Goal: Communication & Community: Answer question/provide support

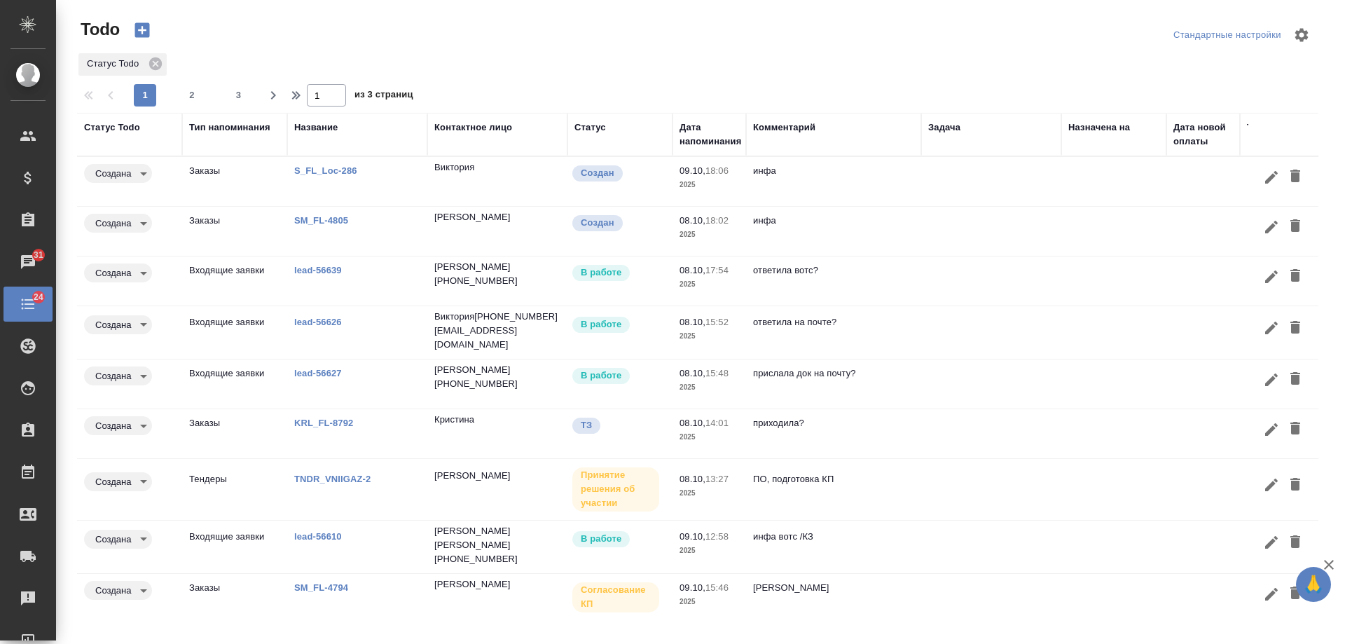
click at [954, 331] on td at bounding box center [992, 332] width 140 height 49
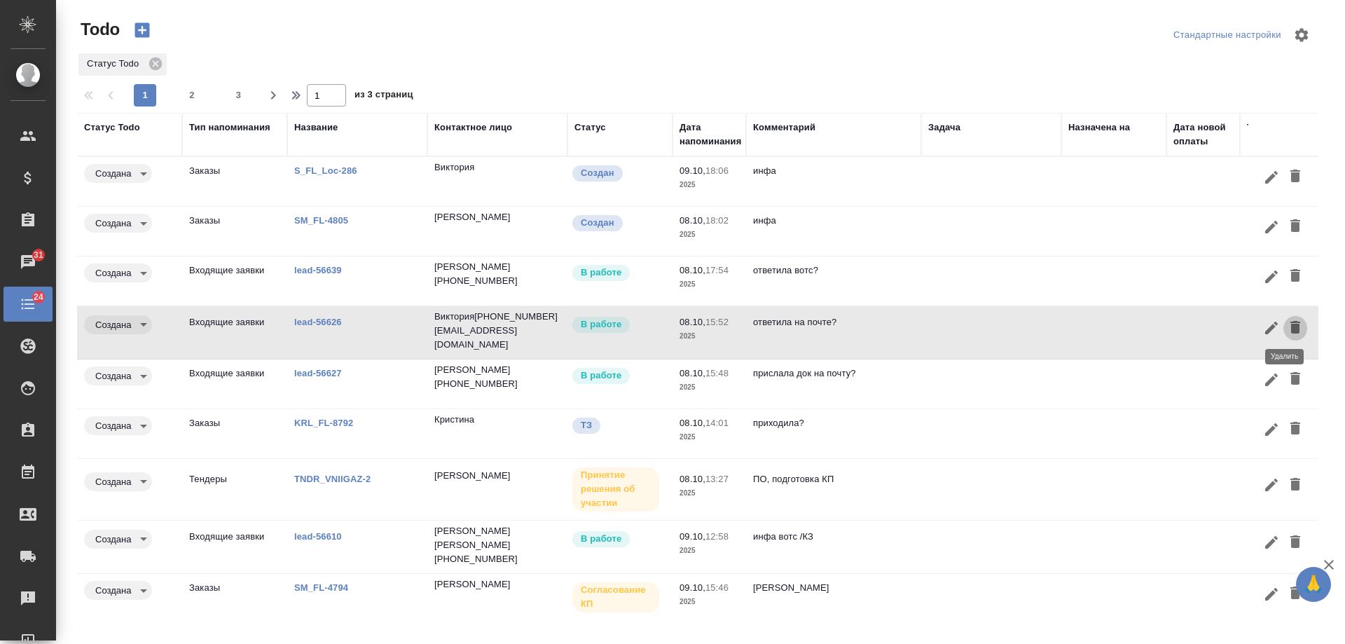
click at [1290, 330] on icon "button" at bounding box center [1295, 327] width 17 height 17
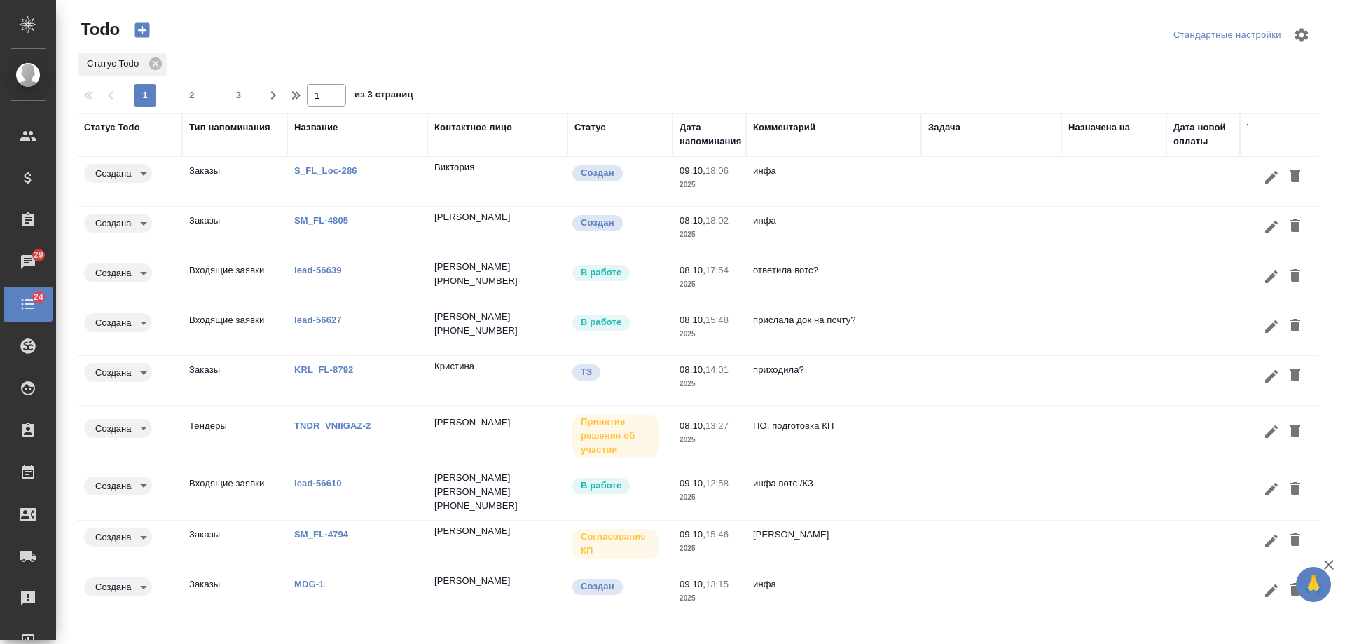
click at [897, 280] on td "ответила вотс?" at bounding box center [833, 280] width 175 height 49
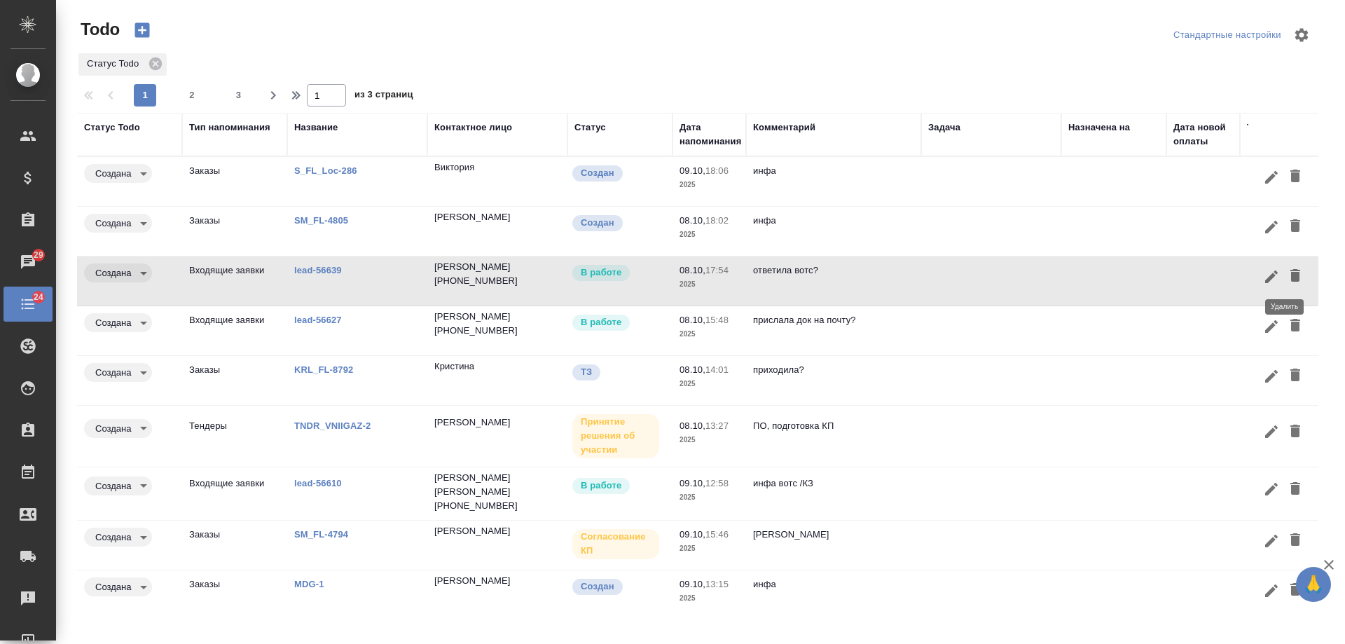
click at [1291, 275] on icon "button" at bounding box center [1295, 275] width 17 height 17
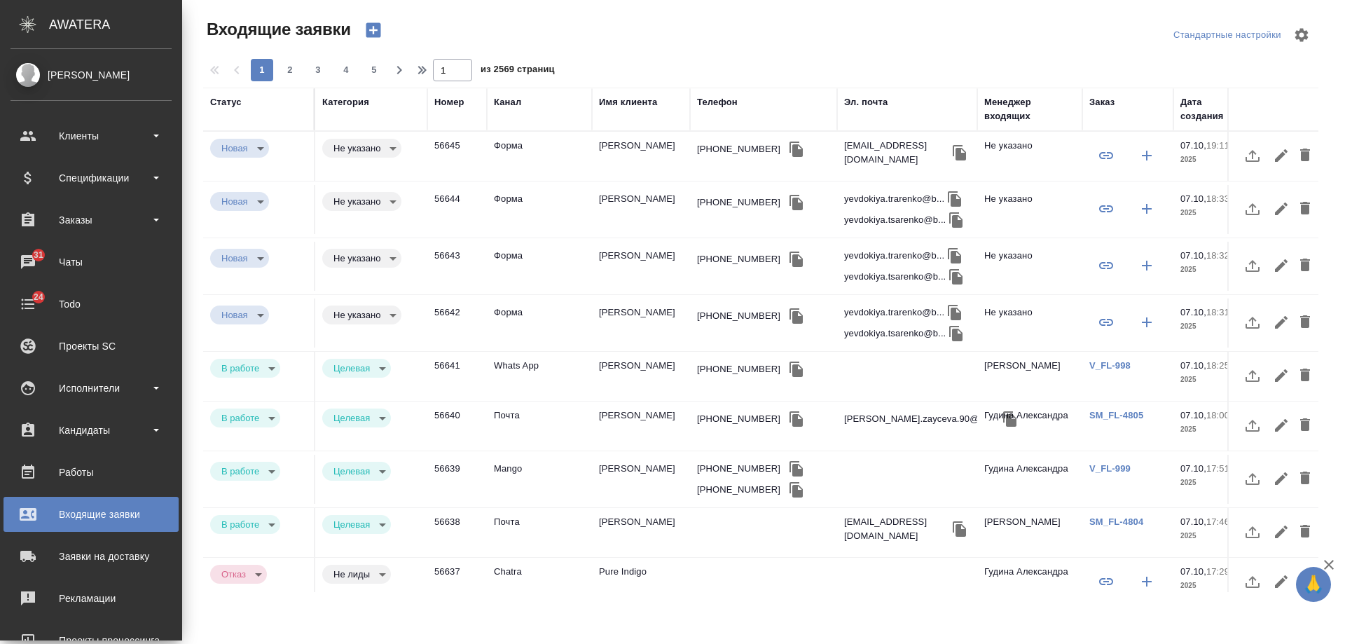
select select "RU"
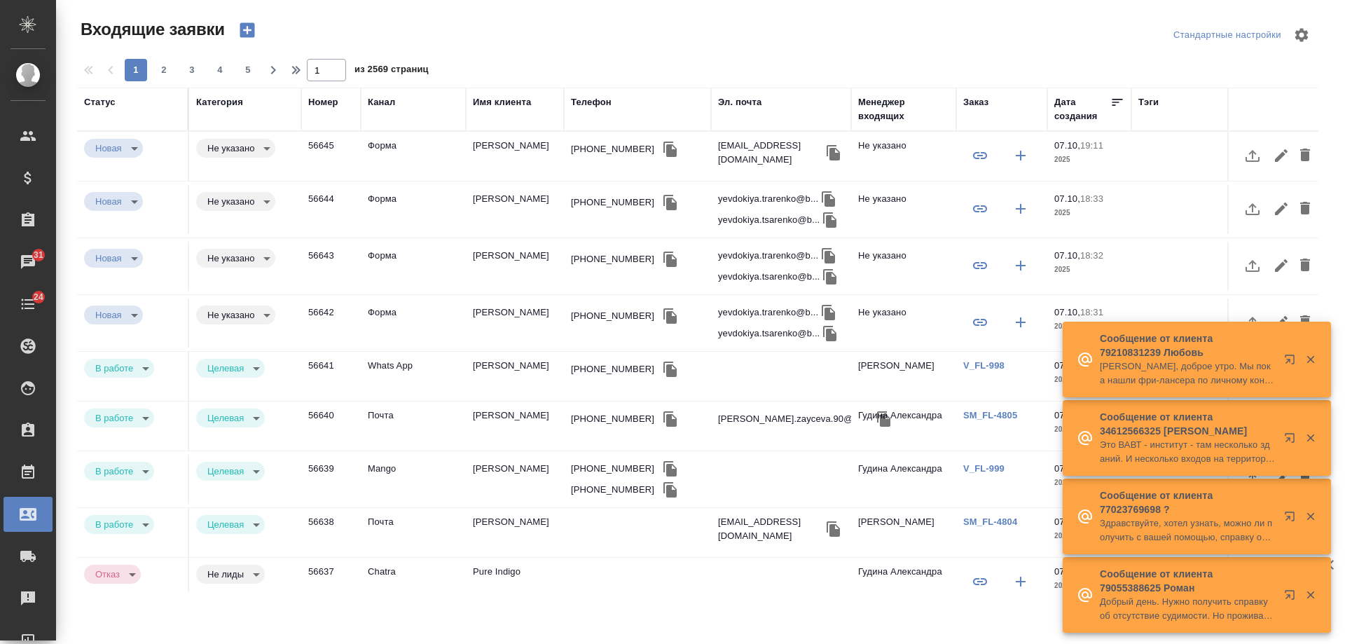
click at [1000, 467] on link "V_FL-999" at bounding box center [984, 468] width 41 height 11
click at [515, 322] on td "[PERSON_NAME]" at bounding box center [515, 323] width 98 height 49
click at [514, 322] on td "[PERSON_NAME]" at bounding box center [515, 323] width 98 height 49
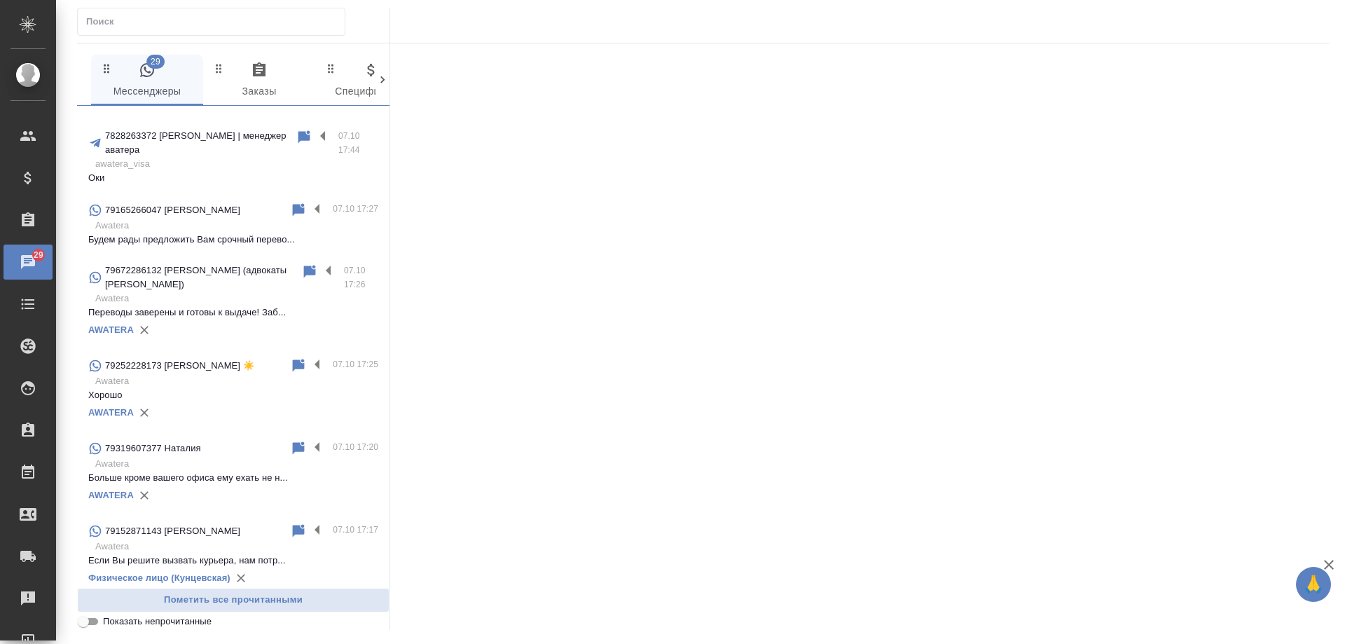
scroll to position [1191, 0]
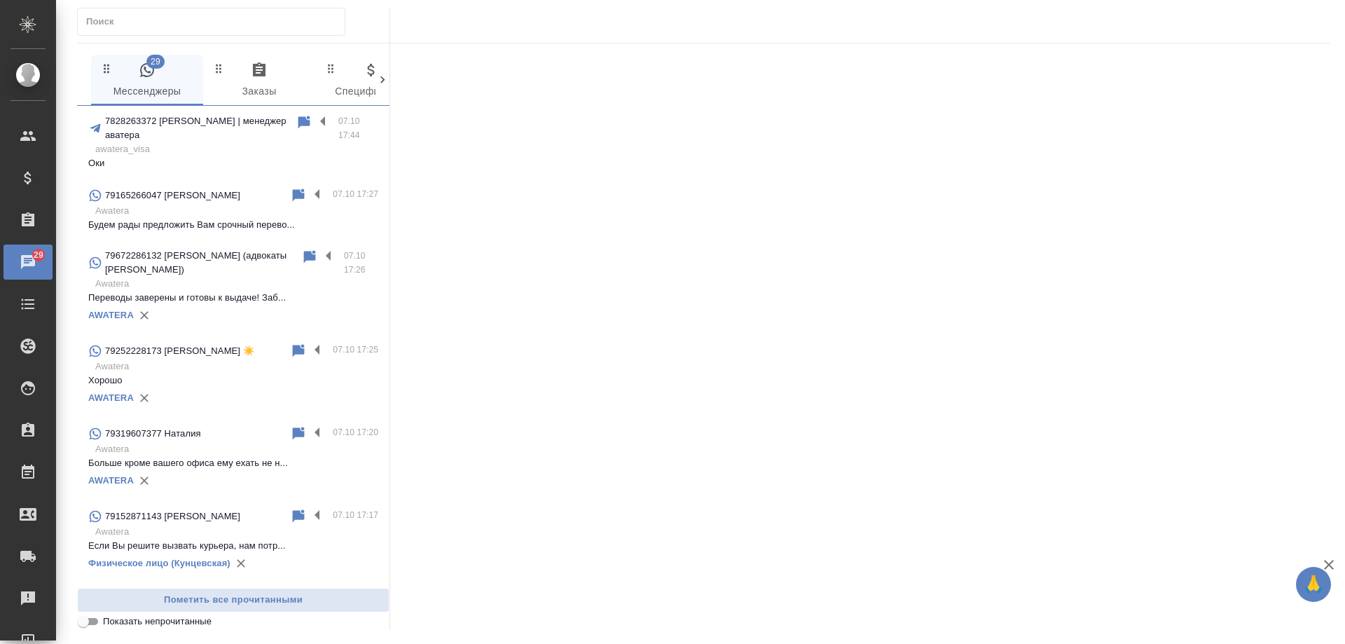
click at [88, 625] on input "Показать непрочитанные" at bounding box center [83, 621] width 50 height 17
checkbox input "true"
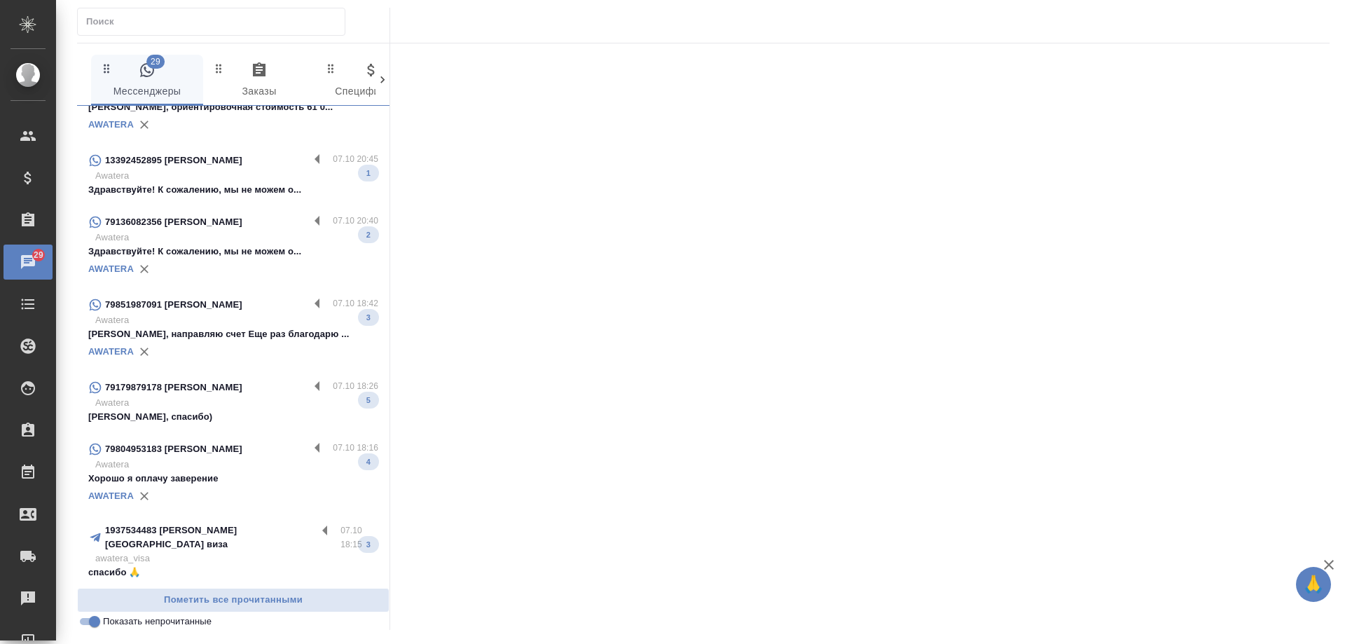
scroll to position [519, 0]
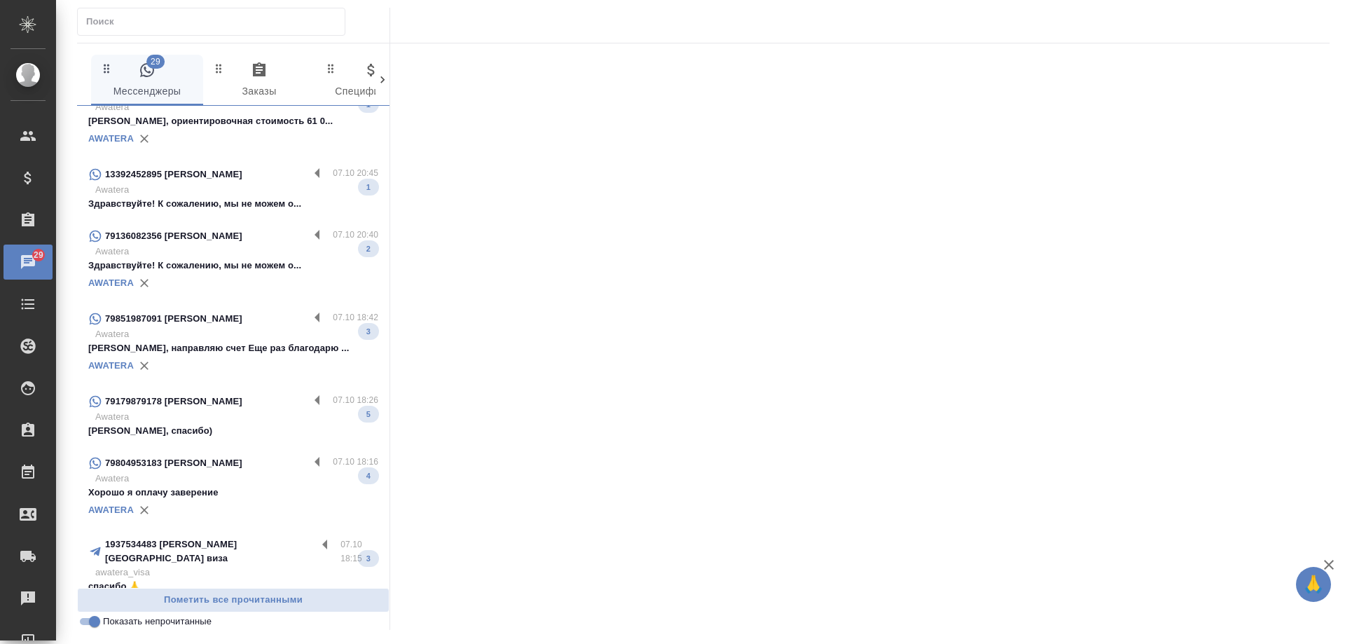
click at [261, 566] on p "awatera_visa" at bounding box center [236, 573] width 283 height 14
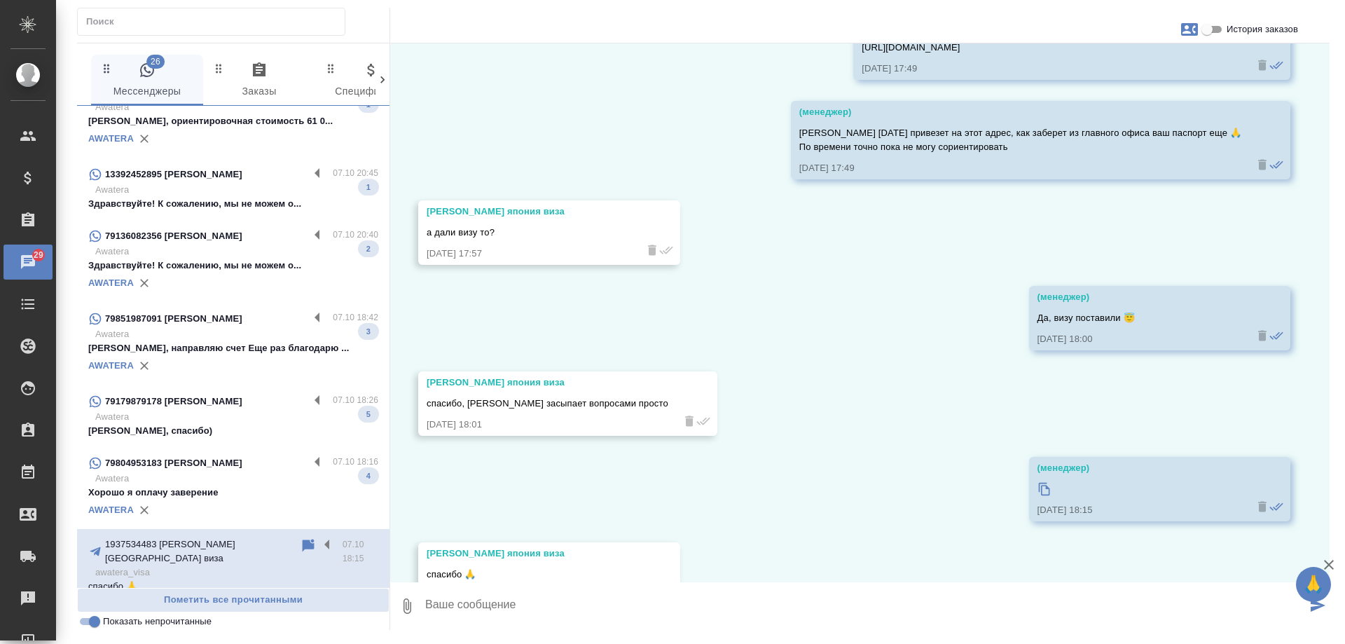
scroll to position [13483, 0]
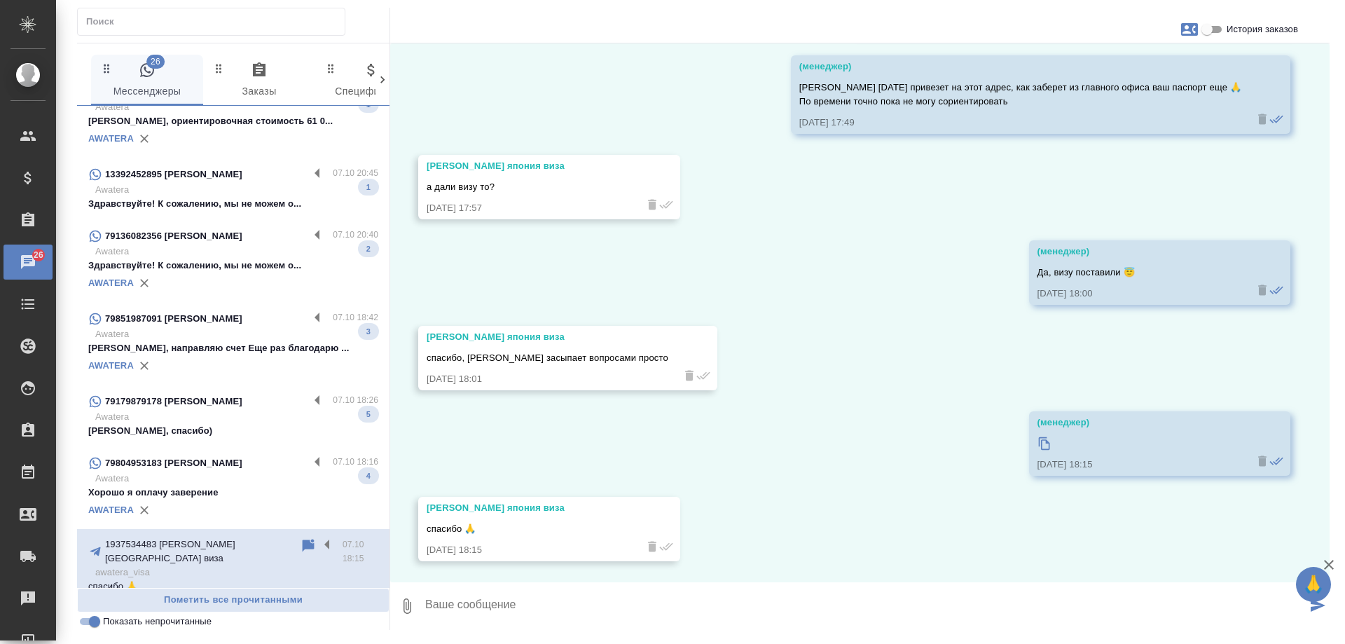
click at [211, 479] on p "Awatera" at bounding box center [236, 479] width 283 height 14
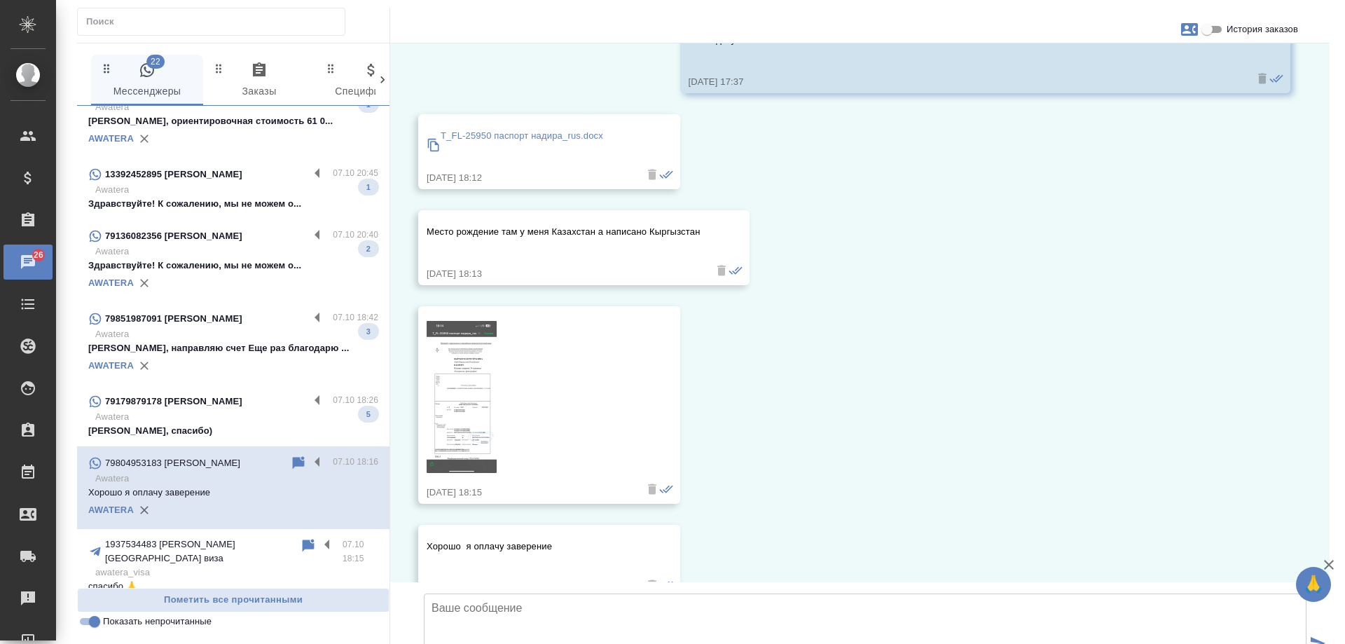
scroll to position [7759, 0]
click at [193, 412] on p "Awatera" at bounding box center [236, 417] width 283 height 14
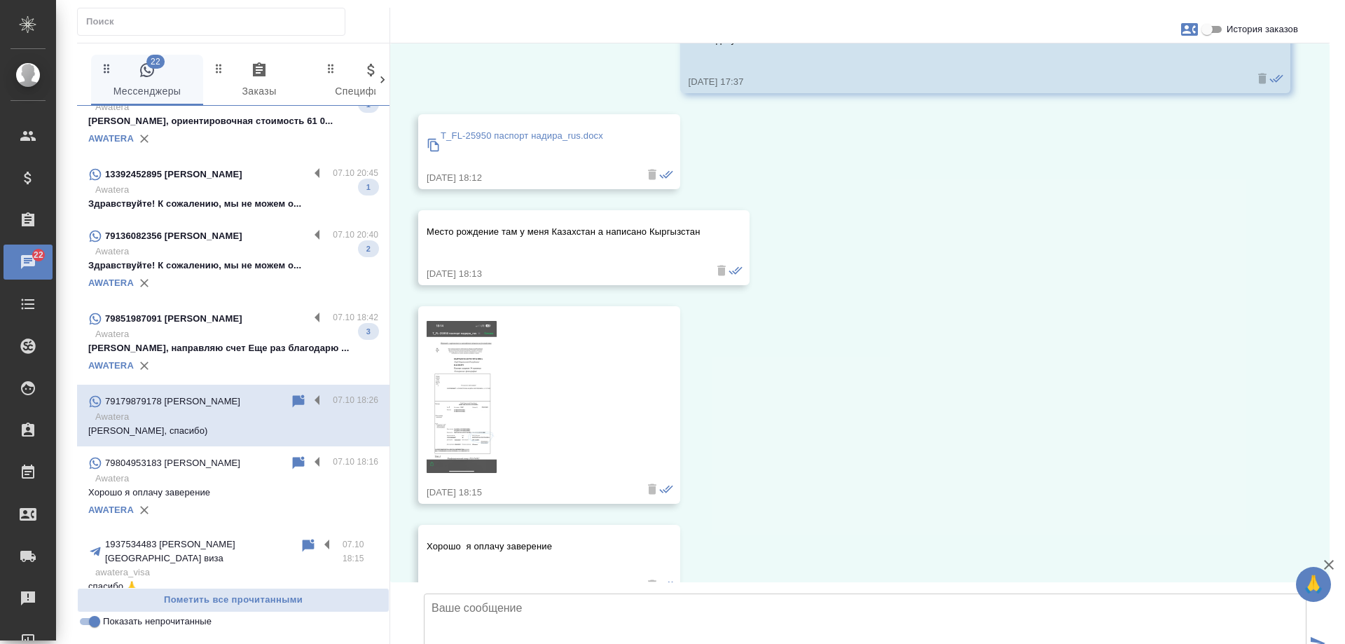
scroll to position [769, 0]
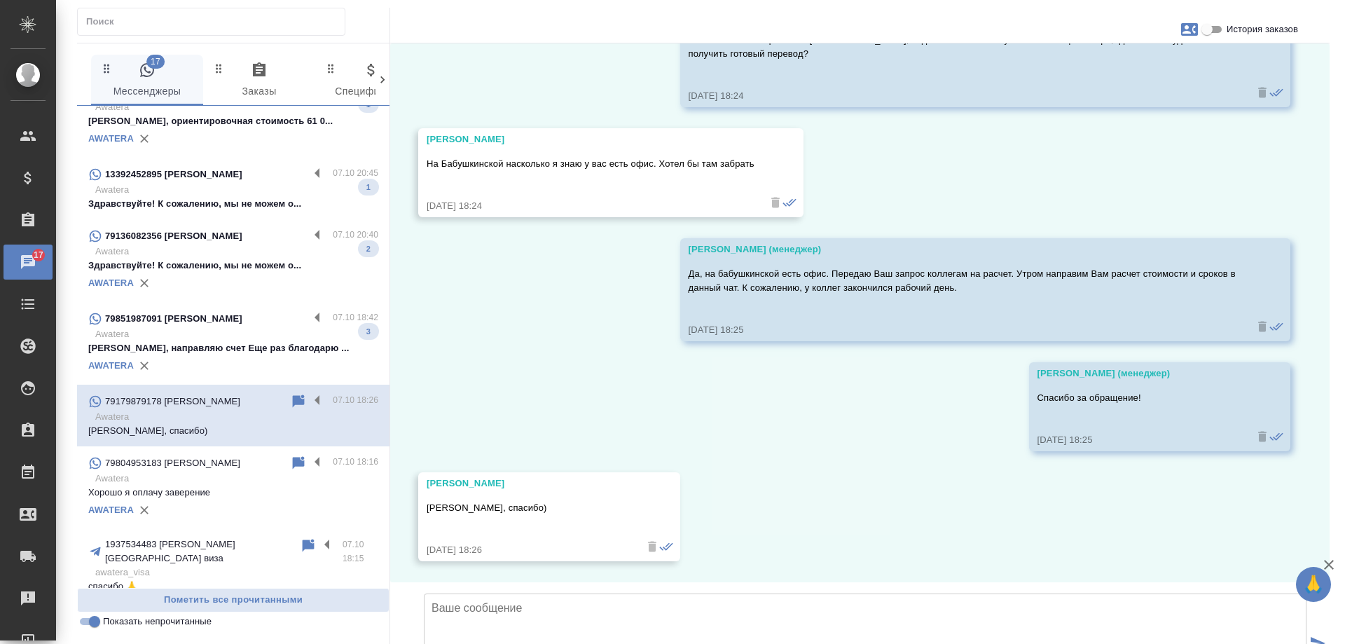
click at [266, 341] on p "Денис, направляю счет Еще раз благодарю ..." at bounding box center [233, 348] width 290 height 14
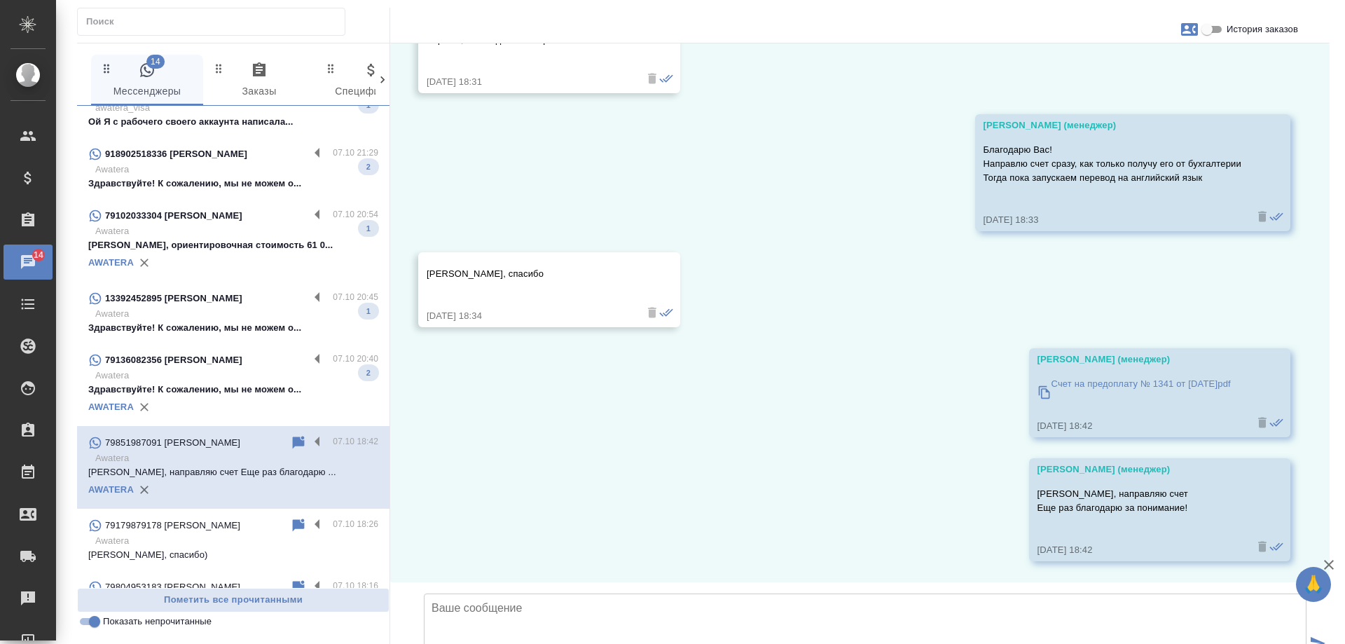
scroll to position [378, 0]
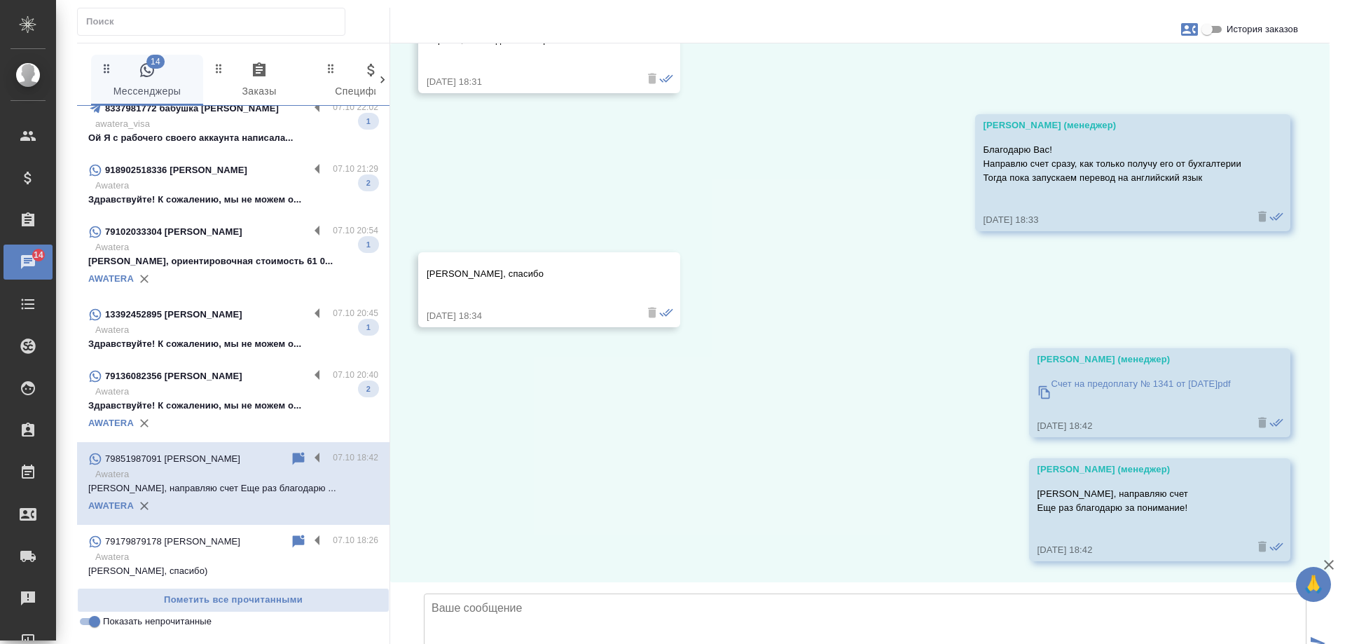
click at [268, 392] on p "Awatera" at bounding box center [236, 392] width 283 height 14
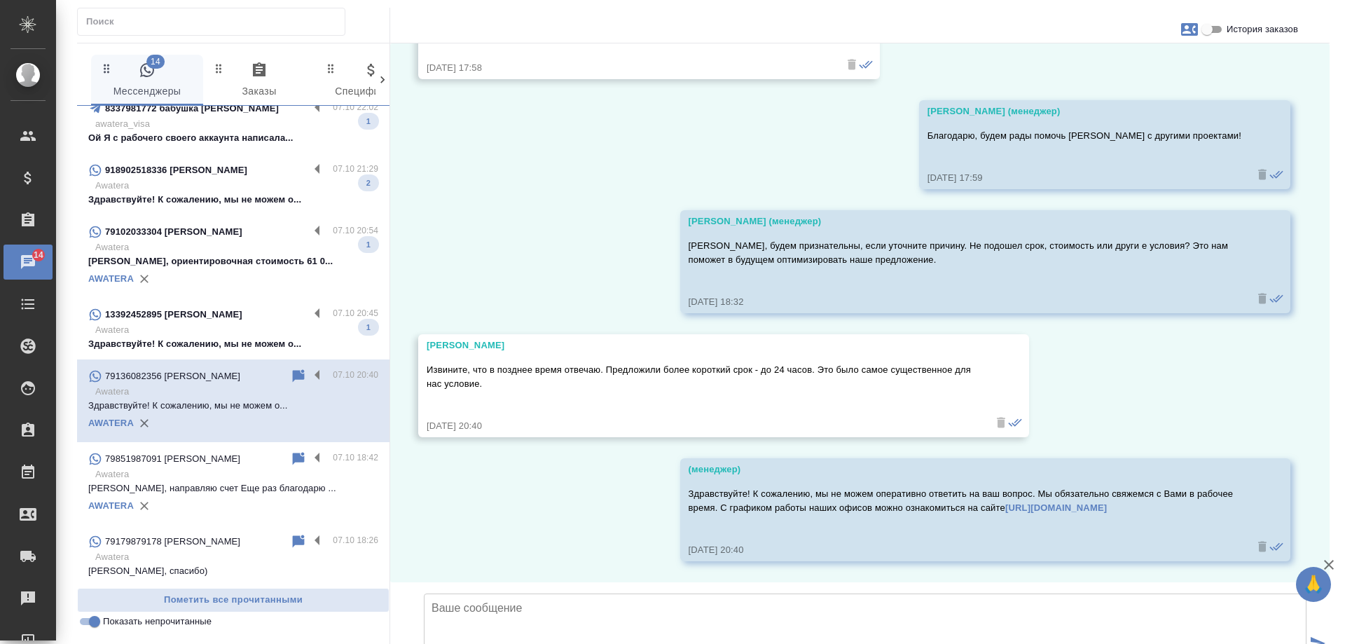
scroll to position [2146, 0]
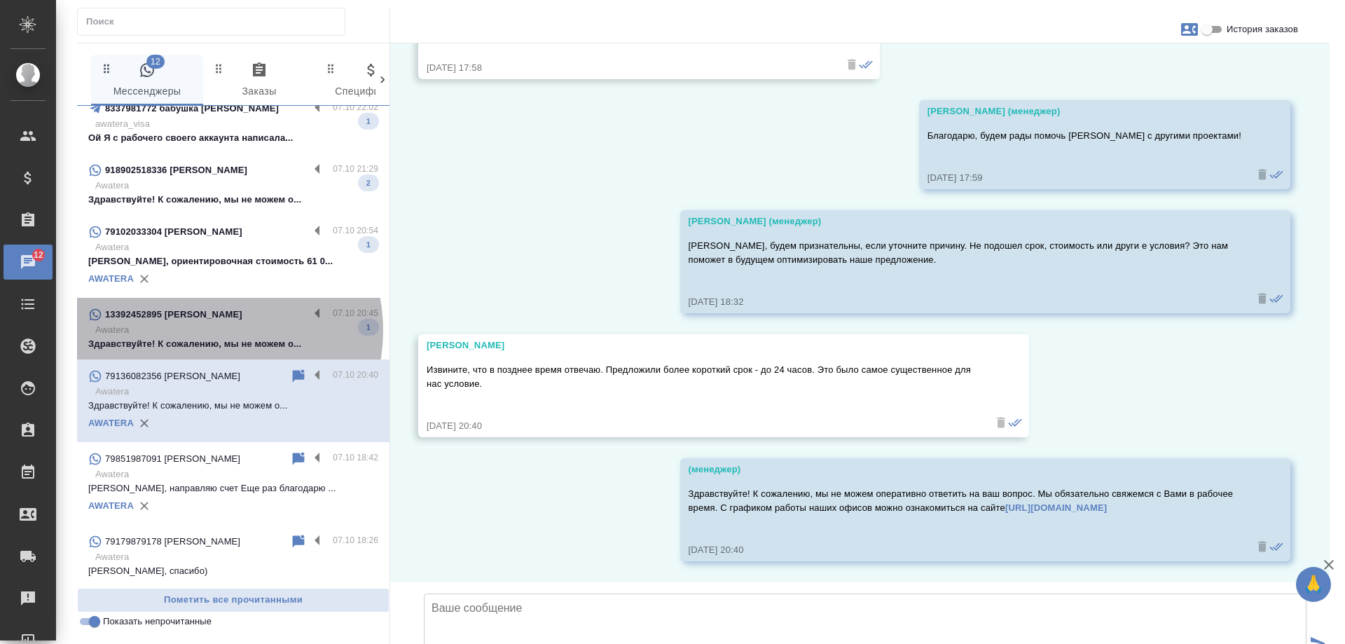
click at [208, 323] on p "Awatera" at bounding box center [236, 330] width 283 height 14
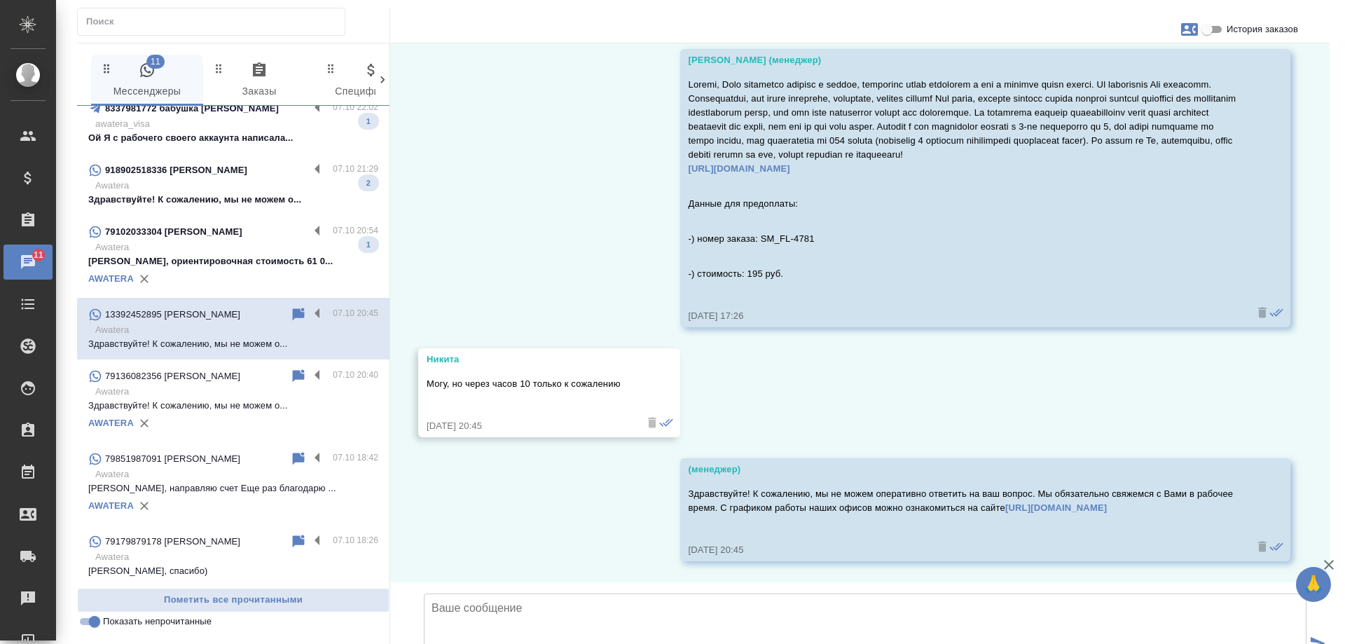
scroll to position [6609, 0]
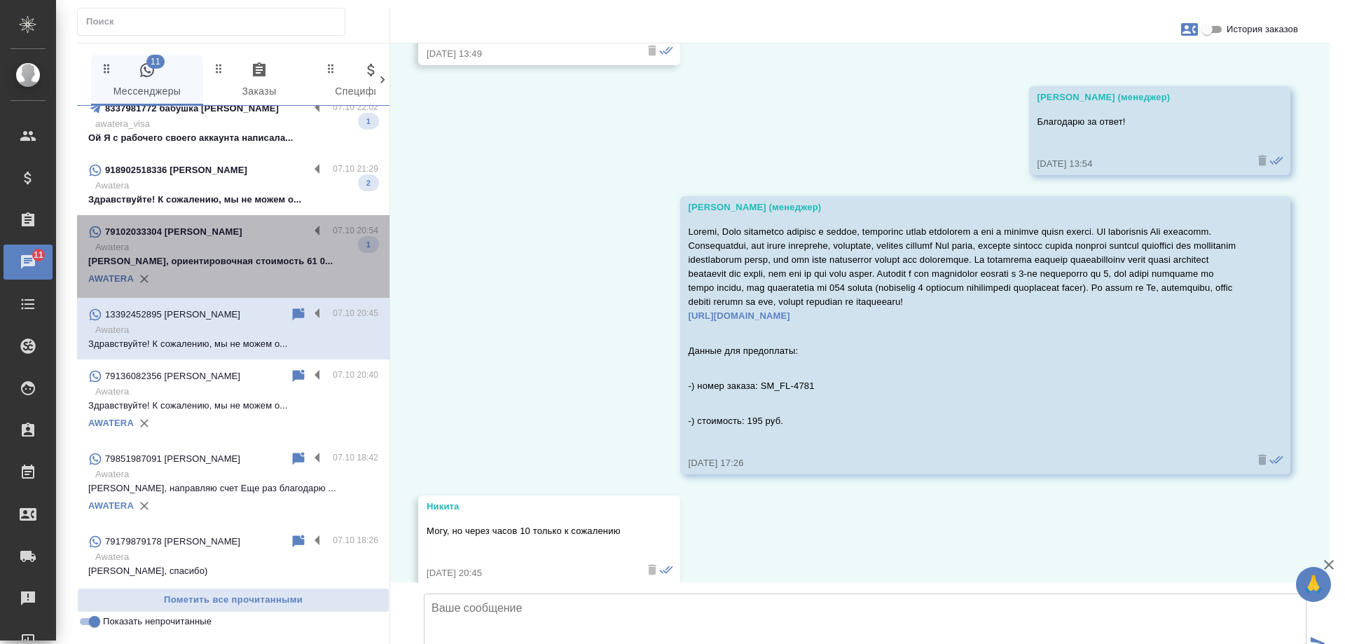
click at [237, 254] on p "Кристина, ориентировочная стоимость 61 0..." at bounding box center [233, 261] width 290 height 14
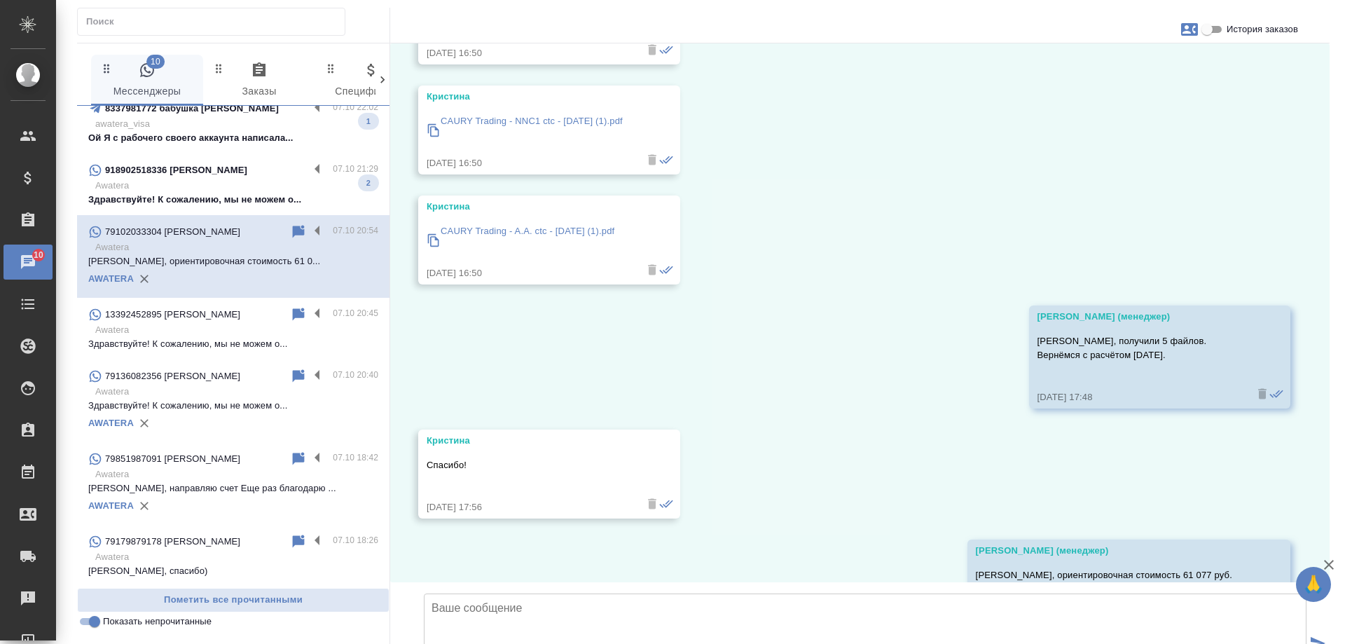
scroll to position [517, 0]
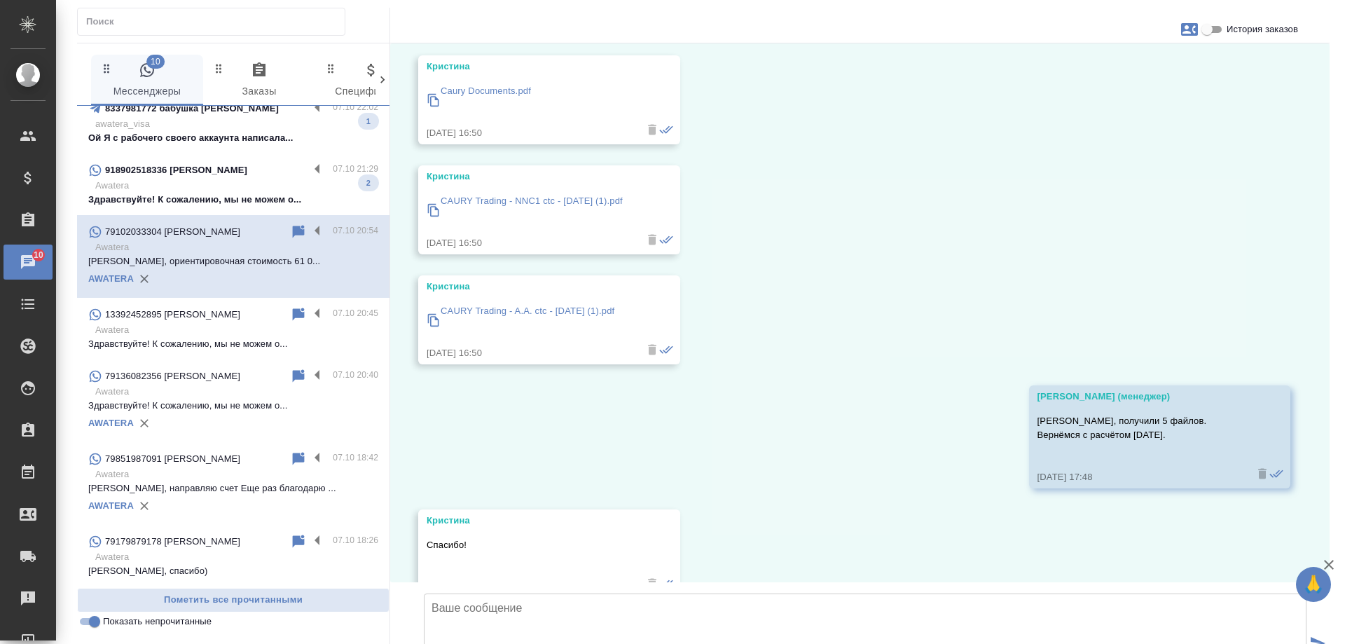
click at [228, 193] on p "Здравствуйте! К сожалению, мы не можем о..." at bounding box center [233, 200] width 290 height 14
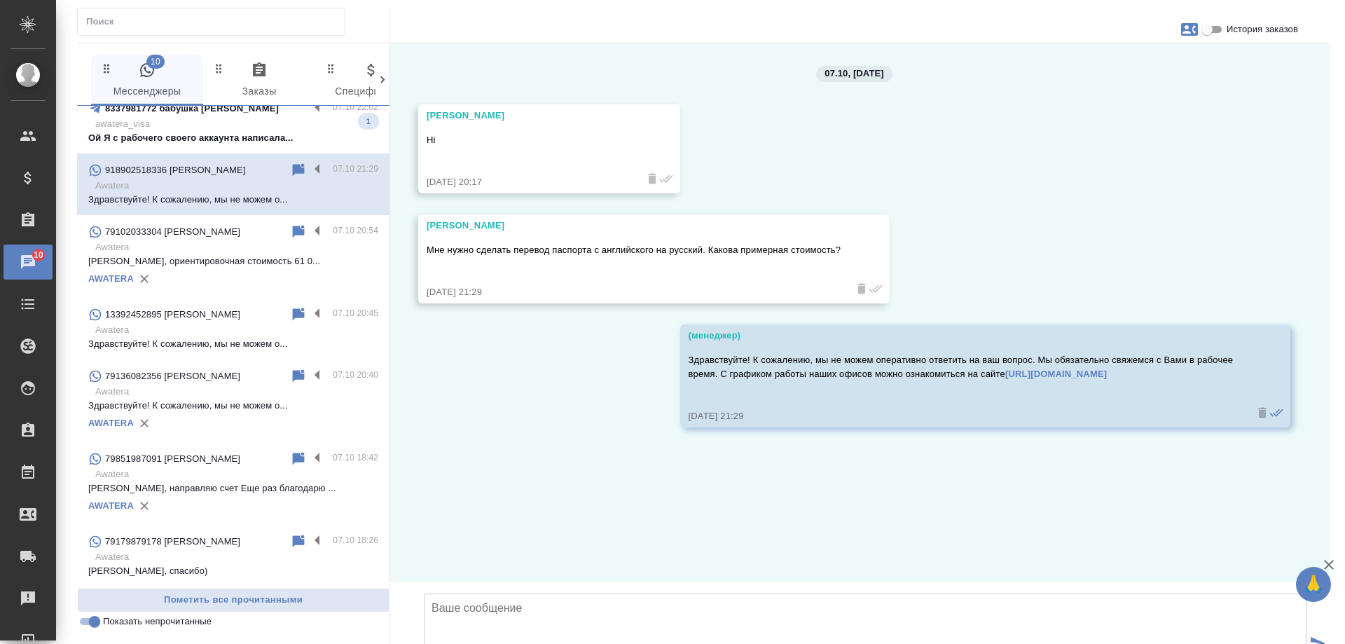
scroll to position [0, 0]
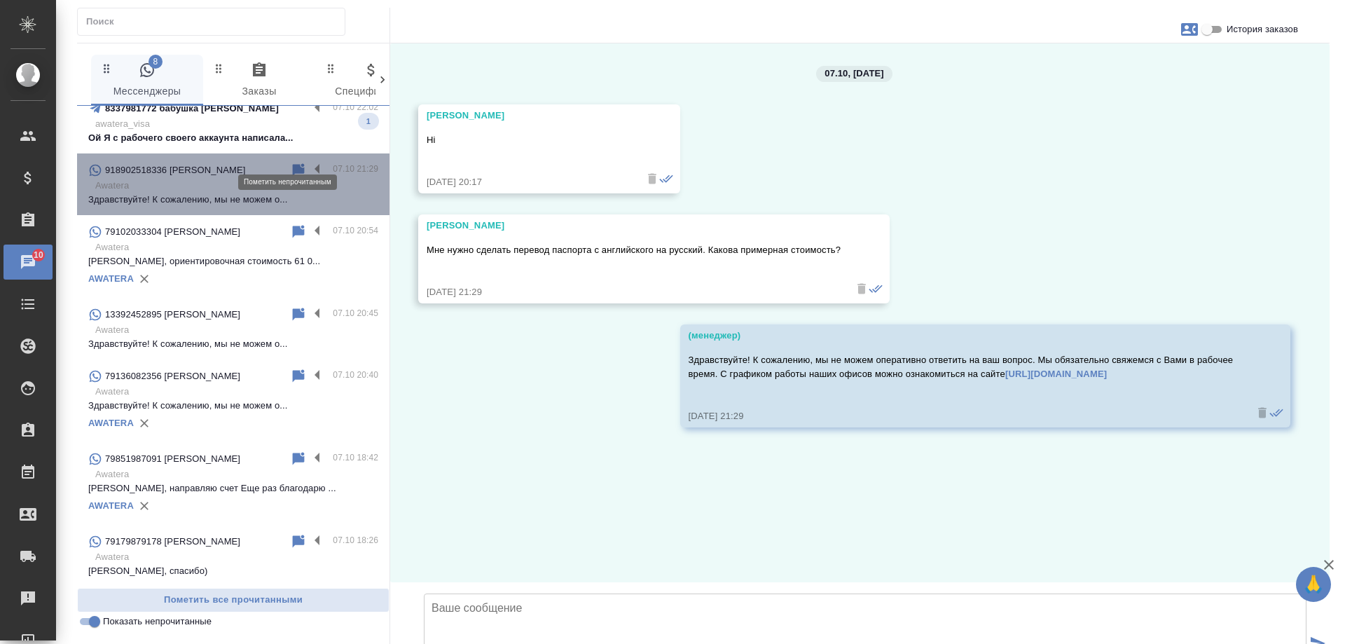
click at [293, 163] on icon at bounding box center [299, 169] width 12 height 13
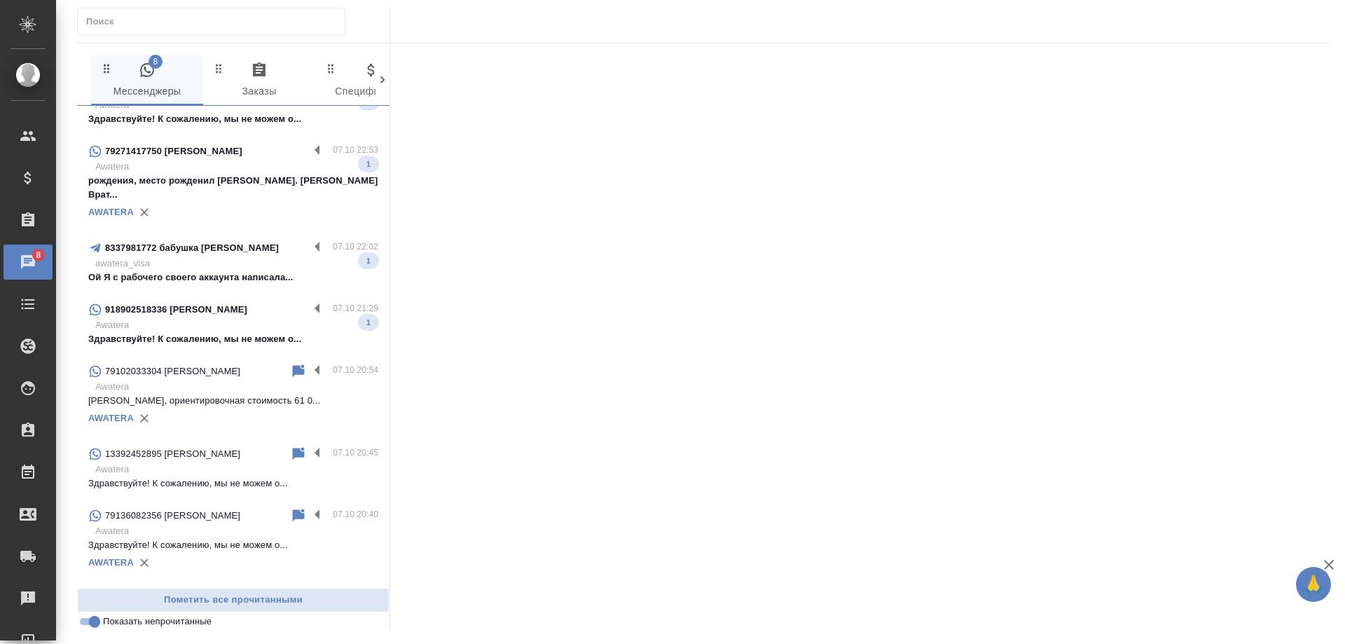
scroll to position [238, 0]
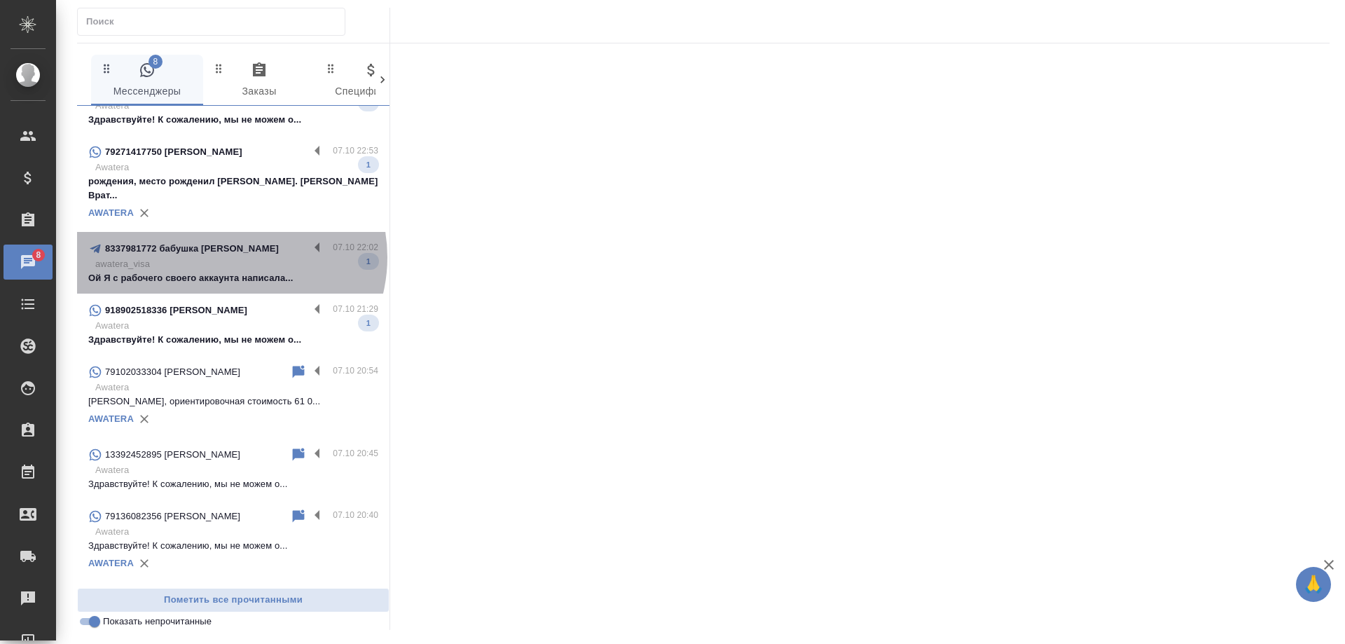
click at [230, 257] on p "awatera_visa" at bounding box center [236, 264] width 283 height 14
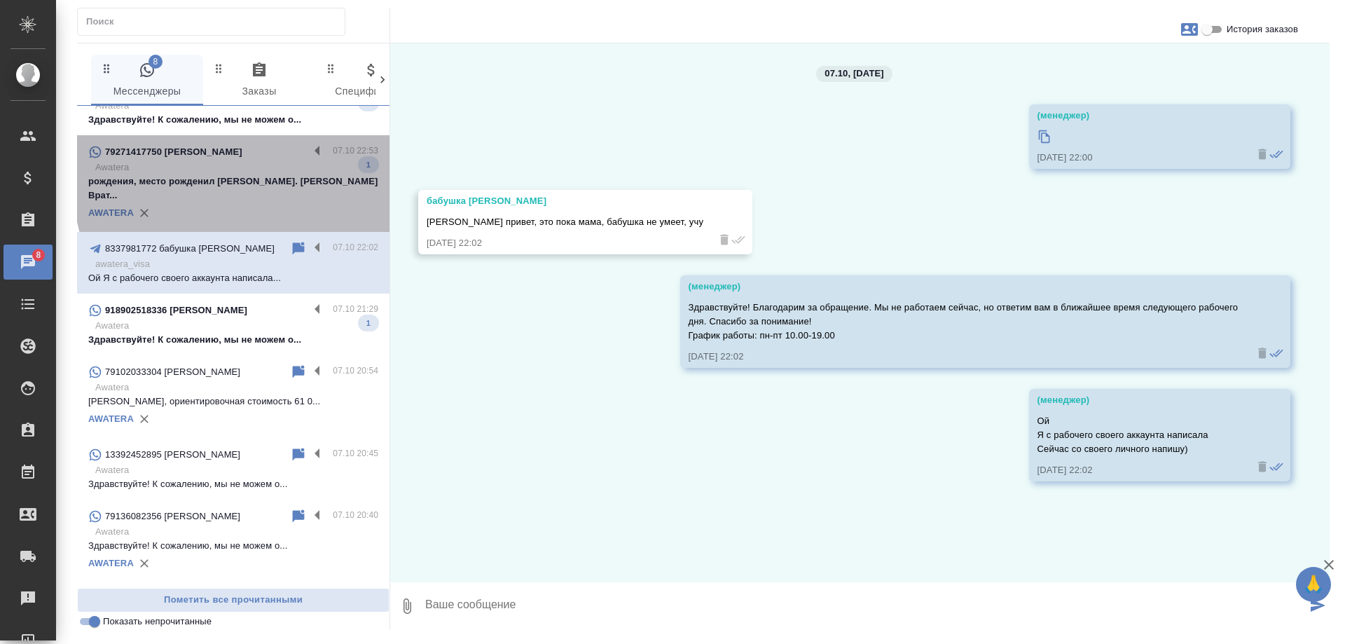
click at [290, 176] on p "рождения, место рожденил г. Балашов Врат..." at bounding box center [233, 188] width 290 height 28
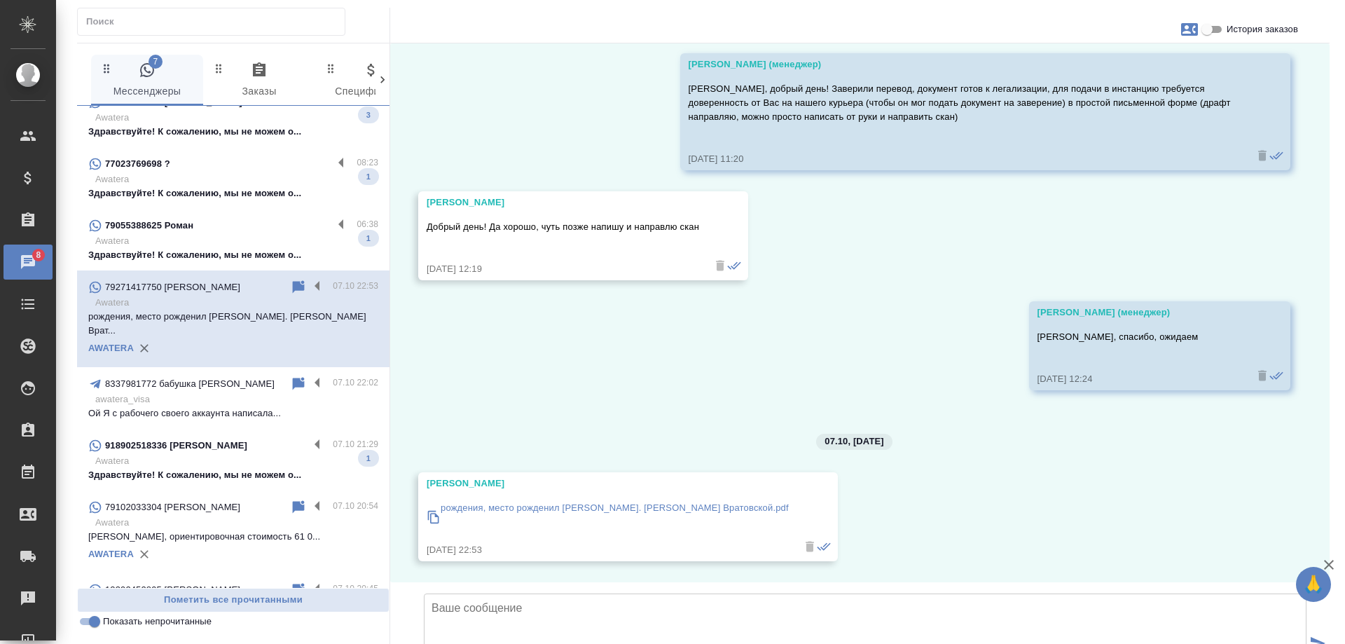
scroll to position [98, 0]
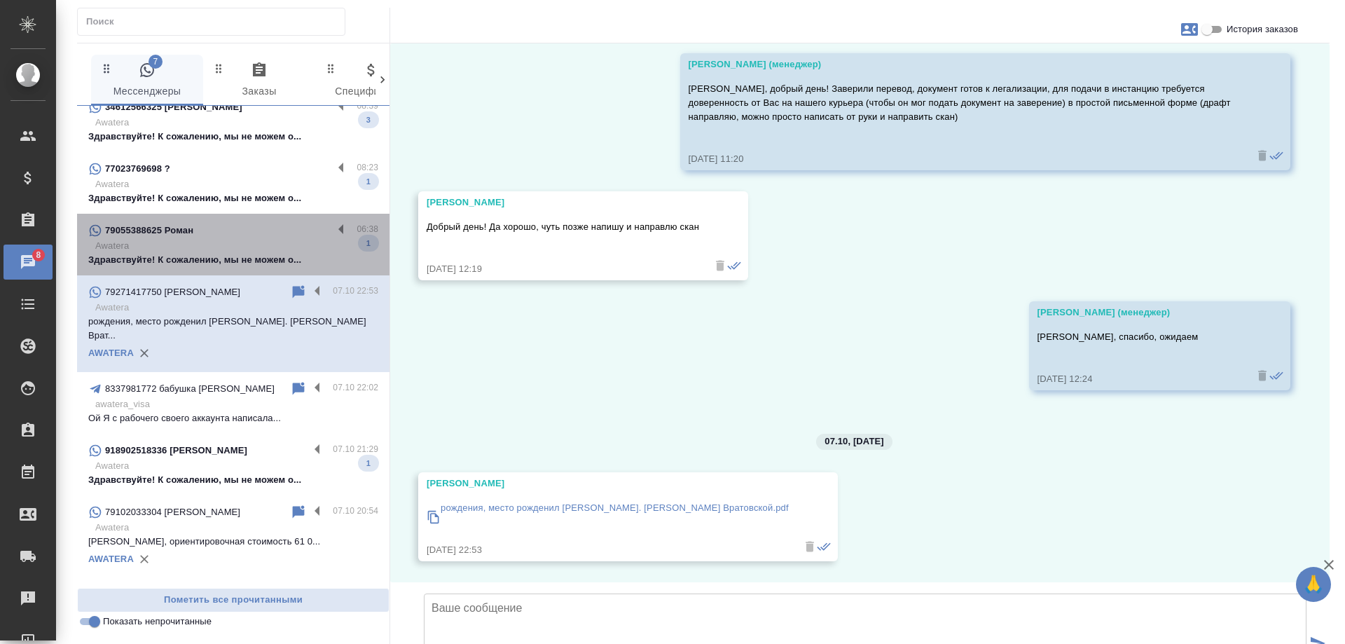
click at [245, 256] on p "Здравствуйте! К сожалению, мы не можем о..." at bounding box center [233, 260] width 290 height 14
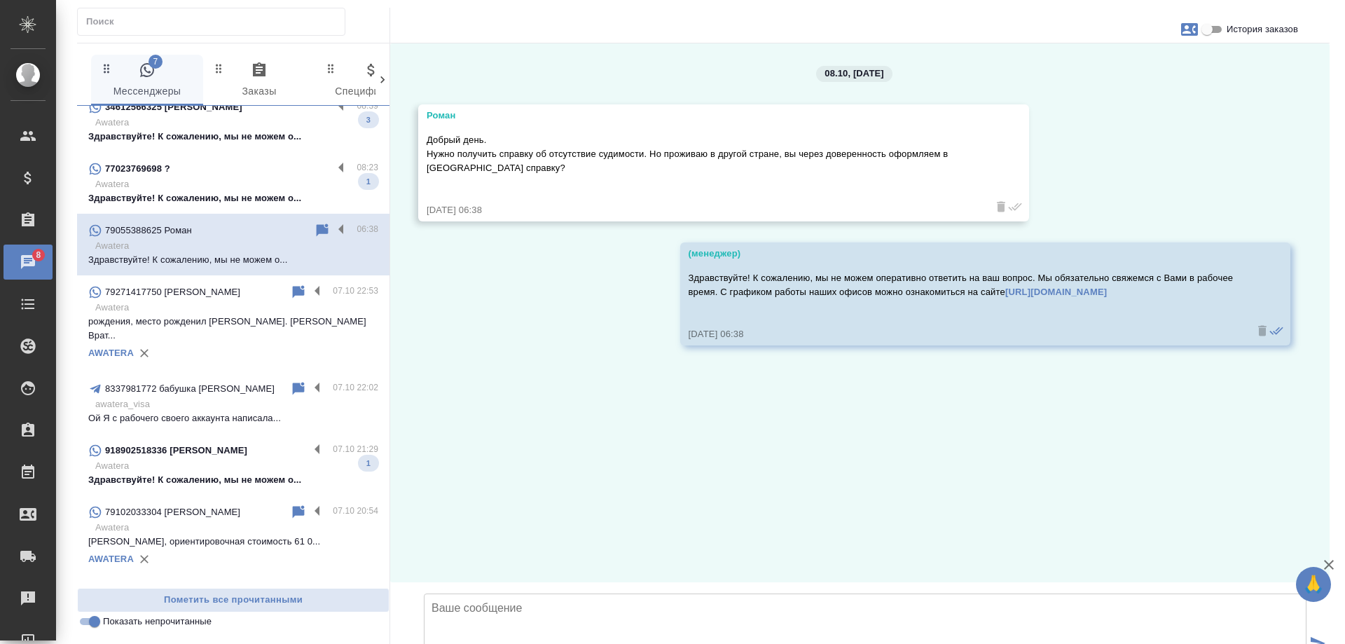
scroll to position [0, 0]
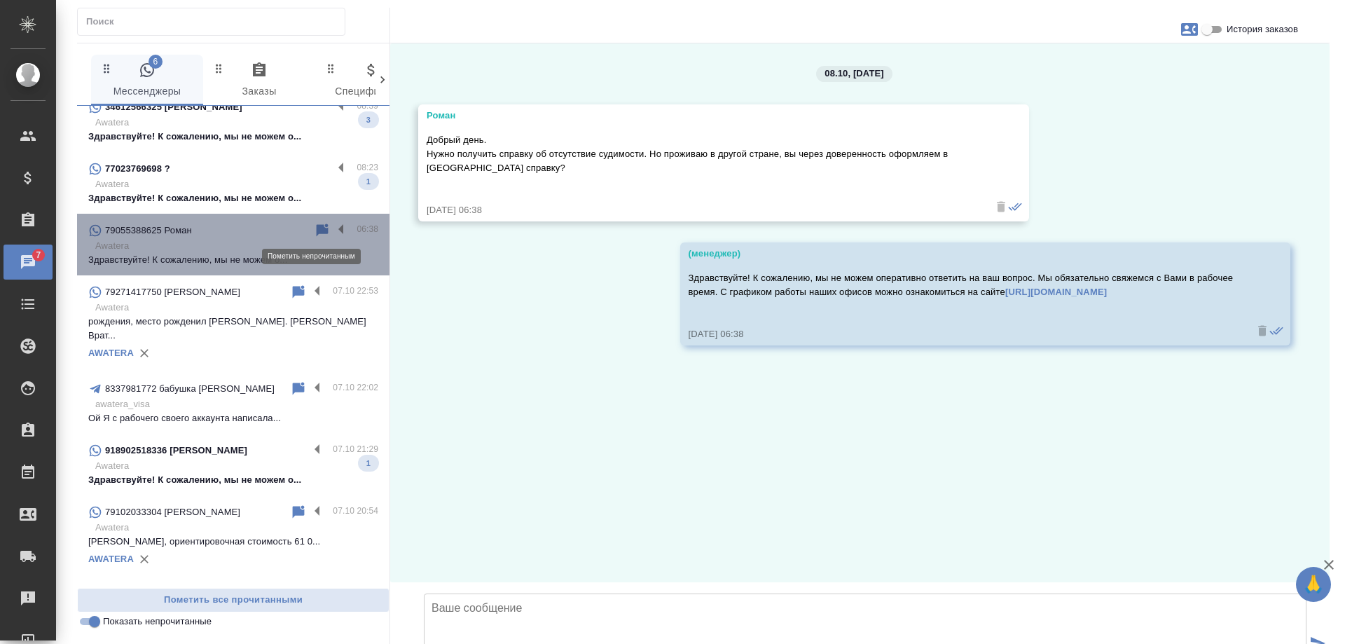
click at [317, 229] on icon at bounding box center [323, 230] width 12 height 13
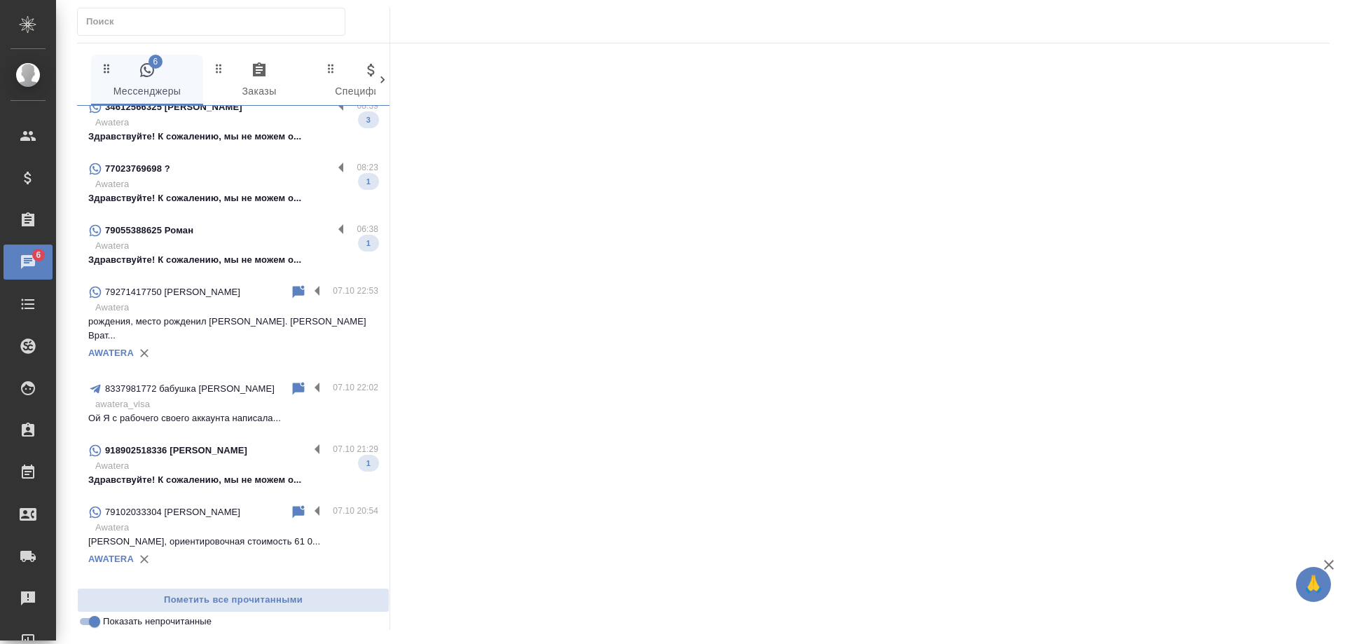
click at [254, 188] on p "Awatera" at bounding box center [236, 184] width 283 height 14
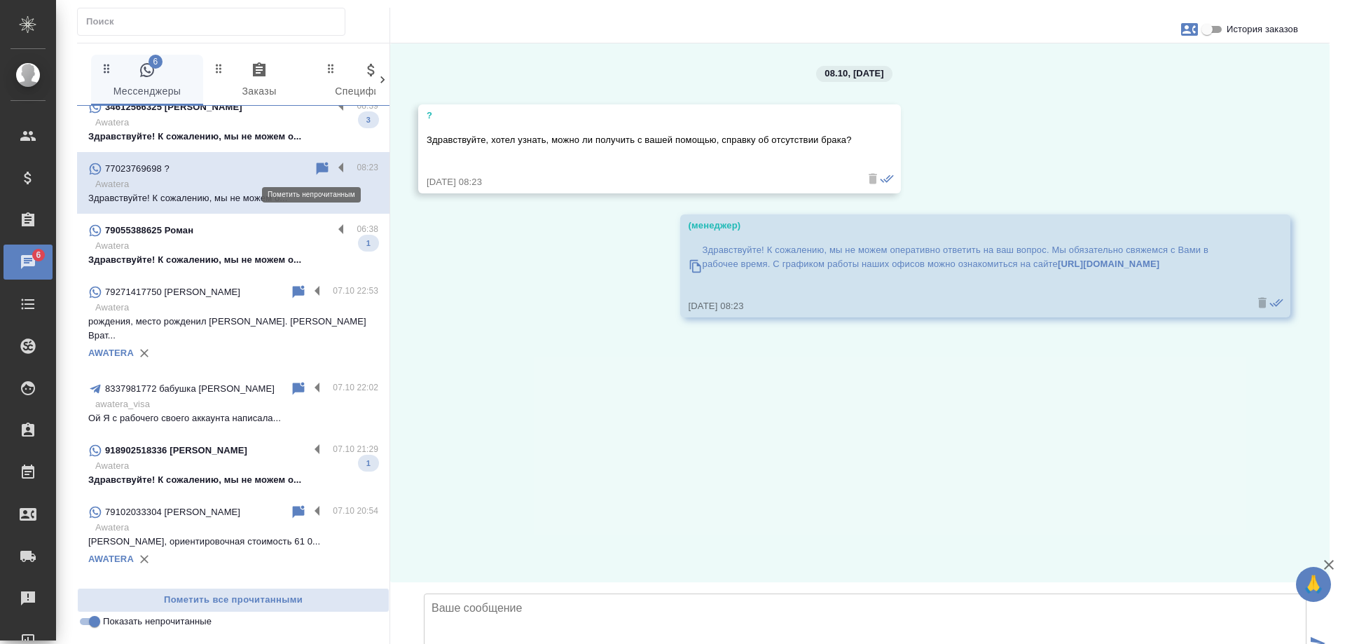
click at [317, 171] on icon at bounding box center [323, 168] width 12 height 13
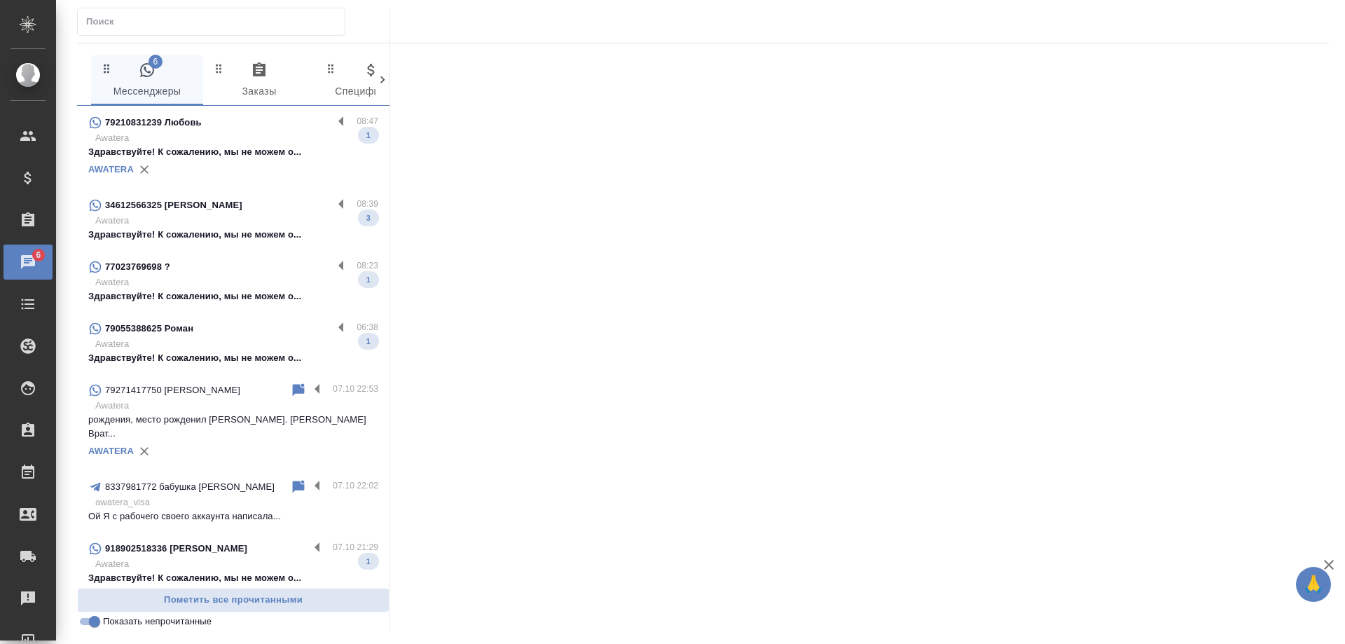
click at [236, 229] on p "Здравствуйте! К сожалению, мы не можем о..." at bounding box center [233, 235] width 290 height 14
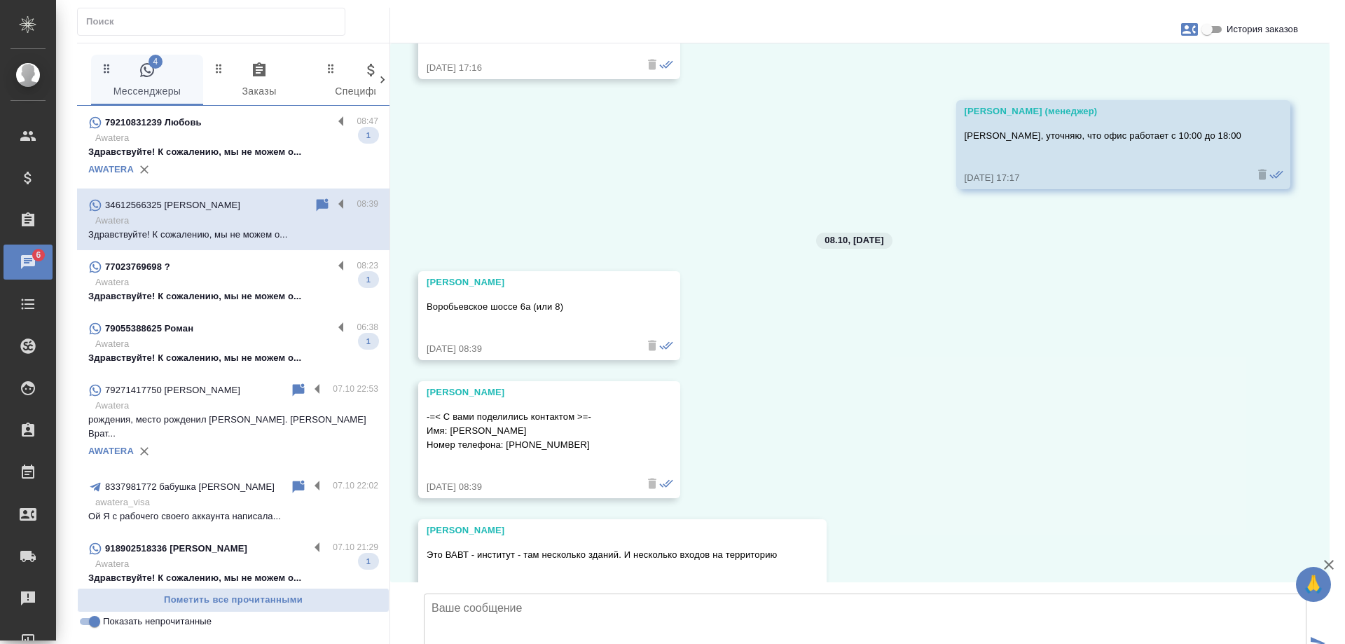
scroll to position [19202, 0]
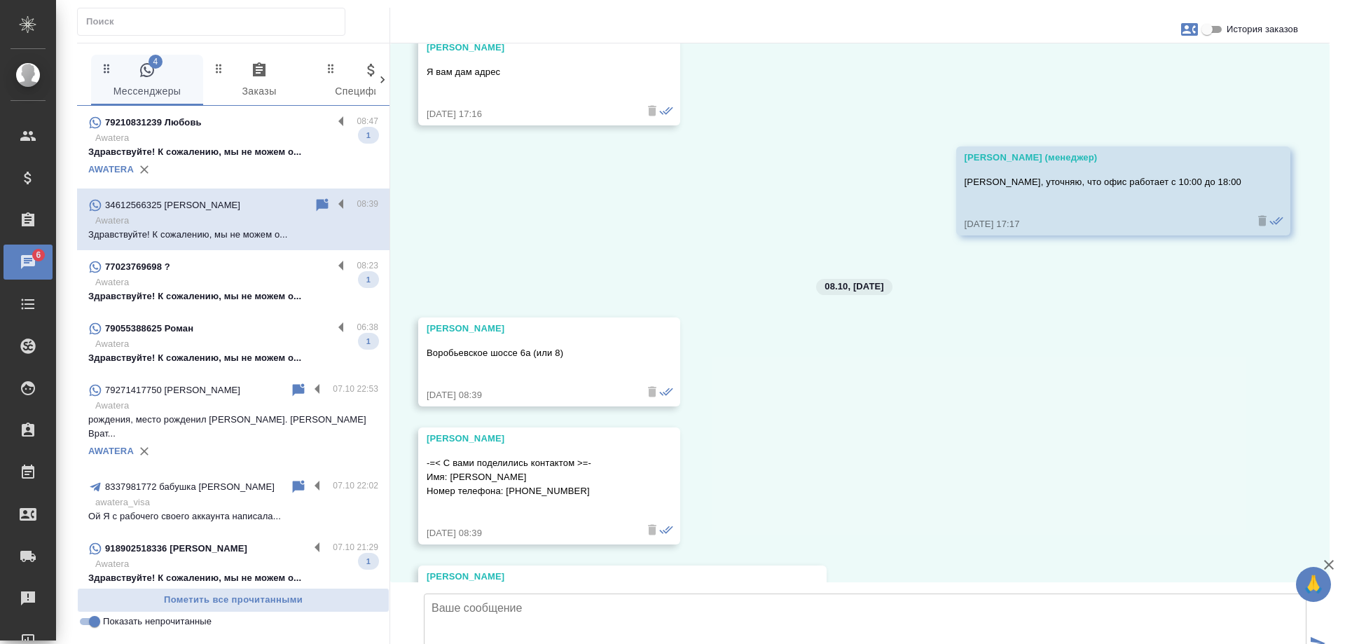
click at [229, 144] on p "Awatera" at bounding box center [236, 138] width 283 height 14
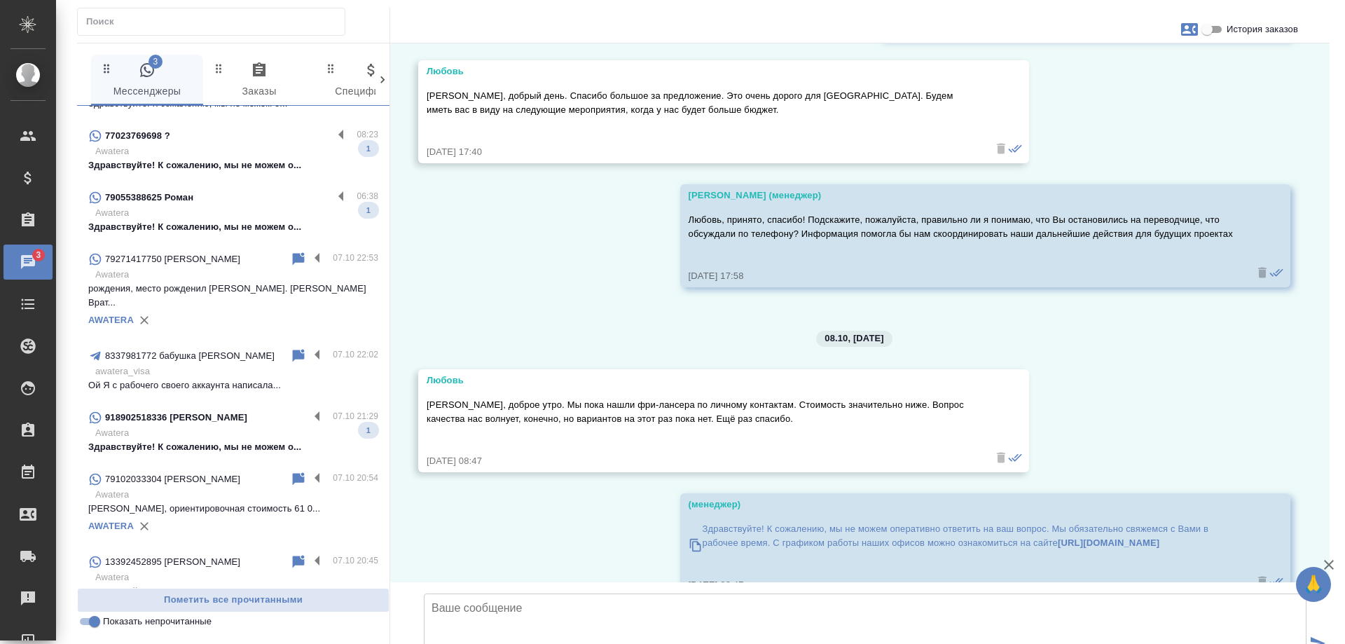
scroll to position [140, 0]
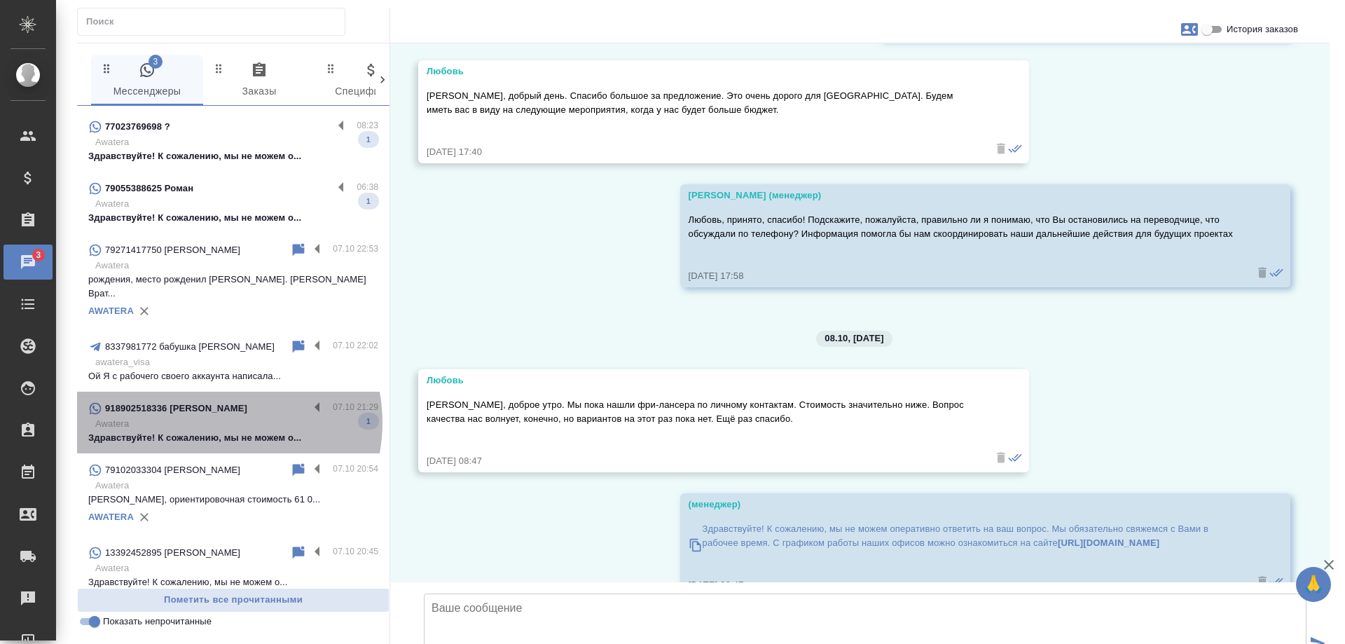
click at [213, 417] on p "Awatera" at bounding box center [236, 424] width 283 height 14
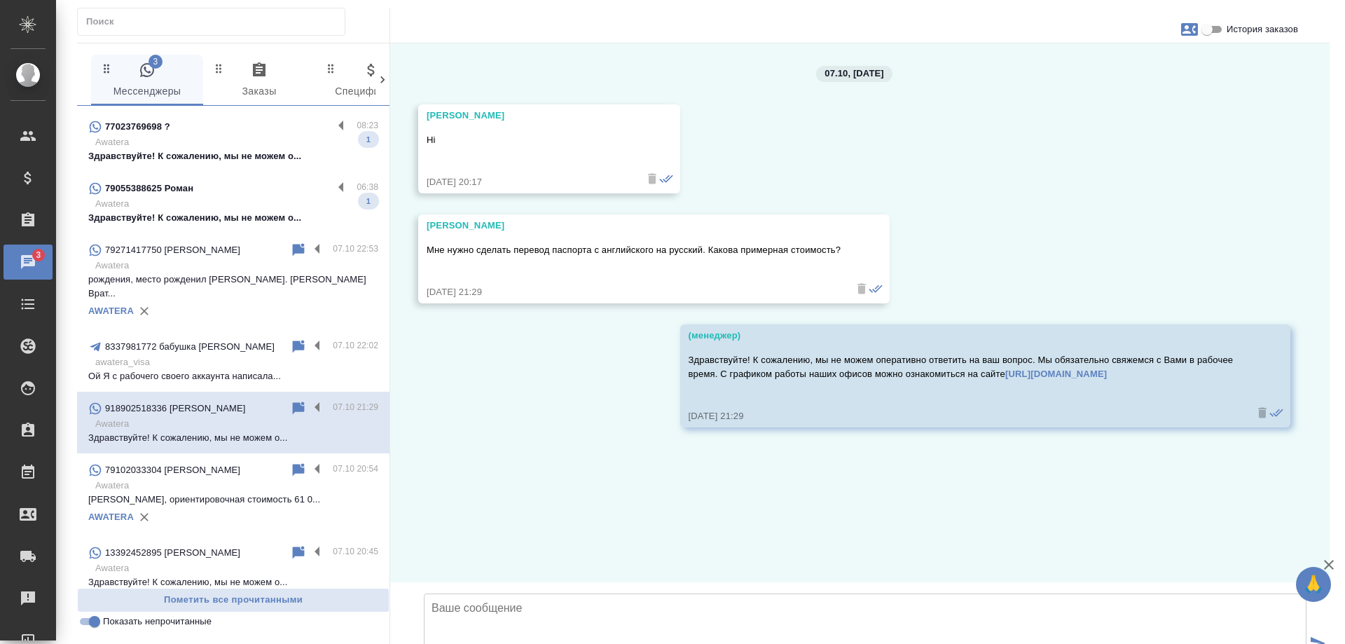
scroll to position [0, 0]
click at [512, 594] on textarea at bounding box center [865, 643] width 883 height 98
drag, startPoint x: 499, startPoint y: 528, endPoint x: 519, endPoint y: 521, distance: 21.7
click at [509, 594] on textarea at bounding box center [865, 643] width 883 height 98
type textarea "Арнаб, добрый день! Направьте скан документа в этот чат. Также подскажите, пере…"
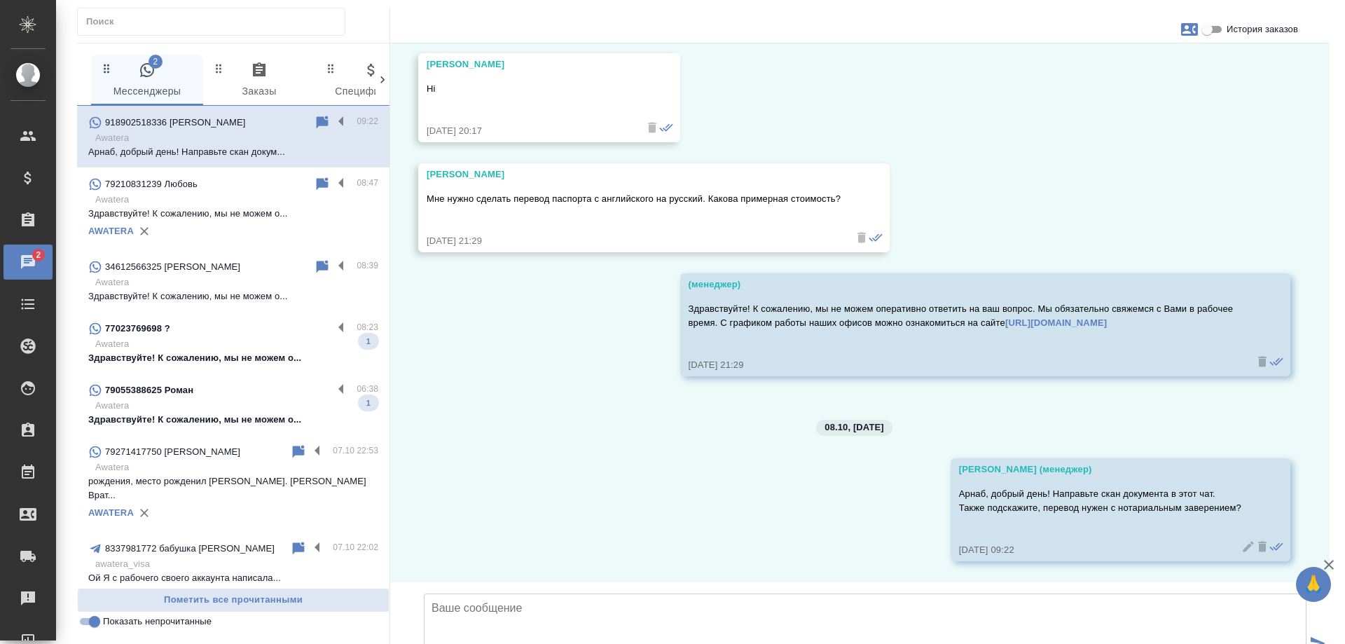
scroll to position [156, 0]
click at [1180, 33] on button "button" at bounding box center [1190, 30] width 34 height 34
click at [1129, 78] on div "Создать заявку" at bounding box center [1129, 67] width 88 height 31
select select "IN"
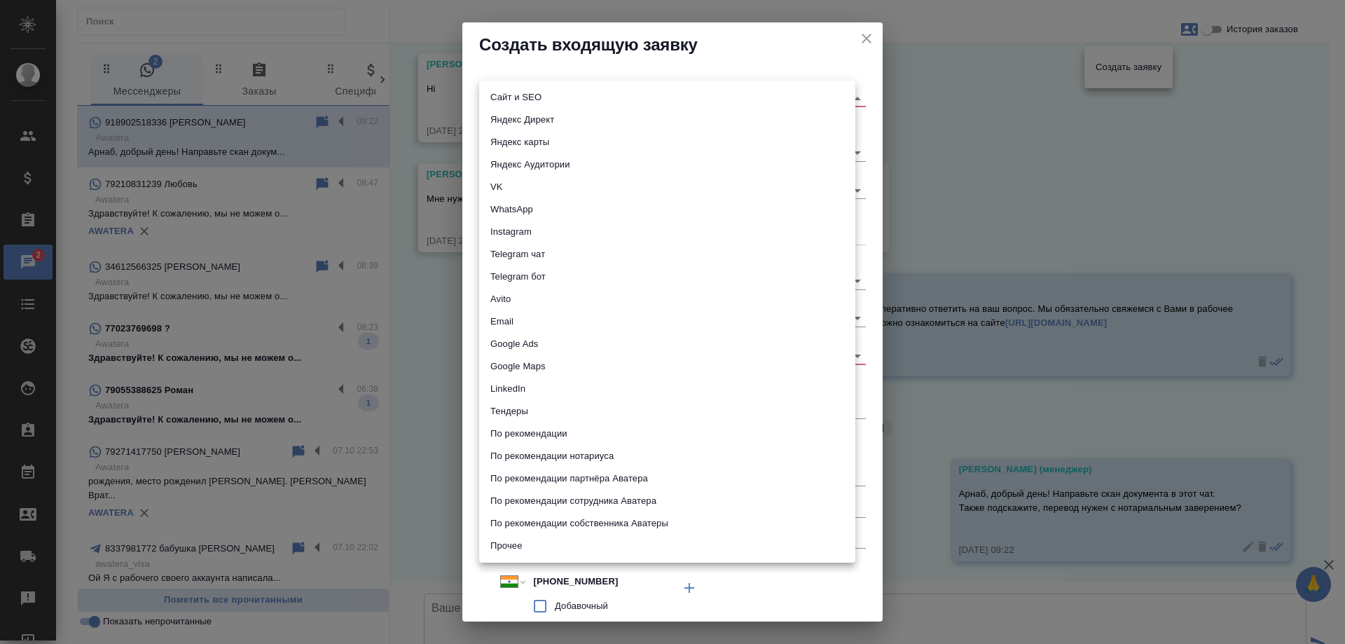
click at [549, 96] on body "🙏 .cls-1 fill:#fff; AWATERA Gudina Alexandra Клиенты Спецификации Заказы 2 Чаты…" at bounding box center [672, 322] width 1345 height 644
click at [547, 98] on li "Сайт и SEO" at bounding box center [667, 97] width 376 height 22
type input "seo"
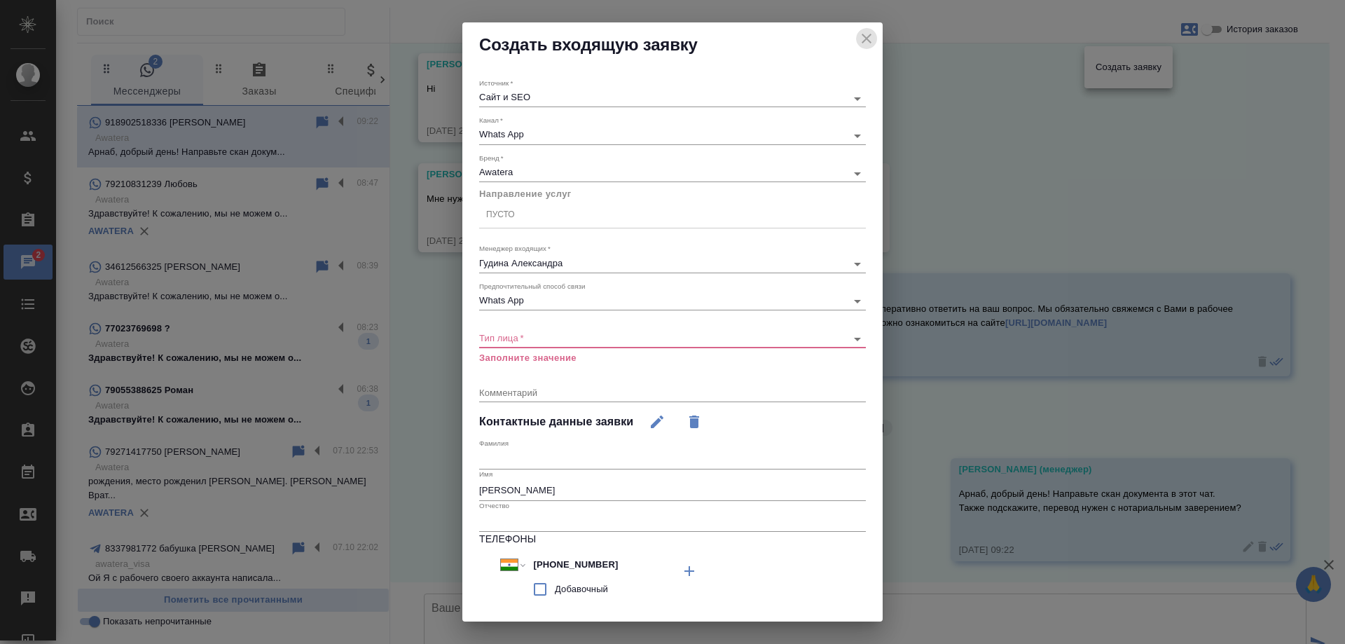
click at [862, 37] on icon "close" at bounding box center [867, 39] width 10 height 10
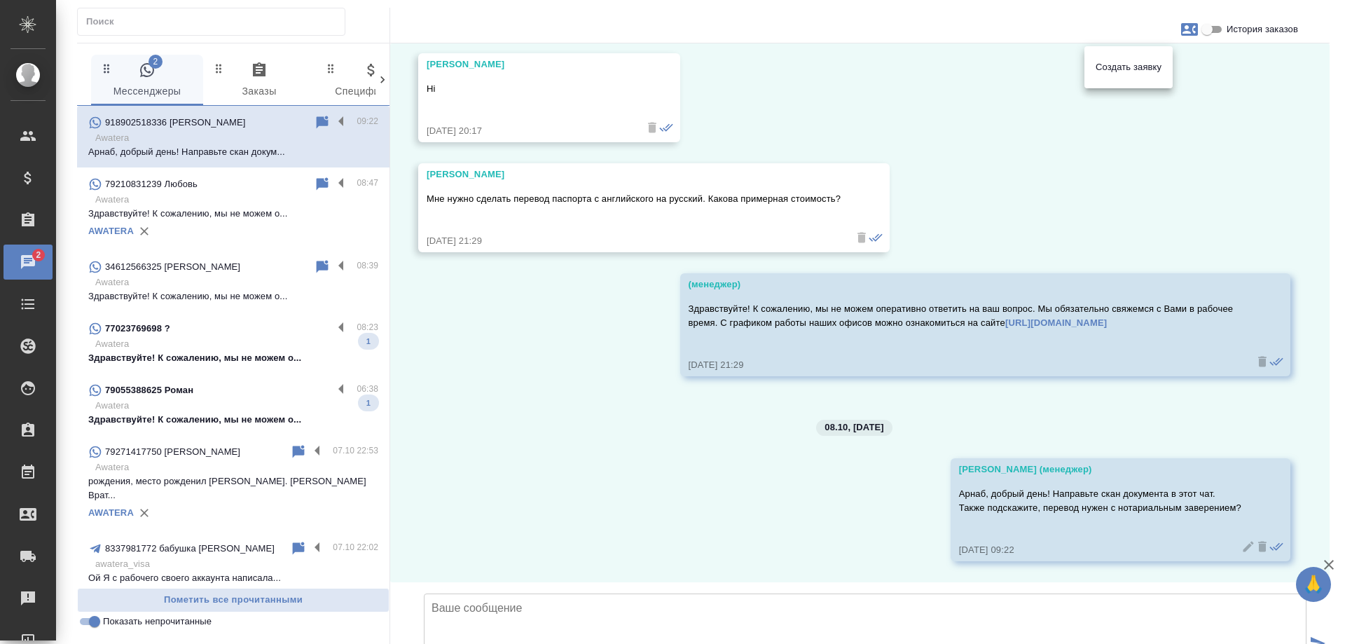
click at [1127, 65] on span "Создать заявку" at bounding box center [1129, 67] width 66 height 14
select select "IN"
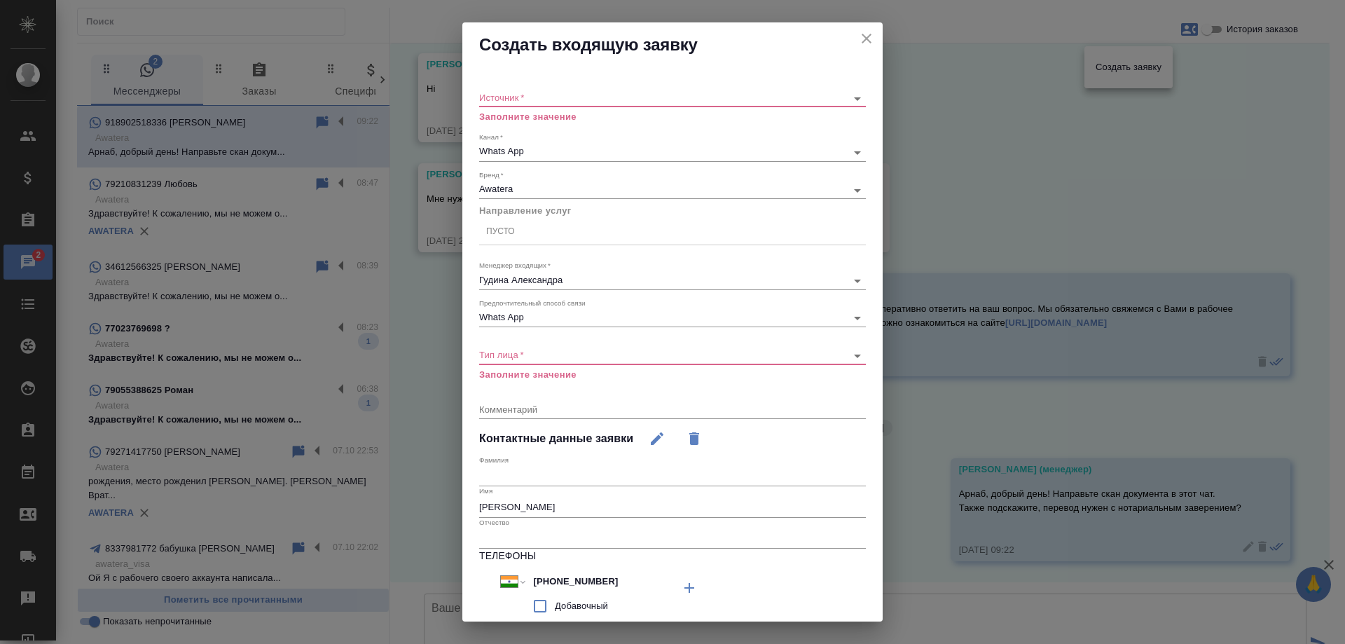
click at [555, 96] on body "🙏 .cls-1 fill:#fff; AWATERA Gudina Alexandra Клиенты Спецификации Заказы 2 Чаты…" at bounding box center [672, 322] width 1345 height 644
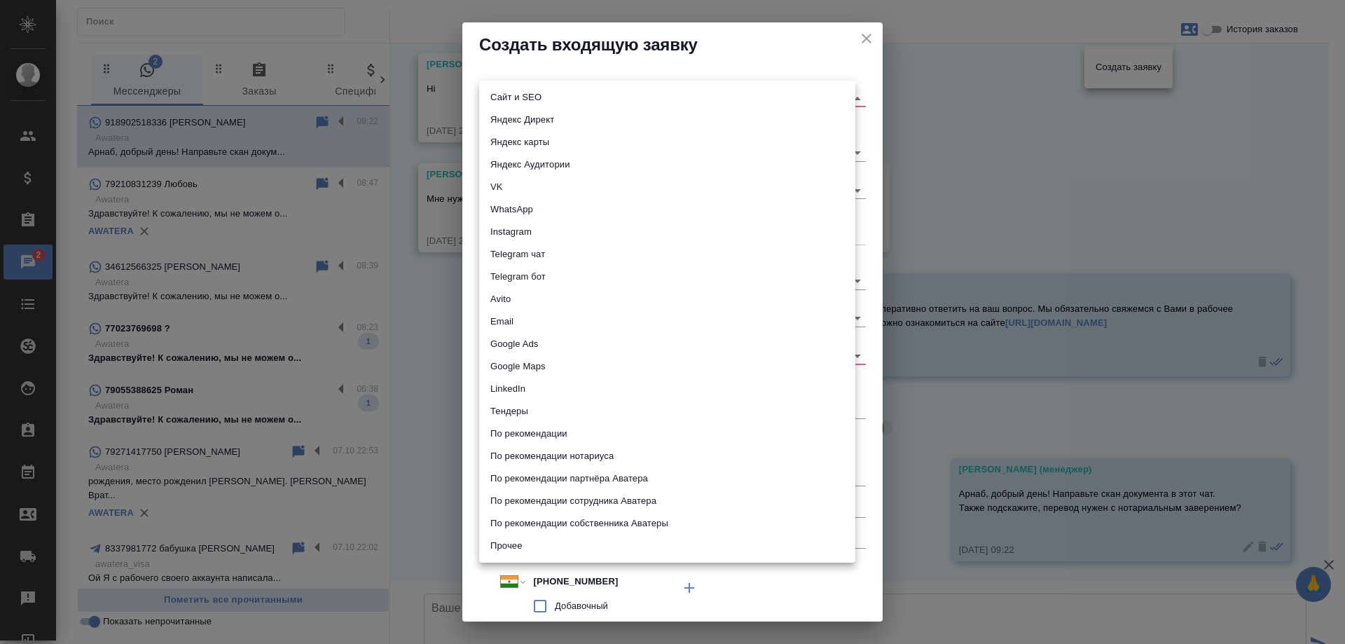
click at [507, 95] on li "Сайт и SEO" at bounding box center [667, 97] width 376 height 22
type input "seo"
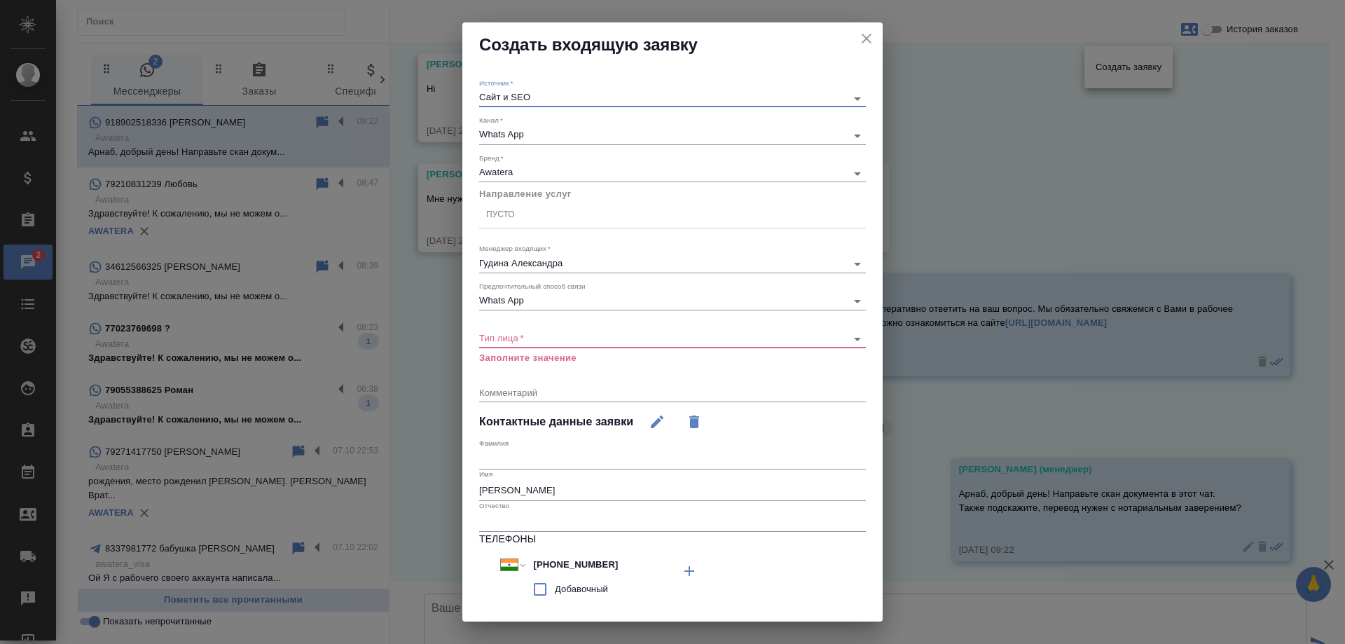
click at [514, 217] on div "Пусто" at bounding box center [500, 215] width 29 height 12
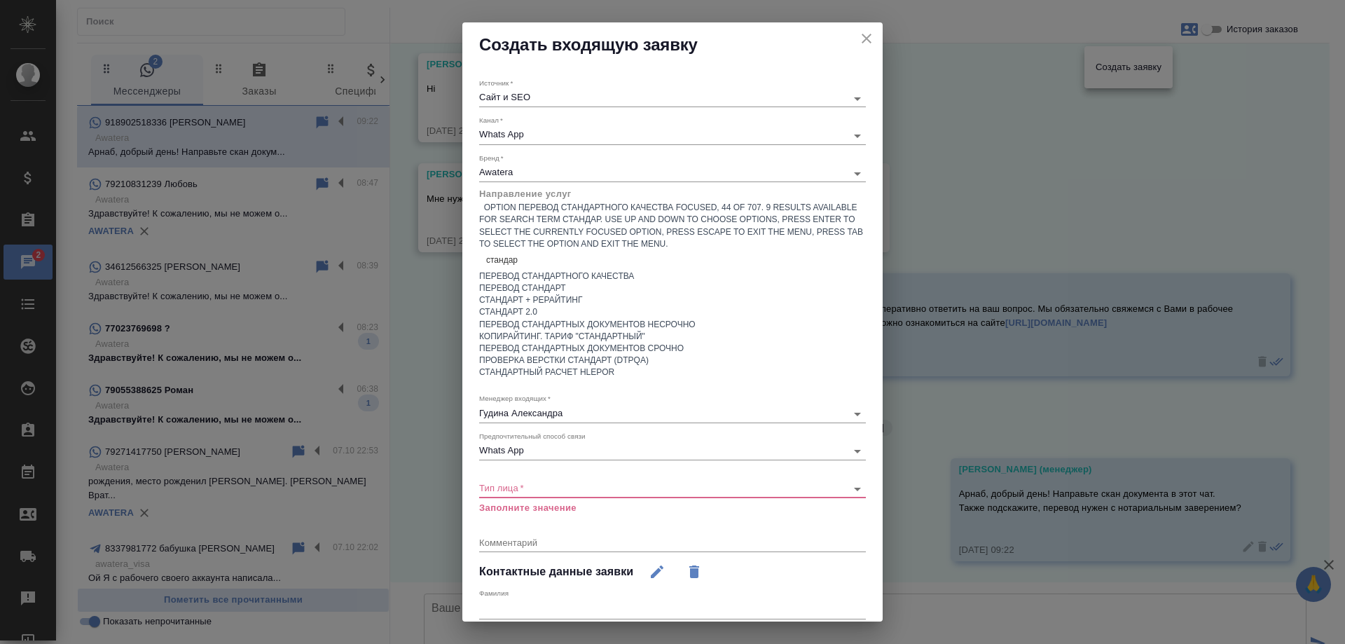
type input "стандарт"
click at [677, 331] on div "Перевод стандартных документов несрочно" at bounding box center [672, 325] width 387 height 12
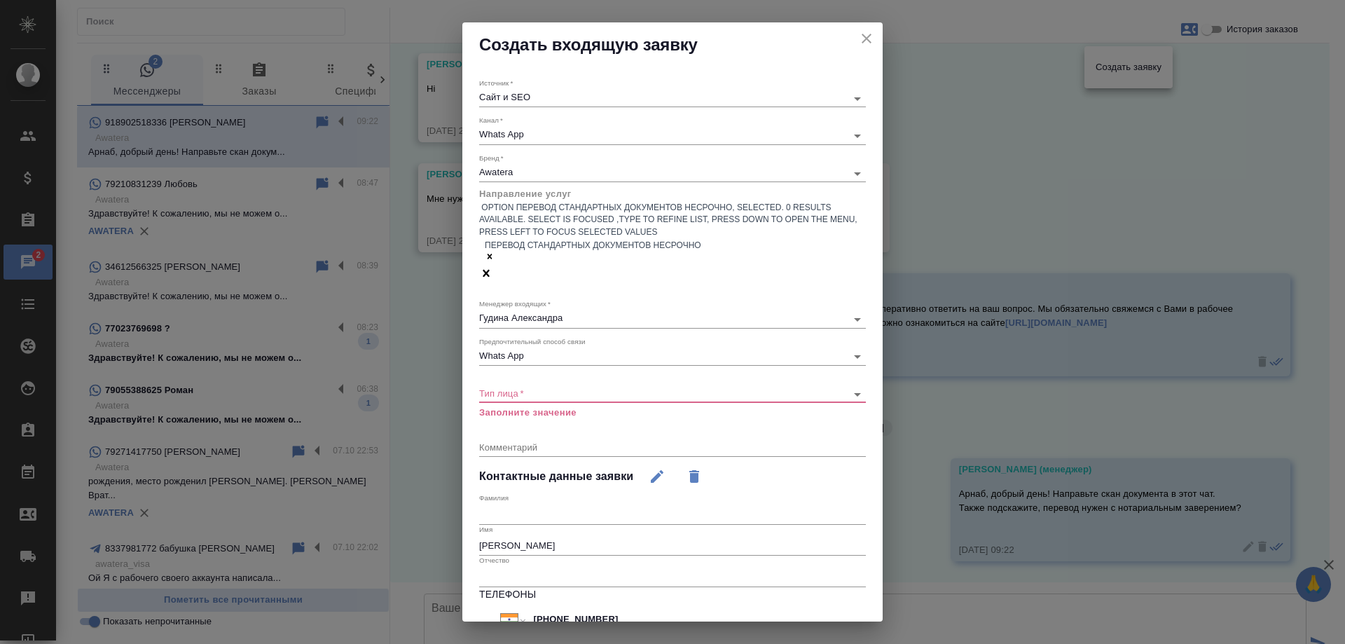
click at [514, 340] on body "🙏 .cls-1 fill:#fff; AWATERA Gudina Alexandra Клиенты Спецификации Заказы 2 Чаты…" at bounding box center [672, 322] width 1345 height 644
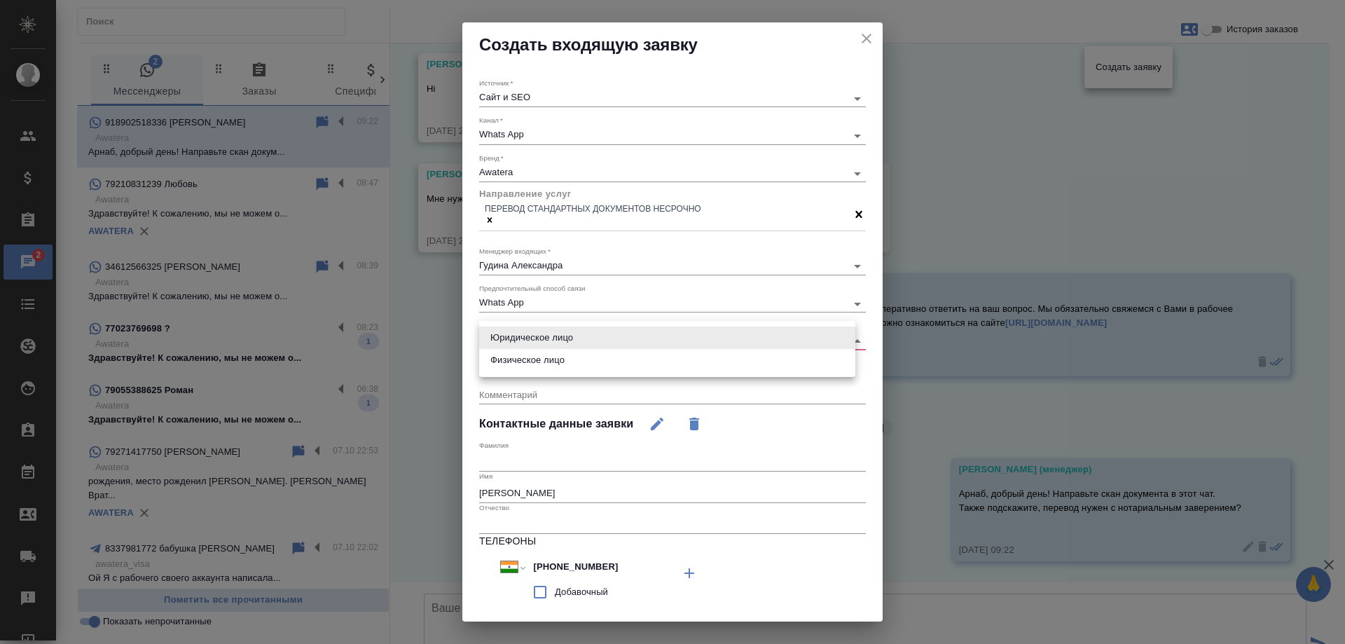
click at [547, 367] on li "Физическое лицо" at bounding box center [667, 360] width 376 height 22
type input "private"
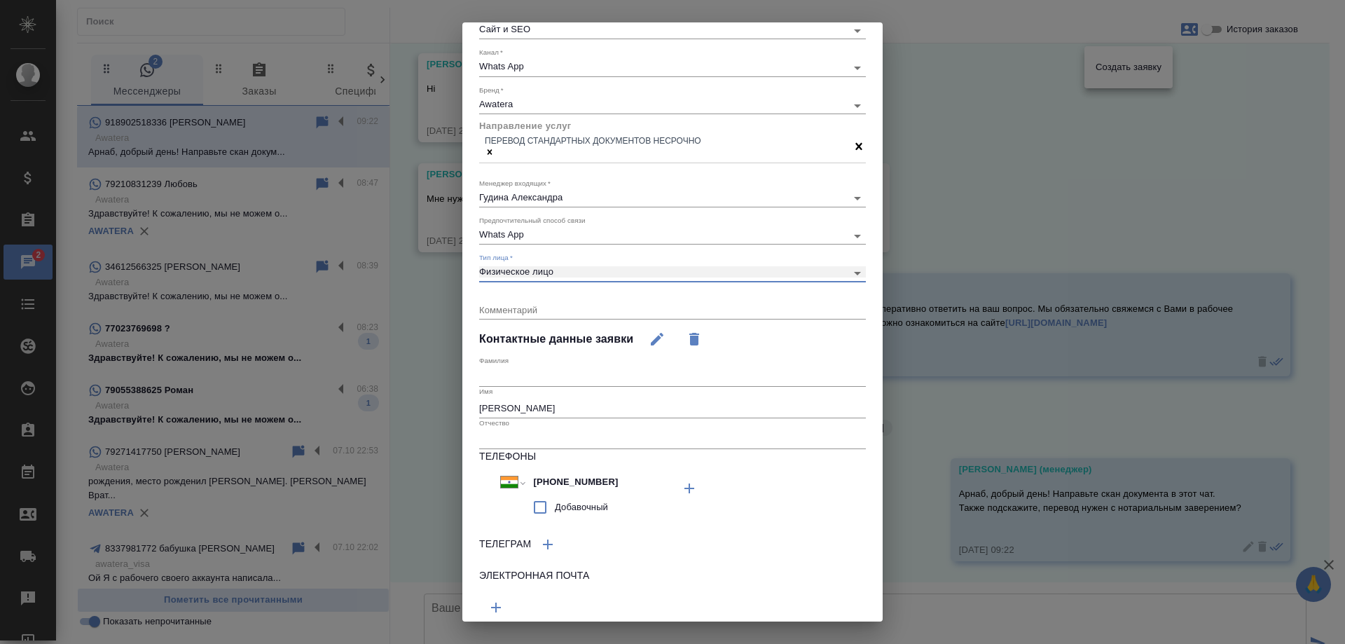
scroll to position [115, 0]
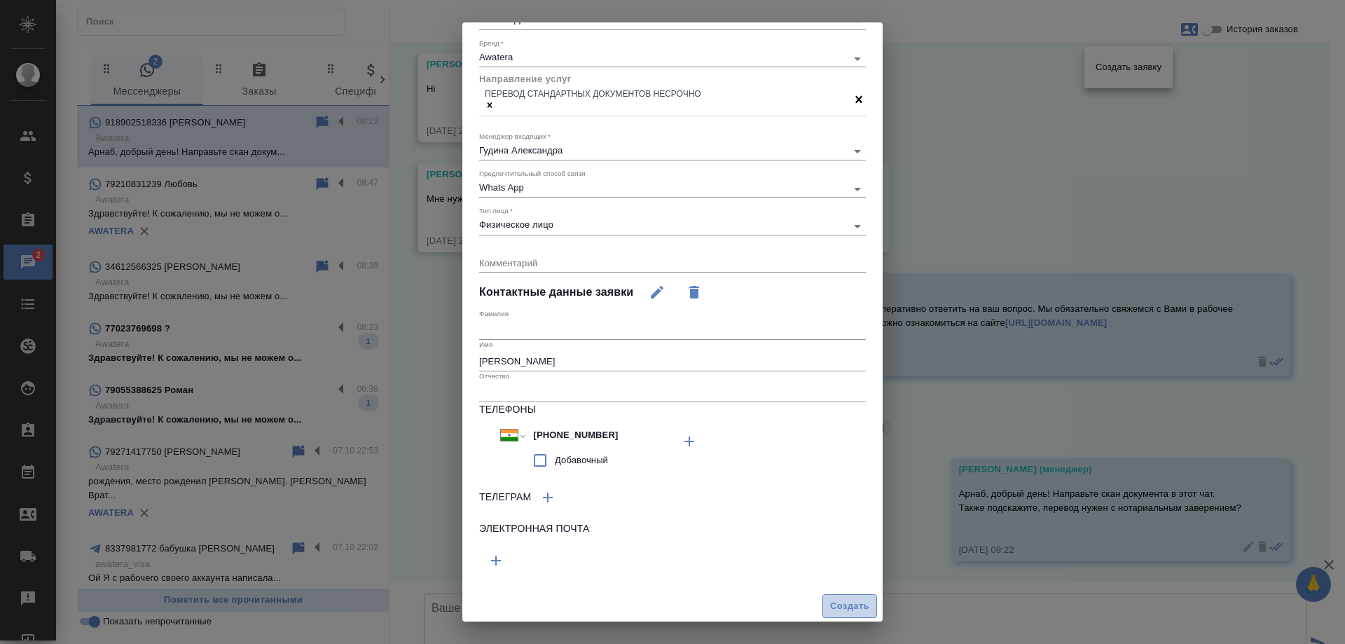
click at [845, 608] on span "Создать" at bounding box center [849, 606] width 39 height 16
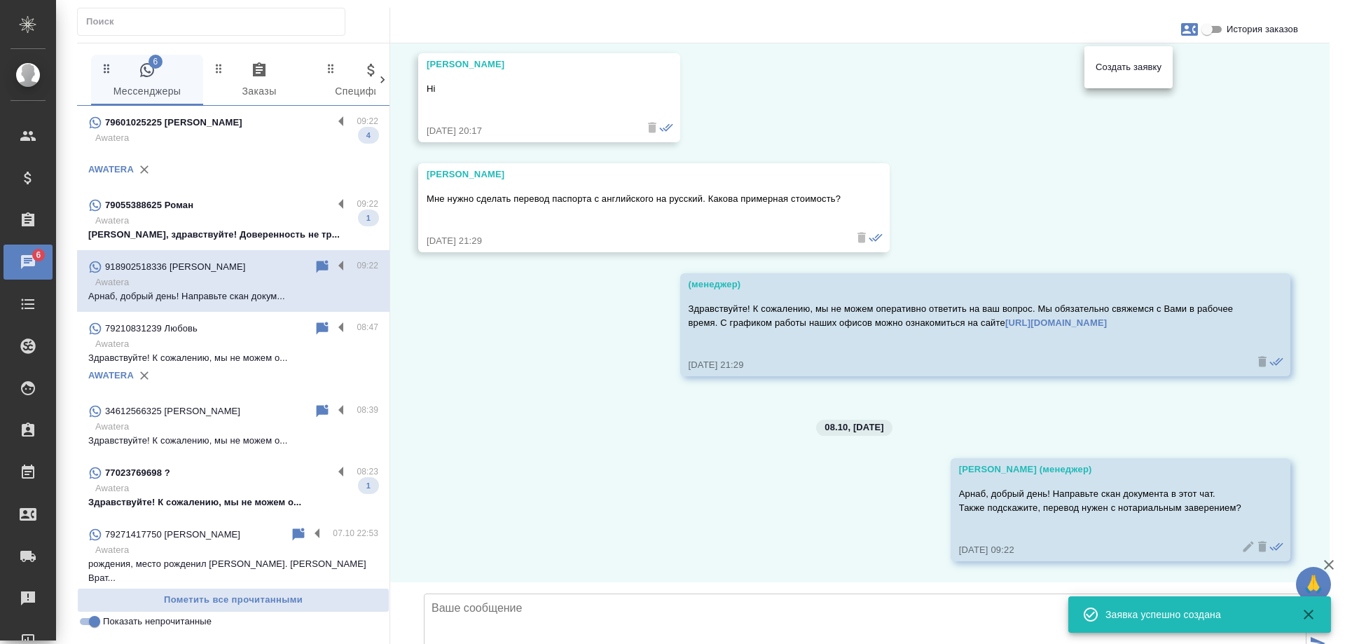
click at [536, 306] on div at bounding box center [672, 322] width 1345 height 644
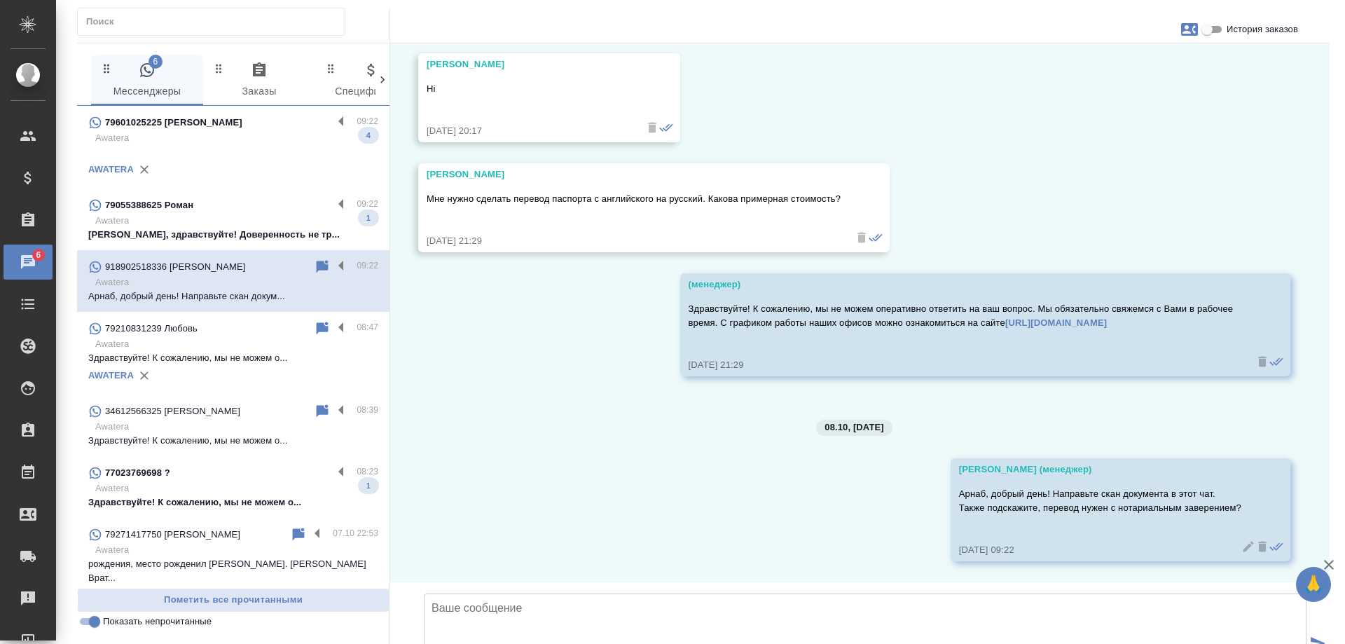
click at [258, 222] on p "Awatera" at bounding box center [236, 221] width 283 height 14
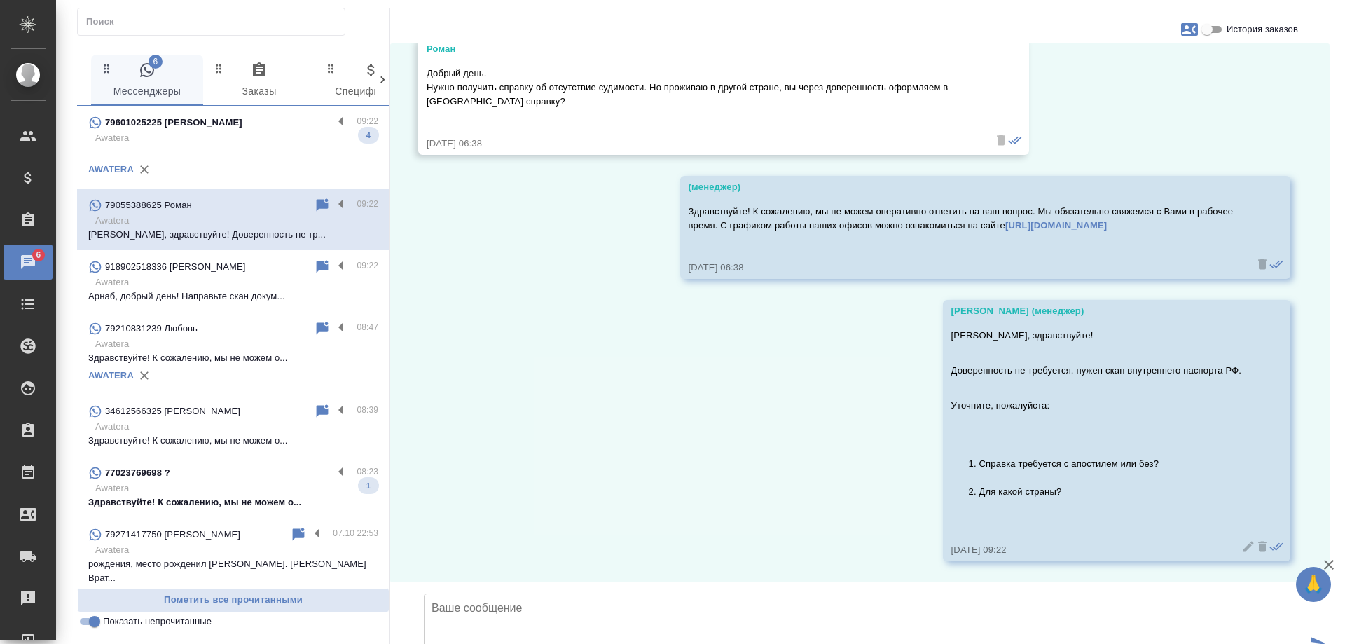
scroll to position [172, 0]
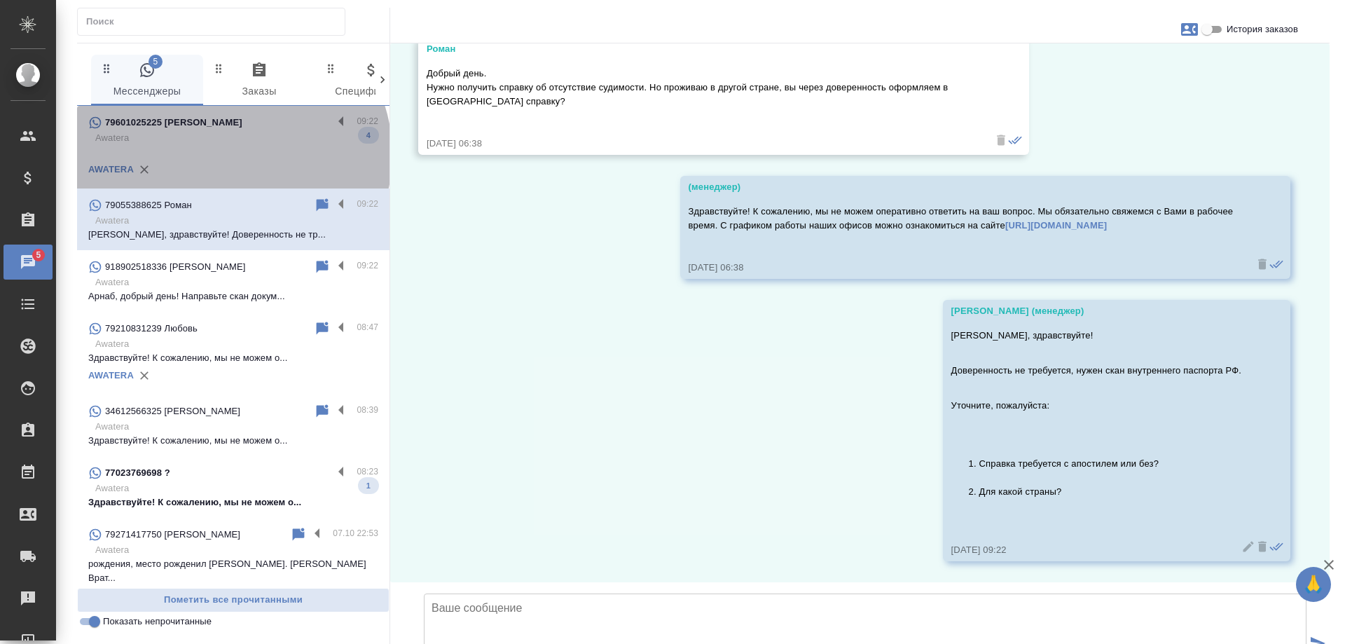
click at [231, 154] on p at bounding box center [233, 152] width 290 height 14
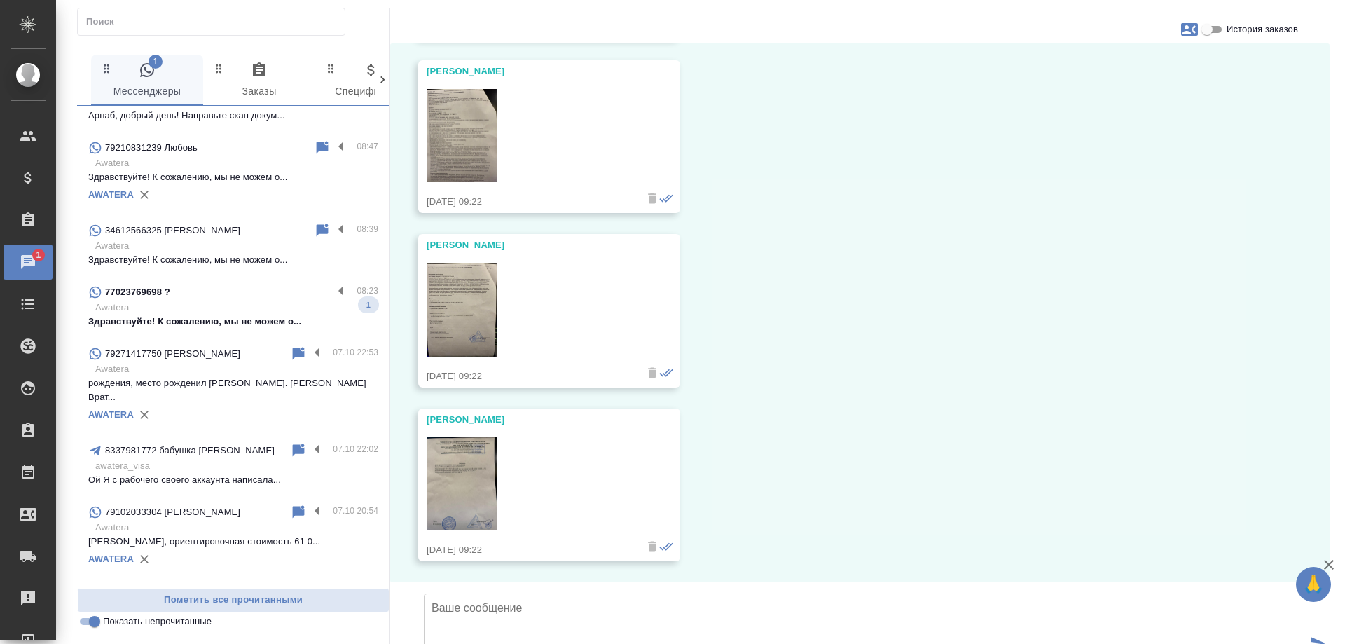
scroll to position [111, 0]
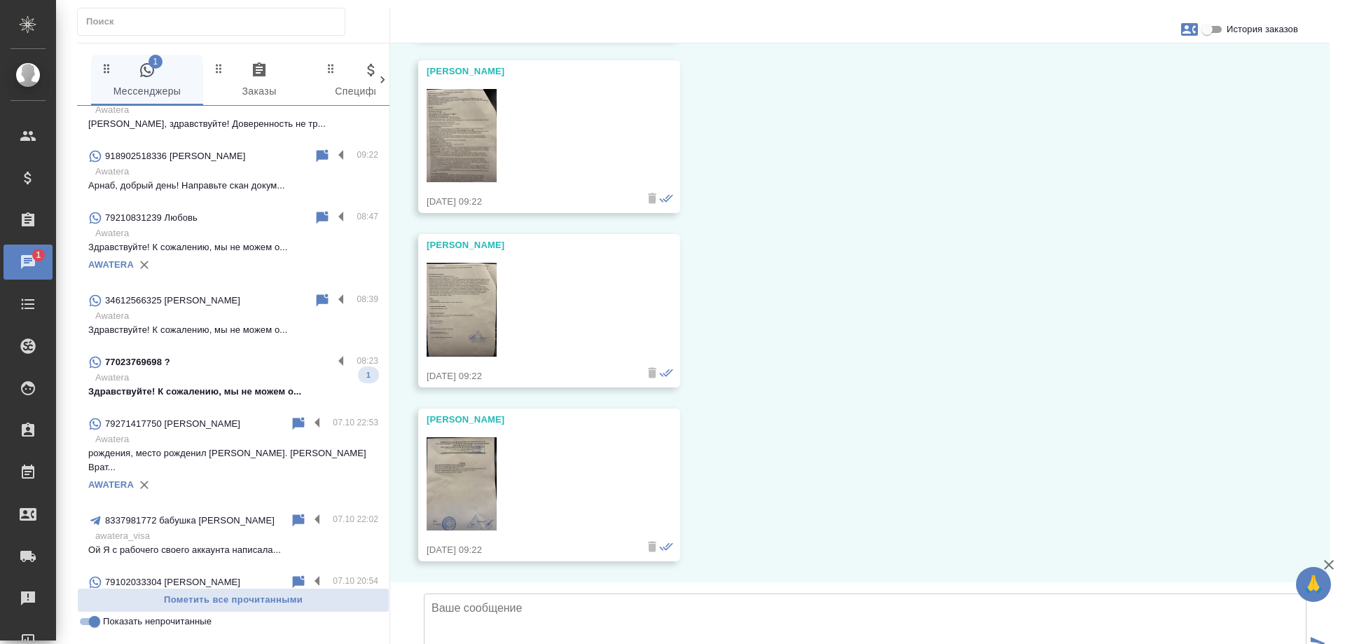
click at [235, 371] on p "Awatera" at bounding box center [236, 378] width 283 height 14
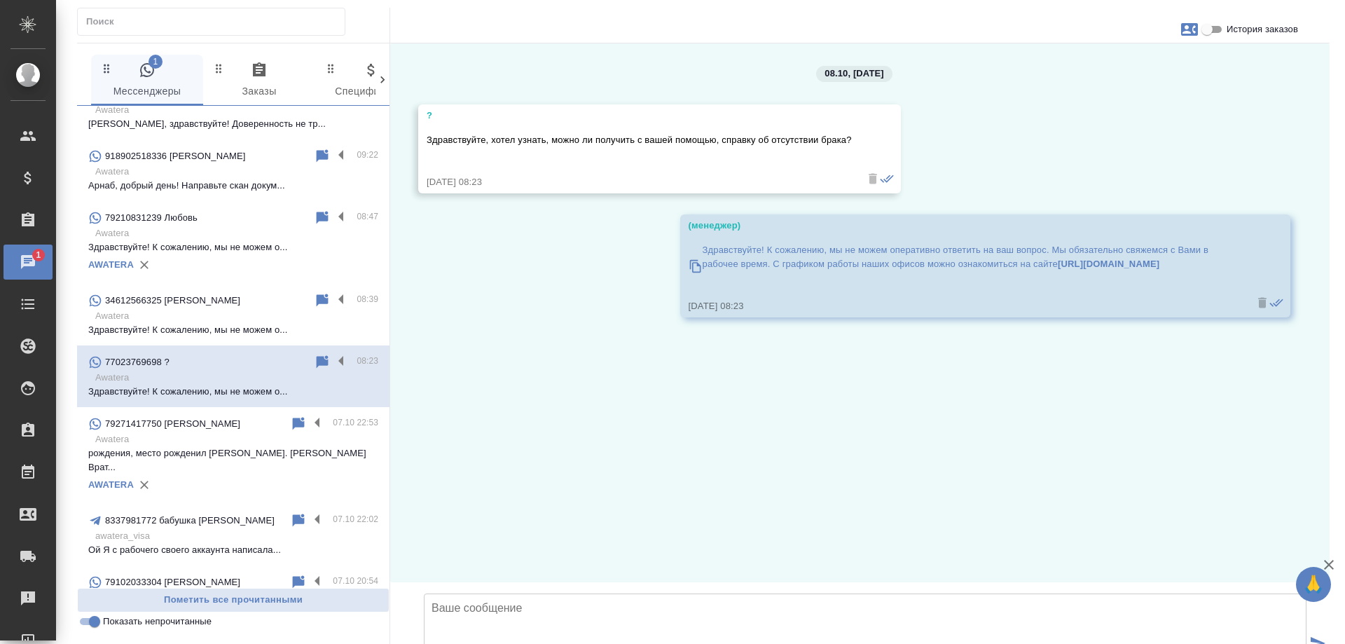
scroll to position [0, 0]
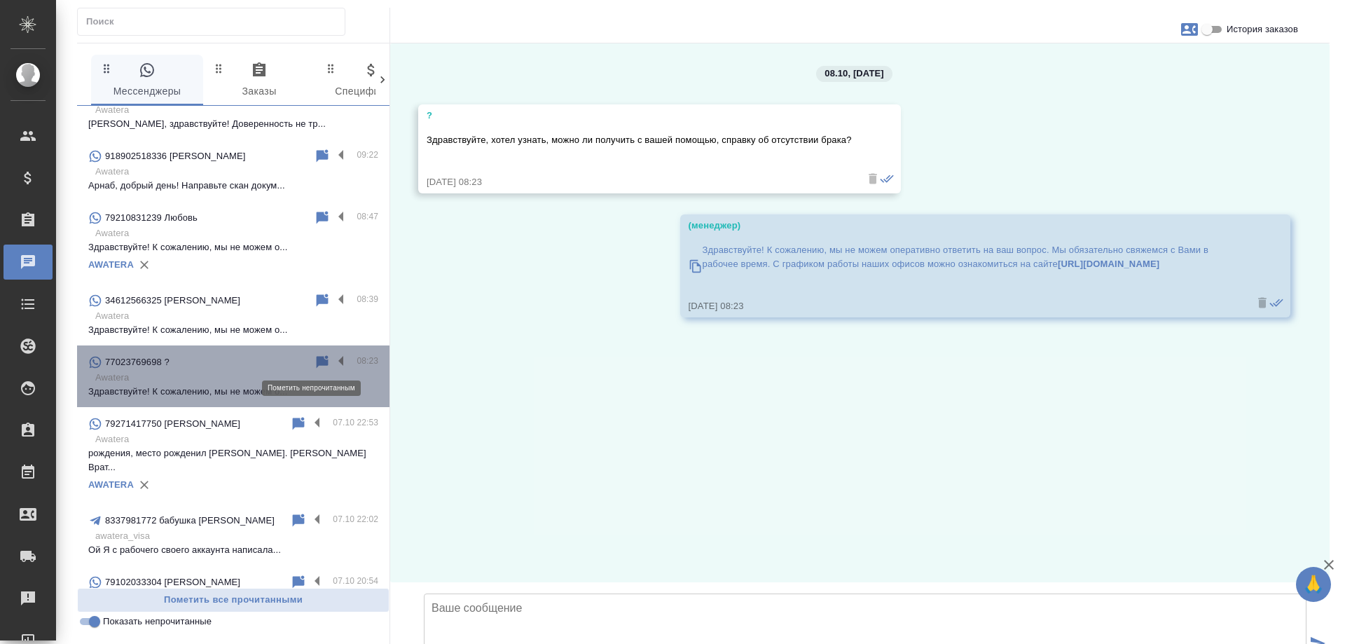
click at [317, 360] on icon at bounding box center [323, 361] width 12 height 13
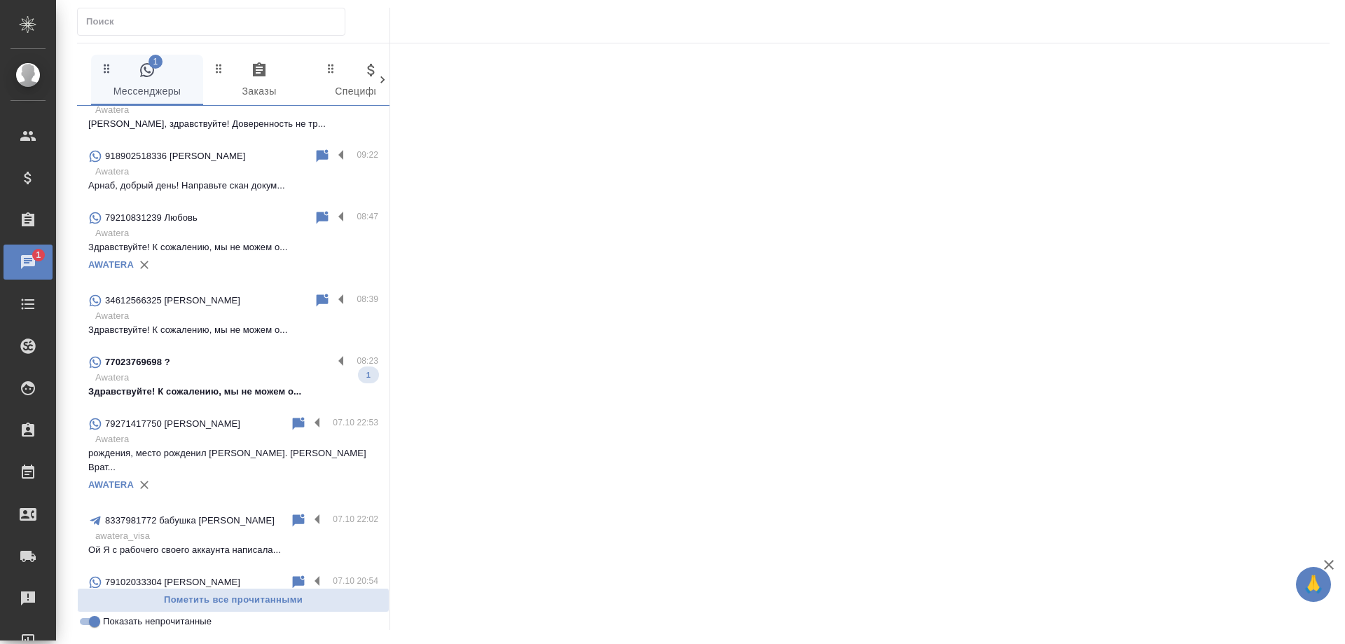
click at [218, 376] on p "Awatera" at bounding box center [236, 378] width 283 height 14
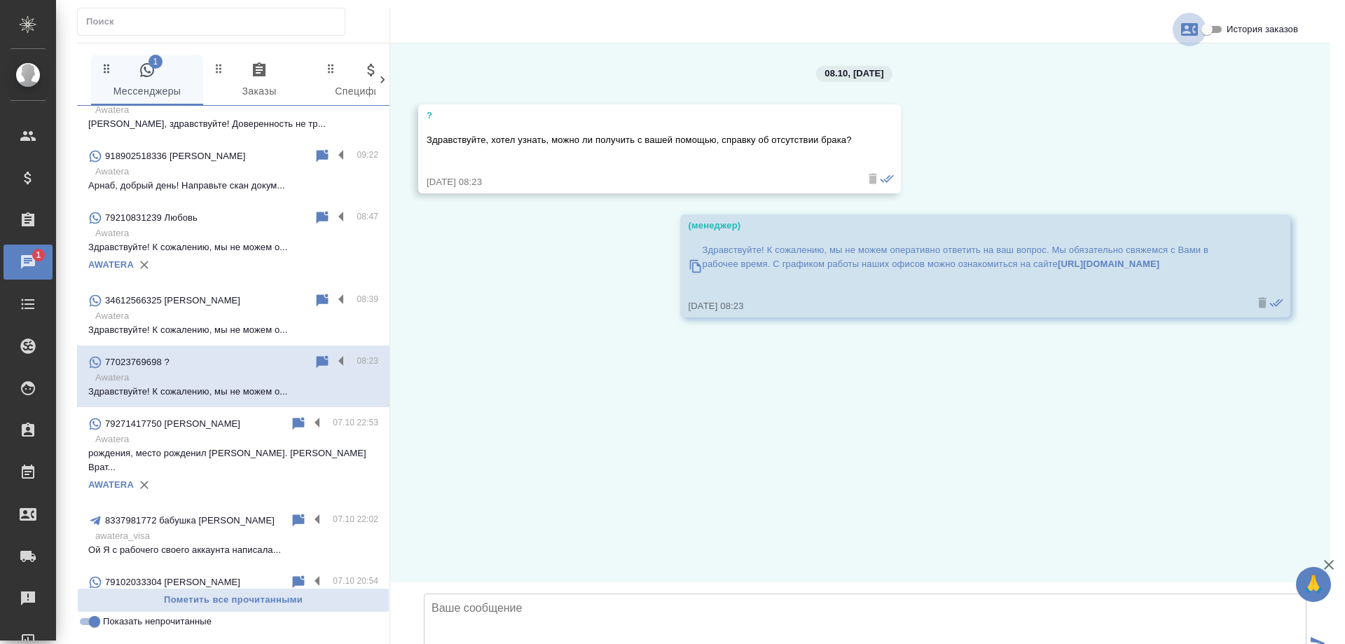
click at [1189, 27] on icon "button" at bounding box center [1190, 29] width 17 height 17
click at [1133, 76] on div "Создать заявку" at bounding box center [1129, 67] width 88 height 31
select select "KZ"
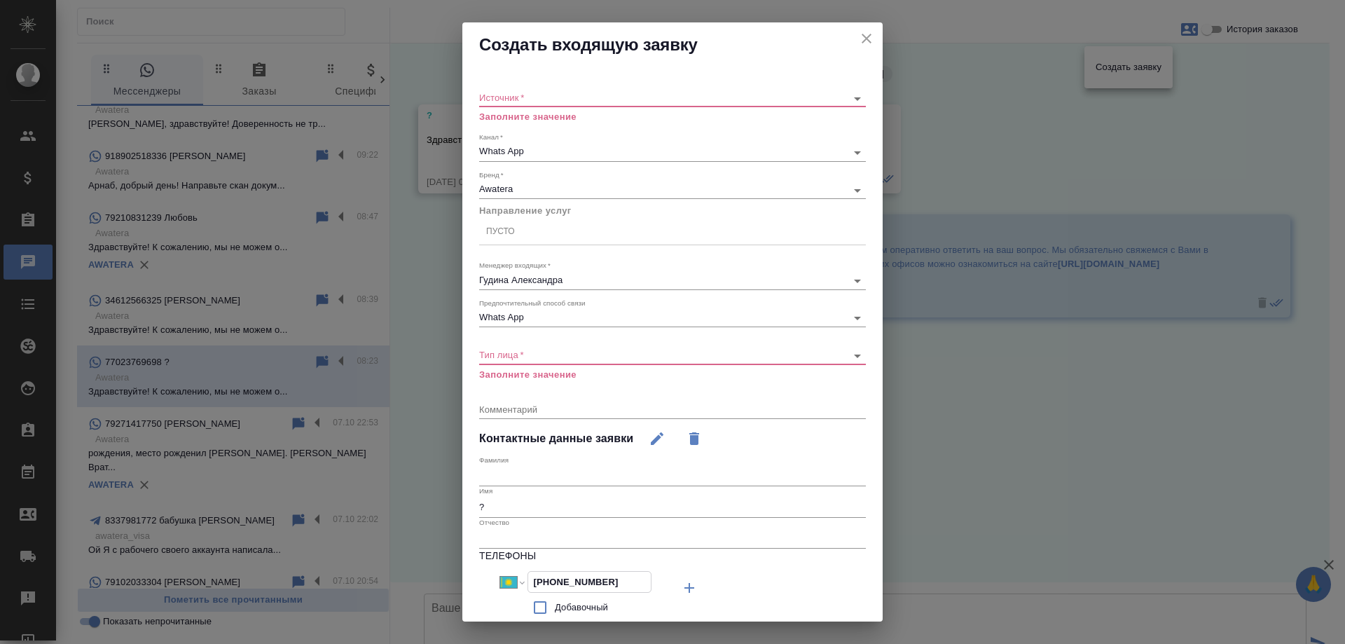
drag, startPoint x: 626, startPoint y: 579, endPoint x: 428, endPoint y: 565, distance: 198.1
click at [428, 565] on div "Создать входящую заявку Источник   * ​ Заполните значение Канал   * Whats App 6…" at bounding box center [672, 322] width 1345 height 644
click at [861, 37] on icon "close" at bounding box center [866, 38] width 17 height 17
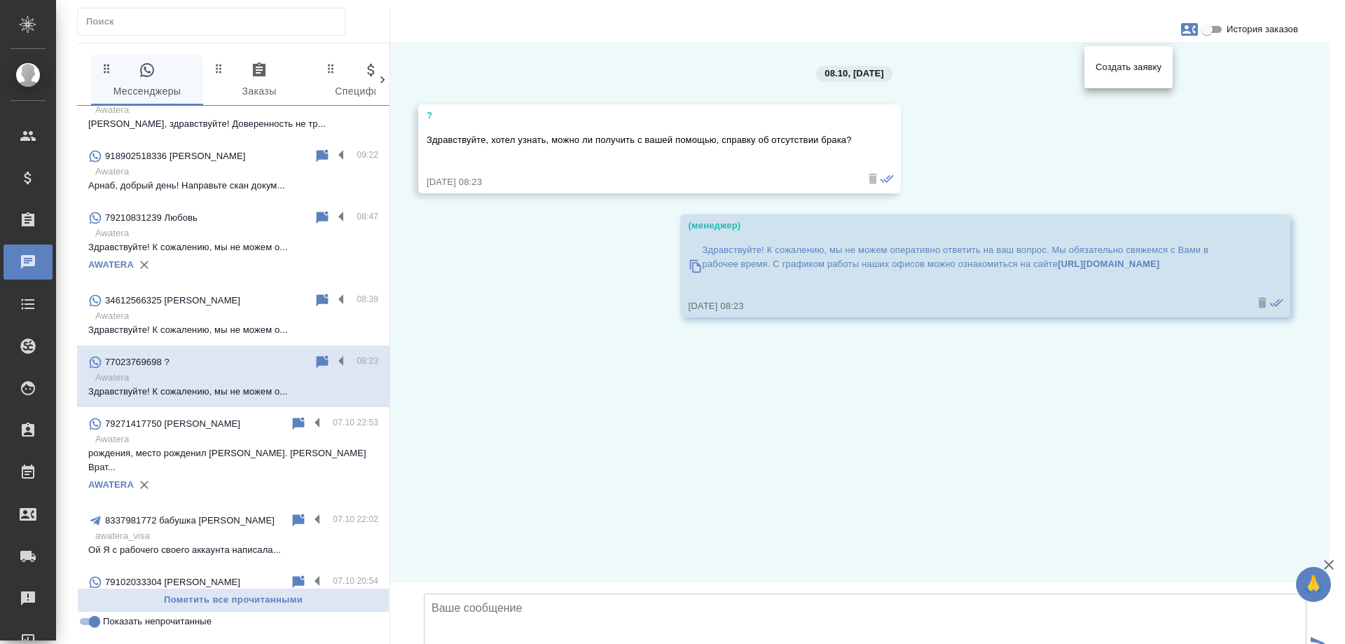
click at [977, 409] on div at bounding box center [672, 322] width 1345 height 644
click at [611, 594] on textarea at bounding box center [865, 643] width 883 height 98
type textarea "Добрый день! Как я могу к Вам обращаться? Уточните, услуга потребуется в Москве…"
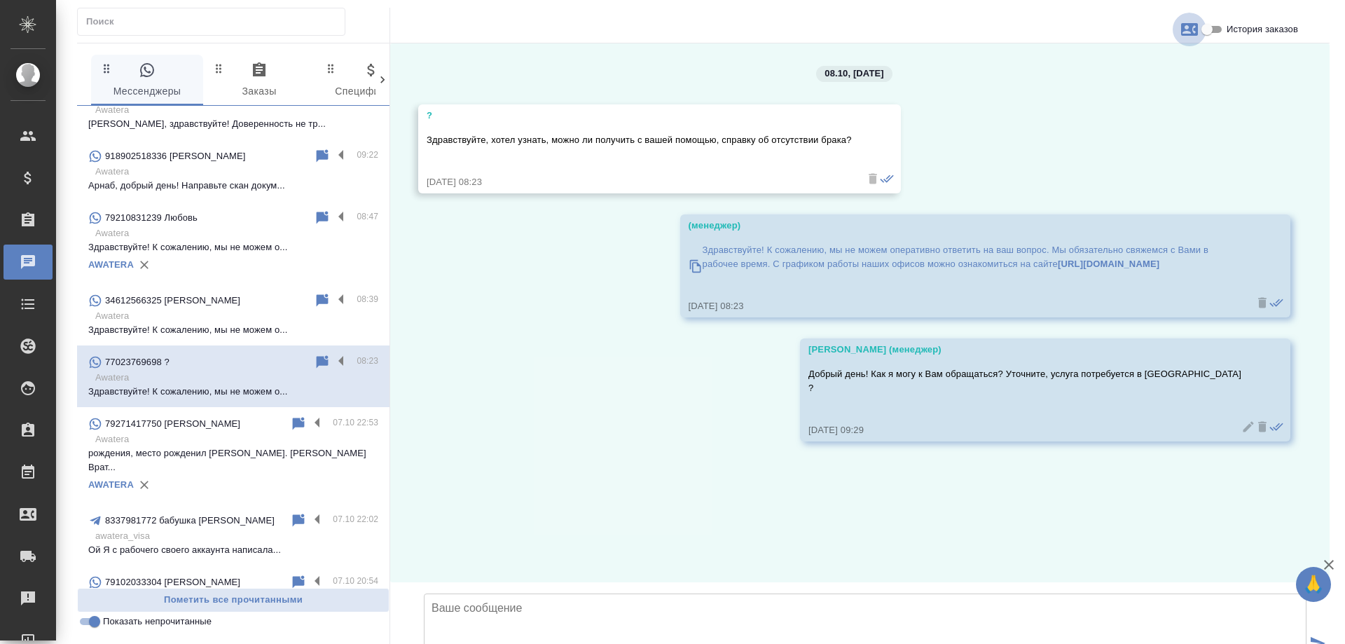
click at [1189, 34] on icon "button" at bounding box center [1190, 29] width 17 height 13
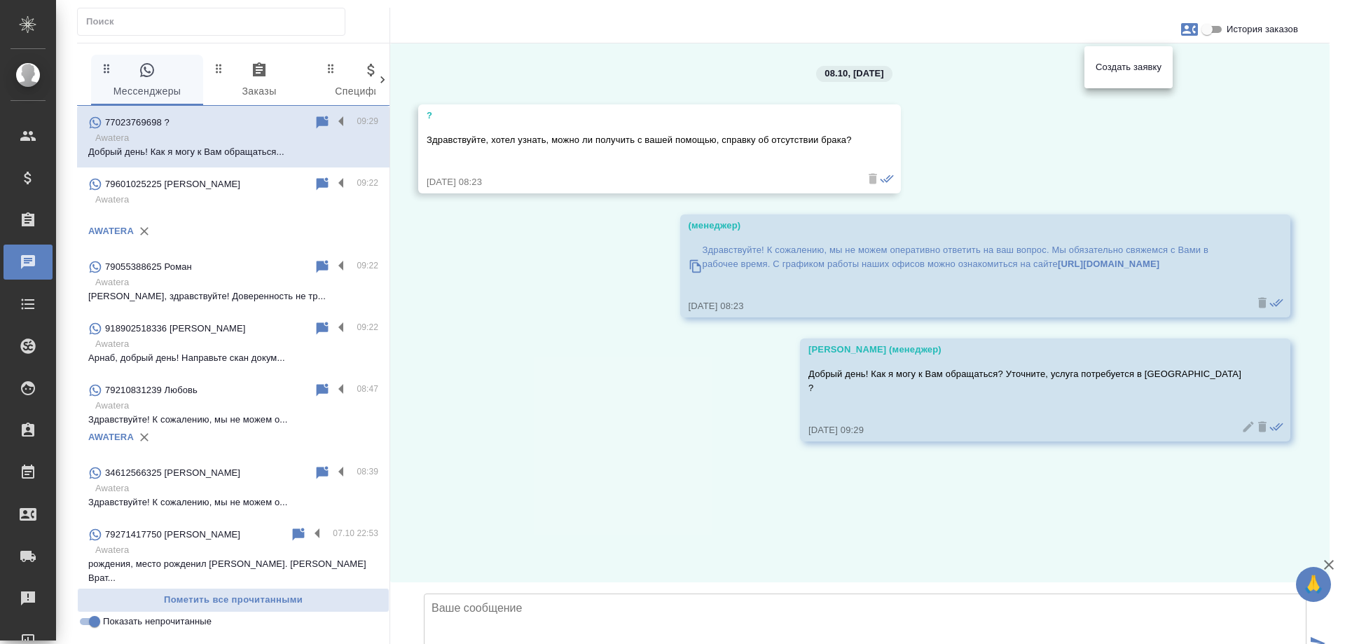
click at [1128, 66] on span "Создать заявку" at bounding box center [1129, 67] width 66 height 14
select select "KZ"
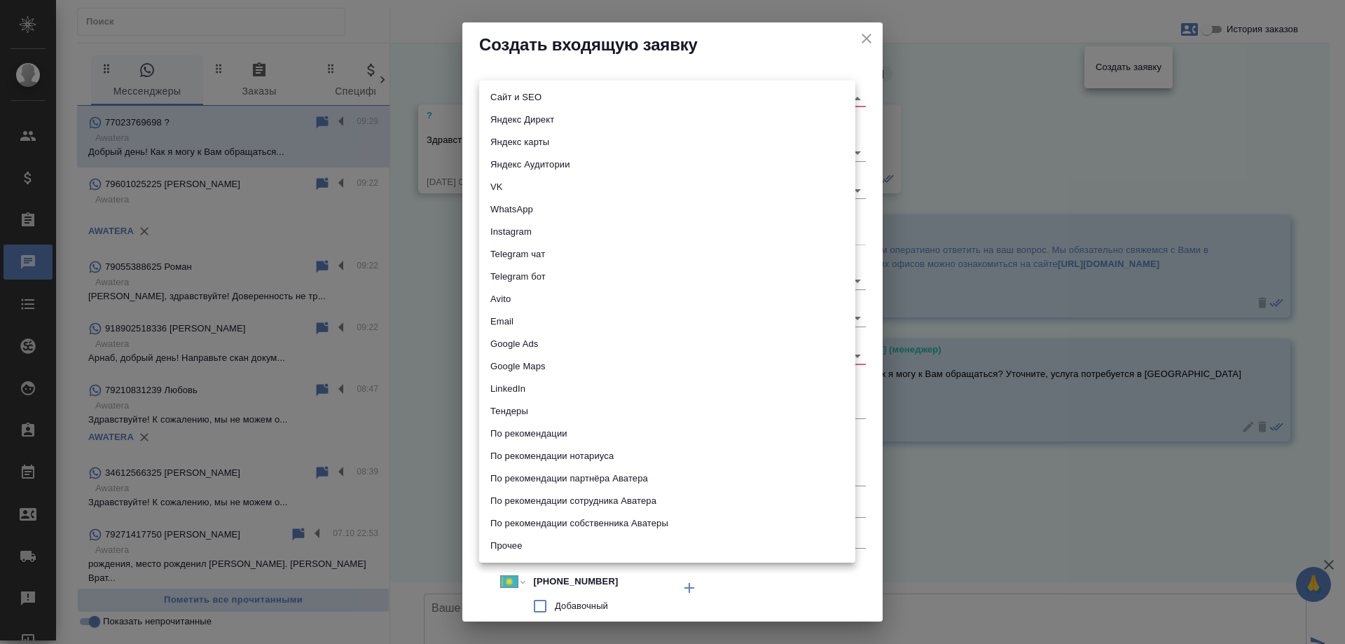
click at [633, 94] on body "🙏 .cls-1 fill:#fff; AWATERA Gudina Alexandra Клиенты Спецификации Заказы 0 Чаты…" at bounding box center [672, 322] width 1345 height 644
click at [535, 95] on li "Сайт и SEO" at bounding box center [667, 97] width 376 height 22
type input "seo"
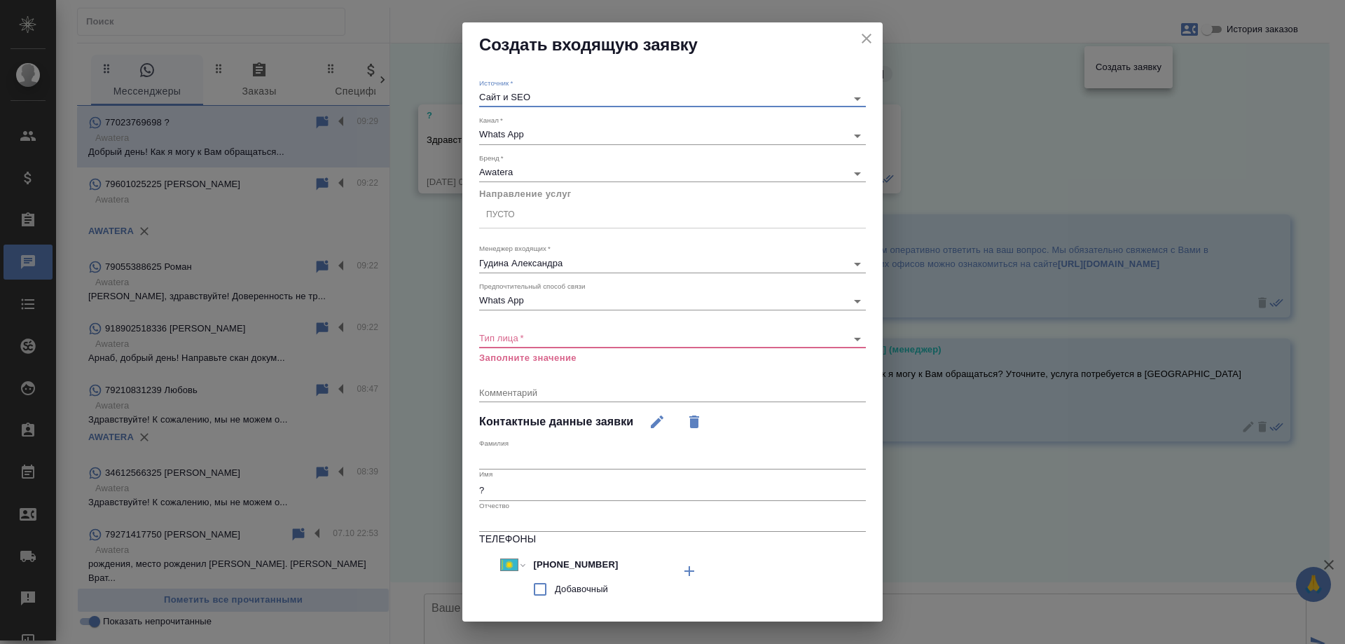
click at [532, 217] on div "Пусто" at bounding box center [672, 215] width 387 height 20
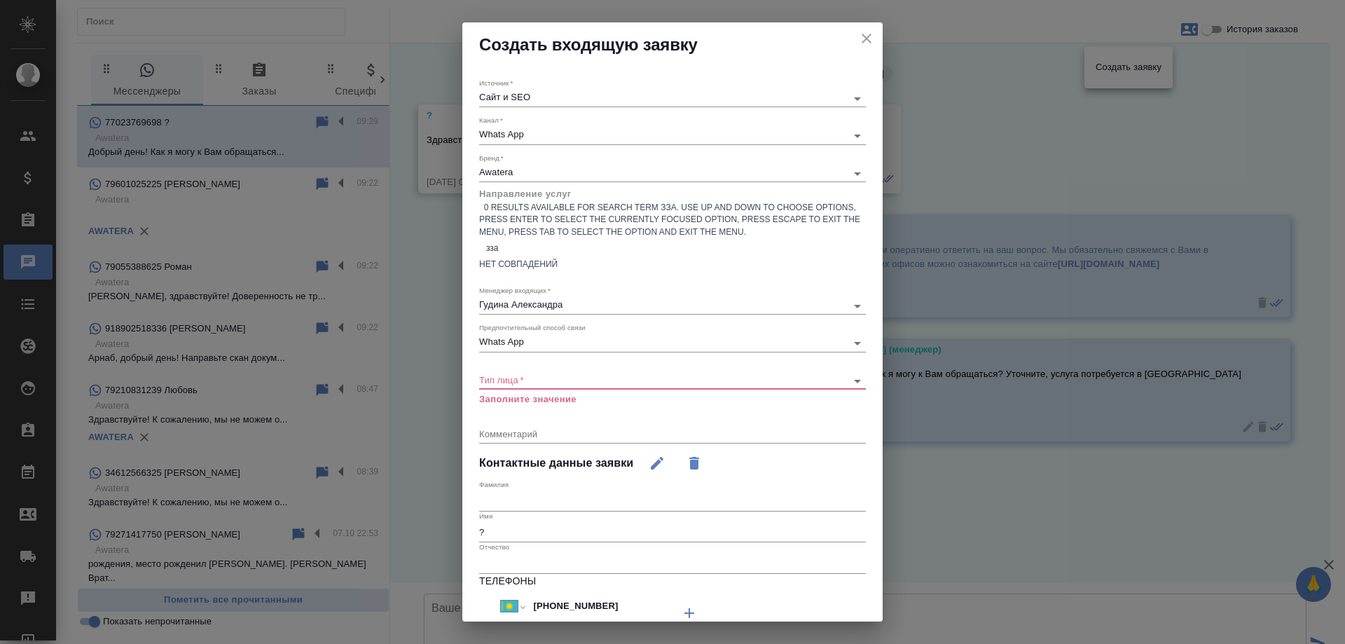
type input "ззаг"
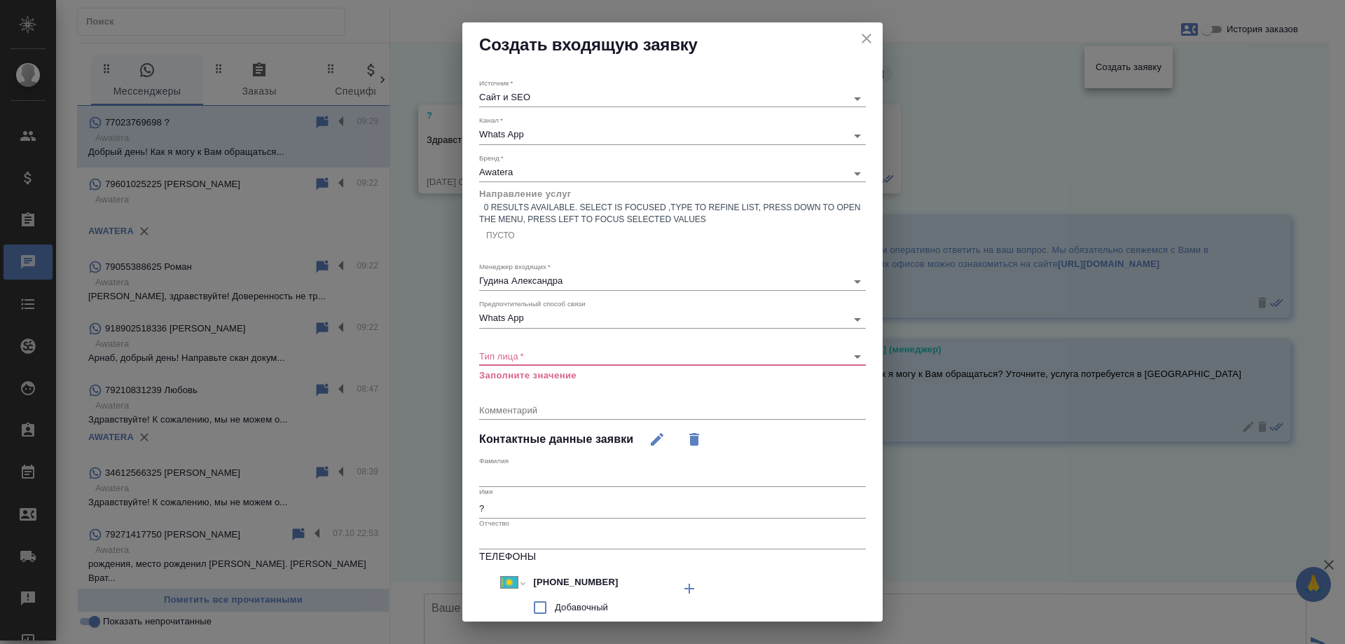
drag, startPoint x: 510, startPoint y: 214, endPoint x: 434, endPoint y: 218, distance: 75.8
click at [434, 218] on div "Создать входящую заявку Источник   * Сайт и SEO seo Канал   * Whats App 66ac940…" at bounding box center [672, 322] width 1345 height 644
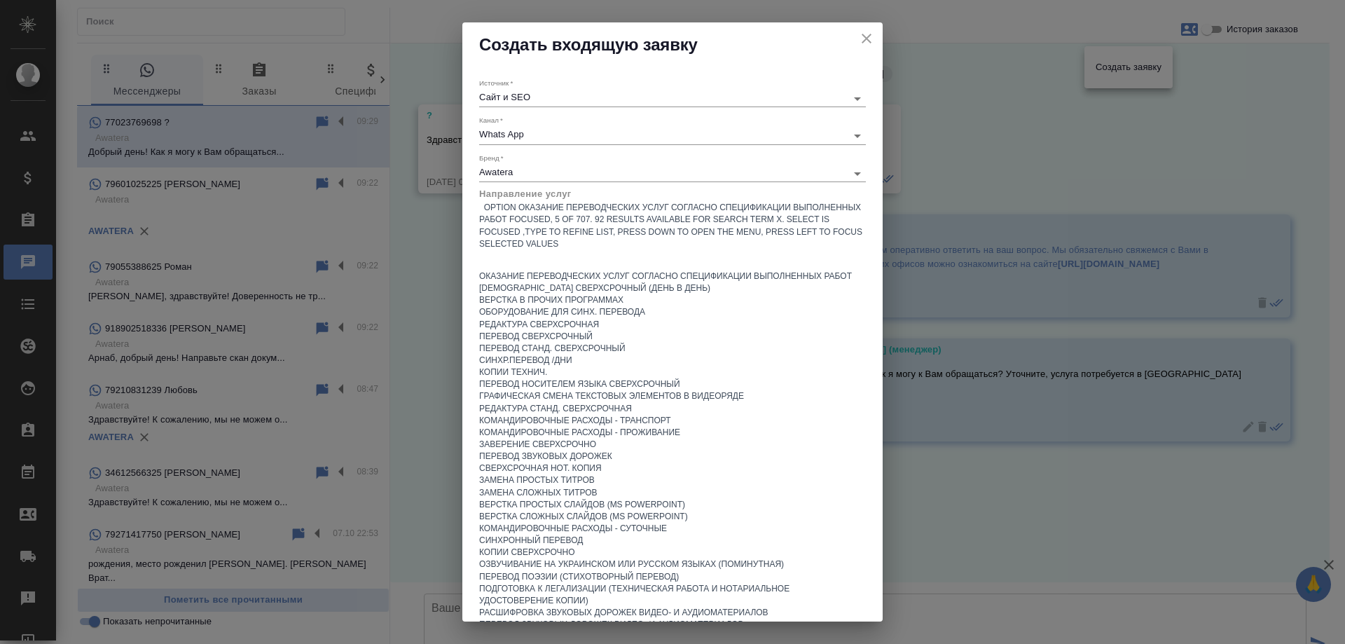
type input "х"
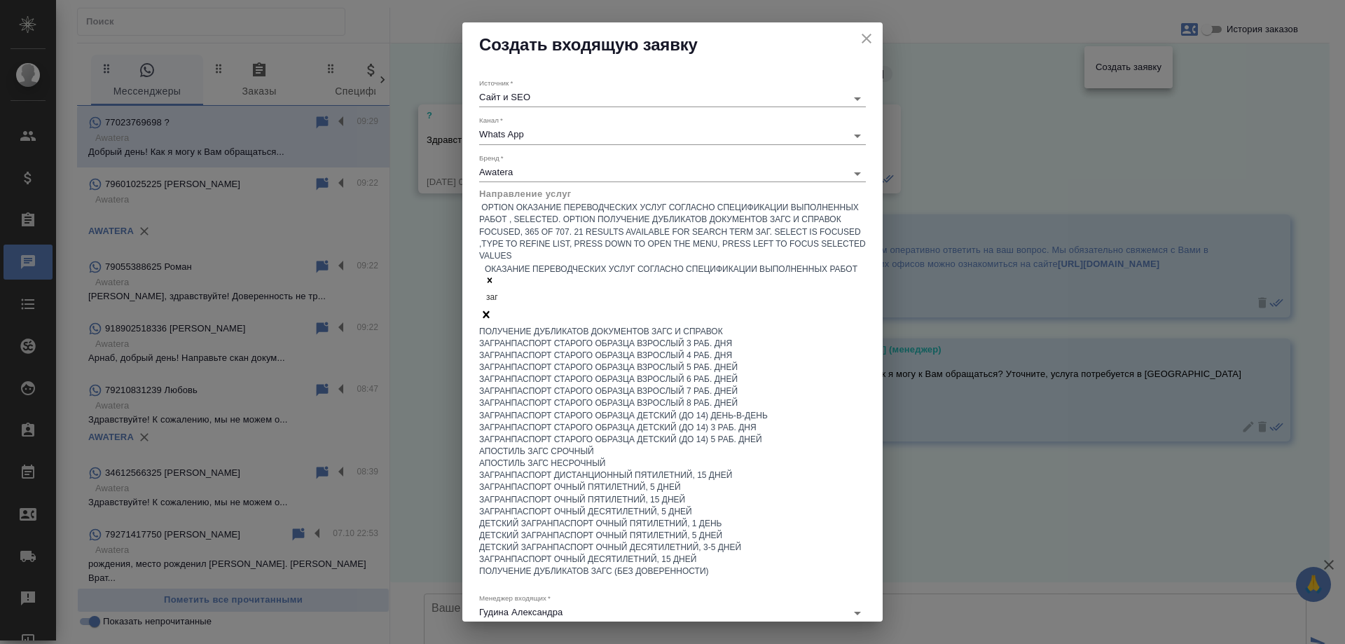
type input "загс"
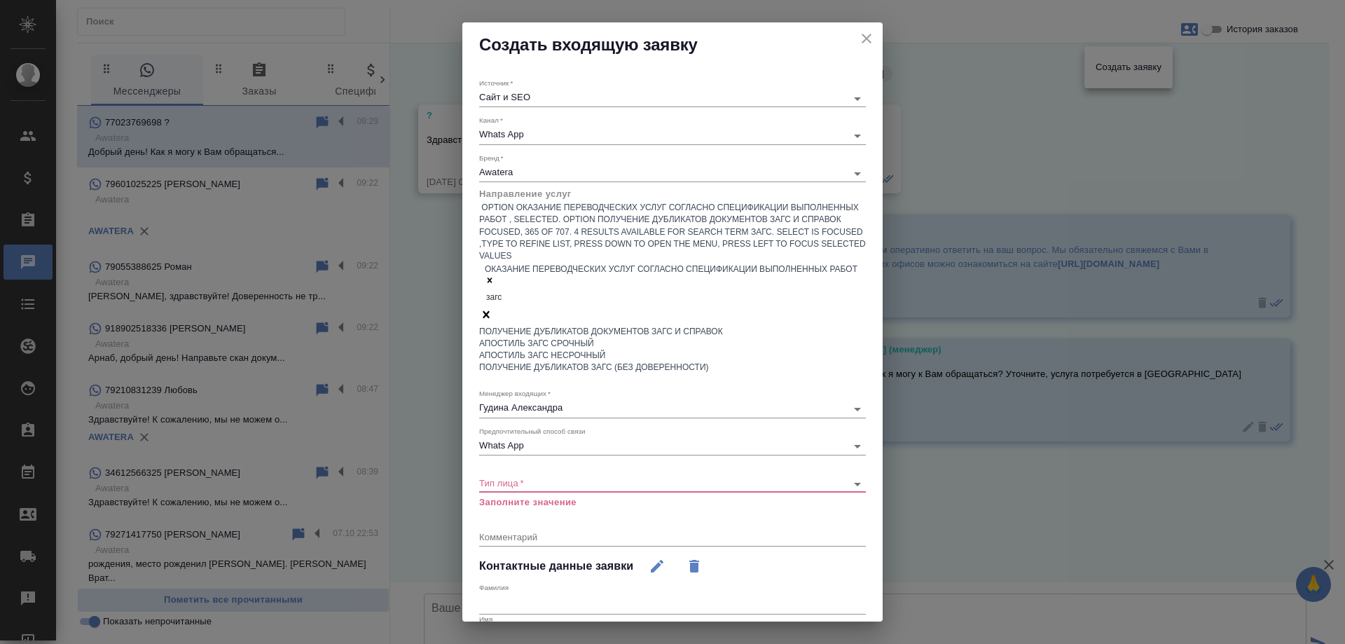
click at [609, 326] on div "Получение дубликатов документов ЗАГС и справок" at bounding box center [672, 332] width 387 height 12
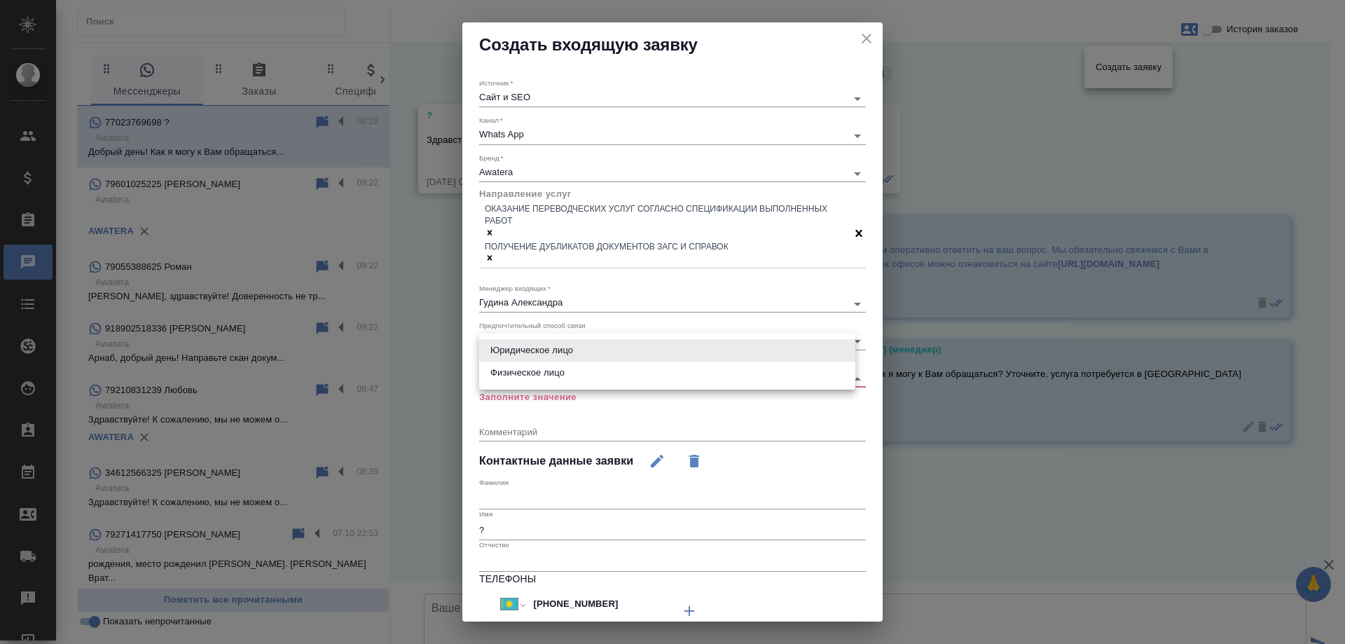
click at [541, 355] on body "🙏 .cls-1 fill:#fff; AWATERA Gudina Alexandra Клиенты Спецификации Заказы 0 Чаты…" at bounding box center [672, 322] width 1345 height 644
click at [540, 371] on li "Физическое лицо" at bounding box center [667, 372] width 376 height 22
type input "private"
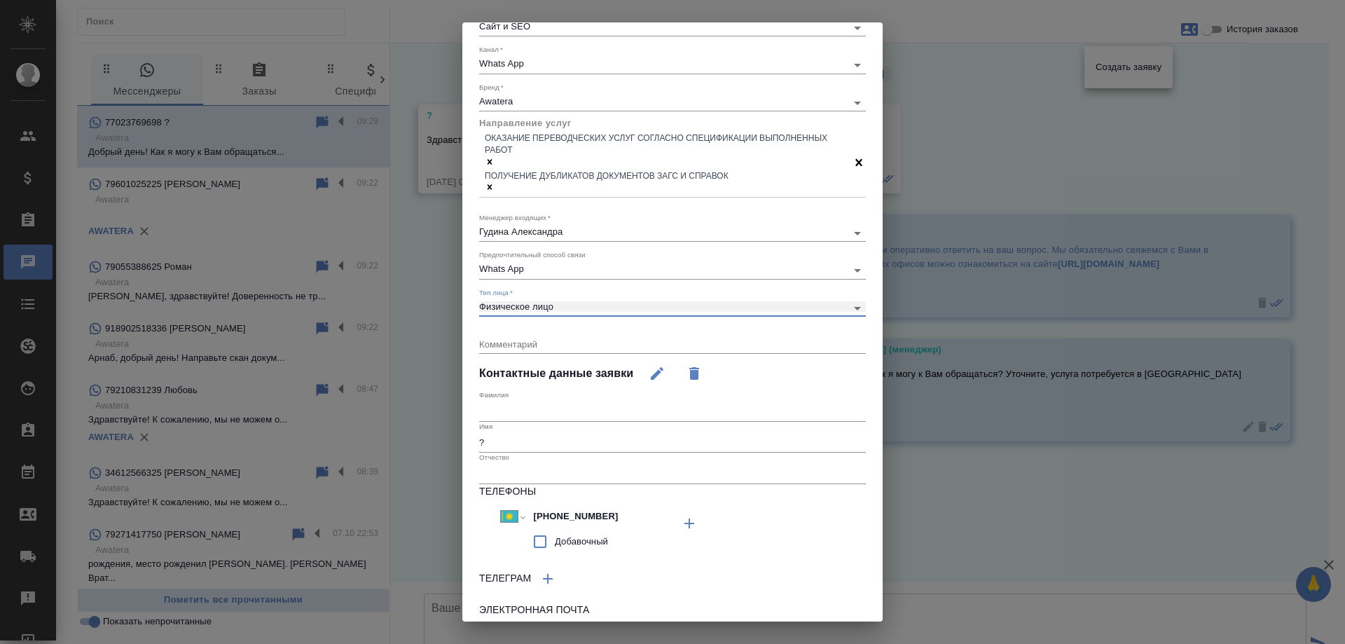
scroll to position [127, 0]
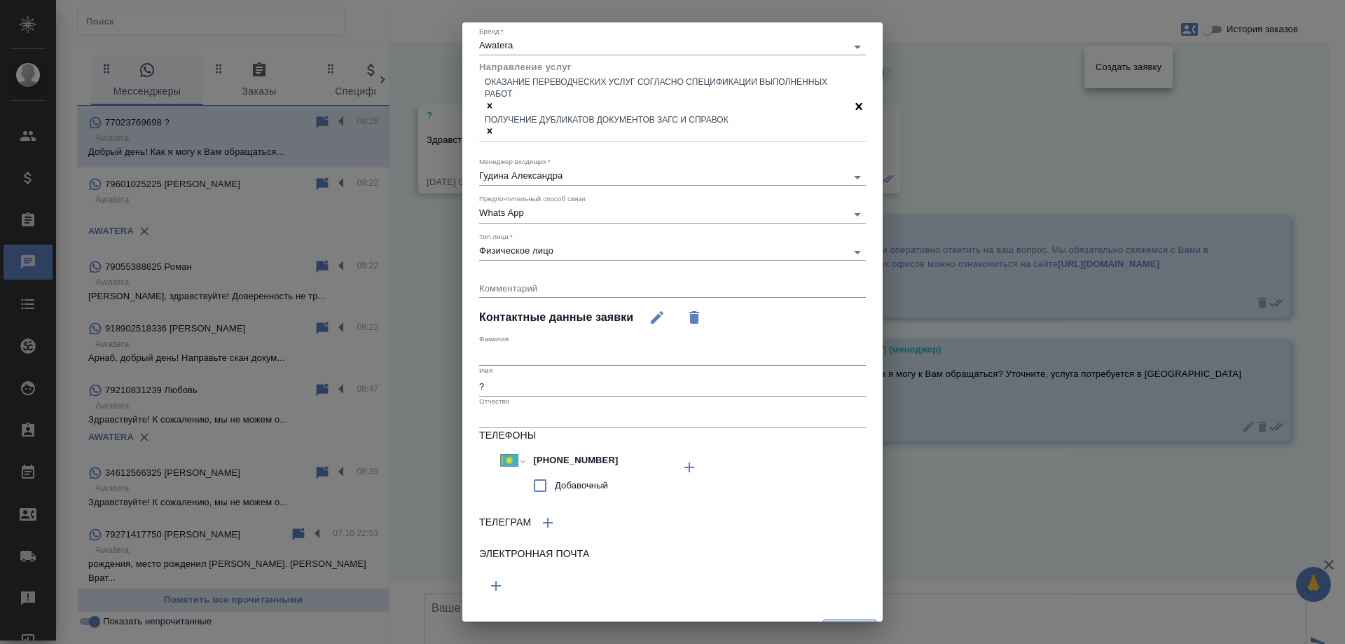
click at [833, 624] on span "Создать" at bounding box center [849, 632] width 39 height 16
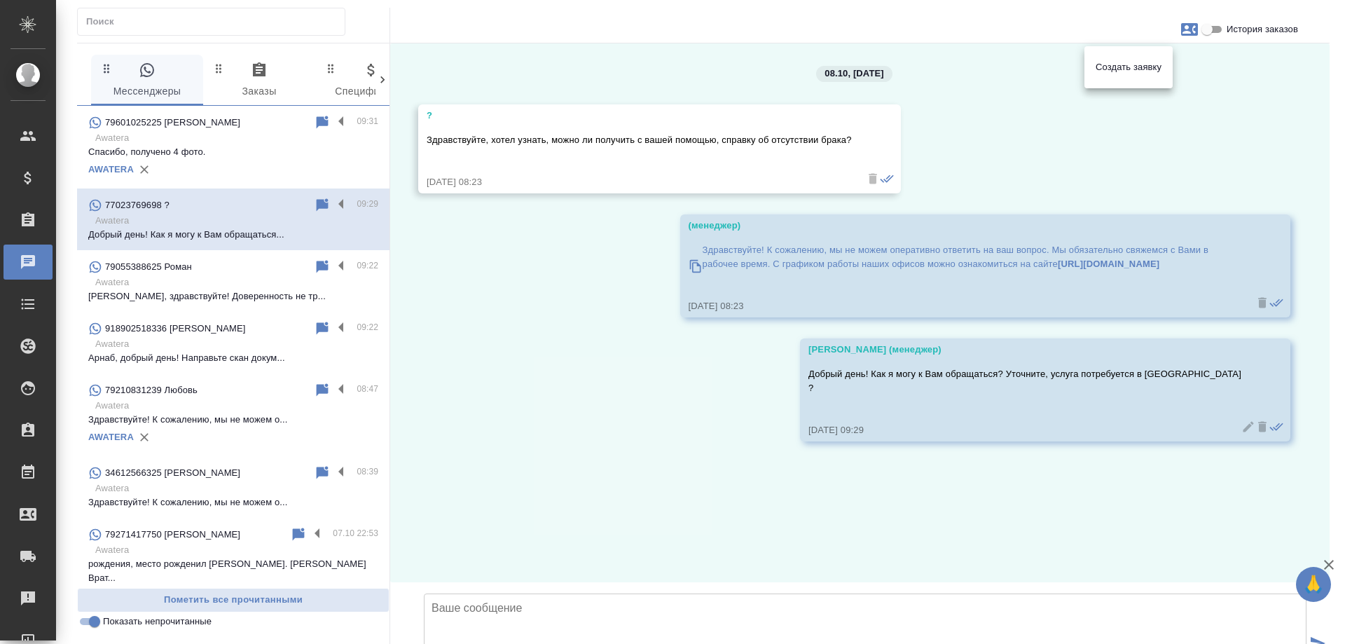
click at [541, 331] on div at bounding box center [672, 322] width 1345 height 644
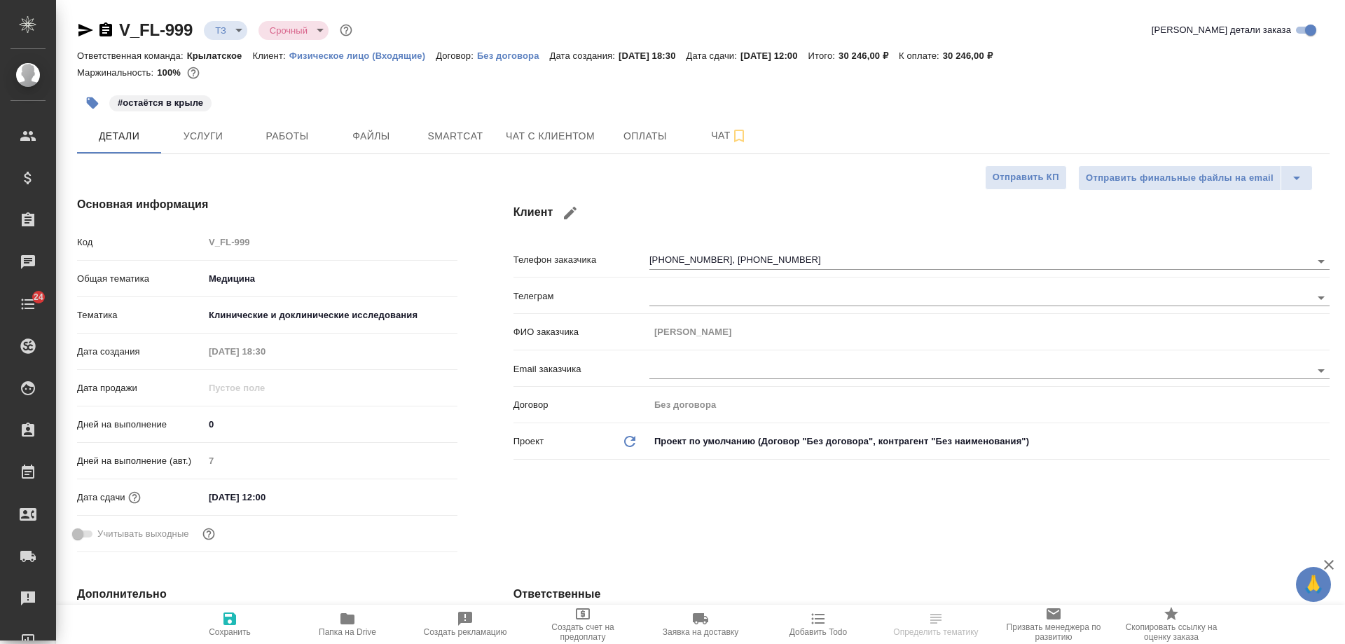
select select "RU"
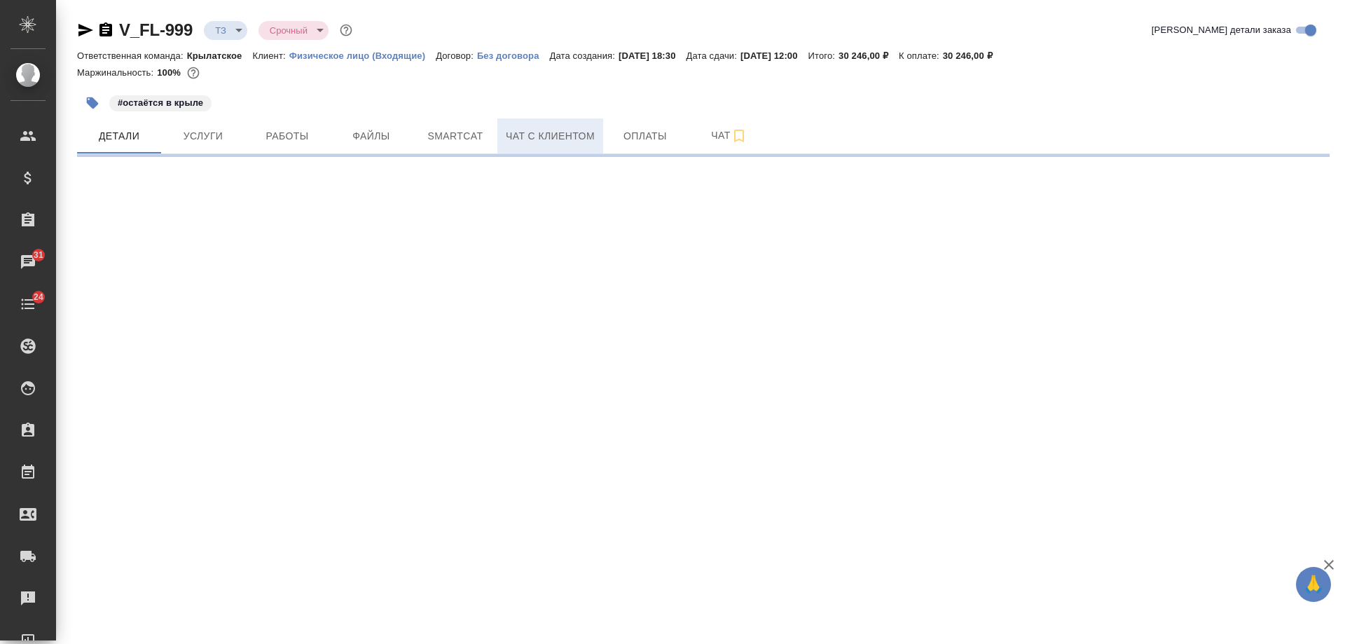
select select "RU"
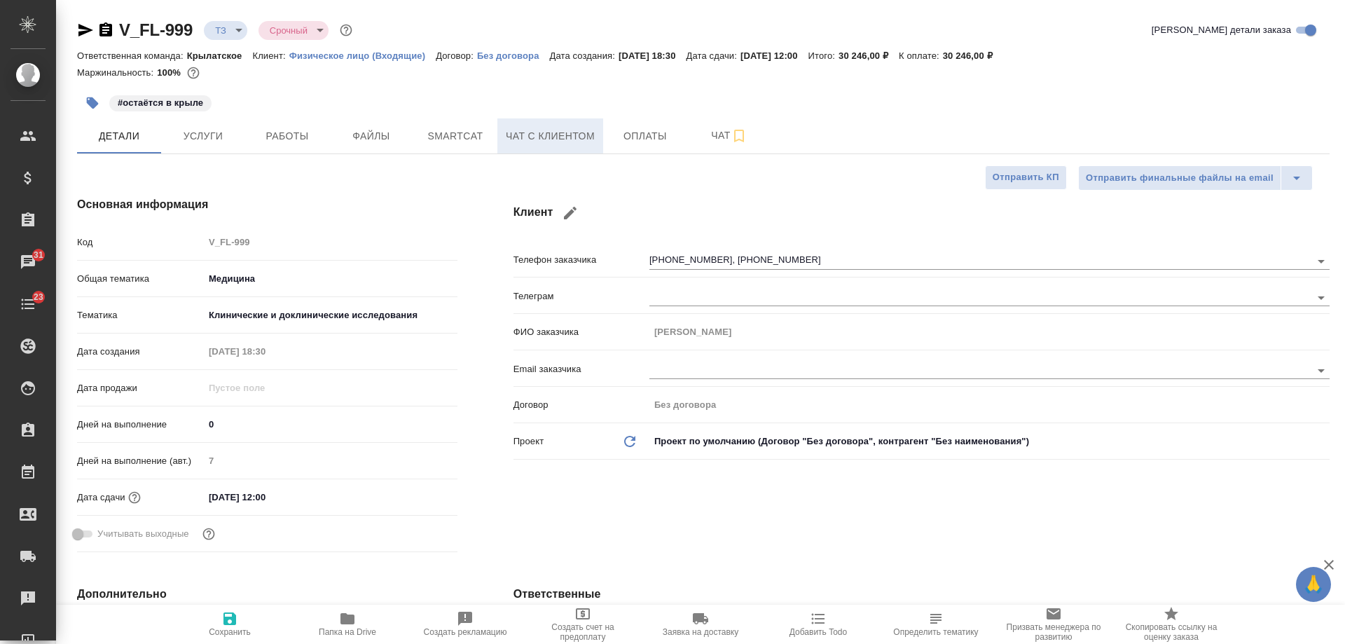
type textarea "x"
click at [564, 133] on span "Чат с клиентом" at bounding box center [550, 137] width 89 height 18
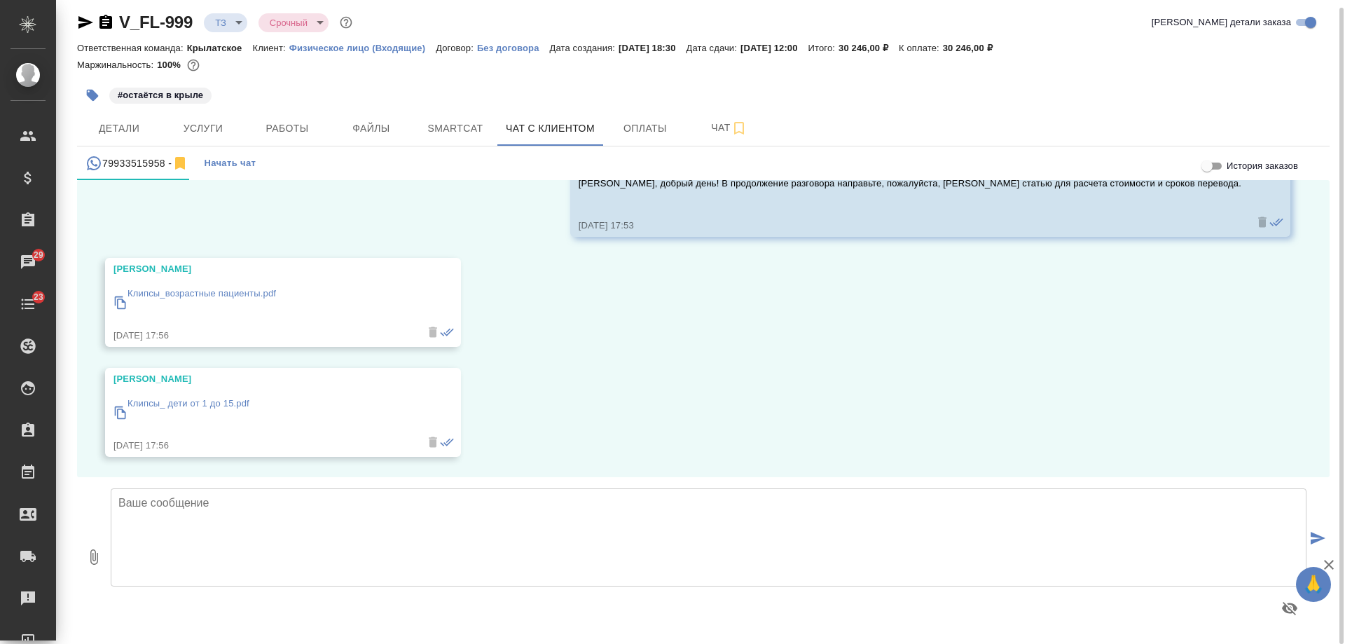
scroll to position [94, 0]
click at [135, 131] on span "Детали" at bounding box center [118, 129] width 67 height 18
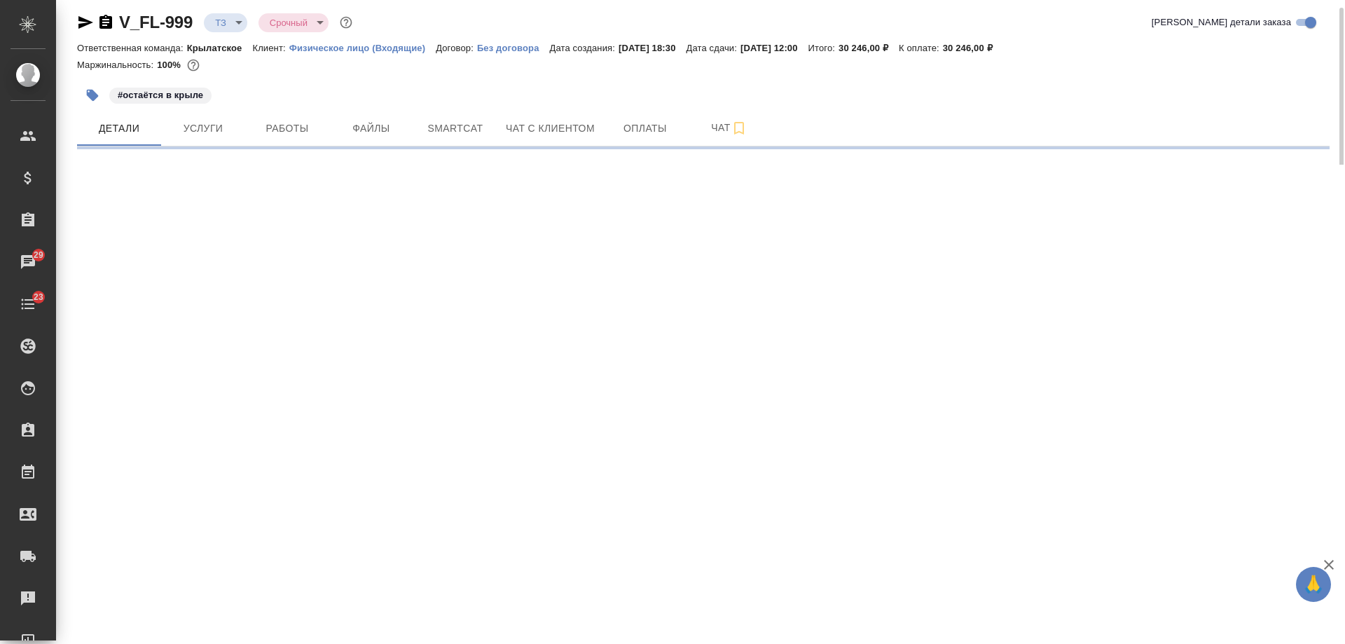
select select "RU"
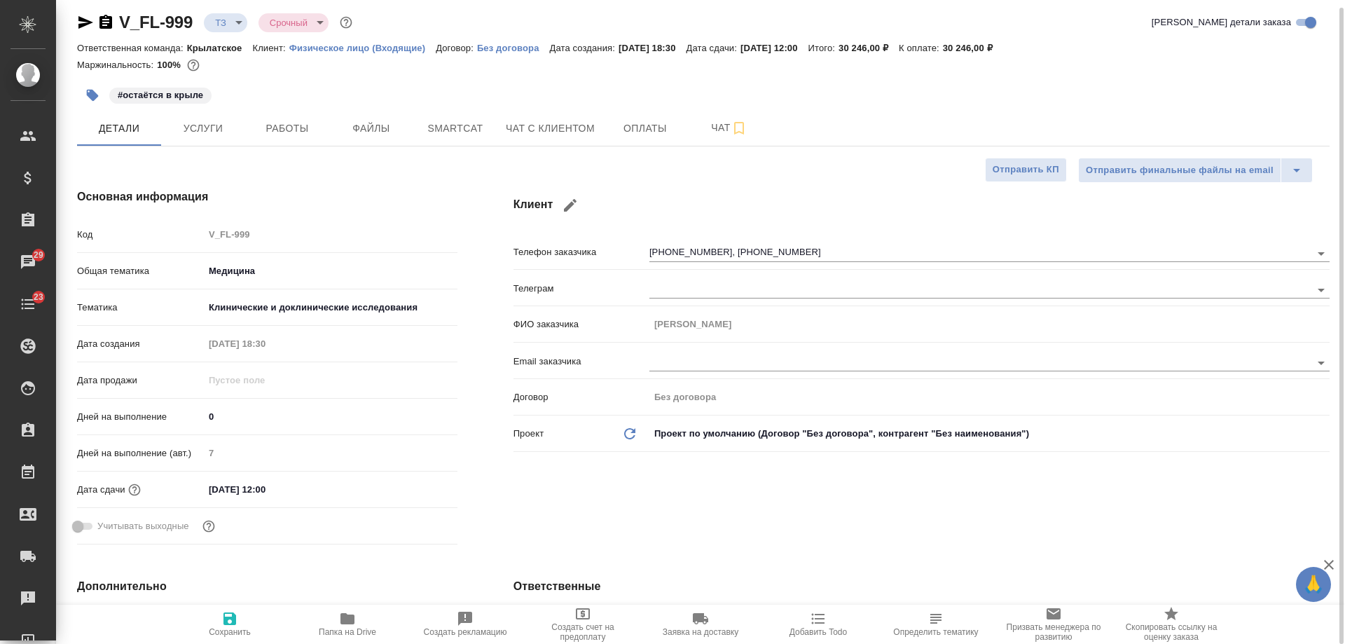
type textarea "x"
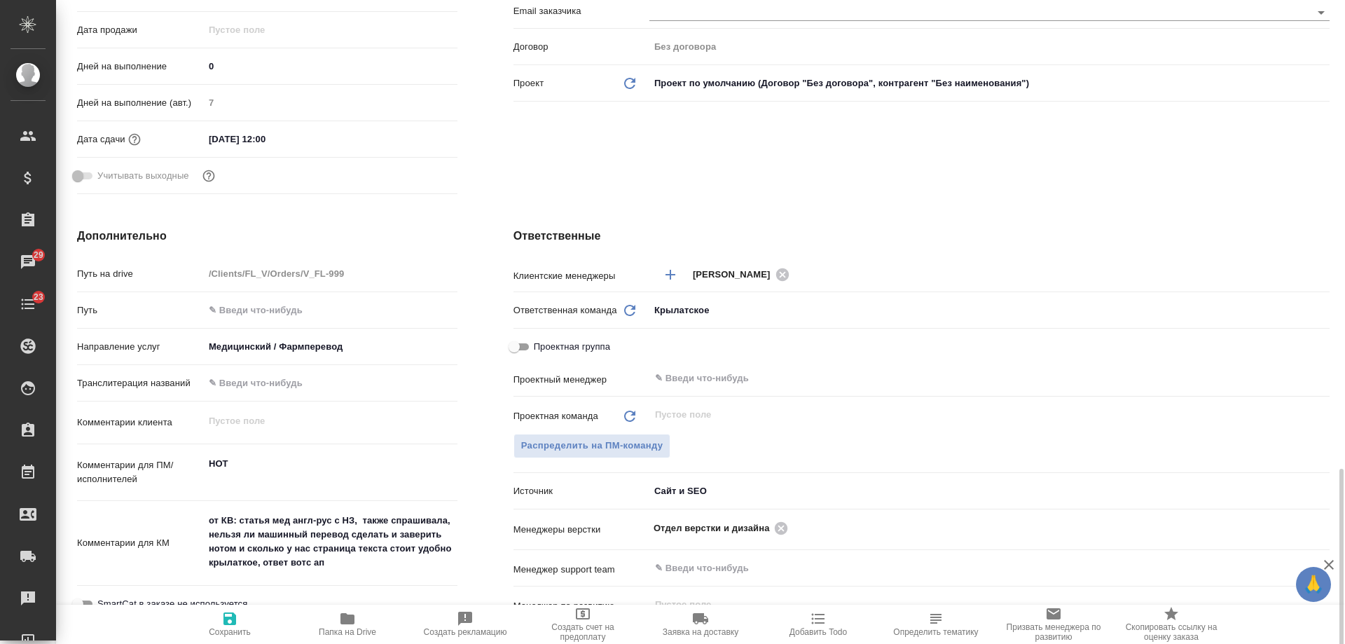
scroll to position [638, 0]
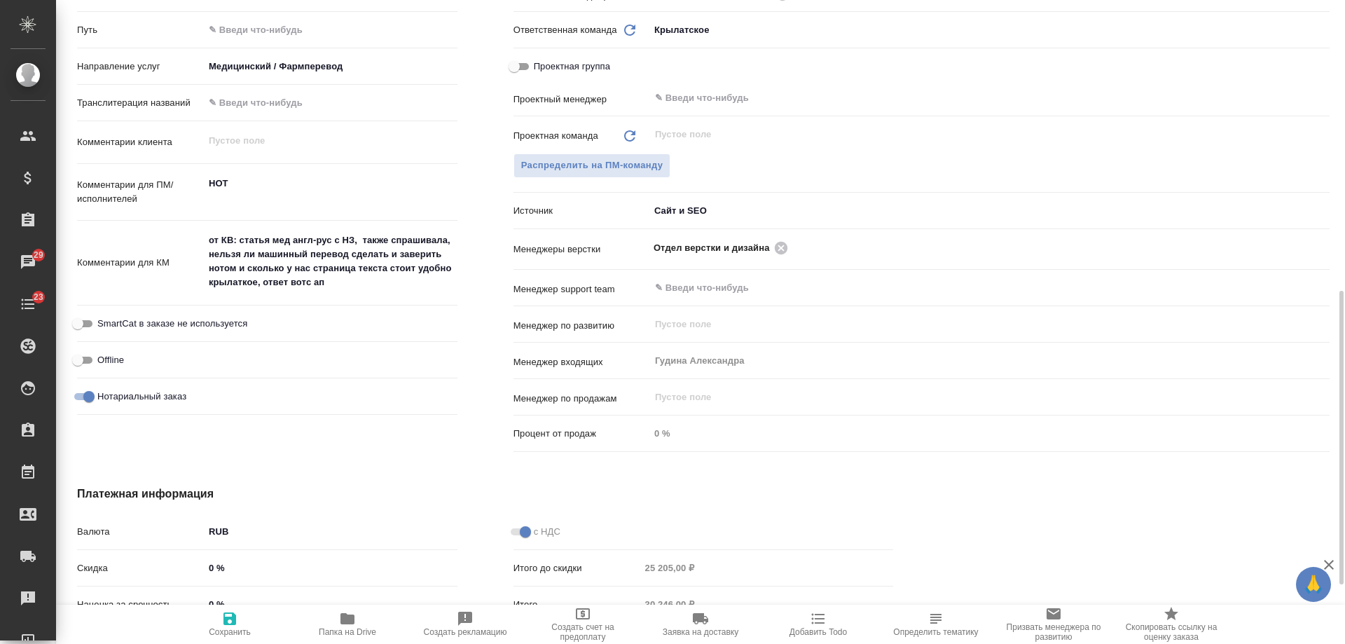
click at [816, 631] on span "Добавить Todo" at bounding box center [818, 632] width 57 height 10
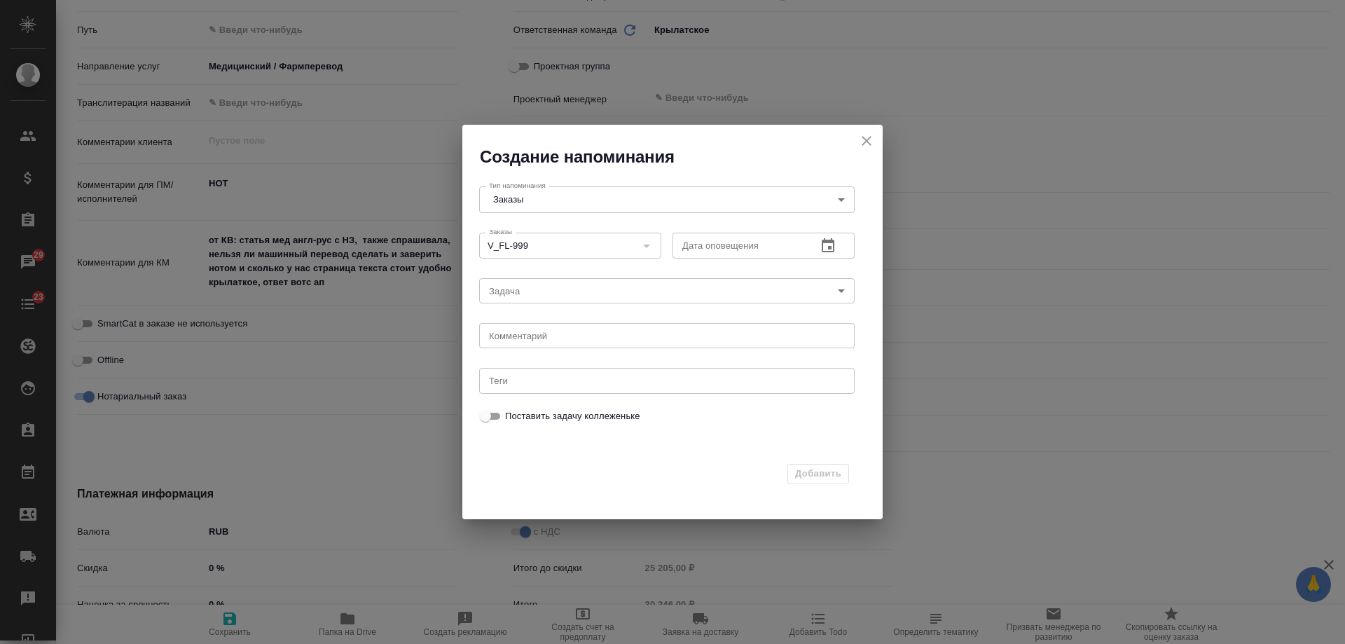
click at [836, 240] on icon "button" at bounding box center [828, 246] width 17 height 17
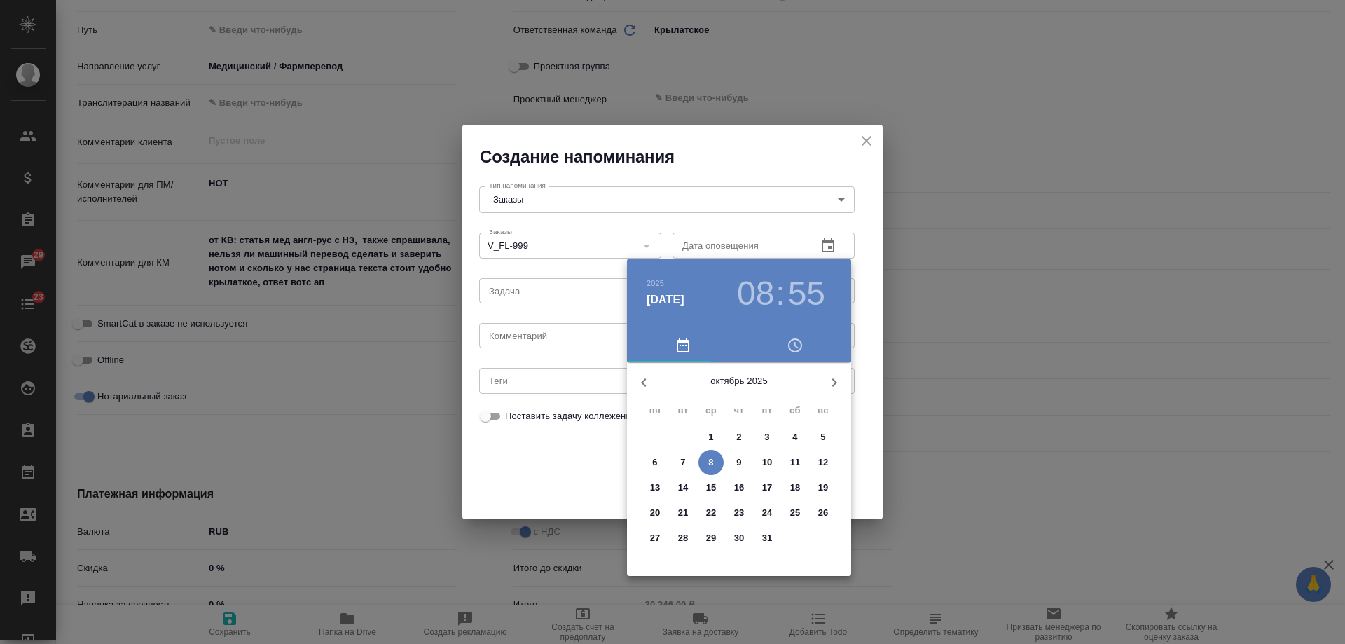
click at [744, 456] on span "9" at bounding box center [739, 463] width 25 height 14
type input "09.10.2025 08:55"
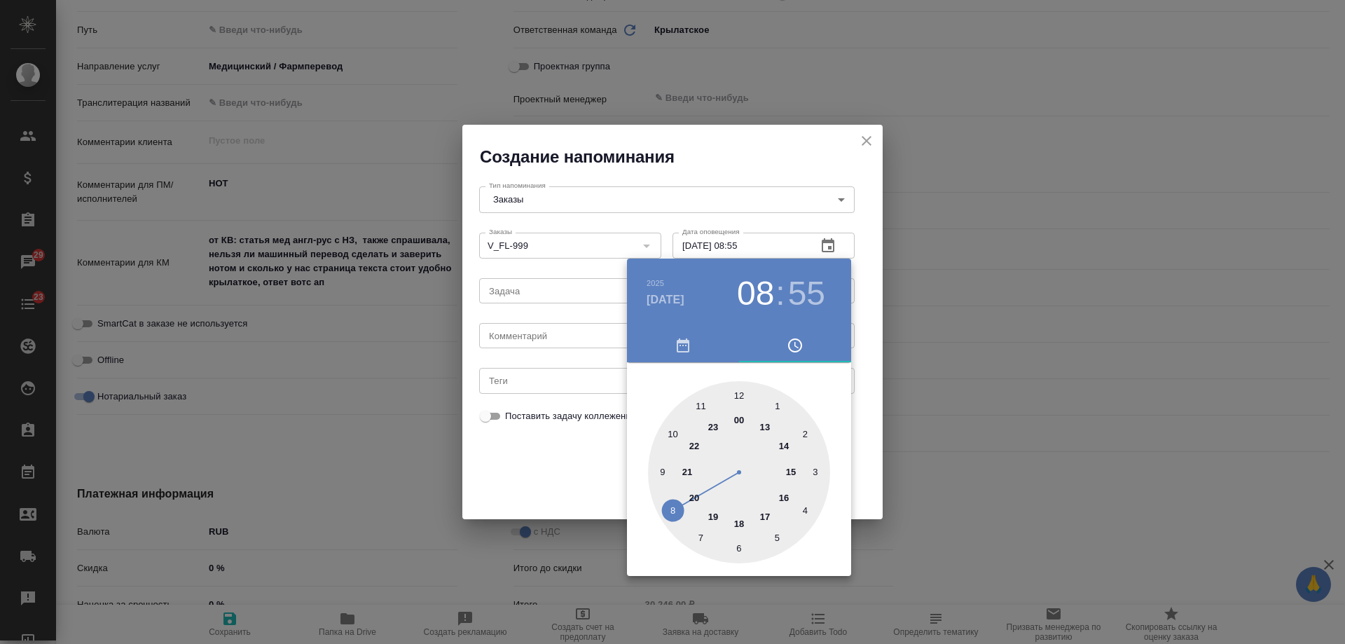
click at [523, 337] on div at bounding box center [672, 322] width 1345 height 644
click at [524, 338] on div "2025 окт. 9 08 : 55 00 1 2 3 4 5 6 7 8 9 10 11 12 13 14 15 16 17 18 19 20 21 22…" at bounding box center [672, 322] width 1345 height 644
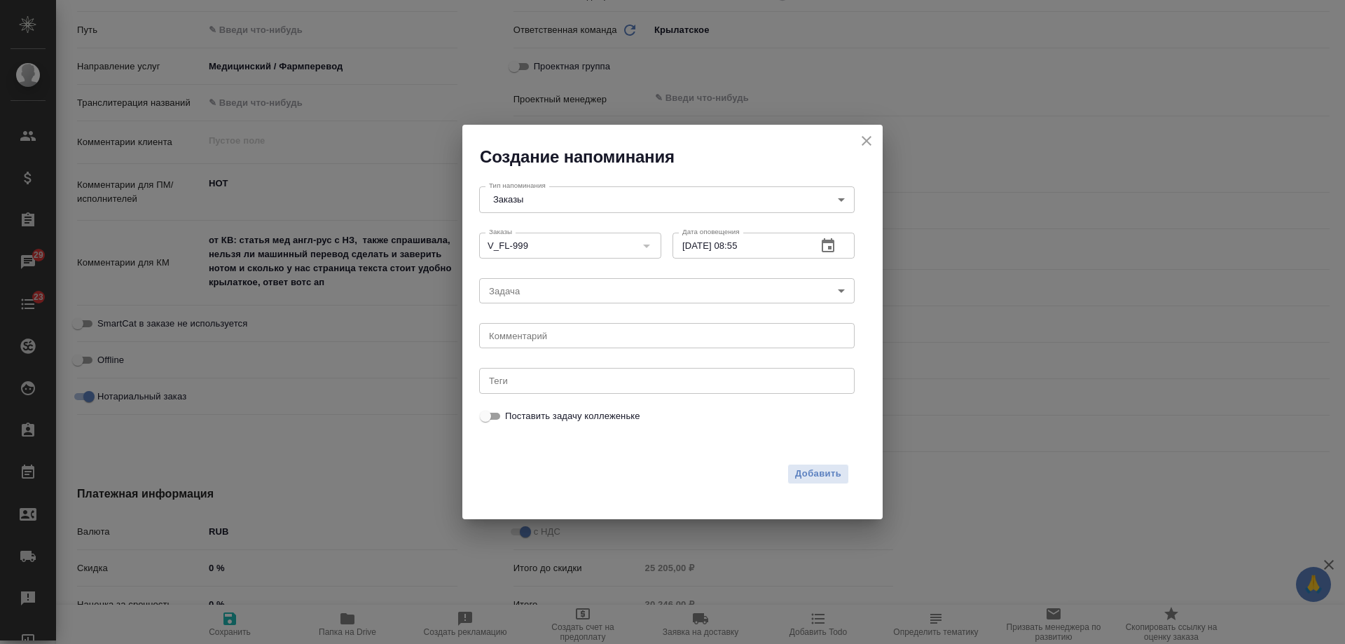
click at [567, 340] on textarea at bounding box center [667, 336] width 356 height 11
type textarea "инфа вотс"
click at [838, 470] on span "Добавить" at bounding box center [818, 474] width 46 height 16
type textarea "x"
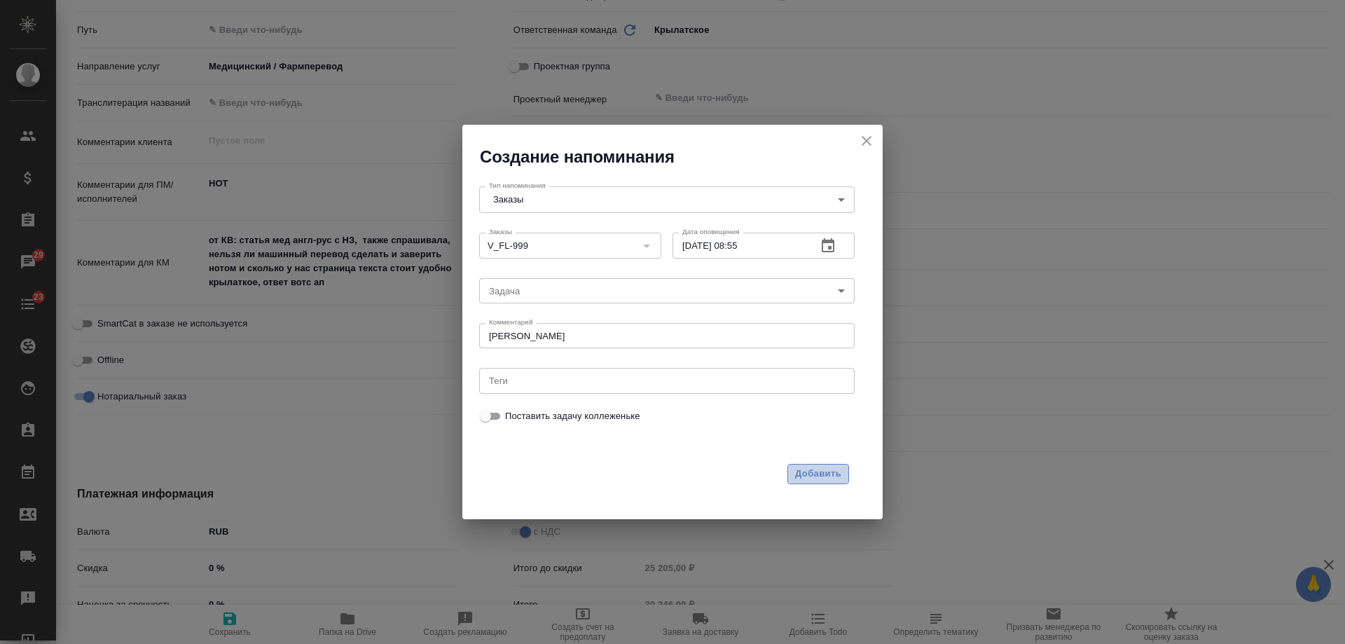
type textarea "x"
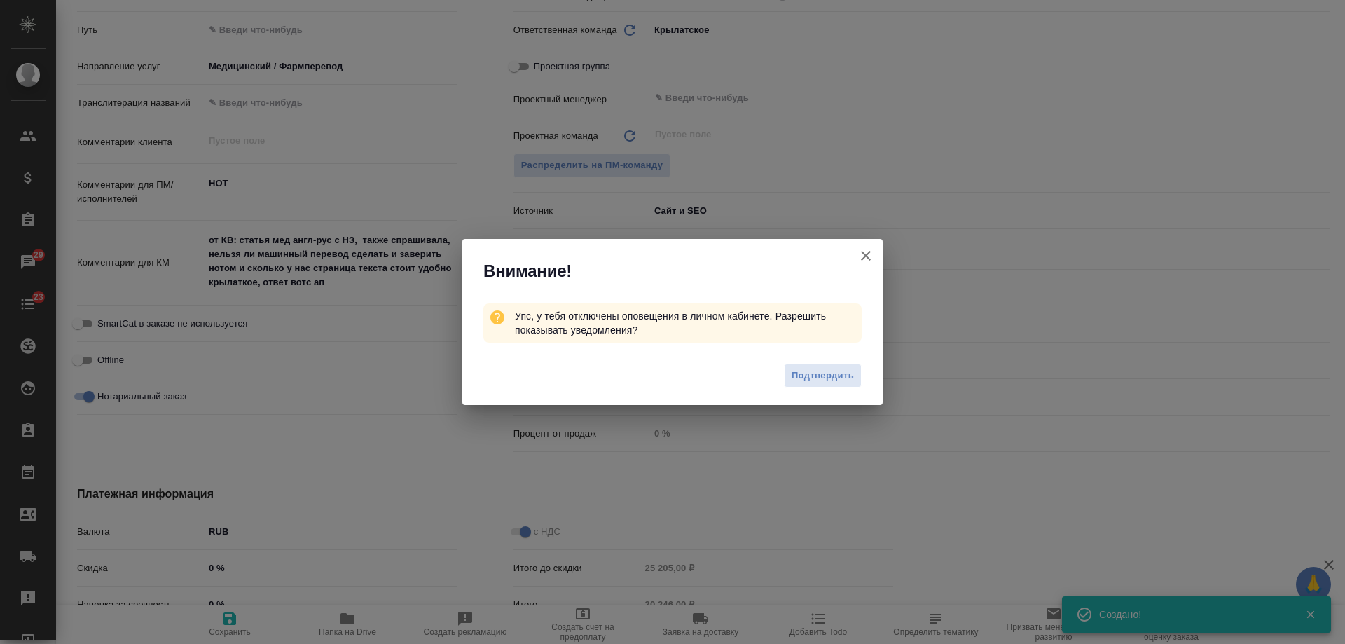
type textarea "x"
click at [865, 256] on icon "button" at bounding box center [866, 256] width 10 height 10
type textarea "x"
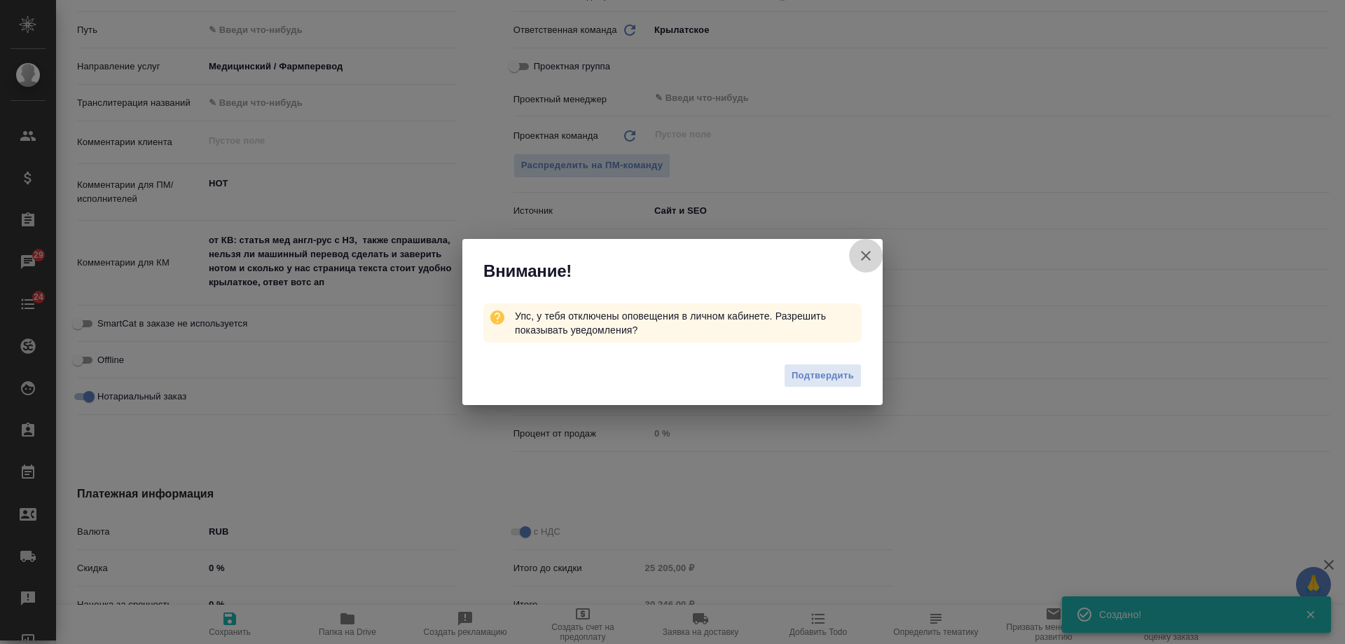
type textarea "x"
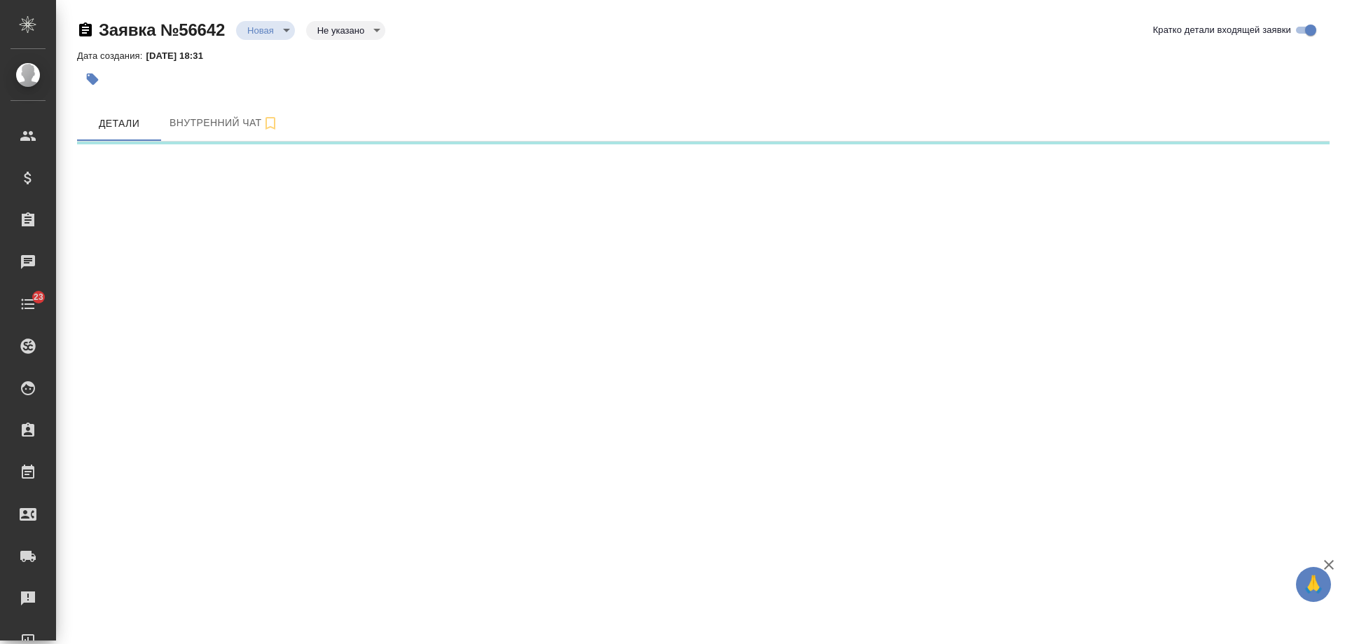
select select "RU"
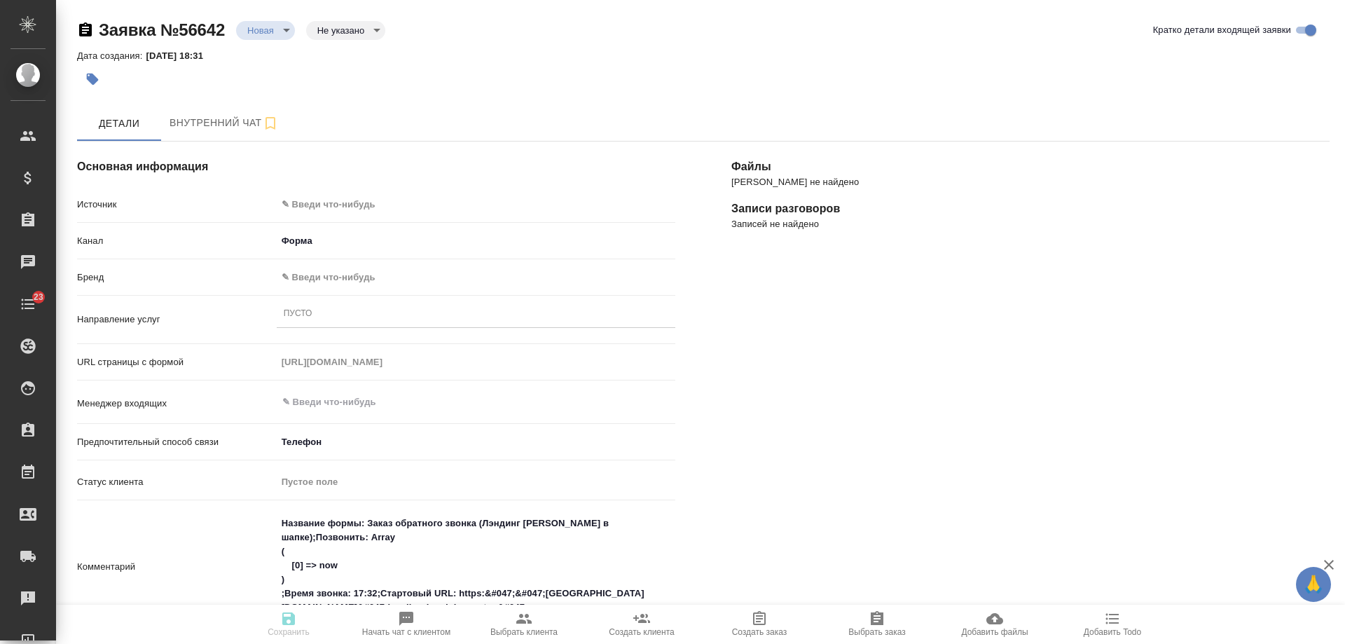
type textarea "x"
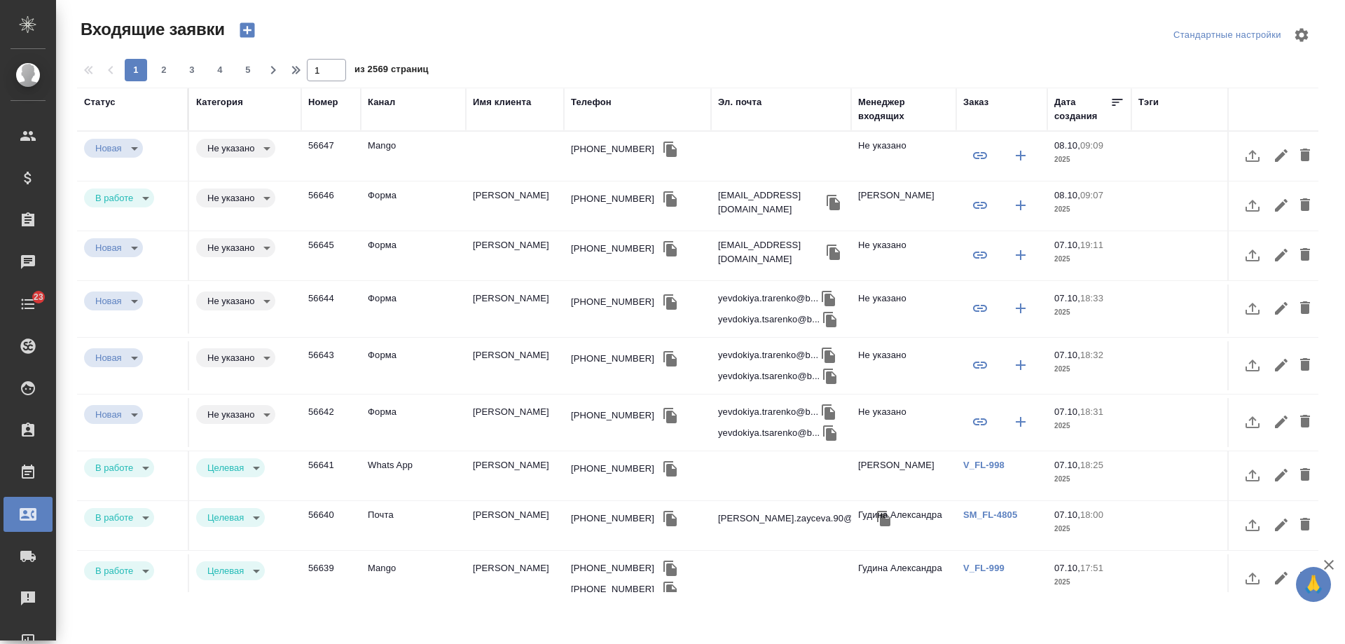
select select "RU"
click at [600, 249] on div "[PHONE_NUMBER]" at bounding box center [612, 249] width 83 height 14
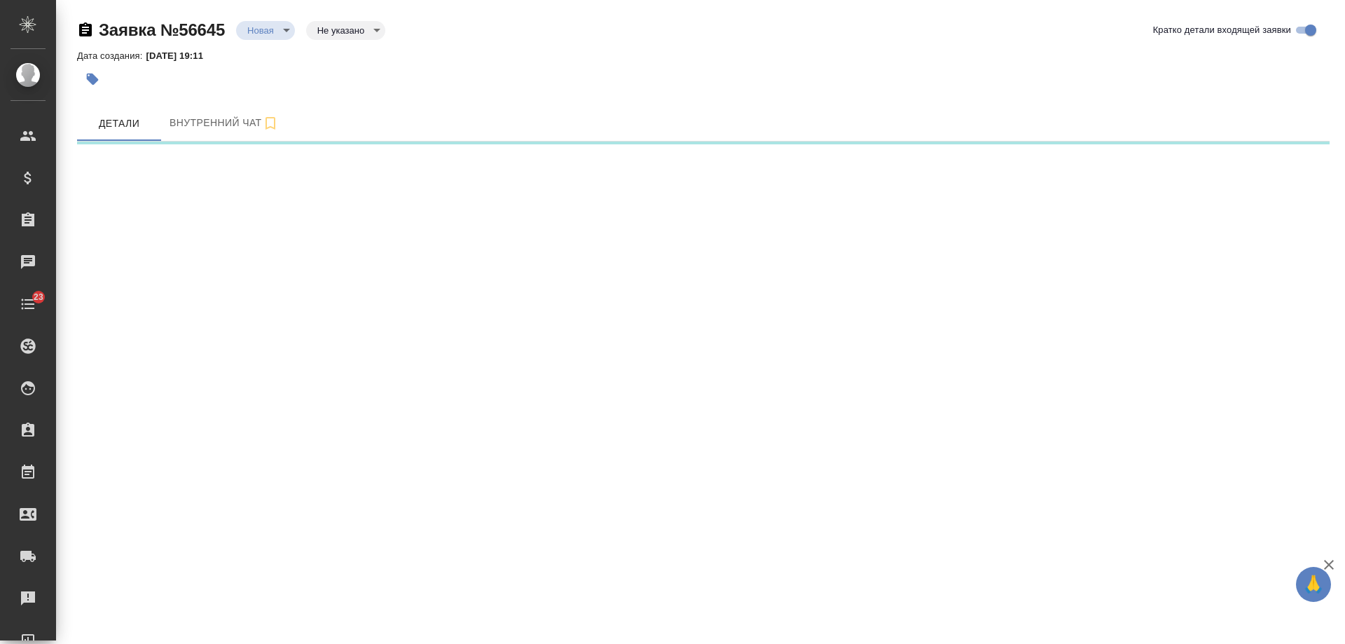
select select "RU"
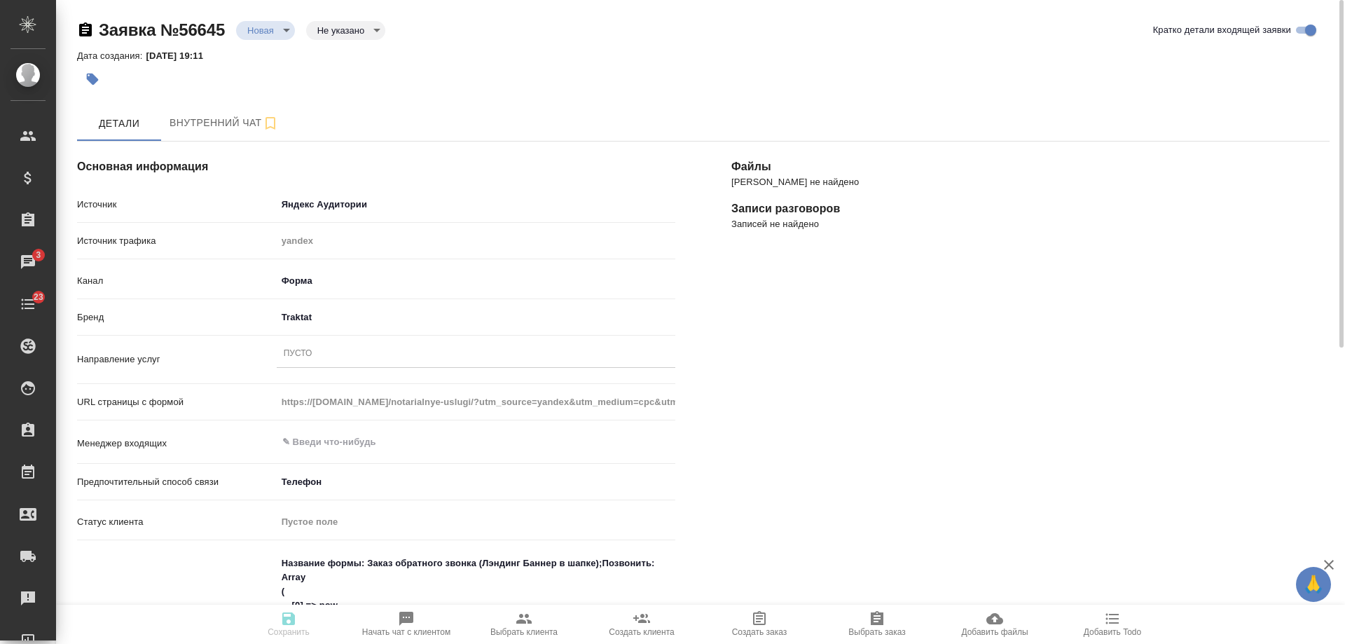
type textarea "x"
click at [308, 350] on div "Пусто" at bounding box center [298, 354] width 29 height 12
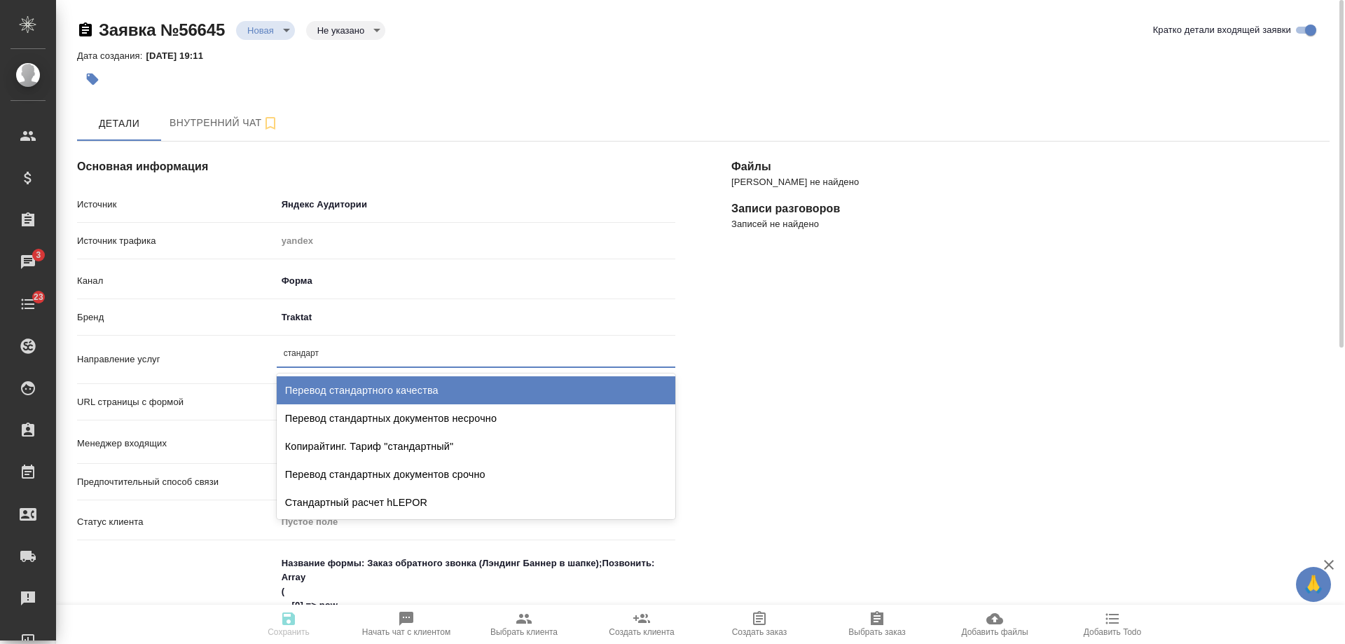
type input "стандартн"
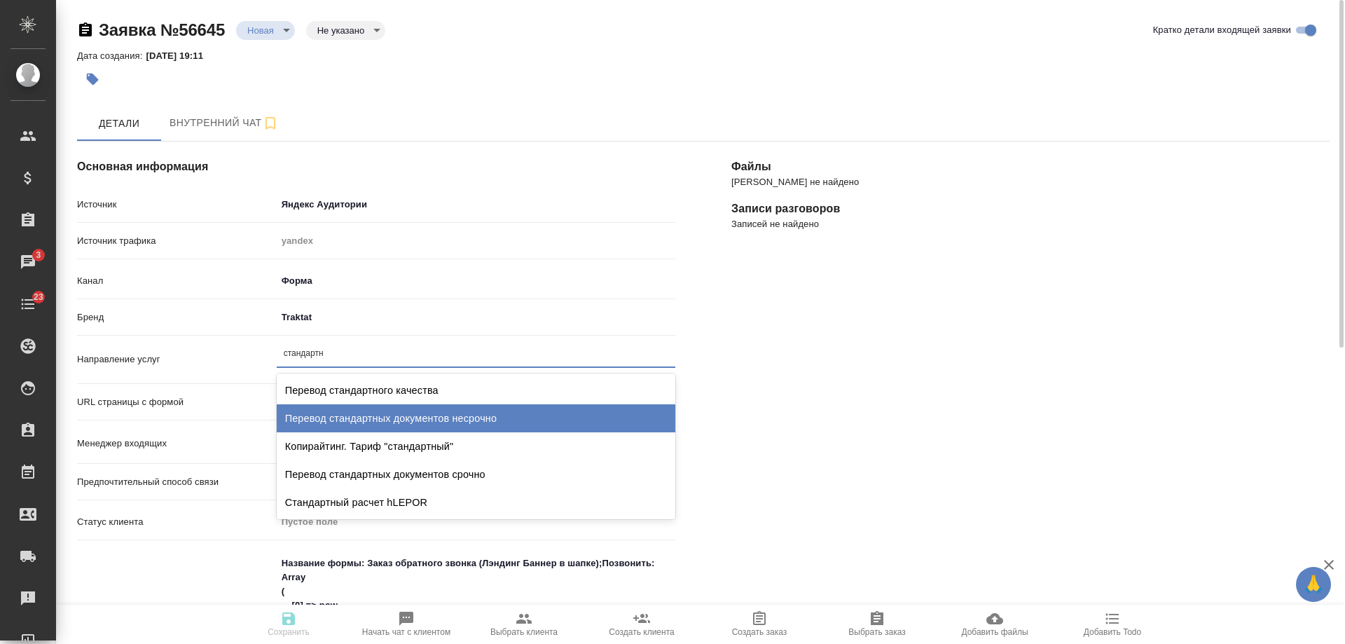
click at [388, 412] on div "Перевод стандартных документов несрочно" at bounding box center [476, 418] width 399 height 28
type textarea "x"
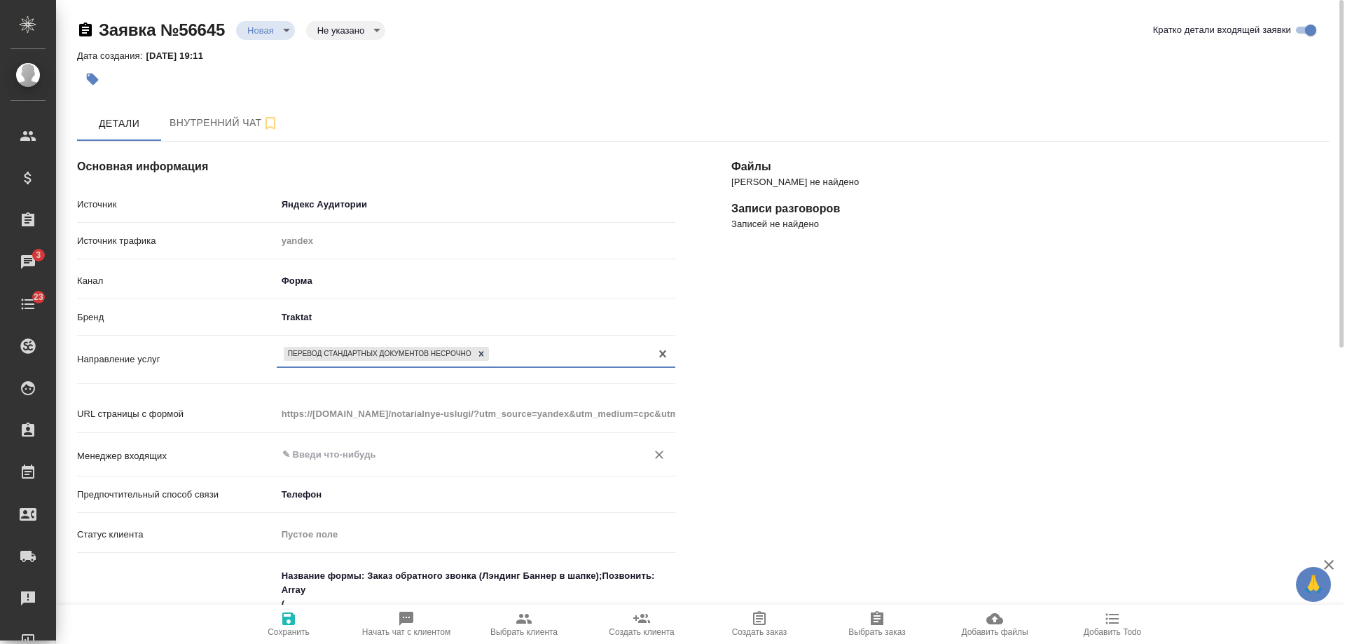
click at [372, 448] on input "text" at bounding box center [452, 454] width 343 height 17
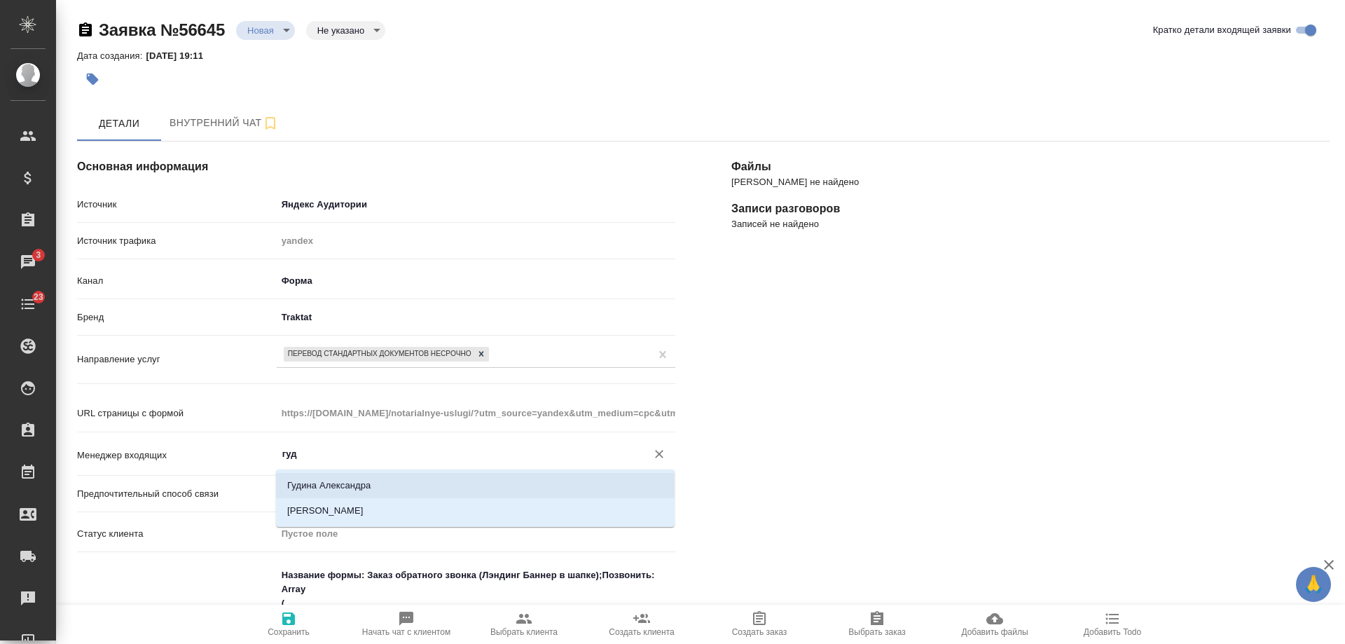
click at [374, 485] on li "Гудина Александра" at bounding box center [475, 485] width 399 height 25
type input "Гудина Александра"
type textarea "x"
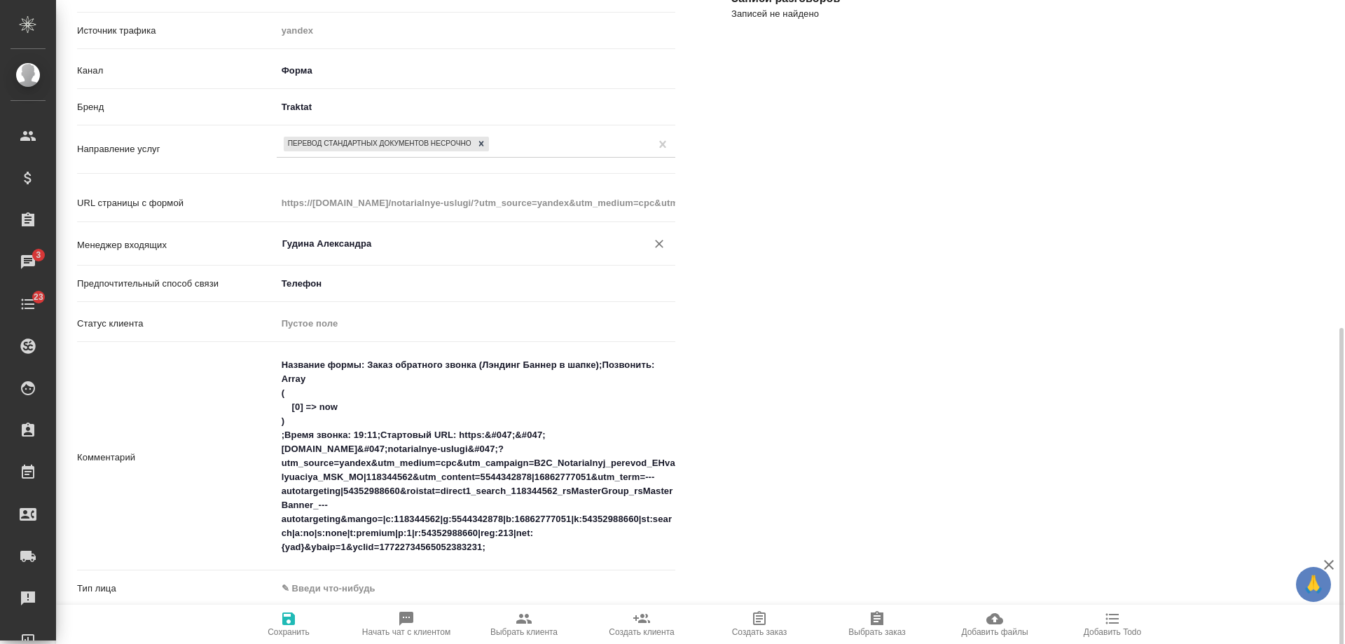
scroll to position [350, 0]
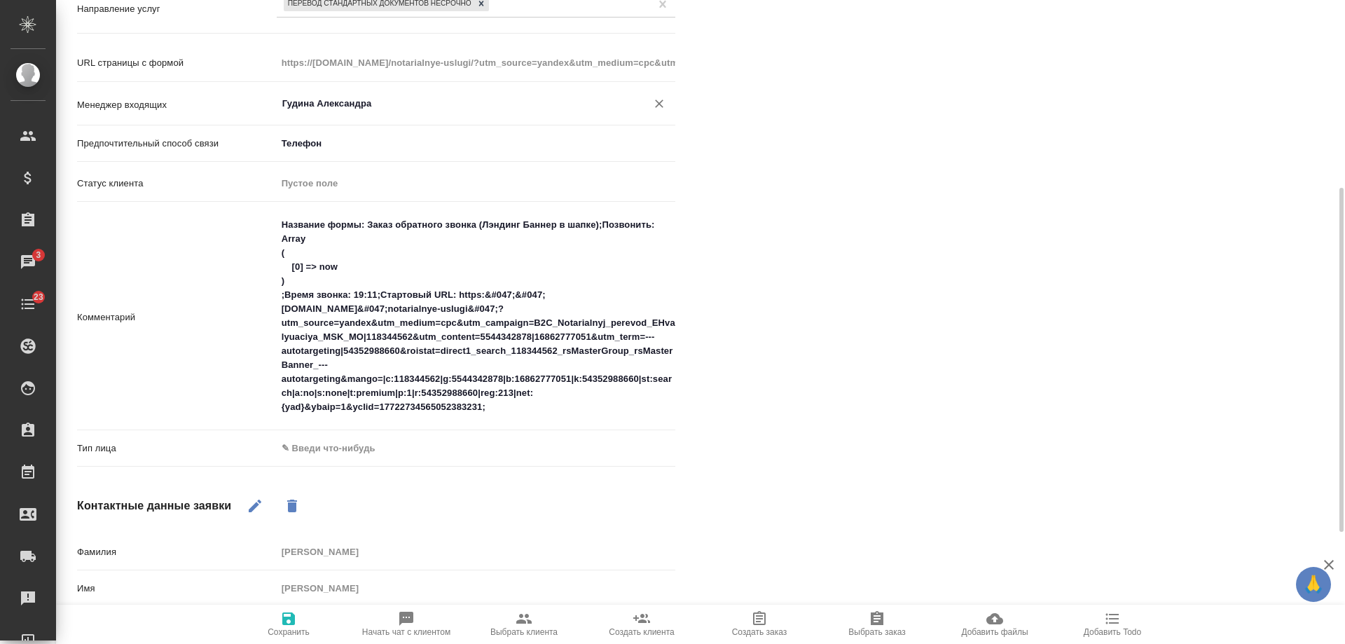
type input "Гудина Александра"
click at [327, 443] on body "🙏 .cls-1 fill:#fff; AWATERA Gudina Alexandra Клиенты Спецификации Заказы 3 Чаты…" at bounding box center [672, 322] width 1345 height 644
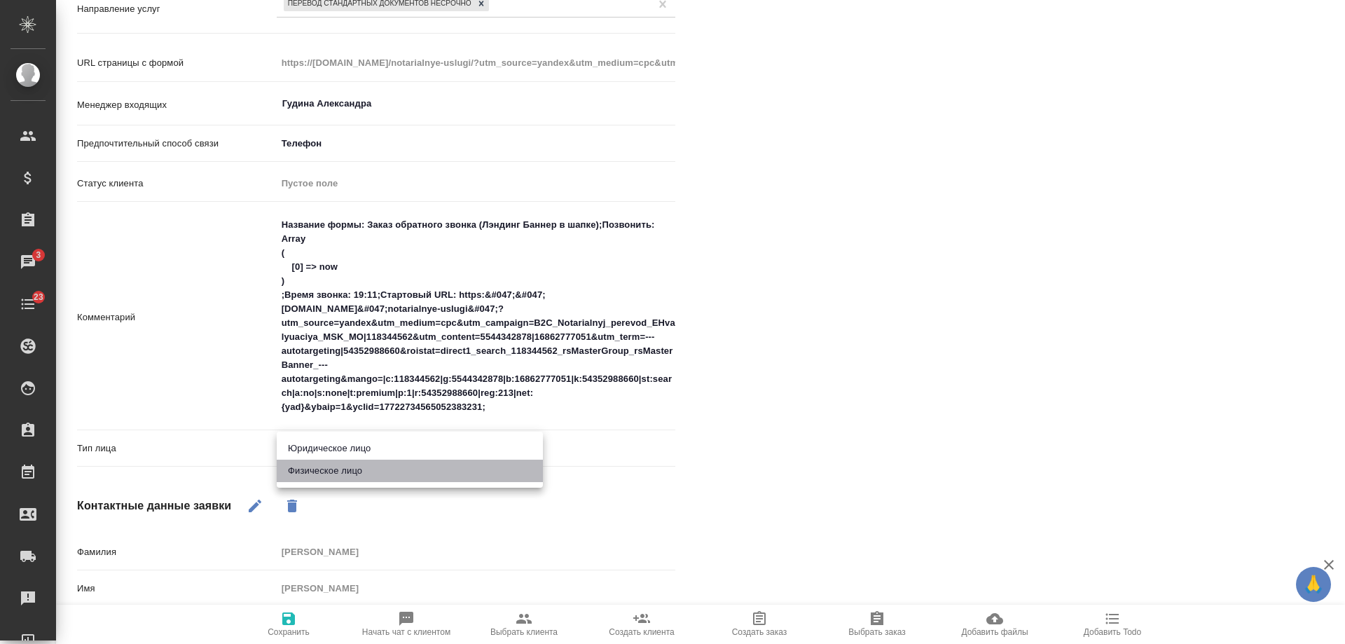
drag, startPoint x: 329, startPoint y: 470, endPoint x: 336, endPoint y: 477, distance: 9.4
click at [331, 470] on li "Физическое лицо" at bounding box center [410, 471] width 266 height 22
type textarea "x"
type input "private"
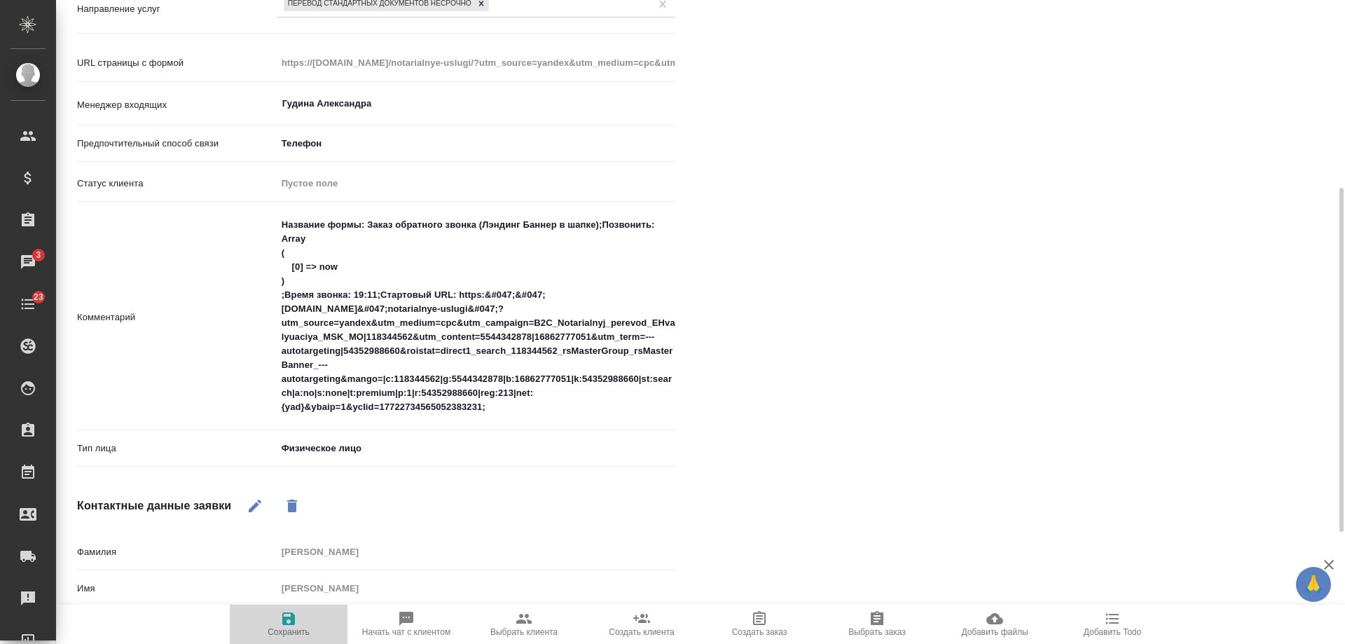
drag, startPoint x: 285, startPoint y: 617, endPoint x: 287, endPoint y: 610, distance: 7.1
click at [285, 615] on icon "button" at bounding box center [288, 618] width 17 height 17
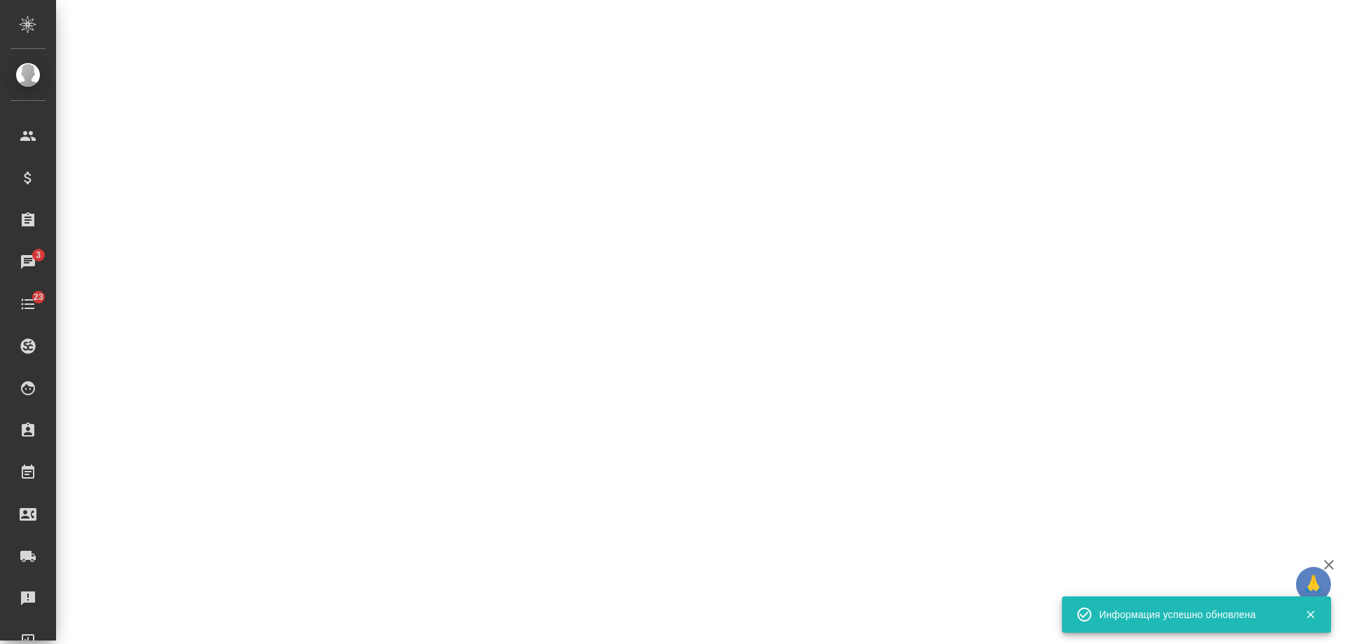
select select "RU"
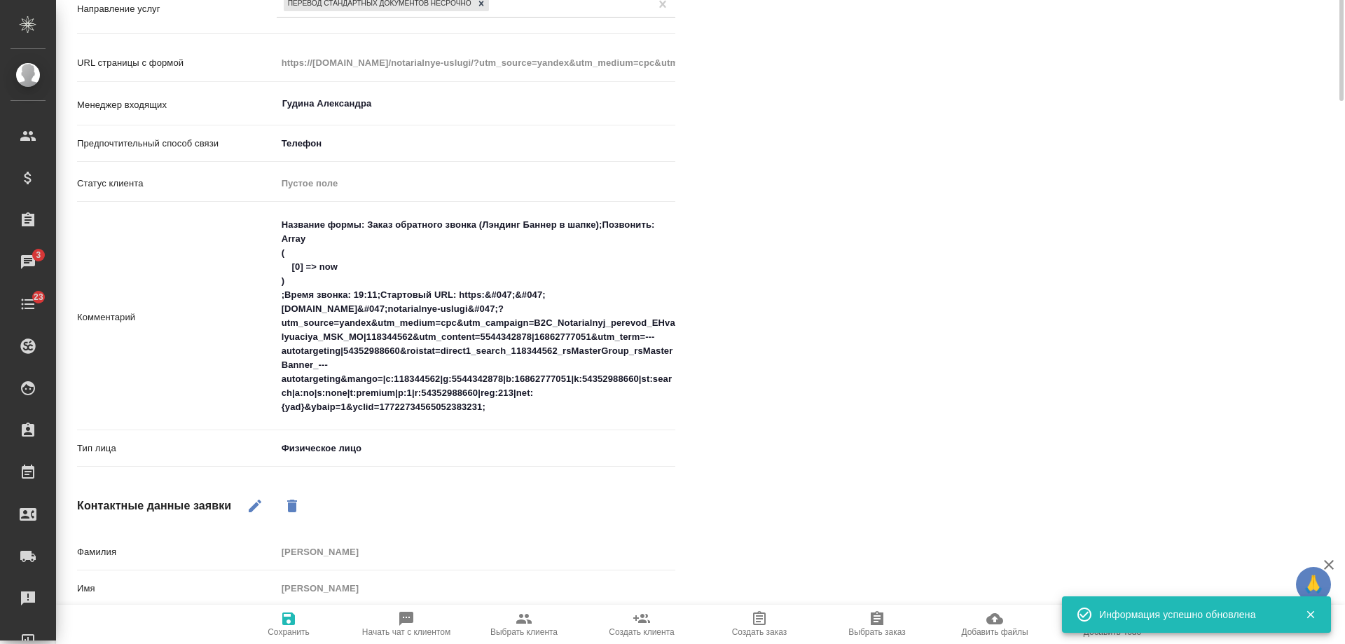
scroll to position [0, 0]
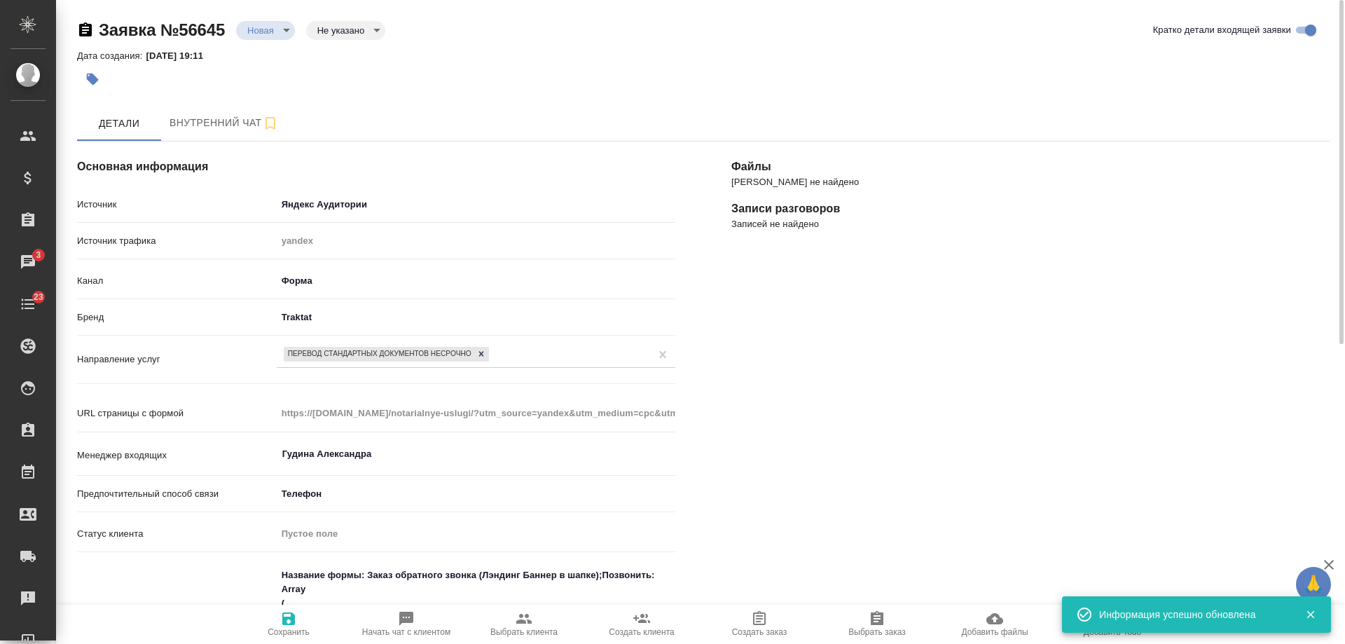
click at [396, 619] on span "Начать чат с клиентом" at bounding box center [406, 623] width 101 height 27
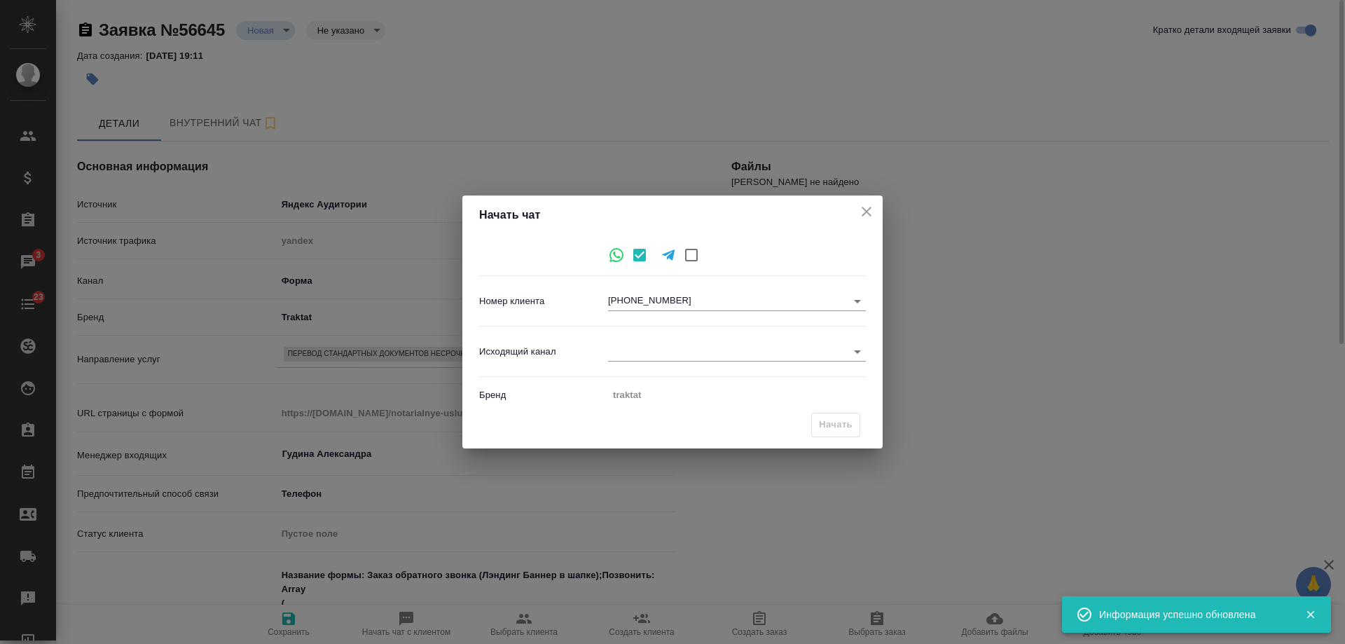
type textarea "x"
click at [651, 355] on body "🙏 .cls-1 fill:#fff; AWATERA Gudina Alexandra Клиенты Спецификации Заказы 3 Чаты…" at bounding box center [672, 322] width 1345 height 644
click at [652, 355] on li "Awatera" at bounding box center [737, 352] width 258 height 22
type input "2"
click at [815, 427] on button "Начать" at bounding box center [835, 425] width 49 height 25
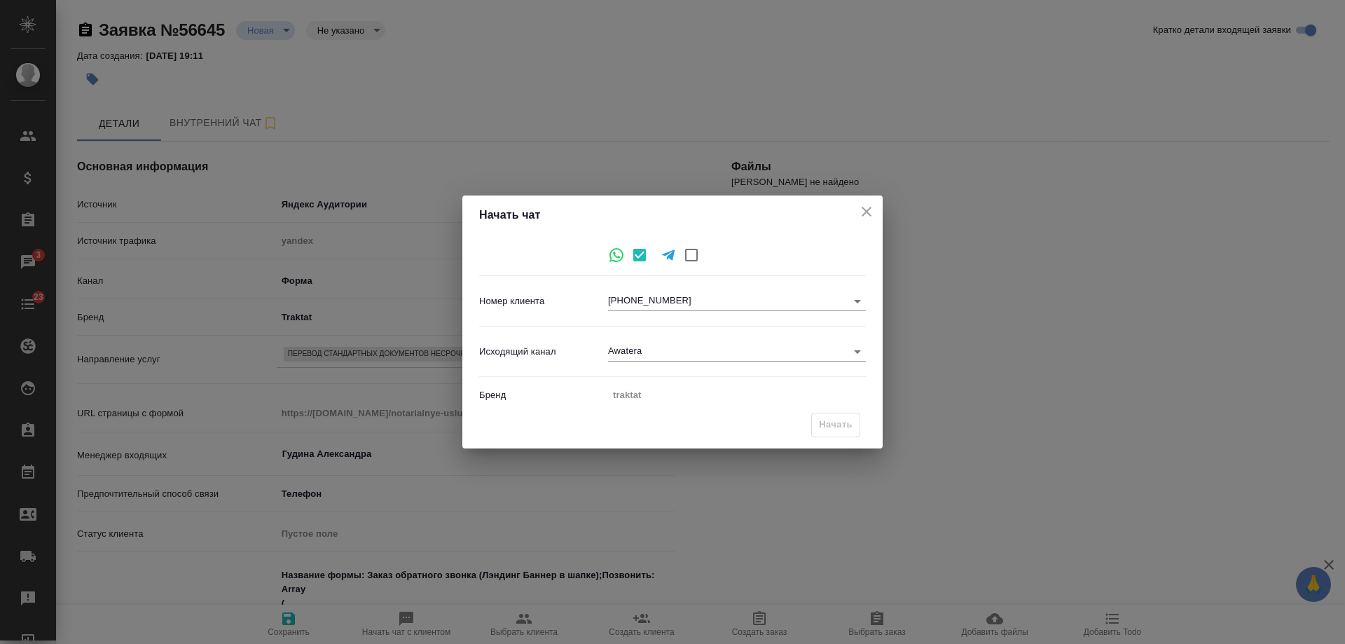
type input "inProcess"
type textarea "x"
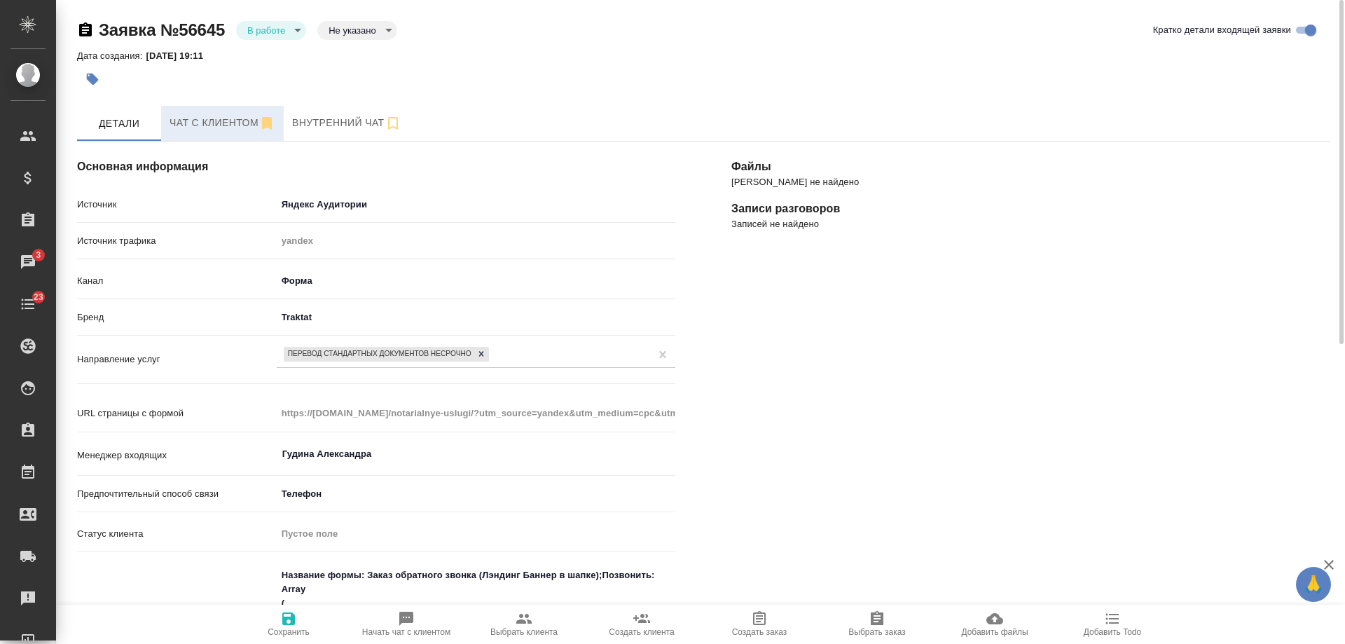
click at [196, 129] on span "Чат с клиентом" at bounding box center [223, 123] width 106 height 18
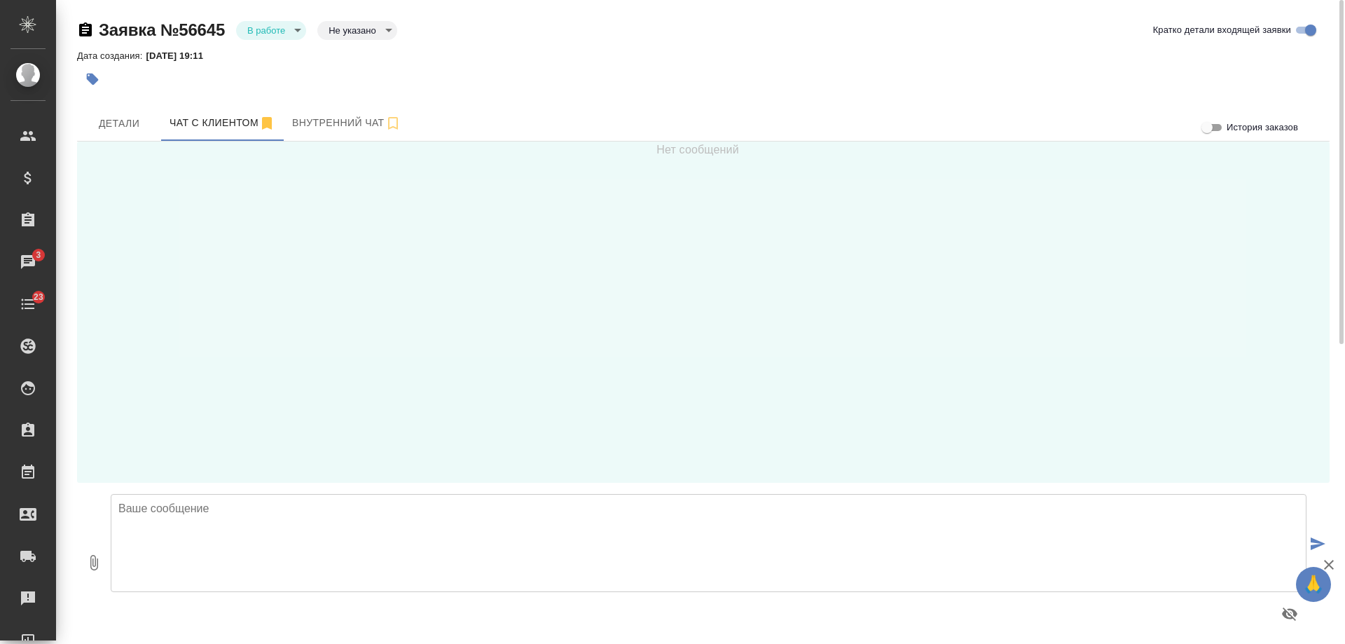
click at [389, 545] on textarea at bounding box center [709, 543] width 1196 height 98
drag, startPoint x: 965, startPoint y: 505, endPoint x: 865, endPoint y: 508, distance: 99.6
click at [959, 505] on textarea "Анна, добрый день! Наши офисы" at bounding box center [709, 543] width 1196 height 98
drag, startPoint x: 295, startPoint y: 518, endPoint x: 225, endPoint y: 513, distance: 70.2
click at [225, 513] on textarea "Анна, добрый день! Наши офисы" at bounding box center [709, 543] width 1196 height 98
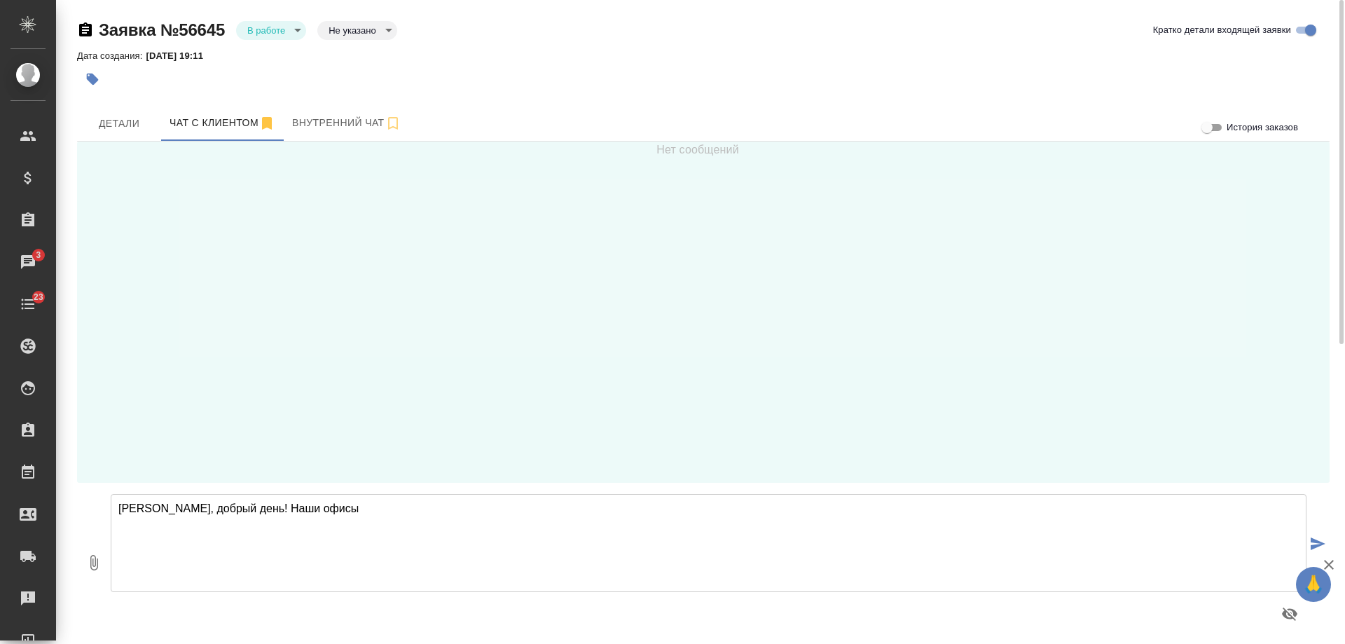
paste textarea "филиалы находятся в районе следующих станций метро в Москве: Офис м. Бабушкинск…"
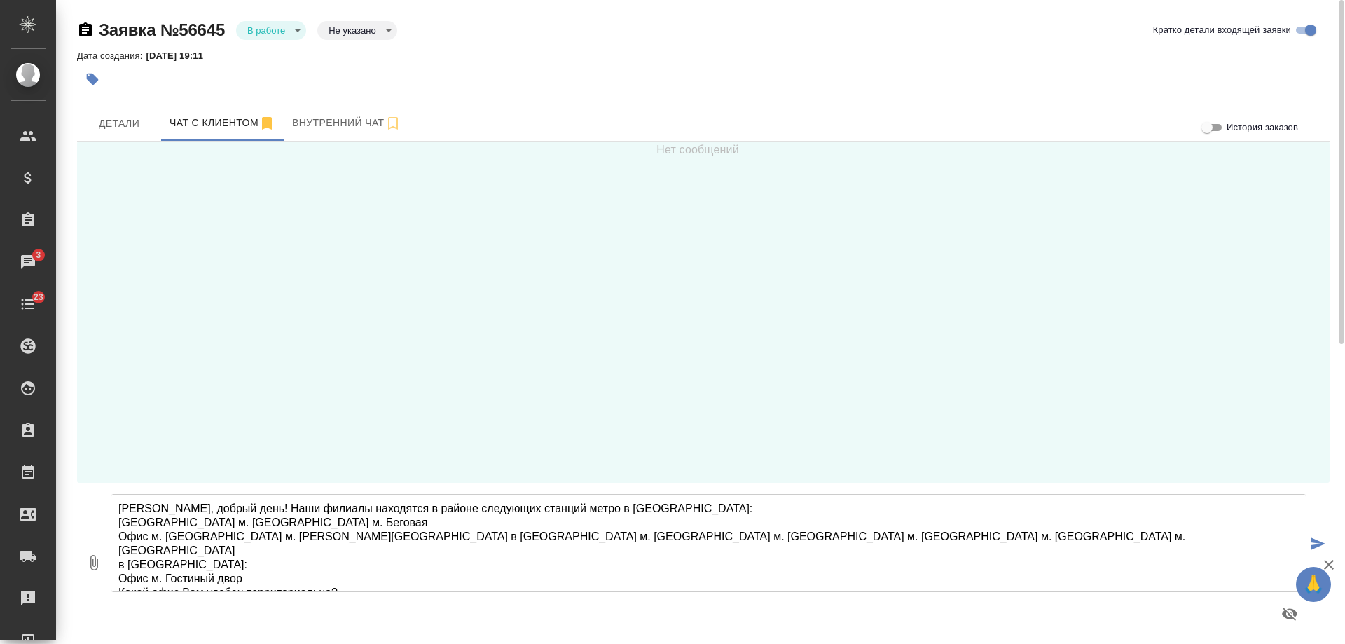
scroll to position [119, 0]
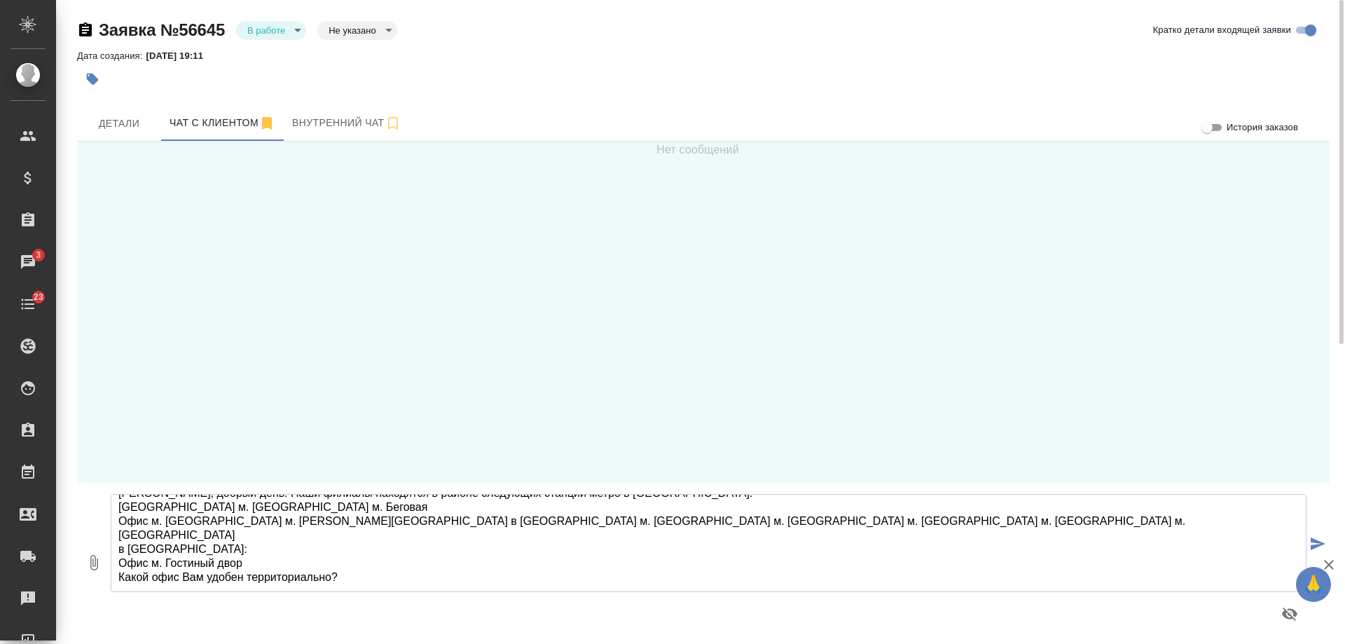
drag, startPoint x: 250, startPoint y: 552, endPoint x: 114, endPoint y: 544, distance: 136.2
click at [114, 544] on textarea "Анна, добрый день! Наши филиалы находятся в районе следующих станций метро в Мо…" at bounding box center [709, 543] width 1196 height 98
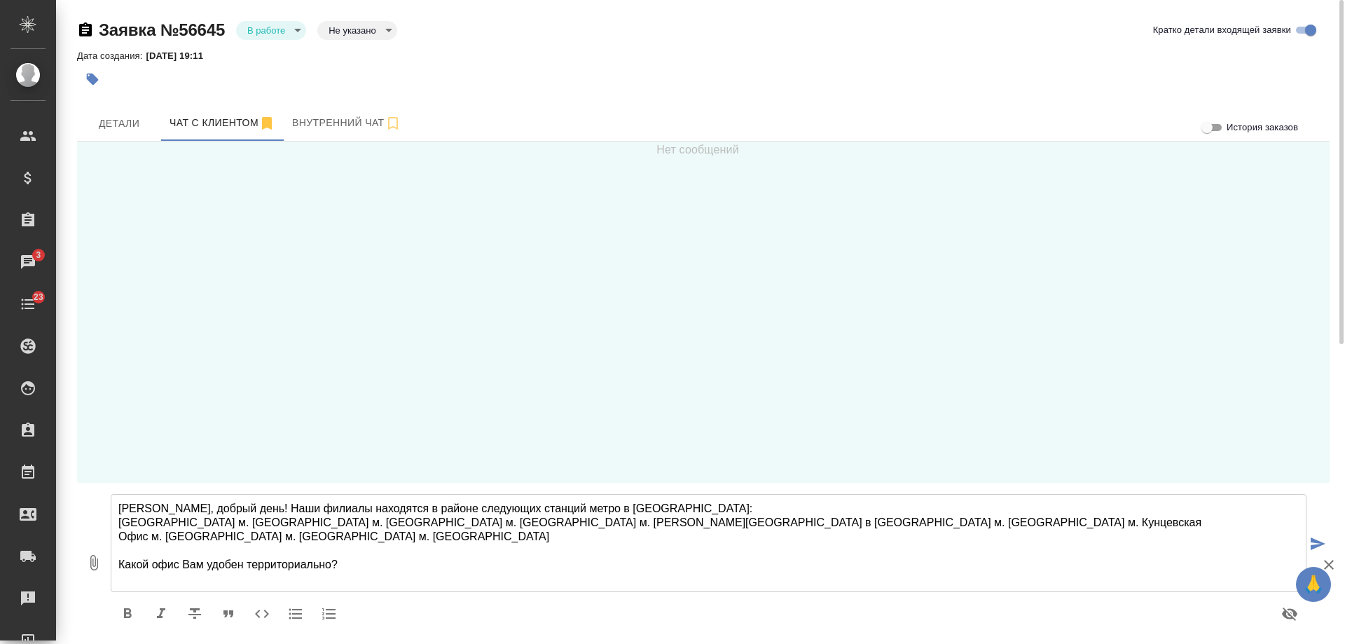
scroll to position [114, 0]
click at [167, 580] on textarea "Анна, добрый день! Наши филиалы находятся в районе следующих станций метро в Мо…" at bounding box center [709, 543] width 1196 height 98
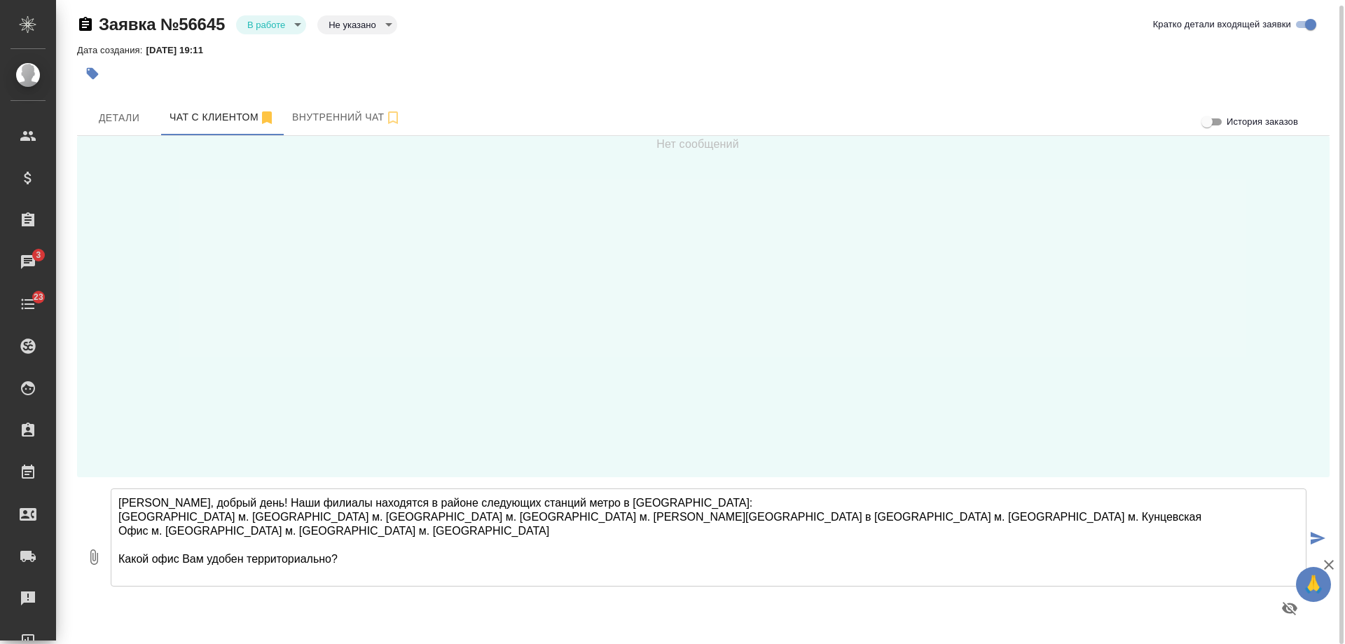
type textarea "Анна, добрый день! Наши филиалы находятся в районе следующих станций метро в Мо…"
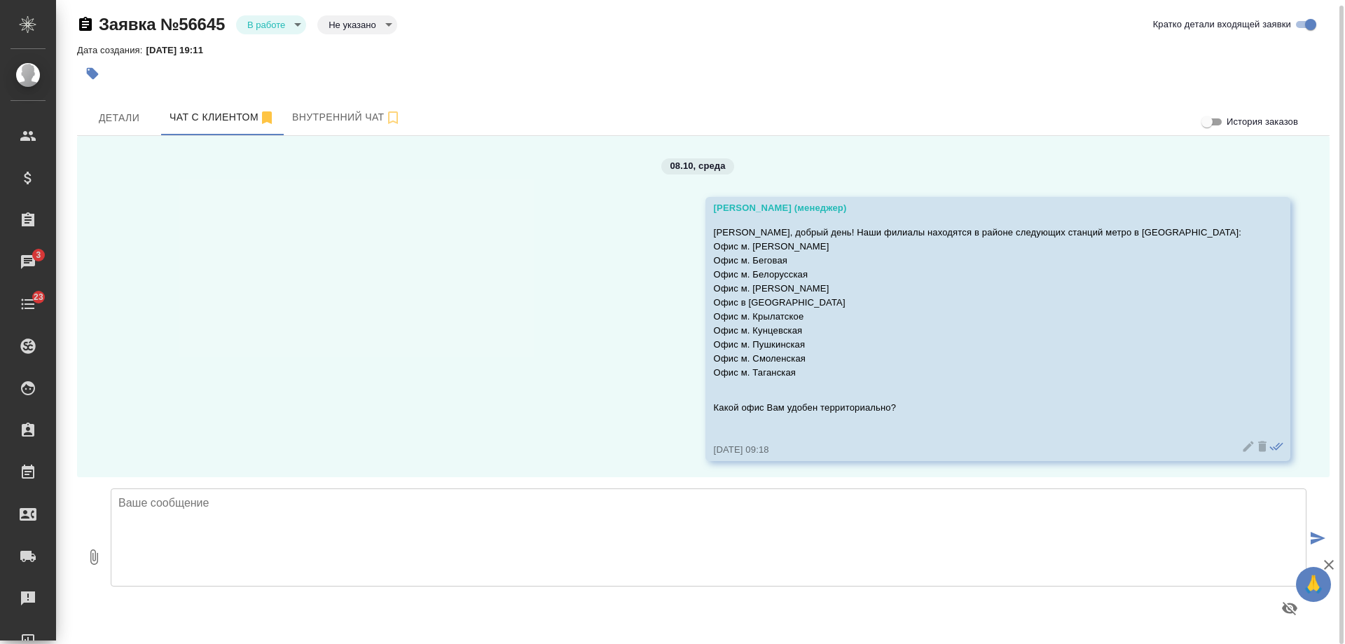
scroll to position [5, 0]
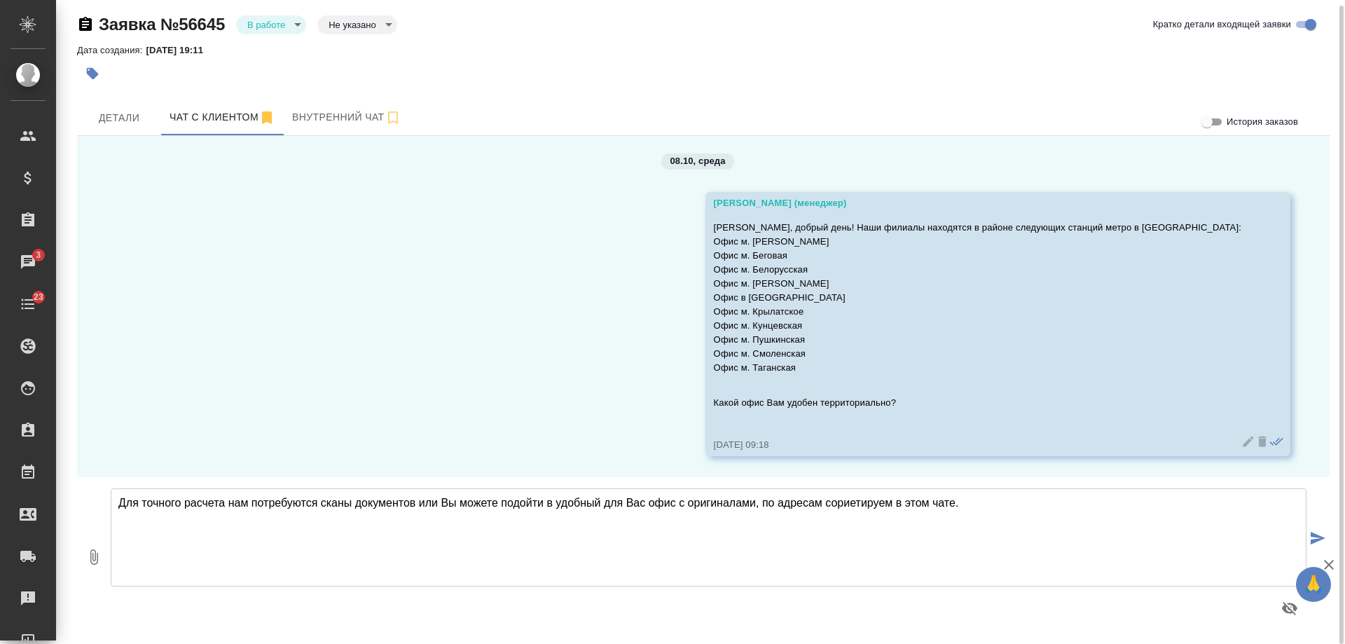
click at [856, 505] on textarea "Для точного расчета нам потребуются сканы документов или Вы можете подойти в уд…" at bounding box center [709, 537] width 1196 height 98
click at [1000, 502] on textarea "Для точного расчета нам потребуются сканы документов или Вы можете подойти в уд…" at bounding box center [709, 537] width 1196 height 98
type textarea "Для точного расчета нам потребуются сканы документов или Вы можете подойти в уд…"
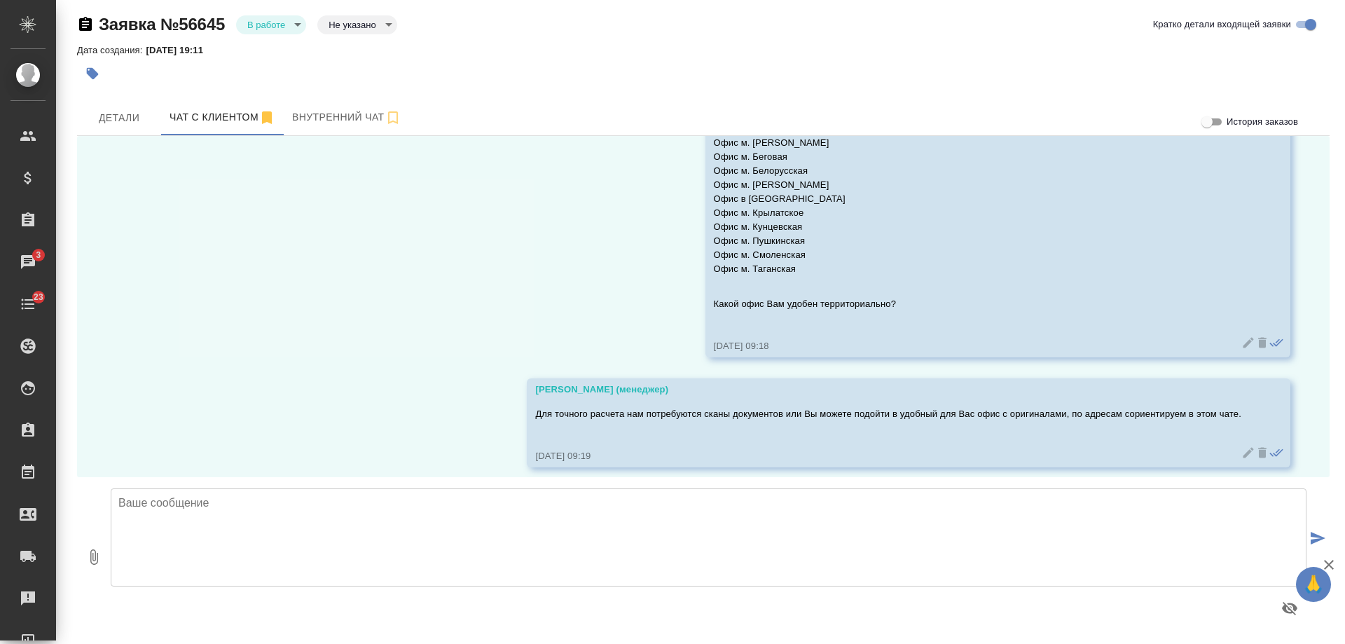
scroll to position [115, 0]
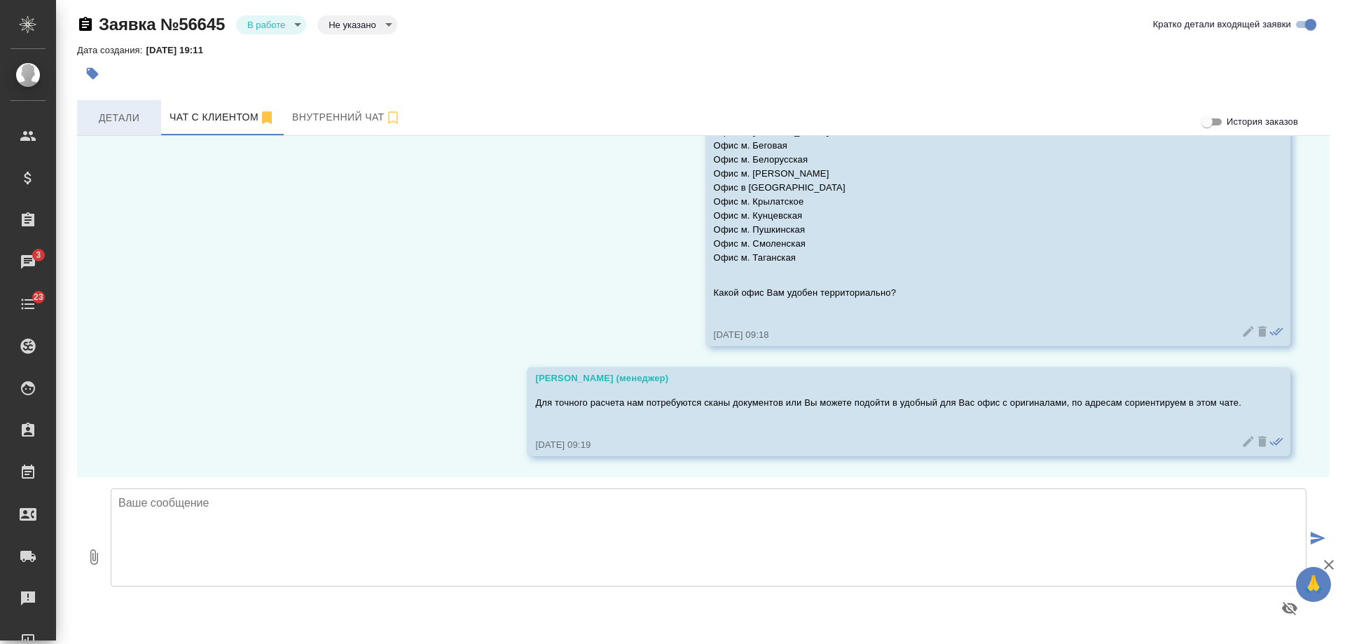
click at [134, 102] on button "Детали" at bounding box center [119, 117] width 84 height 35
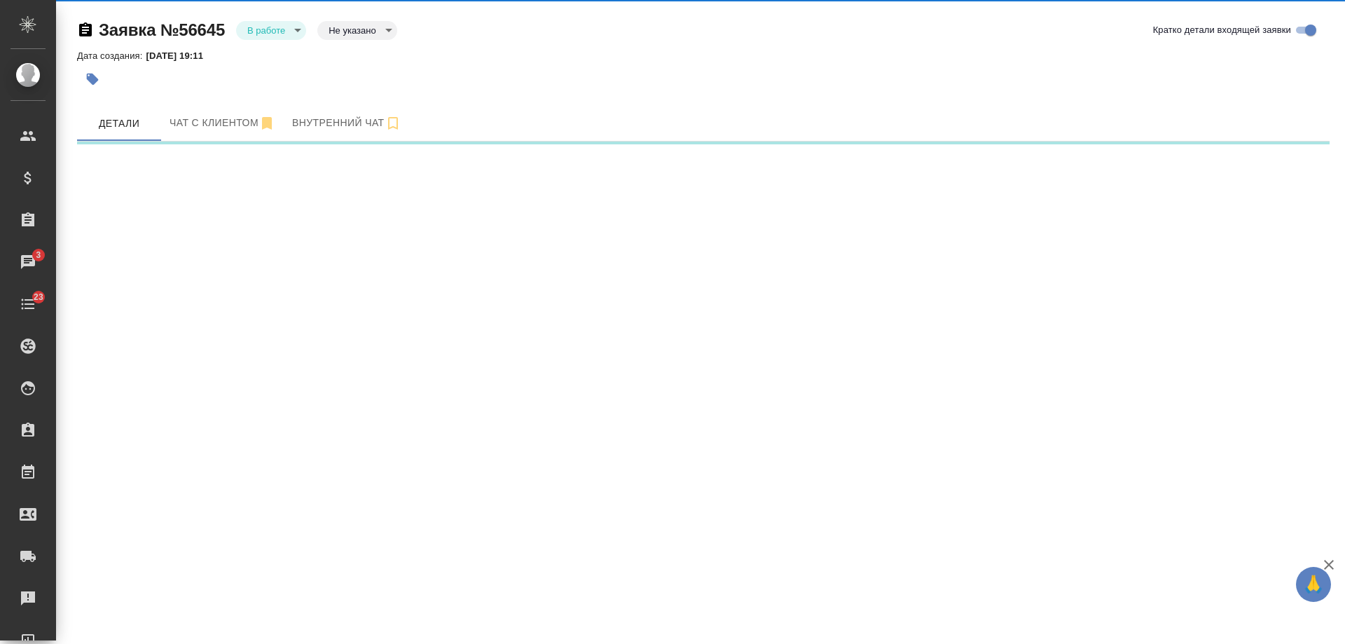
select select "RU"
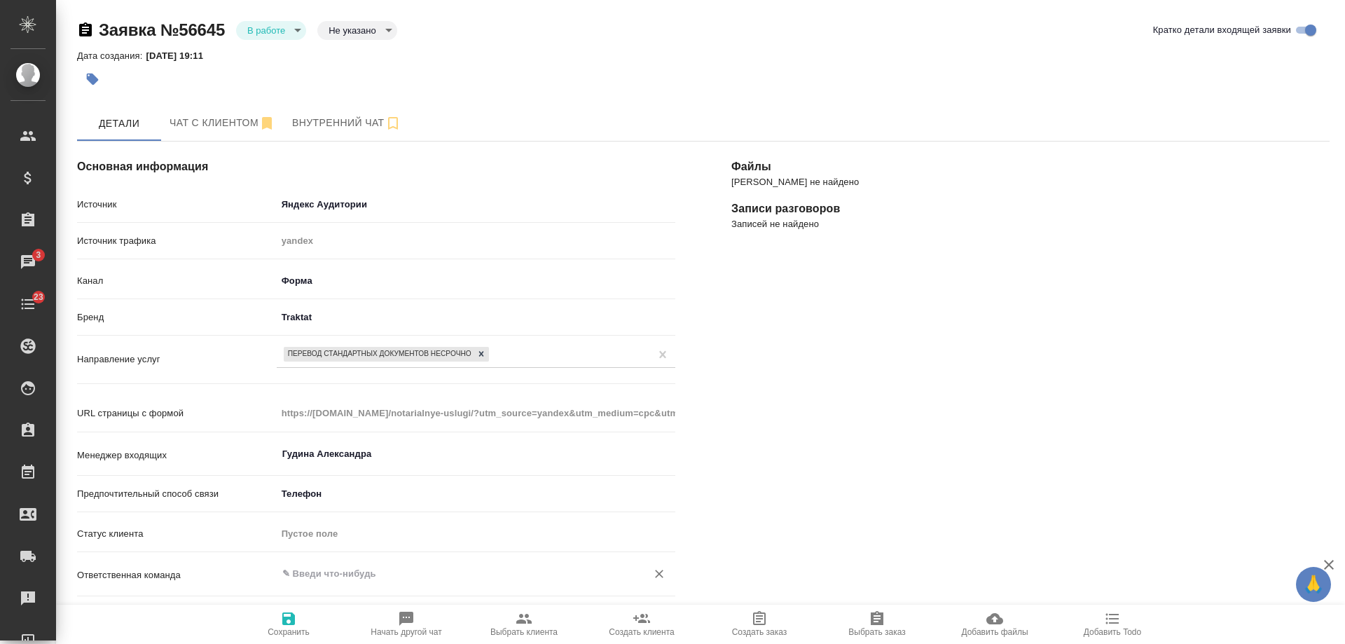
scroll to position [210, 0]
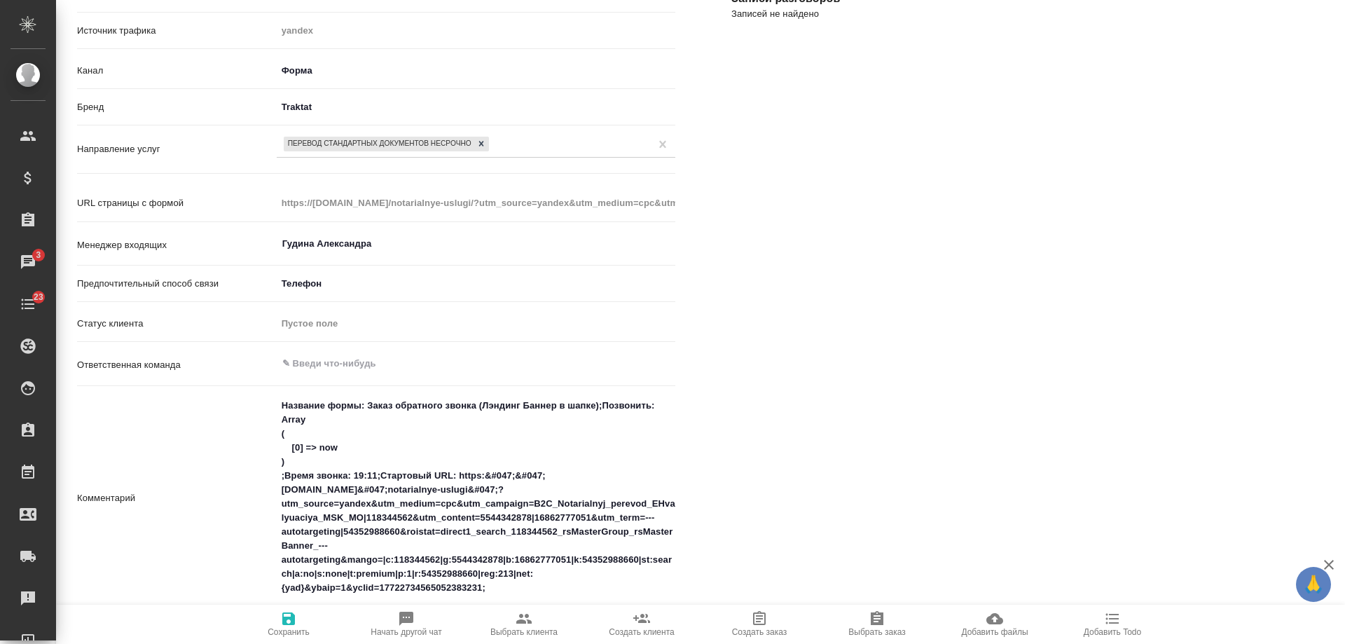
type textarea "x"
click at [280, 406] on textarea "Название формы: Заказ обратного звонка (Лэндинг Баннер в шапке);Позвонить: Arra…" at bounding box center [476, 497] width 399 height 206
type textarea "Название формы: Заказ обратного звонка (Лэндинг Баннер в шапке);Позвонить: Arra…"
type textarea "x"
type textarea "Название формы: Заказ обратного звонка (Лэндинг Баннер в шапке);Позвонить: Arra…"
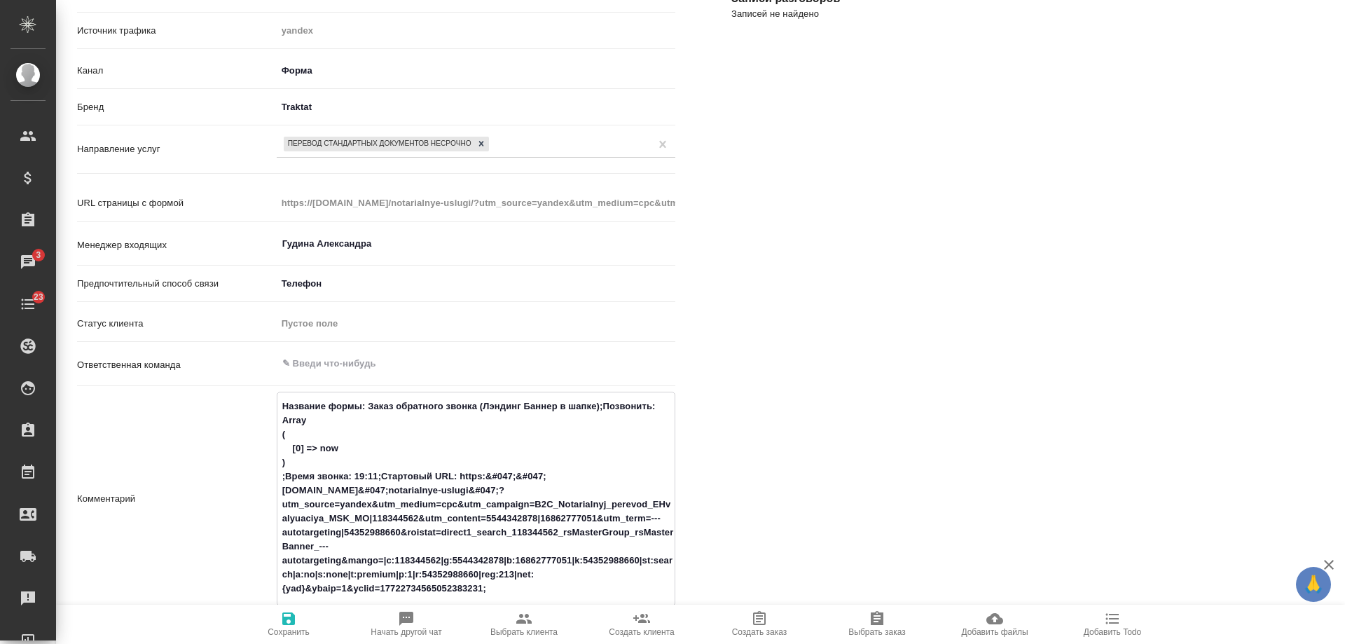
type textarea "x"
type textarea "Название формы: Заказ обратного звонка (Лэндинг Баннер в шапке);Позвонить: Arra…"
type textarea "x"
type textarea "Название формы: Заказ обратного звонка (Лэндинг Баннер в шапке);Позвонить: Arra…"
type textarea "x"
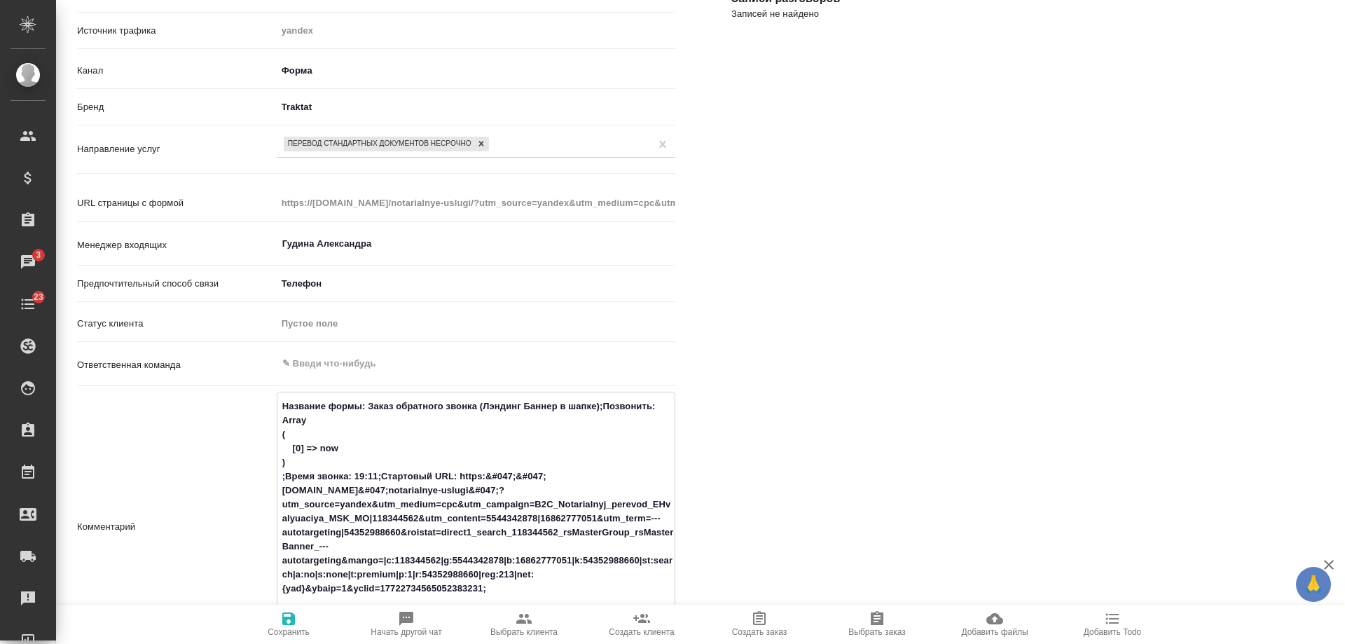
click at [311, 402] on textarea "Название формы: Заказ обратного звонка (Лэндинг Баннер в шапке);Позвонить: Arra…" at bounding box center [476, 526] width 397 height 262
type textarea "р Название формы: Заказ обратного звонка (Лэндинг Баннер в шапке);Позвонить: Ar…"
type textarea "x"
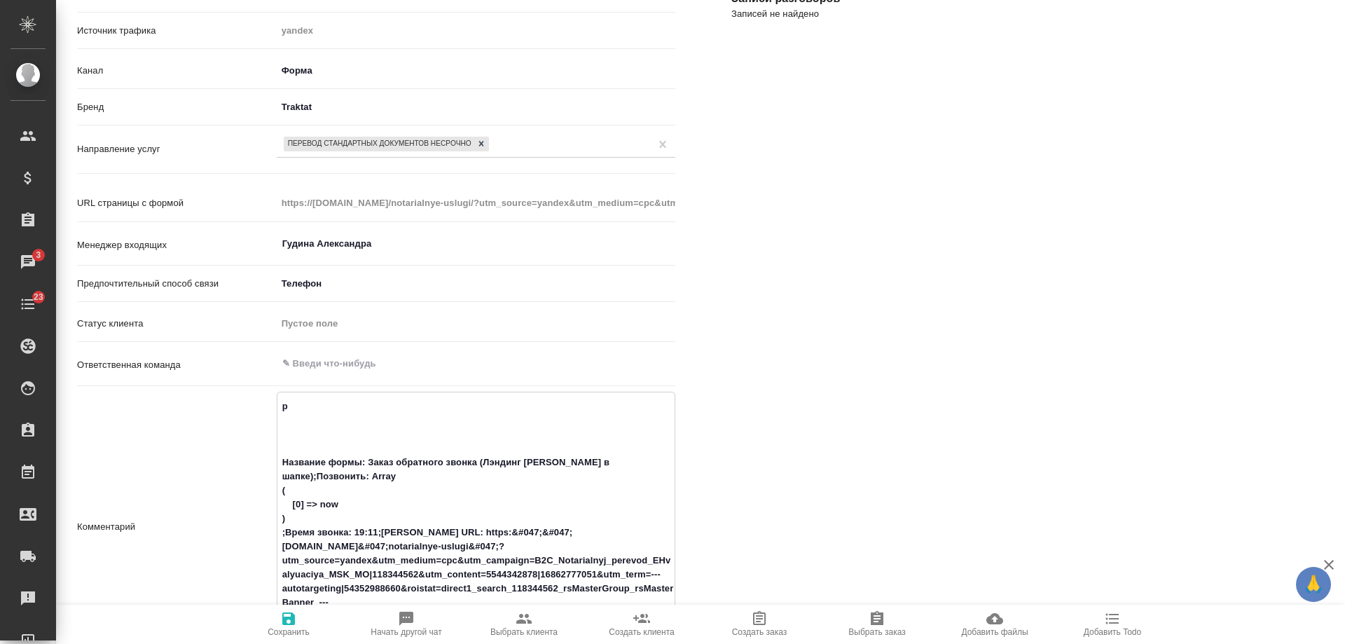
type textarea "ро Название формы: Заказ обратного звонка (Лэндинг Баннер в шапке);Позвонить: A…"
type textarea "x"
type textarea "род Название формы: Заказ обратного звонка (Лэндинг Баннер в шапке);Позвонить: …"
type textarea "x"
type textarea "родс Название формы: Заказ обратного звонка (Лэндинг Баннер в шапке);Позвонить:…"
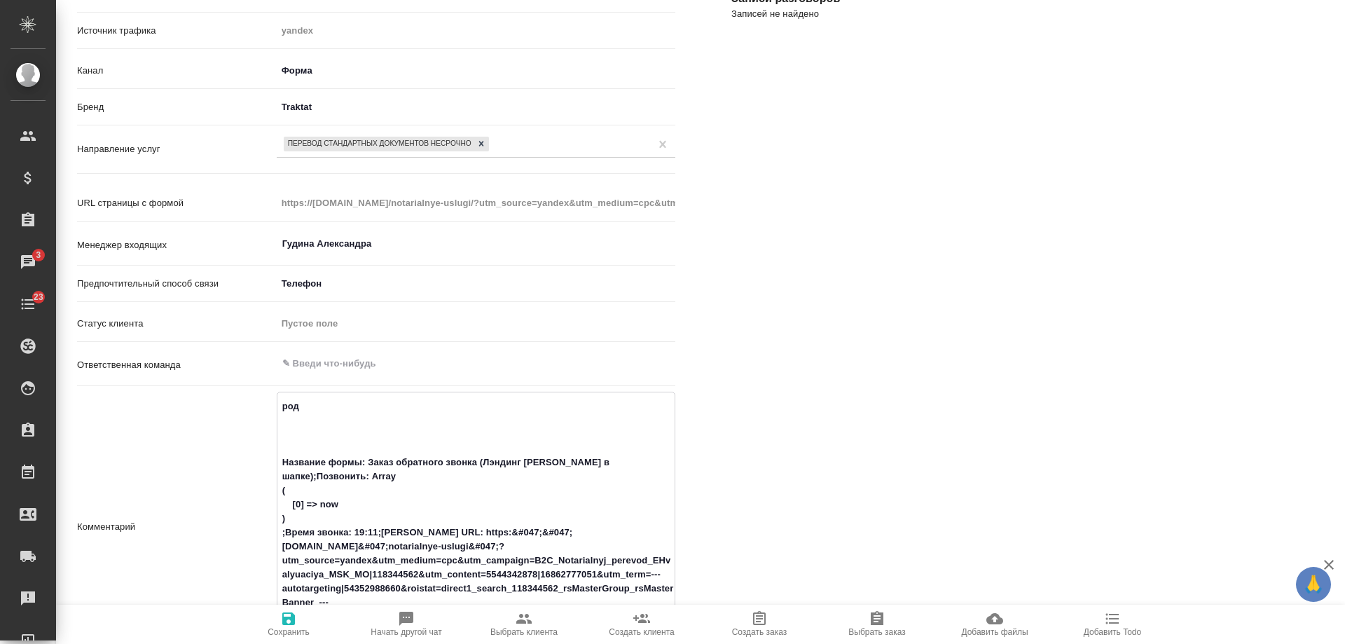
type textarea "x"
type textarea "родств Название формы: Заказ обратного звонка (Лэндинг Баннер в шапке);Позвонит…"
type textarea "x"
type textarea "родстве Название формы: Заказ обратного звонка (Лэндинг Баннер в шапке);Позвони…"
type textarea "x"
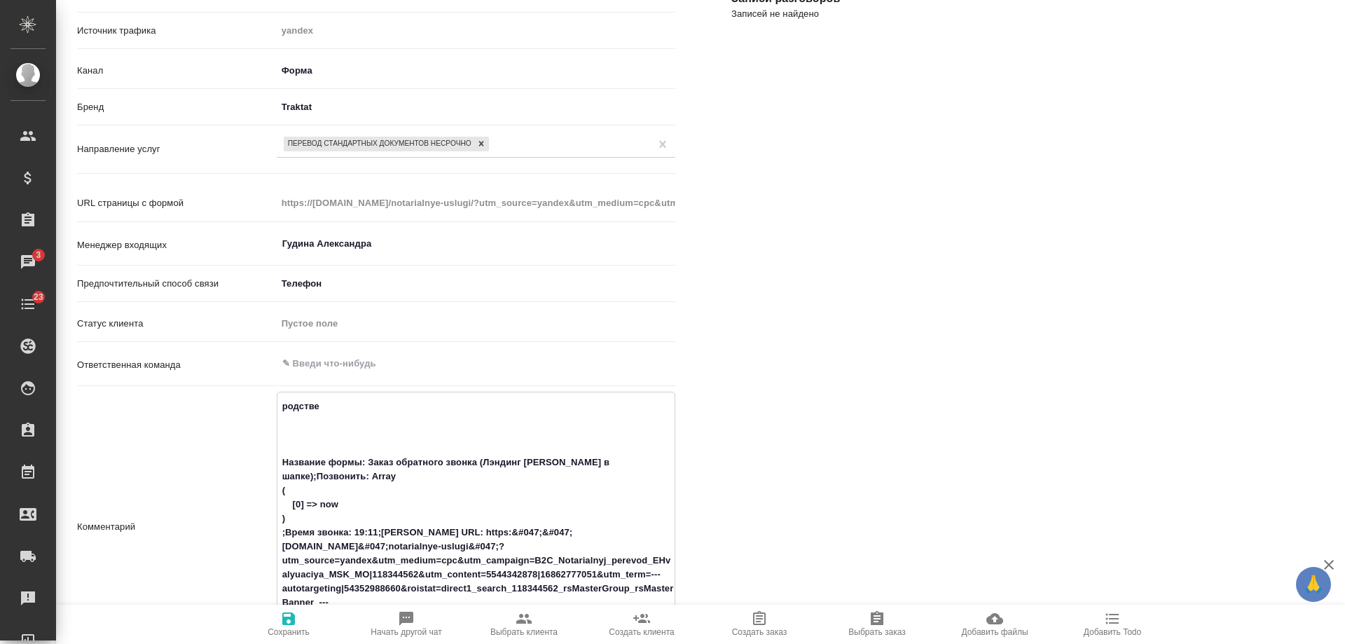
type textarea "родствен Название формы: Заказ обратного звонка (Лэндинг Баннер в шапке);Позвон…"
type textarea "x"
type textarea "родственн Название формы: Заказ обратного звонка (Лэндинг Баннер в шапке);Позво…"
type textarea "x"
type textarea "родственни Название формы: Заказ обратного звонка (Лэндинг Баннер в шапке);Позв…"
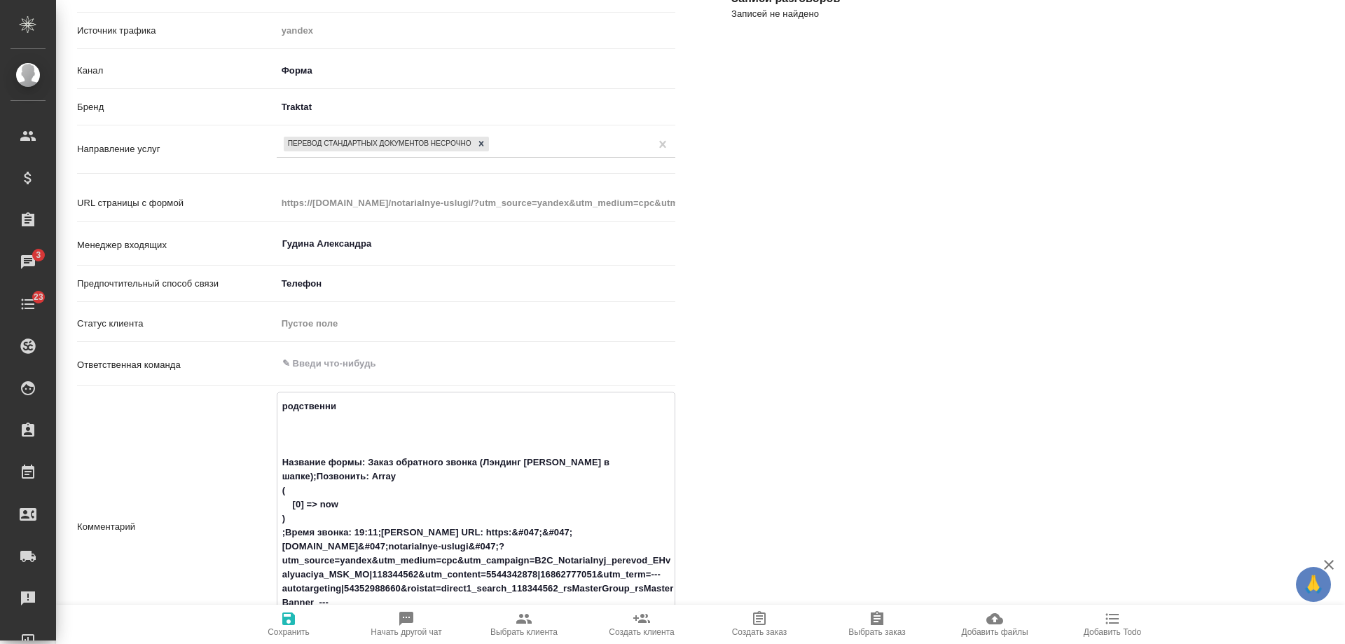
type textarea "x"
type textarea "родственник Название формы: Заказ обратного звонка (Лэндинг Баннер в шапке);Поз…"
type textarea "x"
type textarea "родственники Название формы: Заказ обратного звонка (Лэндинг Баннер в шапке);По…"
type textarea "x"
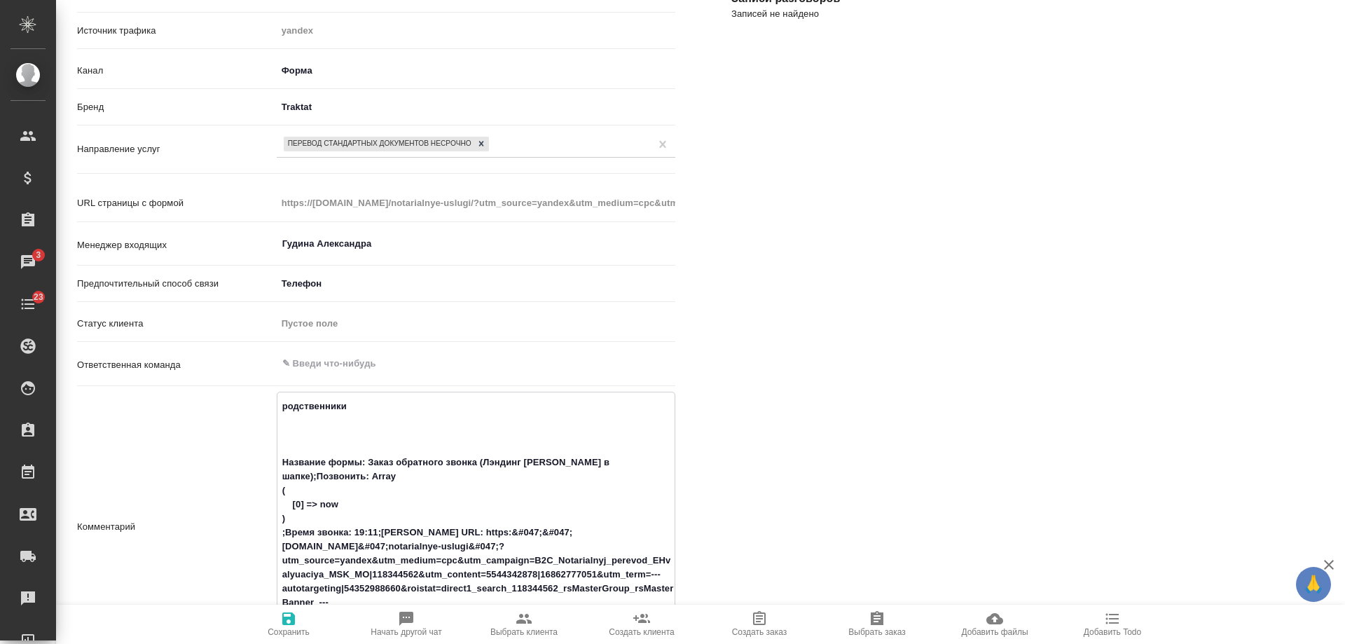
type textarea "родственники Название формы: Заказ обратного звонка (Лэндинг Баннер в шапке);По…"
type textarea "x"
type textarea "родственники п Название формы: Заказ обратного звонка (Лэндинг Баннер в шапке);…"
type textarea "x"
type textarea "родственники по Название формы: Заказ обратного звонка (Лэндинг Баннер в шапке)…"
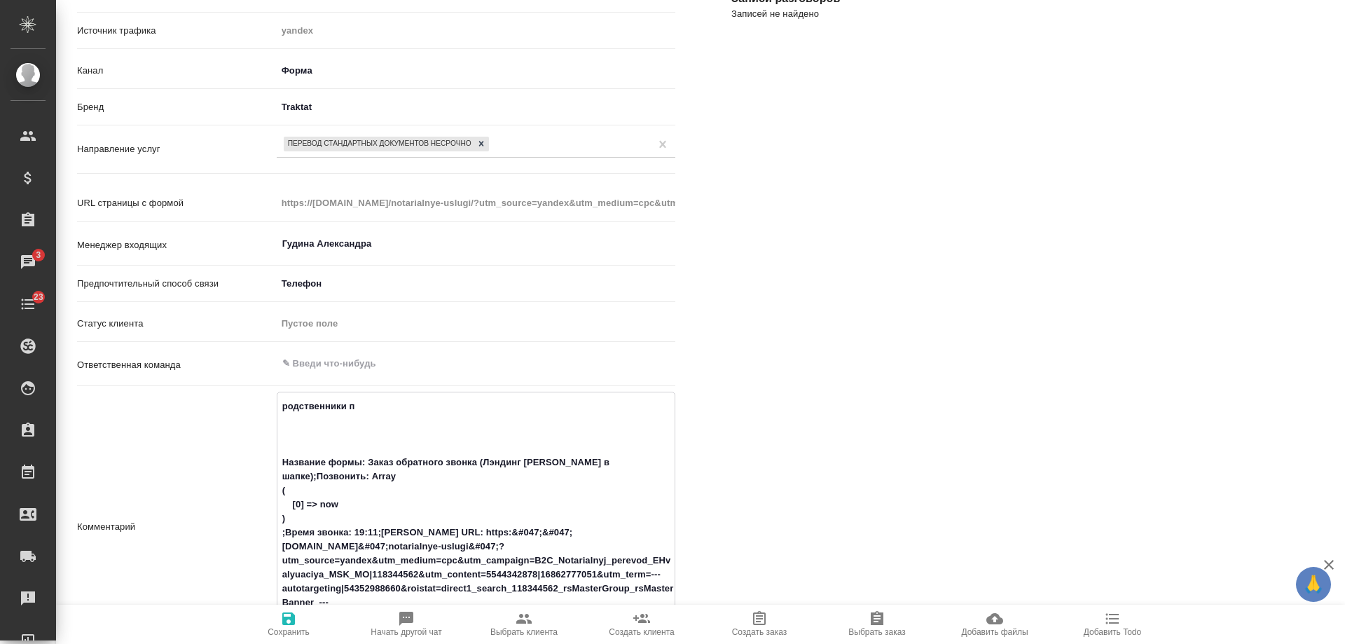
type textarea "x"
type textarea "родственники пол Название формы: Заказ обратного звонка (Лэндинг Баннер в шапке…"
type textarea "x"
type textarea "родственники полу Название формы: Заказ обратного звонка (Лэндинг Баннер в шапк…"
type textarea "x"
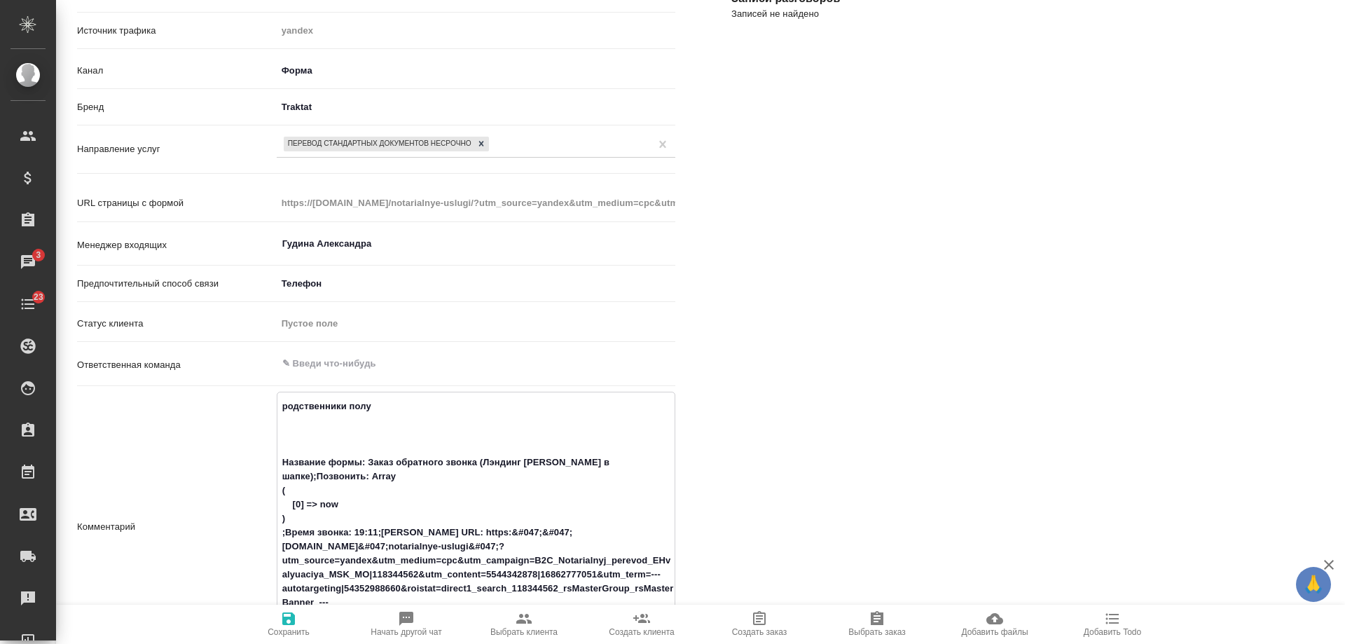
type textarea "родственники получ Название формы: Заказ обратного звонка (Лэндинг Баннер в шап…"
type textarea "x"
type textarea "родственники получаю Название формы: Заказ обратного звонка (Лэндинг Баннер в ш…"
type textarea "x"
type textarea "родственники получают Название формы: Заказ обратного звонка (Лэндинг Баннер в …"
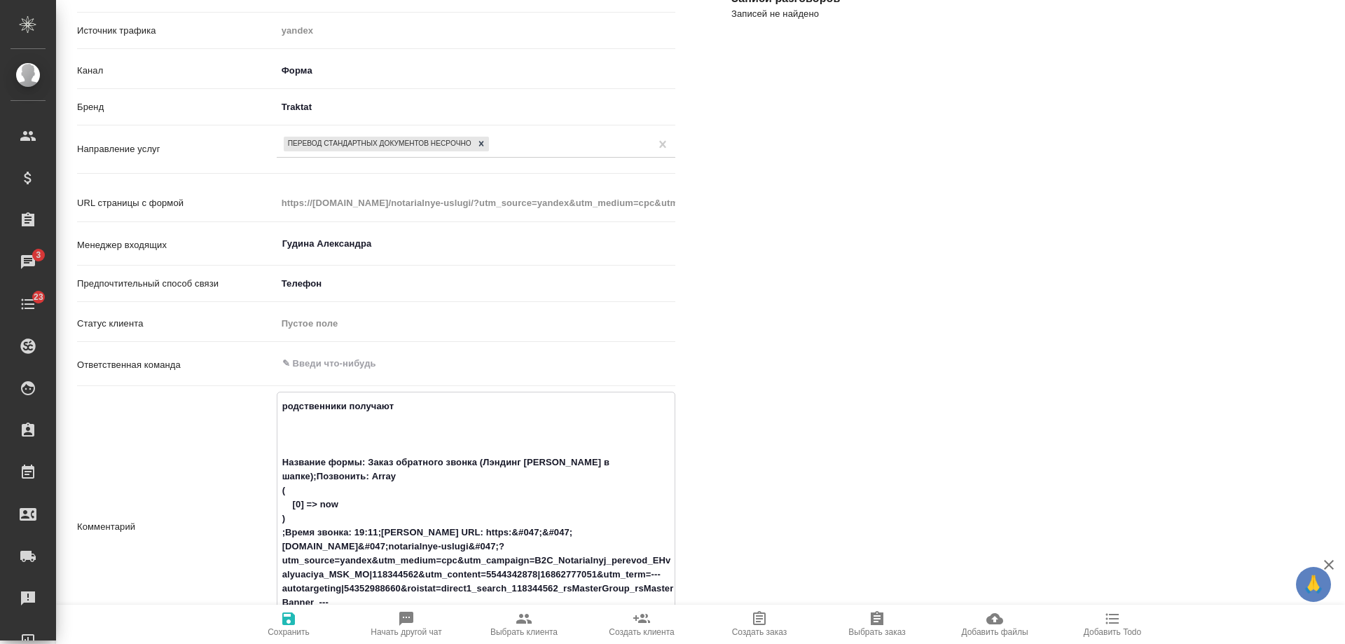
type textarea "x"
type textarea "родственники получают Название формы: Заказ обратного звонка (Лэндинг Баннер в …"
type textarea "x"
type textarea "родственники получают д Название формы: Заказ обратного звонка (Лэндинг Баннер …"
type textarea "x"
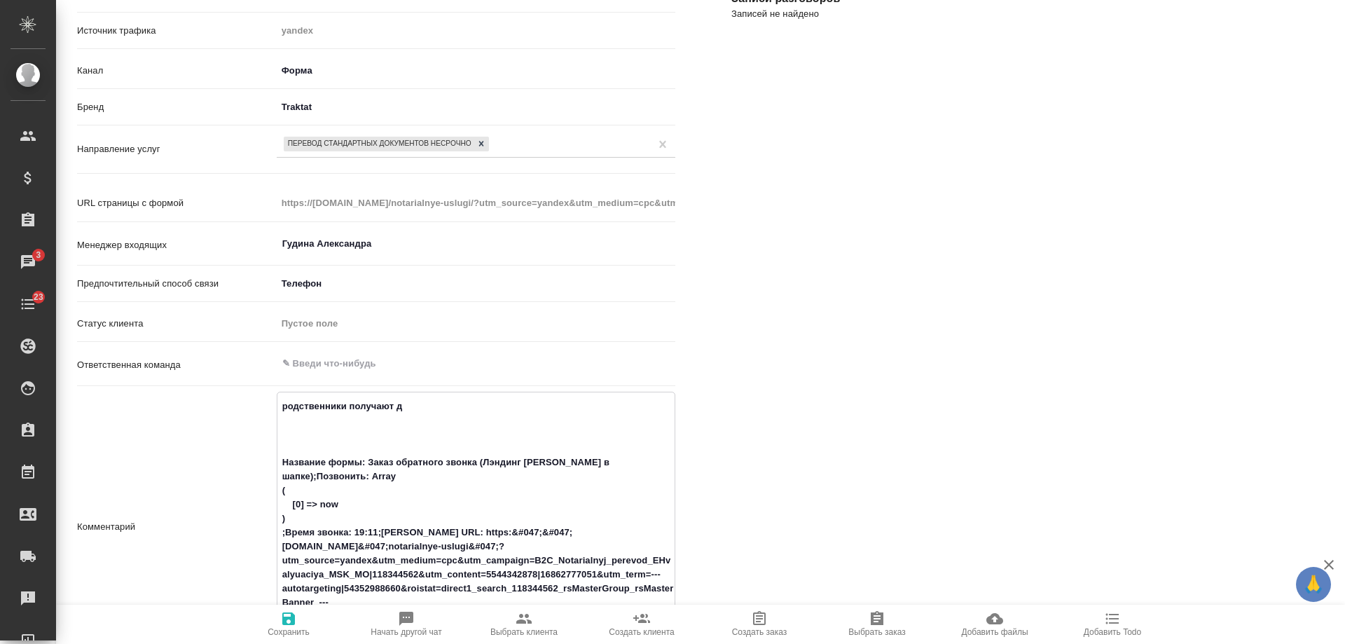
type textarea "родственники получают ду Название формы: Заказ обратного звонка (Лэндинг Баннер…"
type textarea "x"
type textarea "родственники получают дуб Название формы: Заказ обратного звонка (Лэндинг Банне…"
type textarea "x"
type textarea "родственники получают дубл Название формы: Заказ обратного звонка (Лэндинг Банн…"
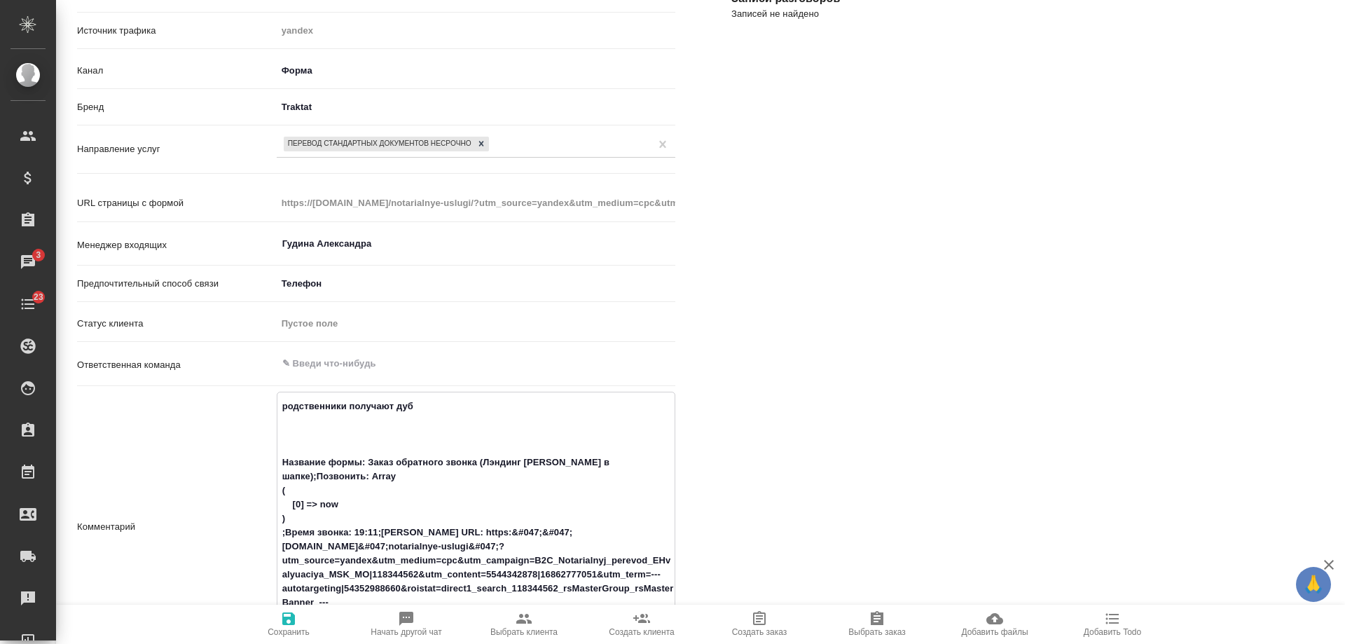
type textarea "x"
type textarea "родственники получают дубли Название формы: Заказ обратного звонка (Лэндинг Бан…"
type textarea "x"
type textarea "родственники получают дублик Название формы: Заказ обратного звонка (Лэндинг Ба…"
type textarea "x"
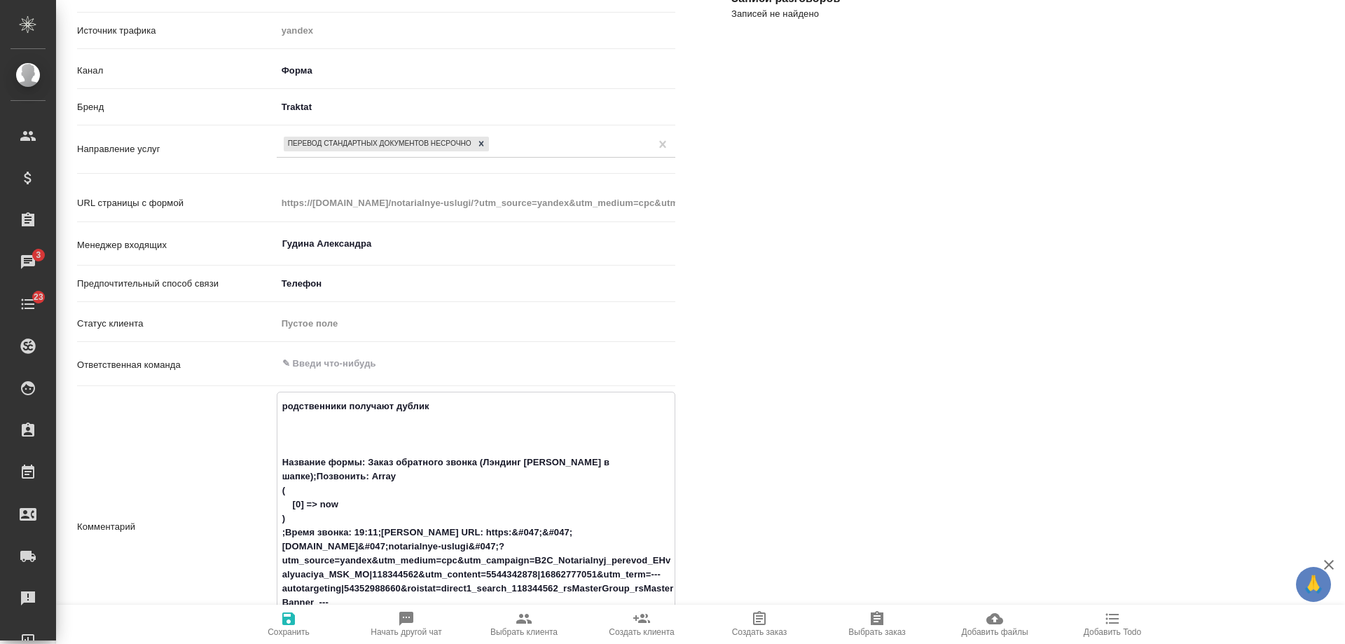
type textarea "родственники получают дублика Название формы: Заказ обратного звонка (Лэндинг Б…"
type textarea "x"
type textarea "родственники получают дубликат Название формы: Заказ обратного звонка (Лэндинг …"
type textarea "x"
type textarea "родственники получают дубликаты Название формы: Заказ обратного звонка (Лэндинг…"
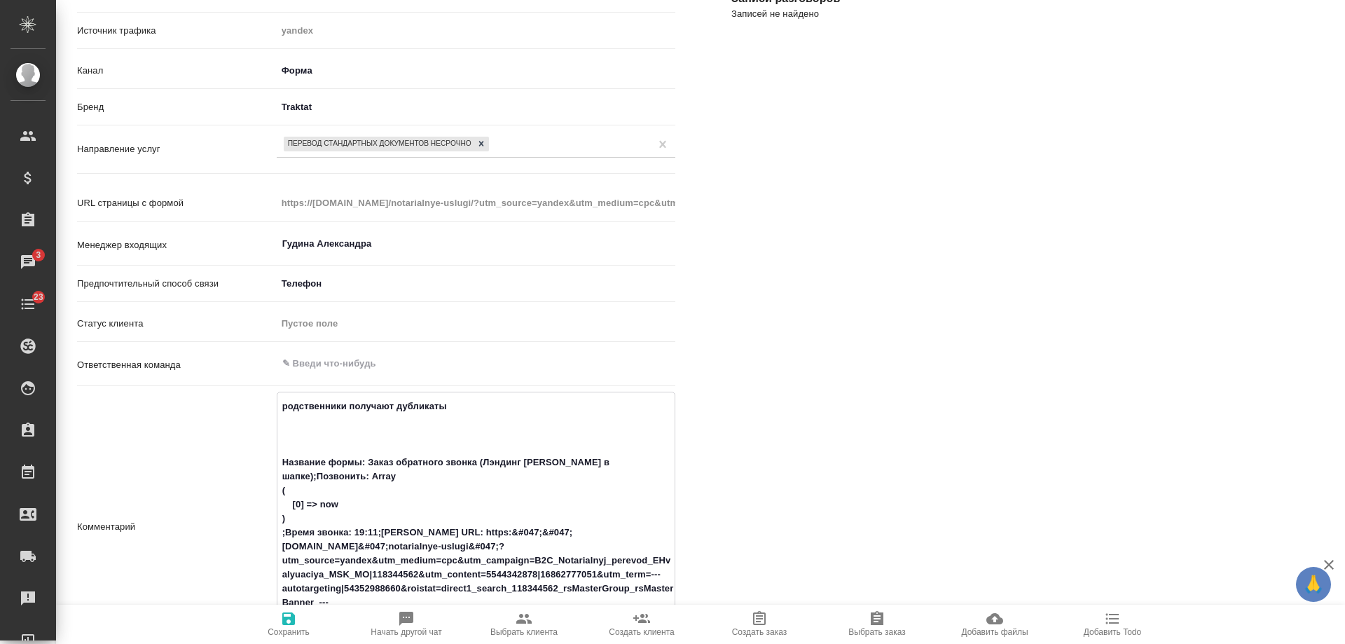
type textarea "x"
type textarea "родственники получают дубликаты, Название формы: Заказ обратного звонка (Лэндин…"
type textarea "x"
type textarea "родственники получают дубликаты, Название формы: Заказ обратного звонка (Лэндин…"
type textarea "x"
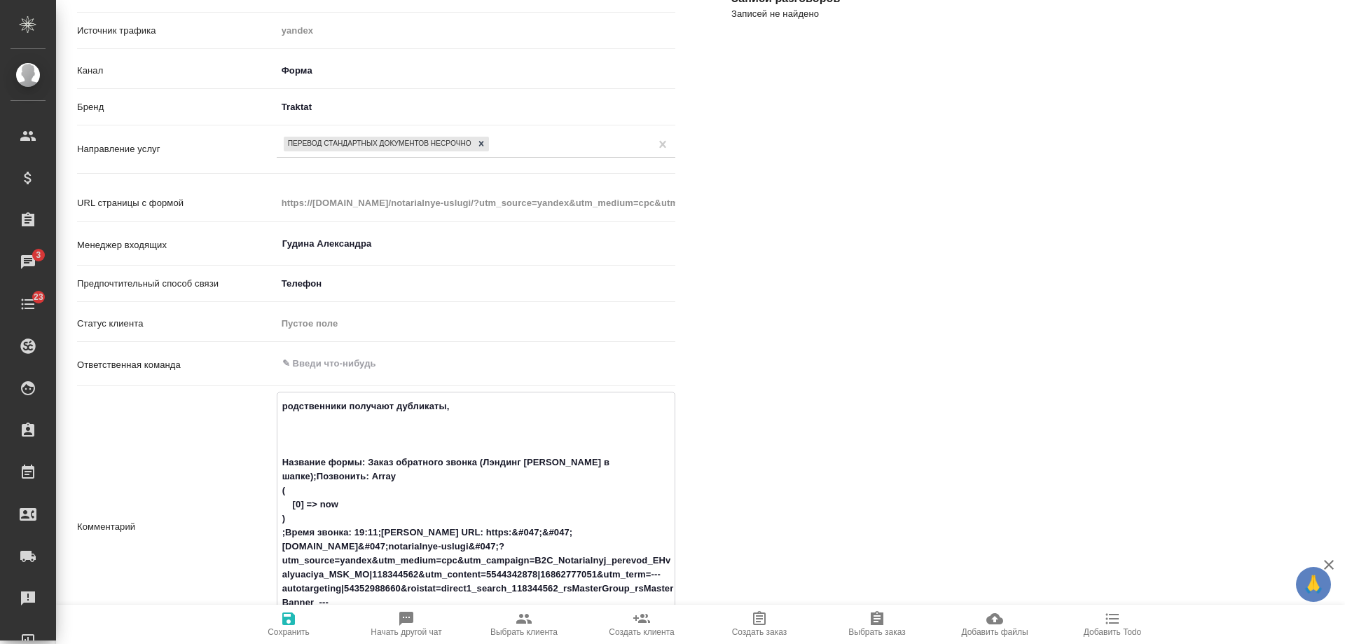
type textarea "родственники получают дубликаты, п Название формы: Заказ обратного звонка (Лэнд…"
type textarea "x"
type textarea "родственники получают дубликаты, пе Название формы: Заказ обратного звонка (Лэн…"
type textarea "x"
type textarea "родственники получают дубликаты, пер Название формы: Заказ обратного звонка (Лэ…"
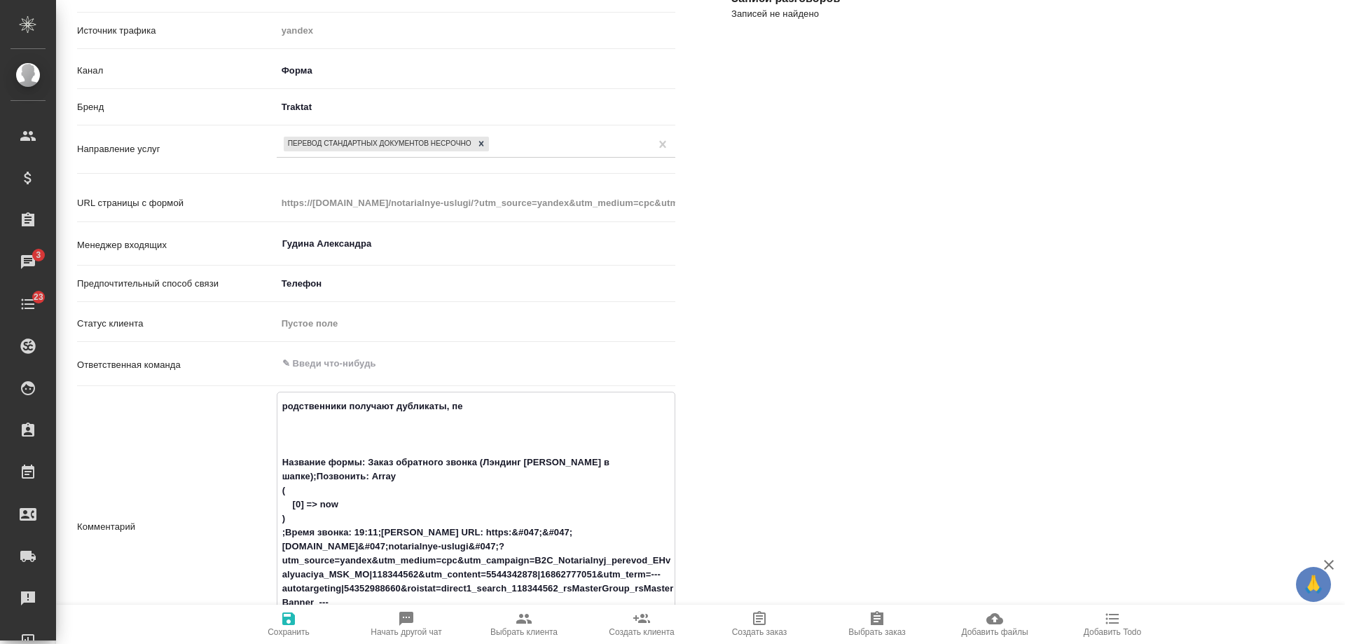
type textarea "x"
type textarea "родственники получают дубликаты, пере Название формы: Заказ обратного звонка (Л…"
type textarea "x"
type textarea "родственники получают дубликаты, перев Название формы: Заказ обратного звонка (…"
type textarea "x"
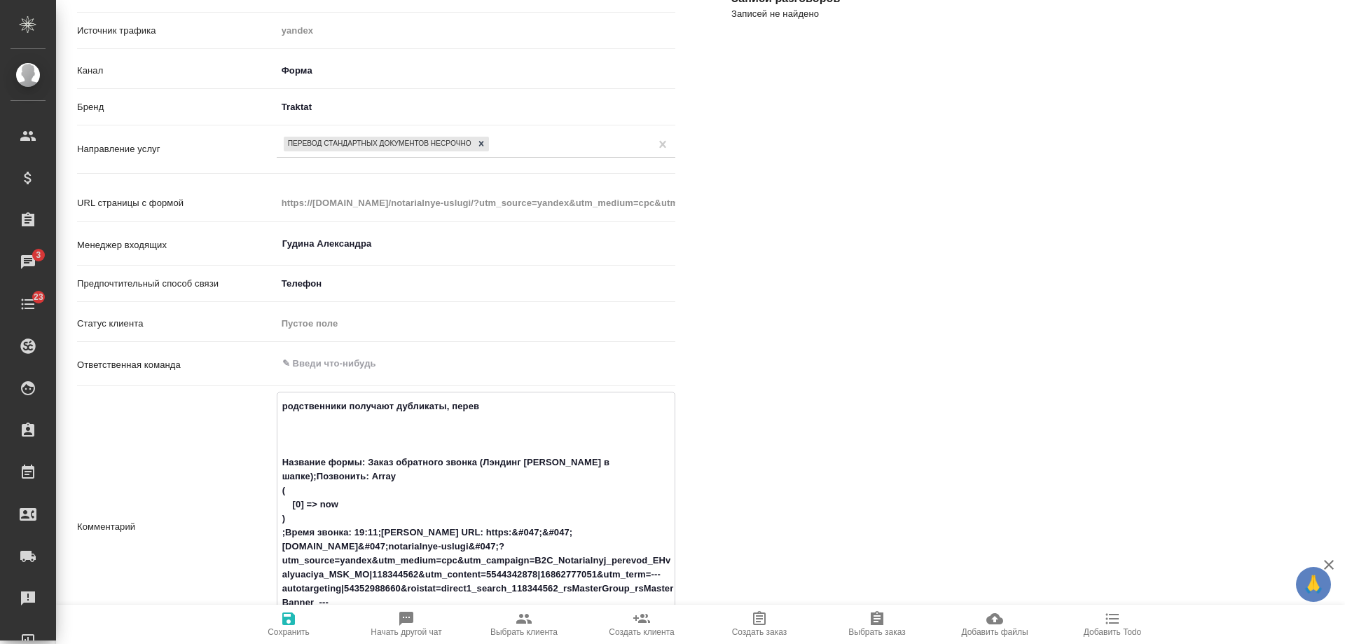
type textarea "родственники получают дубликаты, перево Название формы: Заказ обратного звонка …"
type textarea "x"
type textarea "родственники получают дубликаты, перевод Название формы: Заказ обратного звонка…"
type textarea "x"
type textarea "родственники получают дубликаты, перевод Название формы: Заказ обратного звонка…"
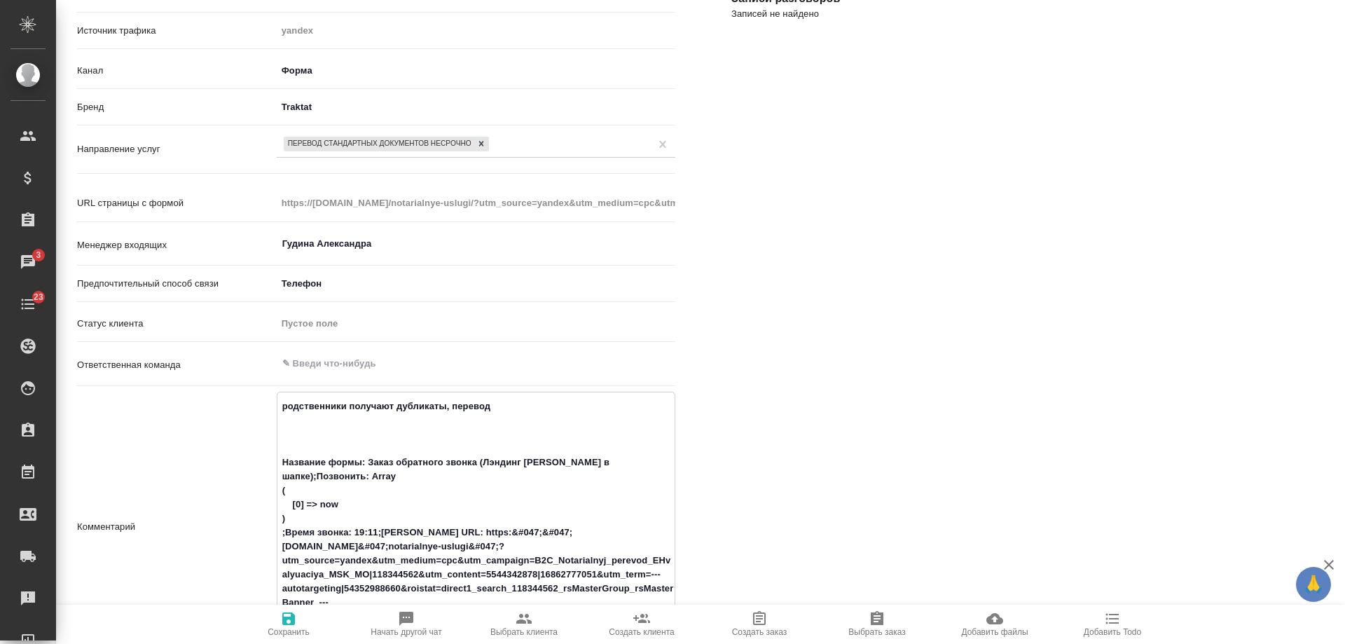
type textarea "x"
type textarea "родственники получают дубликаты, перевод д Название формы: Заказ обратного звон…"
type textarea "x"
type textarea "родственники получают дубликаты, перевод дл Название формы: Заказ обратного зво…"
type textarea "x"
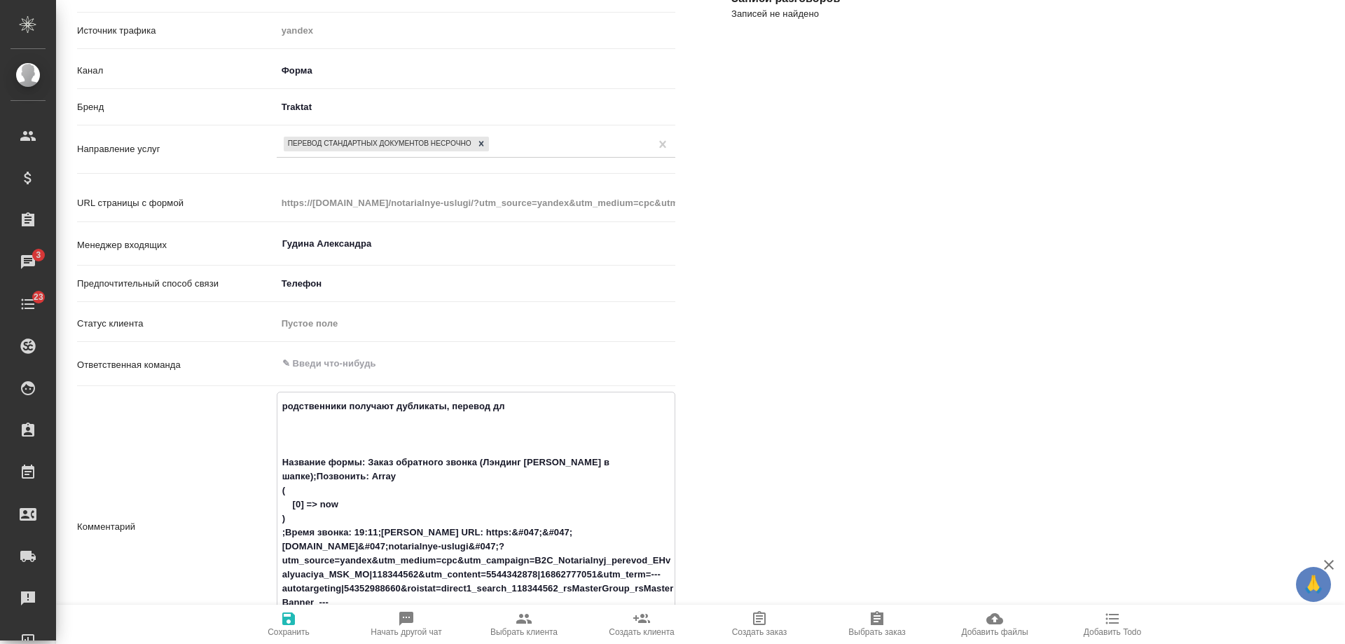
type textarea "родственники получают дубликаты, перевод для Название формы: Заказ обратного зв…"
type textarea "x"
type textarea "родственники получают дубликаты, перевод для Название формы: Заказ обратного зв…"
type textarea "x"
type textarea "родственники получают дубликаты, перевод для по Название формы: Заказ обратного…"
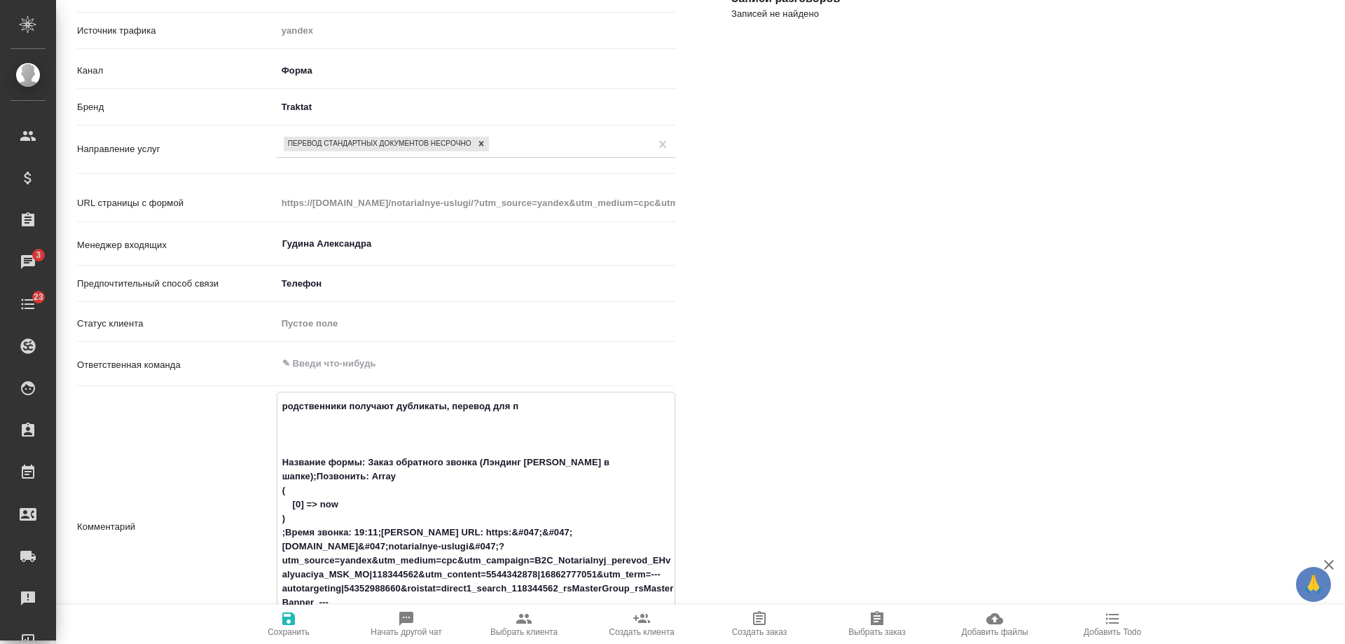
type textarea "x"
type textarea "родственники получают дубликаты, перевод для пол Название формы: Заказ обратног…"
type textarea "x"
type textarea "родственники получают дубликаты, перевод для полу Название формы: Заказ обратно…"
type textarea "x"
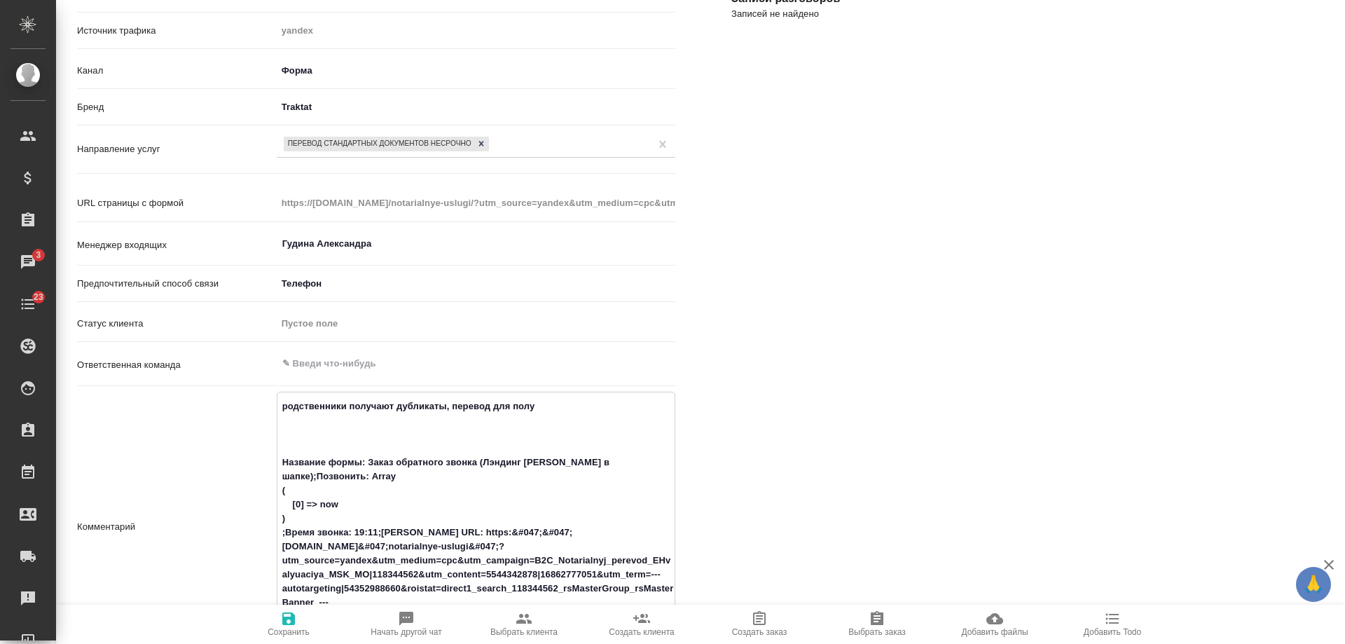
type textarea "родственники получают дубликаты, перевод для получ Название формы: Заказ обратн…"
type textarea "x"
type textarea "родственники получают дубликаты, перевод для получе Название формы: Заказ обрат…"
type textarea "x"
type textarea "родственники получают дубликаты, перевод для получен Название формы: Заказ обра…"
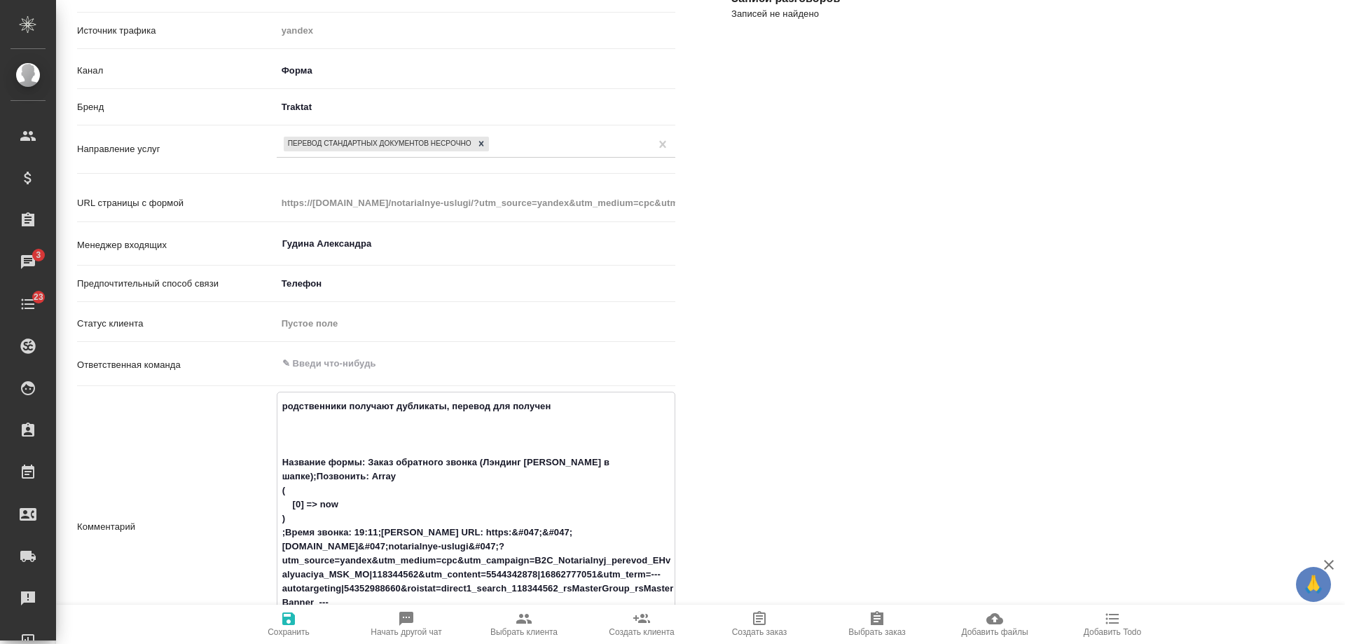
type textarea "x"
type textarea "родственники получают дубликаты, перевод для получения Название формы: Заказ об…"
type textarea "x"
type textarea "родственники получают дубликаты, перевод для получения Название формы: Заказ об…"
type textarea "x"
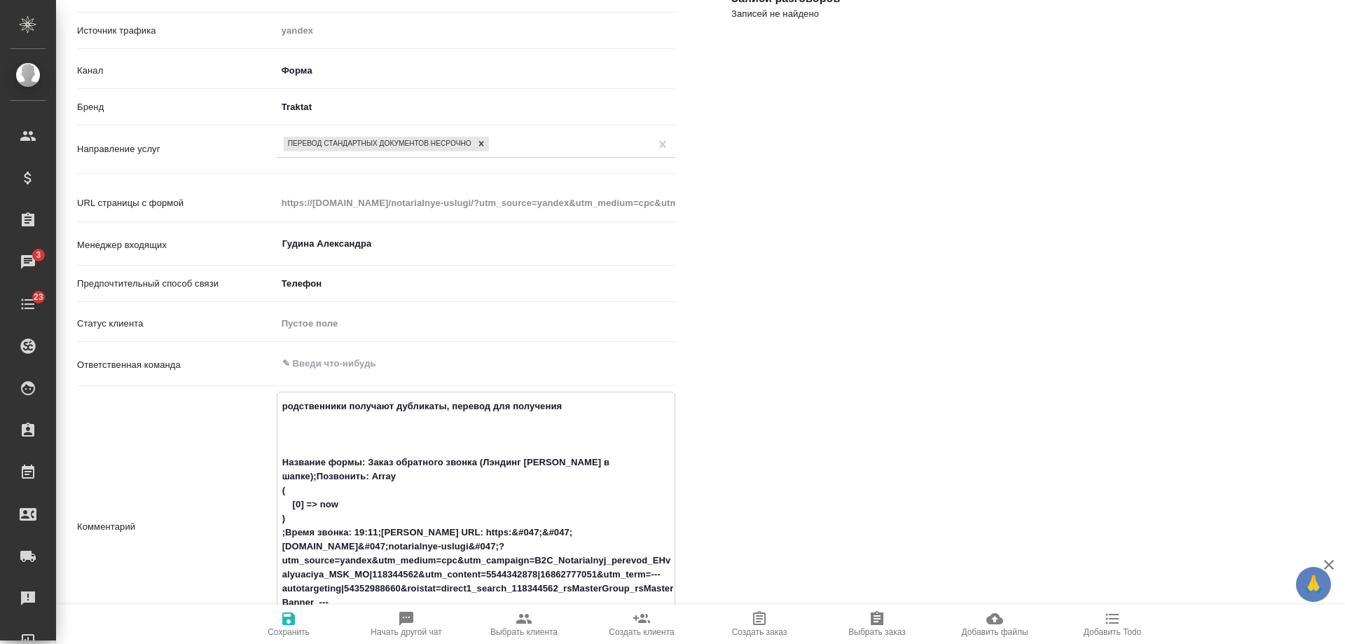
type textarea "родственники получают дубликаты, перевод для получения г Название формы: Заказ …"
type textarea "x"
type textarea "родственники получают дубликаты, перевод для получения гра Название формы: Зака…"
type textarea "x"
type textarea "родственники получают дубликаты, перевод для получения граж Название формы: Зак…"
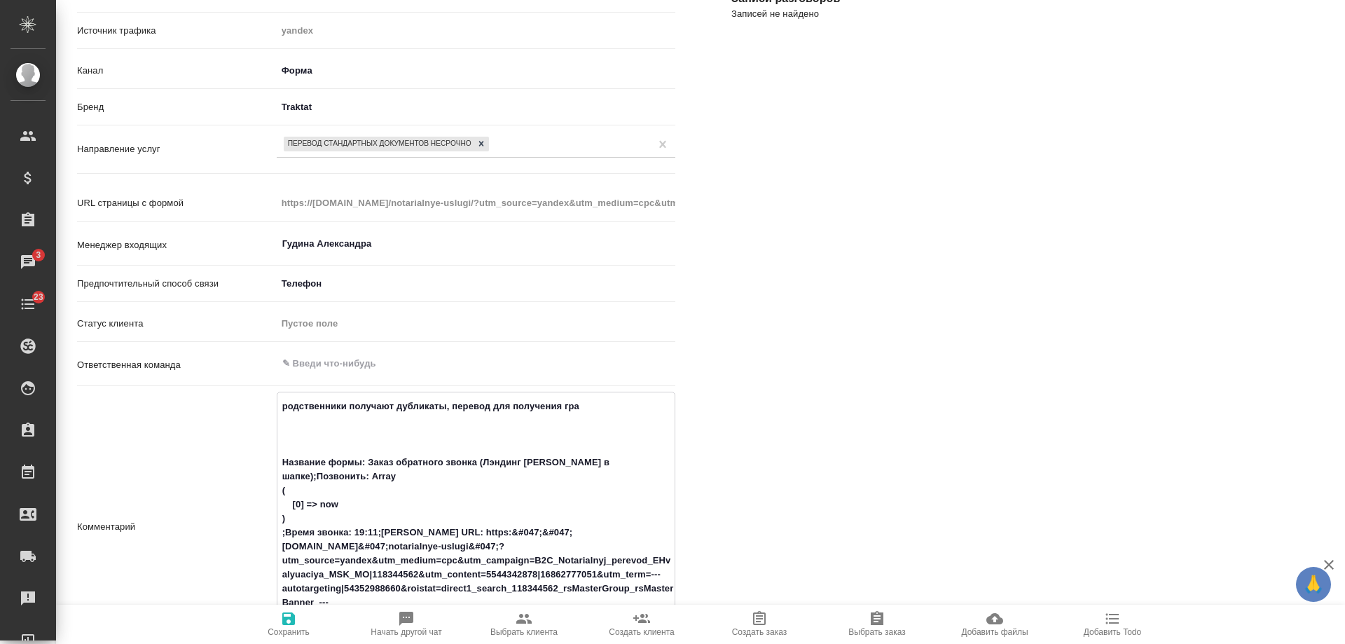
type textarea "x"
type textarea "родственники получают дубликаты, перевод для получения гражд Название формы: За…"
type textarea "x"
type textarea "родственники получают дубликаты, перевод для получения гражда Название формы: З…"
type textarea "x"
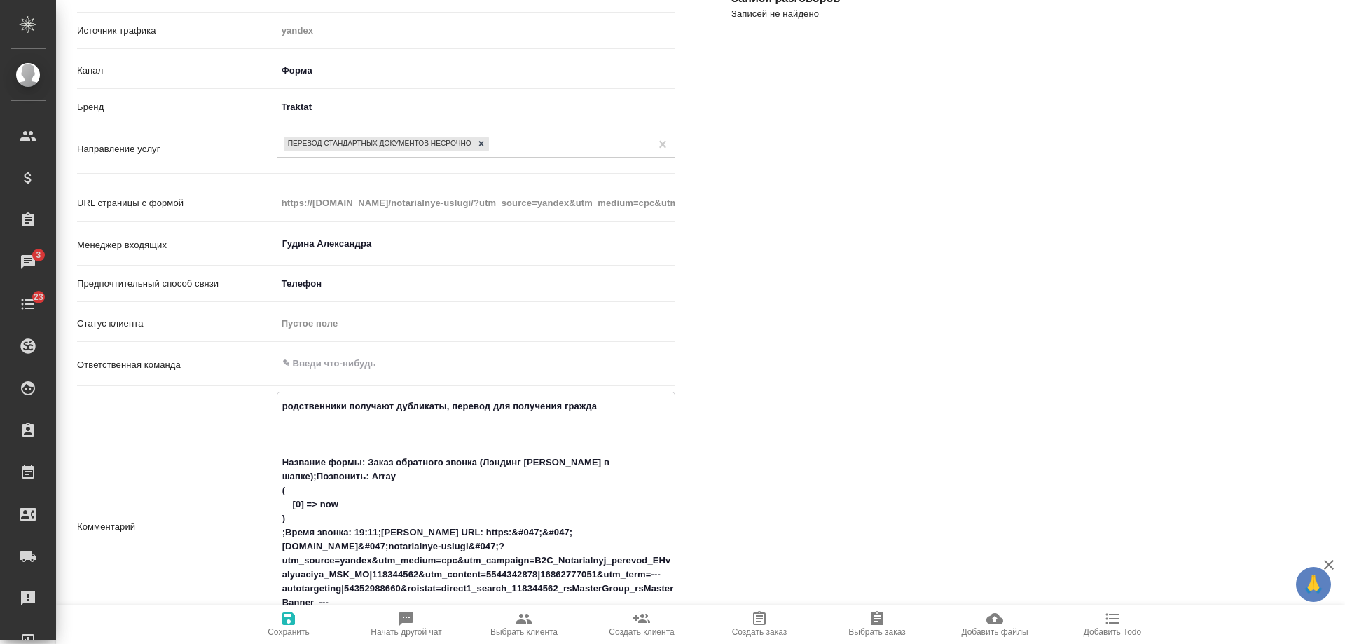
type textarea "родственники получают дубликаты, перевод для получения граждан Название формы: …"
type textarea "x"
type textarea "родственники получают дубликаты, перевод для получения гражданс Название формы:…"
type textarea "x"
type textarea "родственники получают дубликаты, перевод для получения гражданст Название формы…"
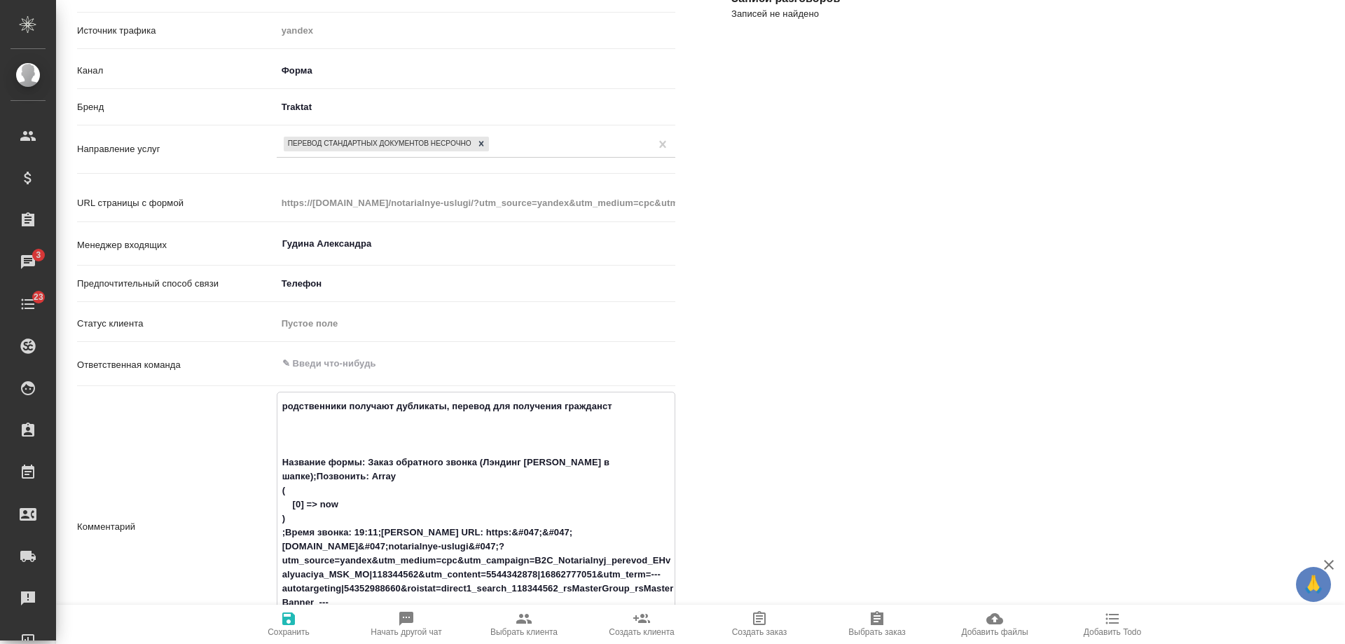
type textarea "x"
type textarea "родственники получают дубликаты, перевод для получения гражданств Название форм…"
type textarea "x"
type textarea "родственники получают дубликаты, перевод для получения гражданства Название фор…"
type textarea "x"
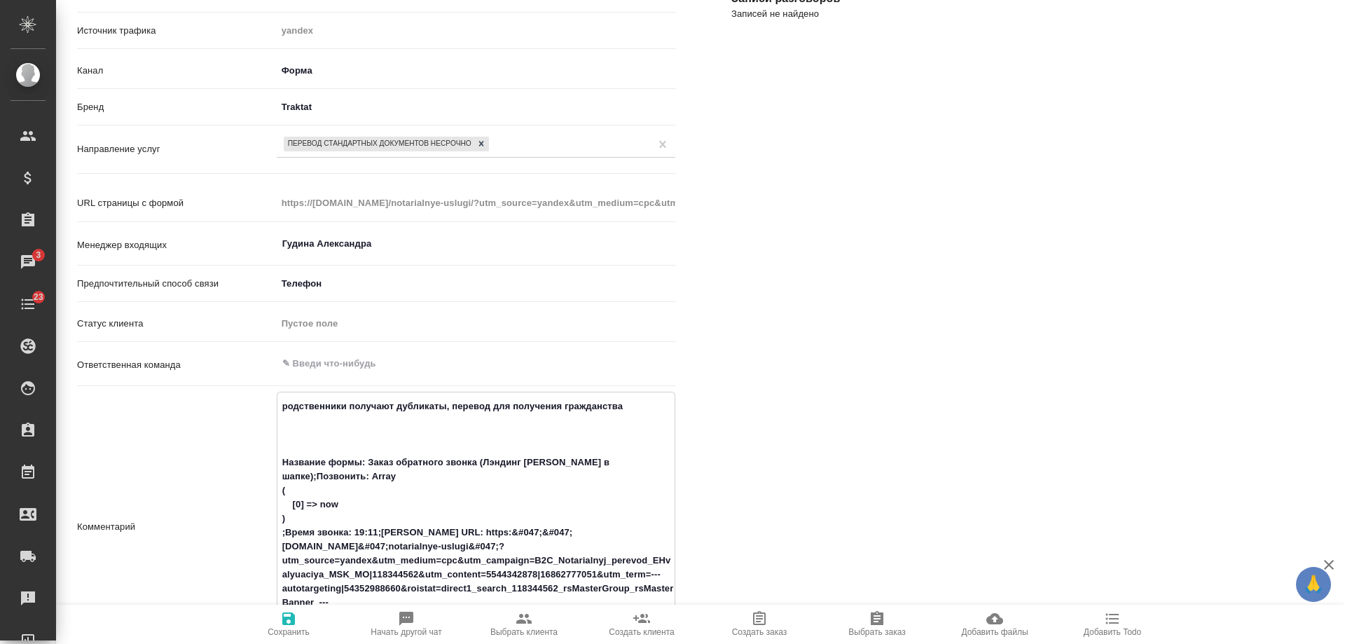
type textarea "родственники получают дубликаты, перевод для получения гражданства р Название ф…"
type textarea "x"
type textarea "родственники получают дубликаты, перевод для получения гражданства ру Название …"
type textarea "x"
type textarea "родственники получают дубликаты, перевод для получения гражданства рус Название…"
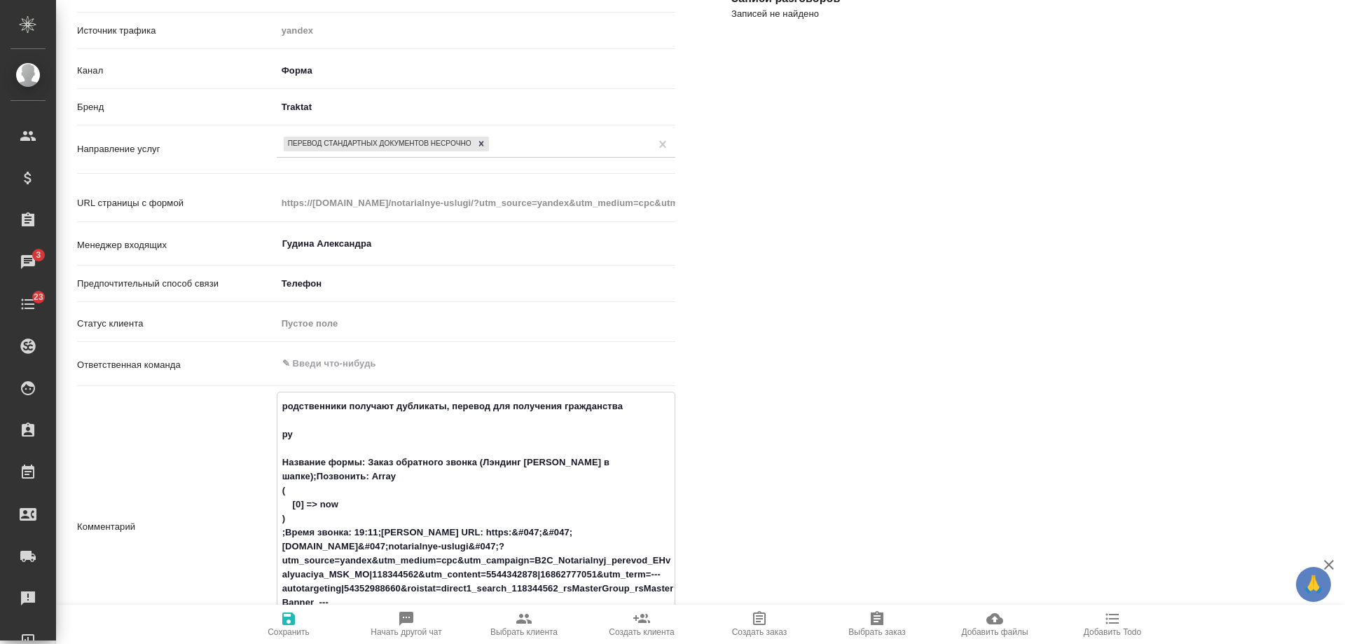
type textarea "x"
type textarea "родственники получают дубликаты, перевод для получения гражданства рус- Названи…"
type textarea "x"
type textarea "родственники получают дубликаты, перевод для получения гражданства рус-ру Назва…"
type textarea "x"
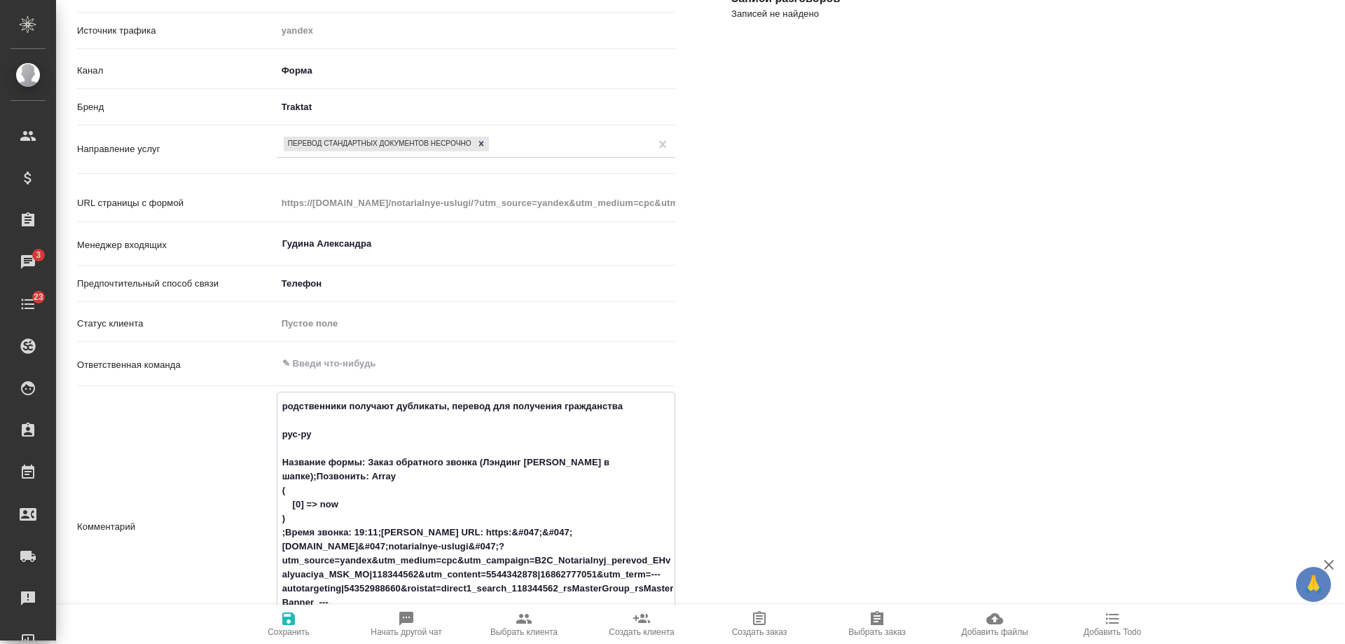
type textarea "родственники получают дубликаты, перевод для получения гражданства рус-рус Назв…"
type textarea "x"
type textarea "родственники получают дубликаты, перевод для получения гражданства рус-ру Назва…"
type textarea "x"
type textarea "родственники получают дубликаты, перевод для получения гражданства рус-рум Назв…"
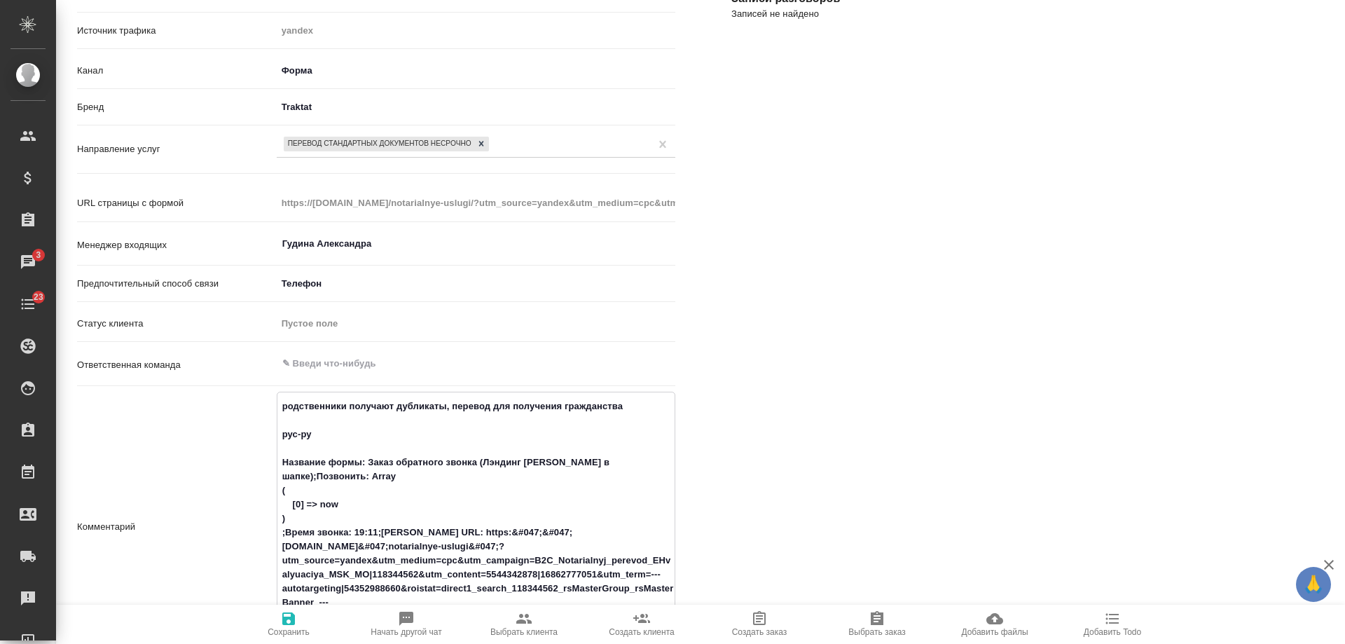
type textarea "x"
type textarea "родственники получают дубликаты, перевод для получения гражданства рус-рум Назв…"
type textarea "x"
type textarea "родственники получают дубликаты, перевод для получения гражданства рус-рум с На…"
type textarea "x"
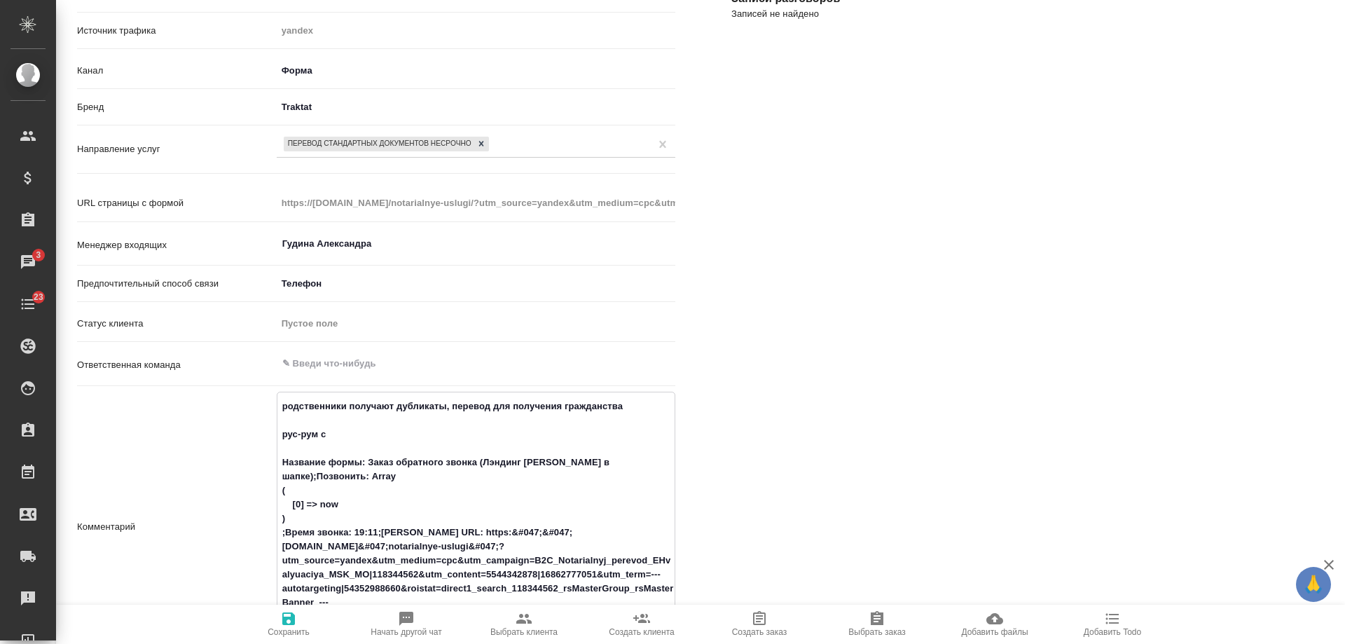
type textarea "родственники получают дубликаты, перевод для получения гражданства рус-рум с На…"
type textarea "x"
type textarea "родственники получают дубликаты, перевод для получения гражданства рус-рум с Н …"
type textarea "x"
type textarea "родственники получают дубликаты, перевод для получения гражданства рус-рум с НЗ…"
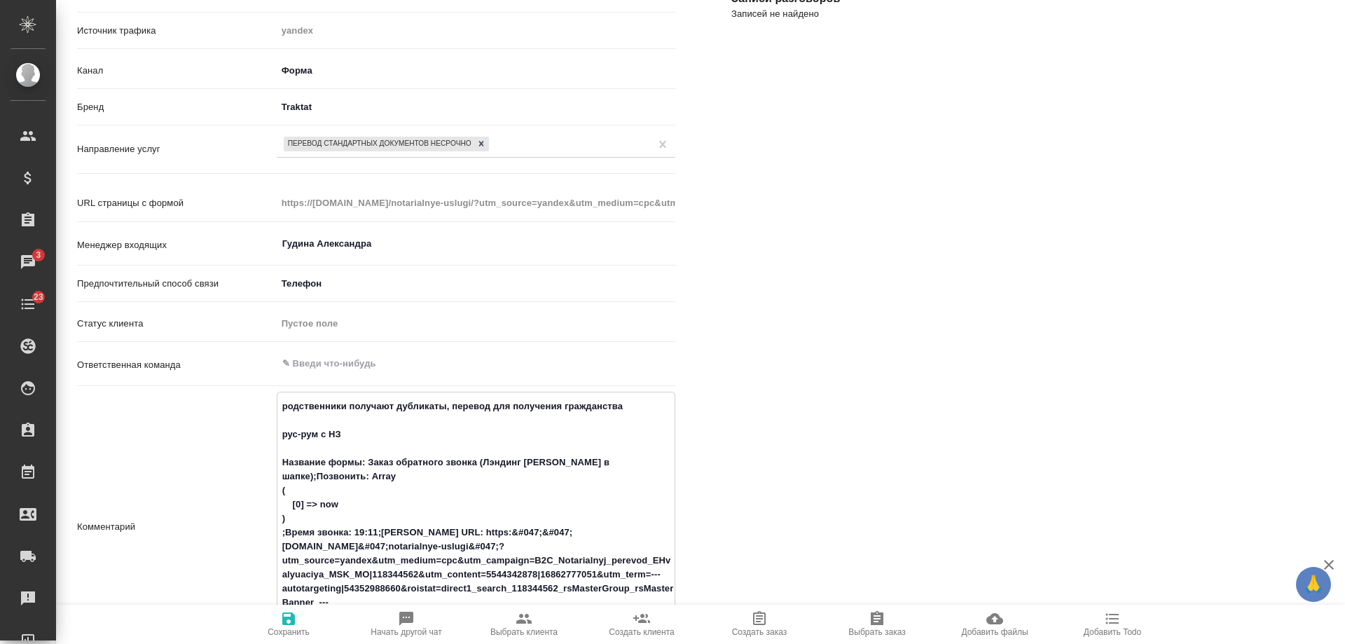
type textarea "x"
type textarea "родственники получают дубликаты, перевод для получения гражданства рус-рум с НЗ…"
type textarea "x"
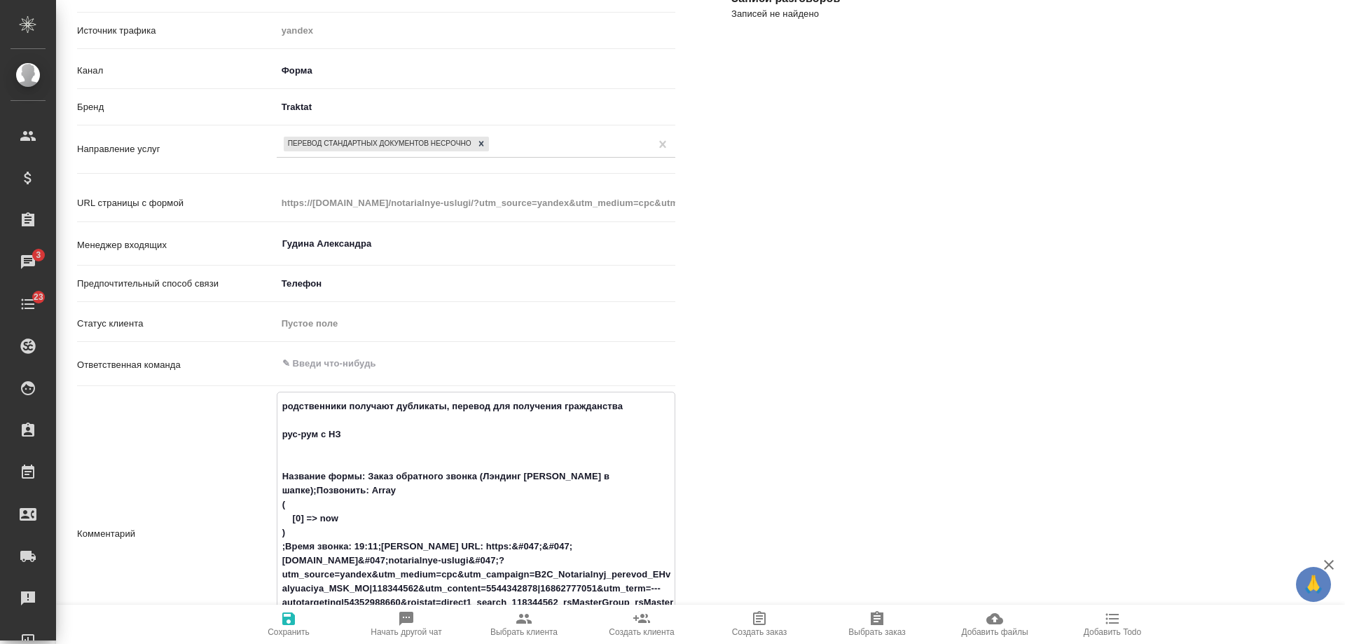
type textarea "родственники получают дубликаты, перевод для получения гражданства рус-рум с НЗ…"
type textarea "x"
type textarea "родственники получают дубликаты, перевод для получения гражданства рус-рум с НЗ…"
type textarea "x"
type textarea "родственники получают дубликаты, перевод для получения гражданства рус-рум с НЗ…"
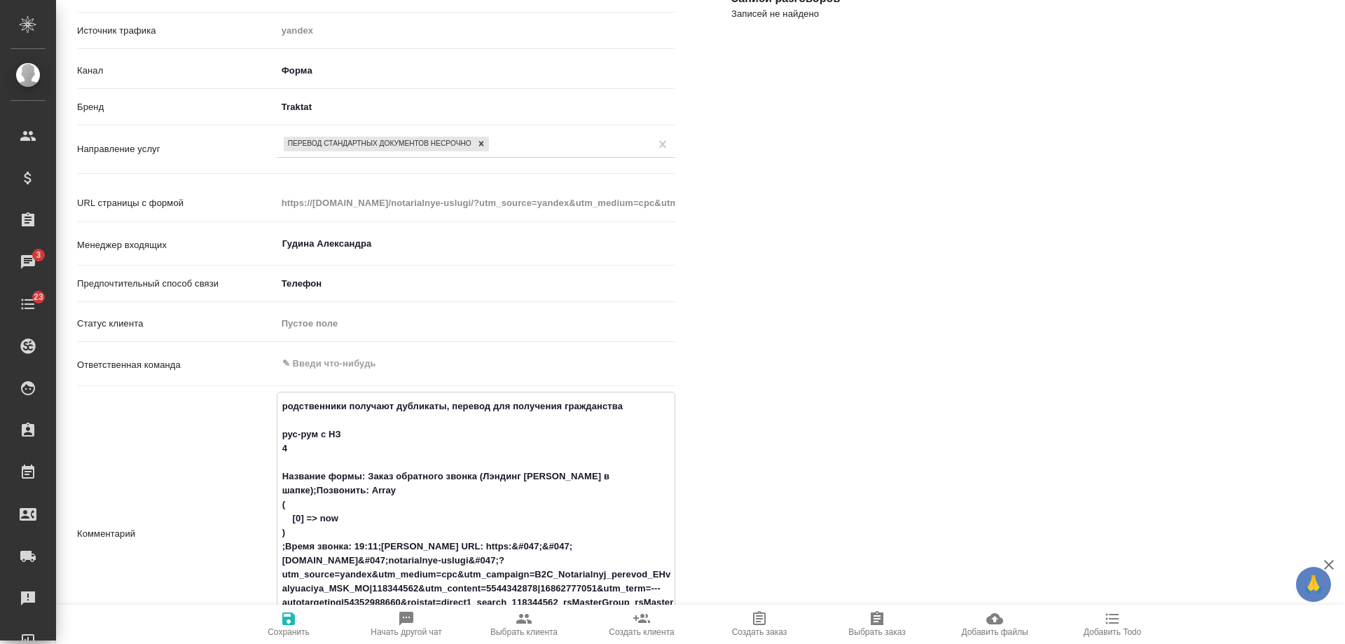
type textarea "x"
type textarea "родственники получают дубликаты, перевод для получения гражданства рус-рум с НЗ…"
type textarea "x"
type textarea "родственники получают дубликаты, перевод для получения гражданства рус-рум с НЗ…"
type textarea "x"
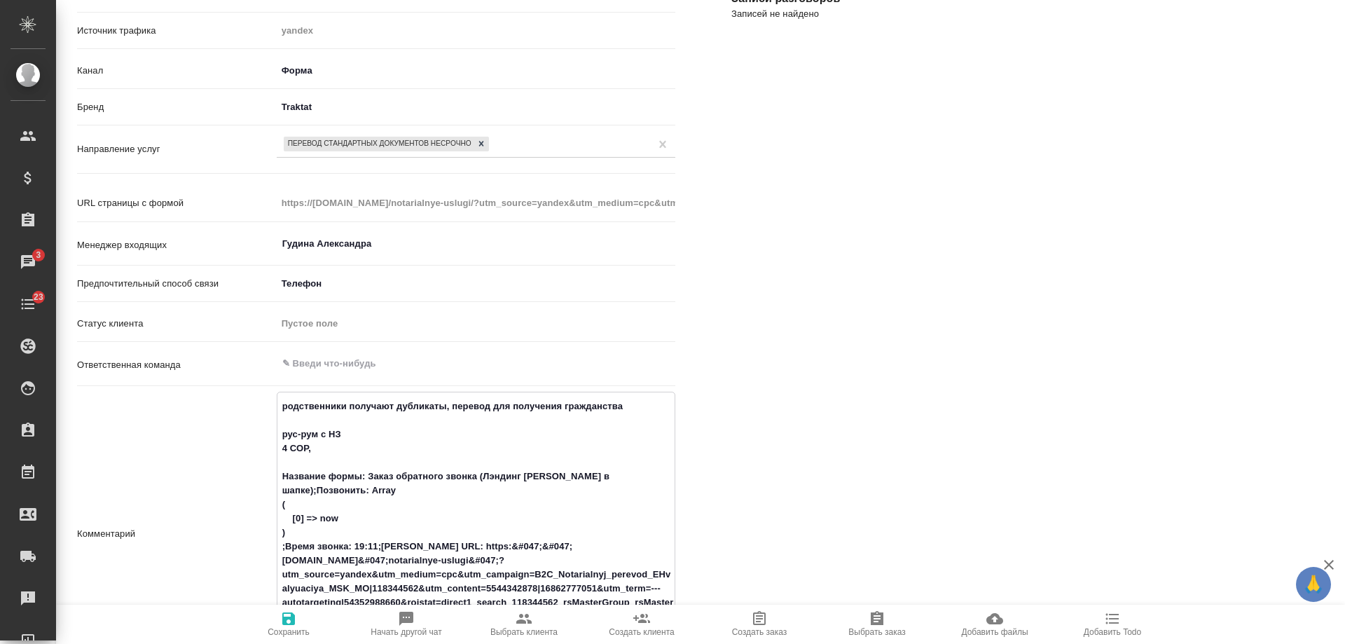
type textarea "родственники получают дубликаты, перевод для получения гражданства рус-рум с НЗ…"
type textarea "x"
type textarea "родственники получают дубликаты, перевод для получения гражданства рус-рум с НЗ…"
type textarea "x"
type textarea "родственники получают дубликаты, перевод для получения гражданства рус-рум с НЗ…"
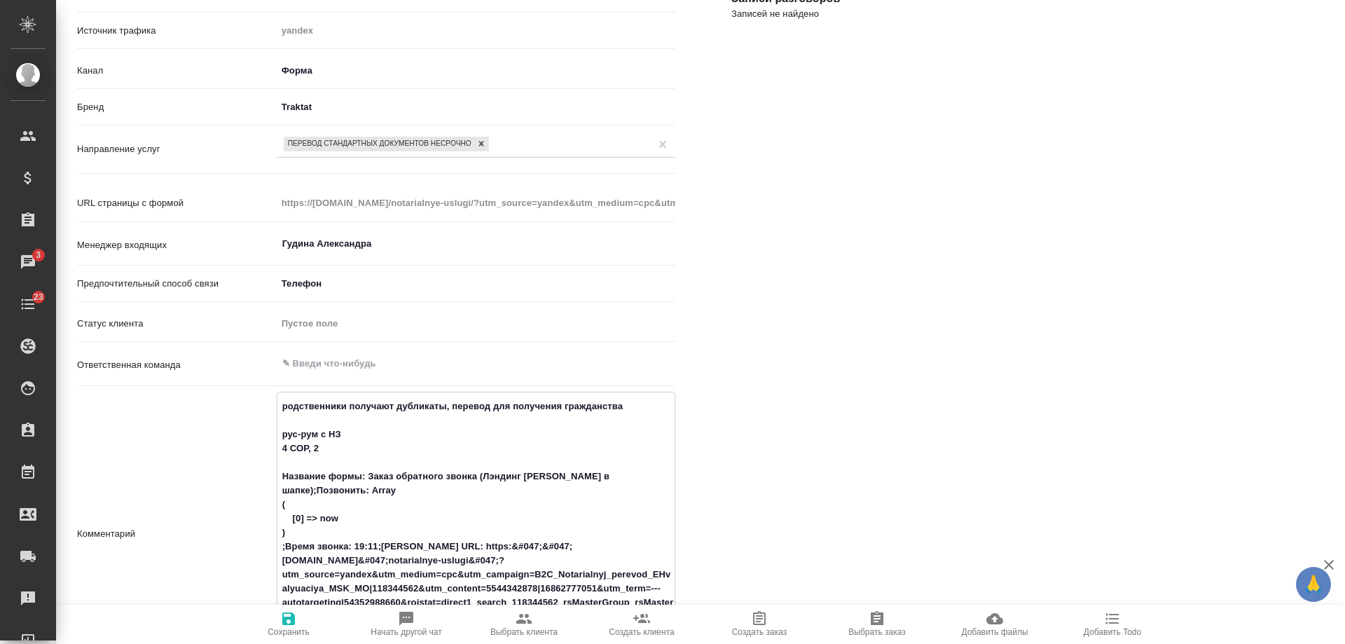
type textarea "x"
type textarea "родственники получают дубликаты, перевод для получения гражданства рус-рум с НЗ…"
type textarea "x"
type textarea "родственники получают дубликаты, перевод для получения гражданства рус-рум с НЗ…"
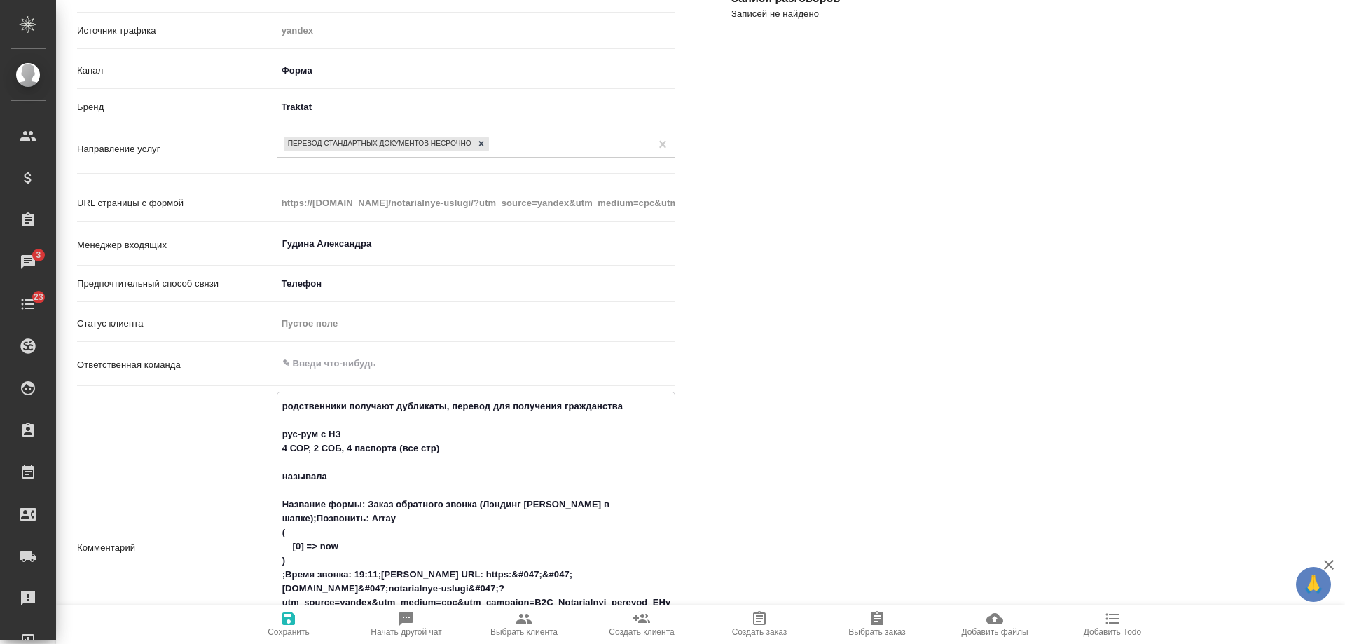
click at [347, 472] on textarea "родственники получают дубликаты, перевод для получения гражданства рус-рум с НЗ…" at bounding box center [476, 547] width 397 height 304
click at [992, 337] on div "Файлы Файлов не найдено Записи разговоров Записей не найдено" at bounding box center [1031, 517] width 655 height 1228
click at [285, 622] on icon "button" at bounding box center [288, 618] width 13 height 13
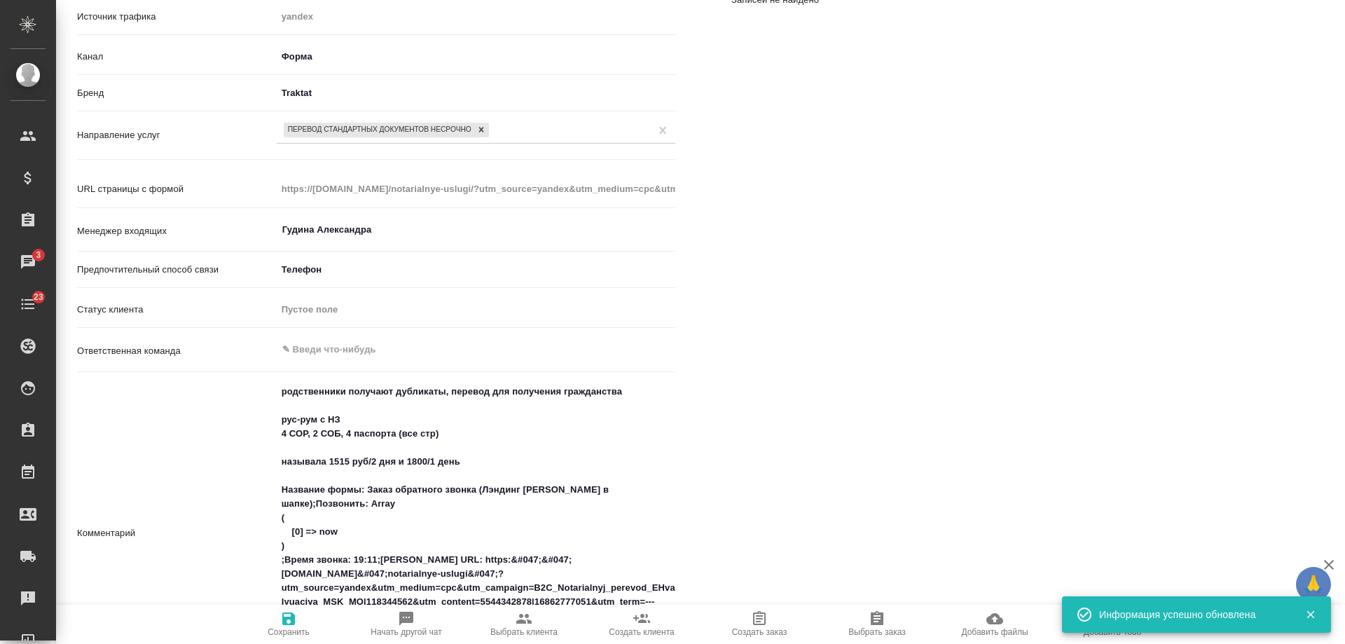
scroll to position [0, 0]
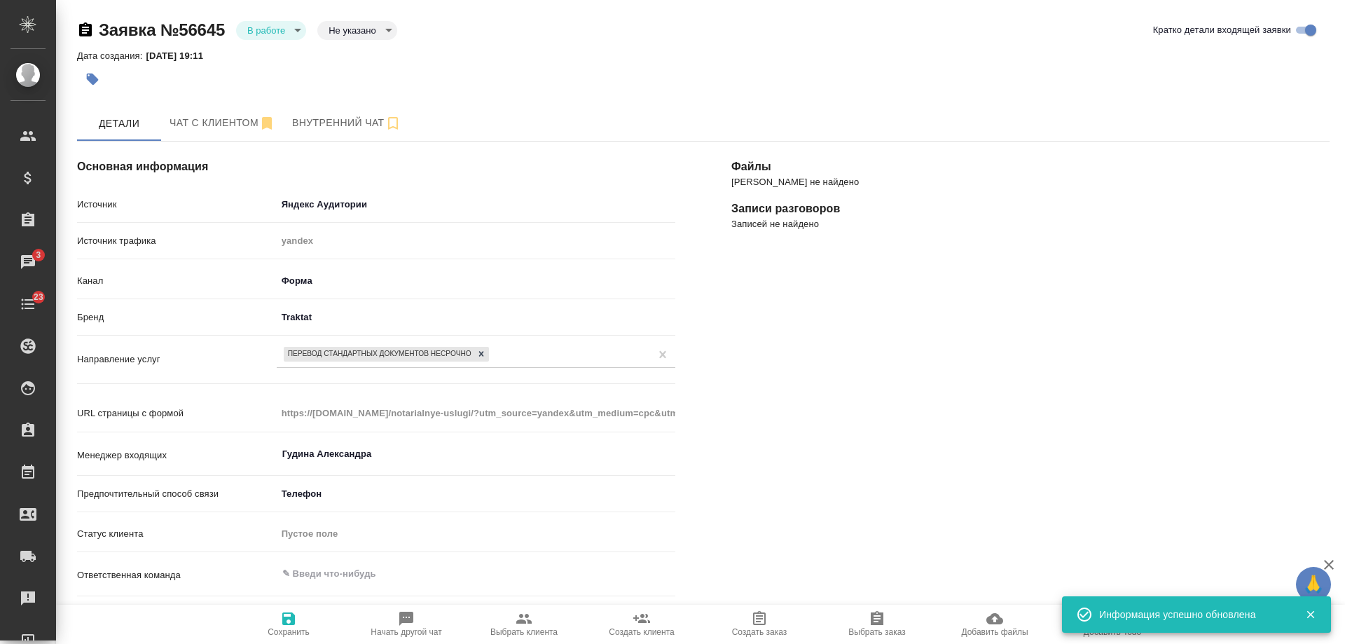
click at [1310, 612] on icon "button" at bounding box center [1311, 614] width 13 height 13
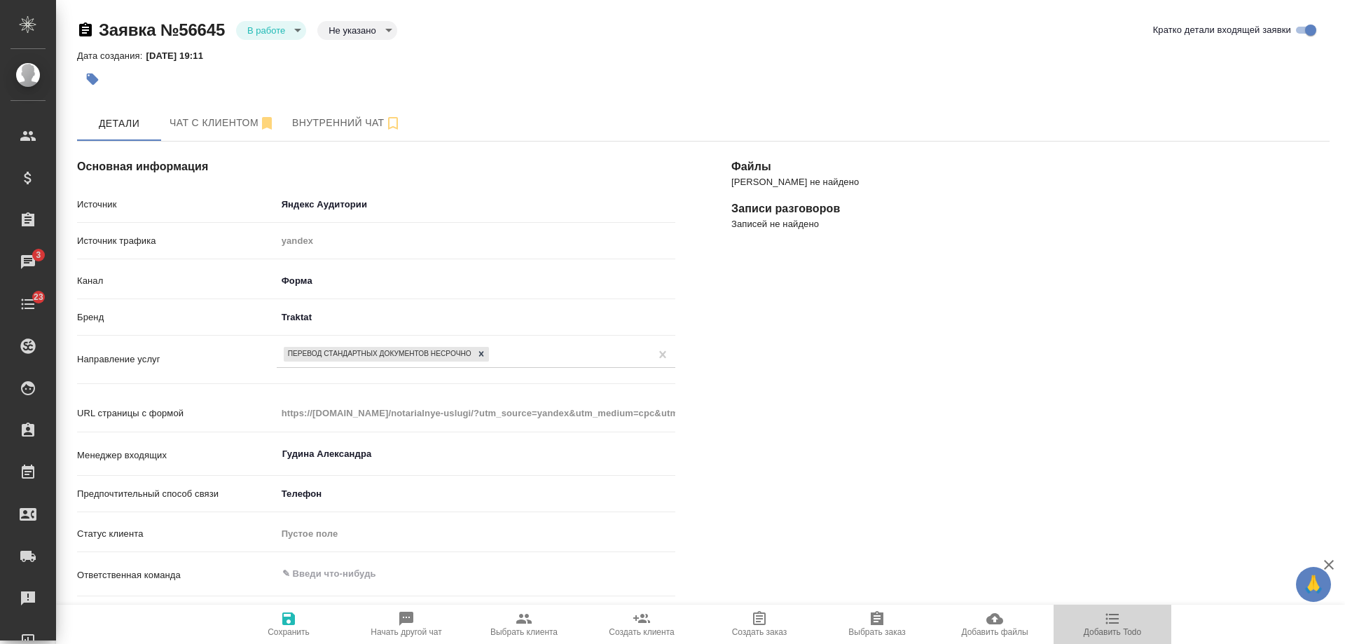
click at [1132, 634] on span "Добавить Todo" at bounding box center [1112, 632] width 57 height 10
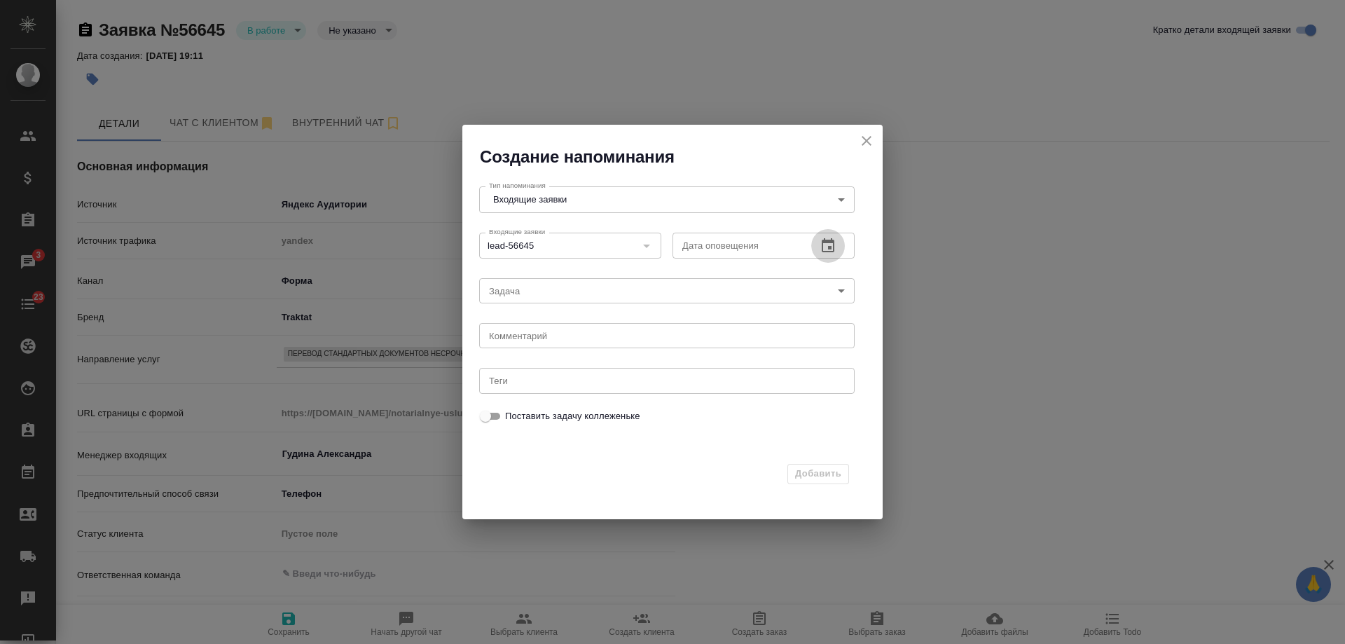
click at [827, 249] on icon "button" at bounding box center [828, 246] width 17 height 17
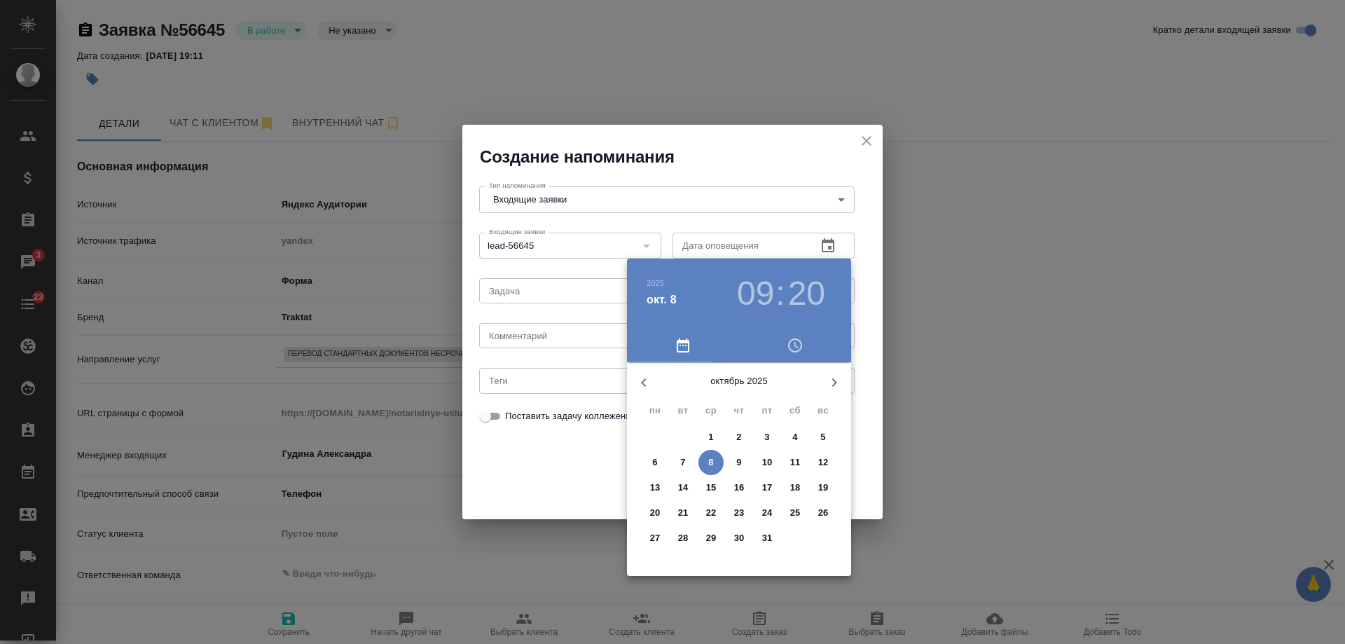
click at [775, 489] on span "17" at bounding box center [767, 488] width 25 height 14
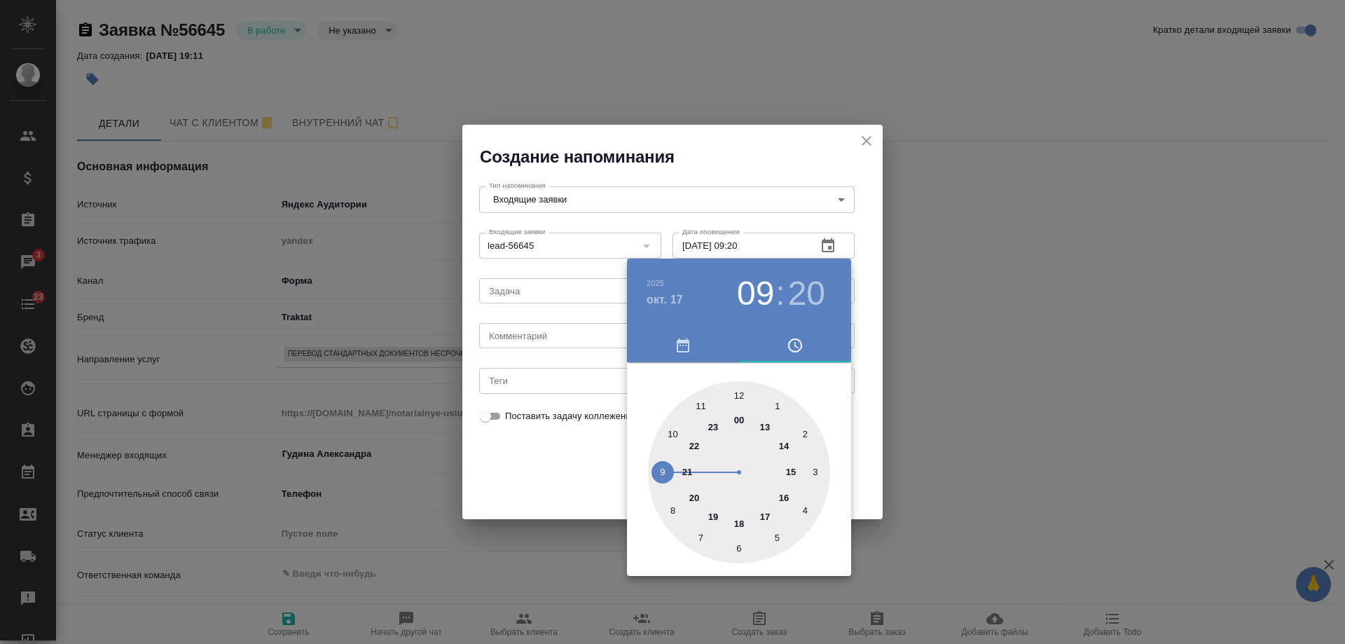
click at [514, 341] on div at bounding box center [672, 322] width 1345 height 644
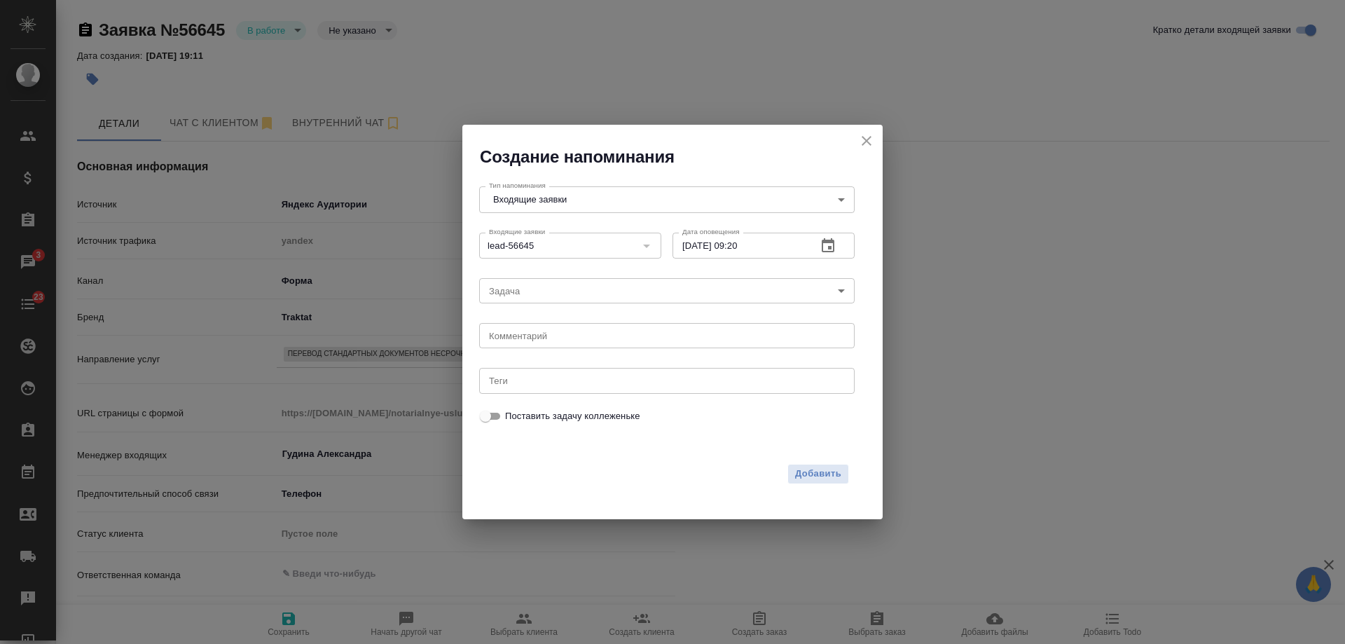
click at [514, 341] on div "2025 окт. 17 09 : 20 00 1 2 3 4 5 6 7 8 9 10 11 12 13 14 15 16 17 18 19 20 21 2…" at bounding box center [672, 322] width 1345 height 644
click at [514, 340] on textarea at bounding box center [667, 336] width 356 height 11
drag, startPoint x: 513, startPoint y: 340, endPoint x: 349, endPoint y: 341, distance: 164.0
click at [349, 341] on div "Создание напоминания Тип напоминания Входящие заявки IncomingLeads Тип напомина…" at bounding box center [672, 322] width 1345 height 644
click at [821, 249] on icon "button" at bounding box center [828, 246] width 17 height 17
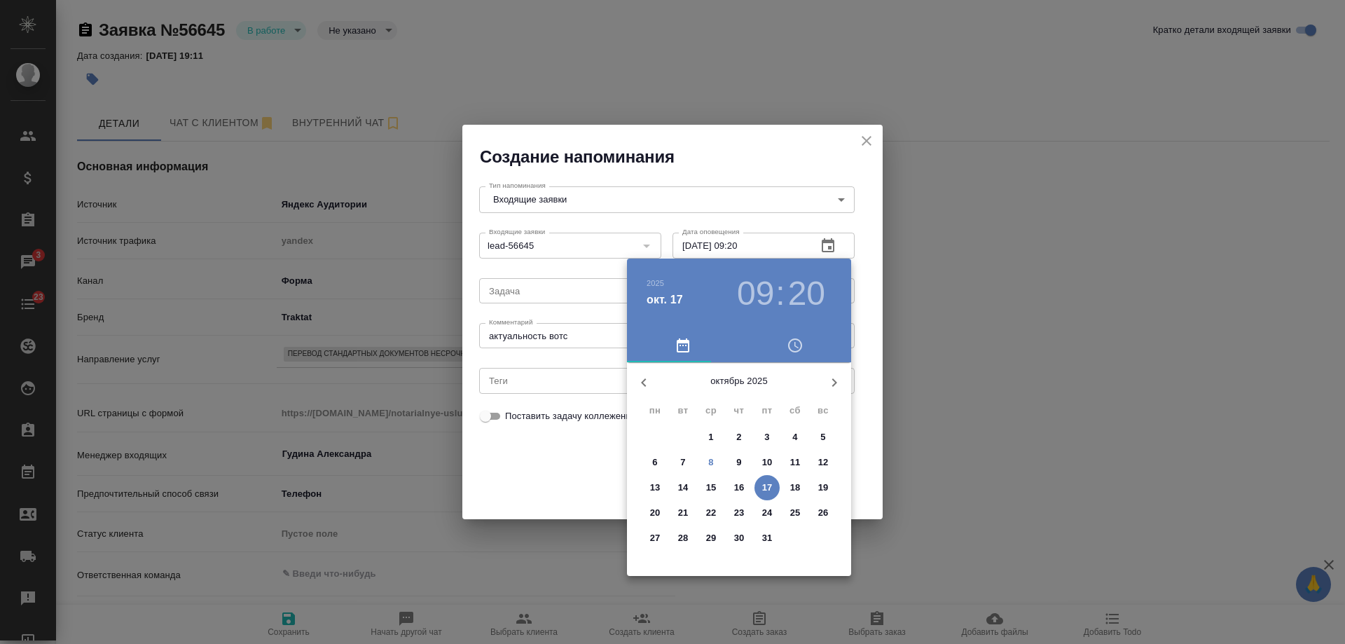
click at [538, 463] on div at bounding box center [672, 322] width 1345 height 644
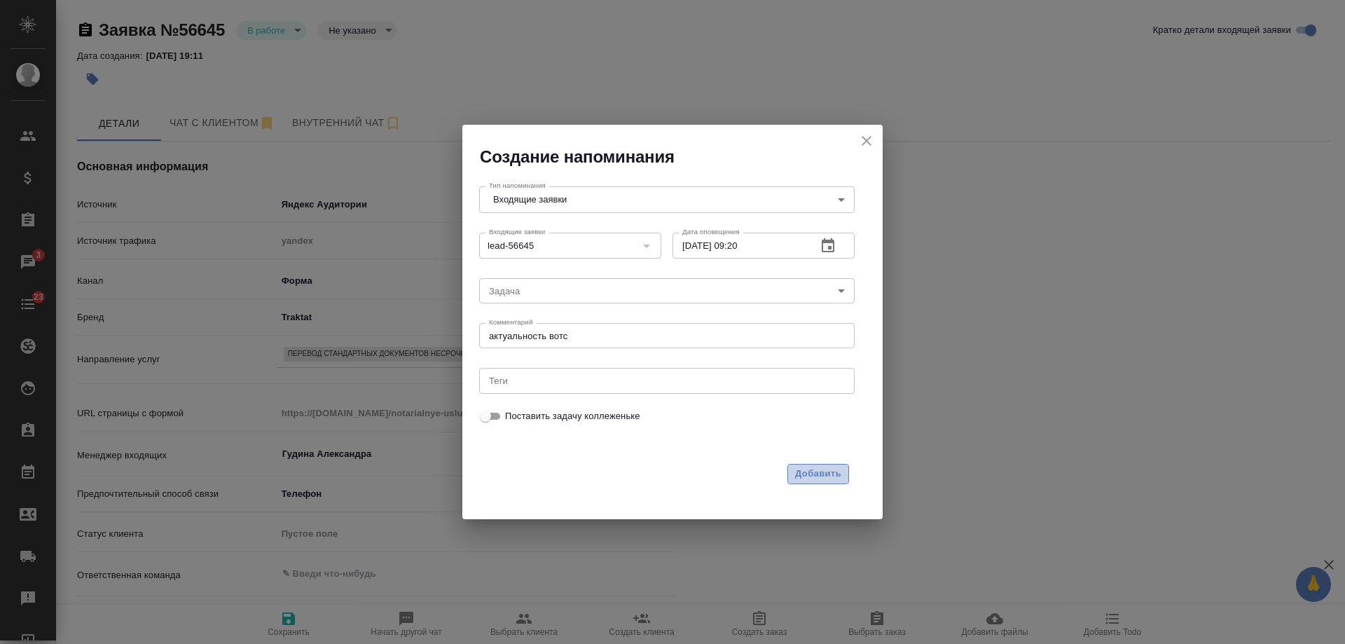
click at [814, 472] on span "Добавить" at bounding box center [818, 474] width 46 height 16
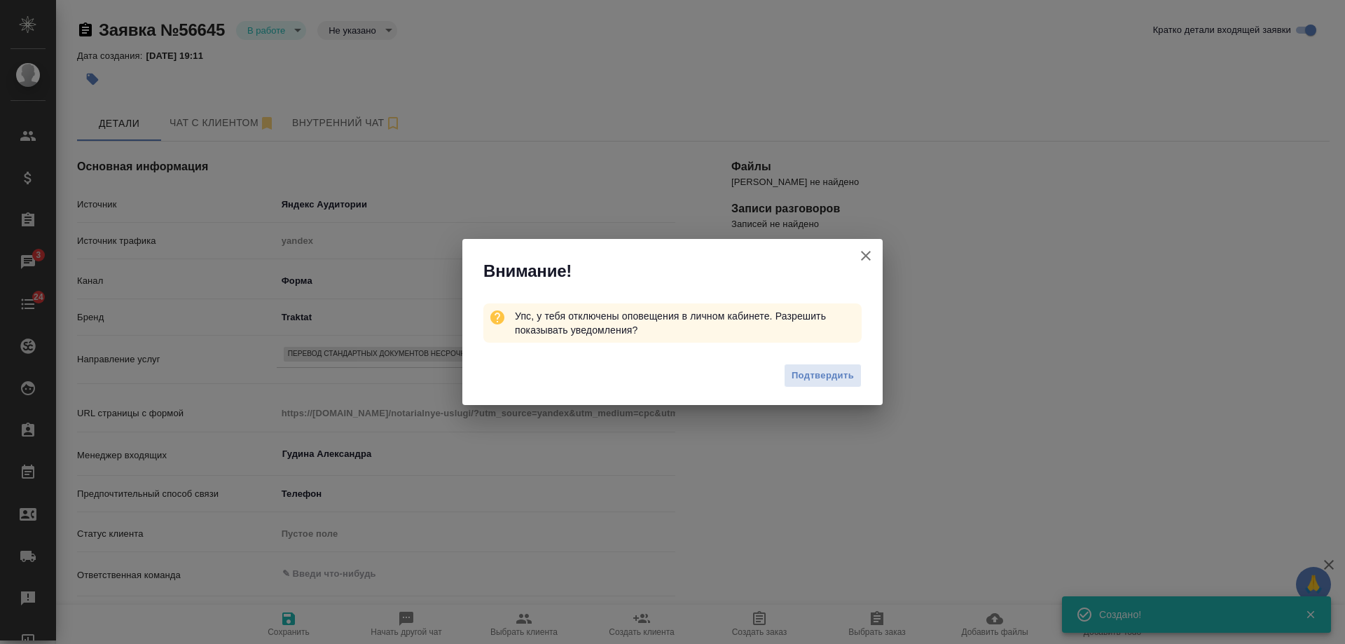
click at [872, 254] on icon "button" at bounding box center [866, 255] width 17 height 17
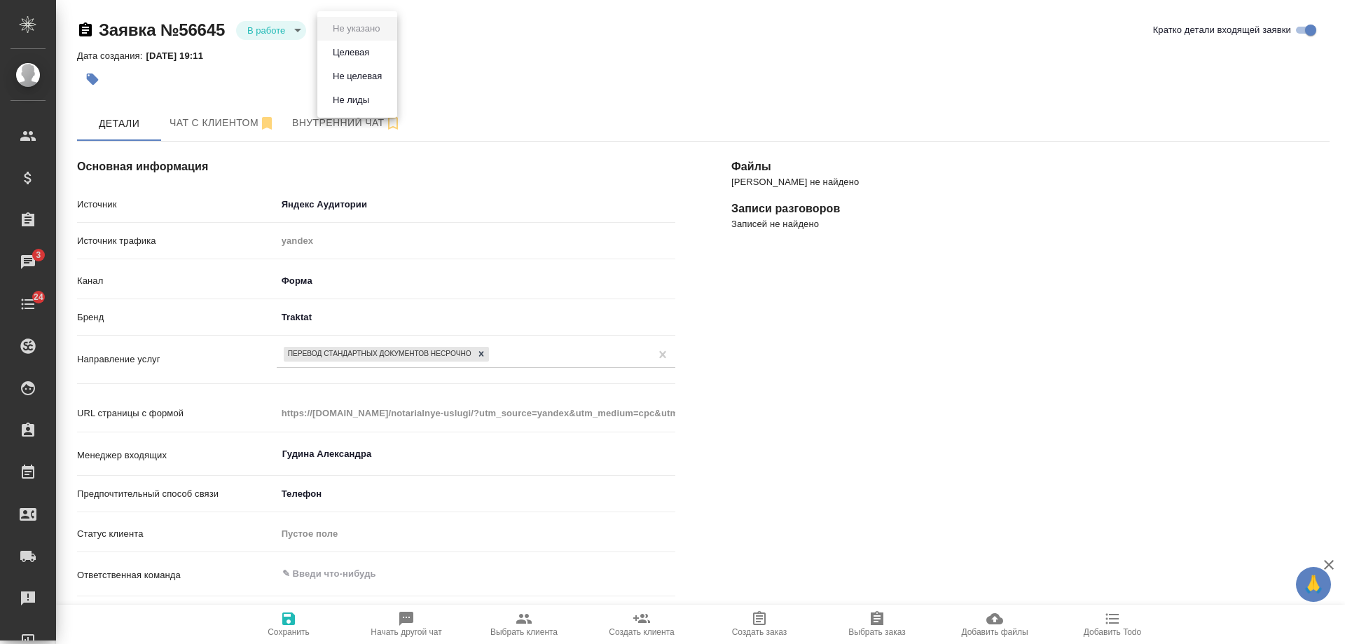
click at [365, 32] on body "🙏 .cls-1 fill:#fff; AWATERA Gudina Alexandra Клиенты Спецификации Заказы 3 Чаты…" at bounding box center [672, 322] width 1345 height 644
click at [365, 49] on button "Целевая" at bounding box center [351, 52] width 45 height 15
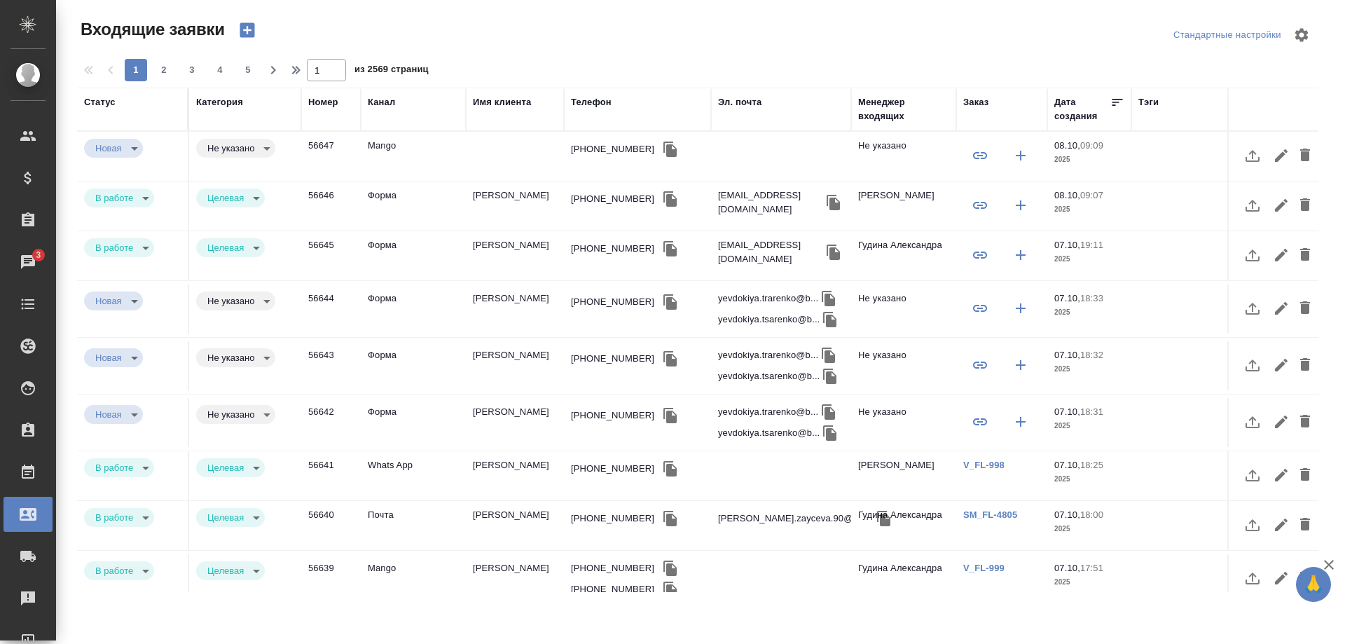
select select "RU"
click at [830, 381] on icon "button" at bounding box center [829, 376] width 13 height 15
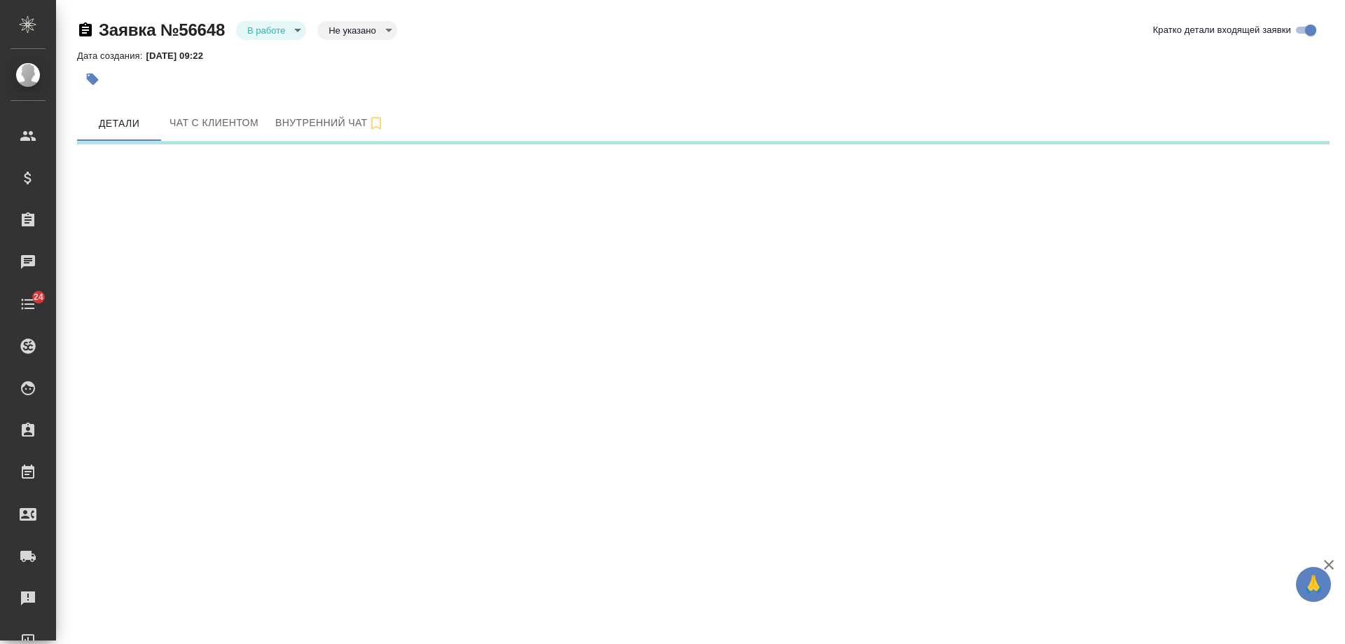
select select "RU"
select select "IN"
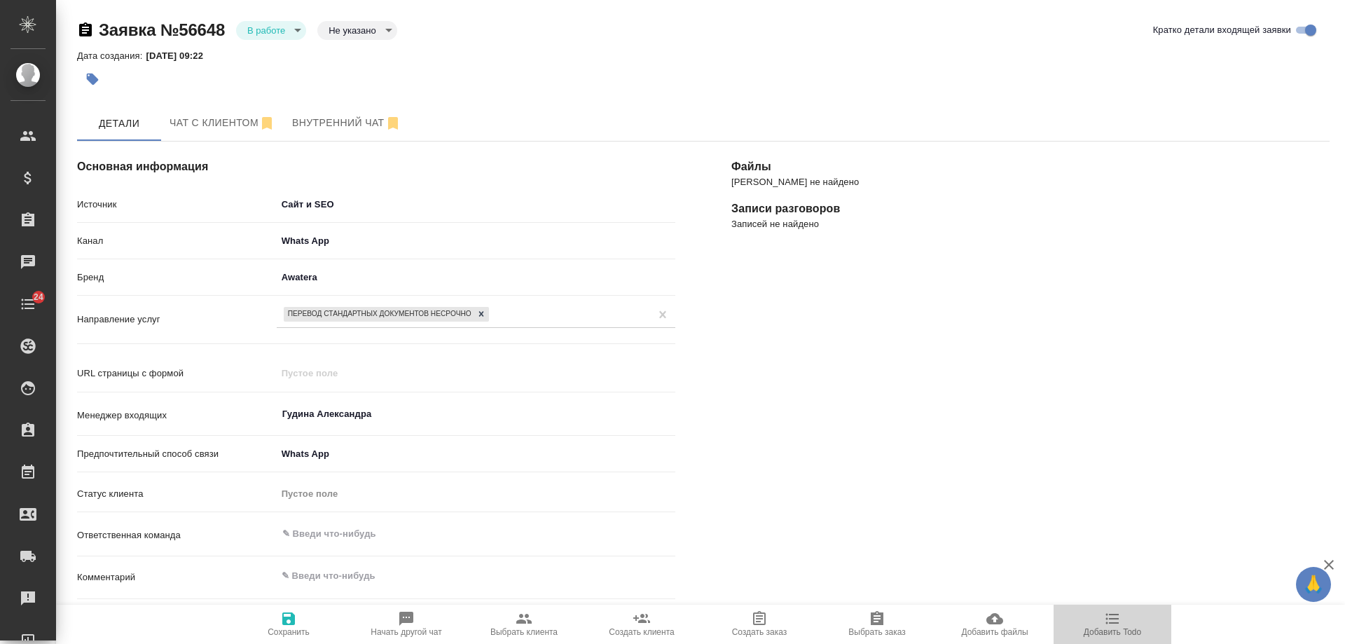
click at [1118, 627] on span "Добавить Todo" at bounding box center [1112, 632] width 57 height 10
type textarea "x"
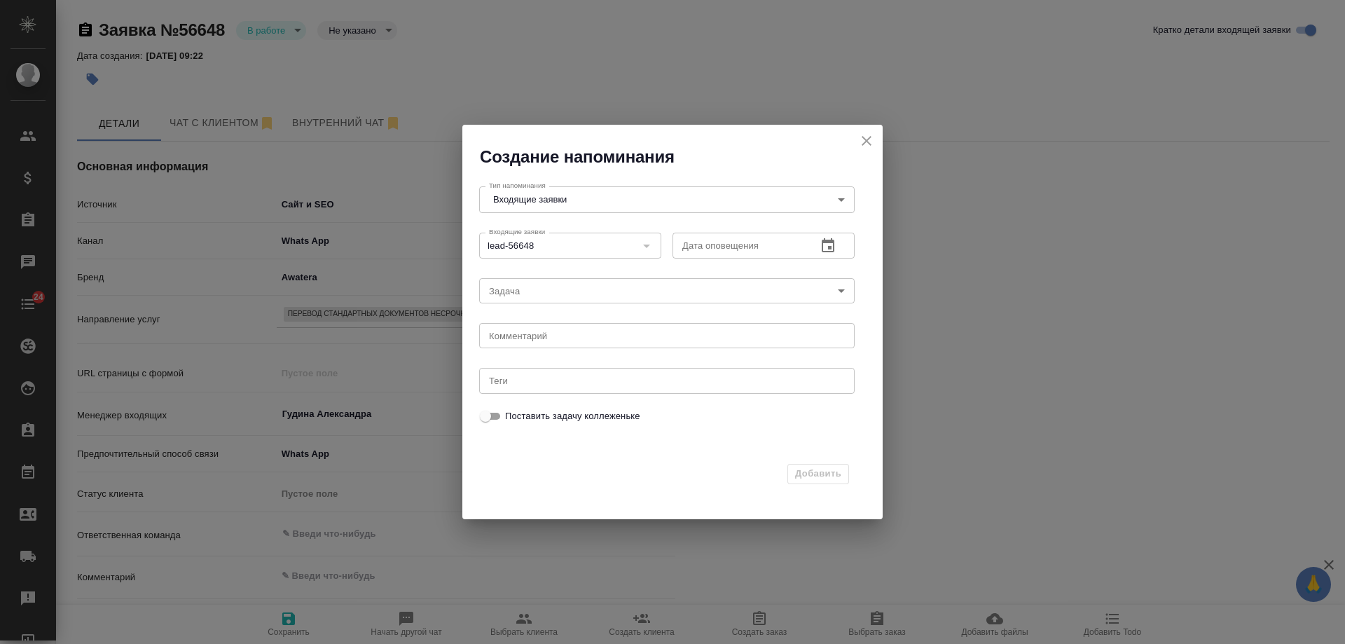
click at [833, 247] on icon "button" at bounding box center [828, 245] width 13 height 14
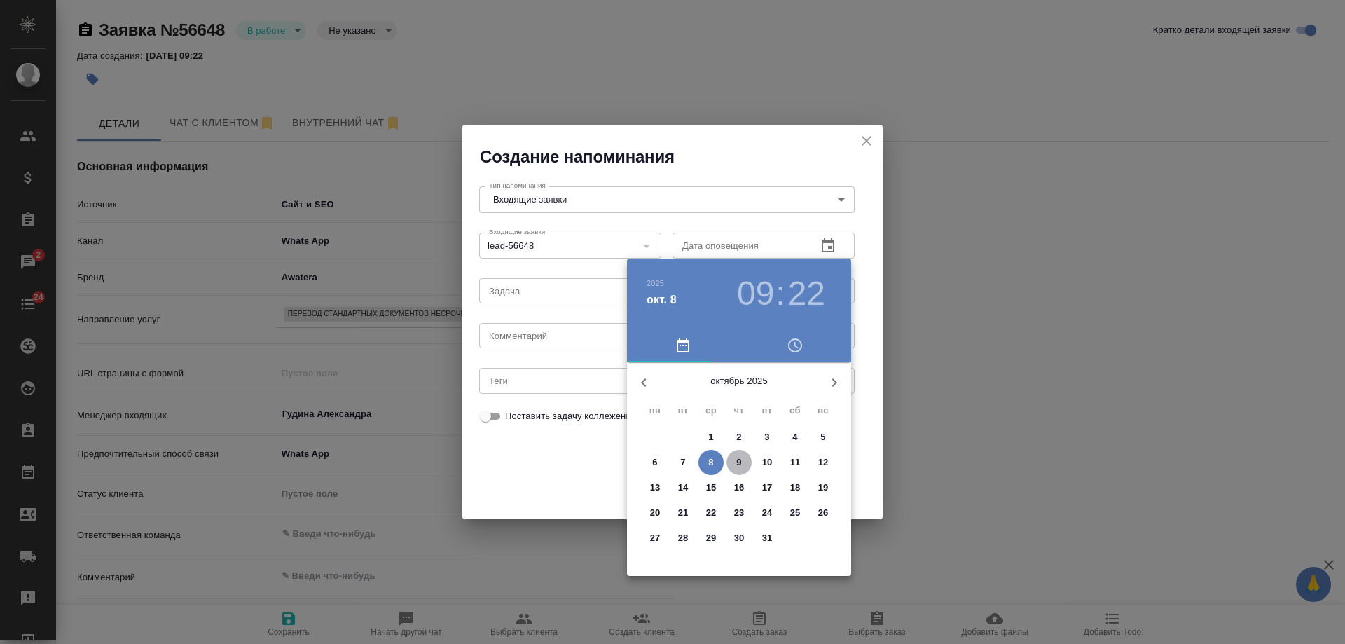
click at [743, 464] on span "9" at bounding box center [739, 463] width 25 height 14
type input "09.10.2025 09:22"
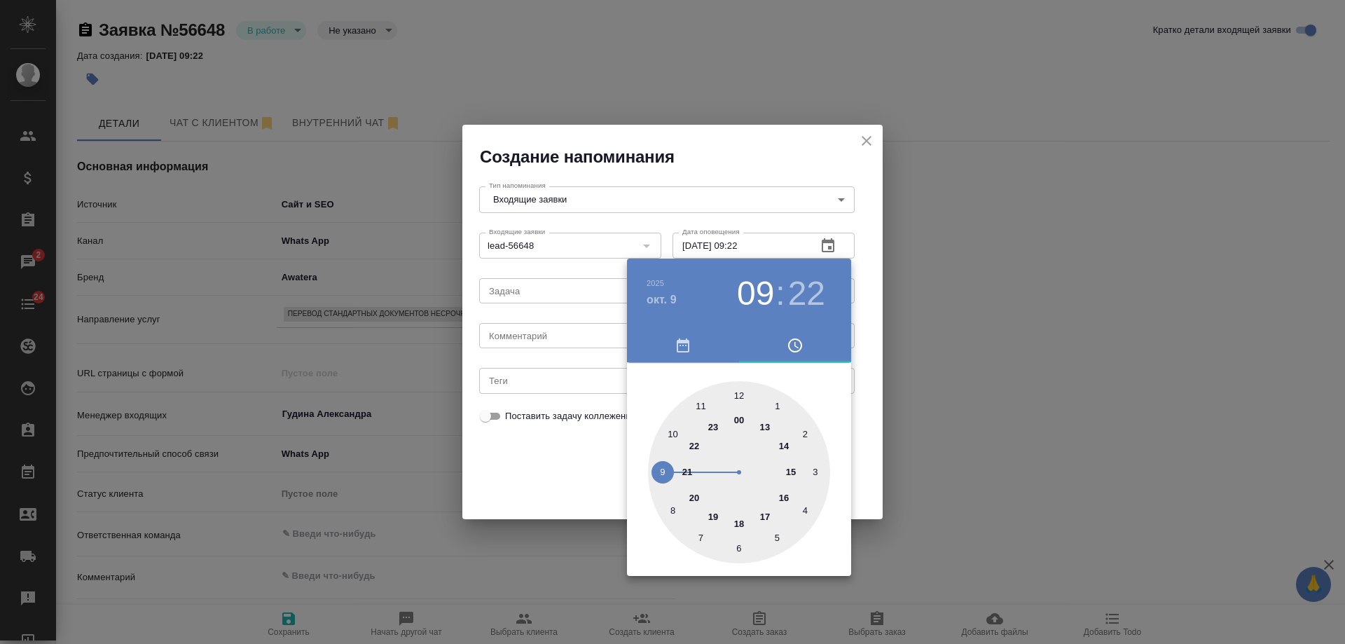
click at [544, 344] on div at bounding box center [672, 322] width 1345 height 644
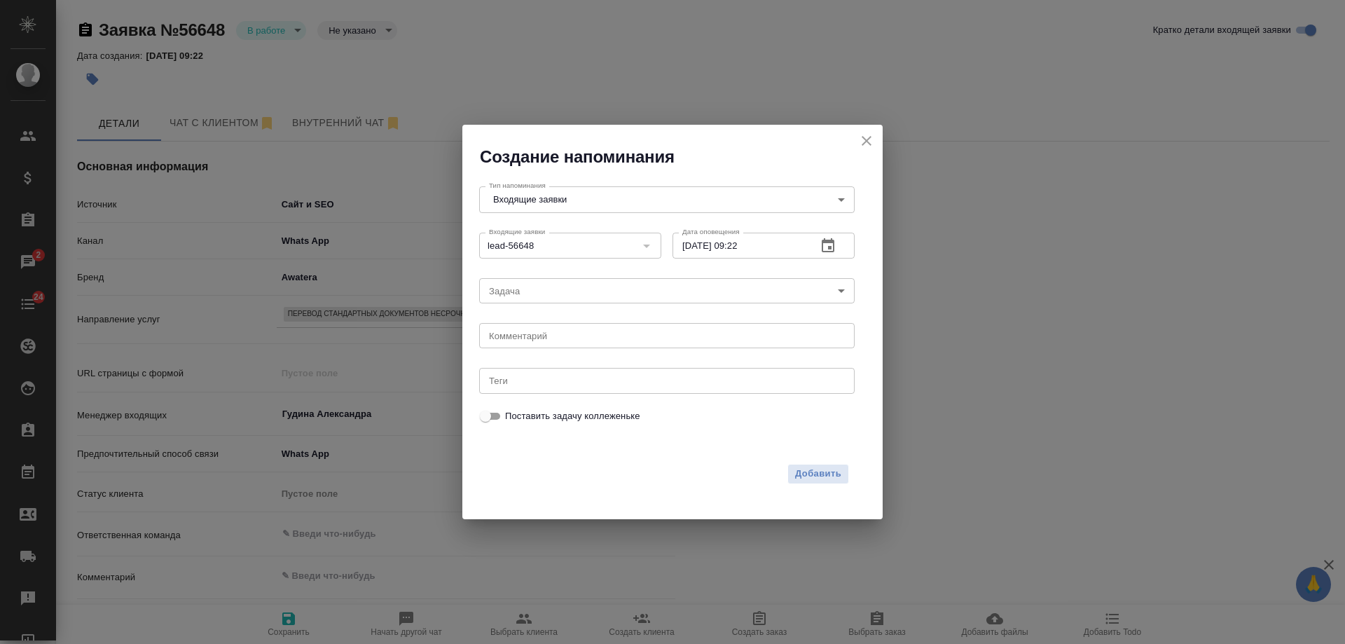
click at [547, 340] on div "2025 окт. 9 09 : 22 00 1 2 3 4 5 6 7 8 9 10 11 12 13 14 15 16 17 18 19 20 21 22…" at bounding box center [672, 322] width 1345 height 644
click at [549, 341] on div "x Комментарий" at bounding box center [667, 335] width 376 height 25
type textarea "ответил вотс?"
click at [821, 474] on span "Добавить" at bounding box center [818, 474] width 46 height 16
type textarea "x"
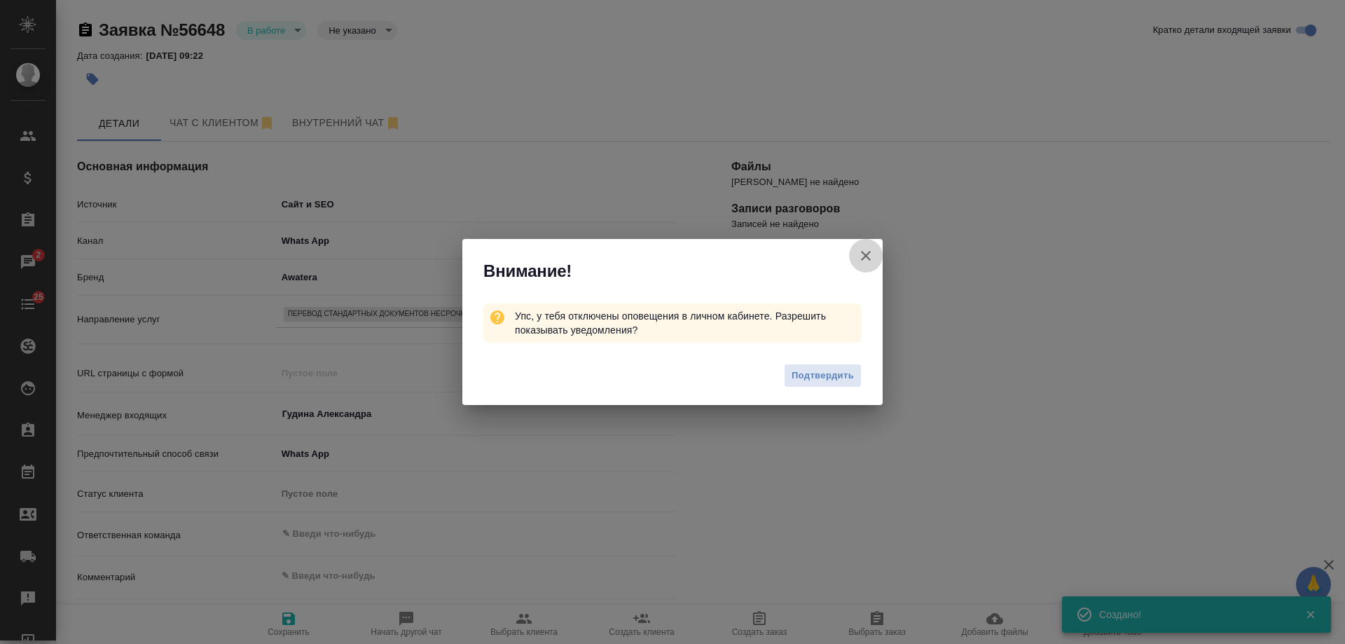
click at [863, 254] on icon "button" at bounding box center [866, 256] width 10 height 10
type textarea "x"
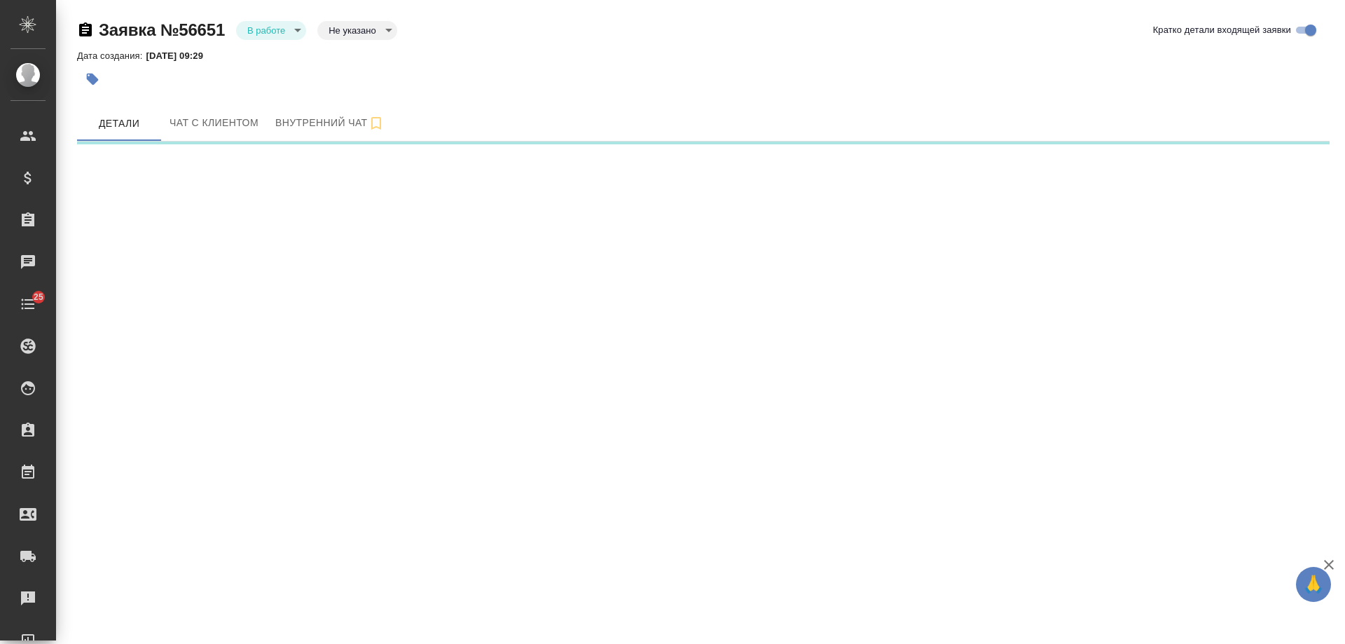
select select "RU"
select select "KZ"
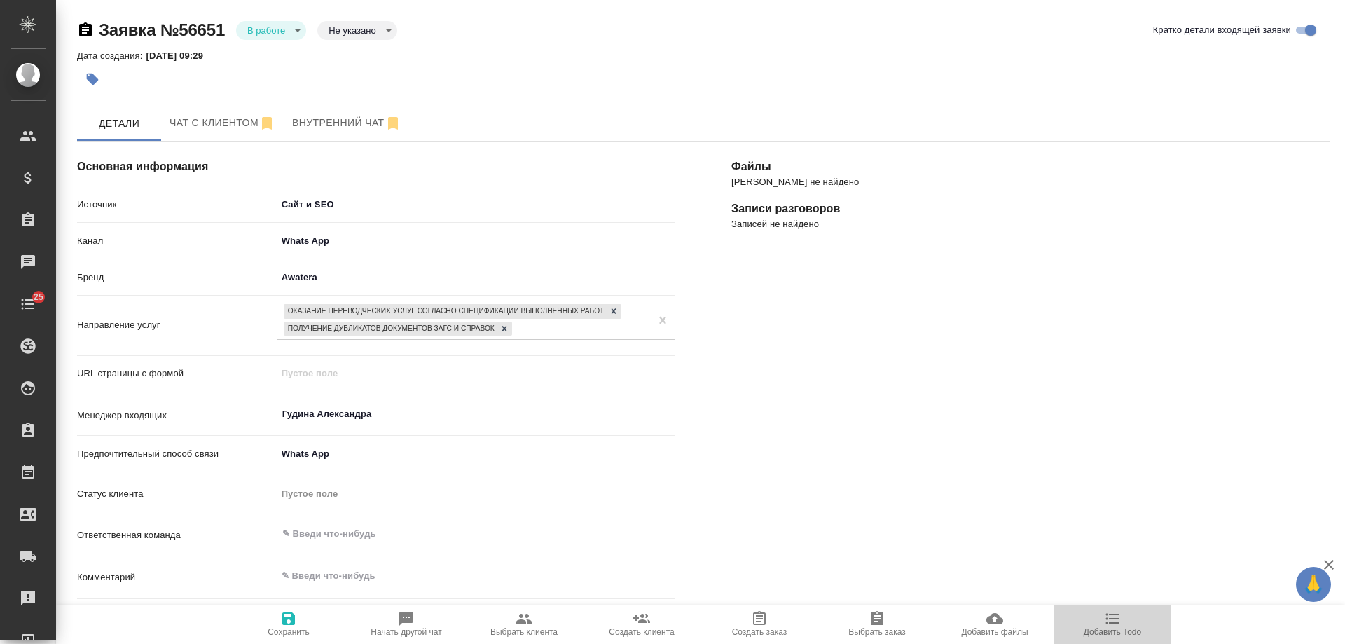
click at [1119, 612] on icon "button" at bounding box center [1112, 618] width 17 height 17
type textarea "x"
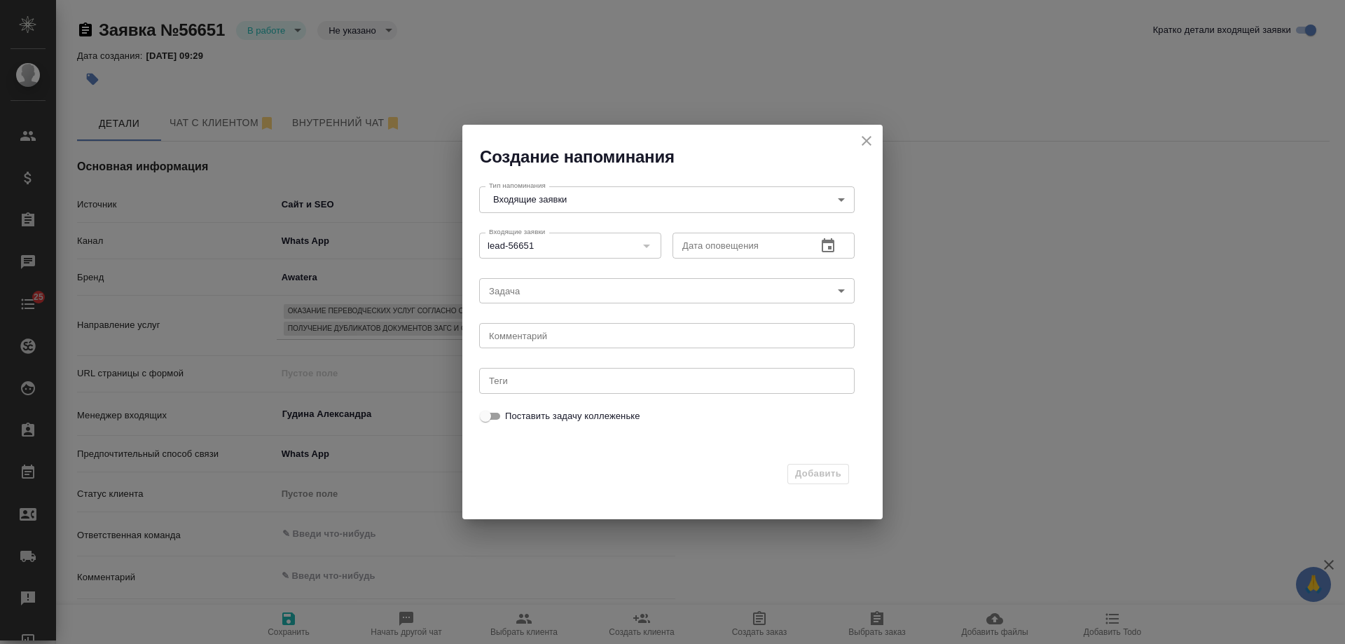
click at [824, 247] on icon "button" at bounding box center [828, 246] width 17 height 17
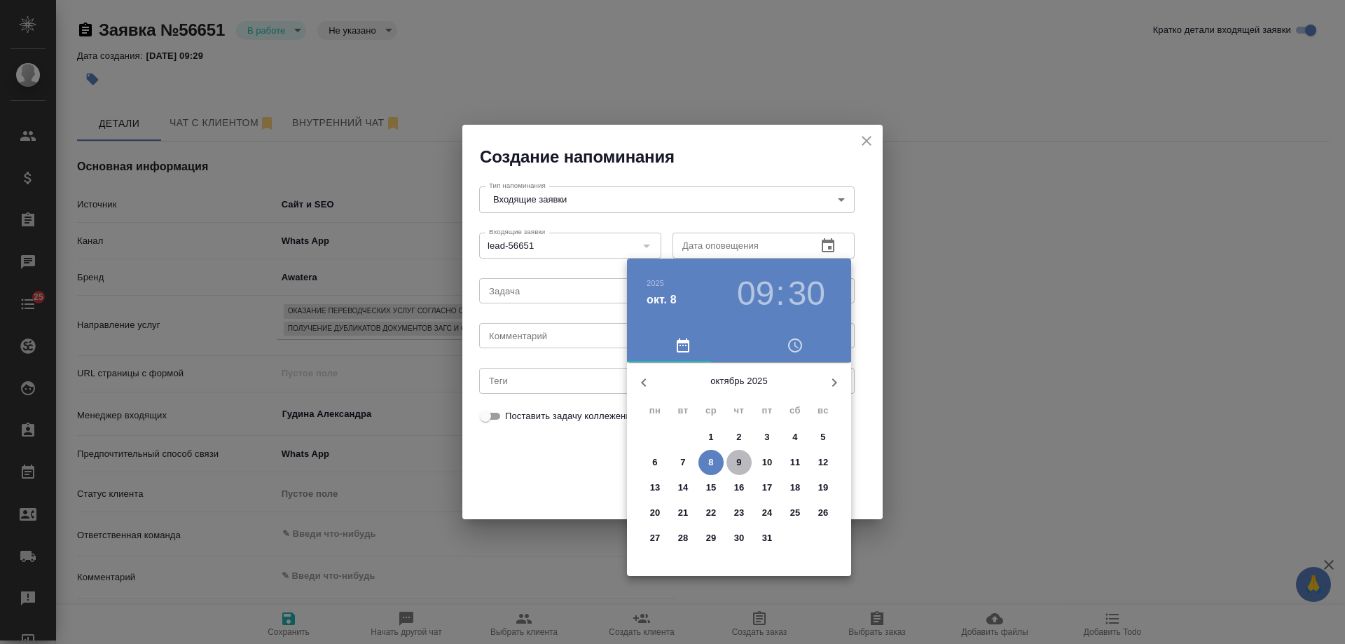
click at [741, 463] on p "9" at bounding box center [739, 463] width 5 height 14
type input "09.10.2025 09:30"
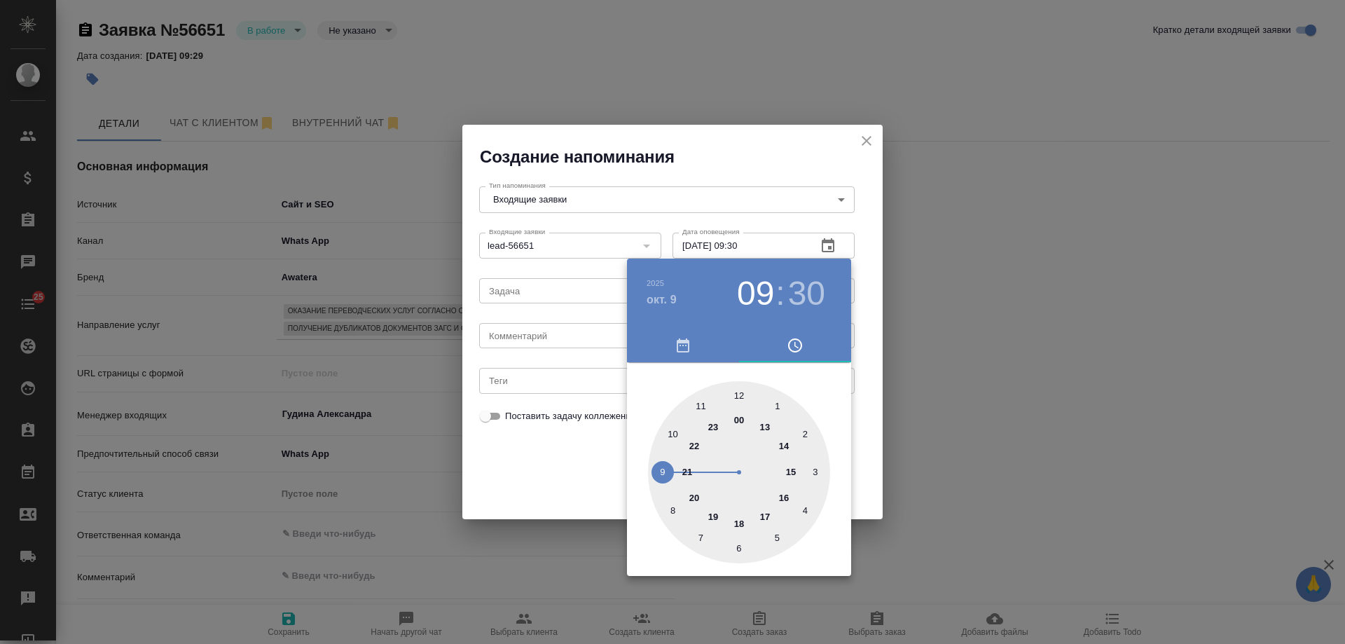
click at [587, 338] on div at bounding box center [672, 322] width 1345 height 644
click at [583, 338] on div "2025 окт. 9 09 : 30 00 1 2 3 4 5 6 7 8 9 10 11 12 13 14 15 16 17 18 19 20 21 22…" at bounding box center [672, 322] width 1345 height 644
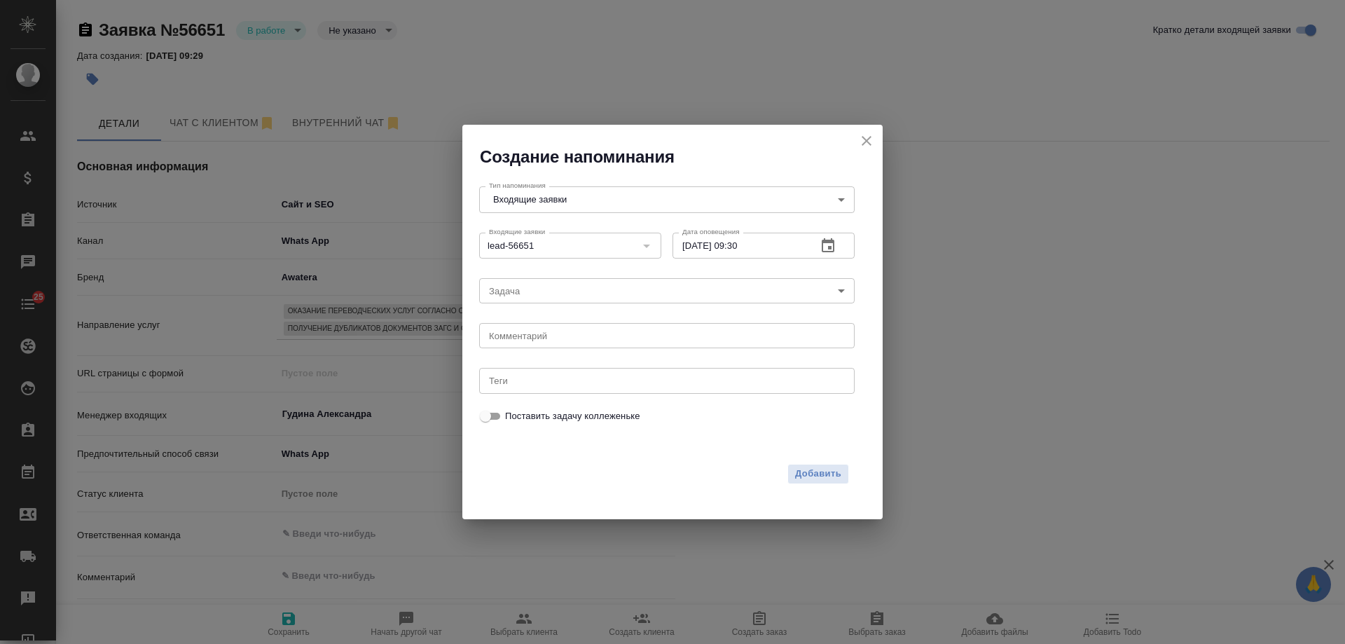
click at [582, 338] on div "2025 окт. 9 09 : 30 00 1 2 3 4 5 6 7 8 9 10 11 12 13 14 15 16 17 18 19 20 21 22…" at bounding box center [672, 322] width 1345 height 644
click at [582, 338] on textarea at bounding box center [667, 336] width 356 height 11
type textarea "ответил вотс?"
click at [826, 472] on span "Добавить" at bounding box center [818, 474] width 46 height 16
type textarea "x"
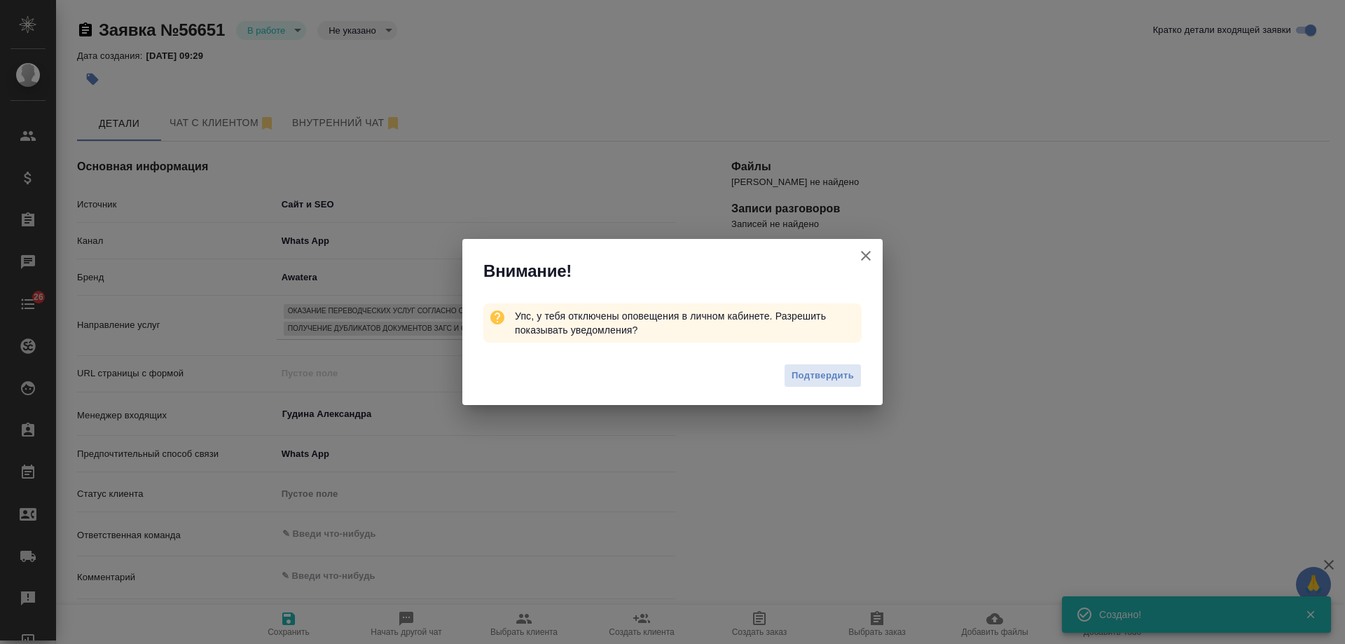
click at [868, 254] on icon "button" at bounding box center [866, 256] width 10 height 10
type textarea "x"
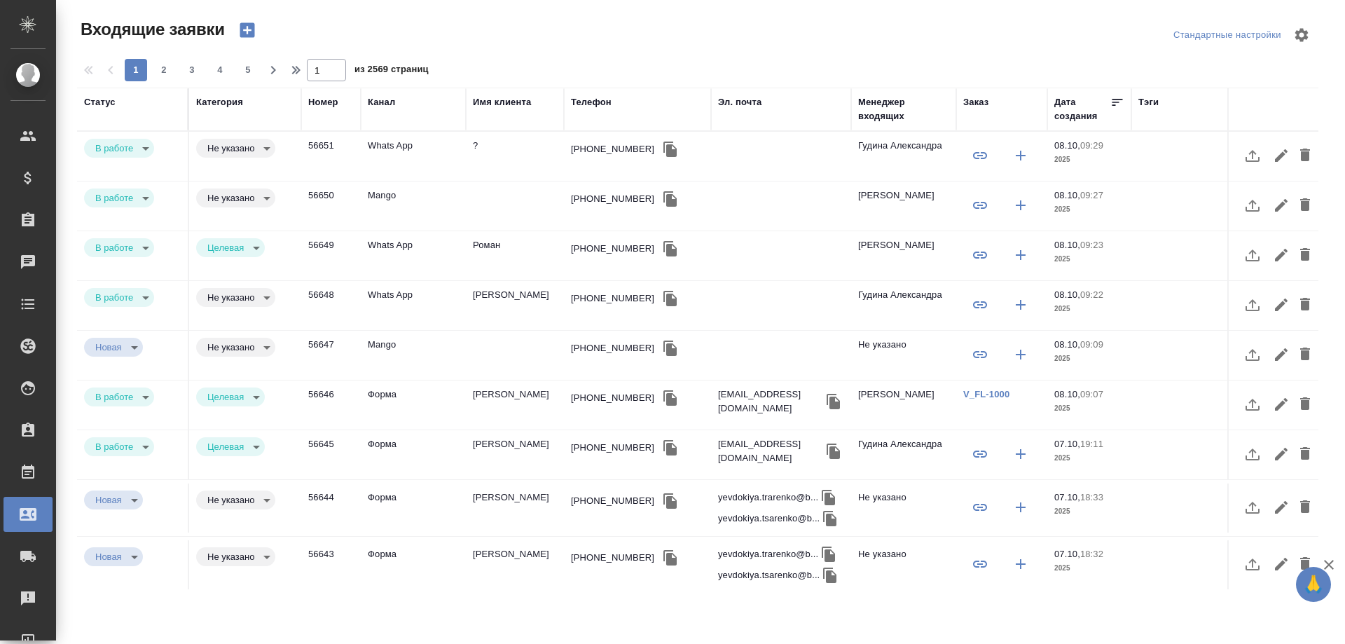
select select "RU"
click at [540, 507] on td "[PERSON_NAME]" at bounding box center [515, 508] width 98 height 49
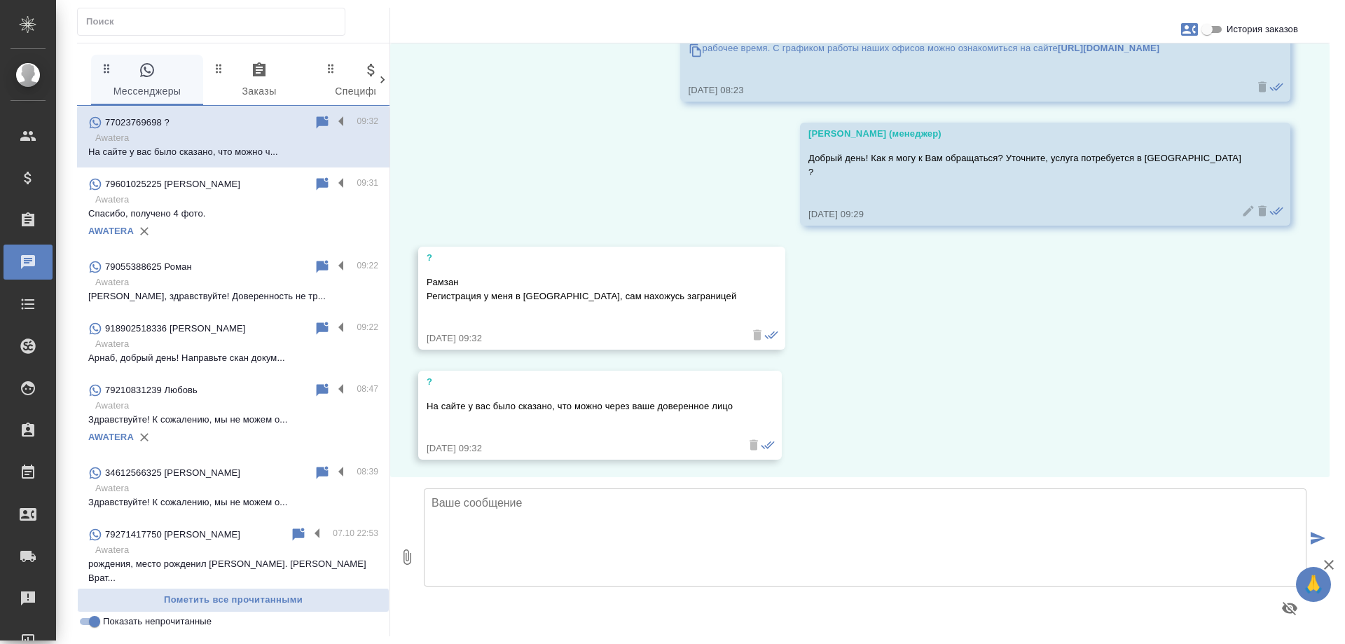
scroll to position [219, 0]
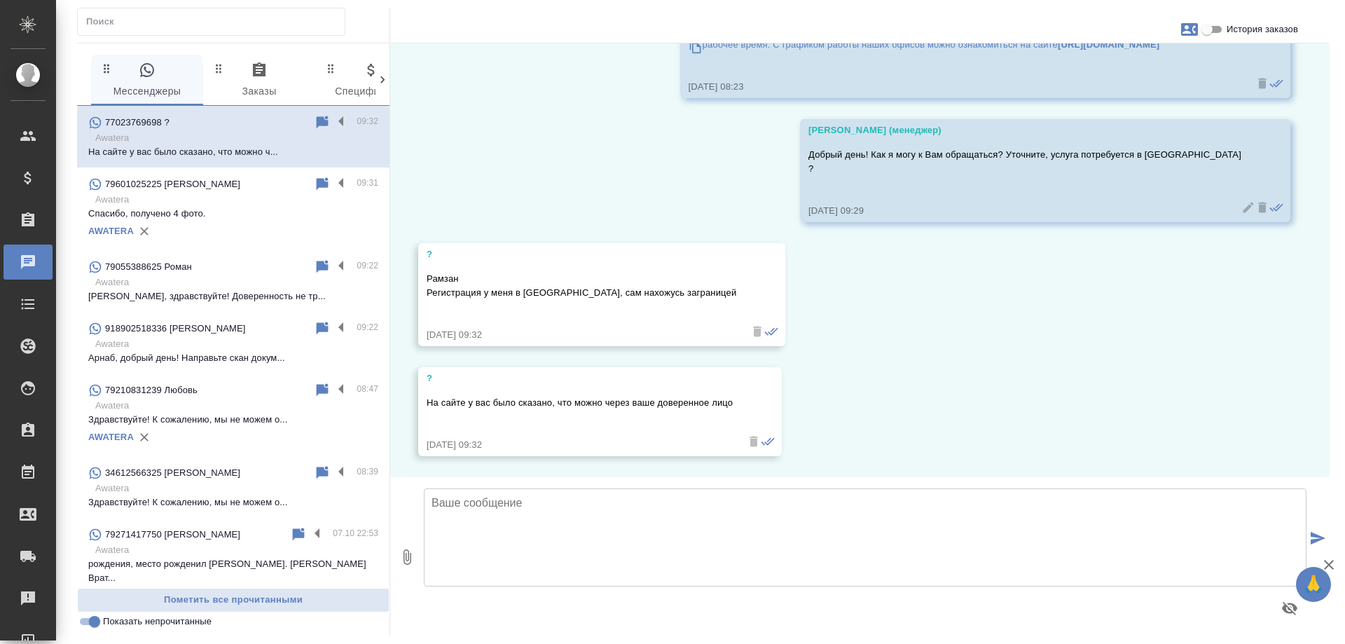
click at [757, 507] on textarea at bounding box center [865, 537] width 883 height 98
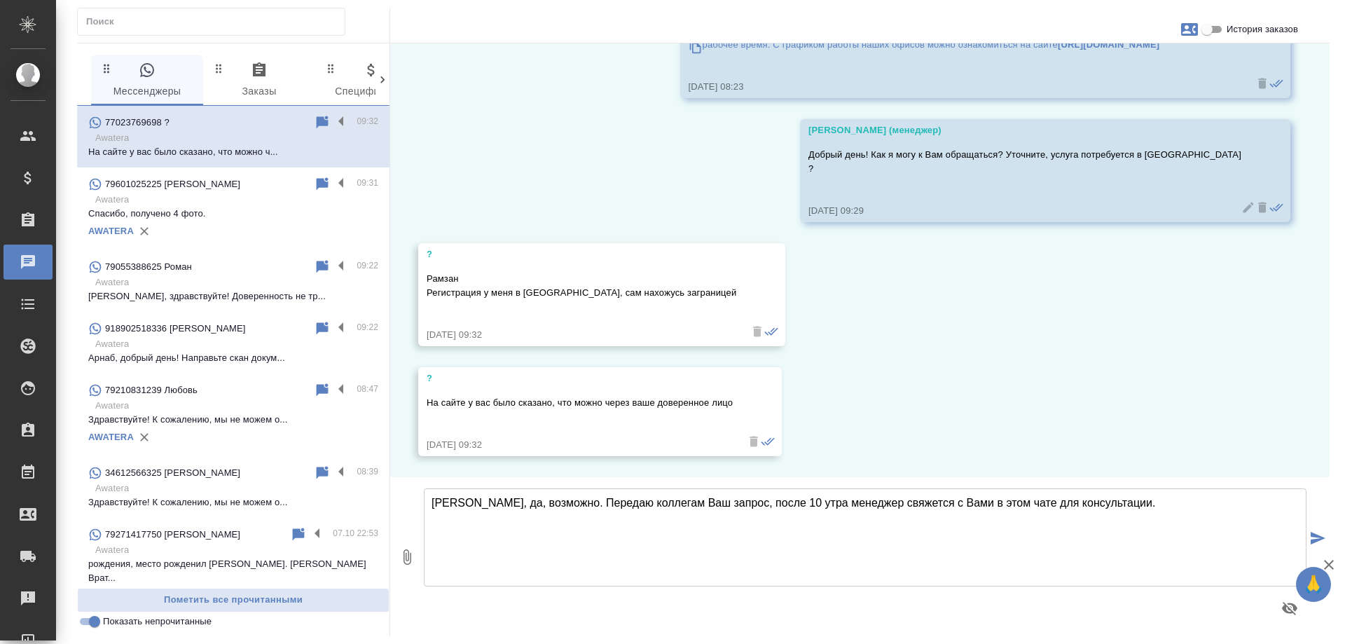
type textarea "[PERSON_NAME], да, возможно. Передаю коллегам Ваш запрос, после 10 утра менедже…"
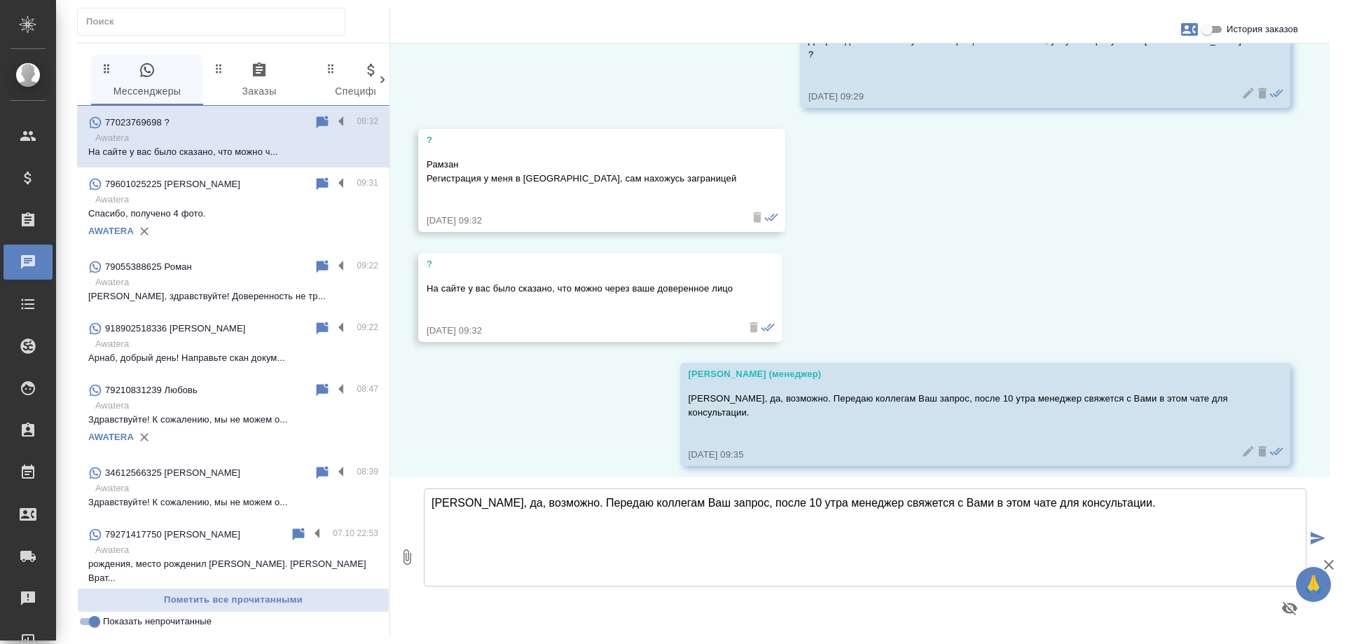
scroll to position [343, 0]
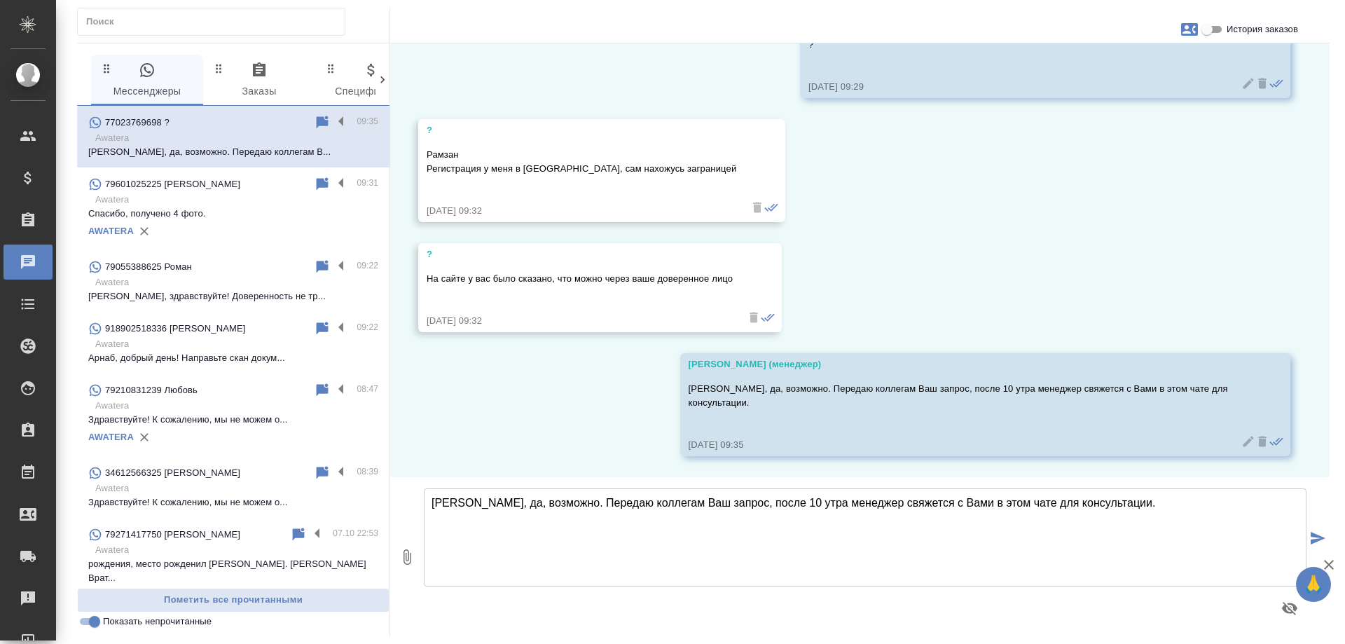
click at [1194, 25] on icon "button" at bounding box center [1190, 29] width 17 height 13
click at [1149, 97] on span "Заявка №56651" at bounding box center [1127, 98] width 69 height 14
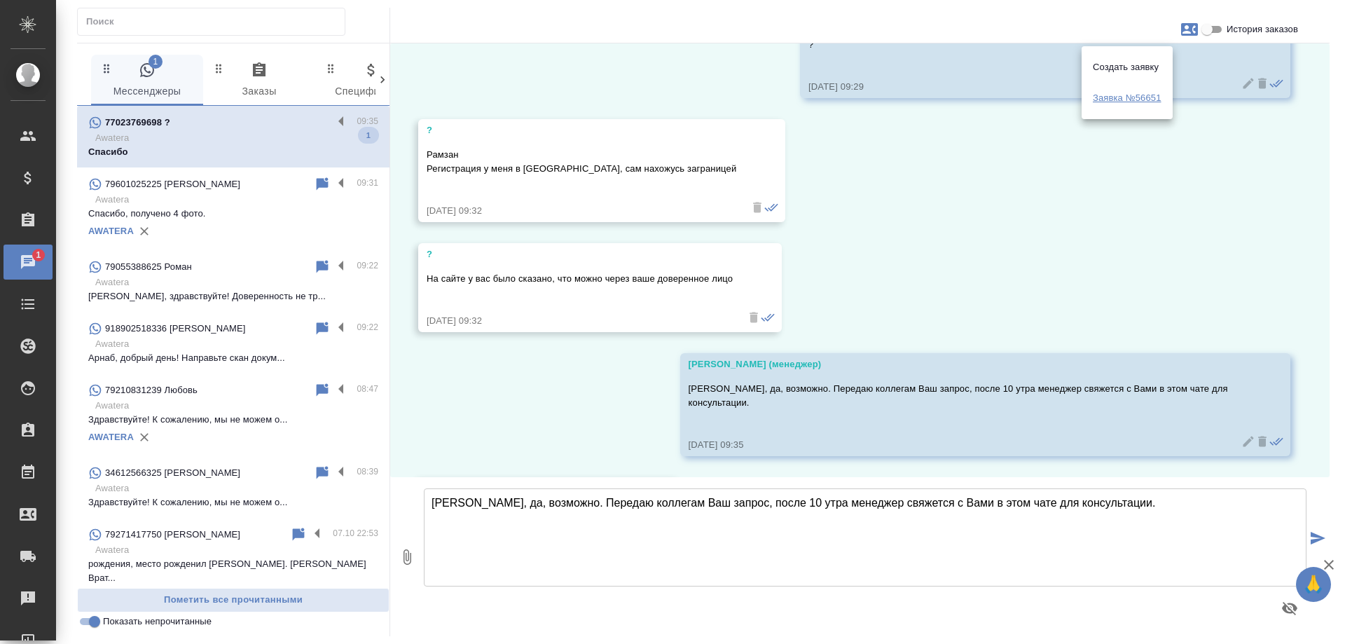
scroll to position [453, 0]
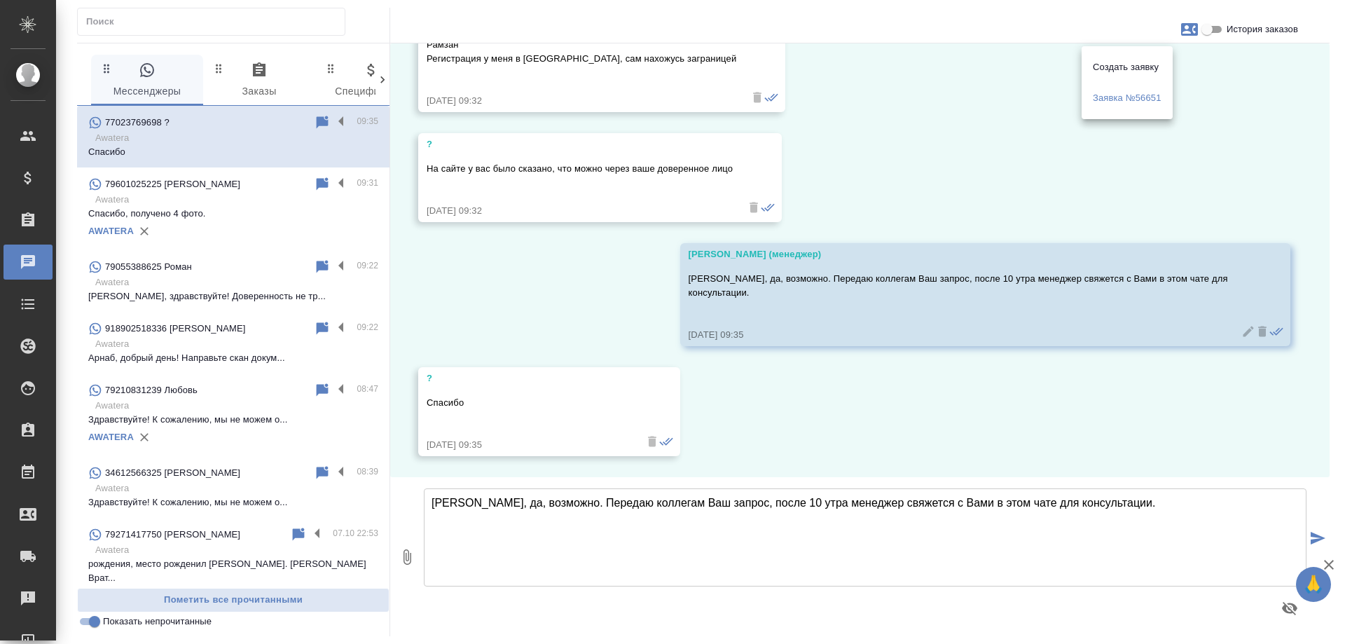
click at [902, 169] on div at bounding box center [672, 322] width 1345 height 644
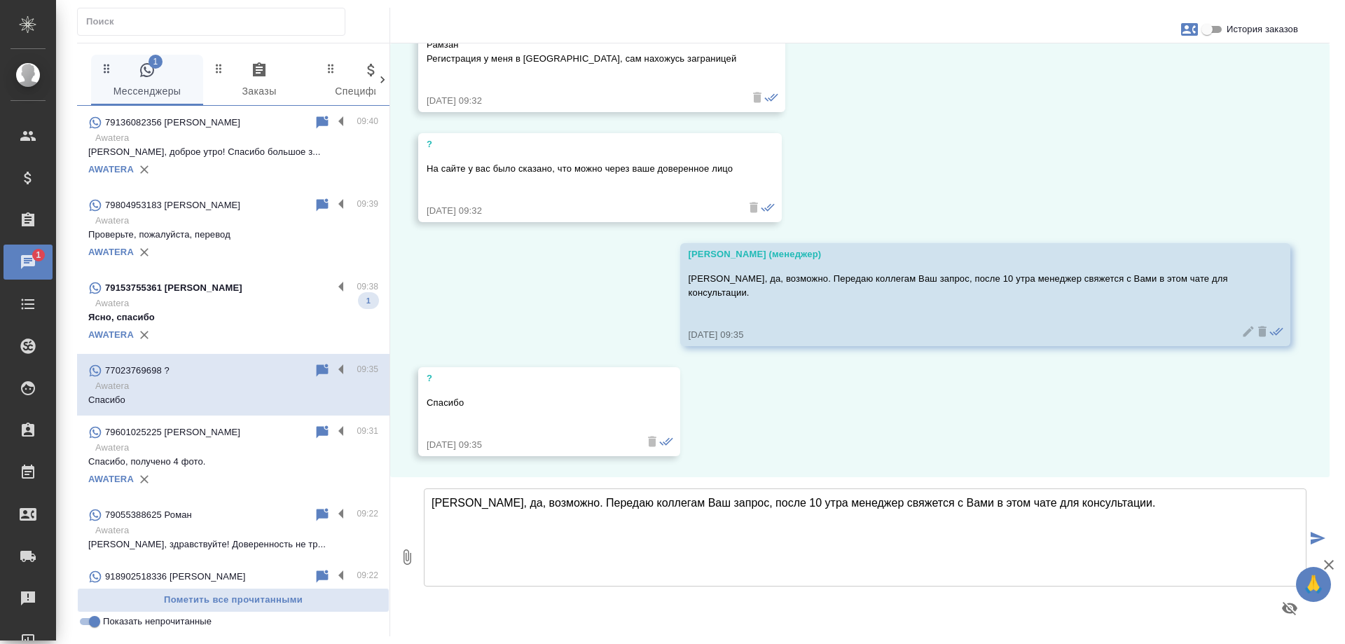
click at [246, 310] on p "Awatera" at bounding box center [236, 303] width 283 height 14
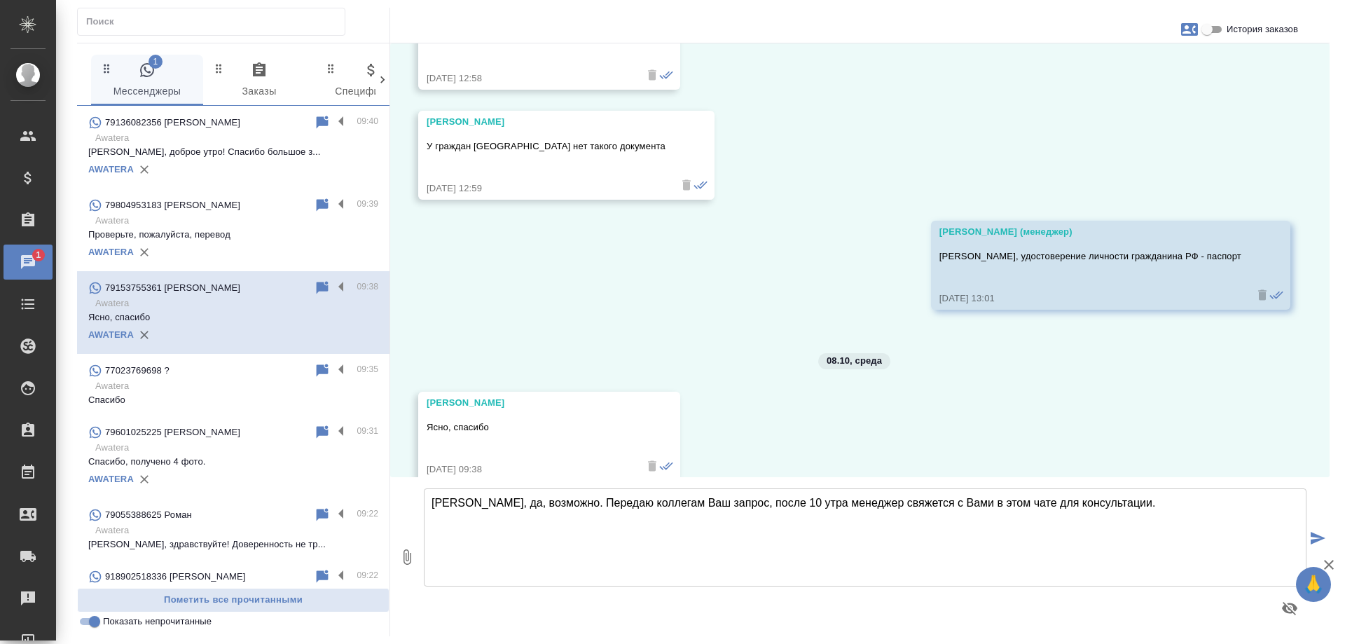
scroll to position [3276, 0]
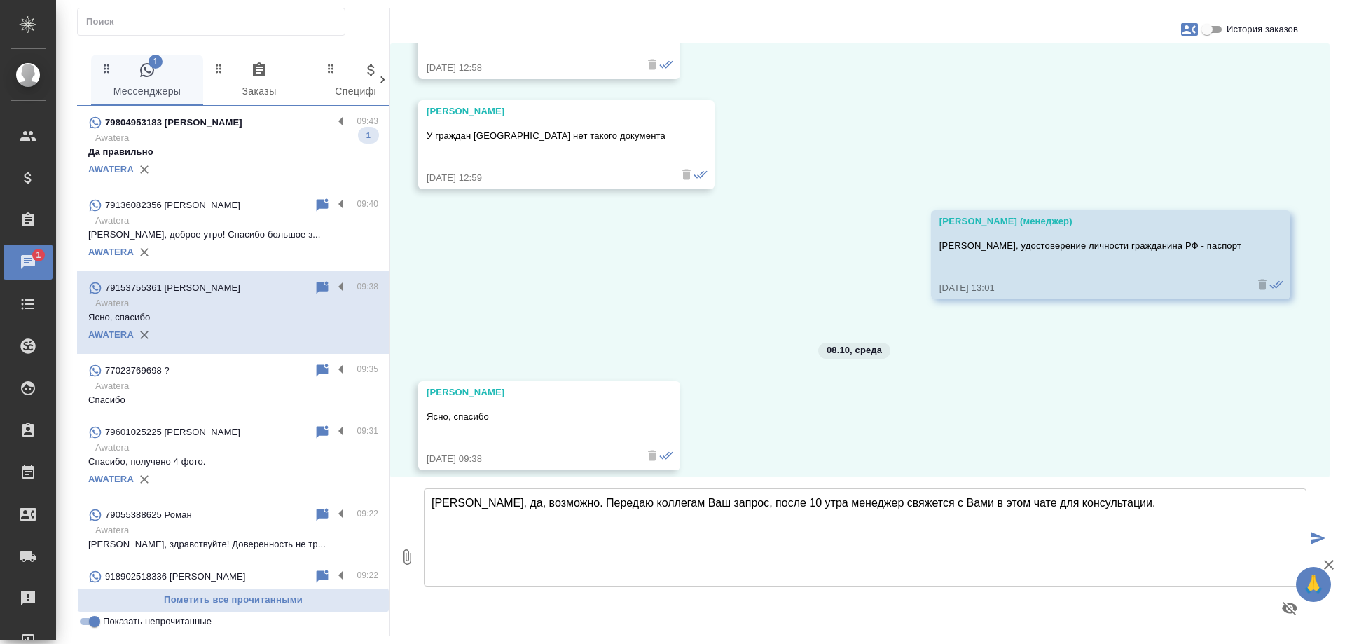
click at [206, 142] on p "Awatera" at bounding box center [236, 138] width 283 height 14
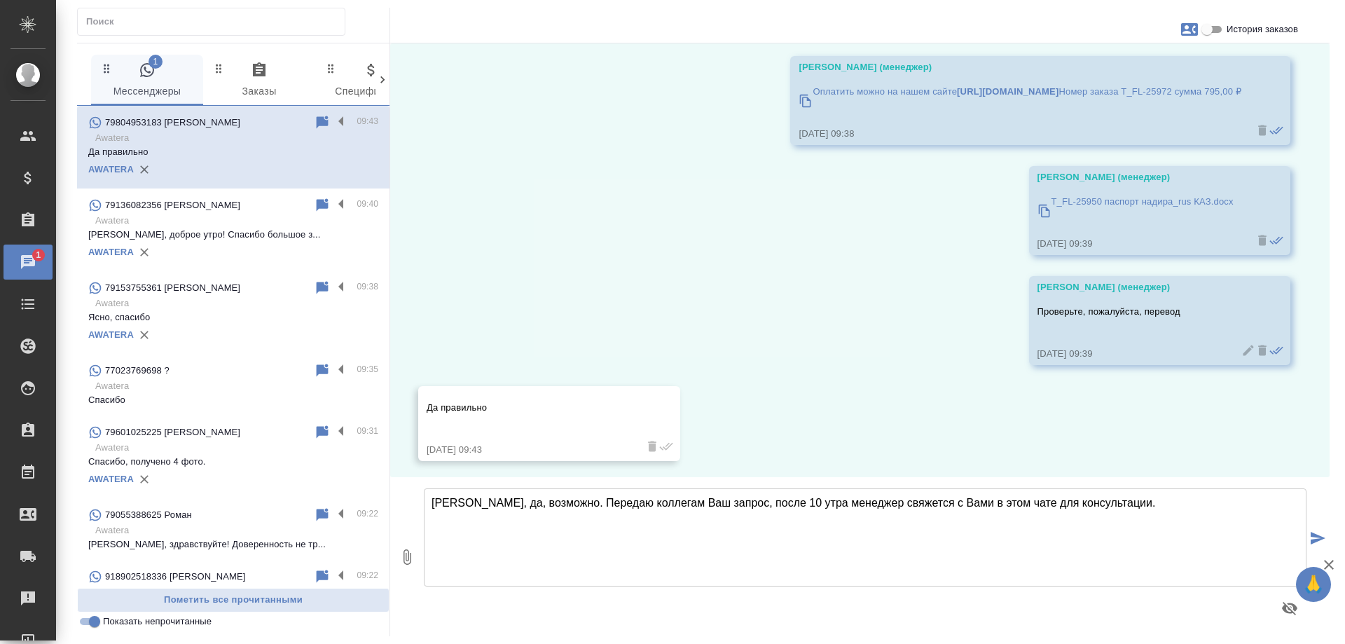
scroll to position [8404, 0]
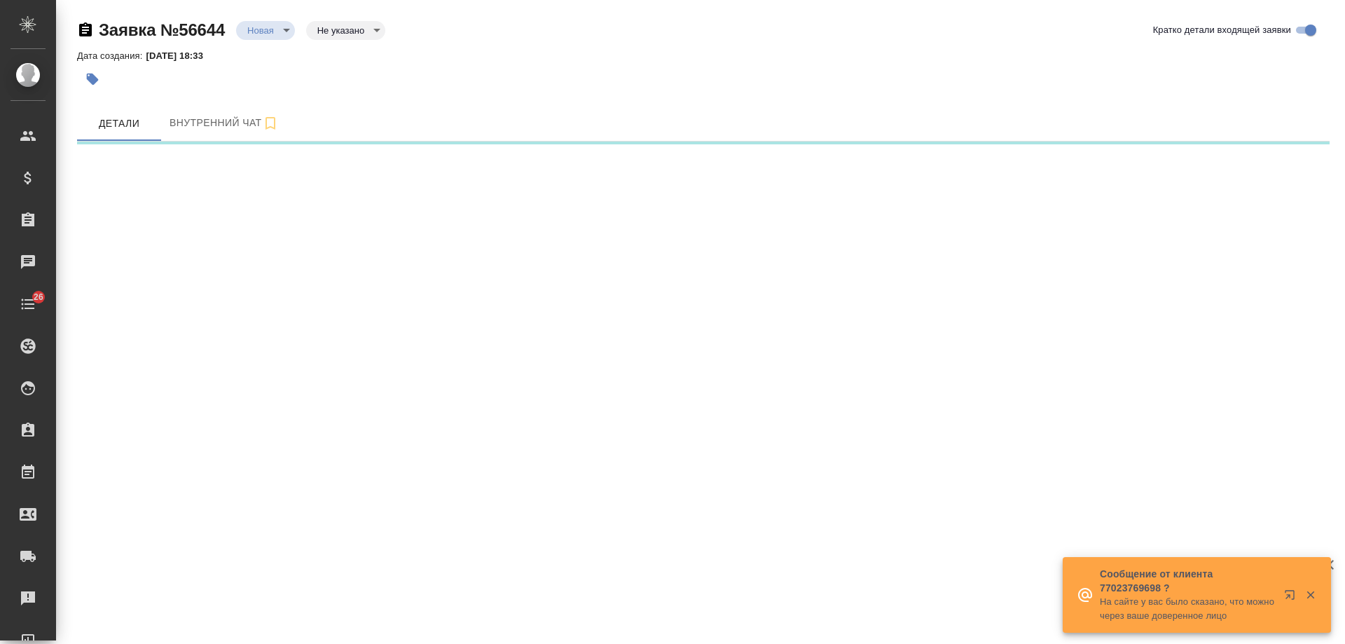
select select "RU"
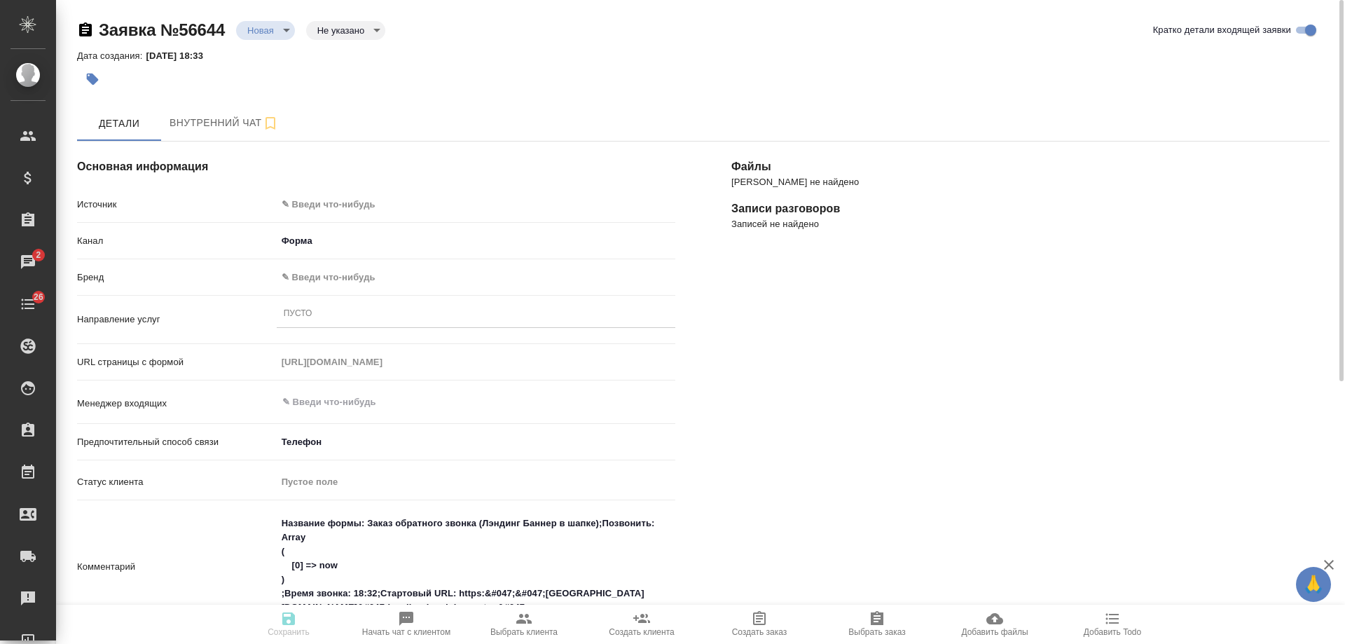
type textarea "x"
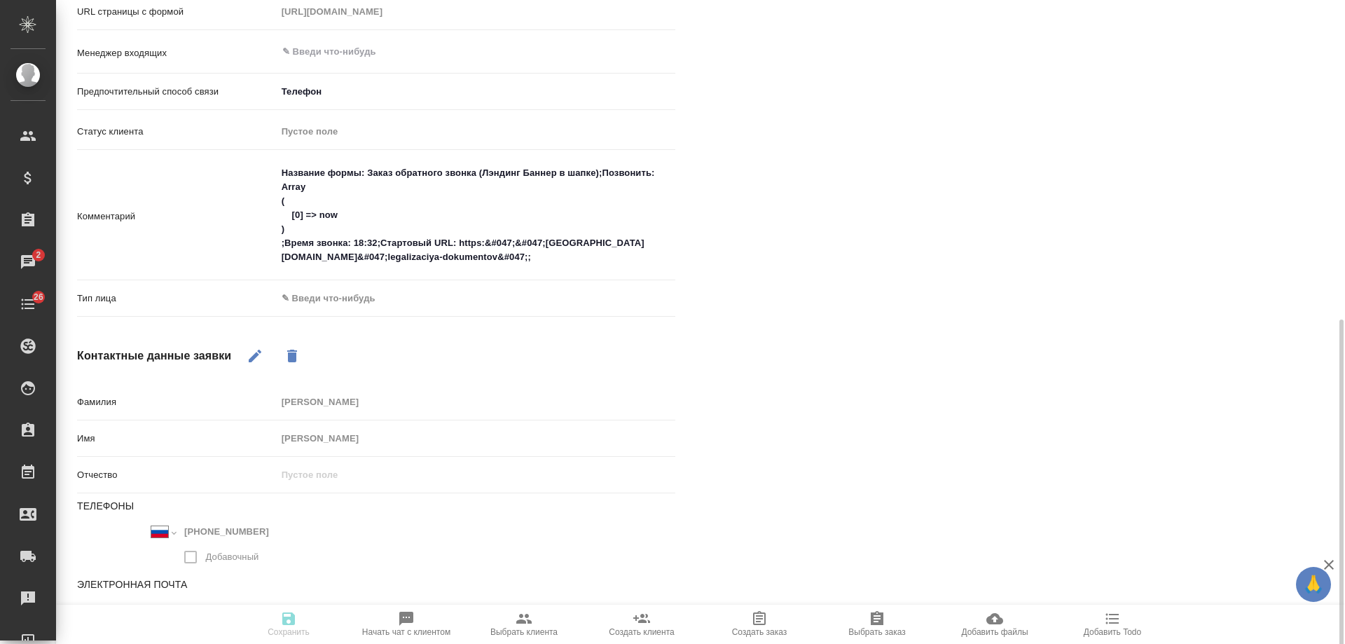
scroll to position [443, 0]
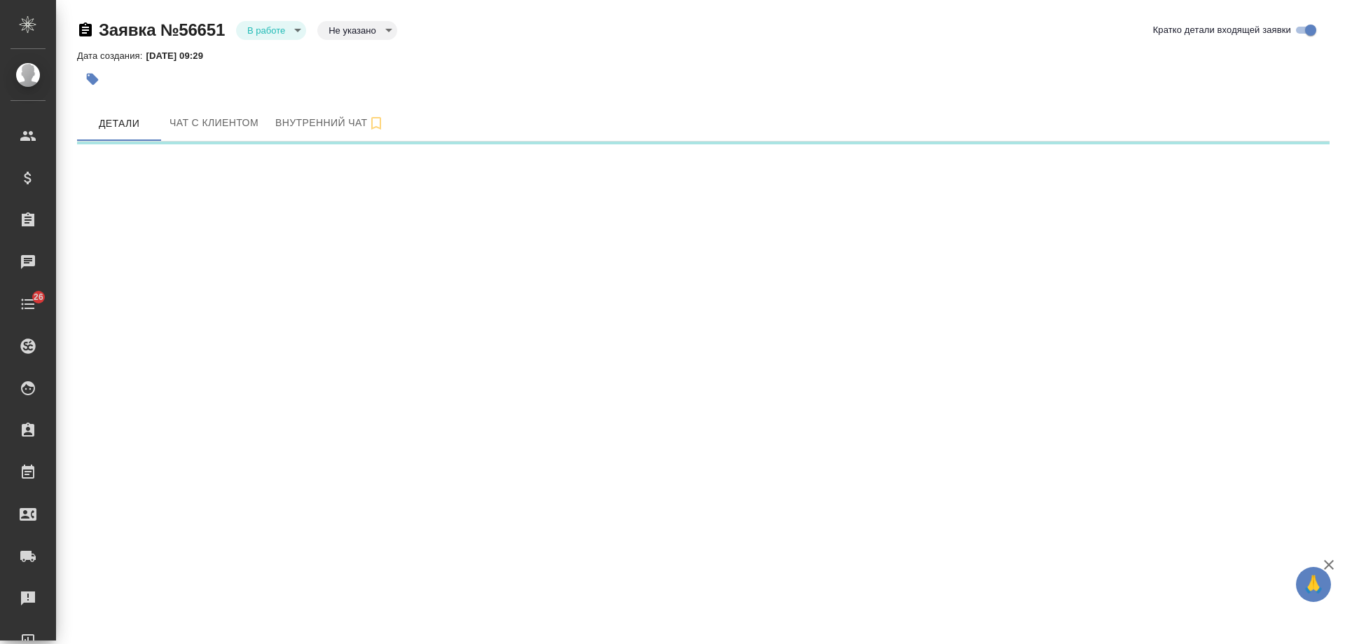
select select "RU"
select select "KZ"
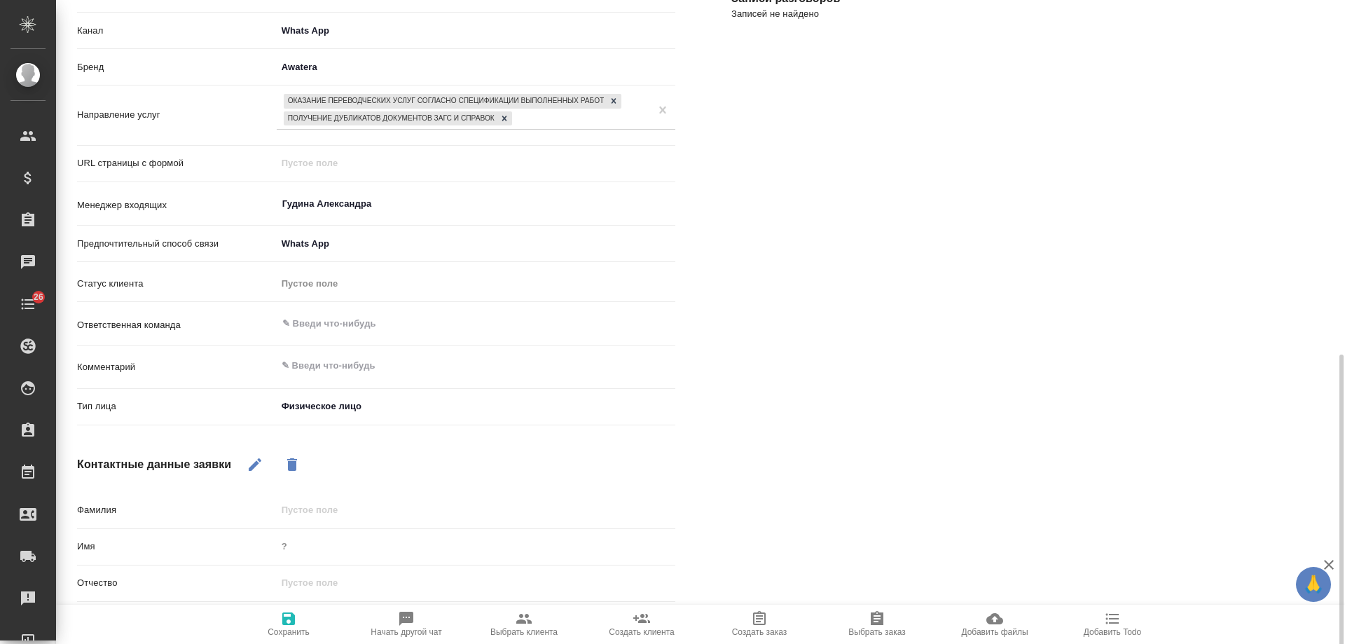
scroll to position [341, 0]
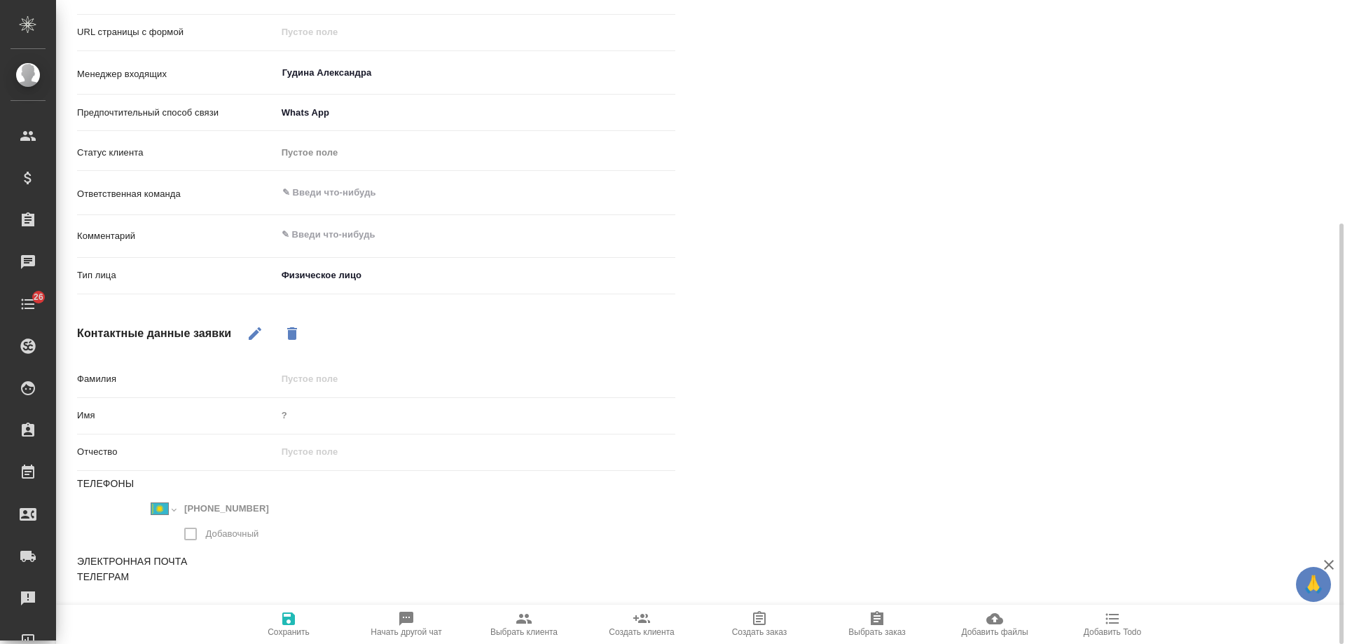
click at [260, 330] on icon "button" at bounding box center [255, 333] width 13 height 13
drag, startPoint x: 306, startPoint y: 417, endPoint x: 78, endPoint y: 399, distance: 227.8
click at [71, 404] on div "Основная информация Источник Сайт и SEO seo Канал Whats App 66ac940615179ecd414…" at bounding box center [376, 238] width 655 height 933
type textarea "x"
type input "Р"
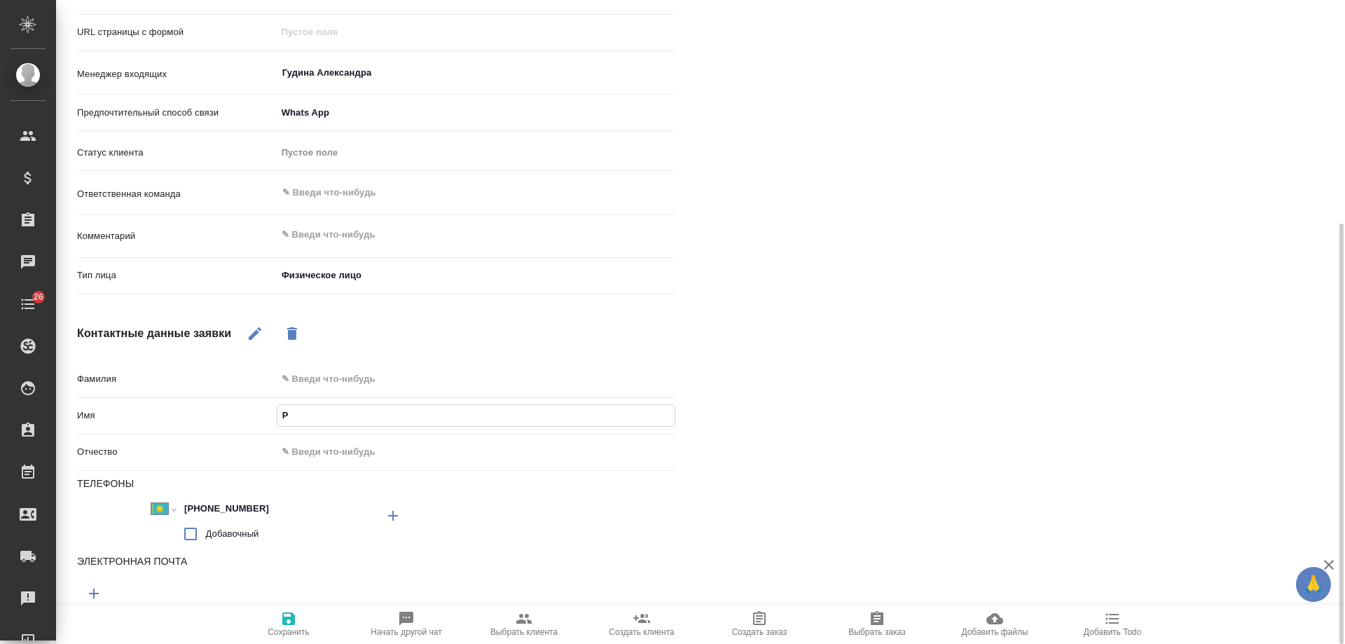
type textarea "x"
type input "Ра"
type textarea "x"
type input "Рам"
type textarea "x"
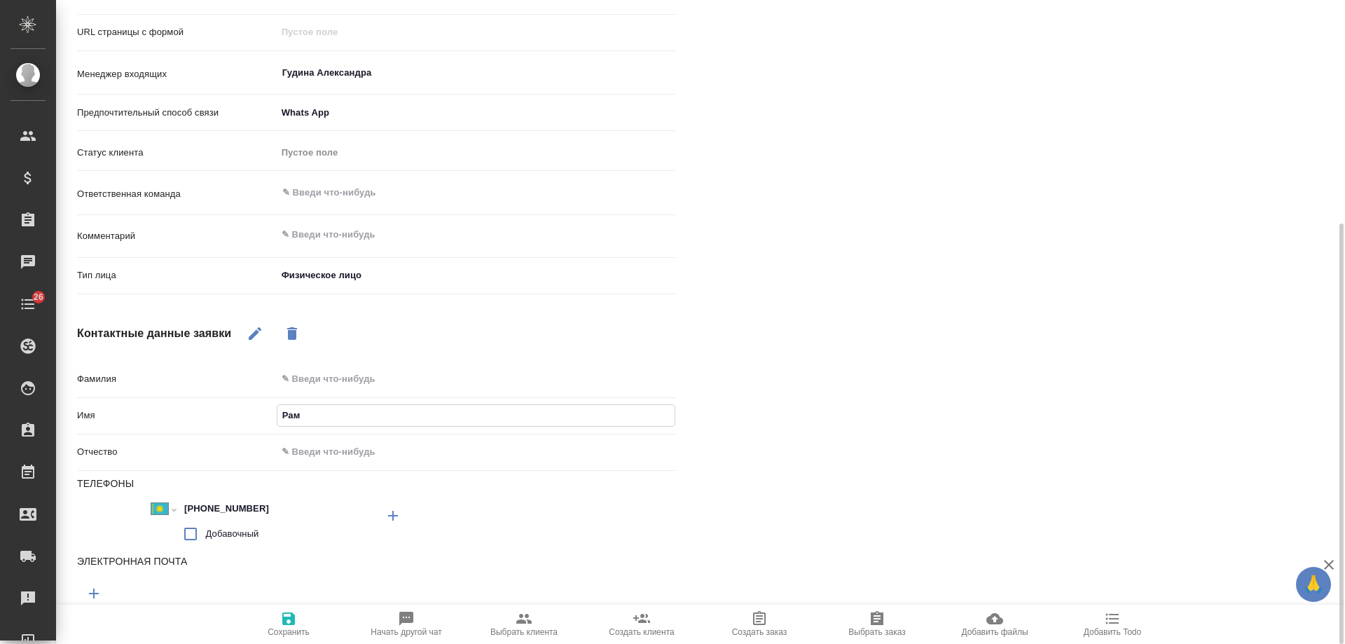
type input "Рамз"
type textarea "x"
type input "Рамза"
type textarea "x"
type input "Рамзан"
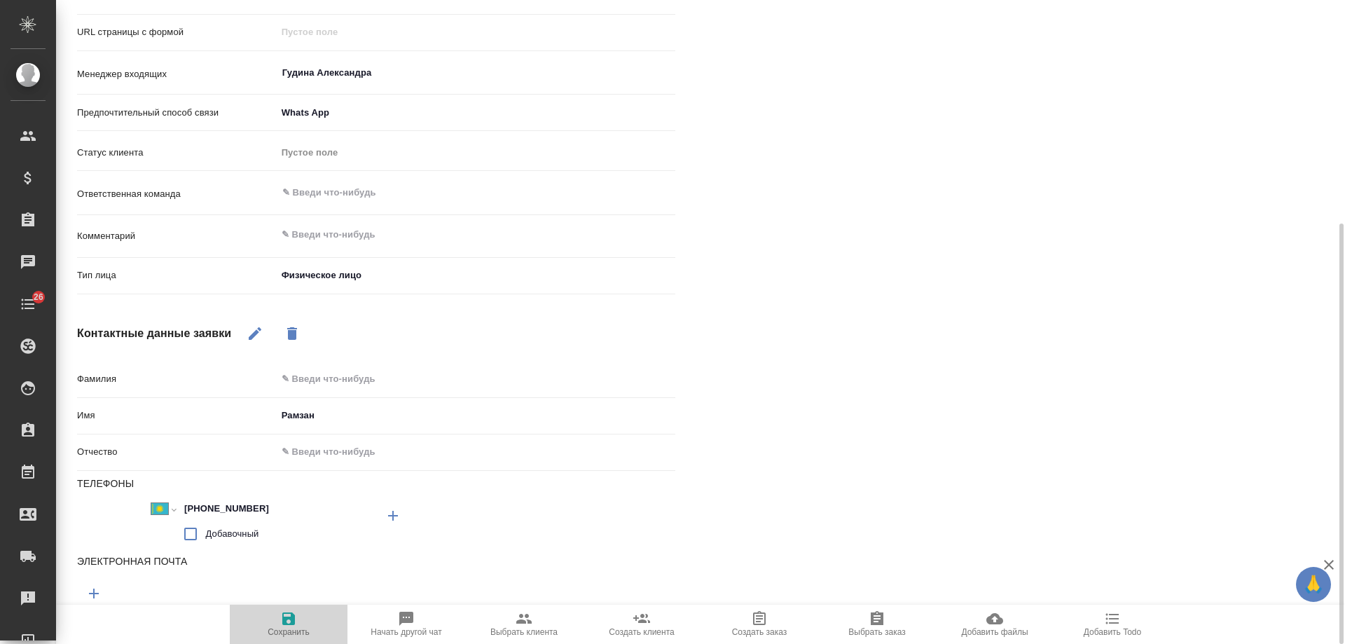
click at [282, 623] on icon "button" at bounding box center [288, 618] width 13 height 13
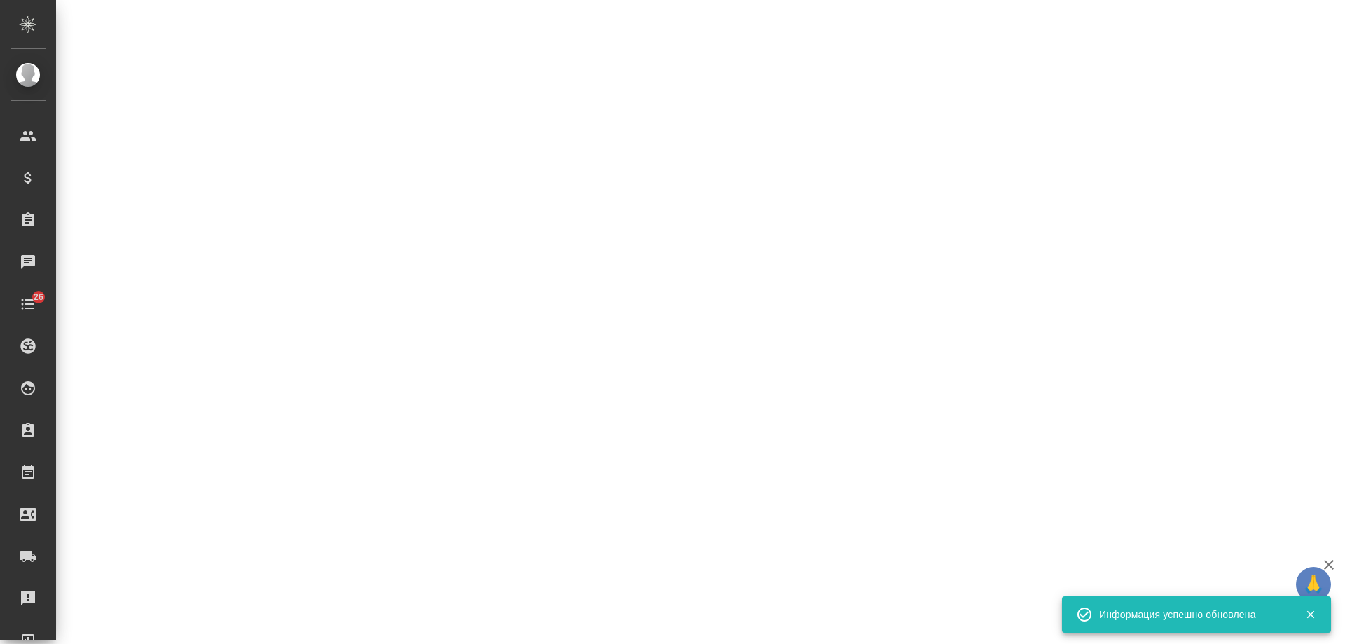
select select "RU"
select select "KZ"
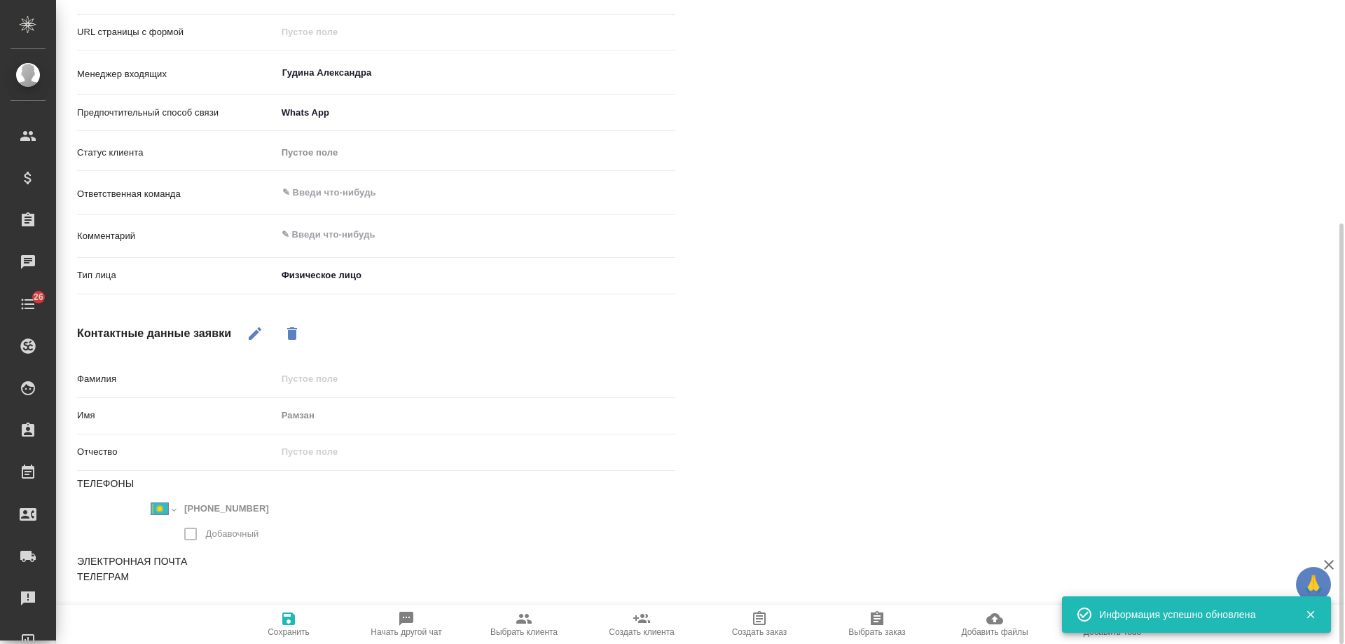
click at [529, 623] on icon "button" at bounding box center [523, 619] width 15 height 10
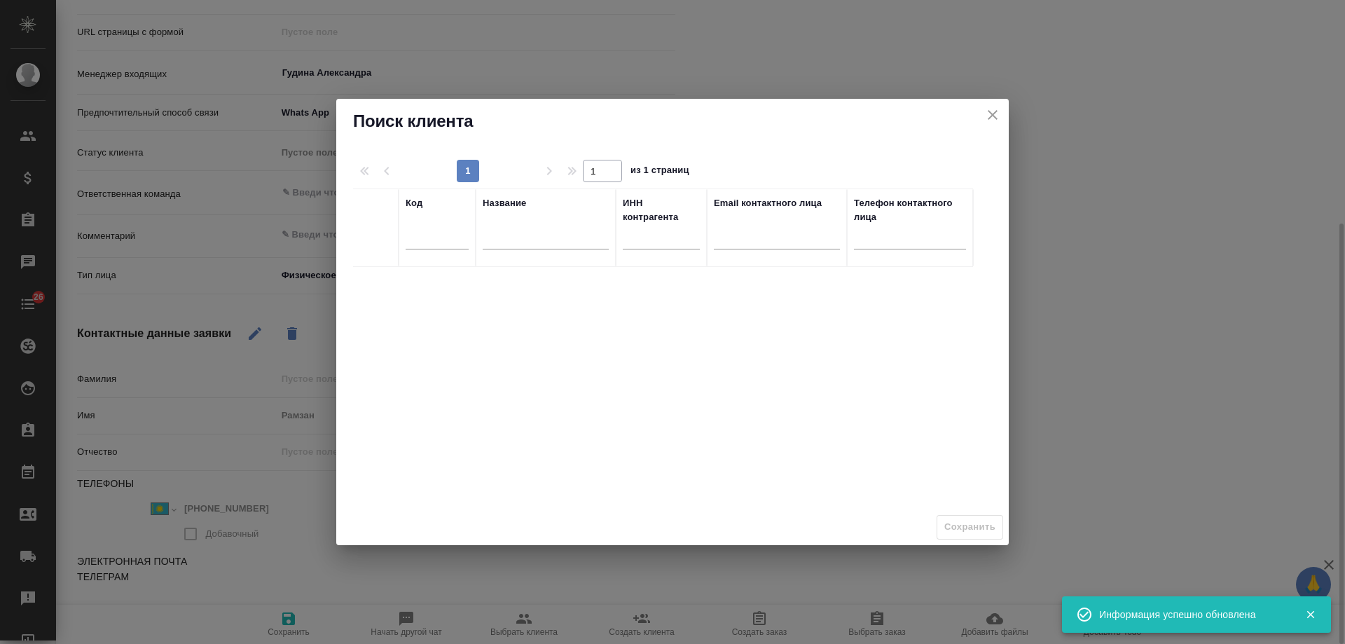
type textarea "x"
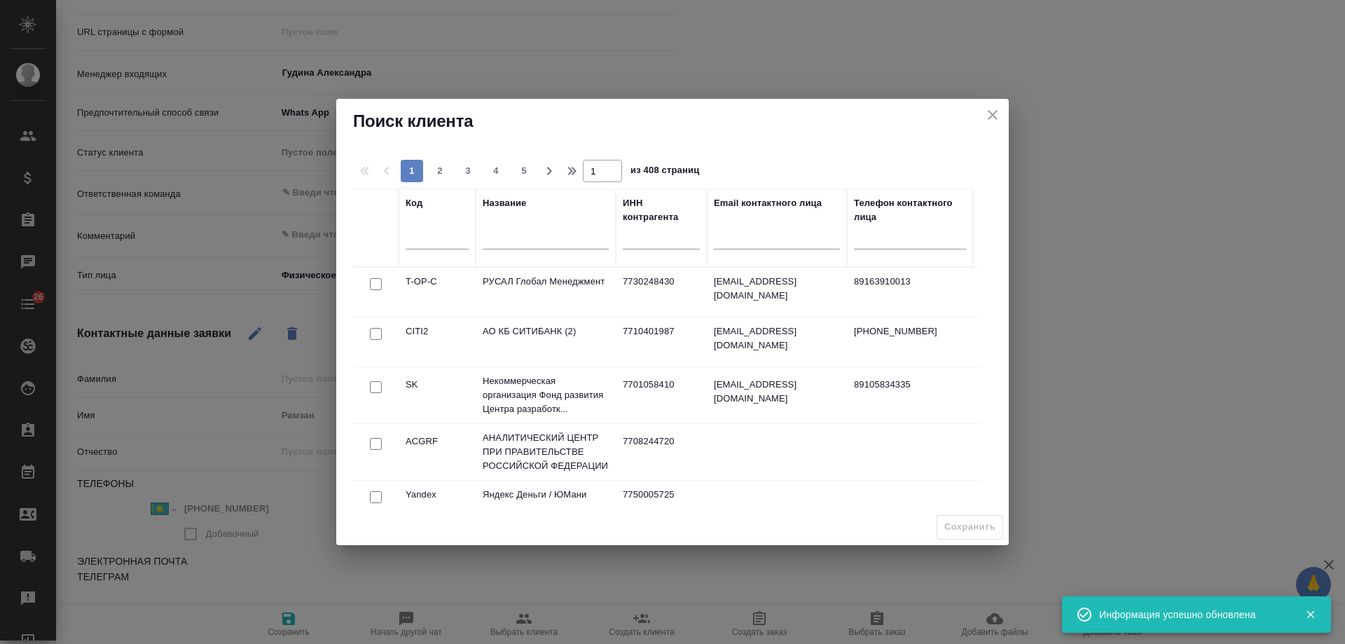
click at [540, 236] on input "text" at bounding box center [546, 240] width 126 height 18
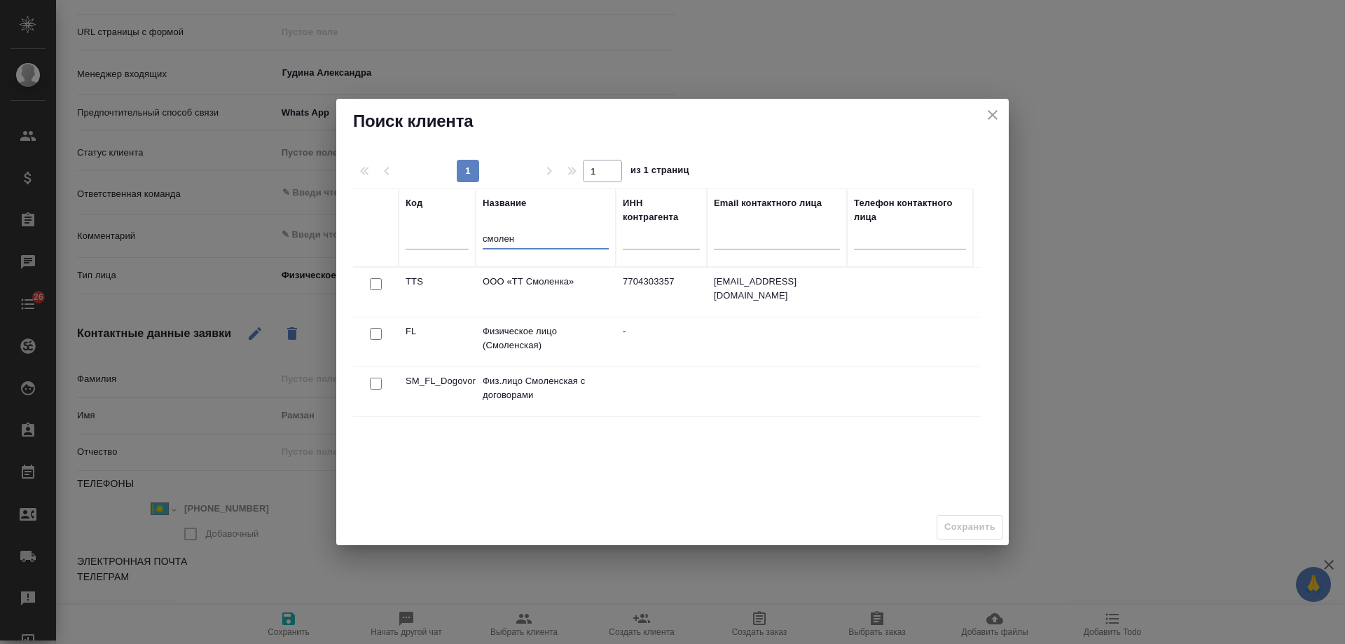
type input "смолен"
click at [376, 334] on input "checkbox" at bounding box center [376, 334] width 12 height 12
checkbox input "true"
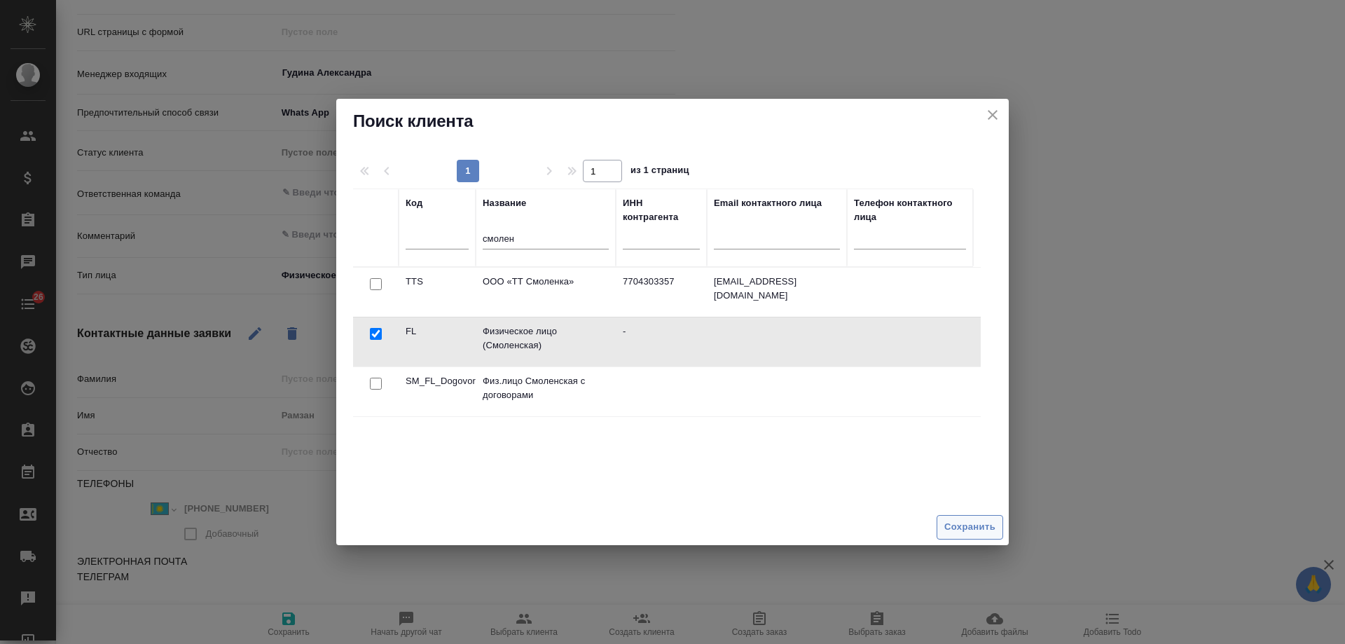
click at [979, 522] on span "Сохранить" at bounding box center [970, 527] width 51 height 16
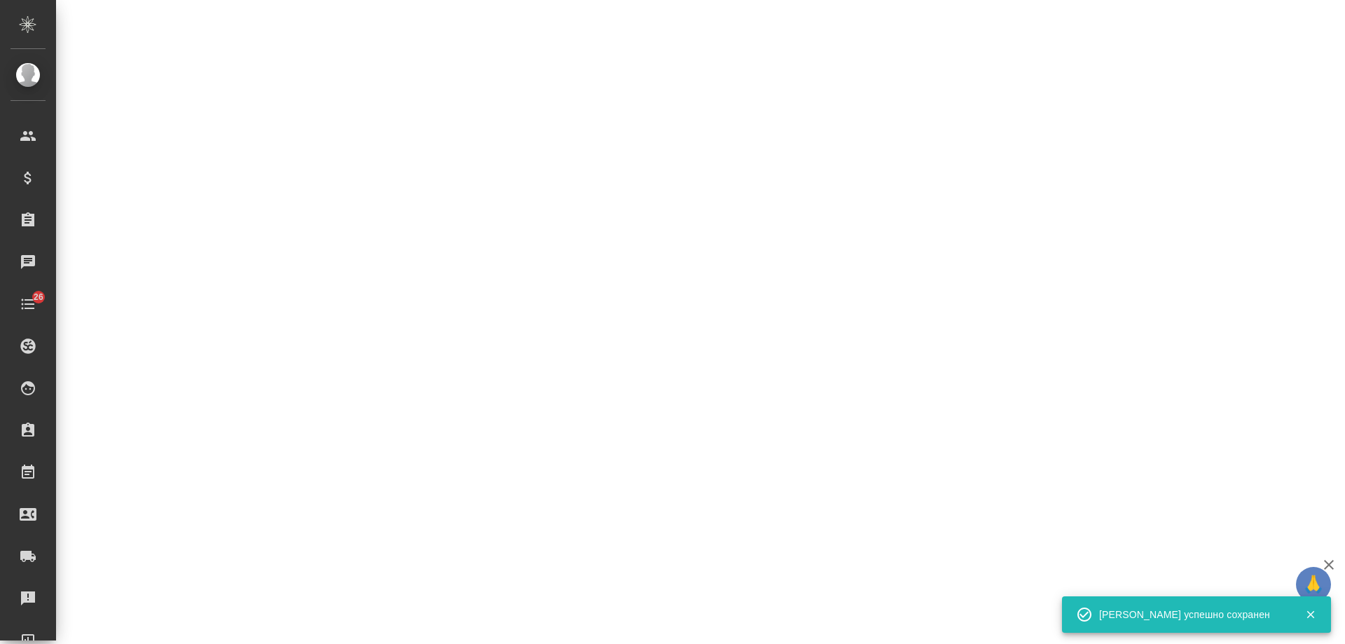
select select "RU"
select select "KZ"
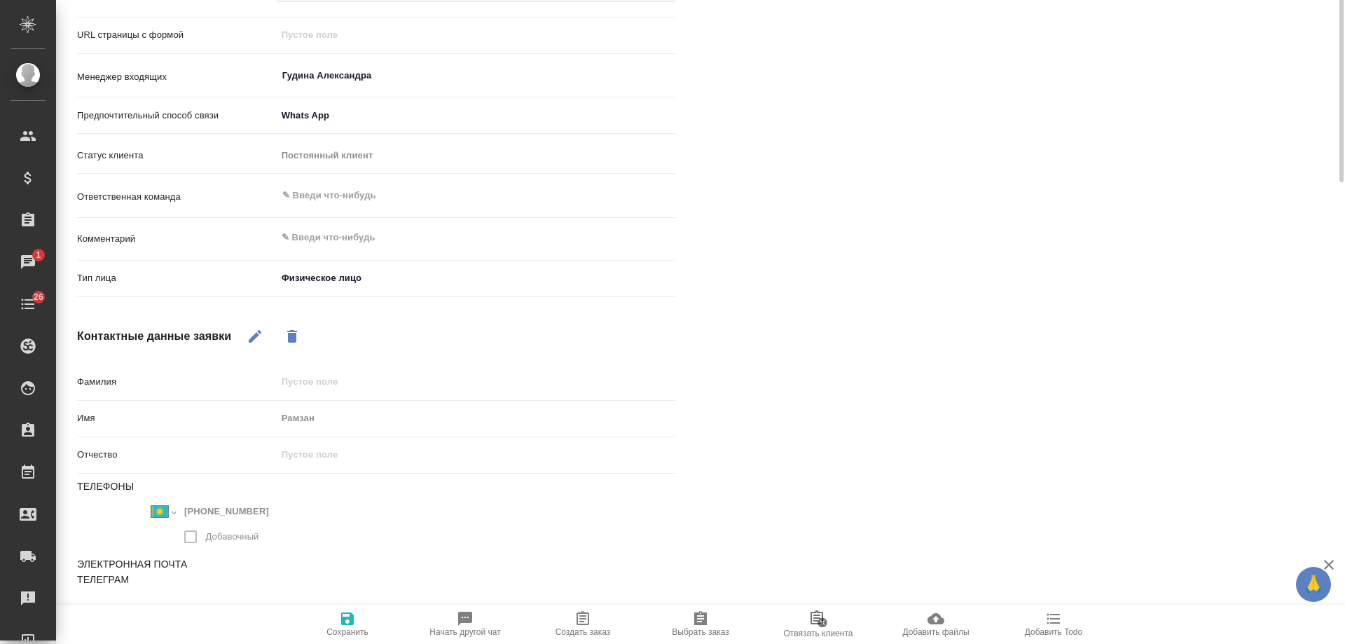
scroll to position [0, 0]
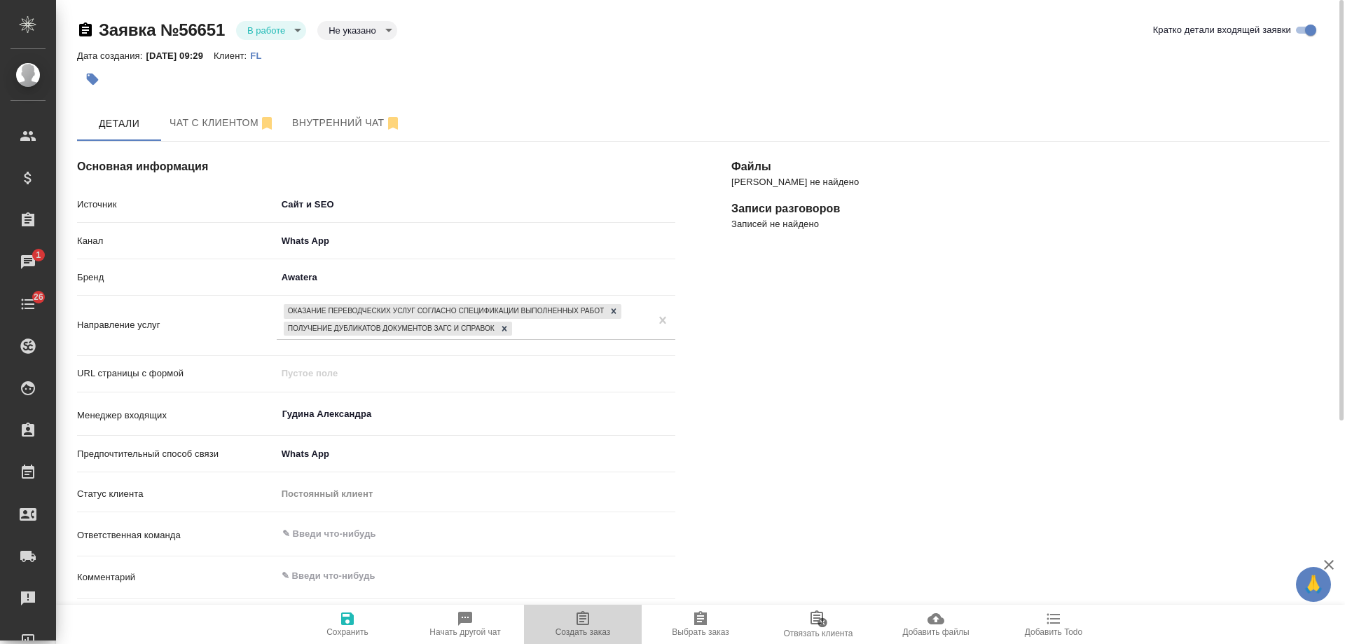
click at [585, 631] on span "Создать заказ" at bounding box center [583, 632] width 55 height 10
type textarea "x"
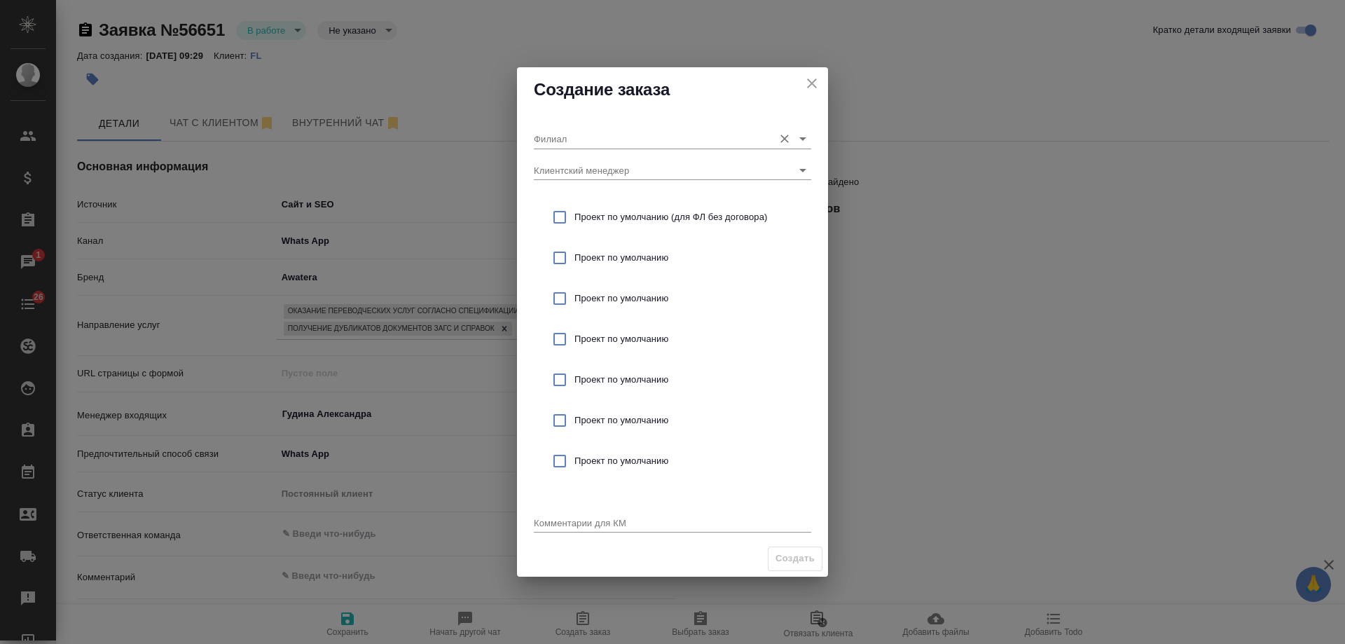
click at [572, 135] on input "Филиал" at bounding box center [650, 138] width 233 height 19
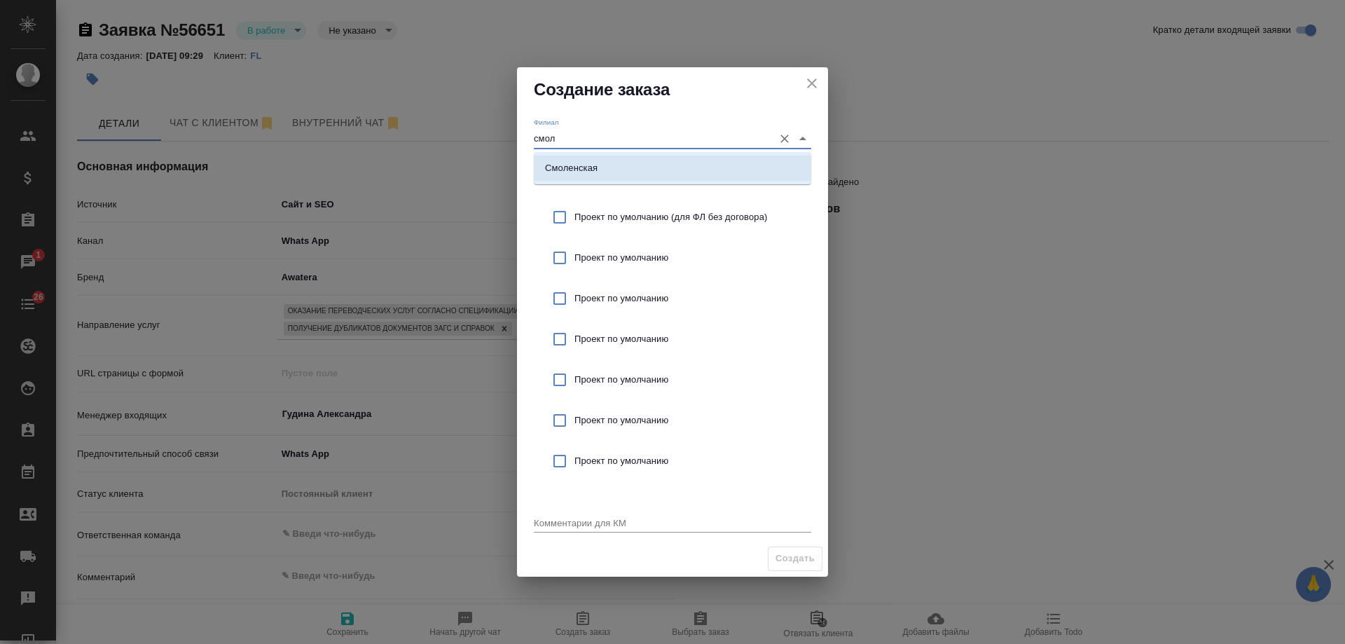
click at [590, 158] on li "Смоленская" at bounding box center [673, 168] width 278 height 25
type input "Смоленская"
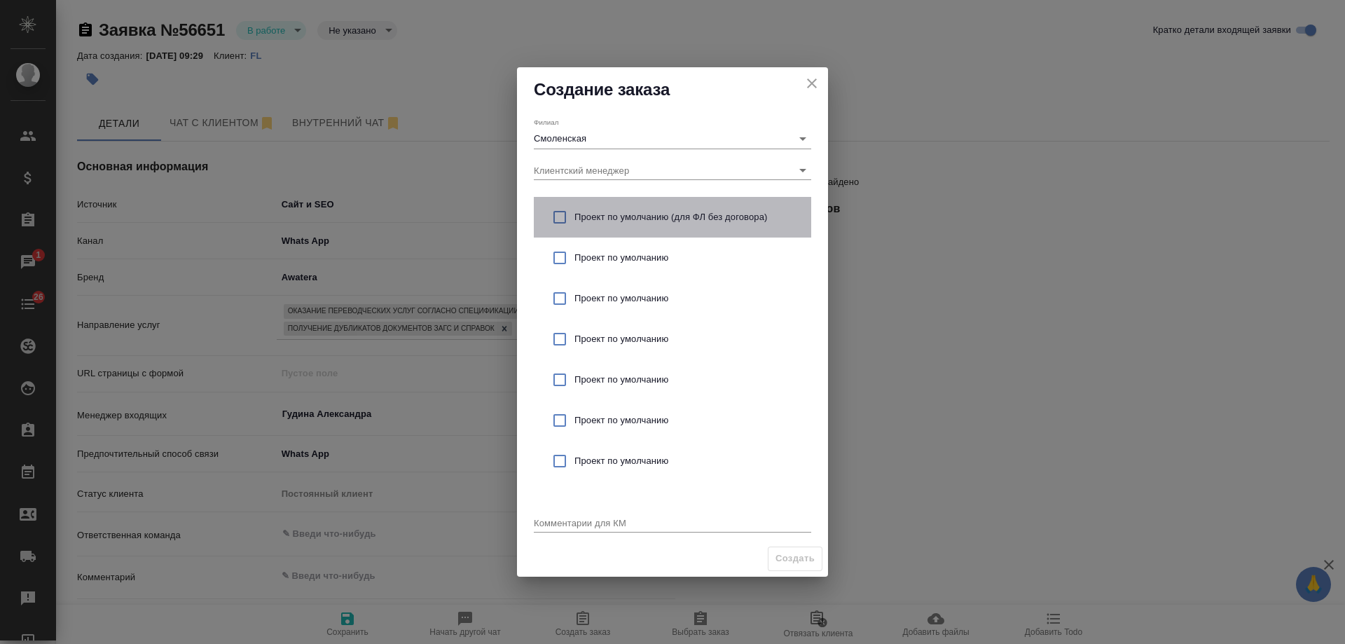
click at [624, 216] on span "Проект по умолчанию (для ФЛ без договора)" at bounding box center [688, 217] width 226 height 14
checkbox input "true"
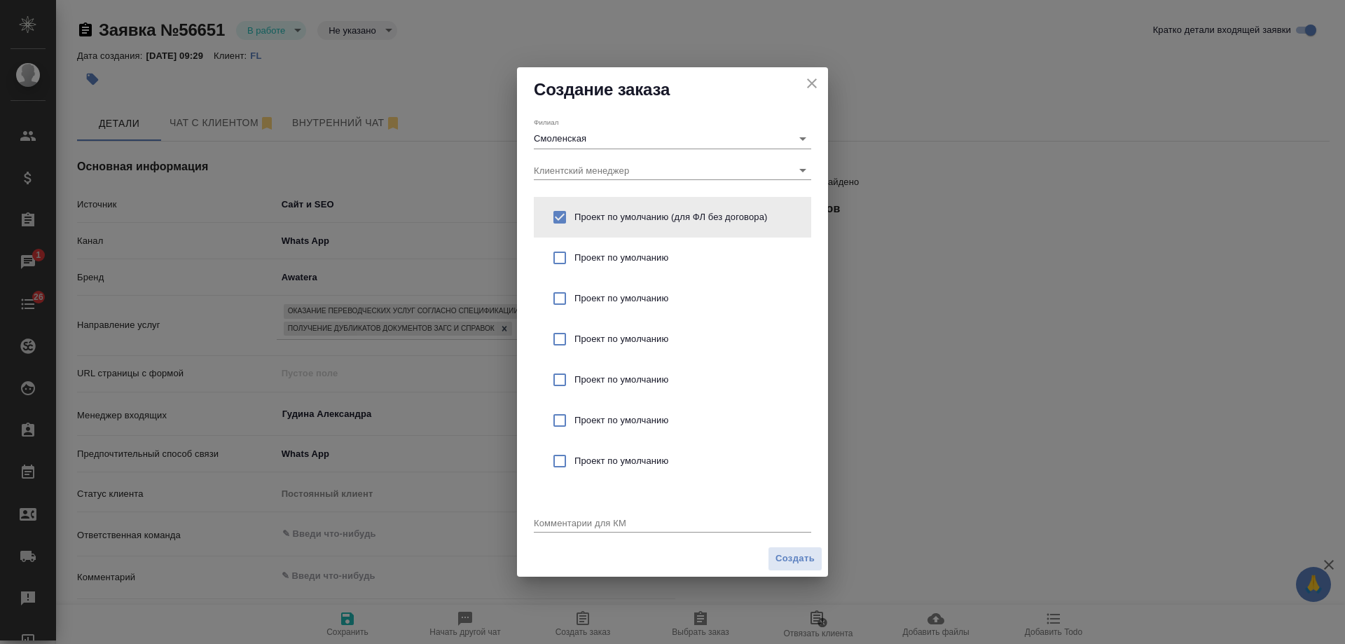
click at [578, 516] on div "x" at bounding box center [673, 524] width 278 height 18
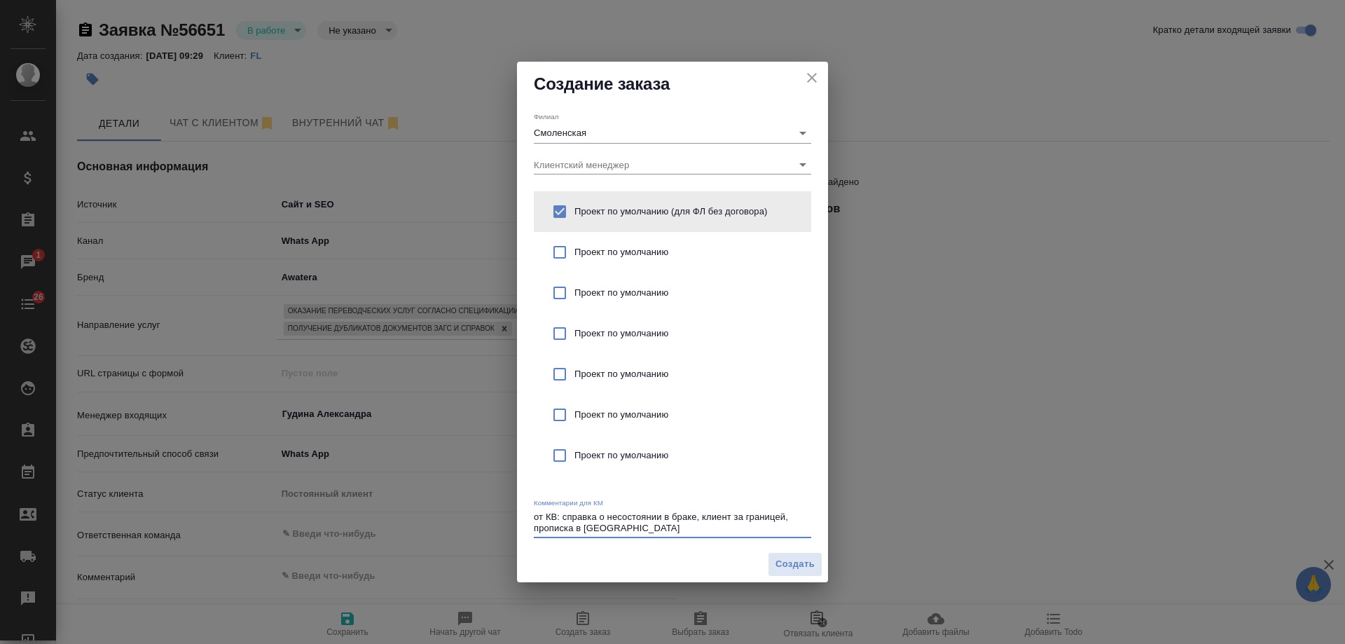
type textarea "от КВ: справка о несостоянии в браке, клиент за границей, прописка в Чеченской …"
type textarea "x"
click at [796, 562] on span "Создать" at bounding box center [795, 564] width 39 height 16
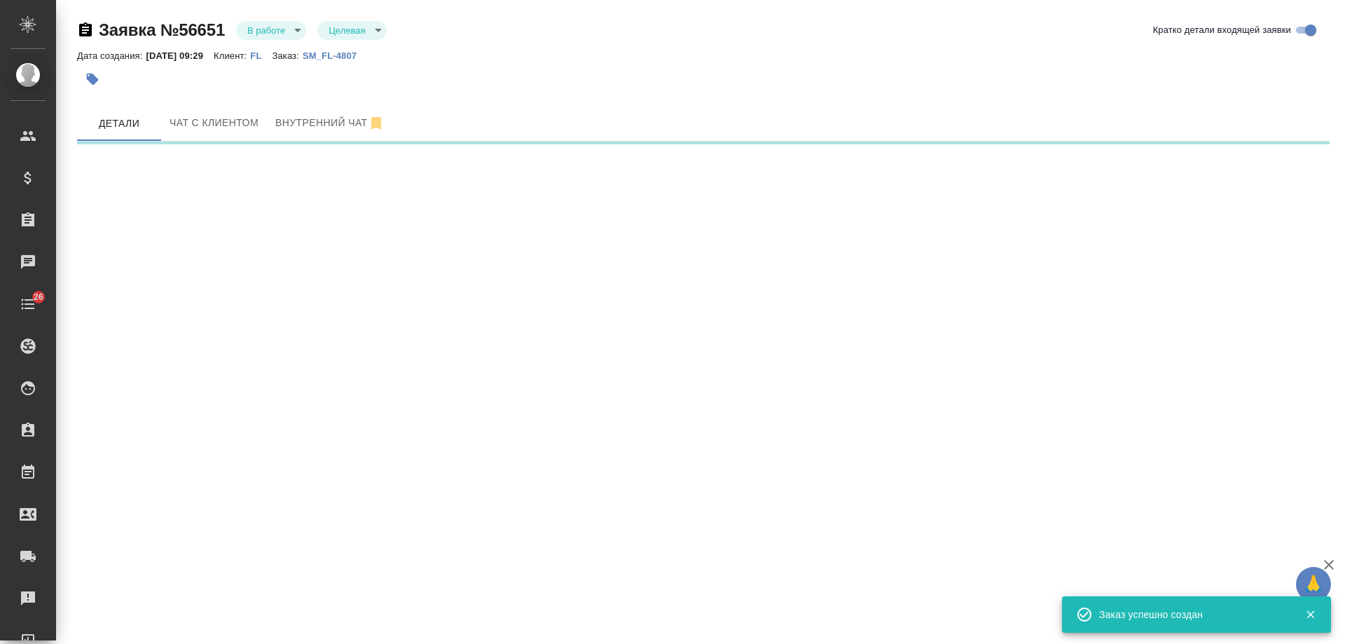
select select "RU"
select select "KZ"
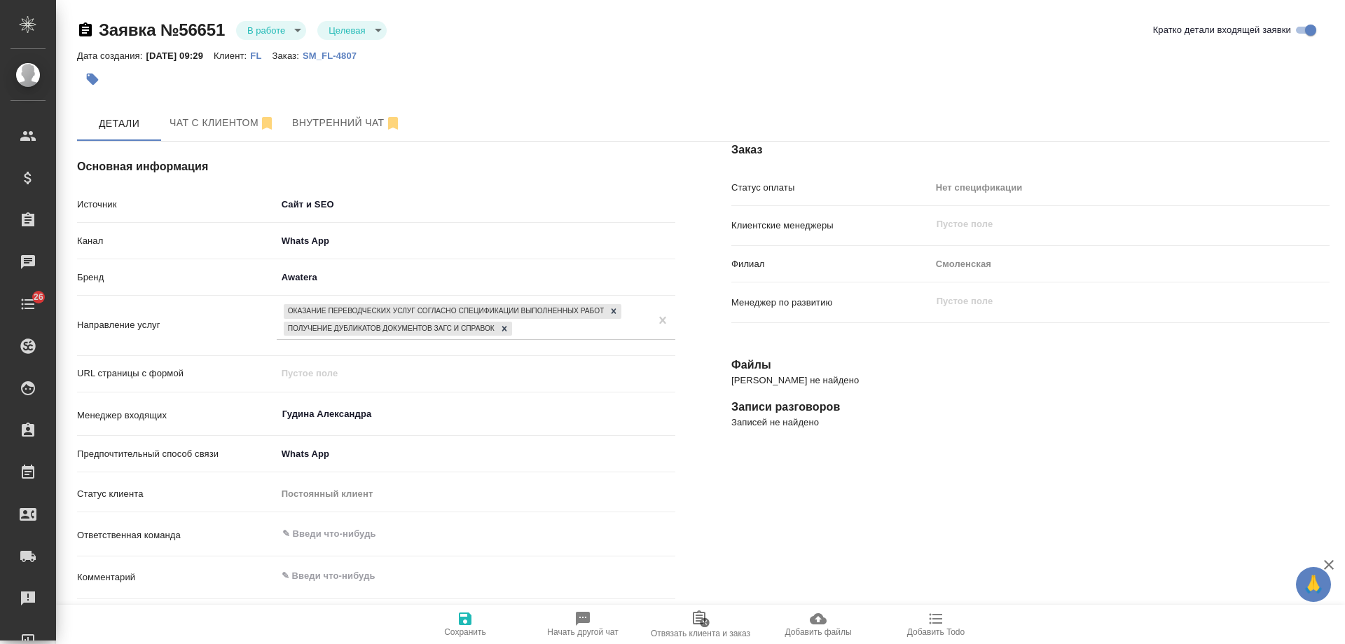
type textarea "x"
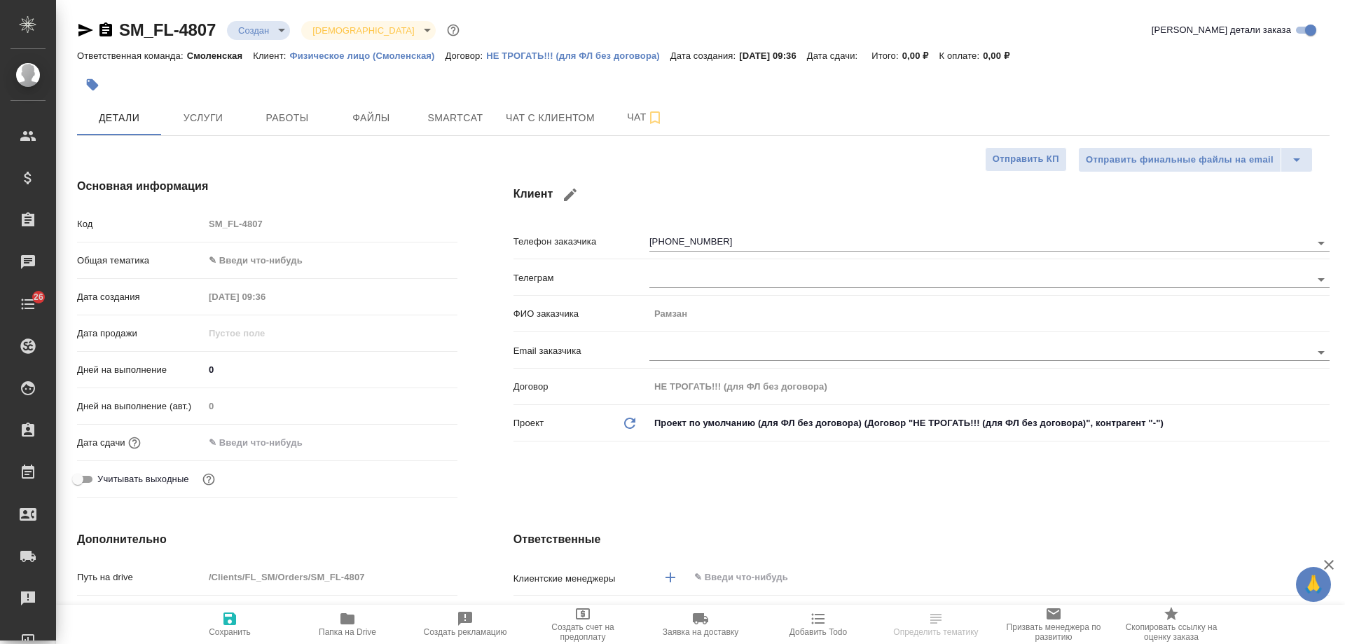
select select "RU"
click at [108, 31] on icon "button" at bounding box center [106, 29] width 13 height 14
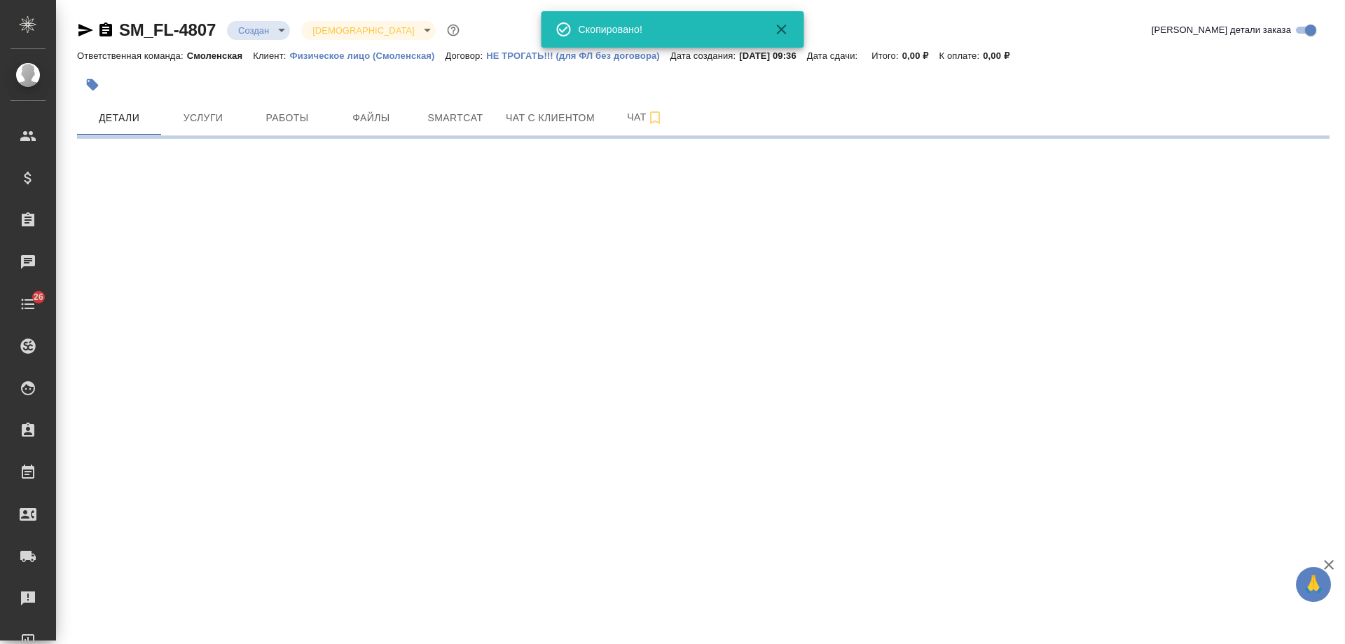
select select "RU"
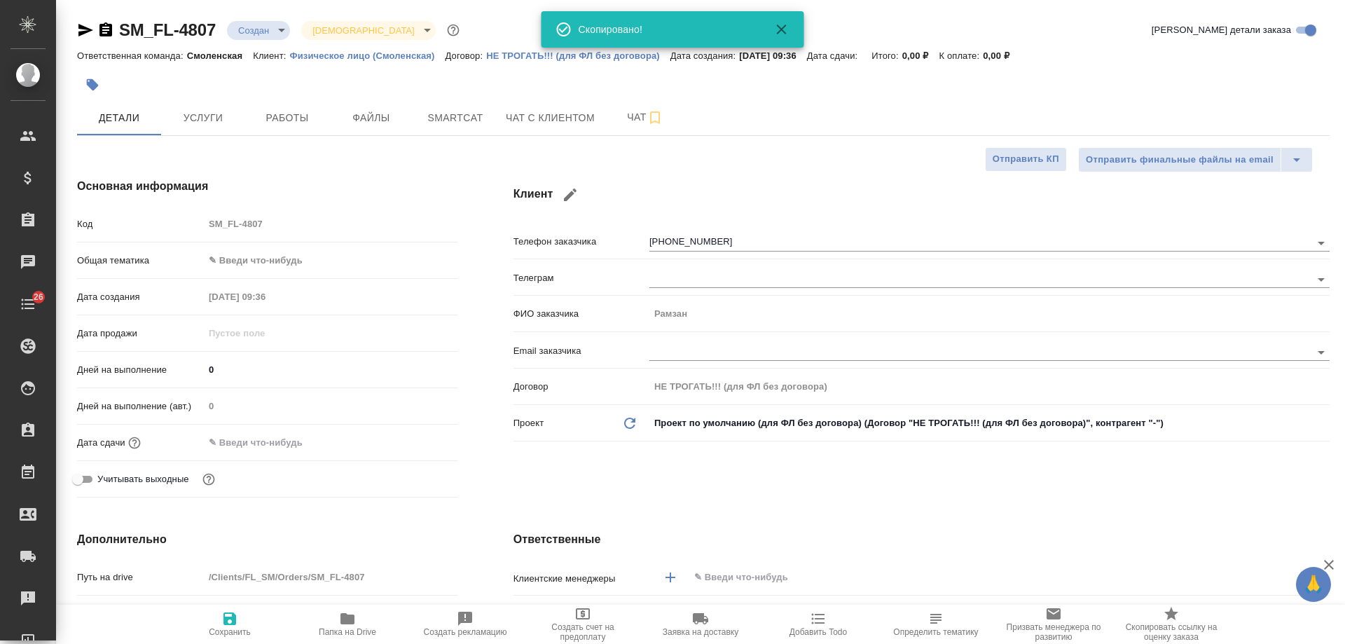
type textarea "x"
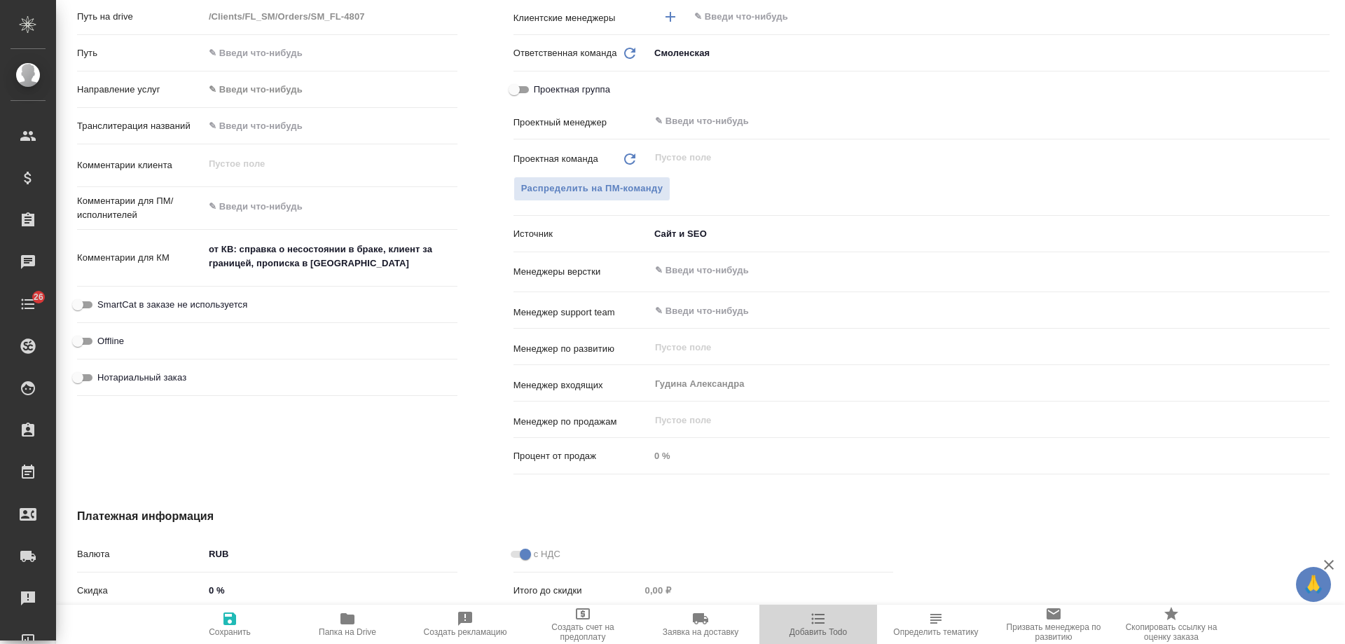
click at [811, 612] on icon "button" at bounding box center [818, 618] width 17 height 17
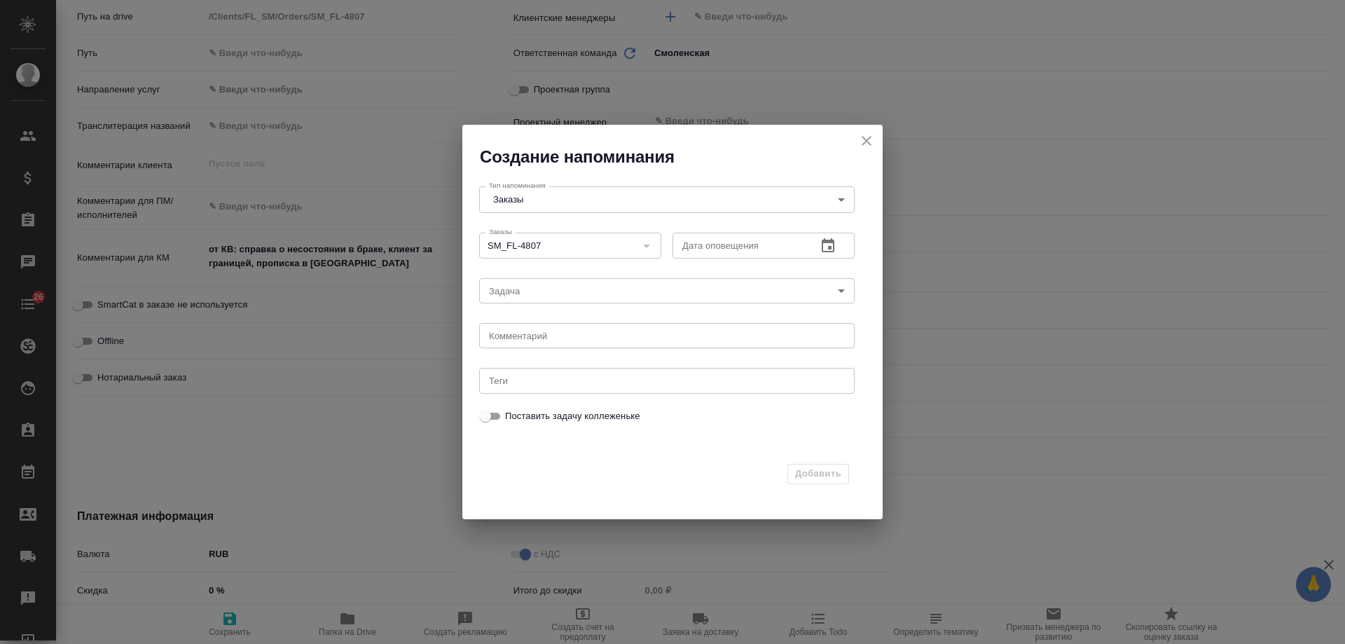
click at [830, 246] on icon "button" at bounding box center [828, 245] width 13 height 14
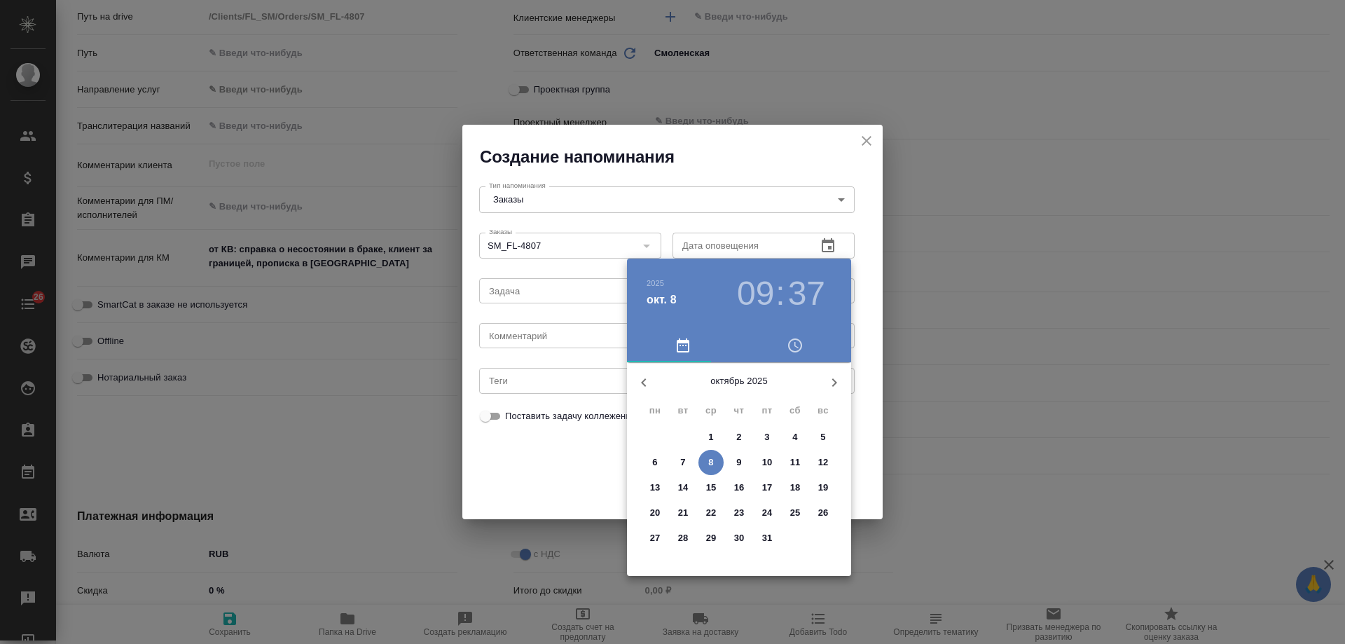
click at [764, 460] on p "10" at bounding box center [767, 463] width 11 height 14
type input "10.10.2025 09:37"
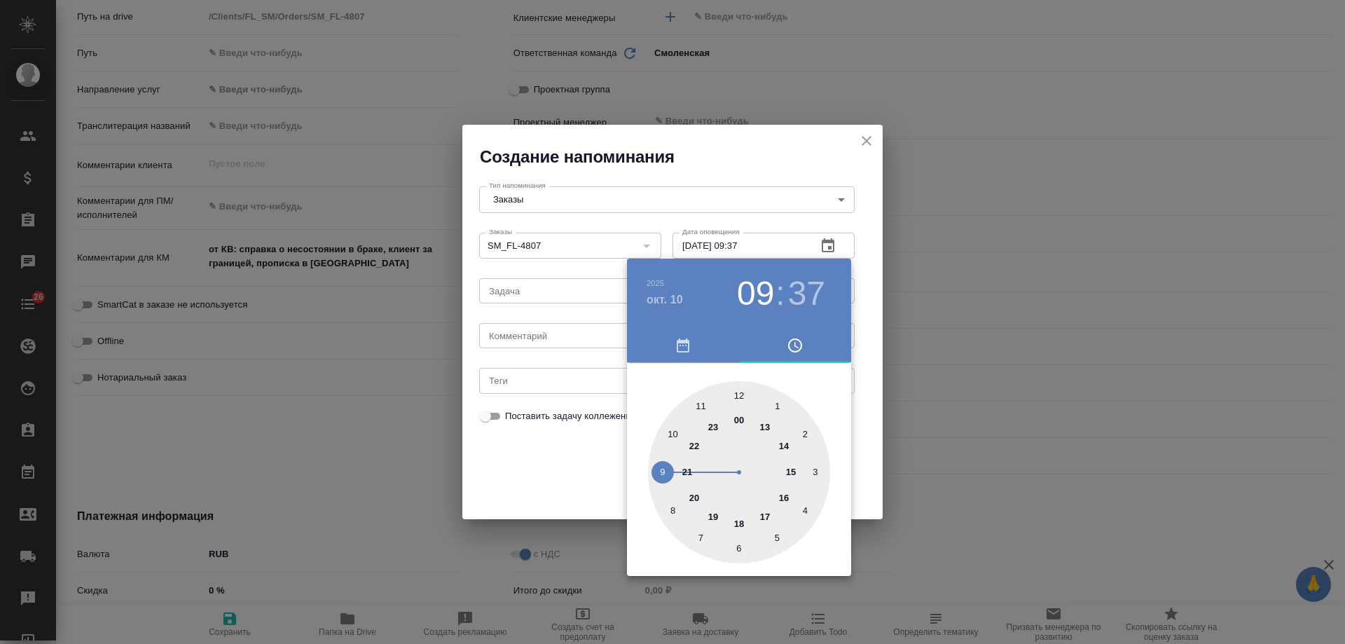
drag, startPoint x: 545, startPoint y: 348, endPoint x: 541, endPoint y: 338, distance: 9.8
click at [545, 347] on div at bounding box center [672, 322] width 1345 height 644
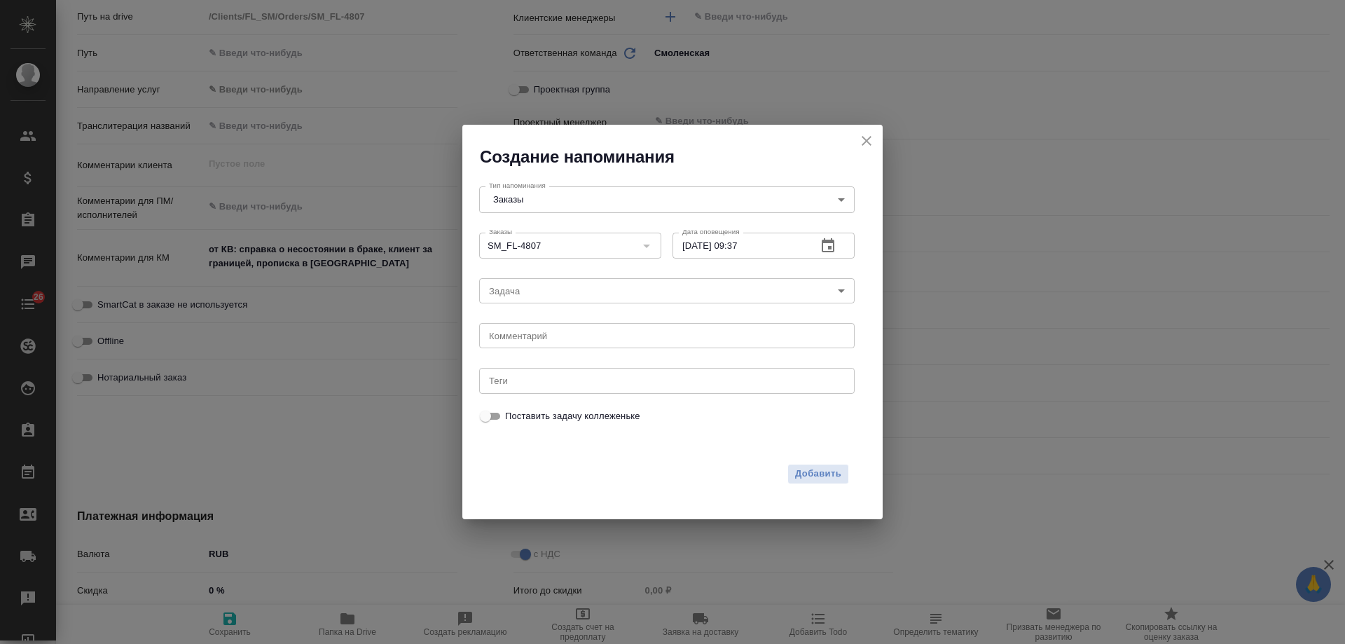
click at [541, 338] on div "2025 окт. 10 09 : 37 00 1 2 3 4 5 6 7 8 9 10 11 12 13 14 15 16 17 18 19 20 21 2…" at bounding box center [672, 322] width 1345 height 644
click at [539, 338] on div "2025 окт. 10 09 : 37 00 1 2 3 4 5 6 7 8 9 10 11 12 13 14 15 16 17 18 19 20 21 2…" at bounding box center [672, 322] width 1345 height 644
click at [535, 337] on textarea at bounding box center [667, 336] width 356 height 11
click at [535, 336] on textarea at bounding box center [667, 336] width 356 height 11
type textarea "инфа вотс"
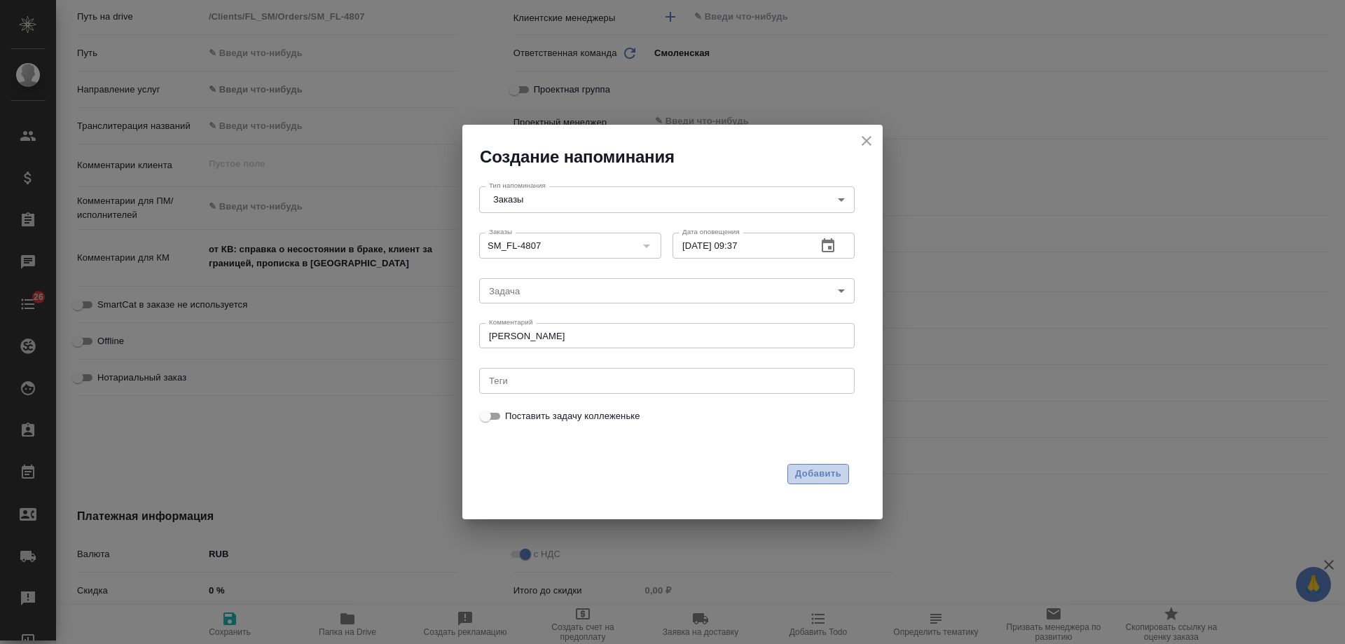
click at [830, 471] on span "Добавить" at bounding box center [818, 474] width 46 height 16
type textarea "x"
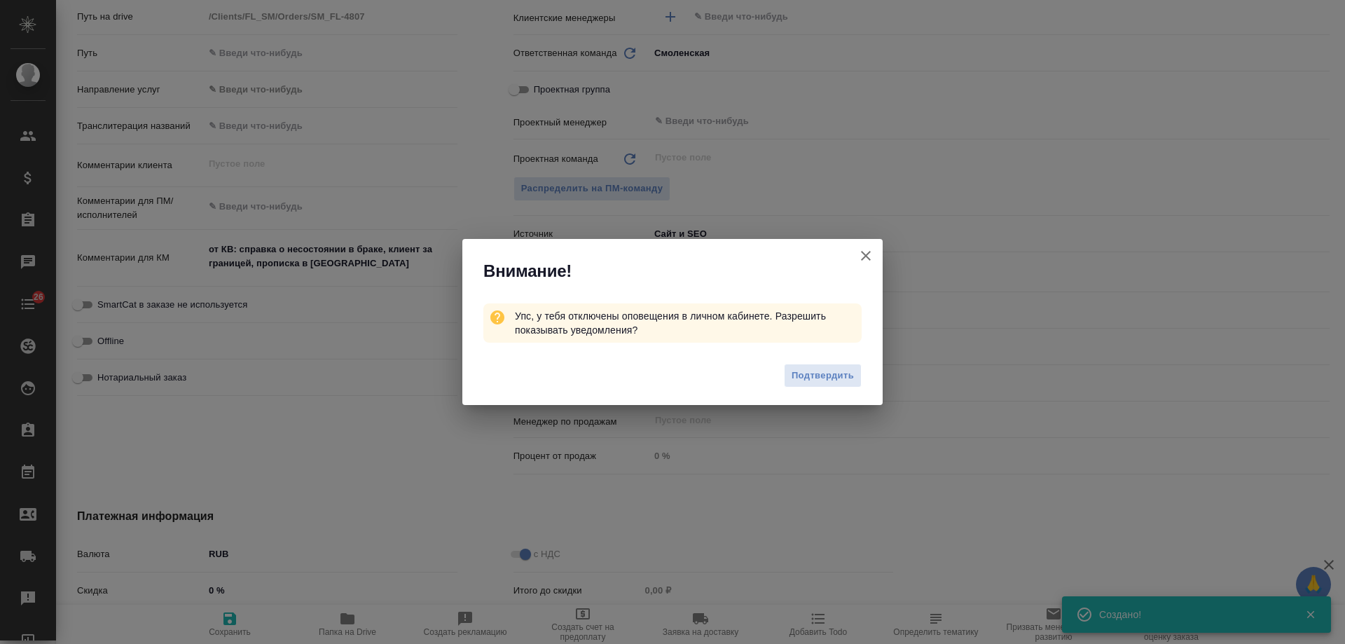
type textarea "x"
click at [872, 256] on icon "button" at bounding box center [866, 255] width 17 height 17
type textarea "x"
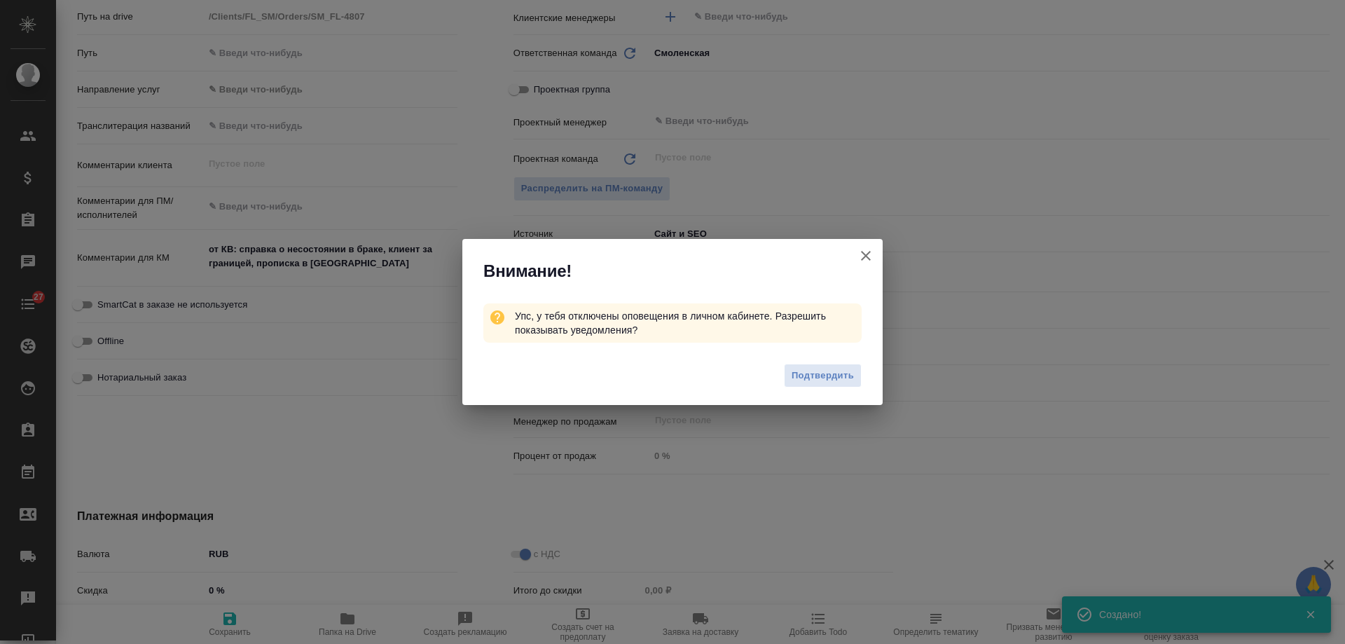
type textarea "x"
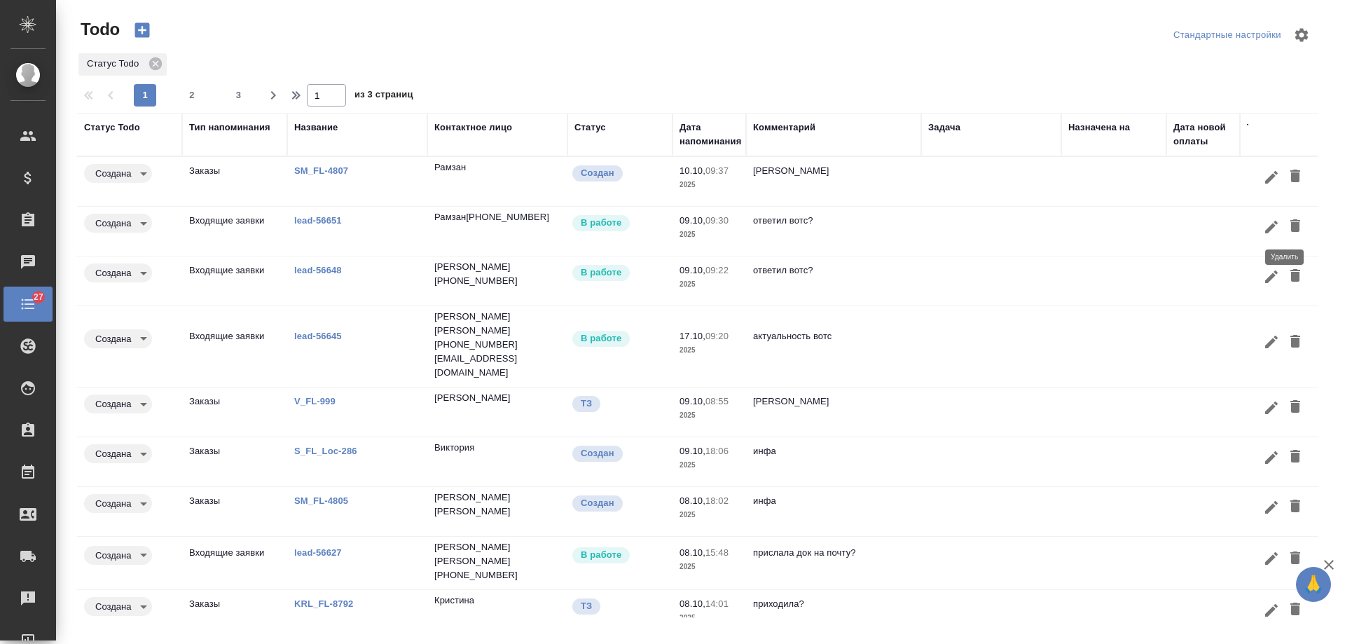
click at [1291, 224] on icon "button" at bounding box center [1296, 225] width 10 height 13
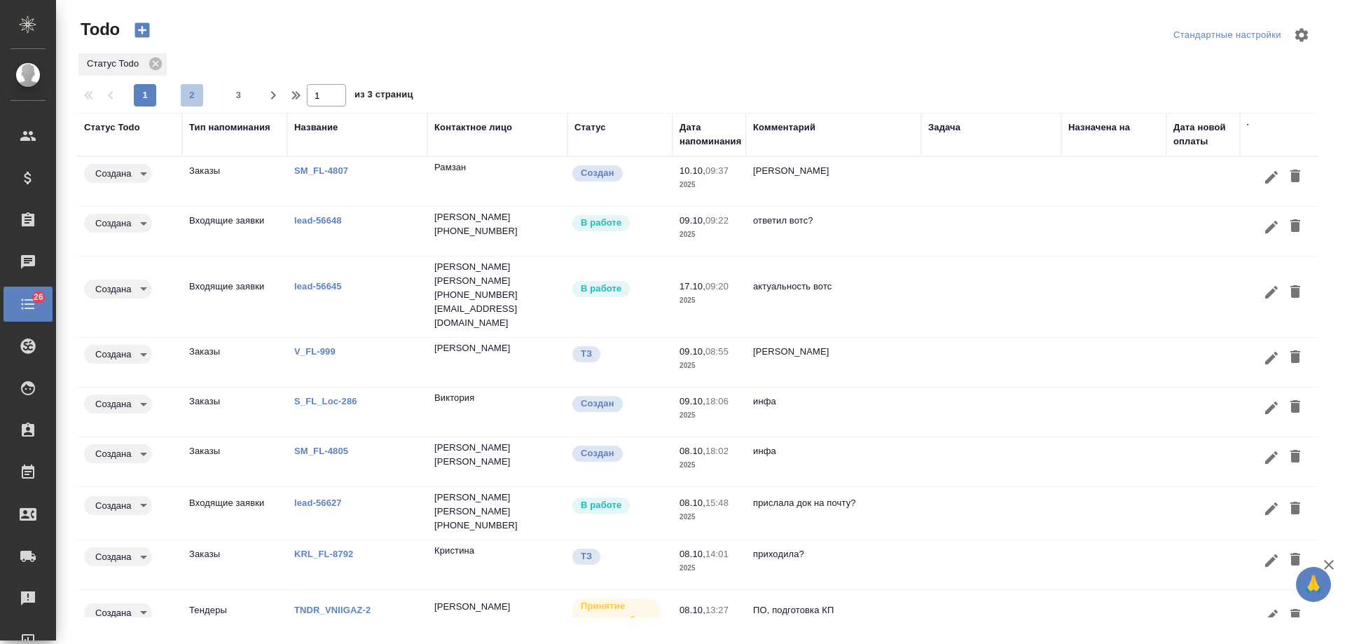
click at [198, 95] on span "2" at bounding box center [192, 95] width 22 height 14
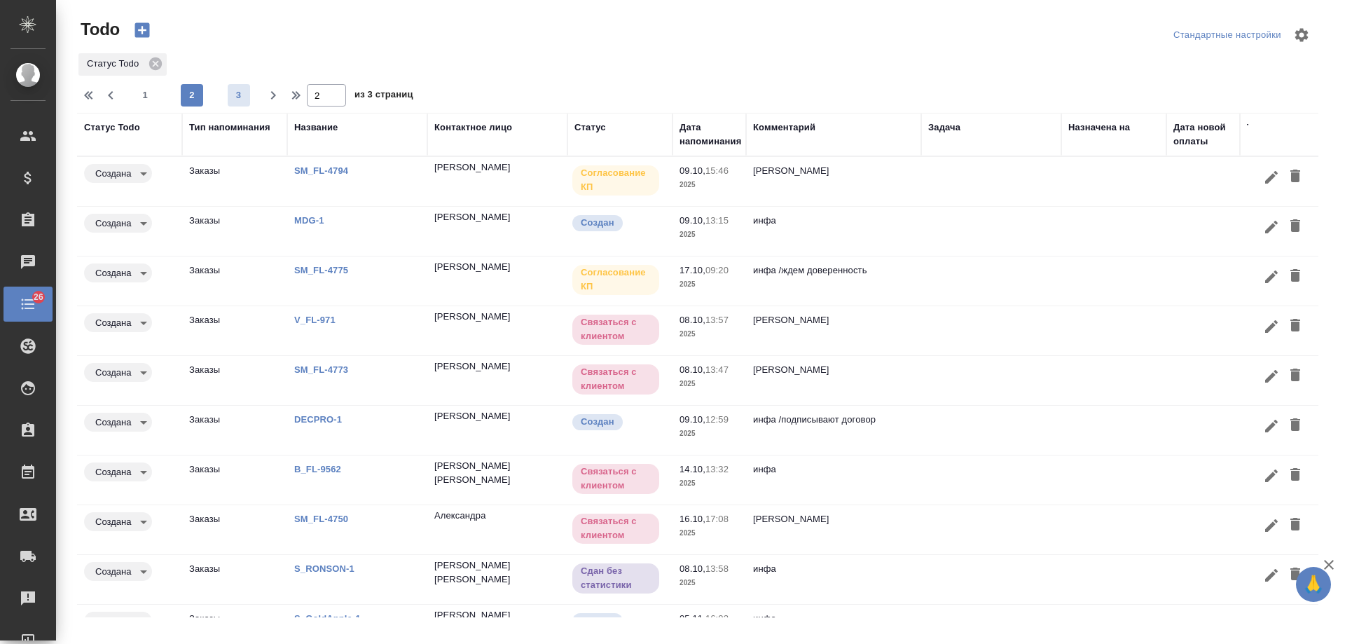
click at [243, 95] on span "3" at bounding box center [239, 95] width 22 height 14
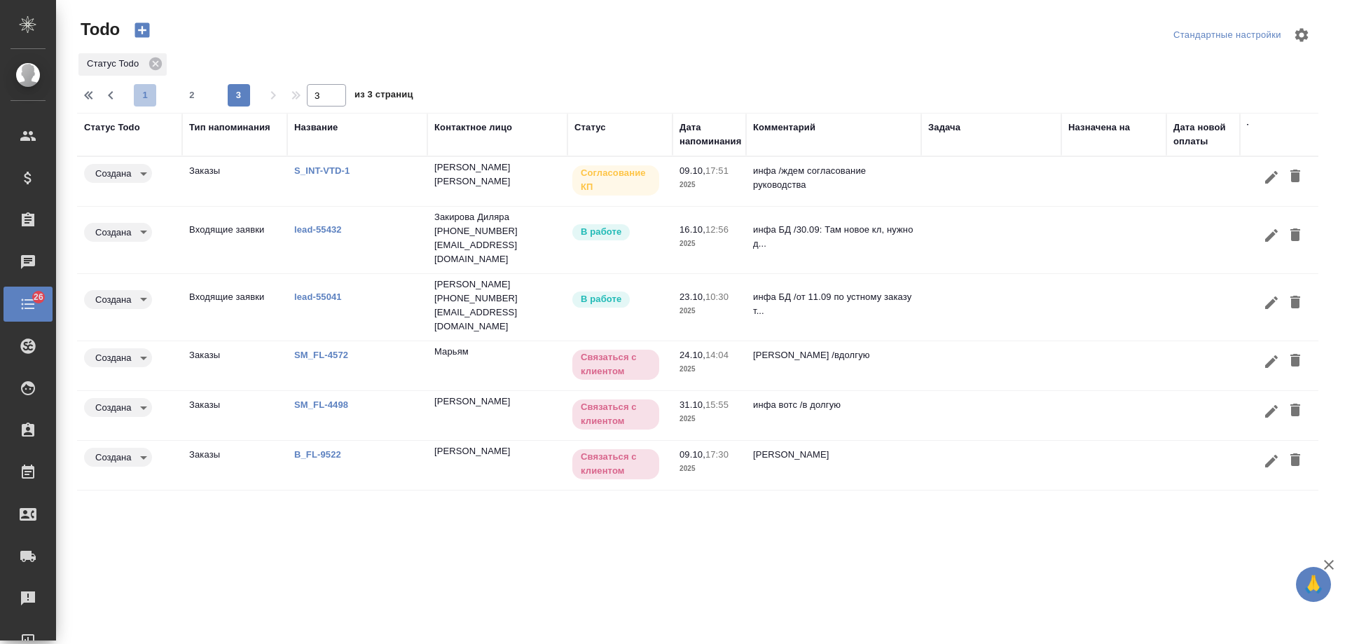
click at [138, 90] on span "1" at bounding box center [145, 95] width 22 height 14
type input "1"
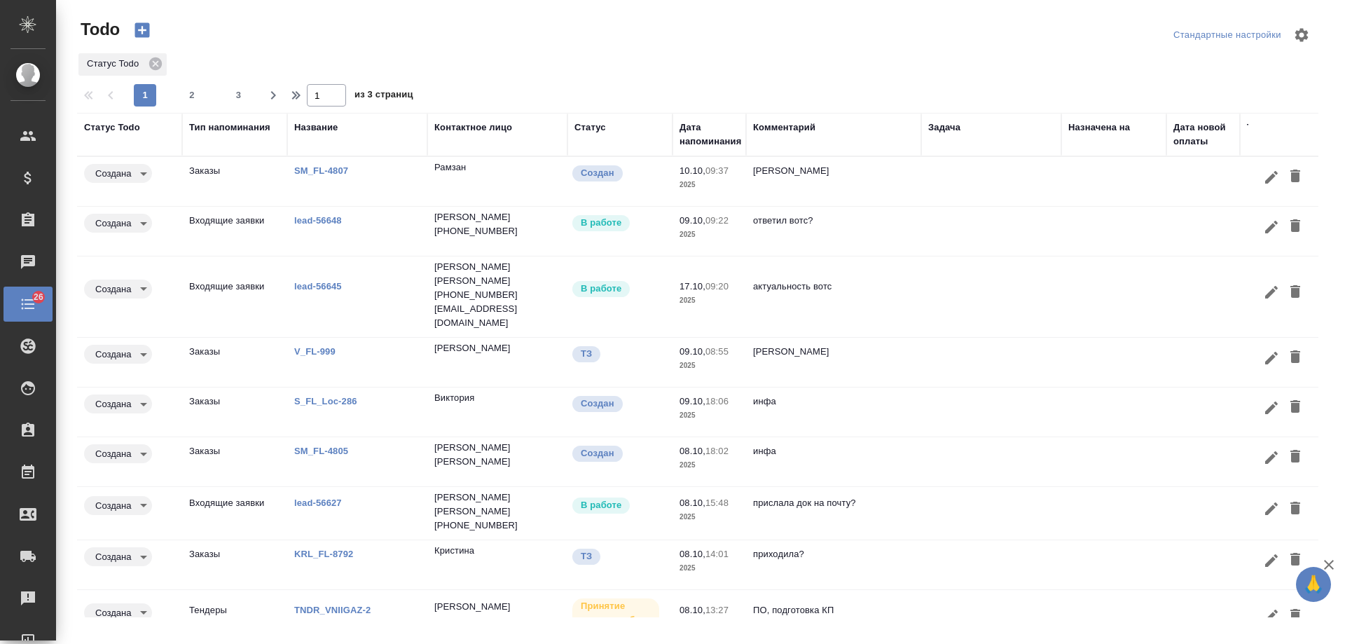
click at [703, 138] on div "Дата напоминания" at bounding box center [711, 135] width 62 height 28
select select "9"
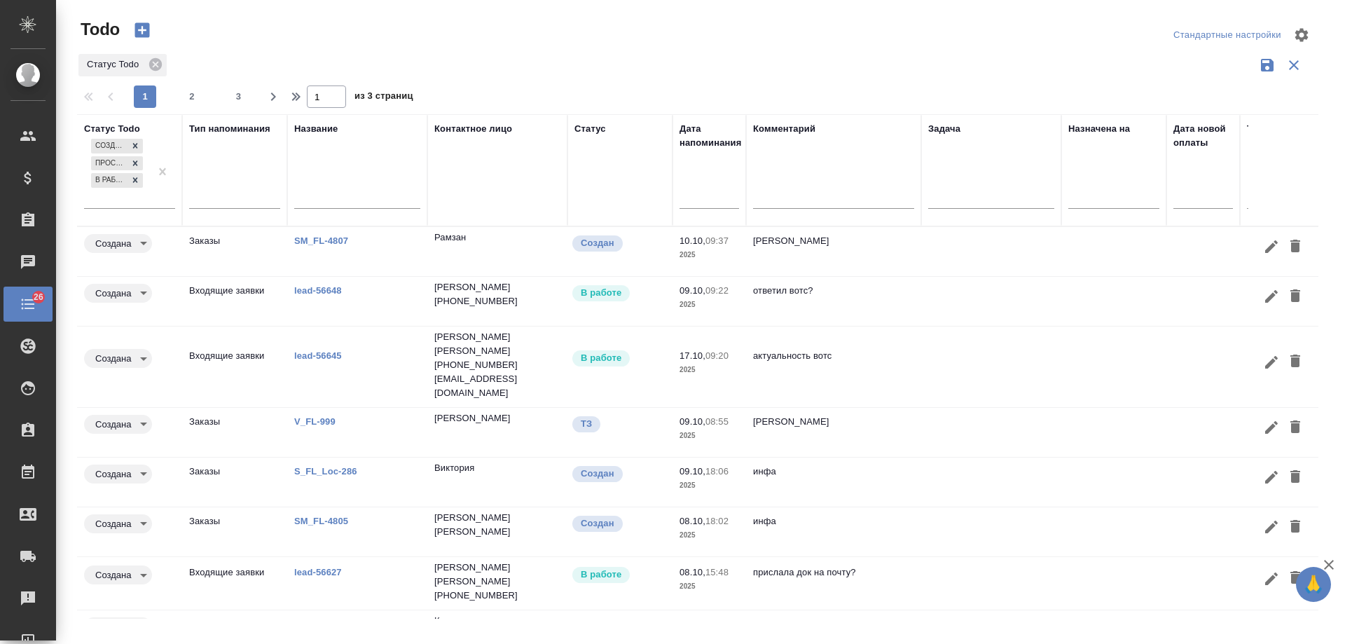
click at [695, 208] on div at bounding box center [710, 197] width 60 height 23
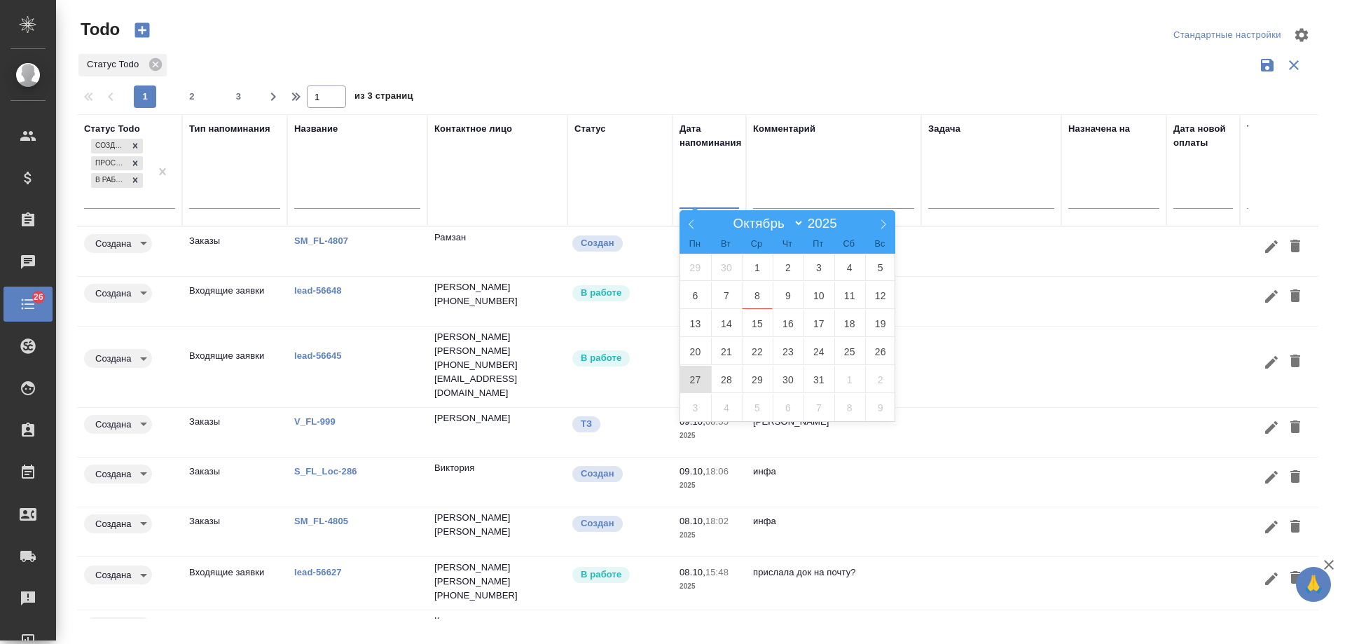
click at [696, 378] on span "27" at bounding box center [695, 379] width 31 height 27
type div "2025-10-26T21:00:00.000Z"
click at [884, 375] on span "2" at bounding box center [880, 379] width 31 height 27
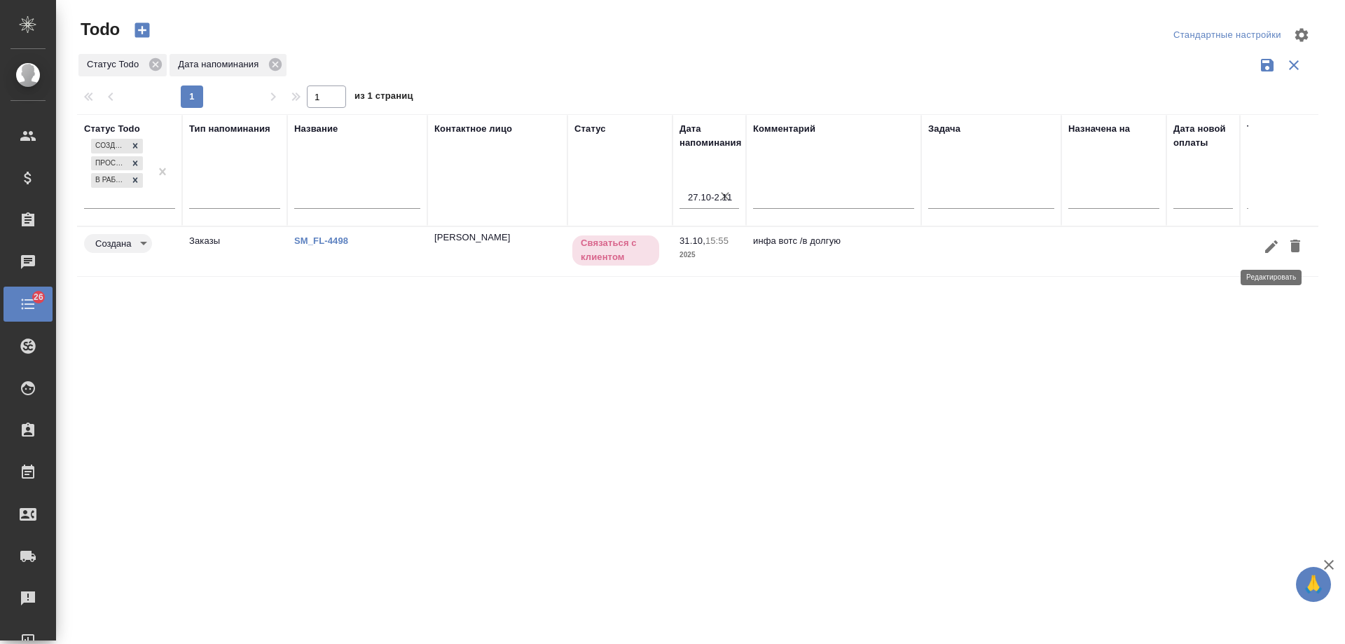
click at [1268, 248] on icon "button" at bounding box center [1271, 246] width 17 height 17
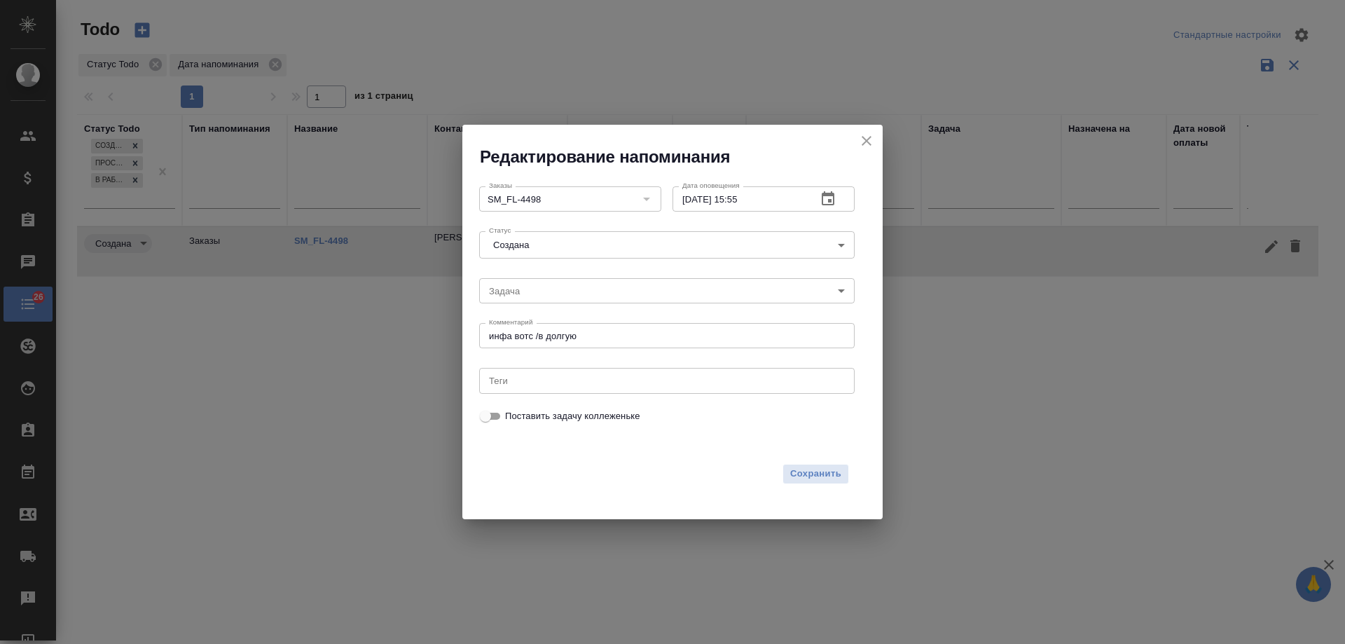
click at [836, 201] on icon "button" at bounding box center [828, 199] width 17 height 17
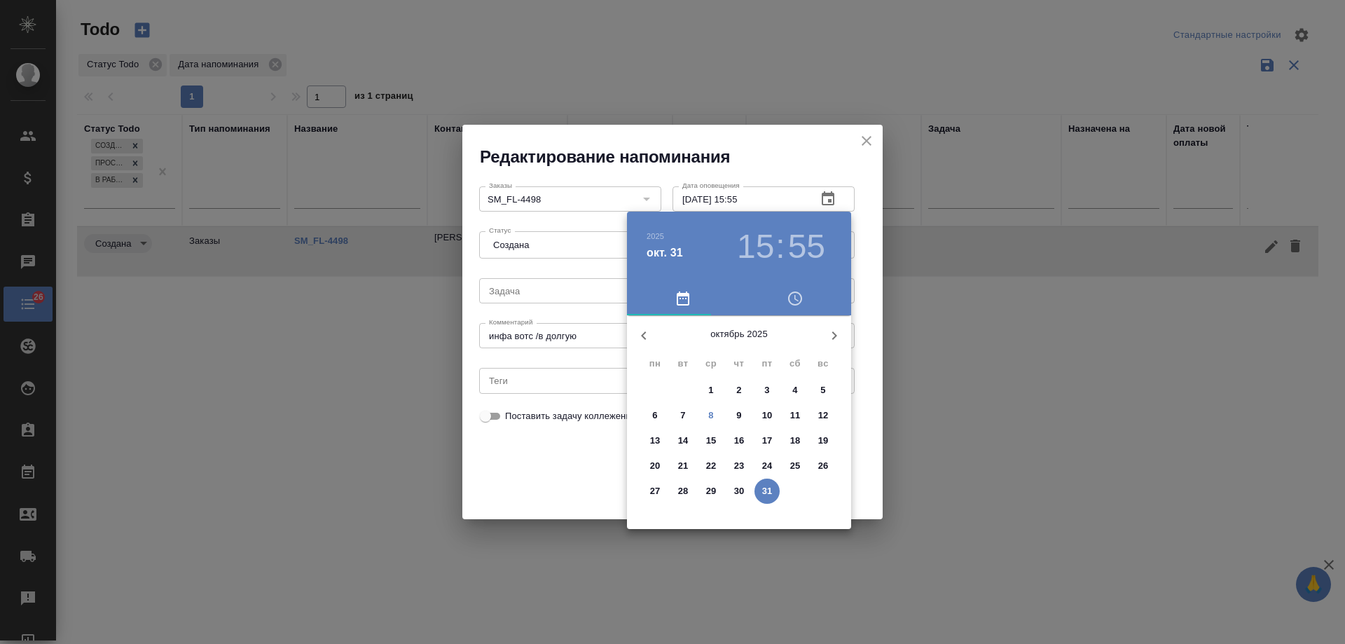
click at [840, 330] on icon "button" at bounding box center [834, 335] width 17 height 17
click at [744, 413] on span "6" at bounding box center [739, 416] width 25 height 14
type input "06.11.2025 15:55"
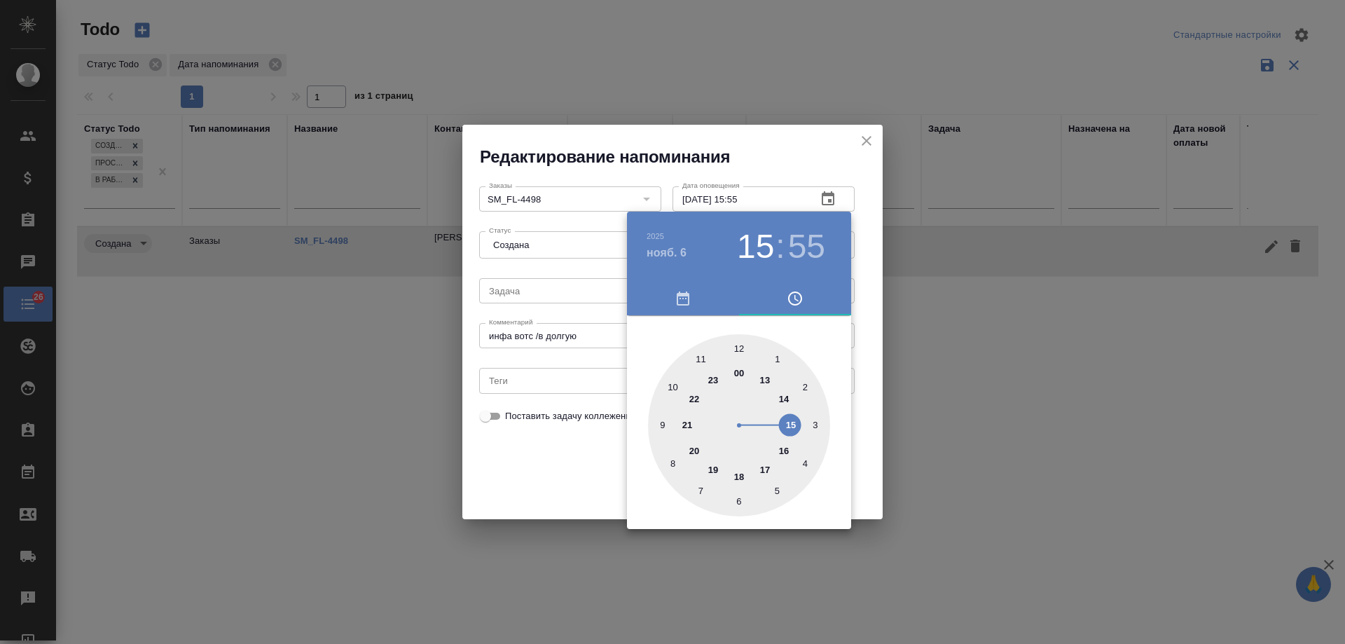
click at [588, 451] on div at bounding box center [672, 322] width 1345 height 644
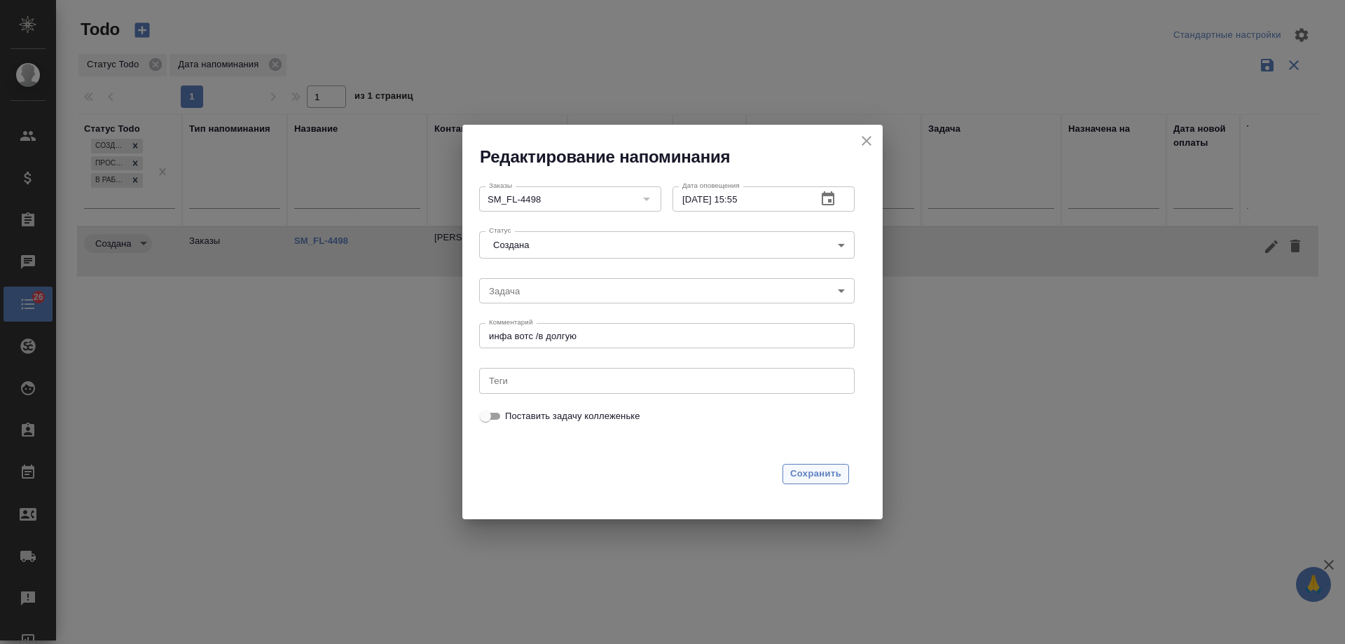
click at [813, 475] on span "Сохранить" at bounding box center [815, 474] width 51 height 16
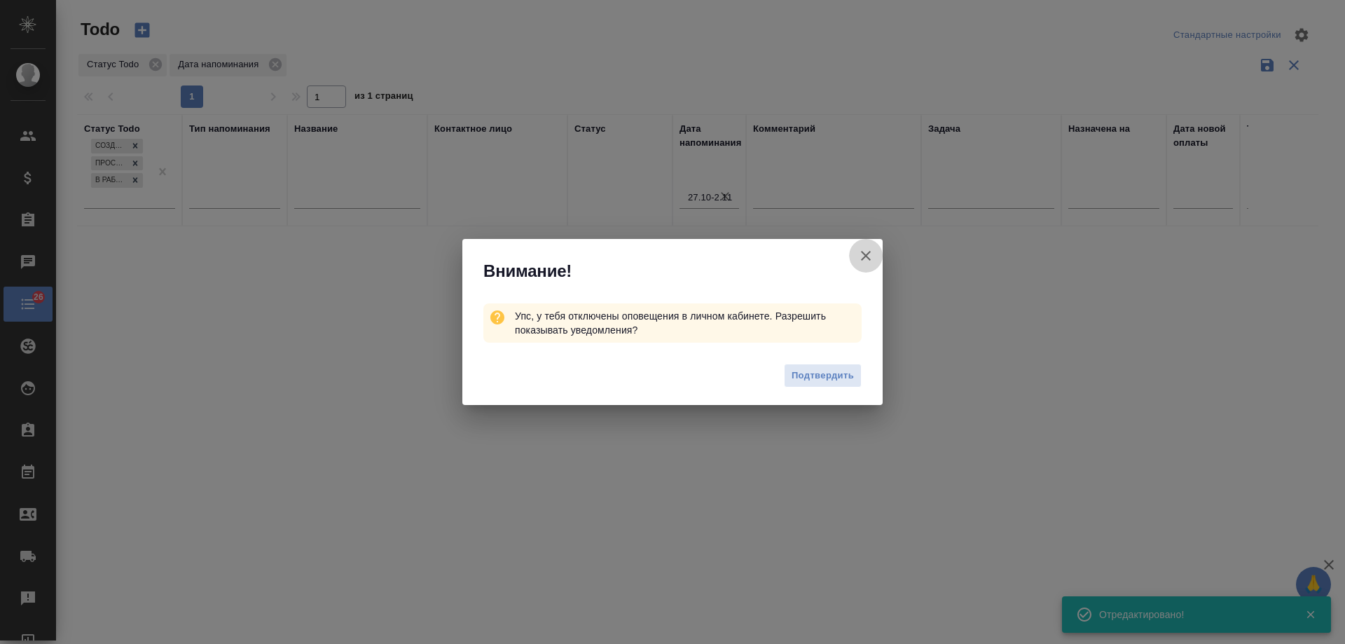
click at [870, 259] on icon "button" at bounding box center [866, 256] width 10 height 10
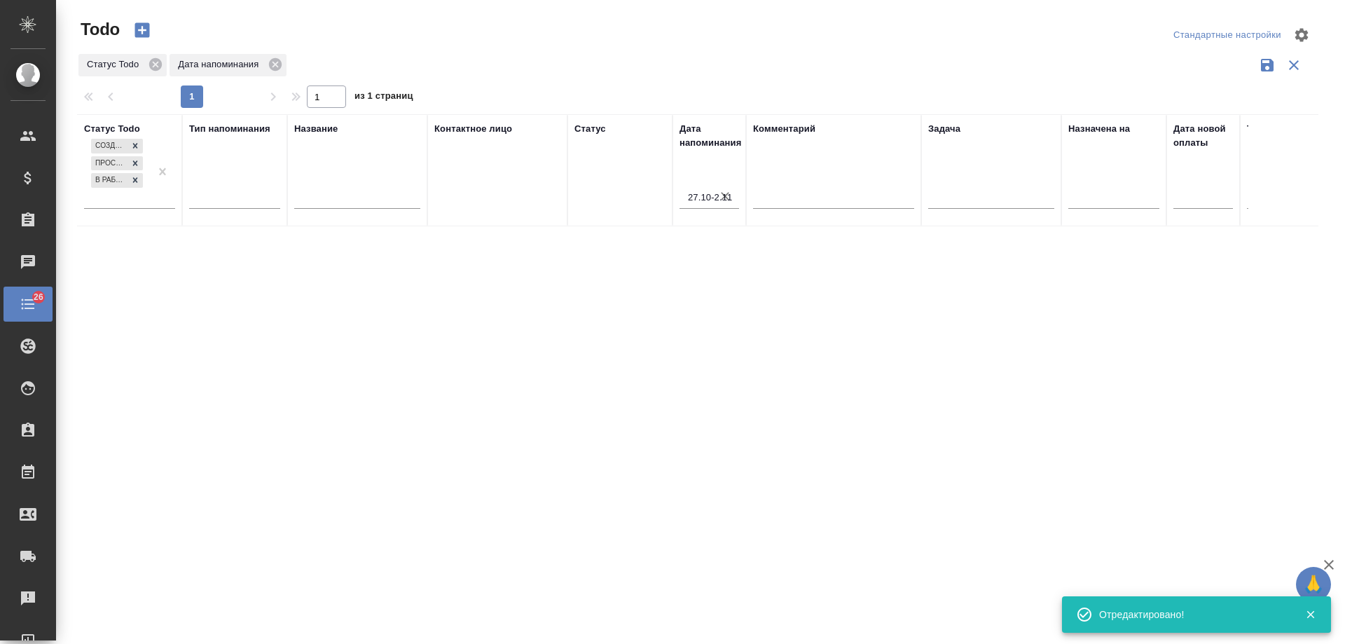
click at [727, 196] on icon "button" at bounding box center [725, 196] width 14 height 14
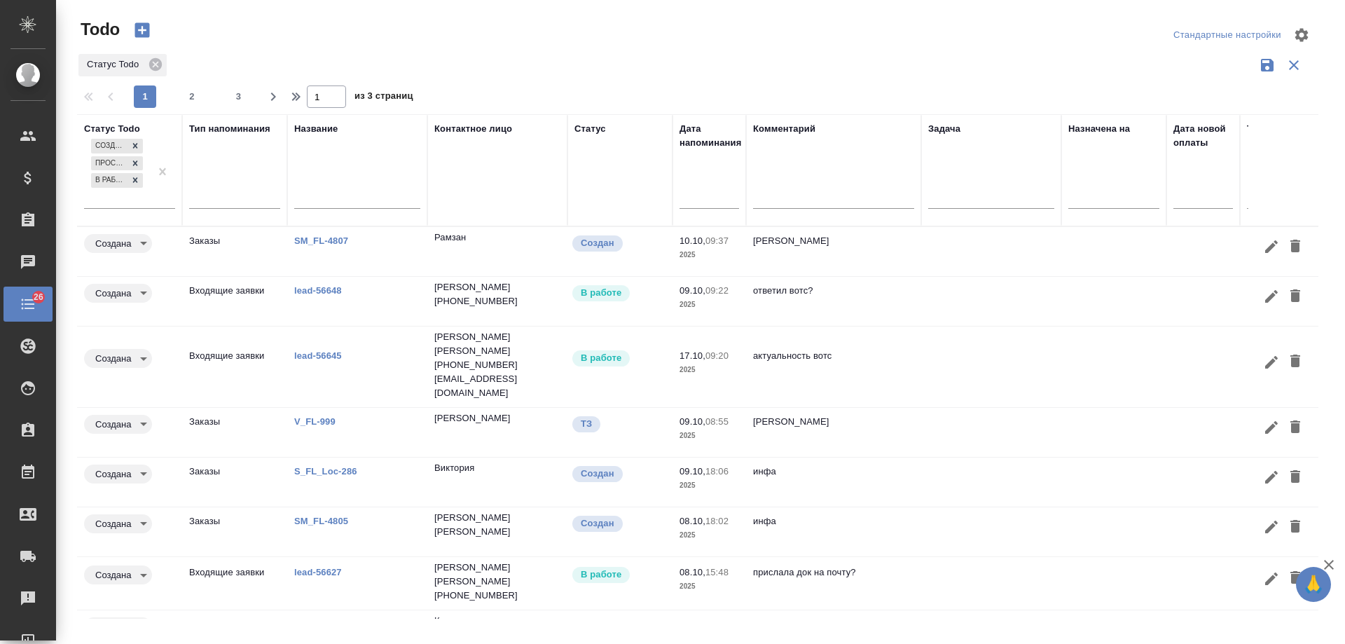
click at [710, 204] on input "text" at bounding box center [713, 197] width 51 height 20
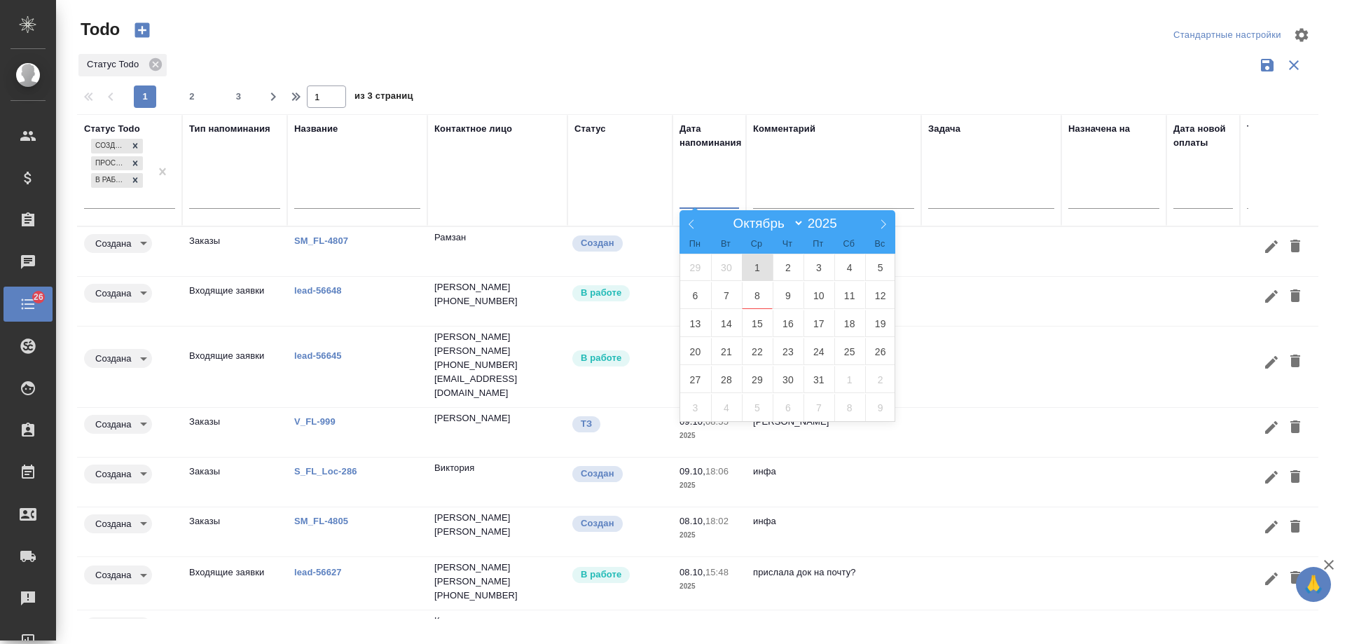
click at [756, 281] on span "1" at bounding box center [757, 267] width 31 height 27
type div "2025-09-30T21:00:00.000Z"
click at [784, 267] on span "2" at bounding box center [788, 267] width 31 height 27
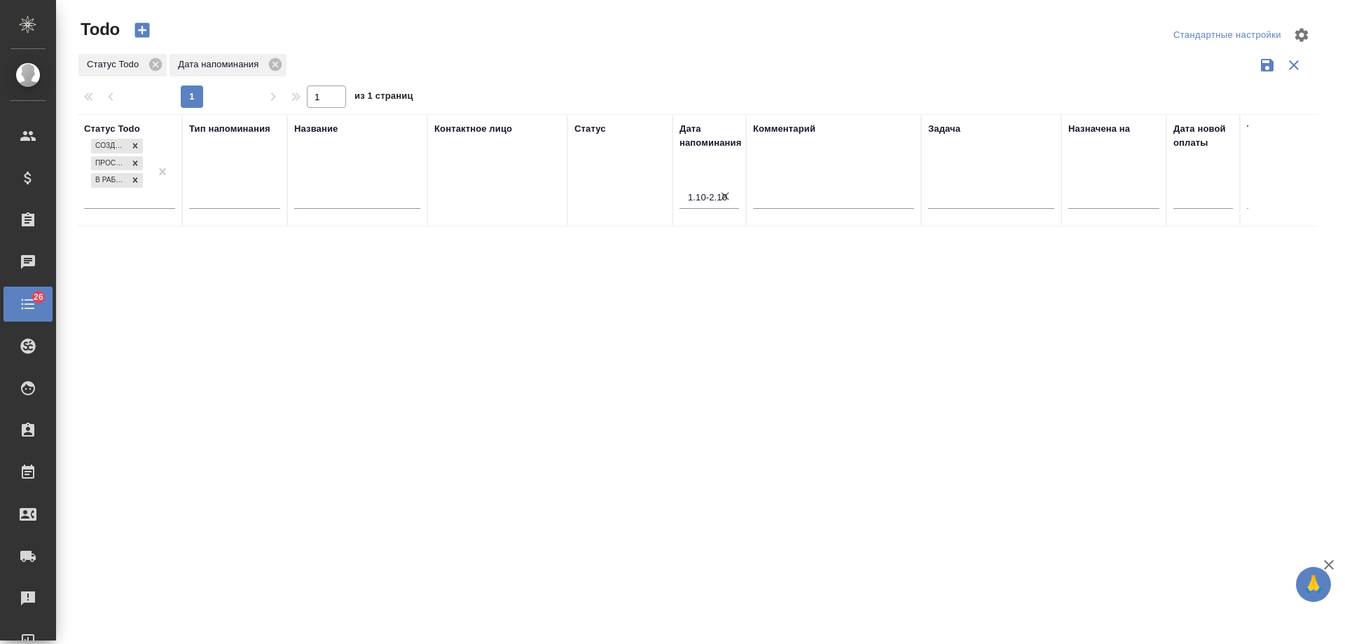
click at [725, 196] on icon "button" at bounding box center [725, 196] width 8 height 8
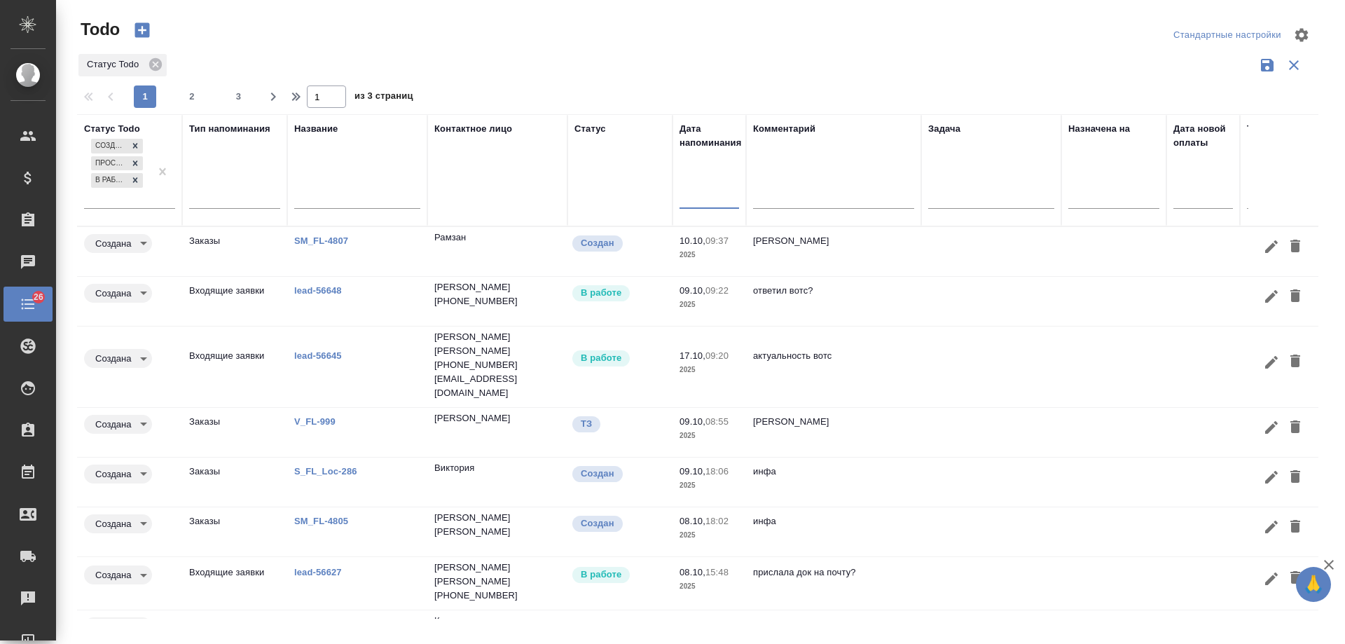
click at [708, 196] on input "text" at bounding box center [713, 197] width 51 height 20
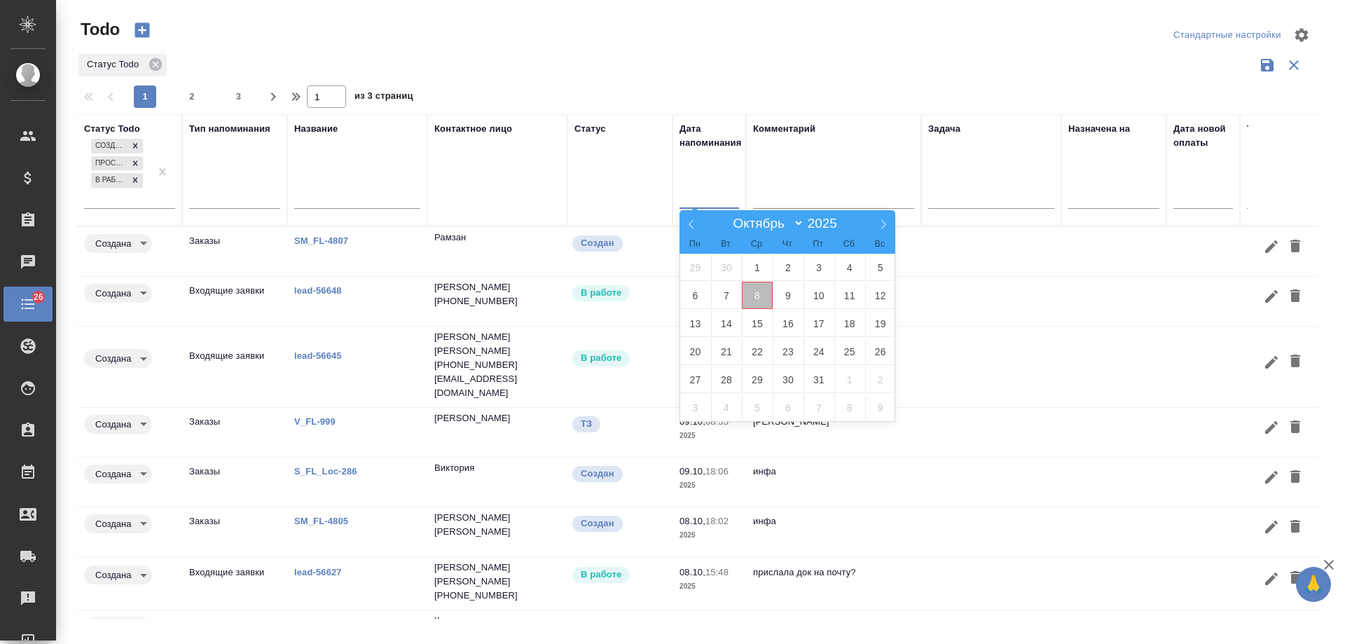
click at [762, 299] on span "8" at bounding box center [757, 295] width 31 height 27
type div "2025-10-07T21:00:00.000Z"
click at [799, 299] on span "9" at bounding box center [788, 295] width 31 height 27
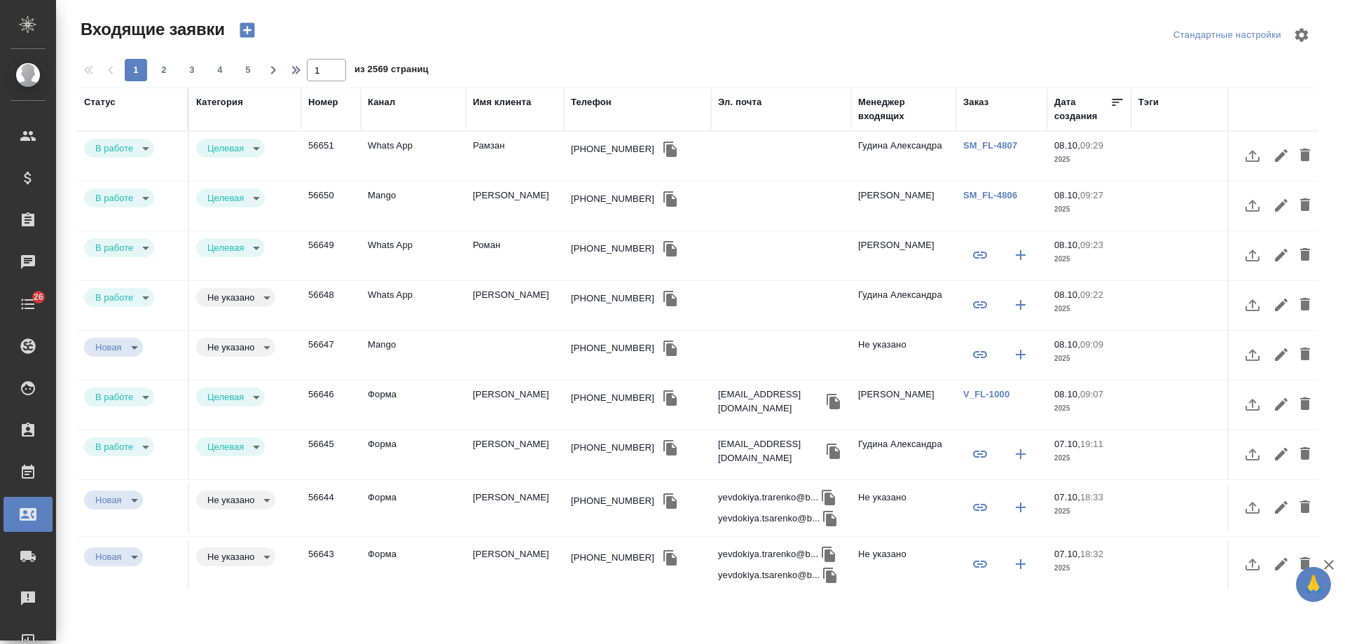
select select "RU"
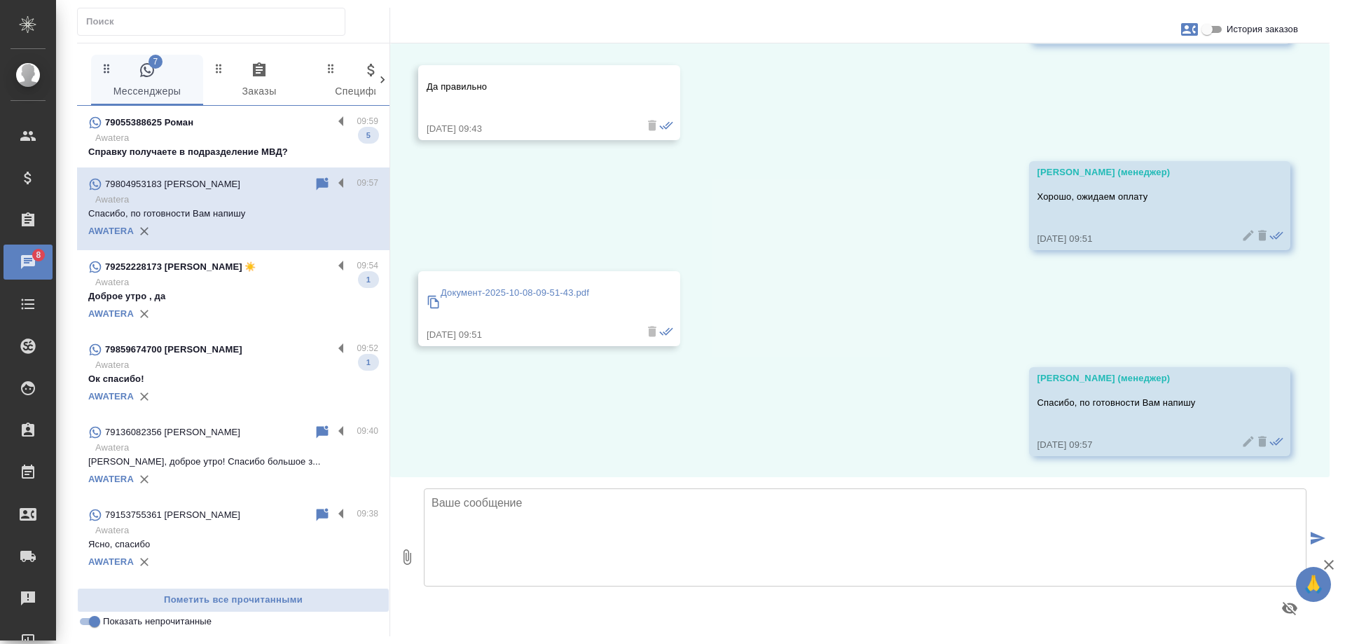
scroll to position [8720, 0]
click at [246, 143] on p "Awatera" at bounding box center [236, 138] width 283 height 14
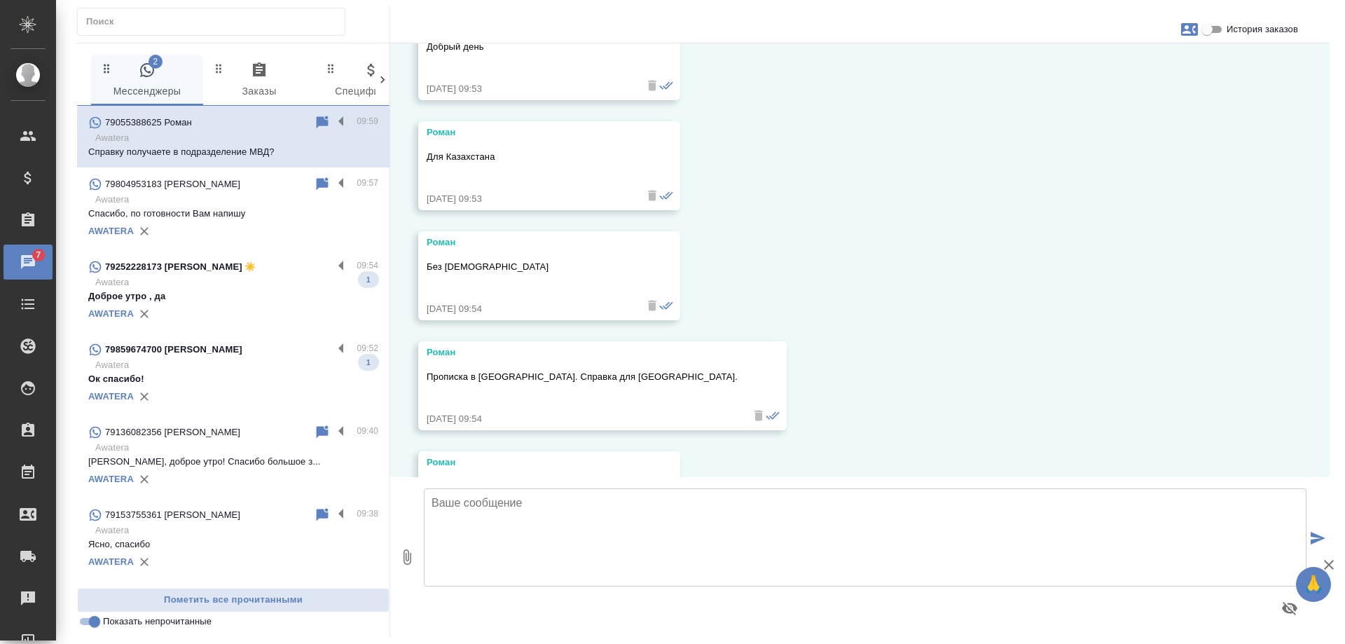
scroll to position [722, 0]
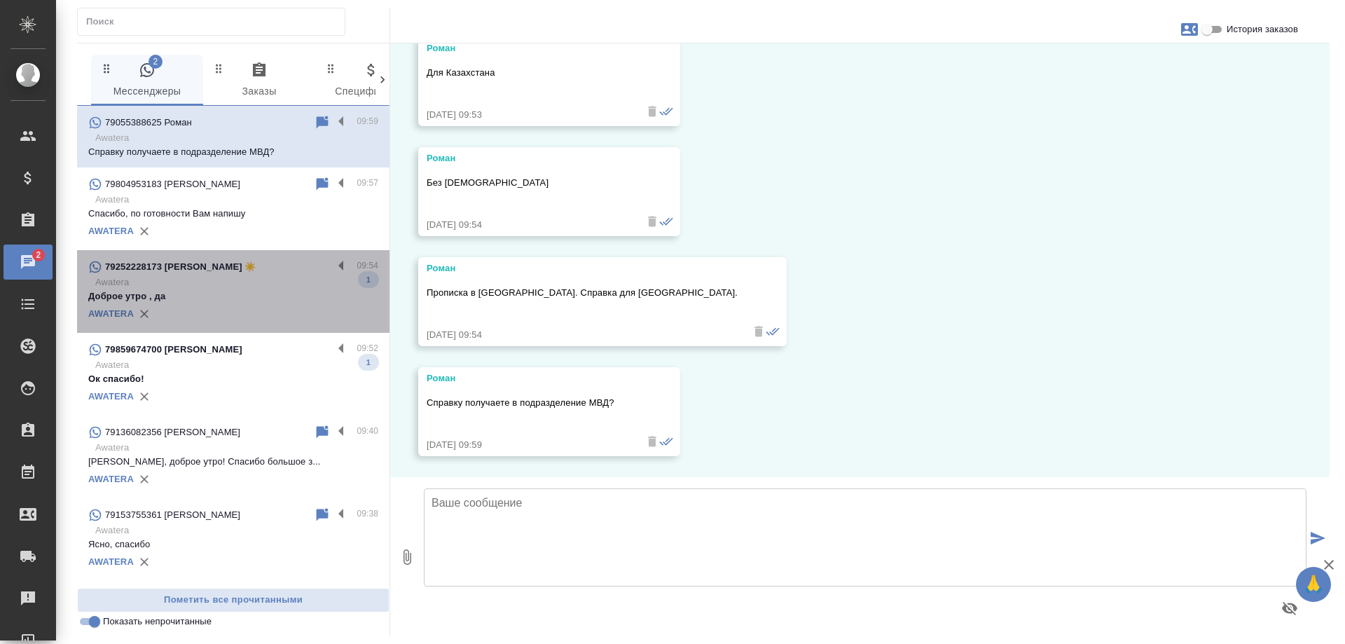
click at [259, 293] on p "Доброе утро , да" at bounding box center [233, 296] width 290 height 14
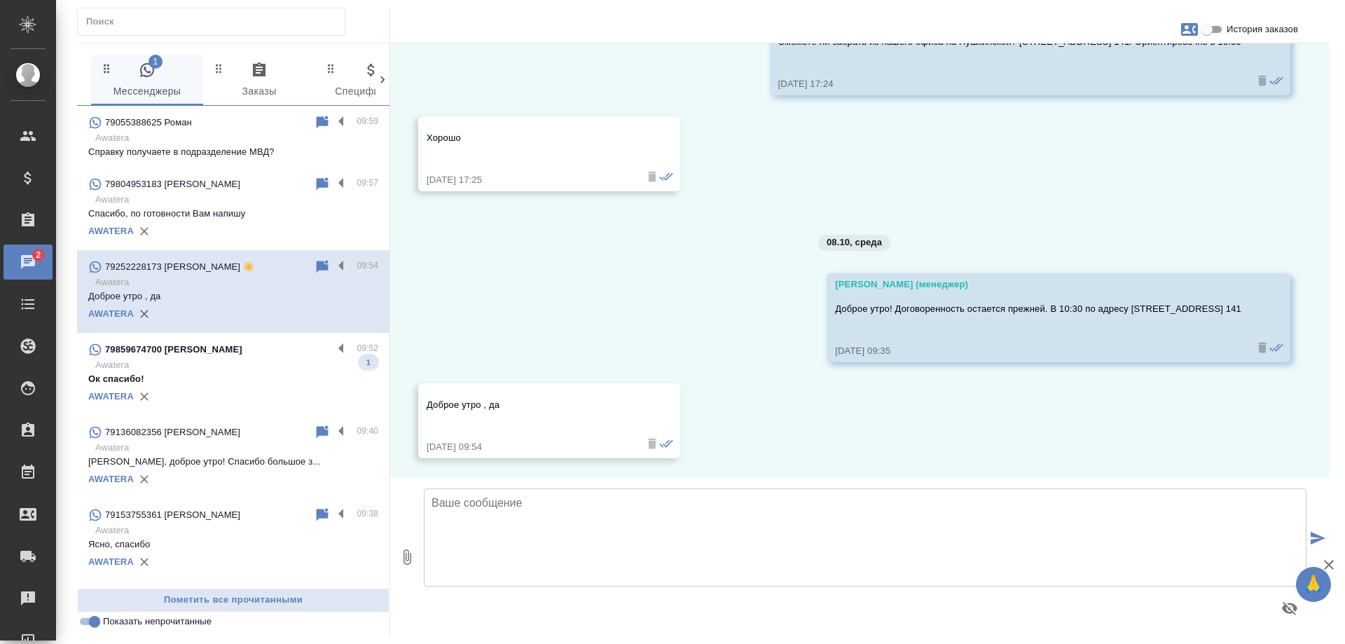
scroll to position [2391, 0]
click at [255, 372] on p "Ок спасибо!" at bounding box center [233, 379] width 290 height 14
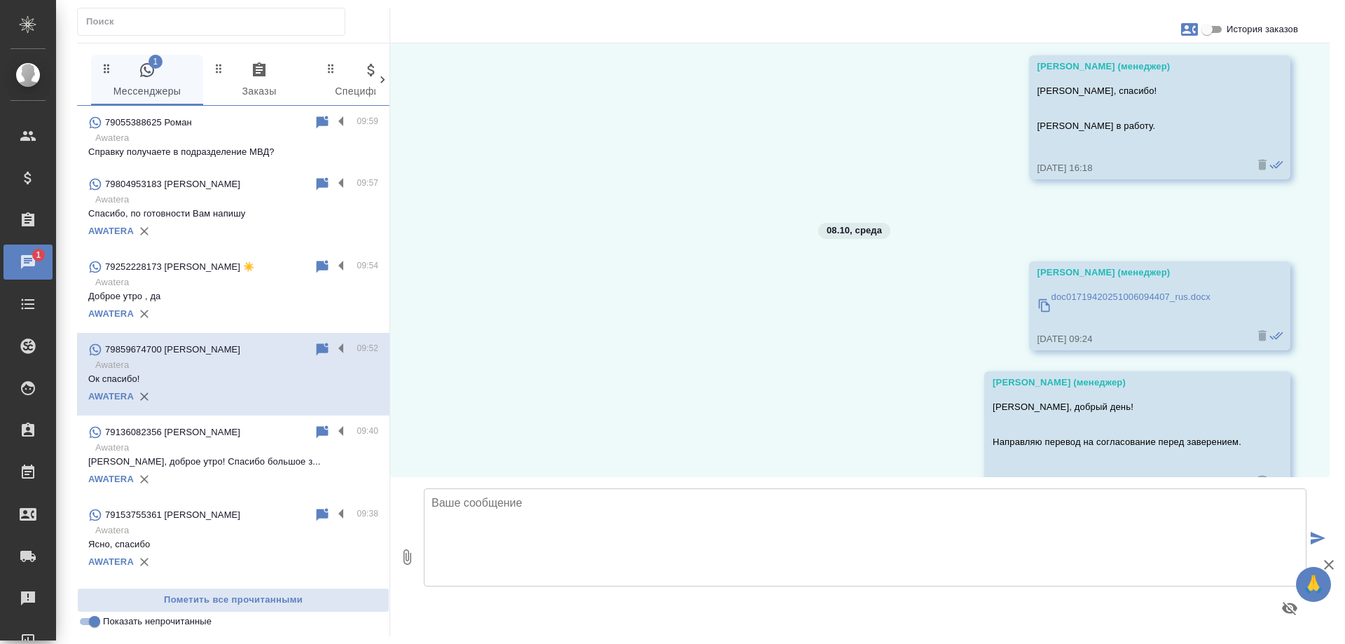
scroll to position [760, 0]
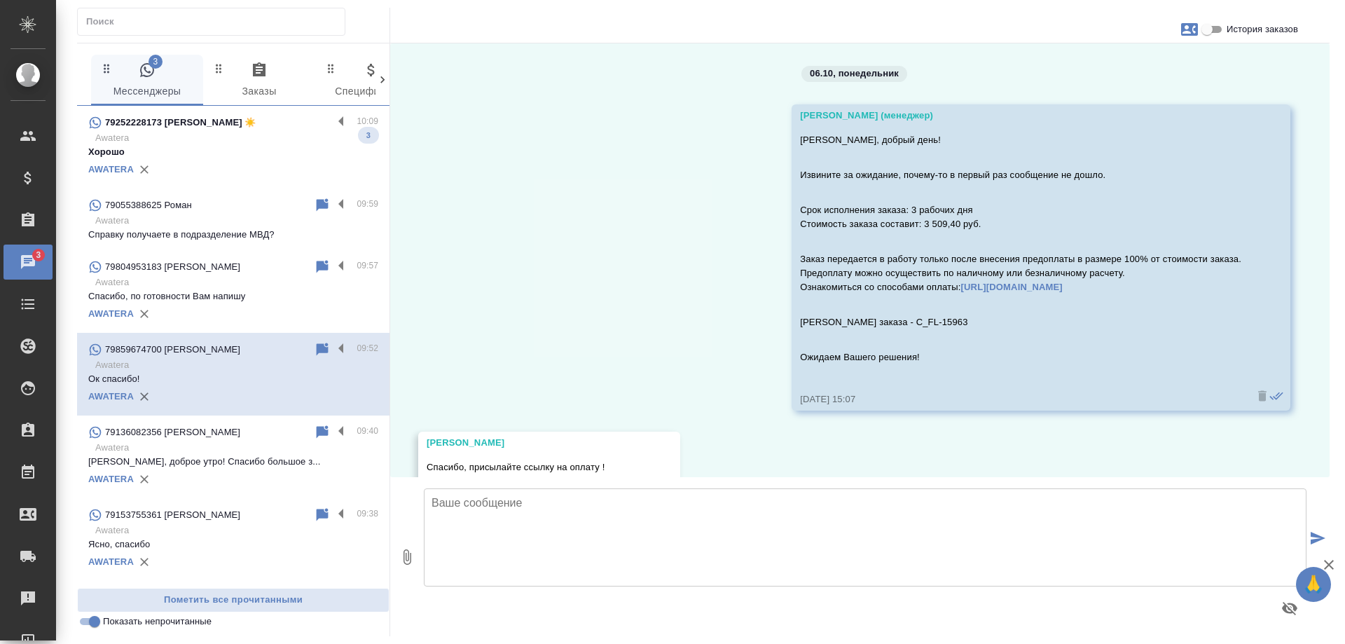
scroll to position [760, 0]
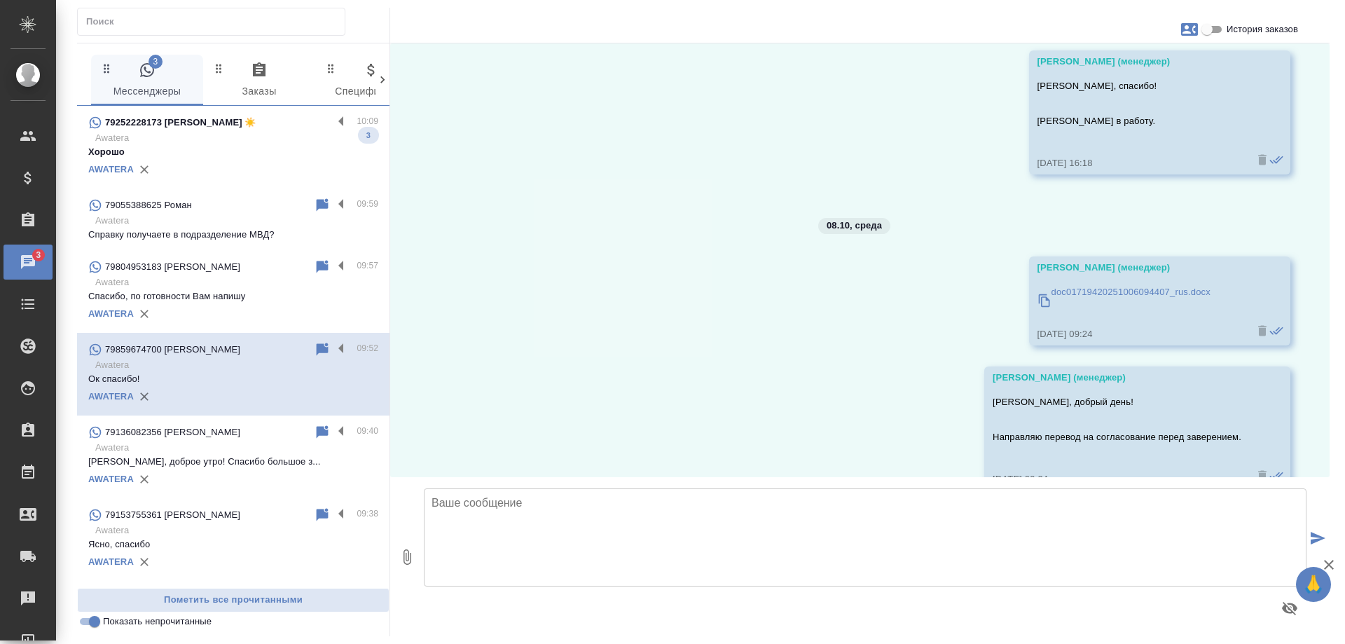
click at [240, 139] on p "Awatera" at bounding box center [236, 138] width 283 height 14
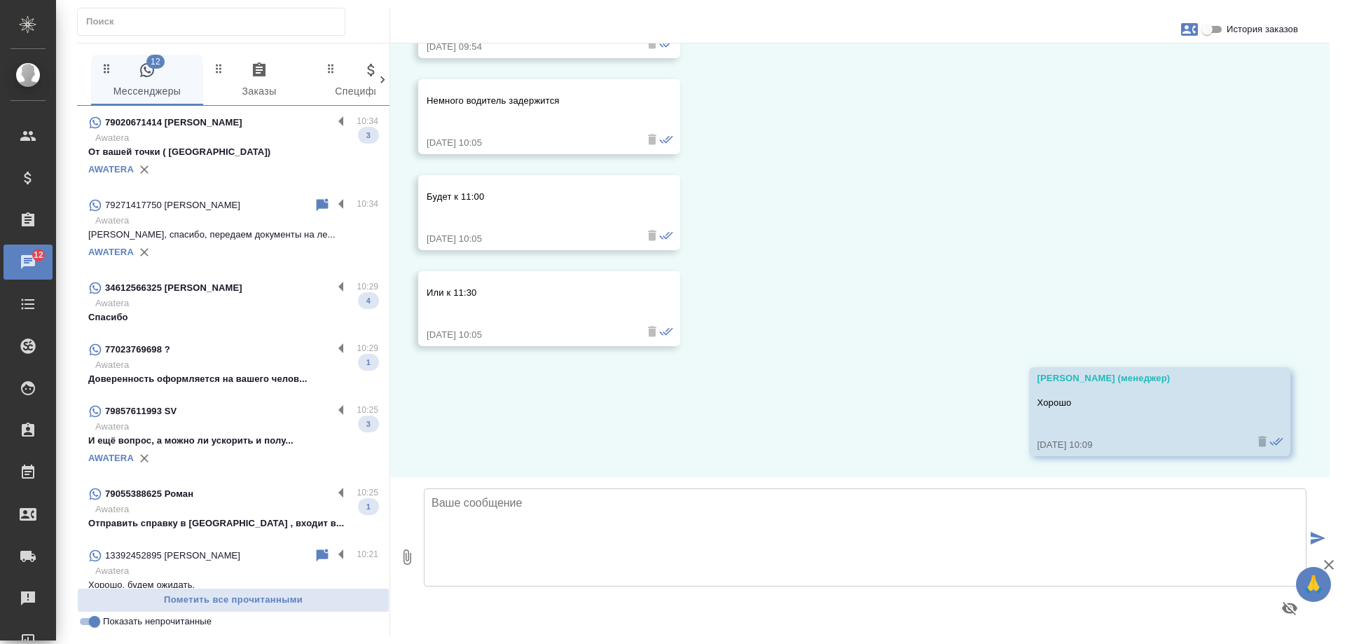
scroll to position [0, 0]
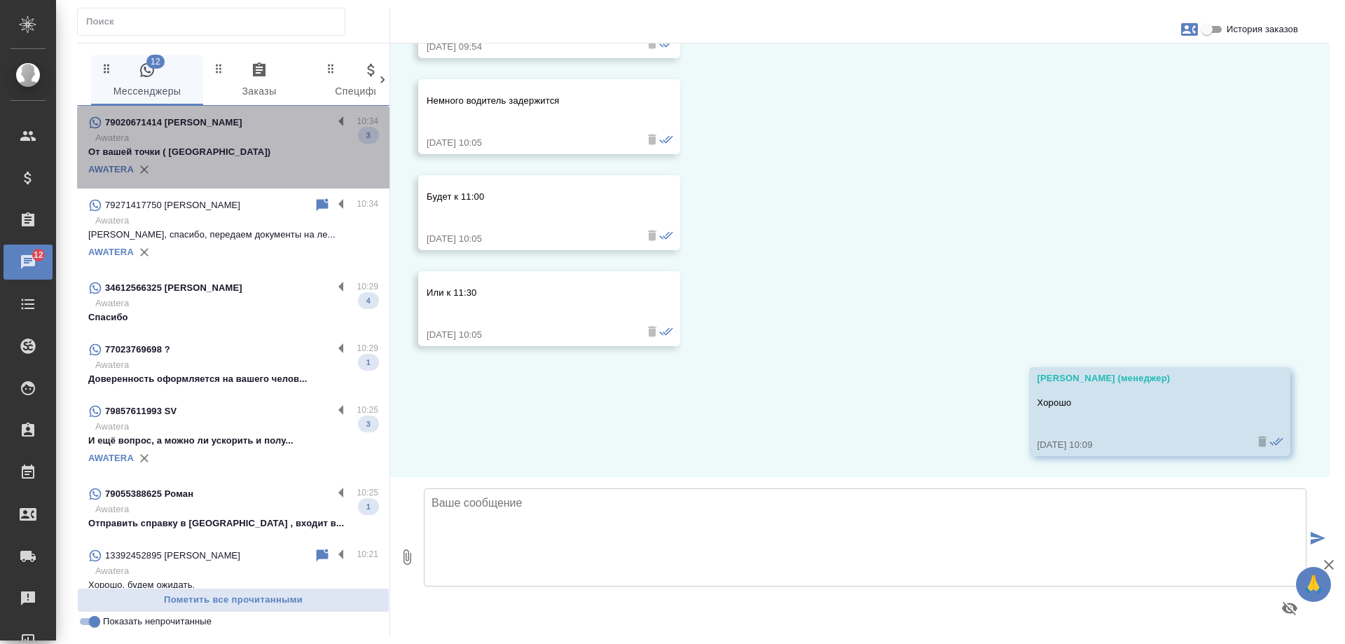
click at [252, 142] on p "Awatera" at bounding box center [236, 138] width 283 height 14
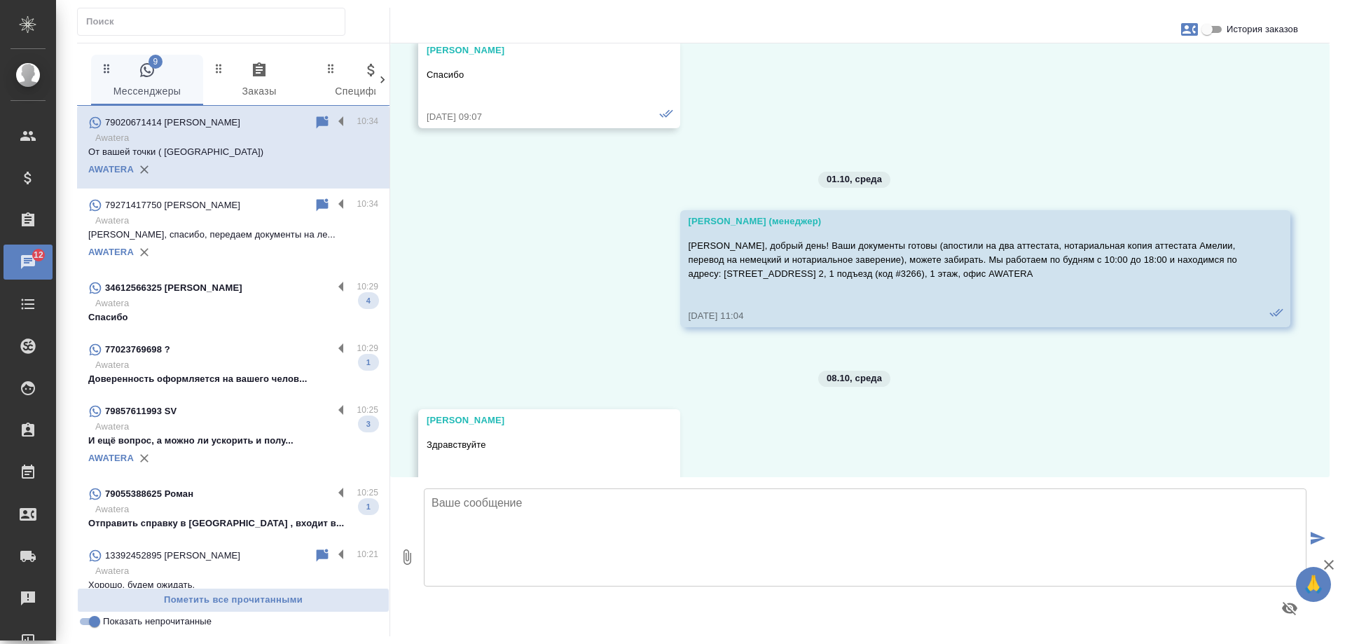
scroll to position [7895, 0]
click at [264, 300] on p "Awatera" at bounding box center [236, 303] width 283 height 14
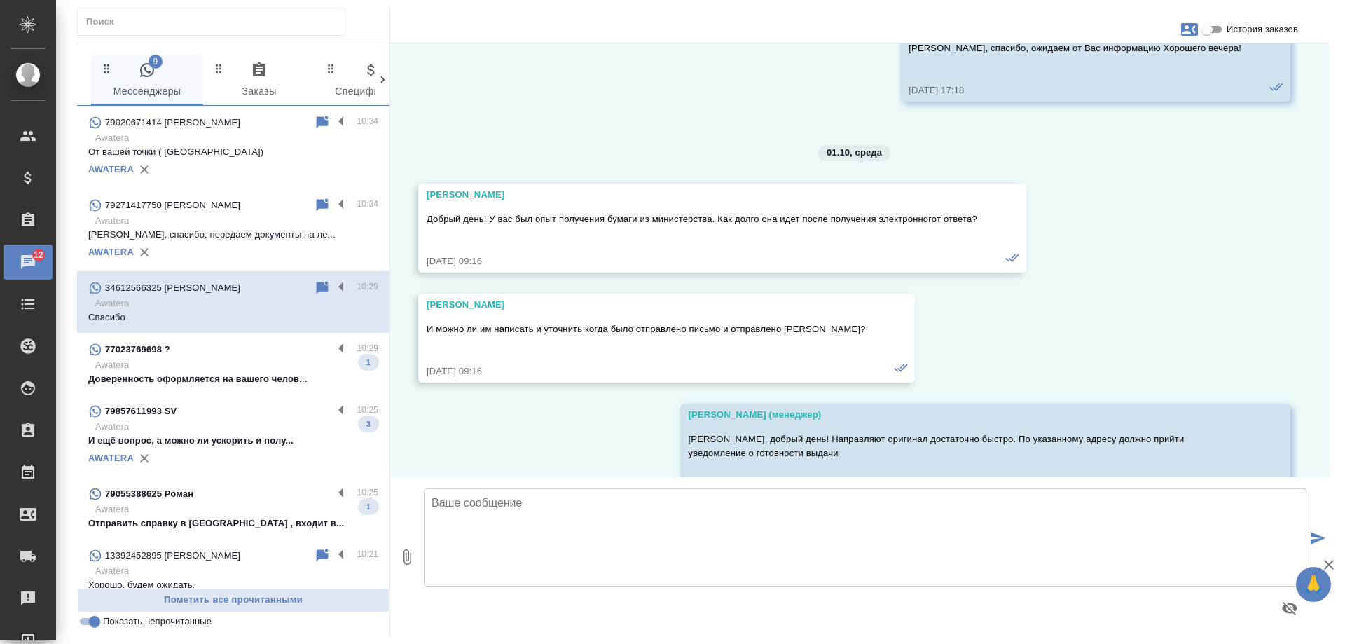
scroll to position [15592, 0]
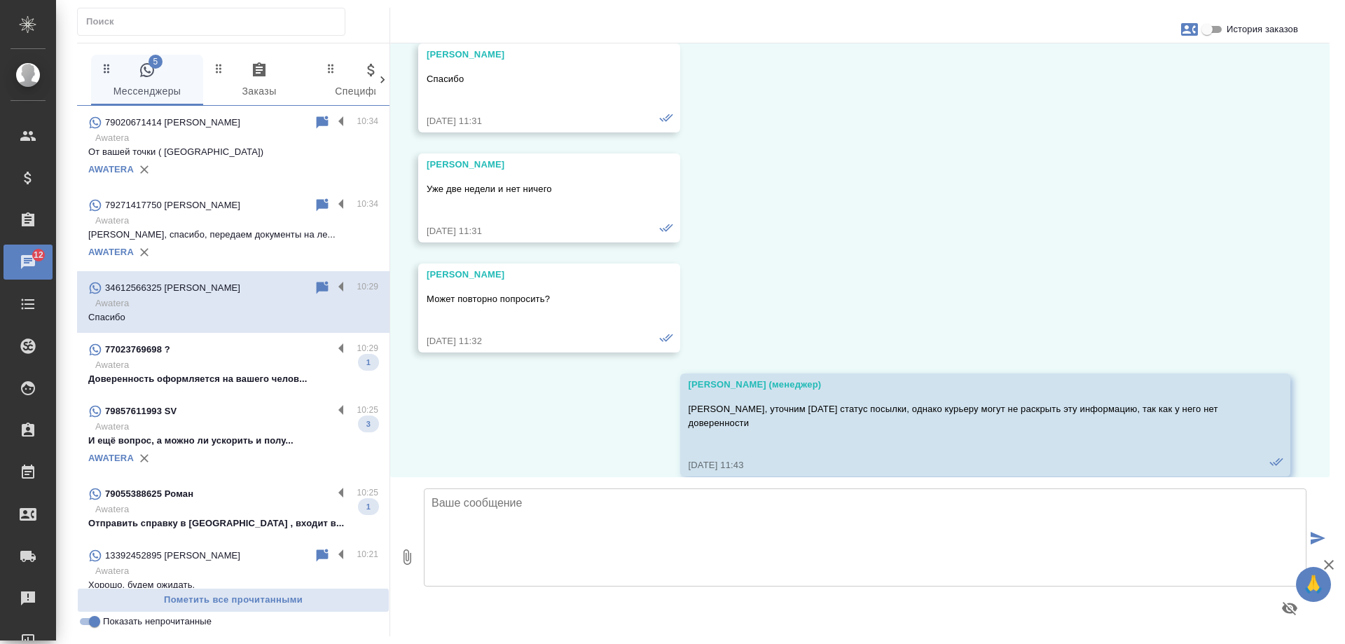
click at [280, 355] on div "77023769698 ?" at bounding box center [210, 349] width 245 height 17
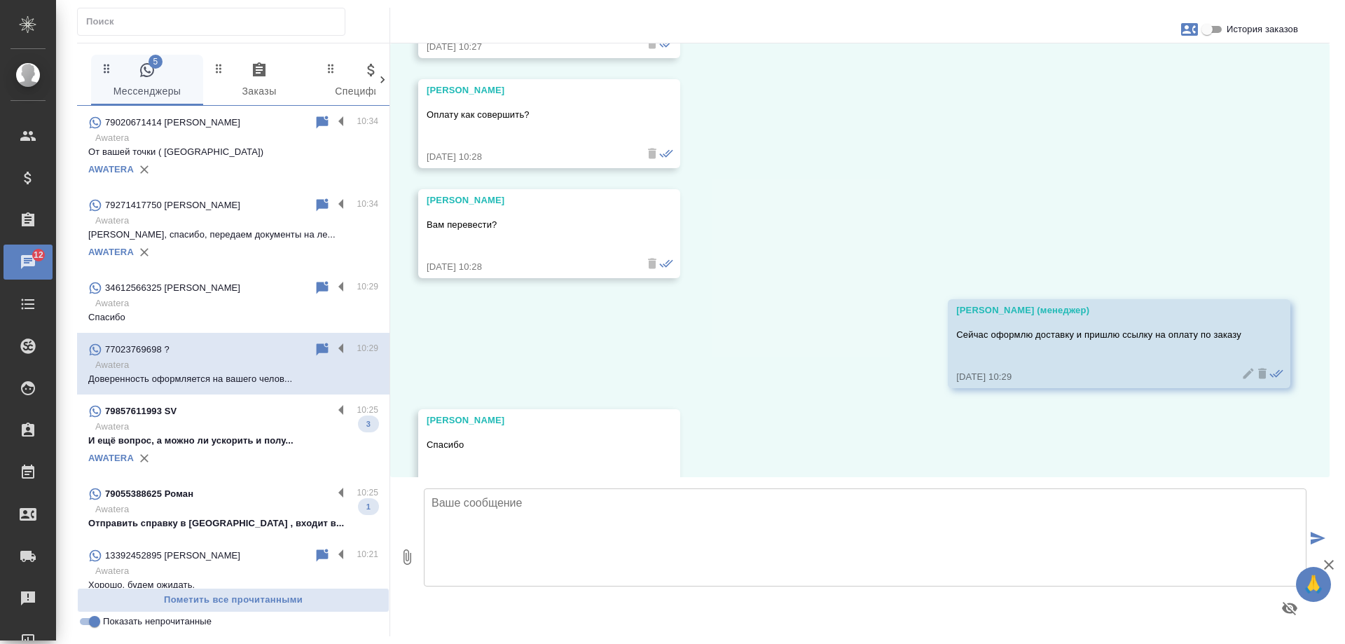
scroll to position [1177, 0]
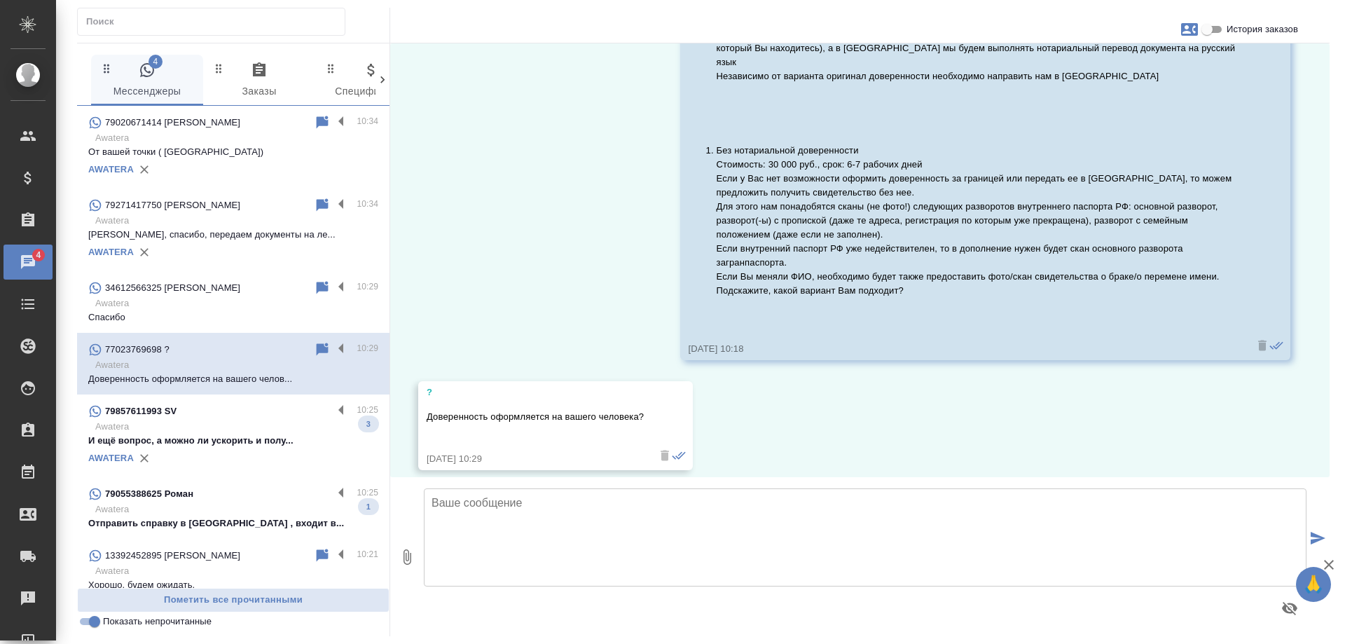
click at [228, 429] on p "Awatera" at bounding box center [236, 427] width 283 height 14
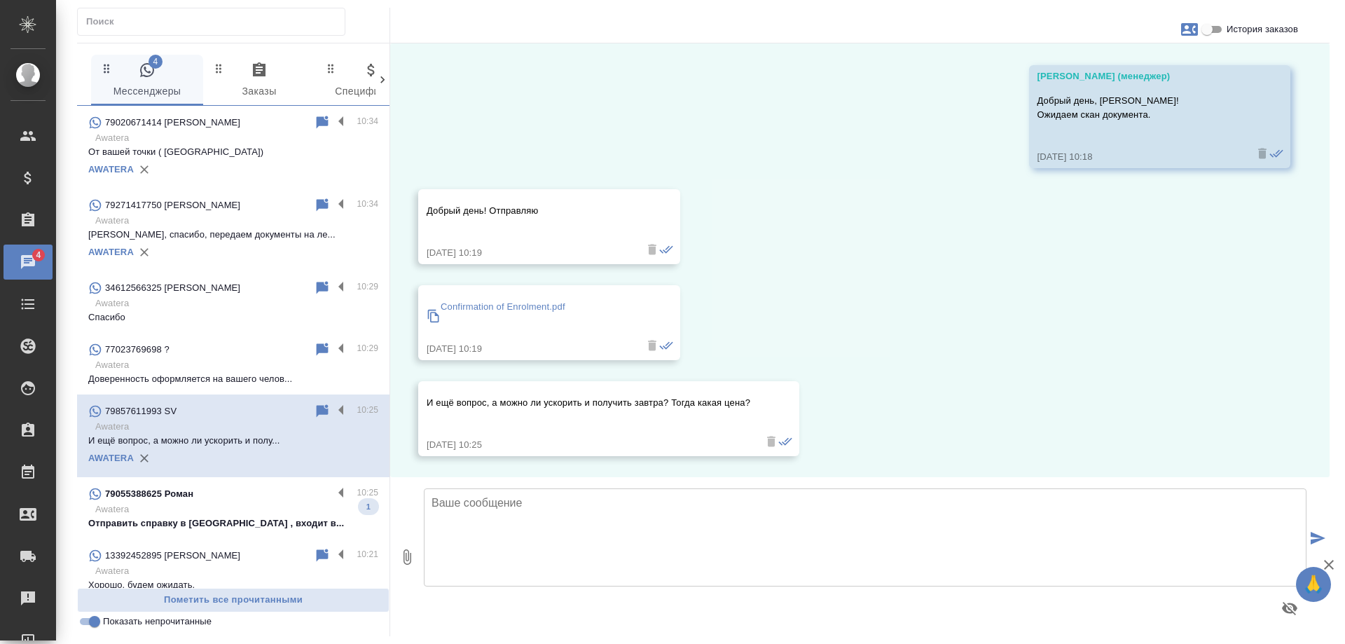
scroll to position [39, 0]
drag, startPoint x: 417, startPoint y: 529, endPoint x: 622, endPoint y: 545, distance: 206.0
click at [601, 580] on div "1 Мессенджеры 0 Заказы 0 Спецификации 0 Клиенты 0 Входящие 0 Тендеры 0 Исполнит…" at bounding box center [703, 340] width 1253 height 594
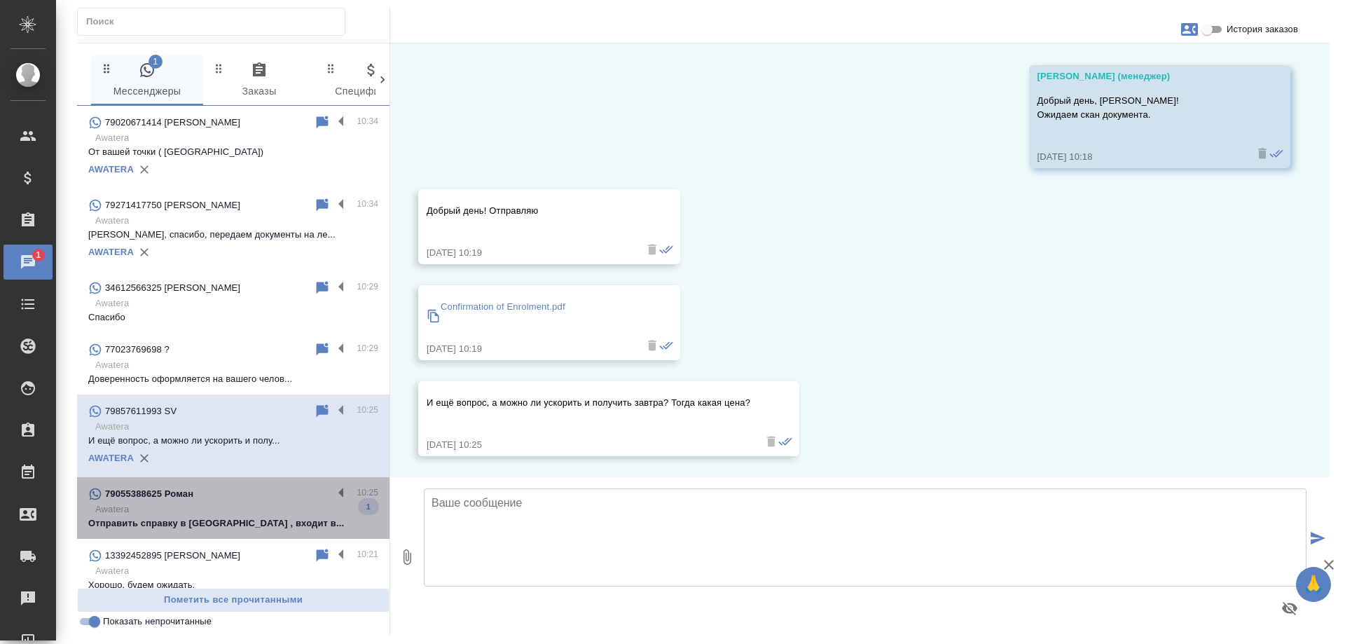
click at [261, 501] on div "79055388625 Роман" at bounding box center [210, 494] width 245 height 17
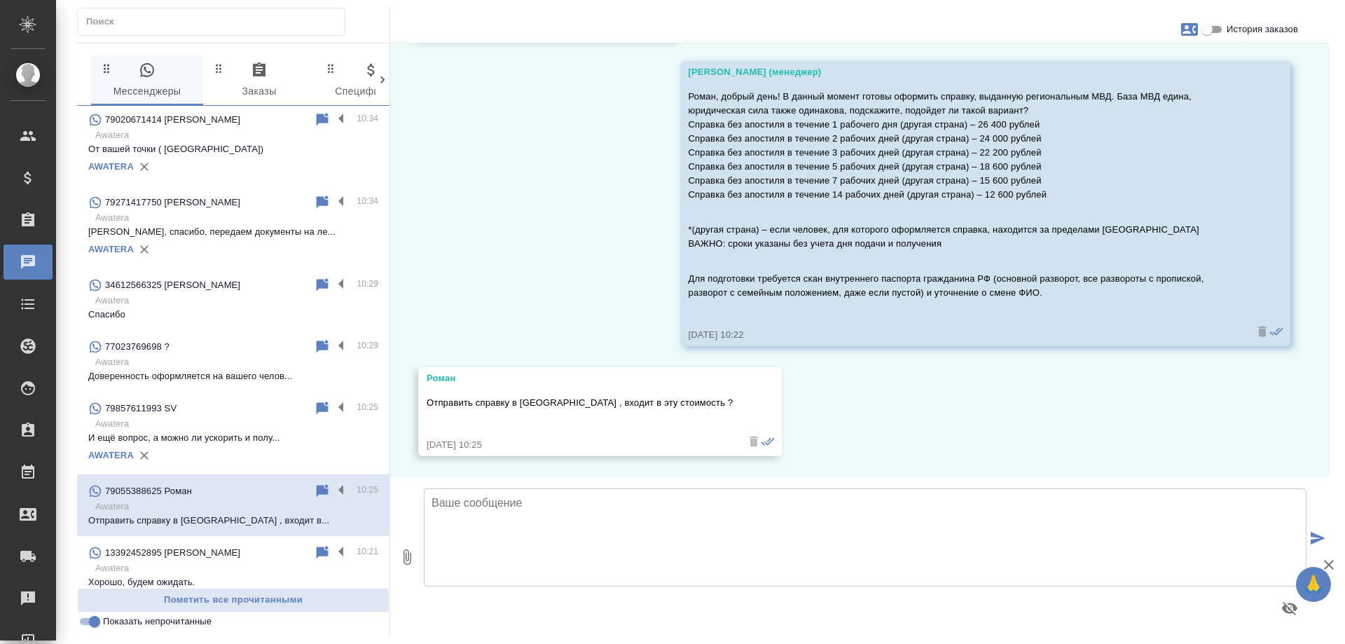
scroll to position [0, 0]
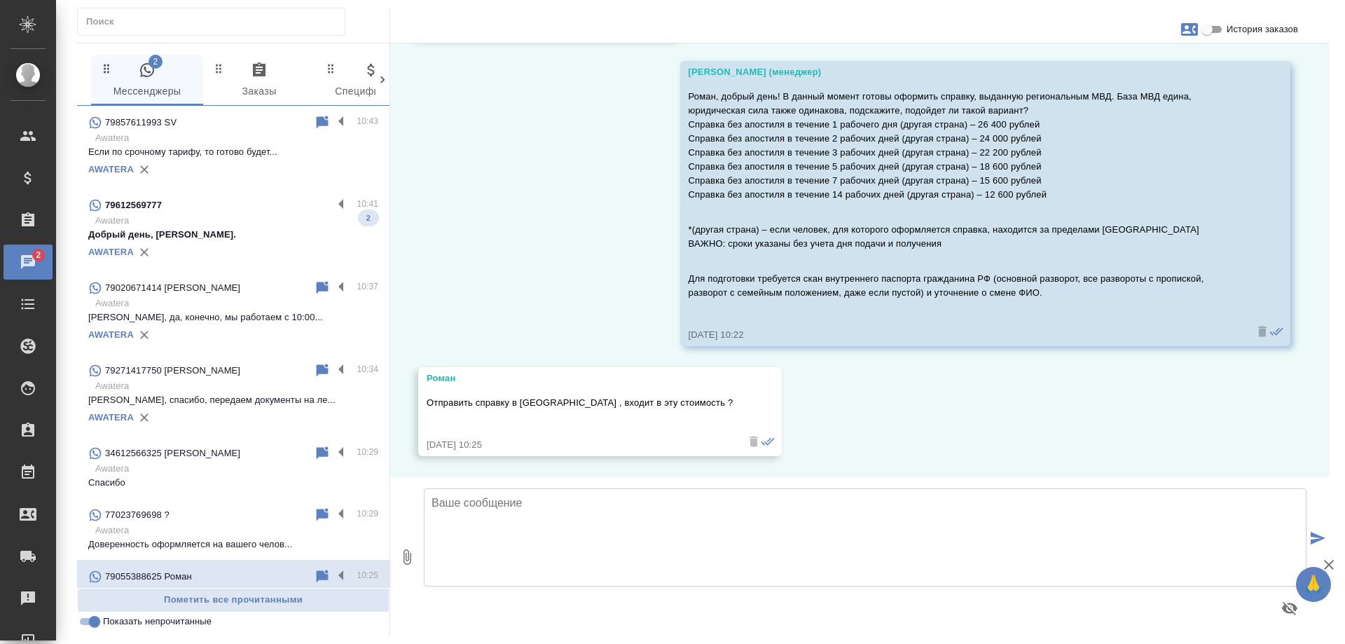
click at [212, 231] on p "Добрый день, Тимур." at bounding box center [233, 235] width 290 height 14
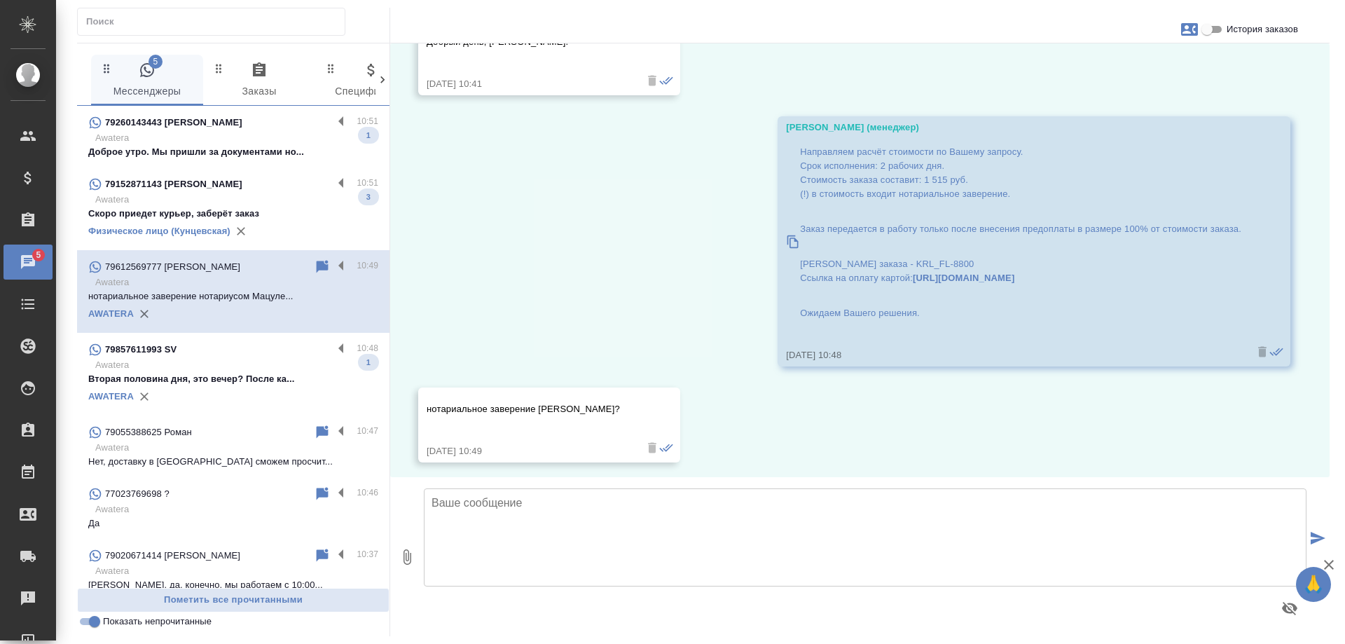
scroll to position [433, 0]
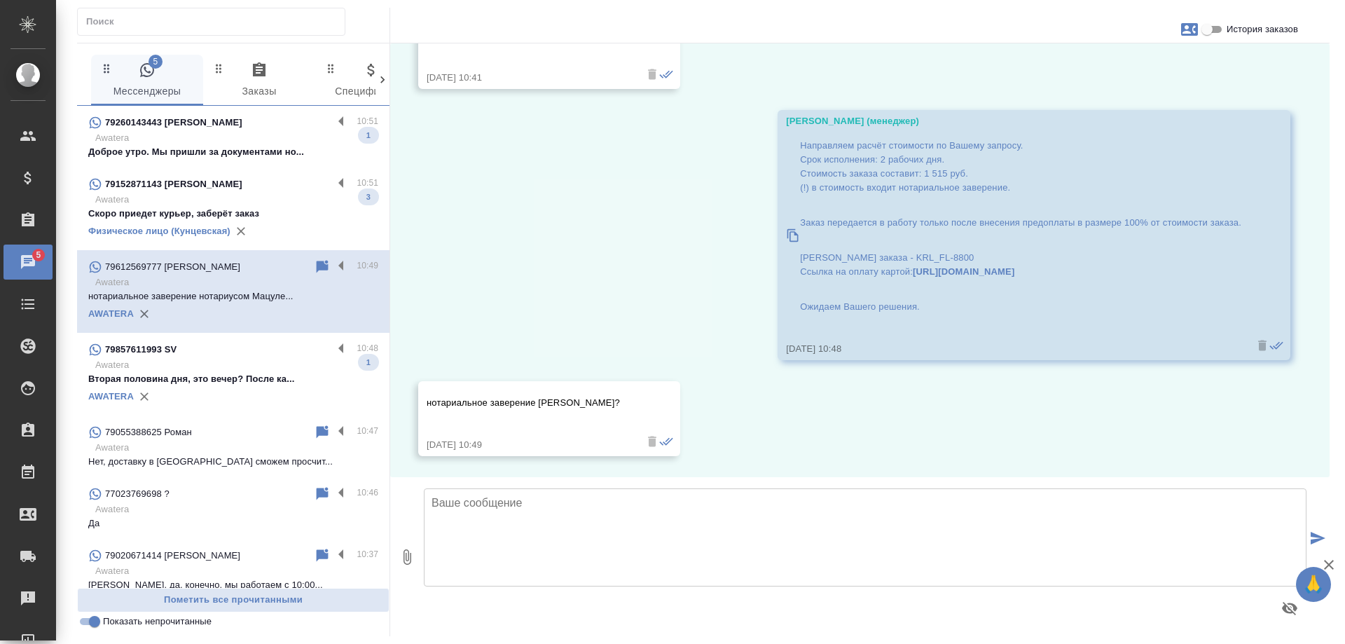
click at [267, 200] on p "Awatera" at bounding box center [236, 200] width 283 height 14
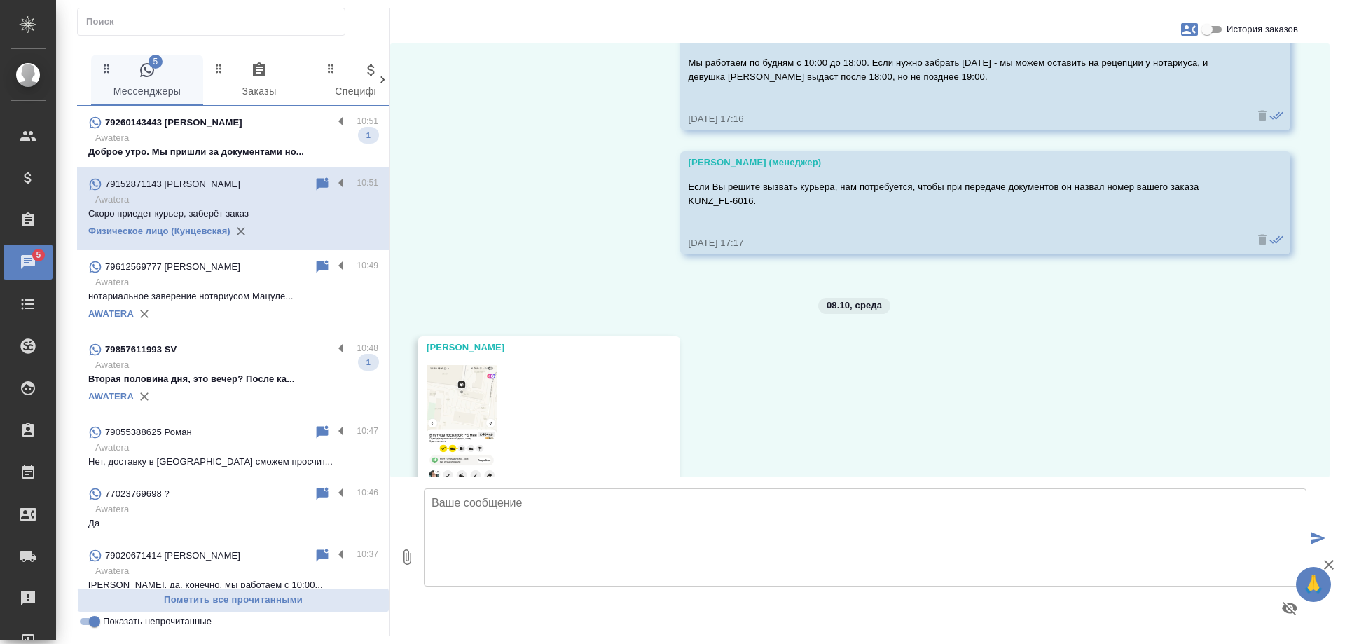
click at [249, 362] on p "Awatera" at bounding box center [236, 365] width 283 height 14
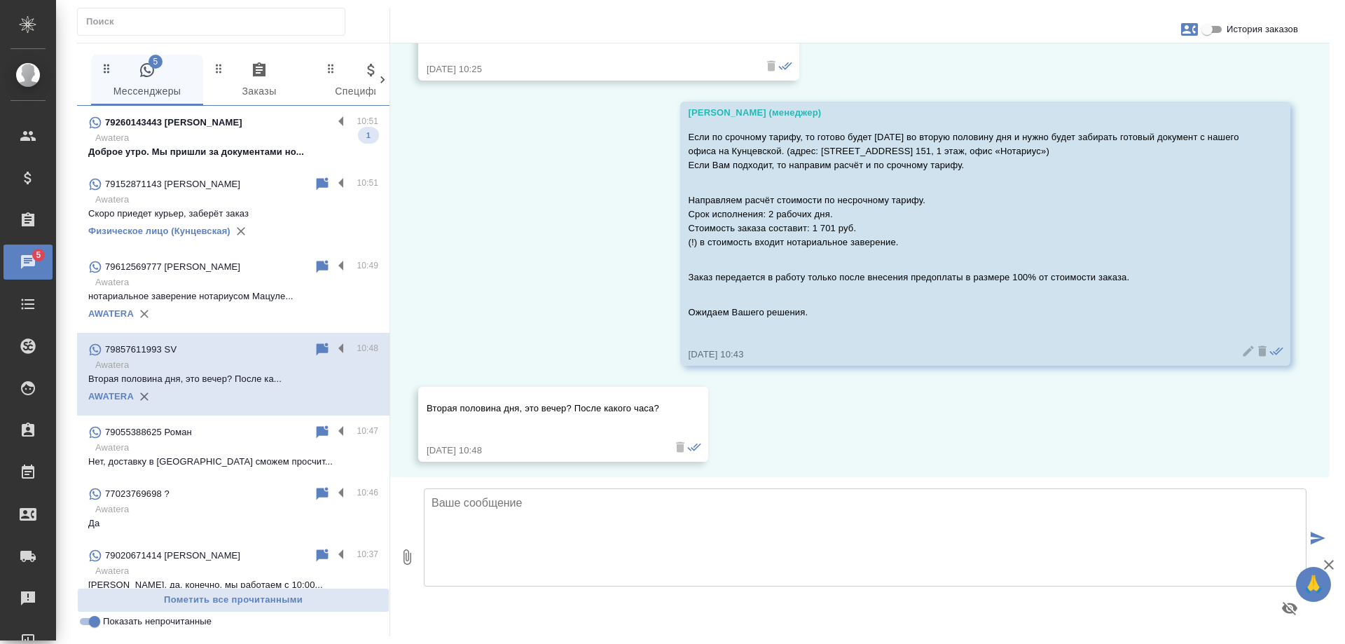
scroll to position [420, 0]
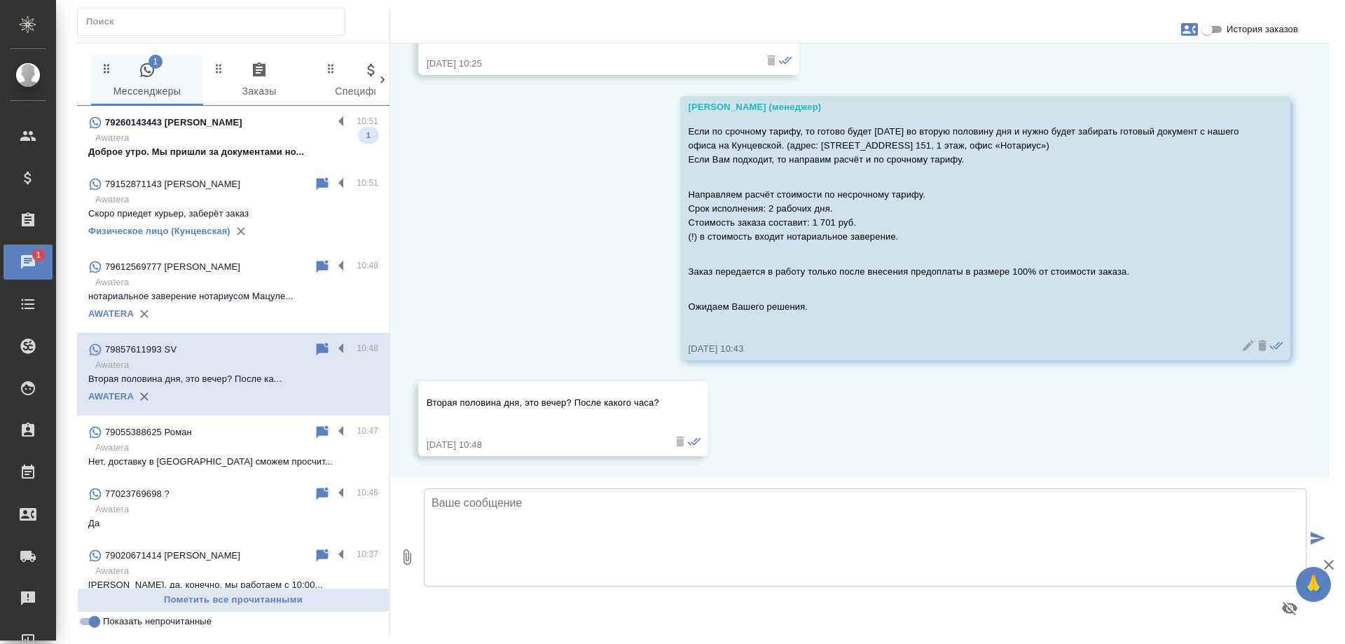
click at [211, 129] on div "79260143443 Ольга" at bounding box center [210, 122] width 245 height 17
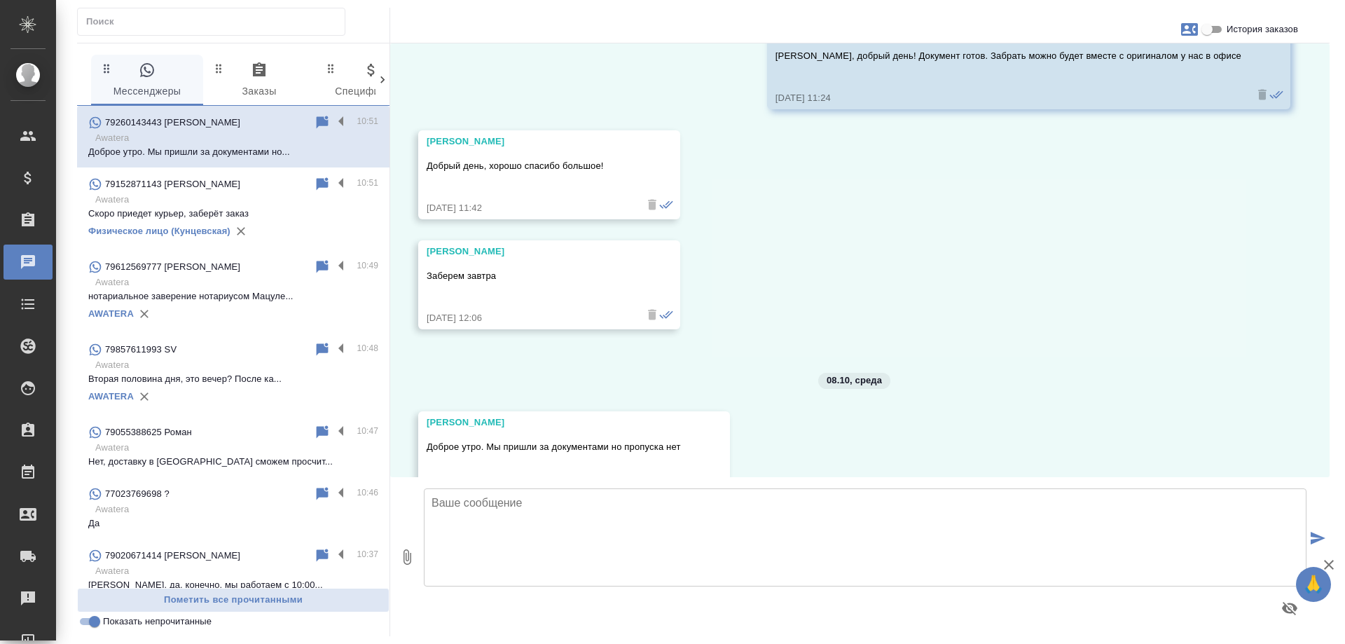
scroll to position [8926, 0]
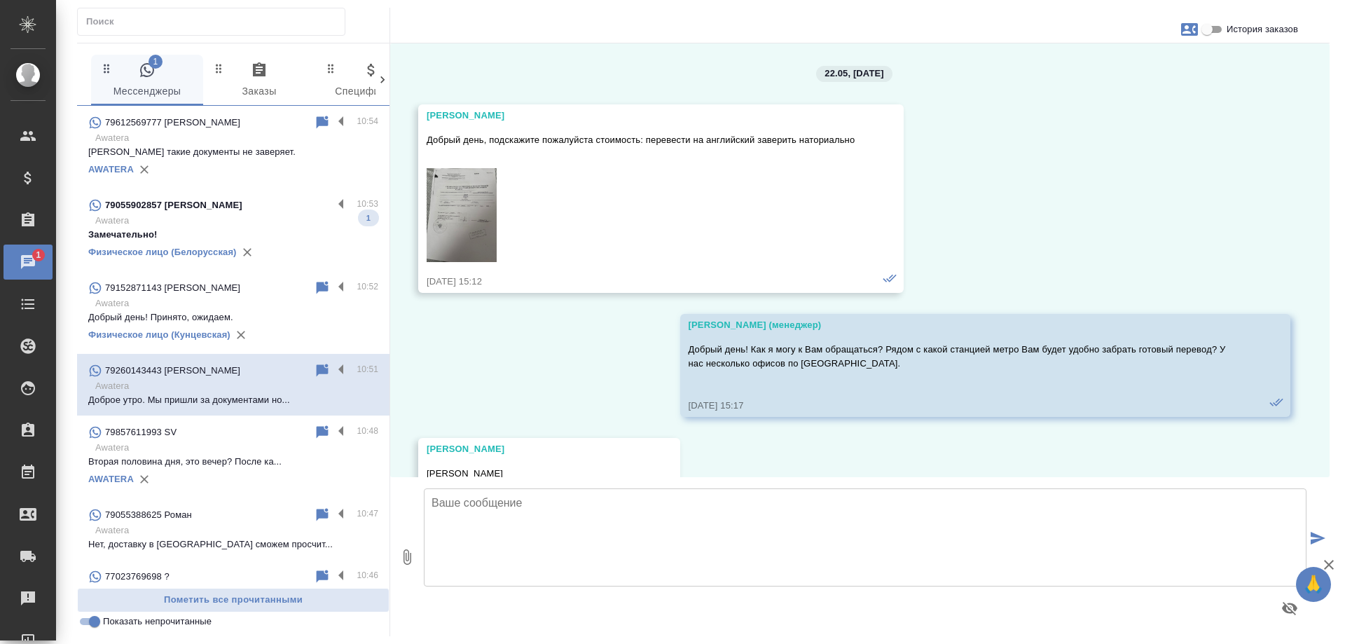
scroll to position [8926, 0]
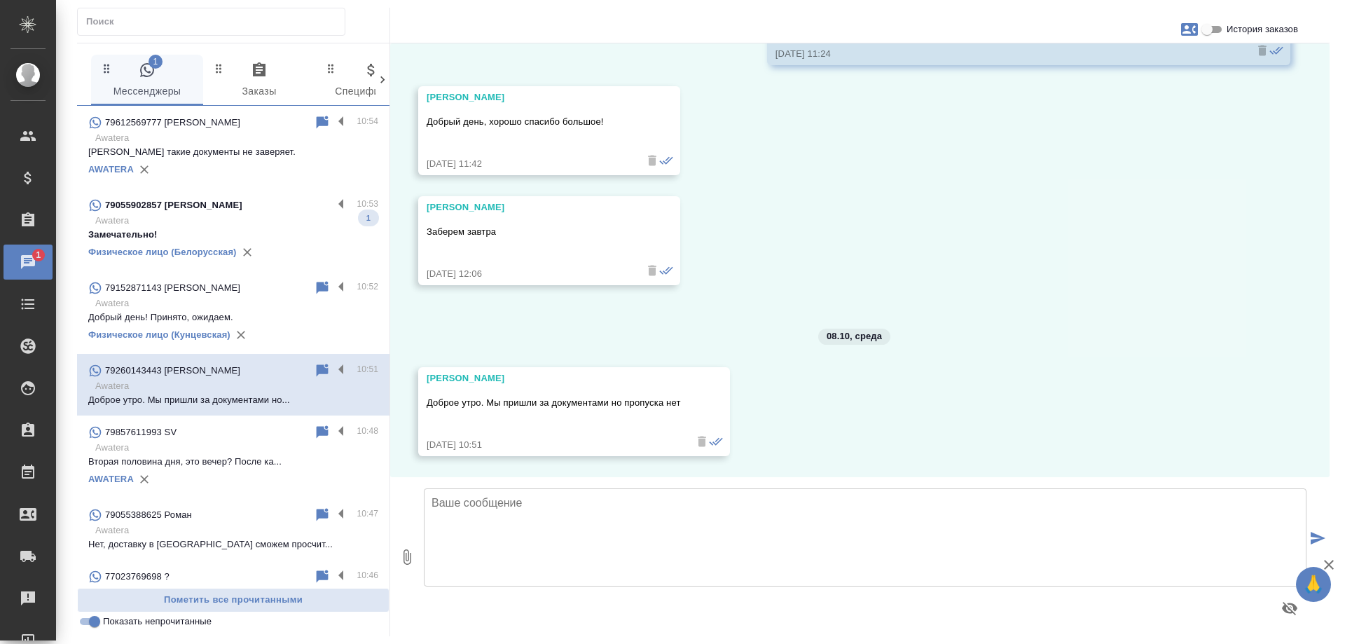
click at [275, 219] on p "Awatera" at bounding box center [236, 221] width 283 height 14
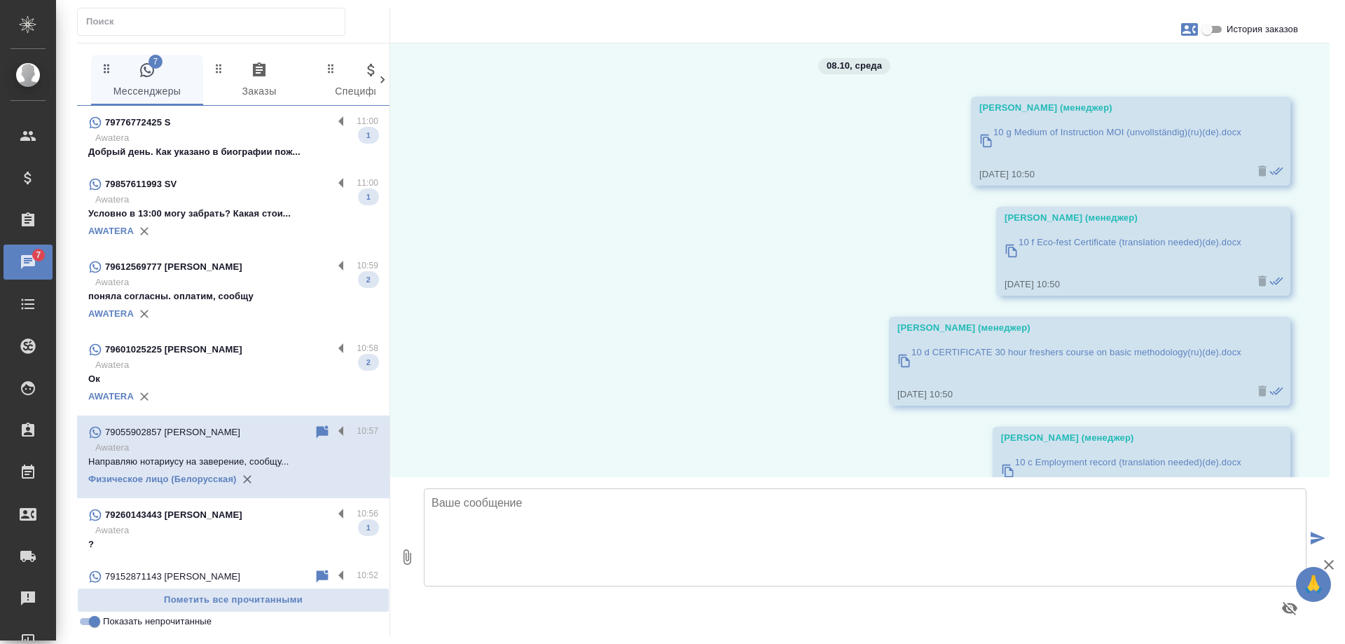
scroll to position [21363, 0]
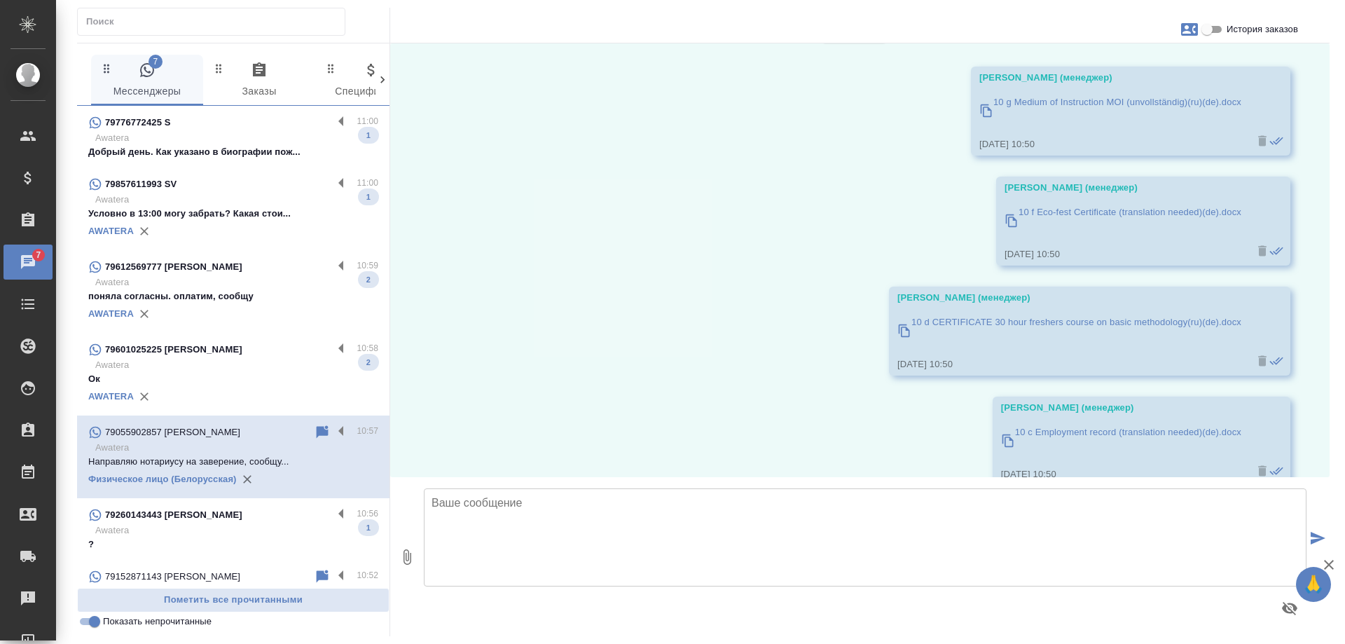
click at [273, 139] on p "Awatera" at bounding box center [236, 138] width 283 height 14
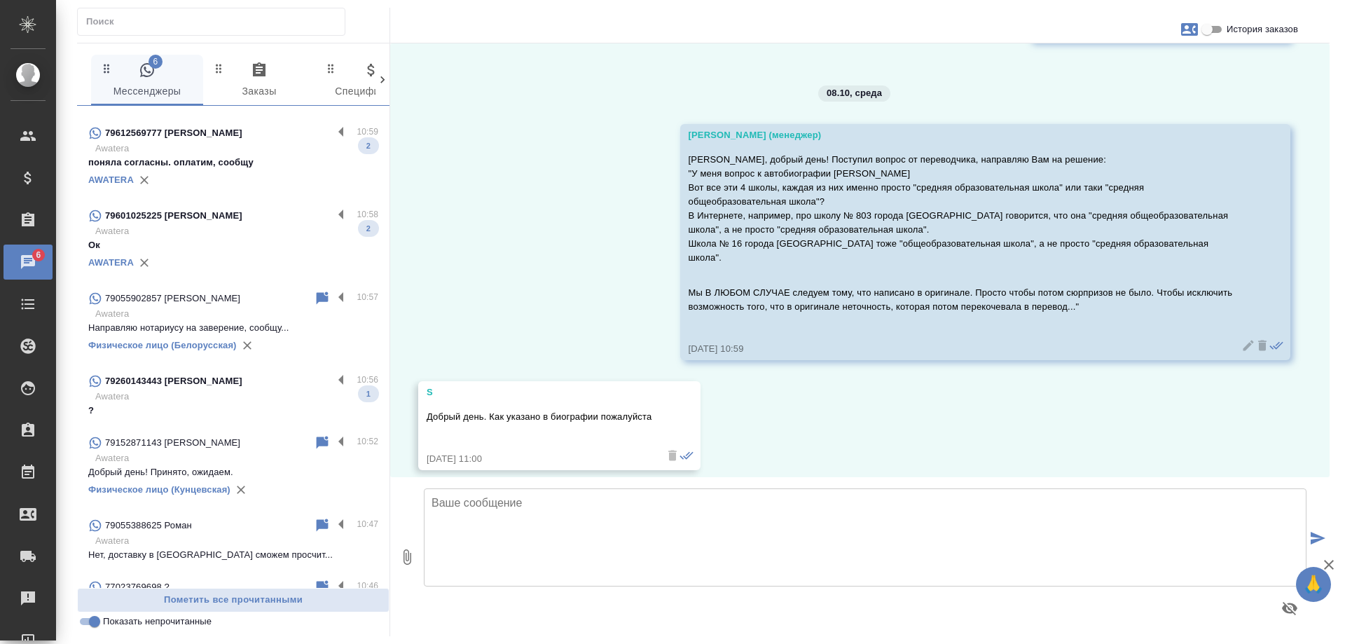
scroll to position [140, 0]
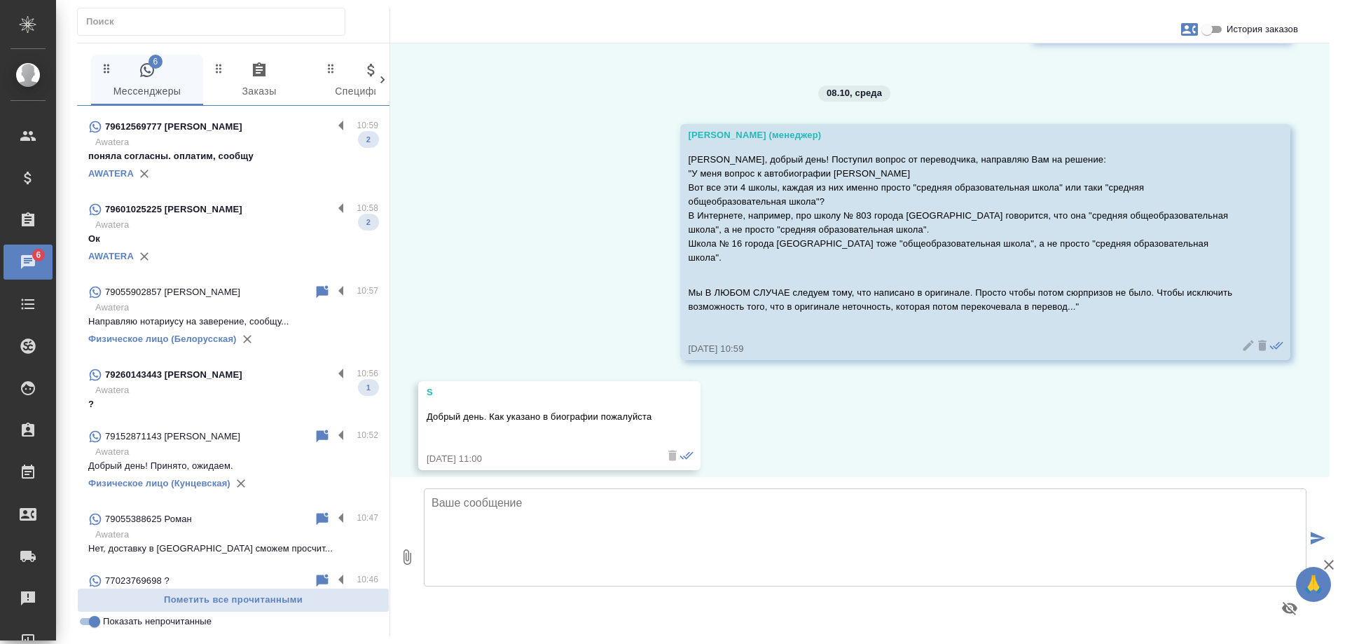
click at [209, 397] on p "Awatera" at bounding box center [236, 390] width 283 height 14
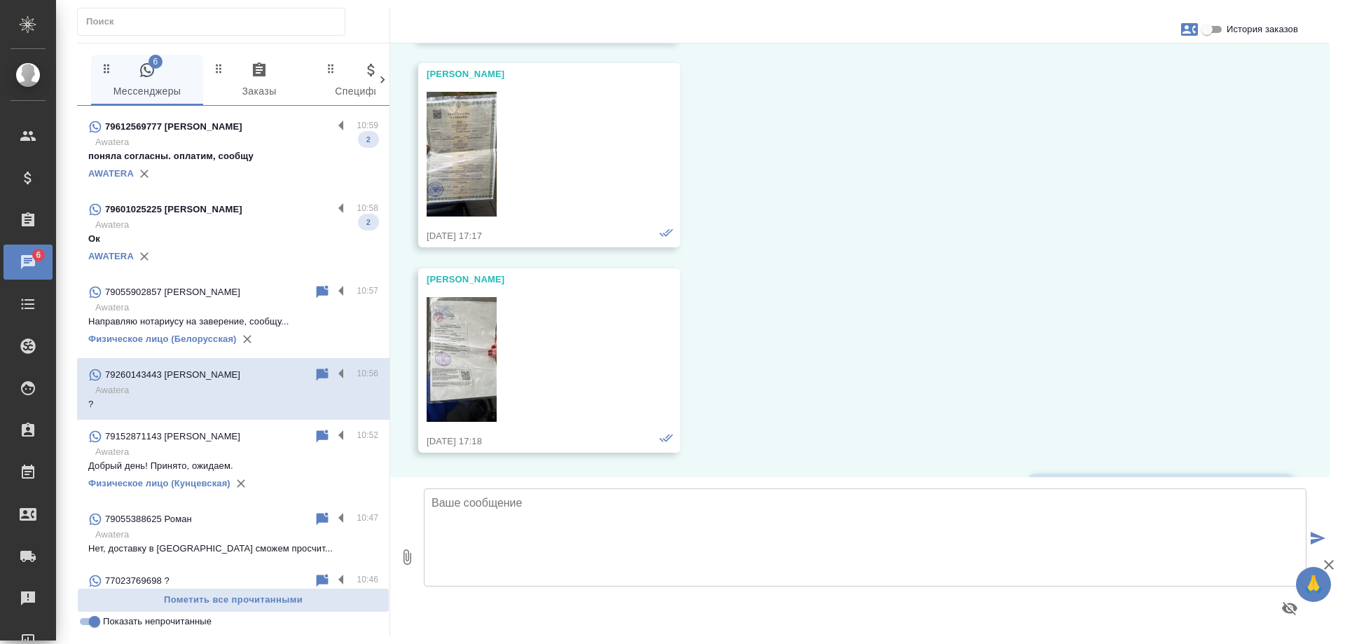
scroll to position [9036, 0]
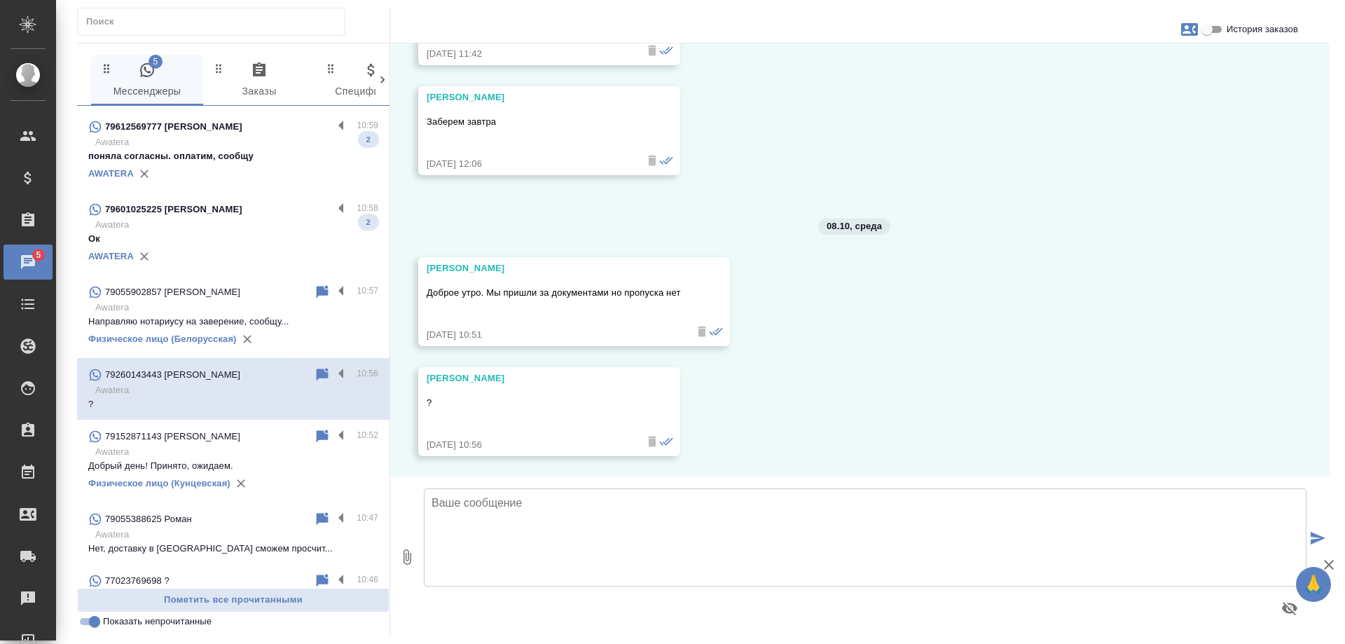
drag, startPoint x: 210, startPoint y: 142, endPoint x: 214, endPoint y: 129, distance: 14.2
click at [210, 142] on p "Awatera" at bounding box center [236, 142] width 283 height 14
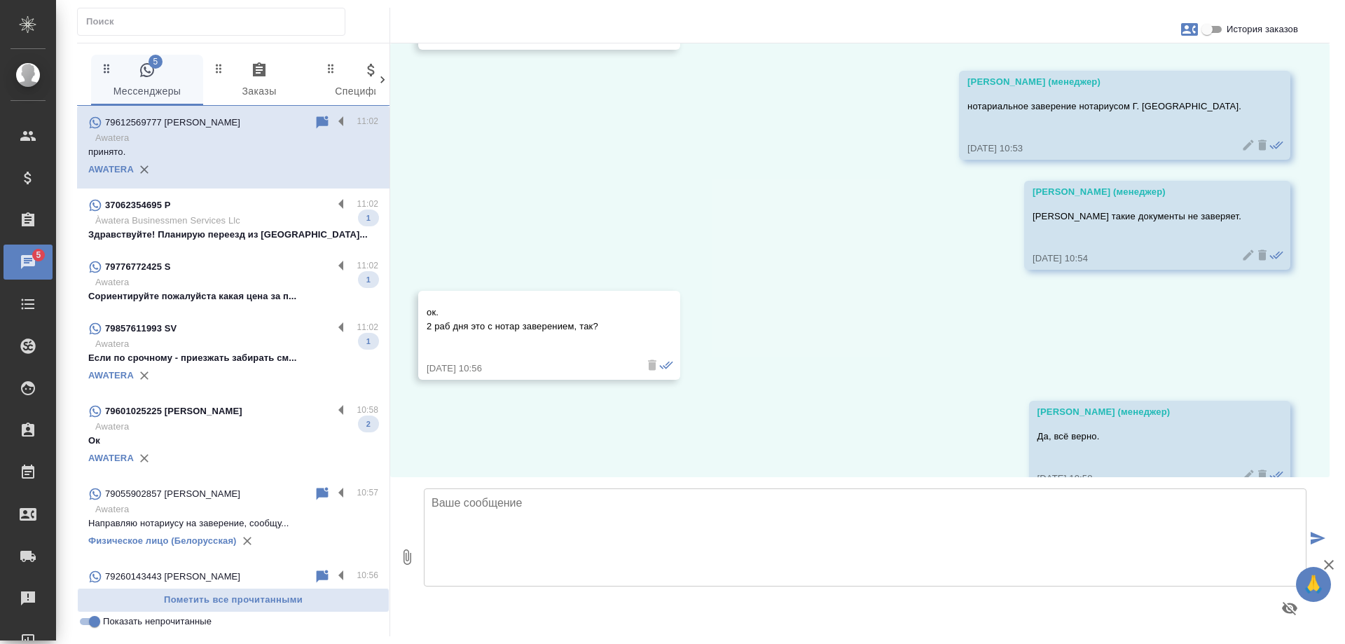
scroll to position [1093, 0]
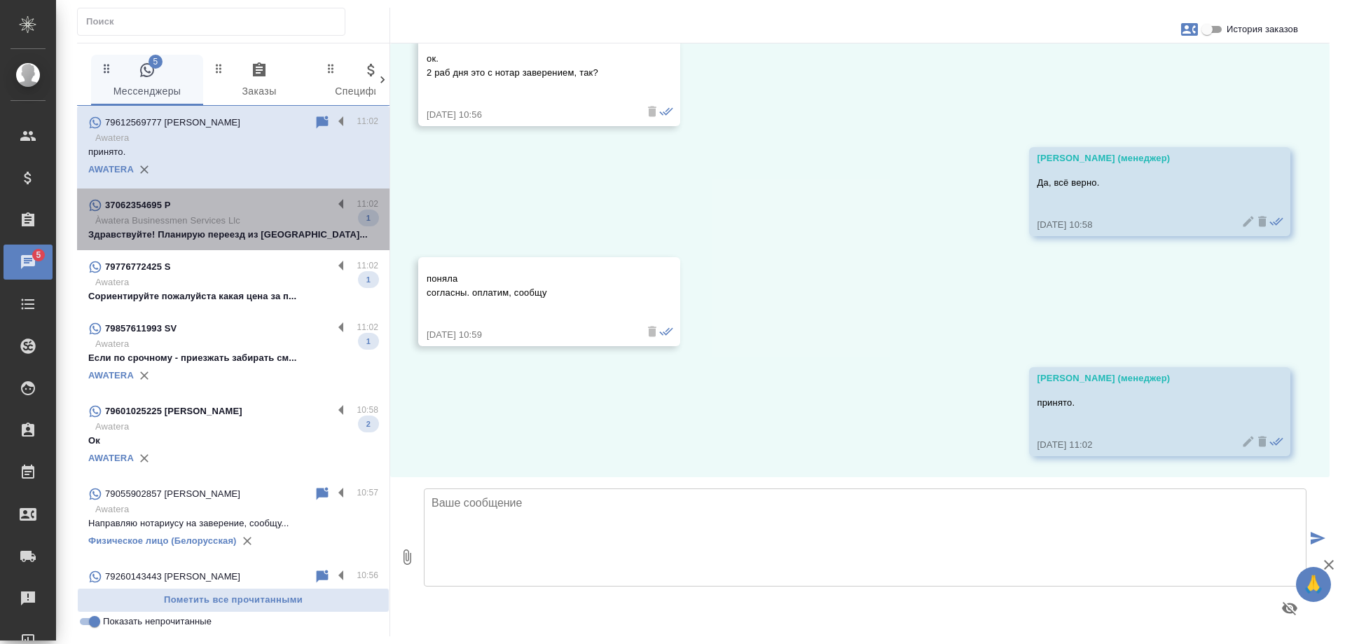
click at [263, 239] on p "Здравствуйте! Планирую переезд из [GEOGRAPHIC_DATA]..." at bounding box center [233, 235] width 290 height 14
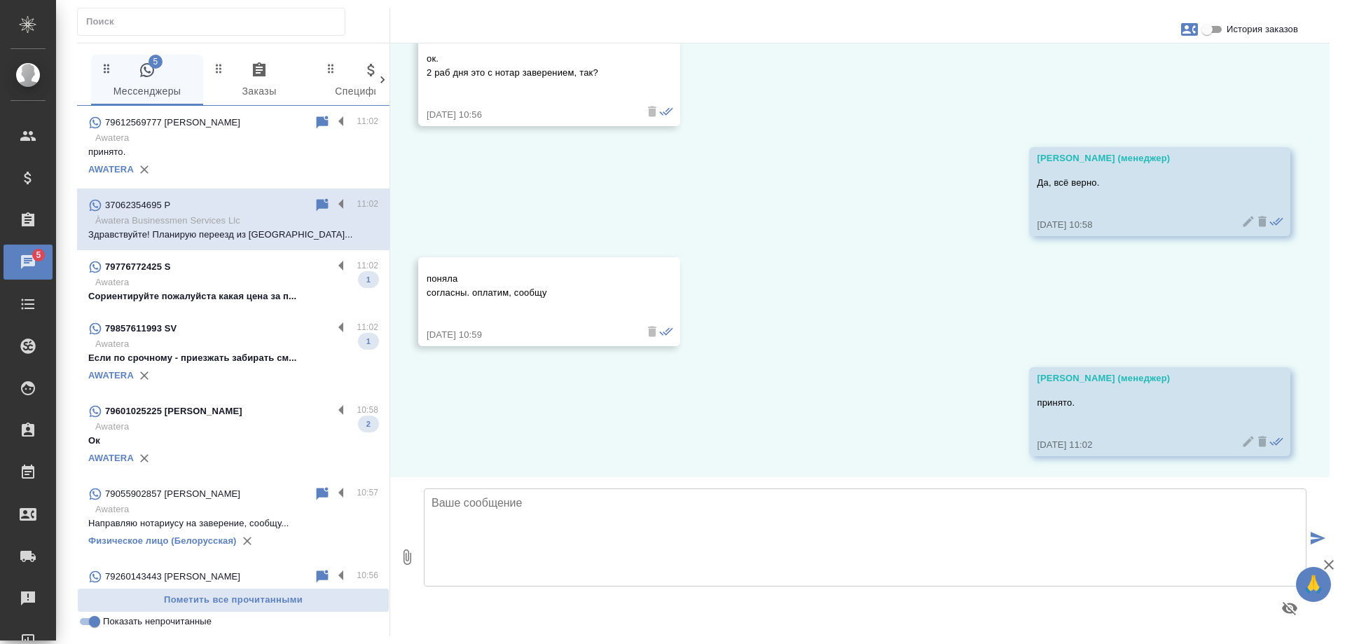
scroll to position [4, 0]
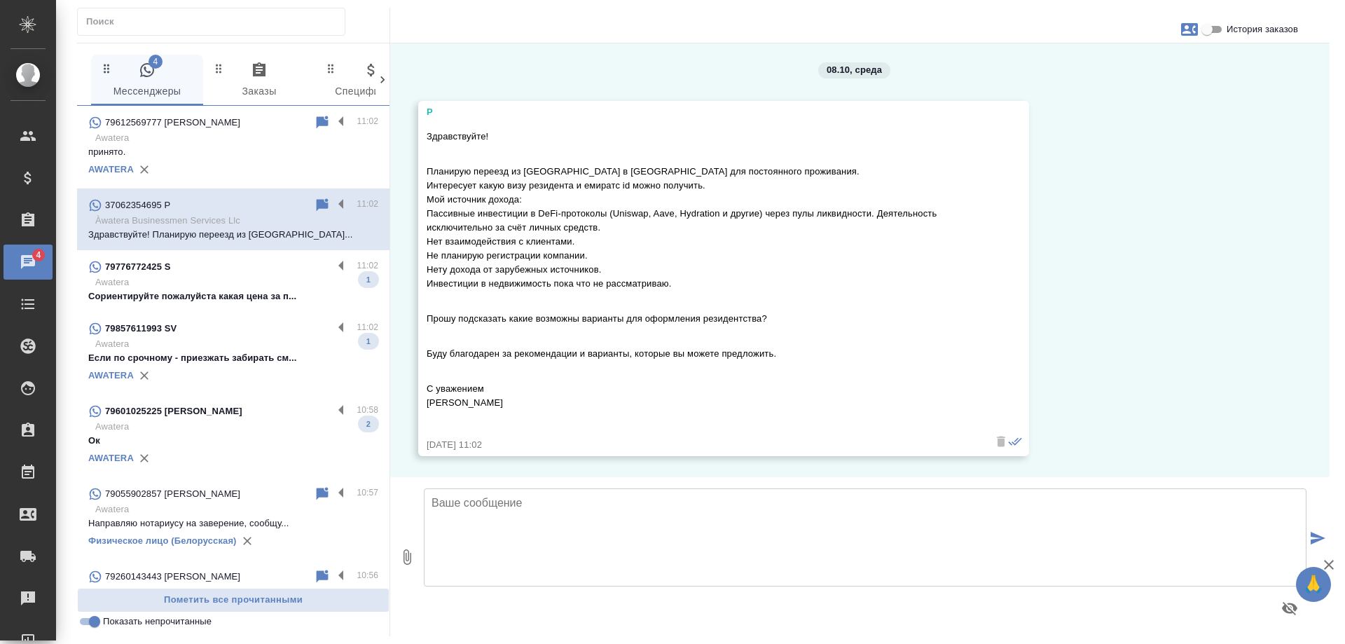
click at [538, 521] on textarea at bounding box center [865, 537] width 883 height 98
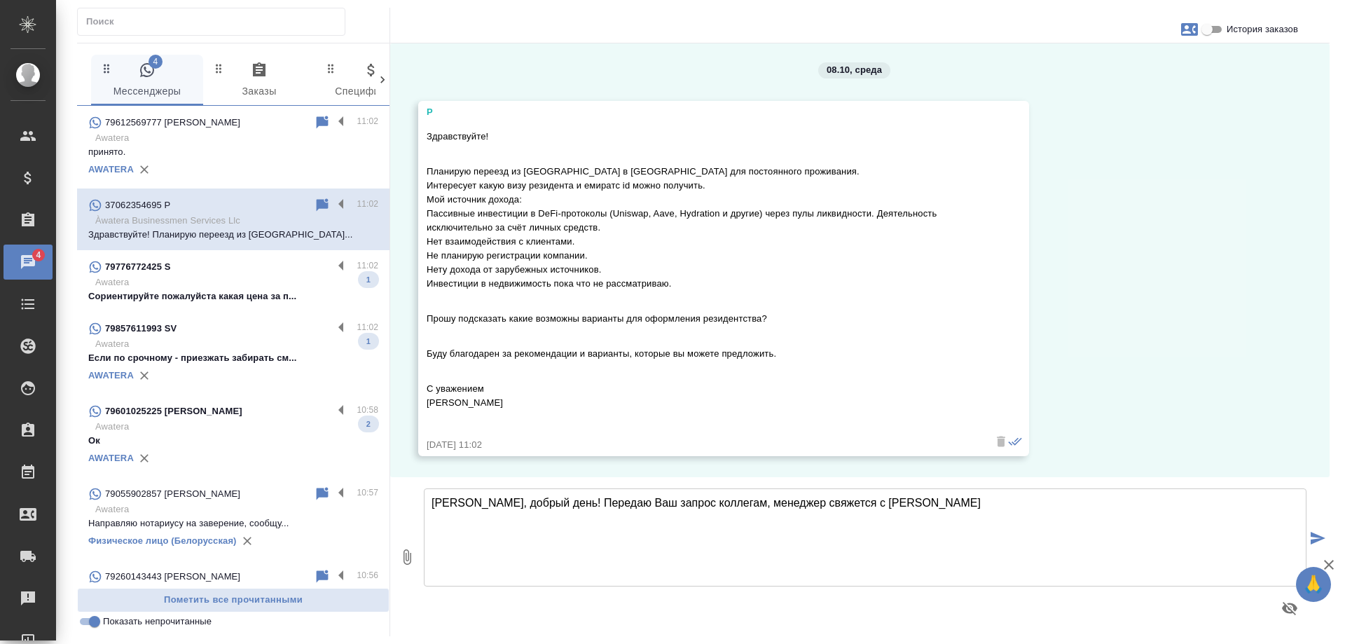
type textarea "[PERSON_NAME], добрый день! Передаю Ваш запрос коллегам, менеджер свяжется с Ва…"
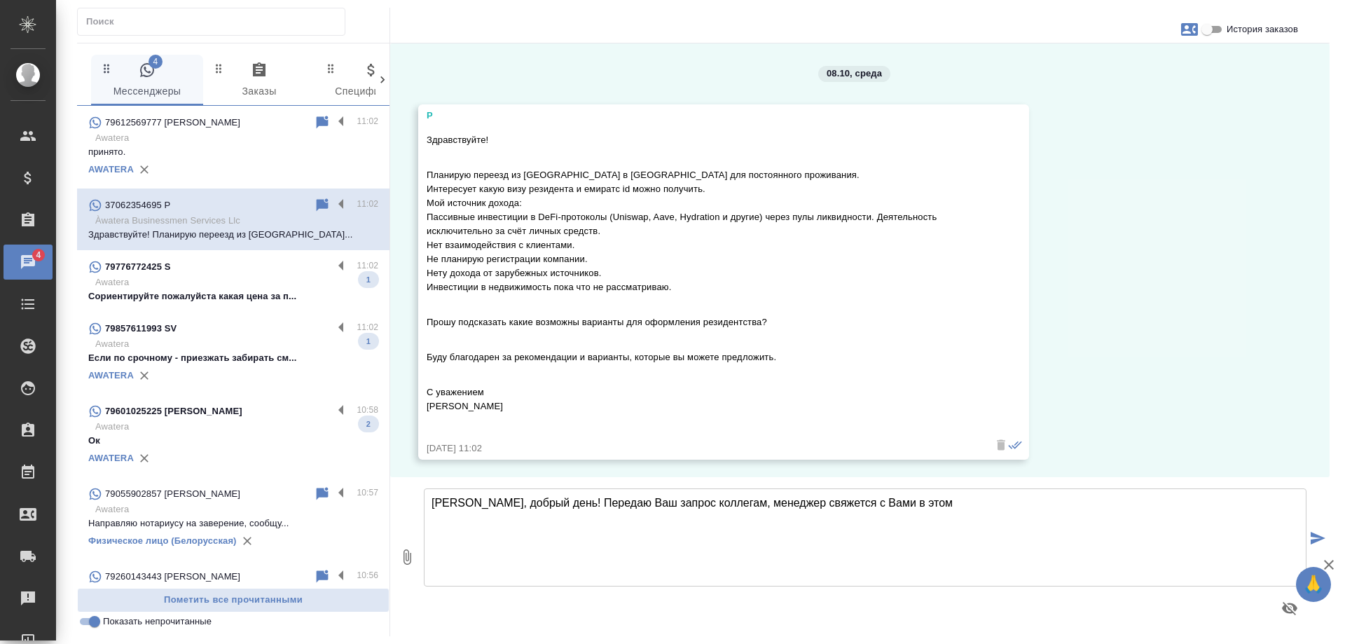
scroll to position [4, 0]
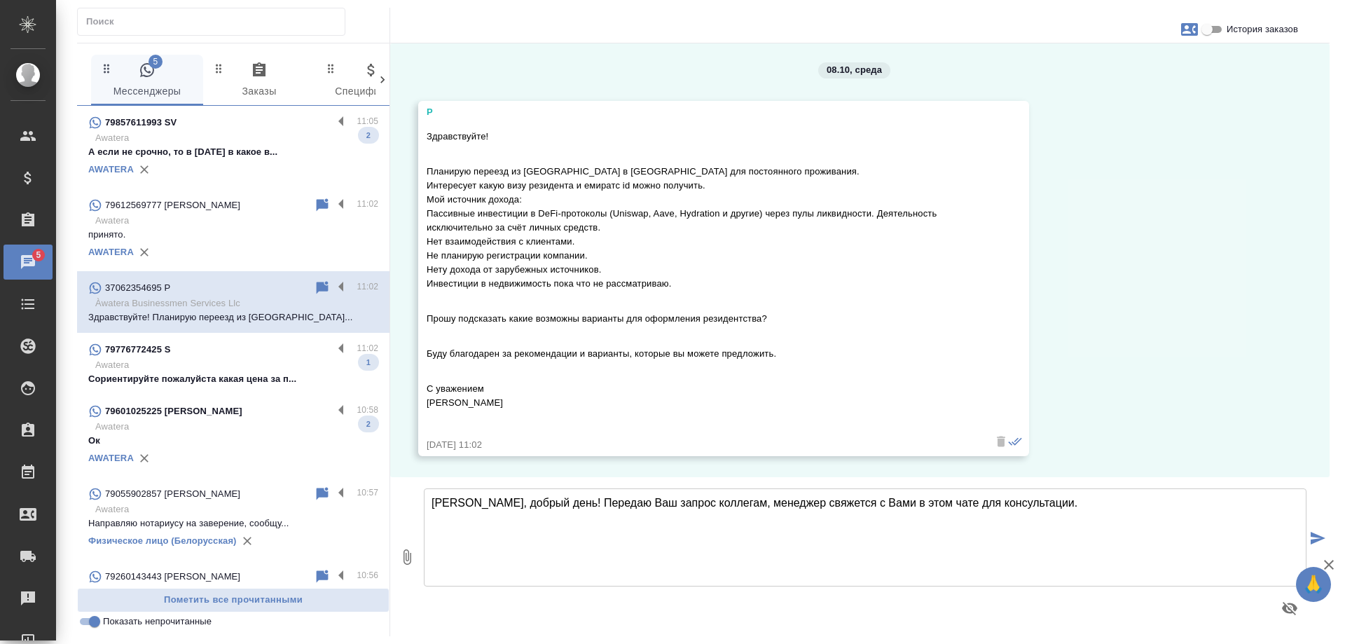
type textarea "[PERSON_NAME], добрый день! Передаю Ваш запрос коллегам, менеджер свяжется с Ва…"
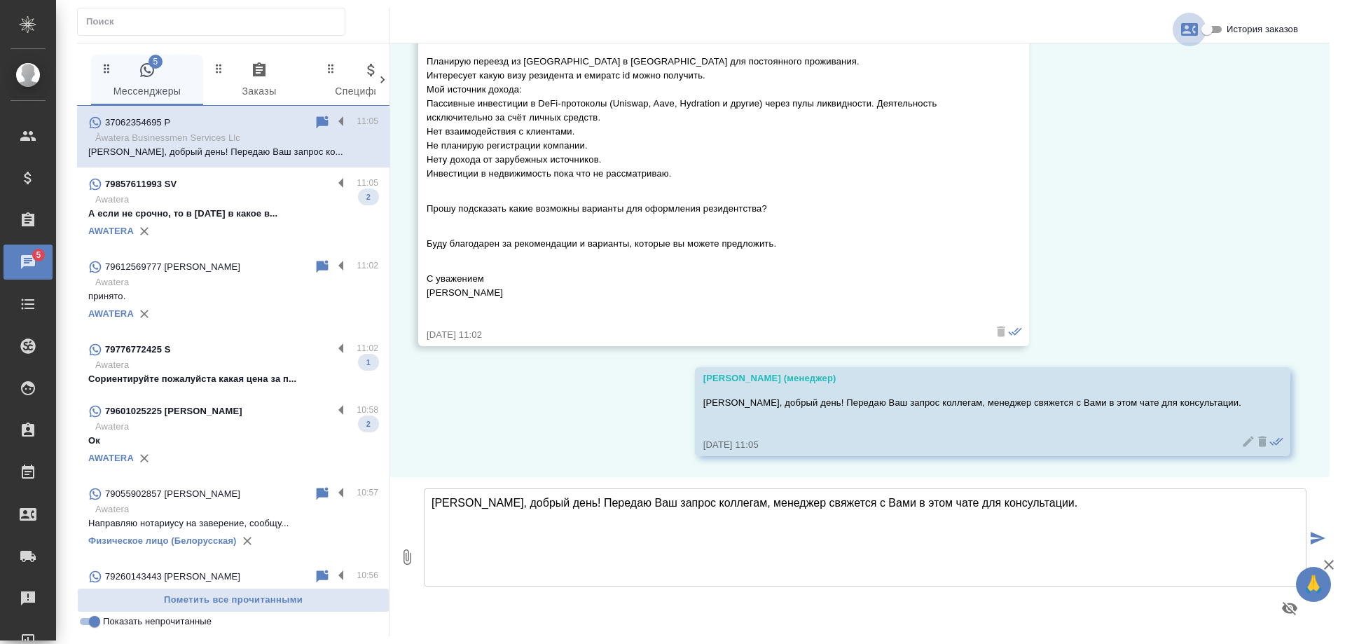
click at [1194, 24] on icon "button" at bounding box center [1190, 29] width 17 height 13
click at [1149, 68] on span "Создать заявку" at bounding box center [1129, 67] width 66 height 14
select select "LT"
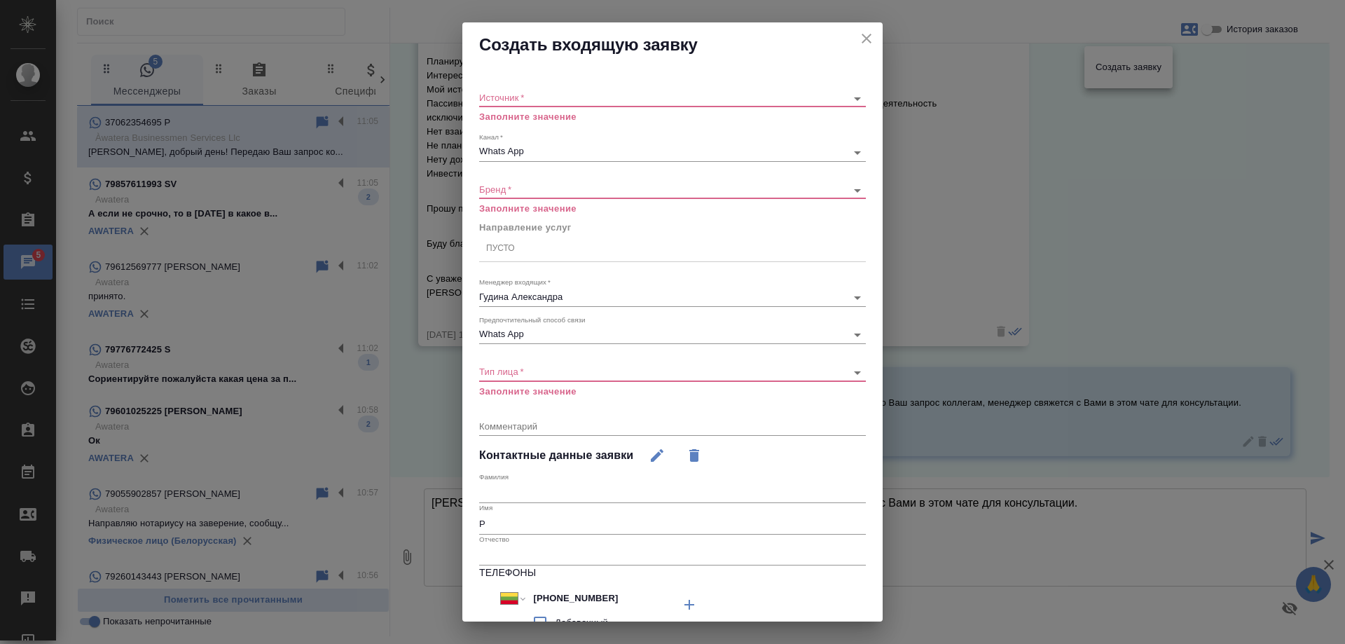
click at [556, 100] on body "🙏 .cls-1 fill:#fff; AWATERA Gudina Alexandra Клиенты Спецификации Заказы 5 Чаты…" at bounding box center [672, 322] width 1345 height 644
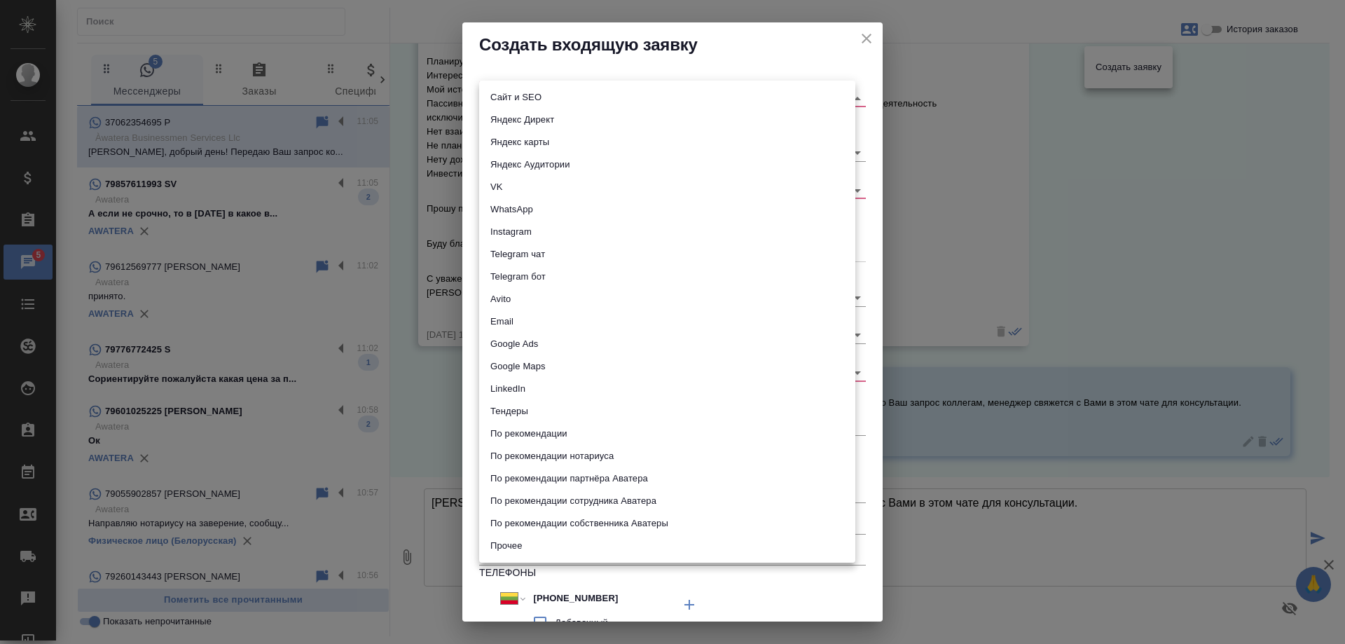
click at [556, 100] on li "Сайт и SEO" at bounding box center [667, 97] width 376 height 22
type input "seo"
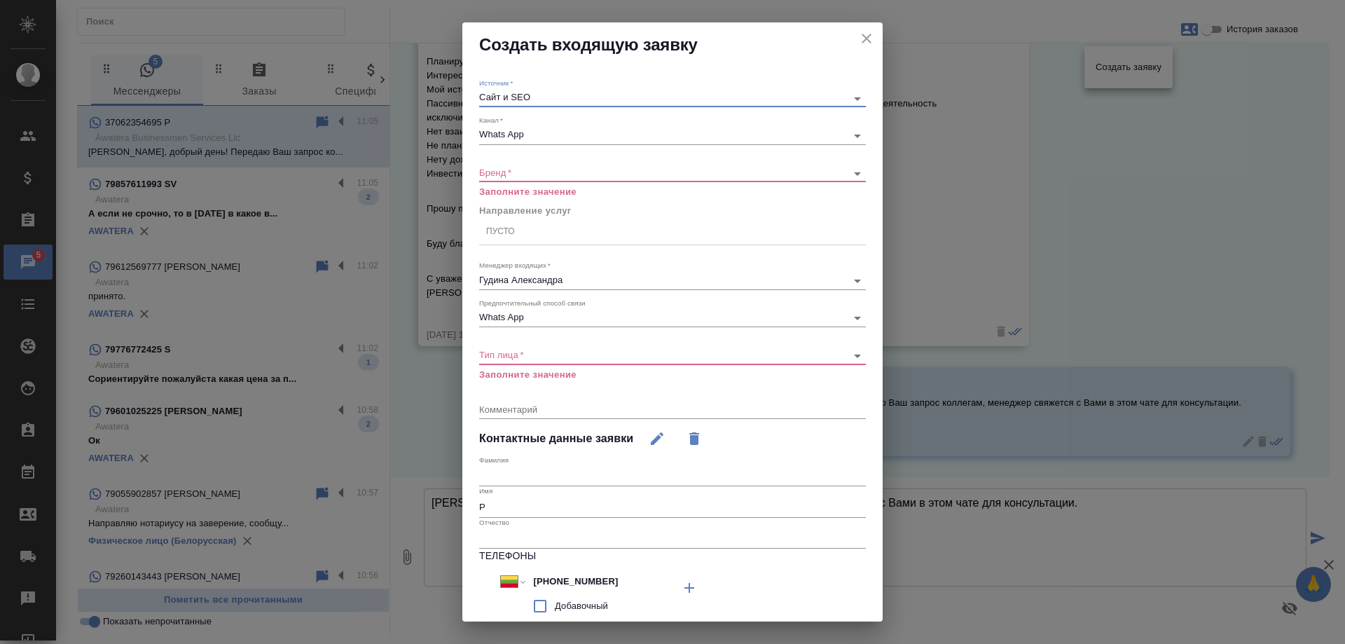
click at [538, 177] on body "🙏 .cls-1 fill:#fff; AWATERA Gudina Alexandra Клиенты Спецификации Заказы 5 Чаты…" at bounding box center [672, 322] width 1345 height 644
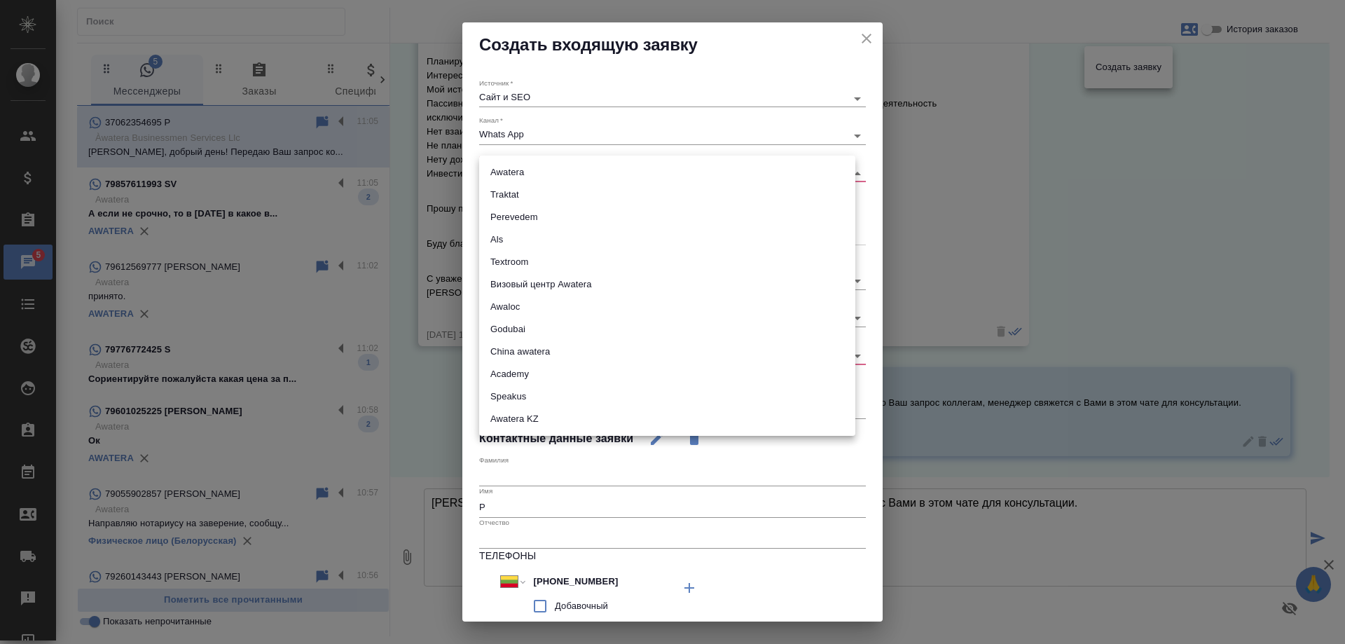
click at [533, 327] on li "Godubai" at bounding box center [667, 329] width 376 height 22
type input "godubai"
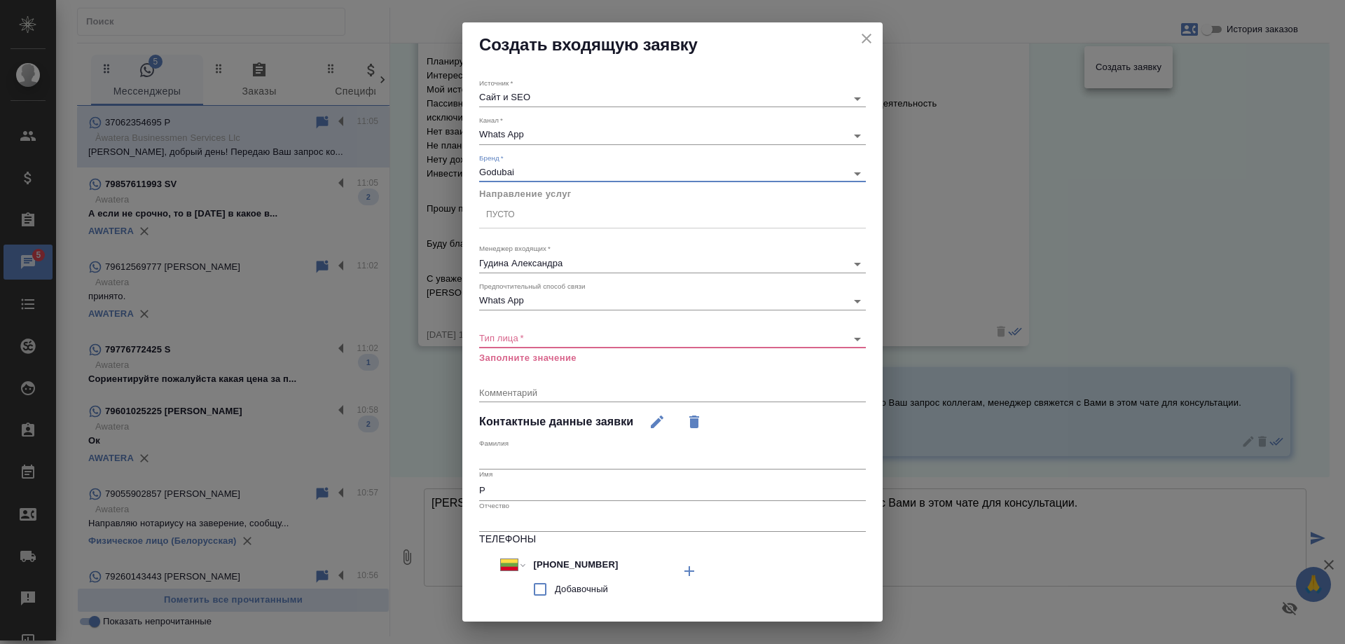
click at [508, 343] on body "🙏 .cls-1 fill:#fff; AWATERA Gudina Alexandra Клиенты Спецификации Заказы 5 Чаты…" at bounding box center [672, 322] width 1345 height 644
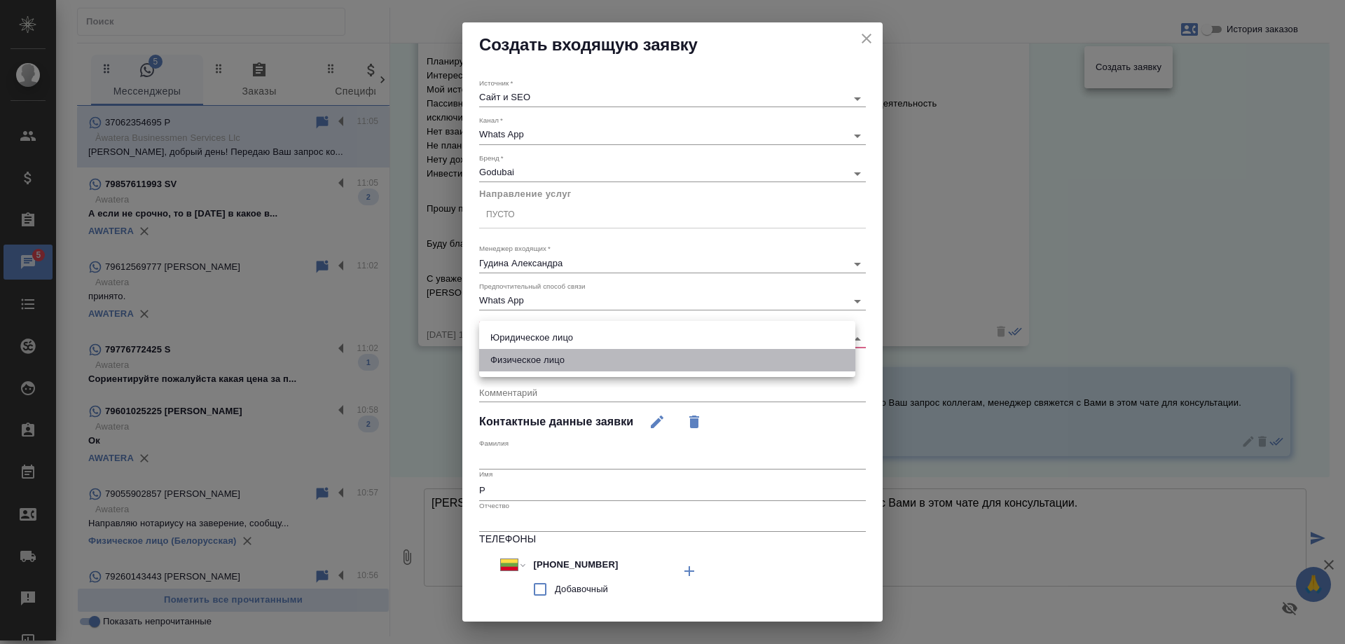
click at [554, 364] on li "Физическое лицо" at bounding box center [667, 360] width 376 height 22
type input "private"
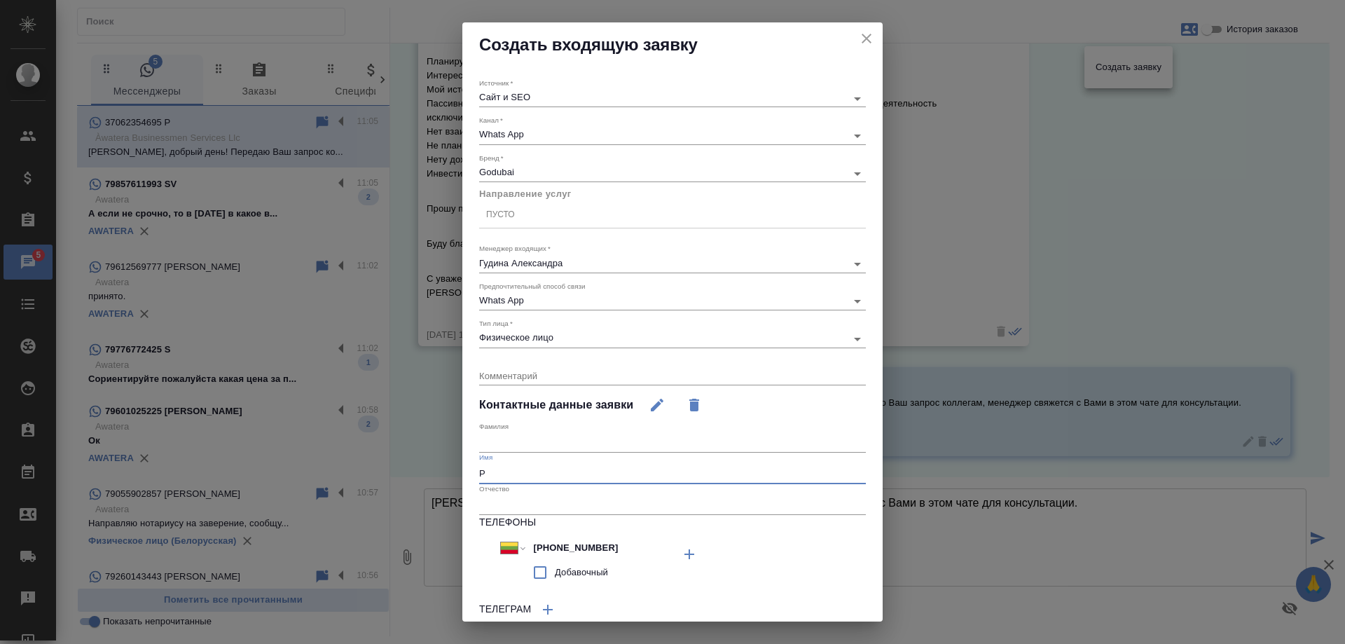
drag, startPoint x: 498, startPoint y: 471, endPoint x: 311, endPoint y: 435, distance: 189.8
click at [311, 435] on div "Создать входящую заявку Источник   * Сайт и SEO seo Канал   * Whats App 66ac940…" at bounding box center [672, 322] width 1345 height 644
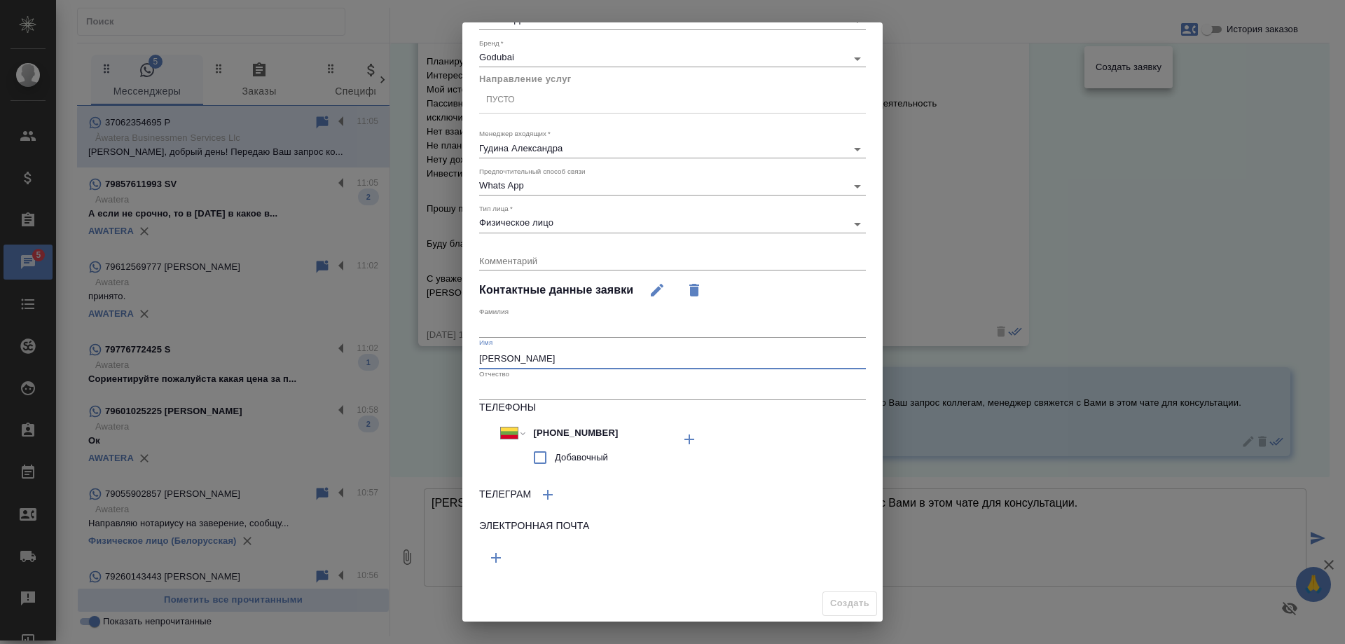
scroll to position [0, 0]
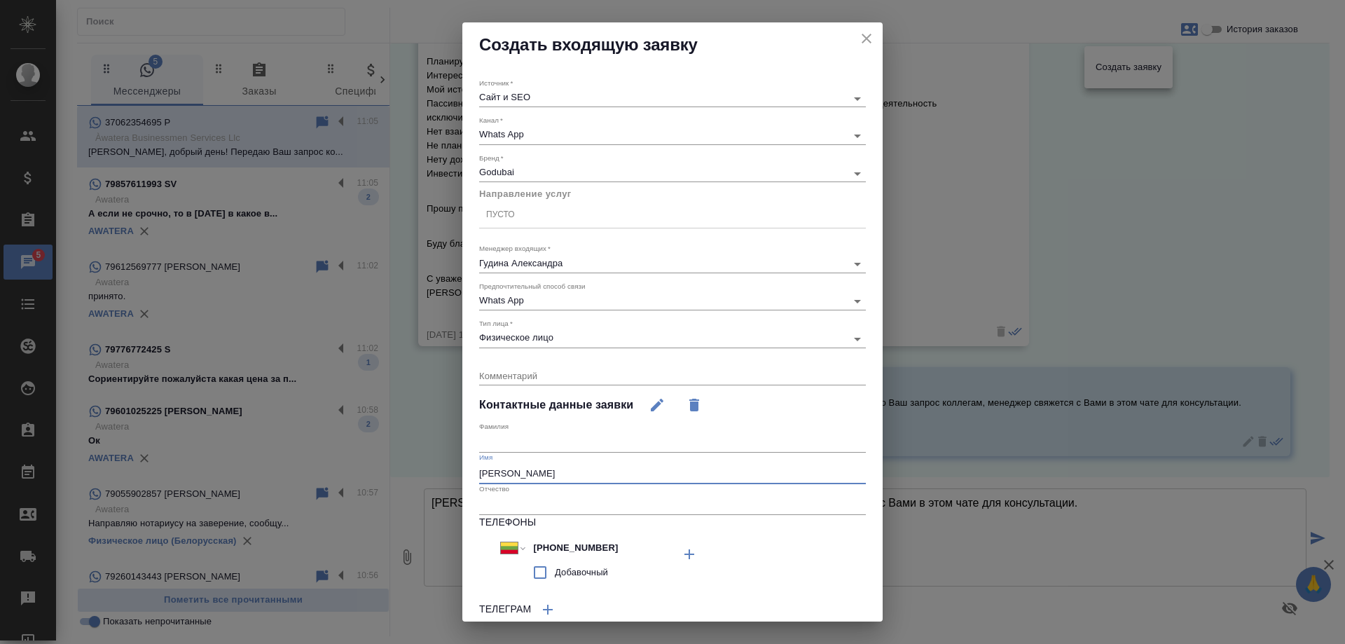
type input "[PERSON_NAME]"
click at [545, 221] on div "Пусто" at bounding box center [672, 215] width 387 height 20
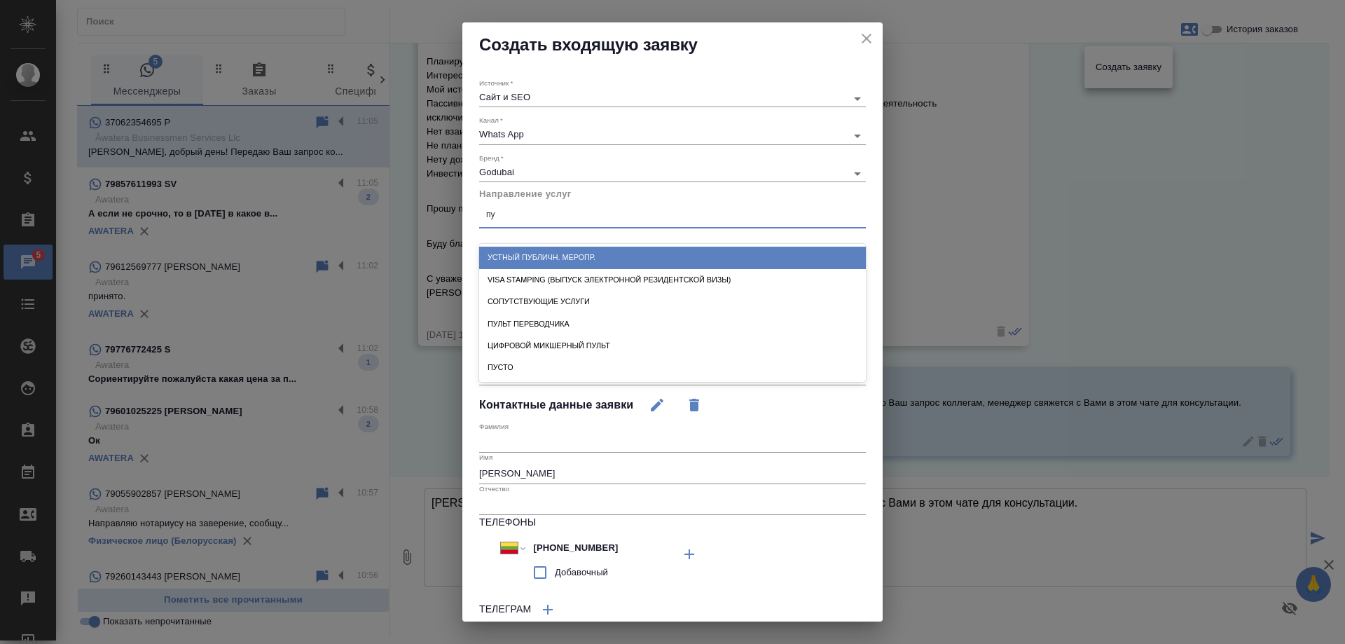
type input "пус"
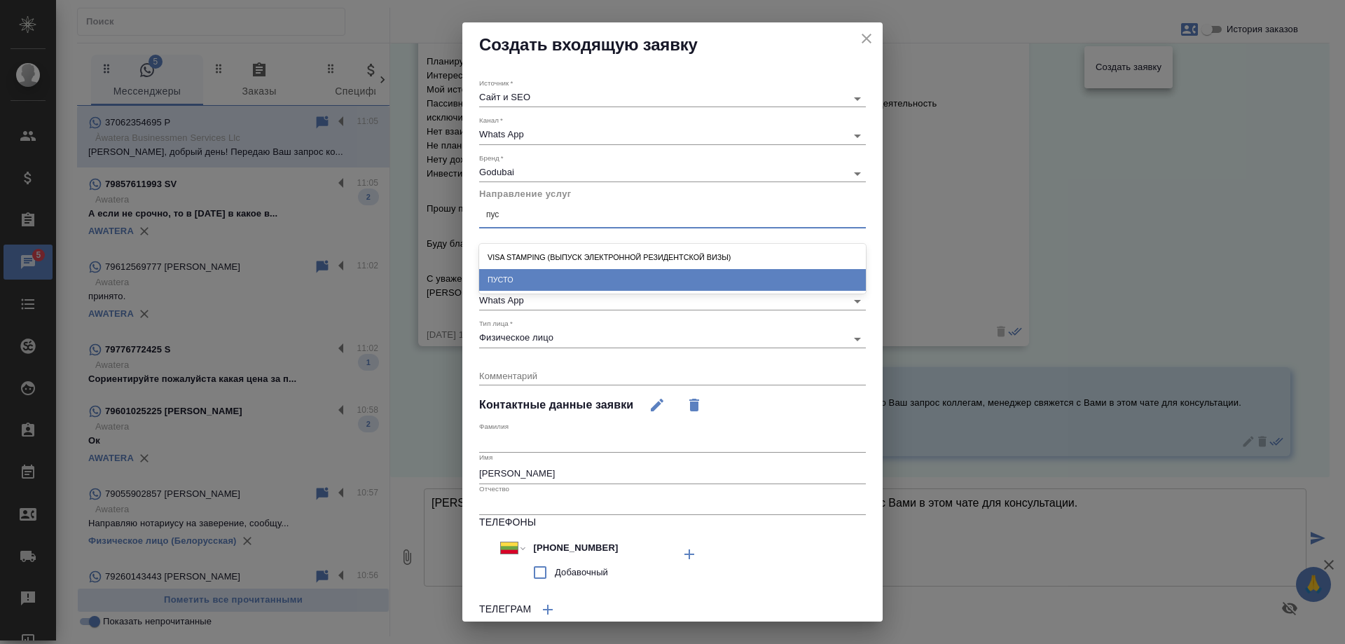
click at [545, 275] on div "ПУСТО" at bounding box center [672, 280] width 387 height 22
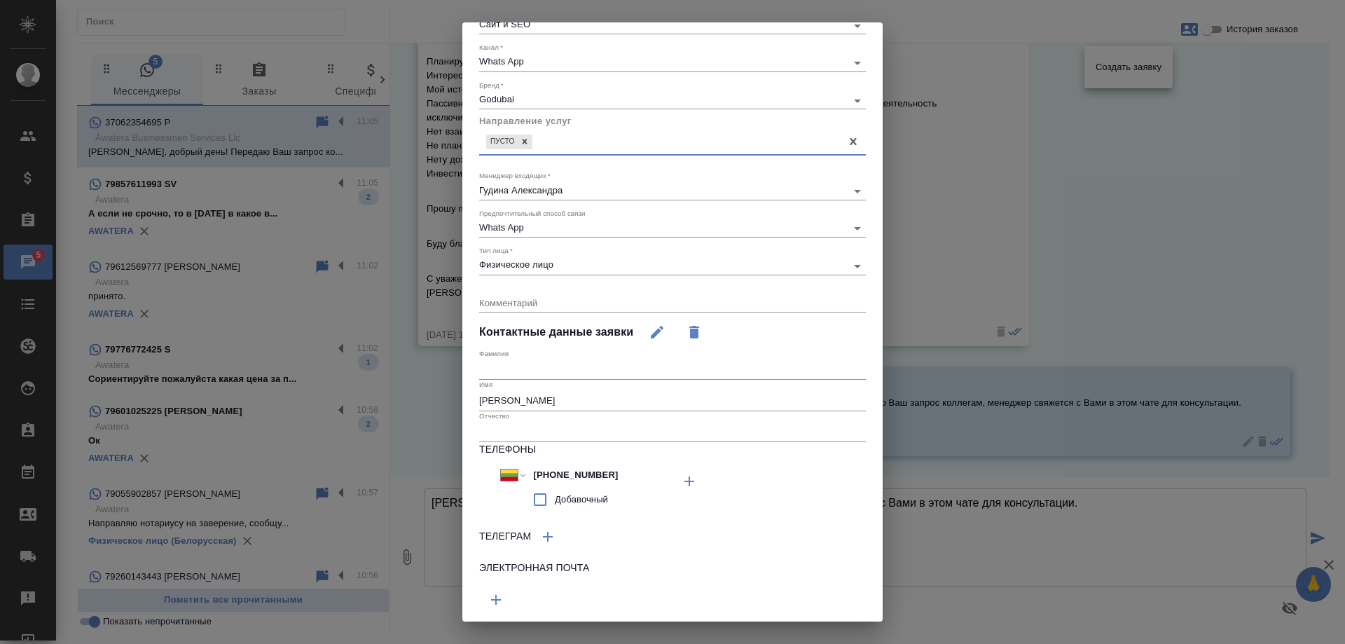
scroll to position [115, 0]
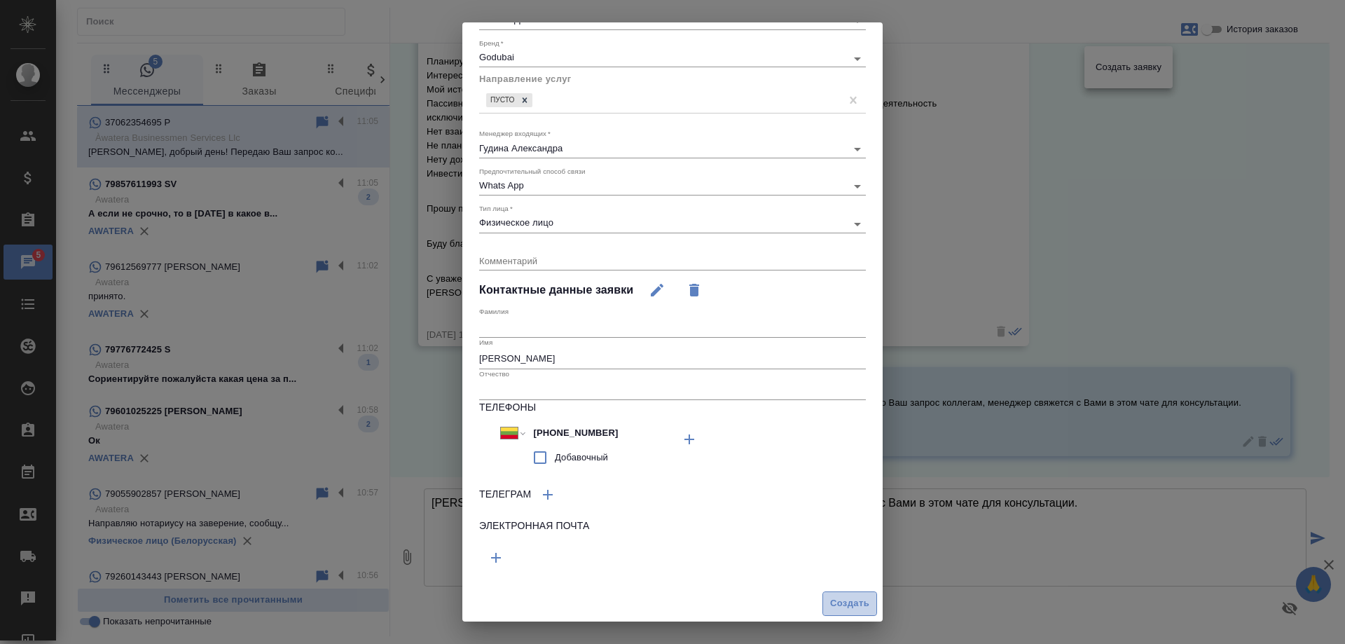
click at [835, 602] on span "Создать" at bounding box center [849, 604] width 39 height 16
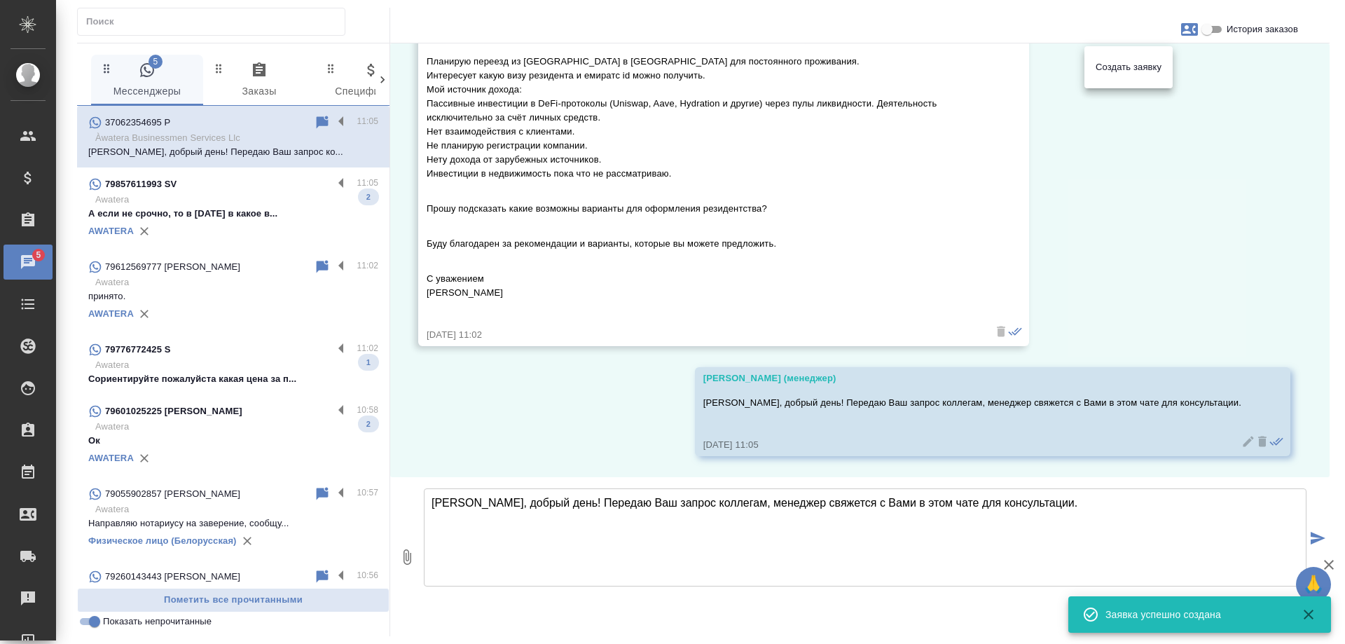
click at [1186, 206] on div at bounding box center [672, 322] width 1345 height 644
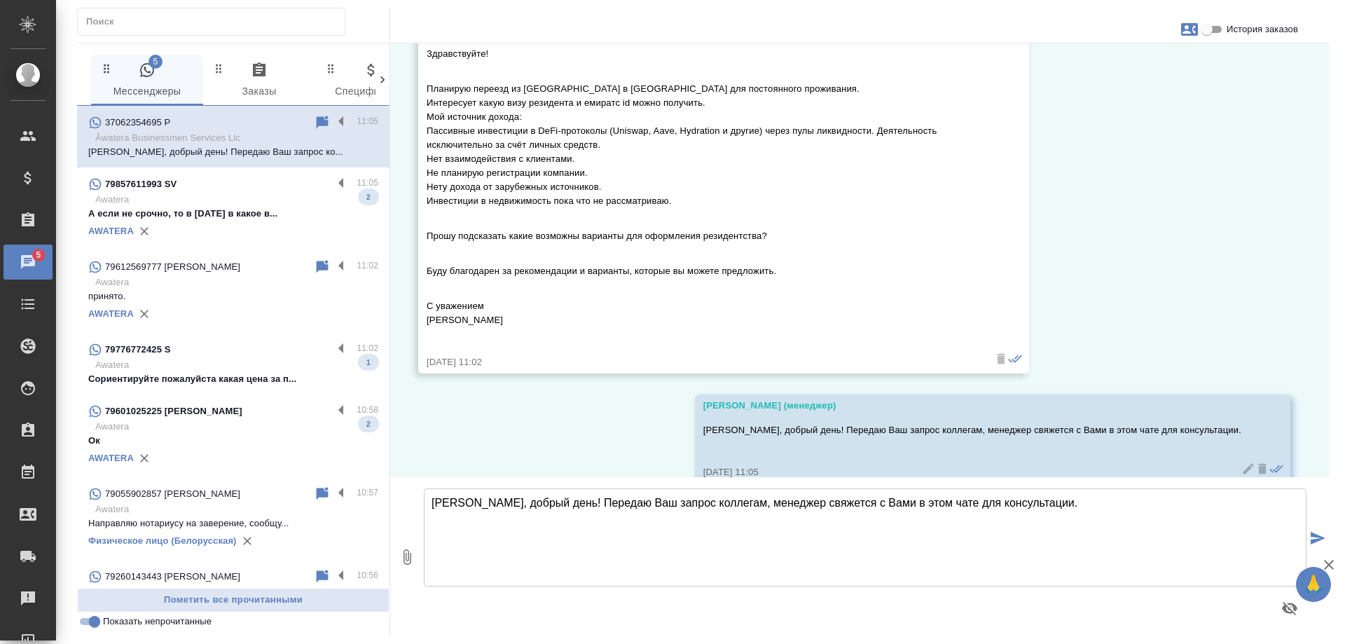
scroll to position [43, 0]
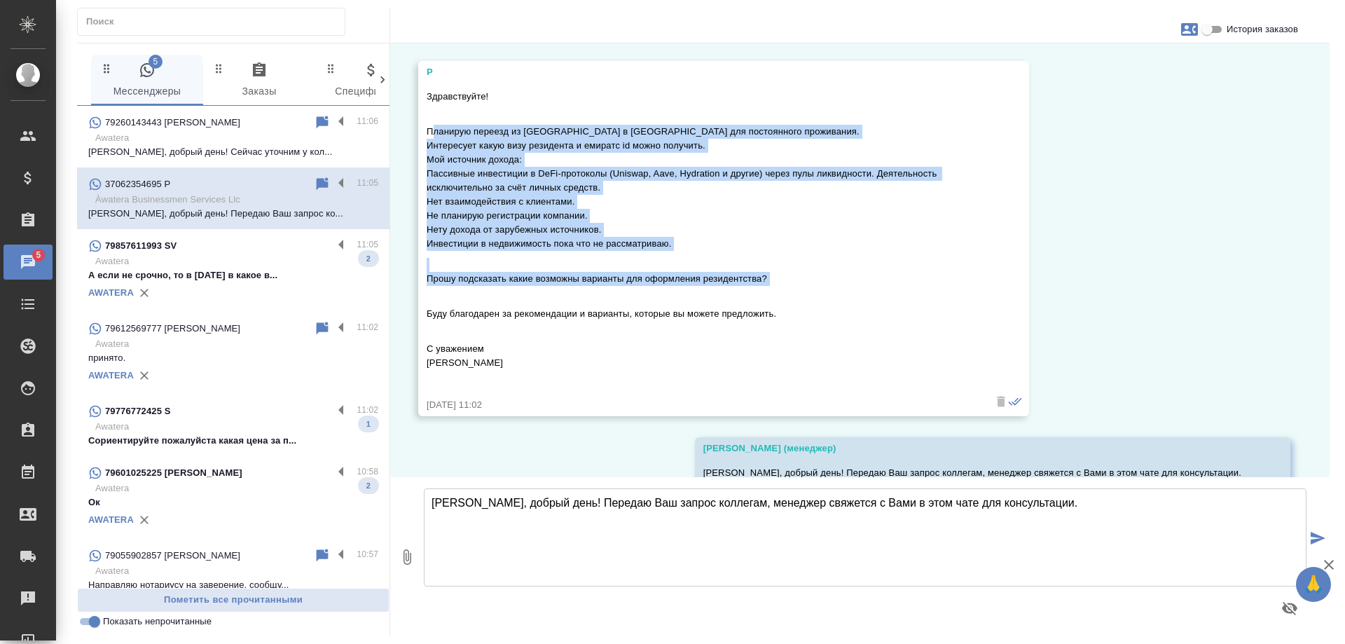
drag, startPoint x: 430, startPoint y: 130, endPoint x: 921, endPoint y: 292, distance: 516.3
click at [921, 292] on div "Здравствуйте! Планирую переезд из Литвы в Дубай для постоянного проживания. Инт…" at bounding box center [704, 238] width 554 height 305
click at [697, 213] on p "Планирую переезд из Литвы в Дубай для постоянного проживания. Интересует какую …" at bounding box center [704, 188] width 554 height 126
drag, startPoint x: 782, startPoint y: 282, endPoint x: 420, endPoint y: 128, distance: 393.1
click at [420, 128] on div "P Здравствуйте! Планирую переезд из Литвы в Дубай для постоянного проживания. И…" at bounding box center [723, 238] width 611 height 355
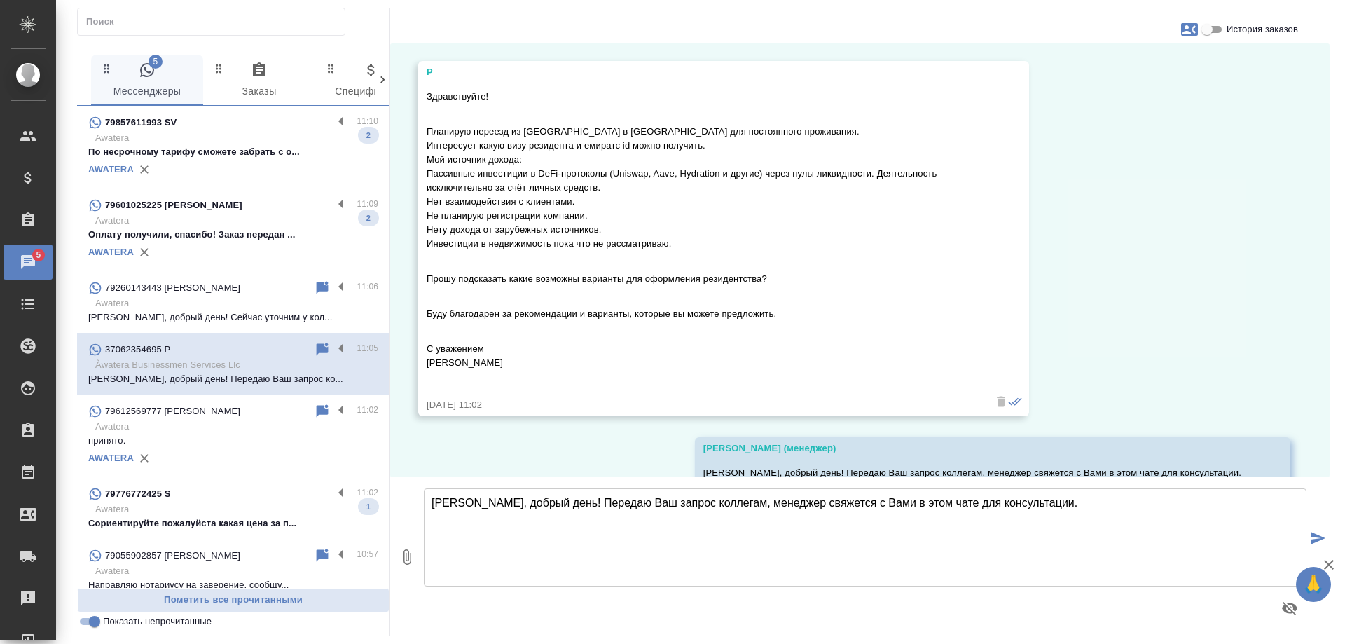
click at [1119, 290] on div "08.10, среда P Здравствуйте! Планирую переезд из Литвы в Дубай для постоянного …" at bounding box center [860, 260] width 940 height 434
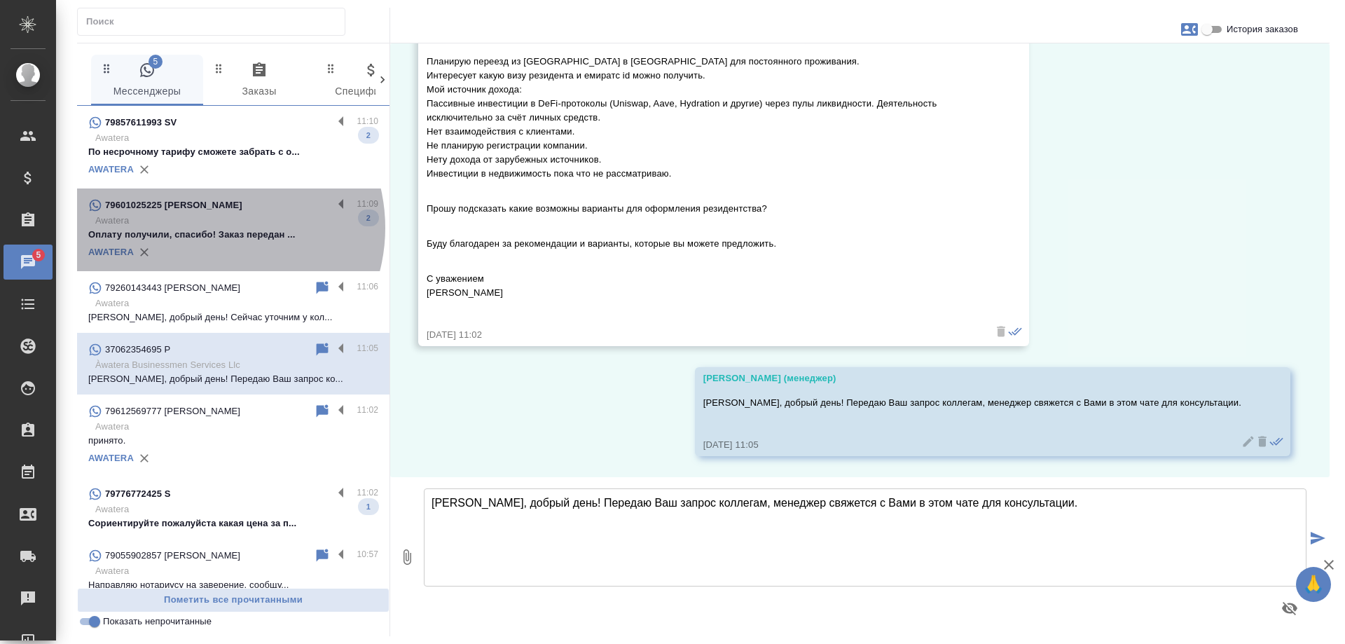
click at [210, 228] on p "Оплату получили, спасибо! Заказ передан ..." at bounding box center [233, 235] width 290 height 14
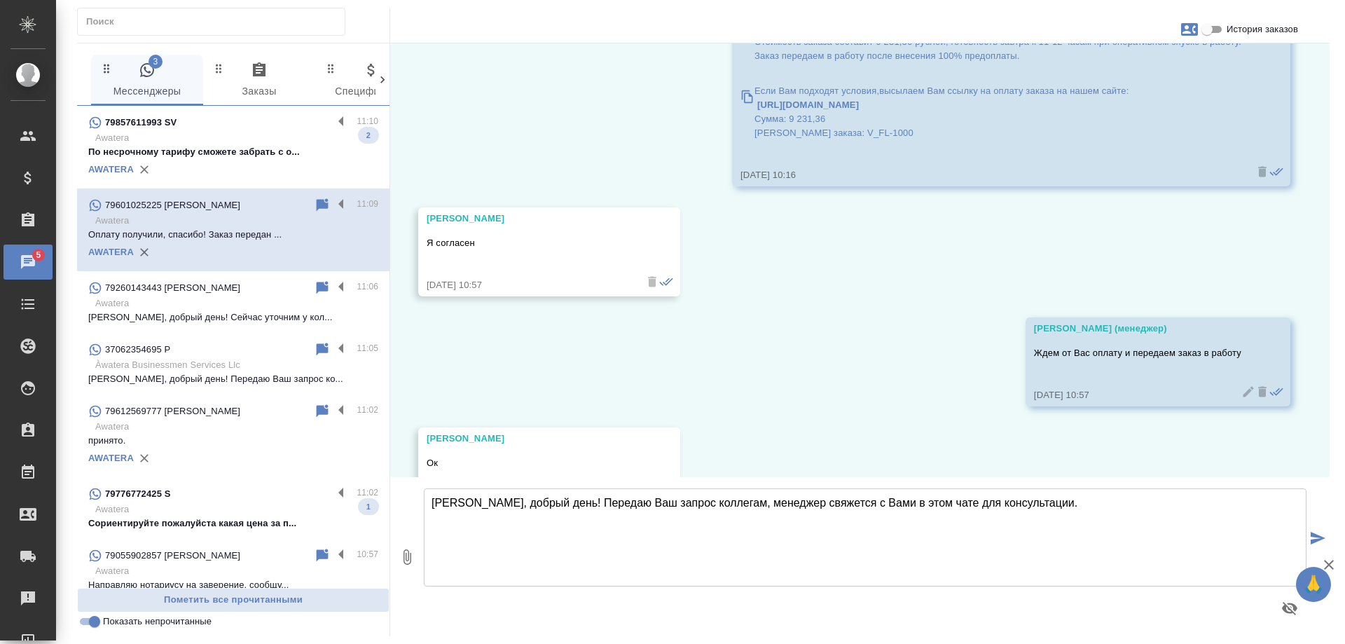
scroll to position [1297, 0]
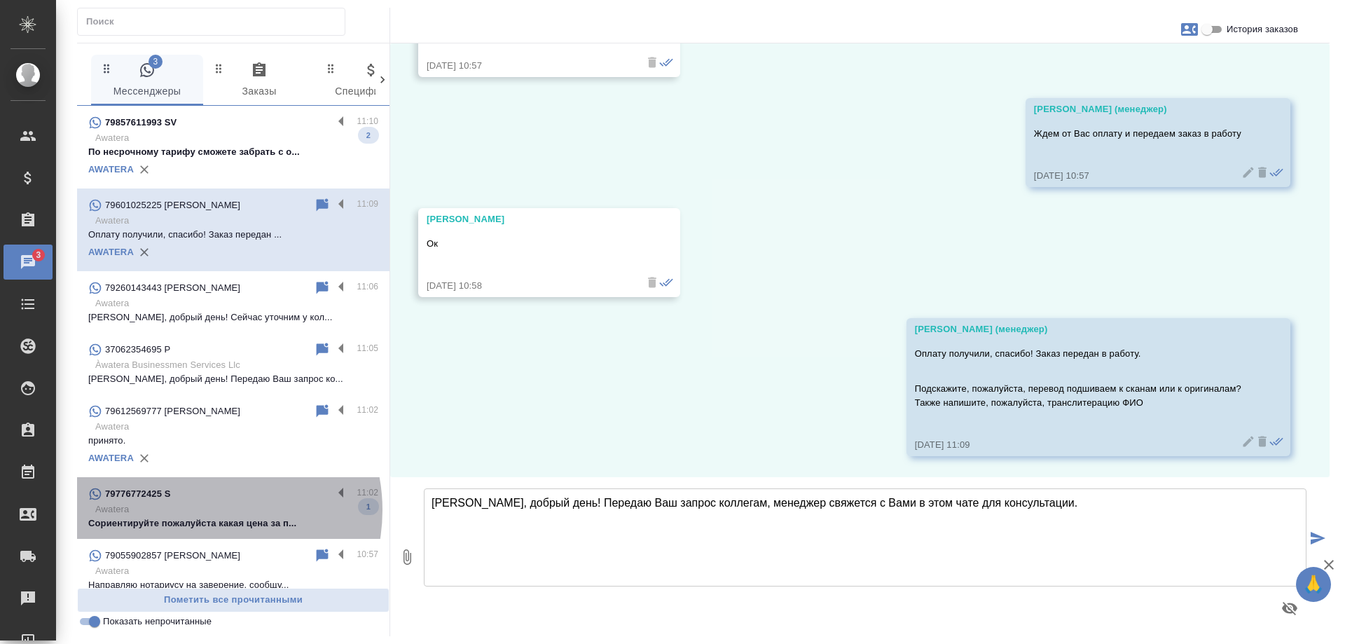
click at [200, 510] on p "Awatera" at bounding box center [236, 509] width 283 height 14
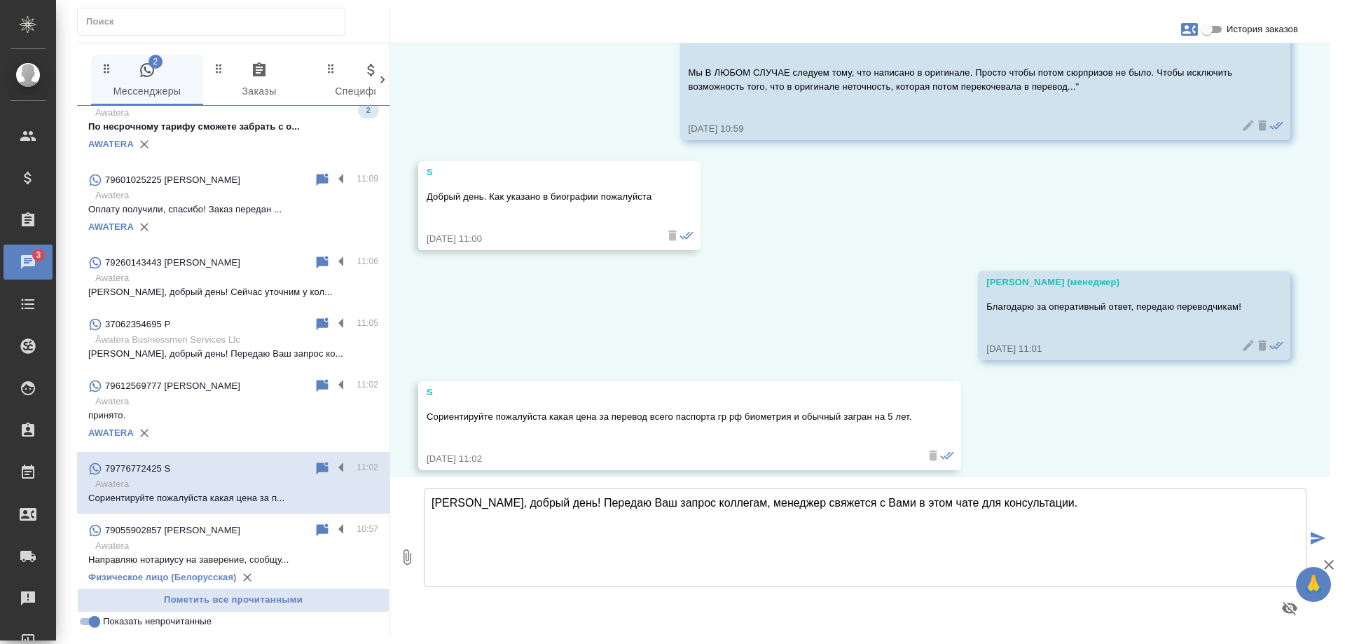
scroll to position [0, 0]
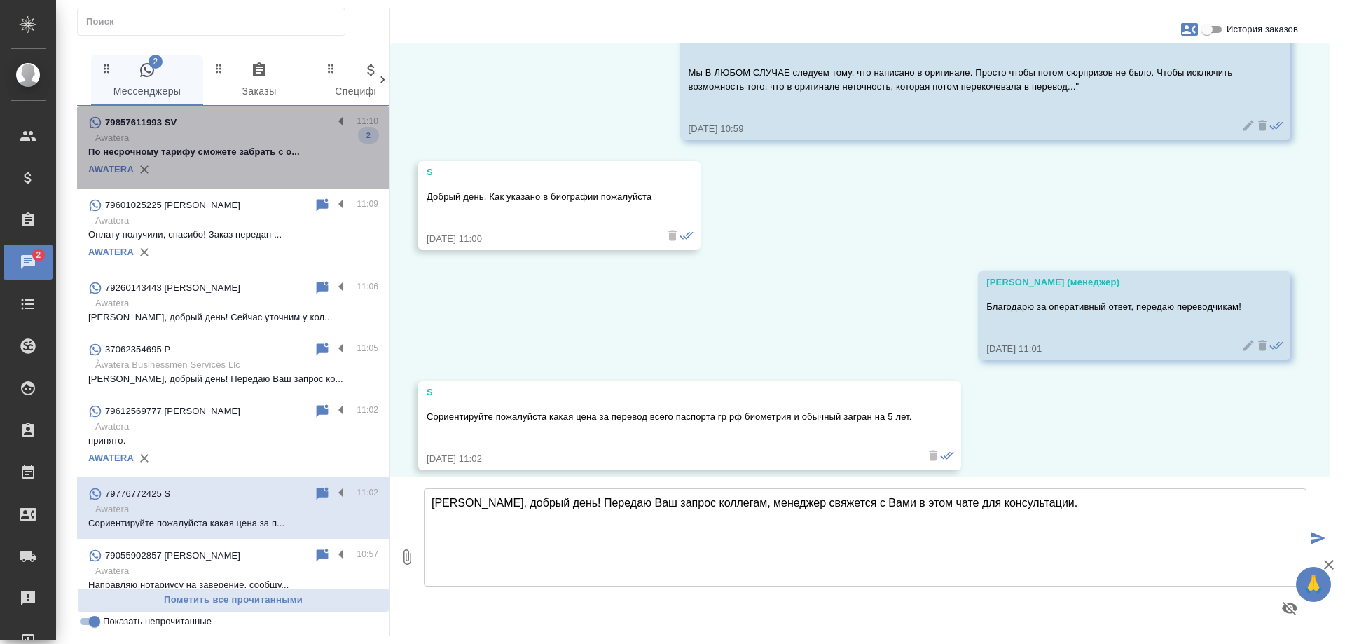
click at [272, 160] on div "AWATERA" at bounding box center [233, 169] width 290 height 21
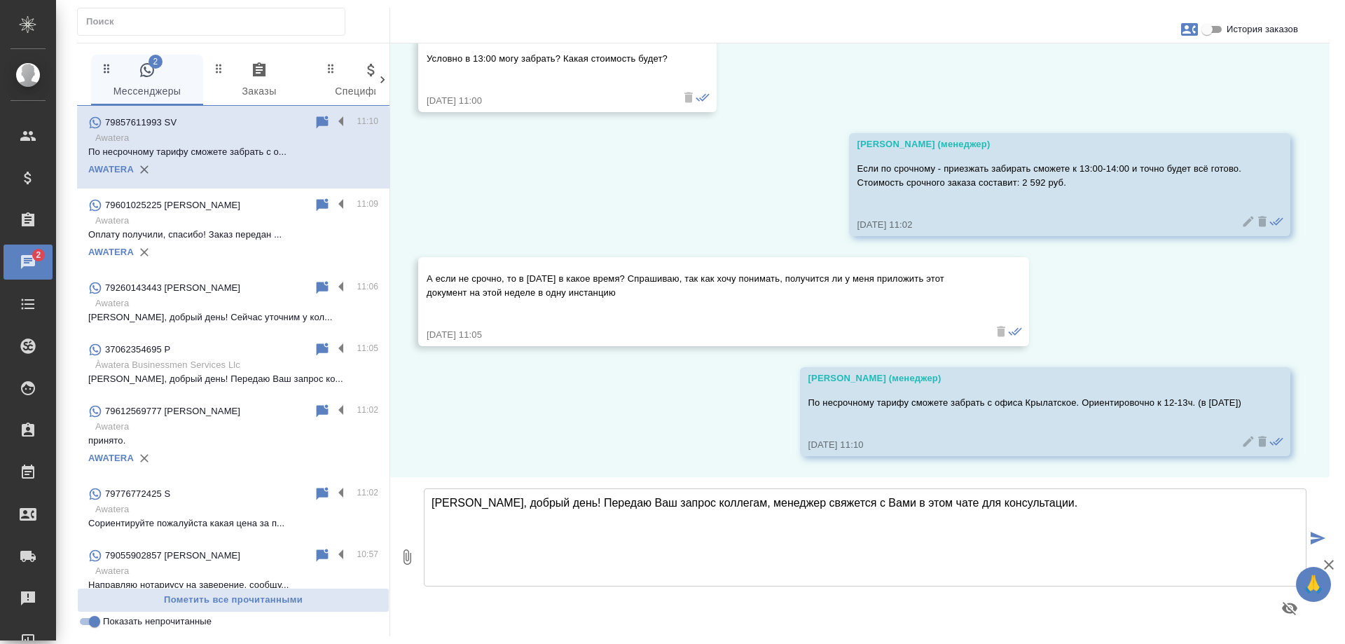
scroll to position [971, 0]
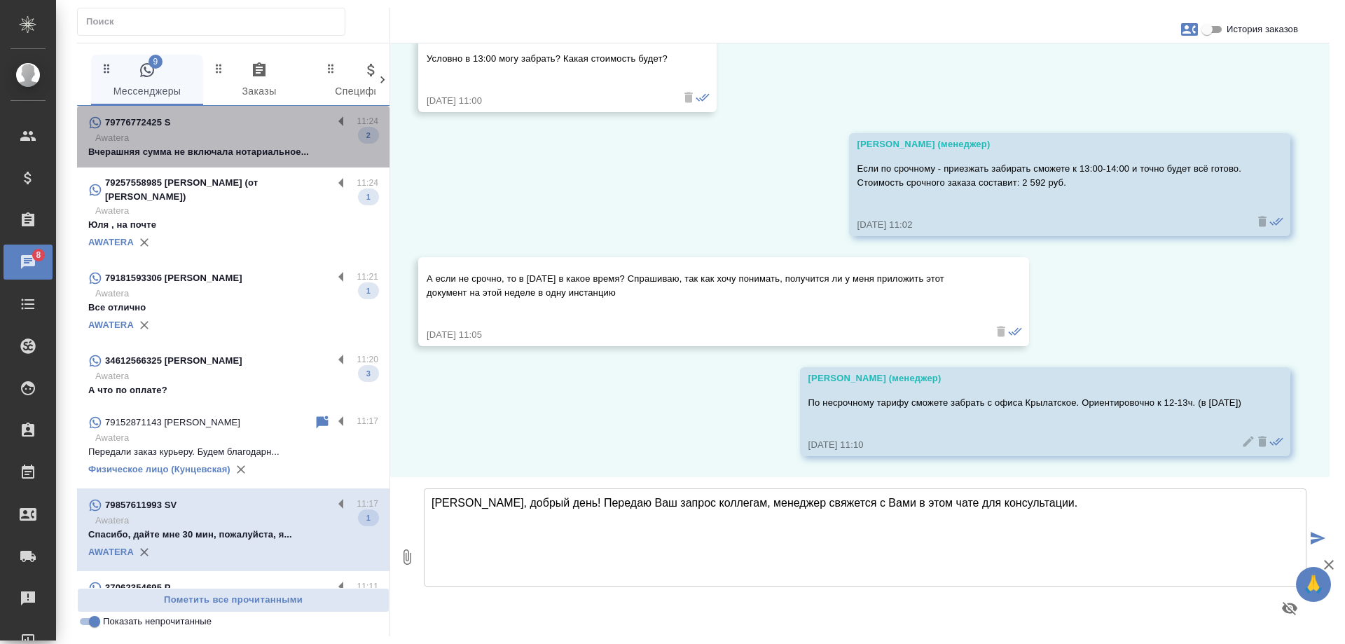
click at [238, 130] on div "79776772425 S" at bounding box center [210, 122] width 245 height 17
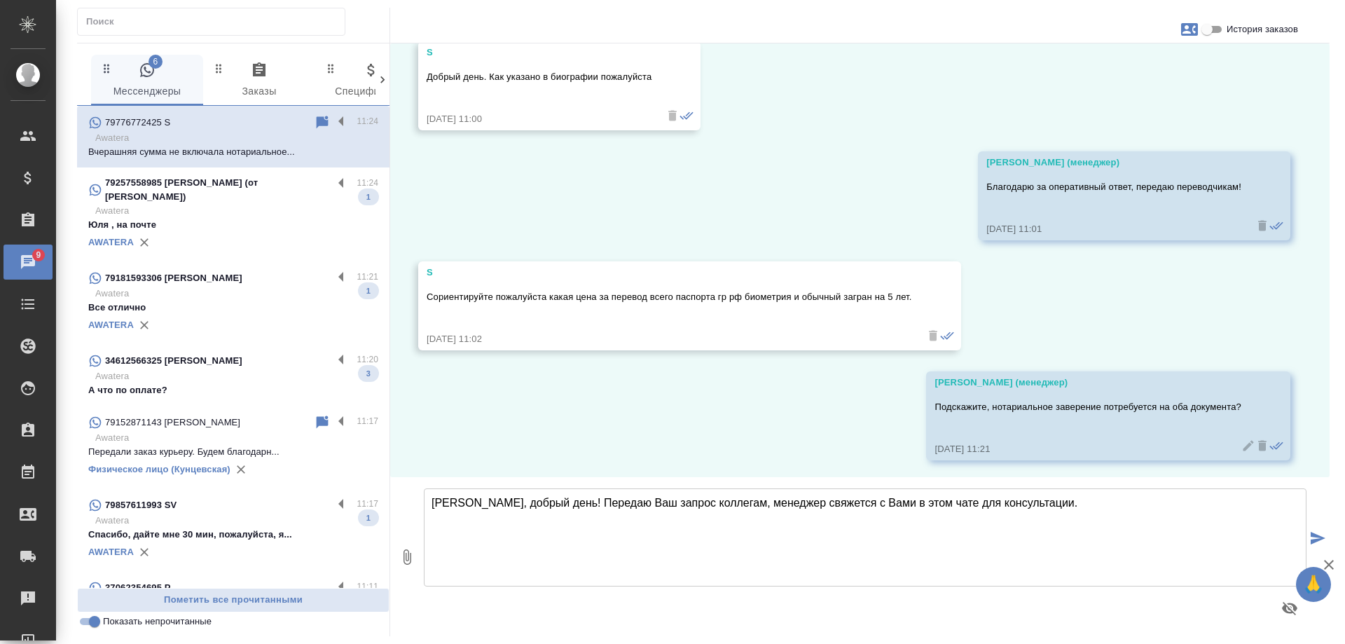
scroll to position [7341, 0]
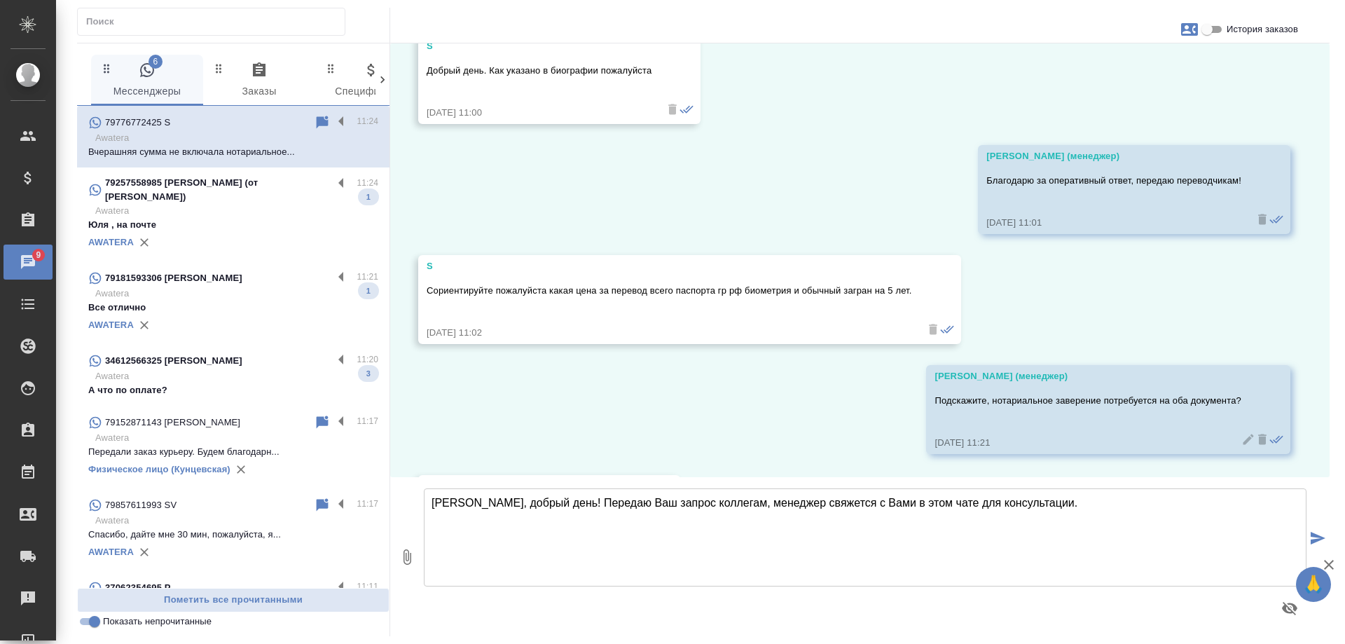
click at [301, 215] on p "Awatera" at bounding box center [236, 211] width 283 height 14
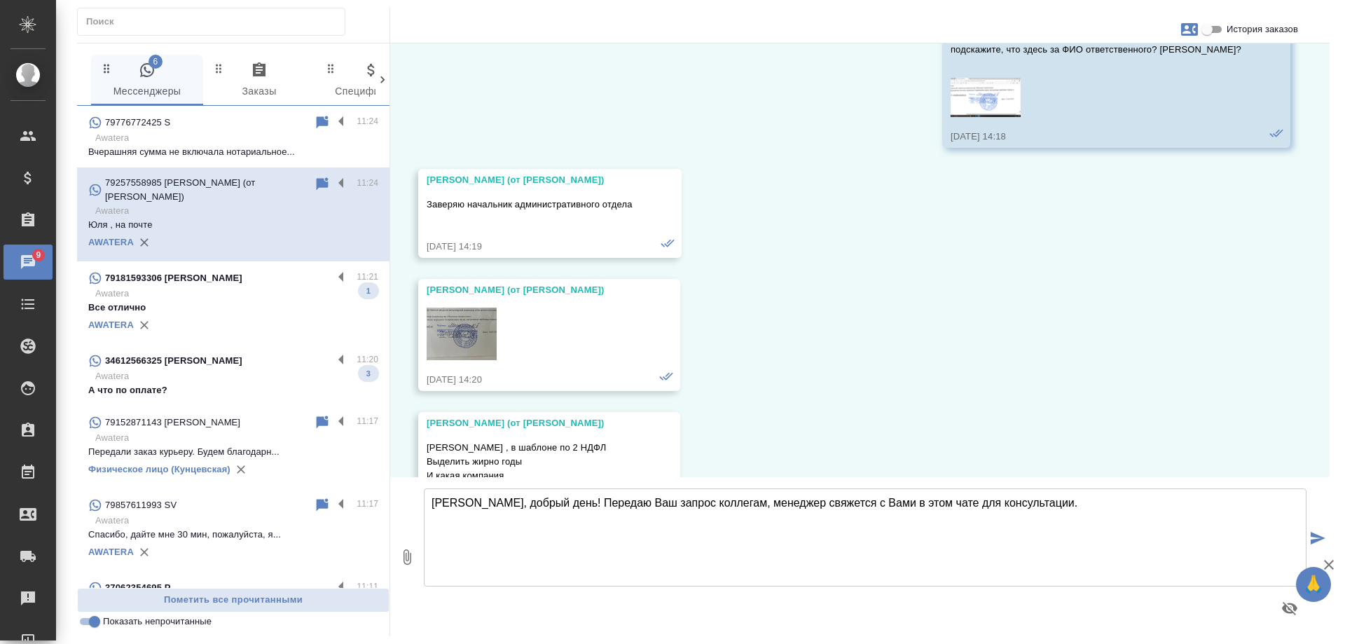
scroll to position [24336, 0]
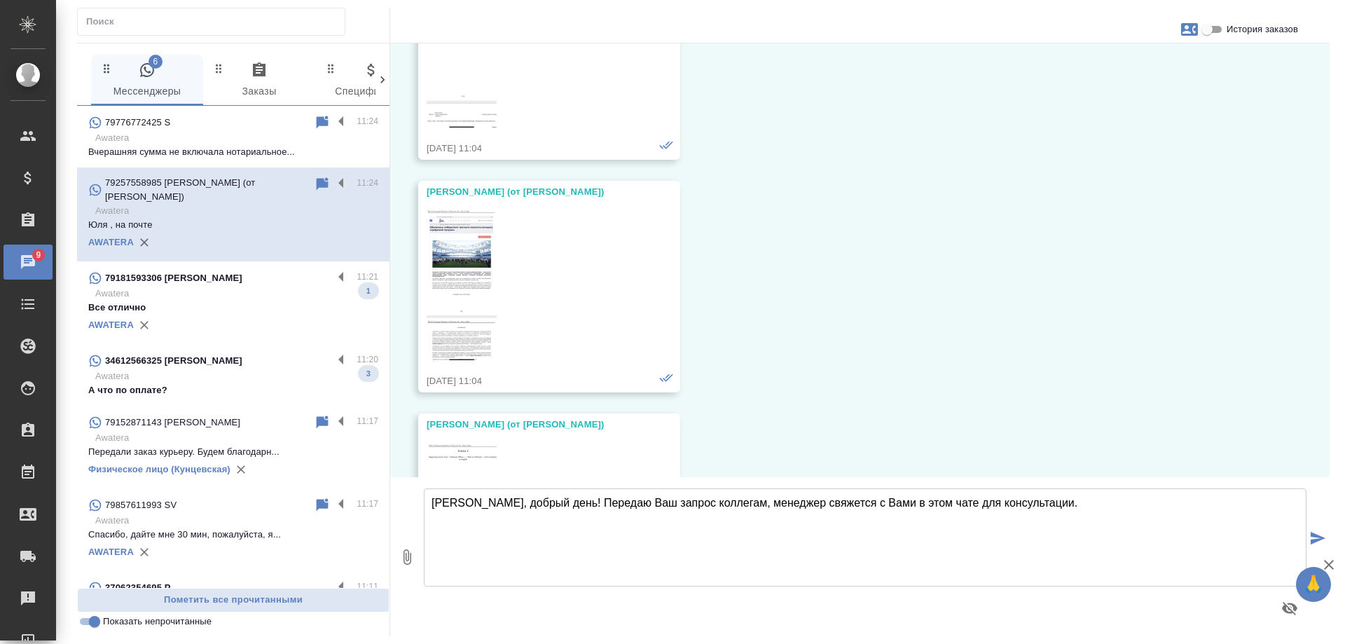
drag, startPoint x: 253, startPoint y: 285, endPoint x: 219, endPoint y: 378, distance: 99.1
click at [242, 284] on p "79181593306 Марченко Александр Петрович" at bounding box center [173, 278] width 137 height 14
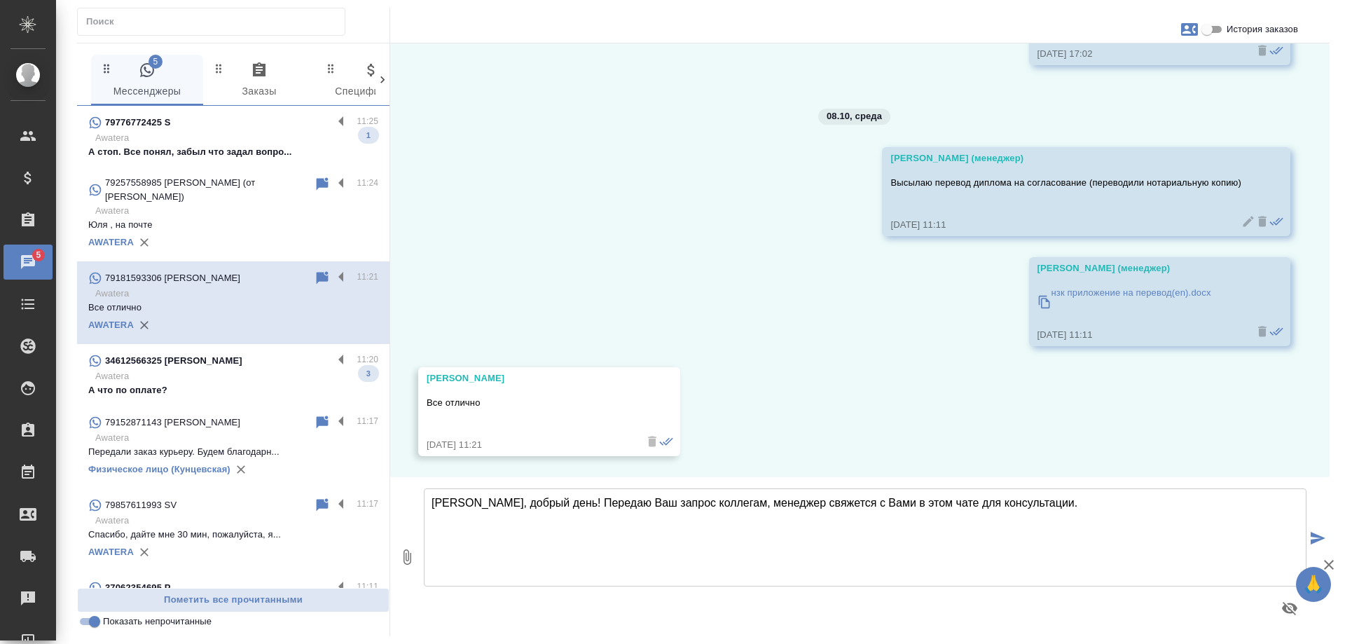
scroll to position [929, 0]
click at [219, 371] on p "Awatera" at bounding box center [236, 376] width 283 height 14
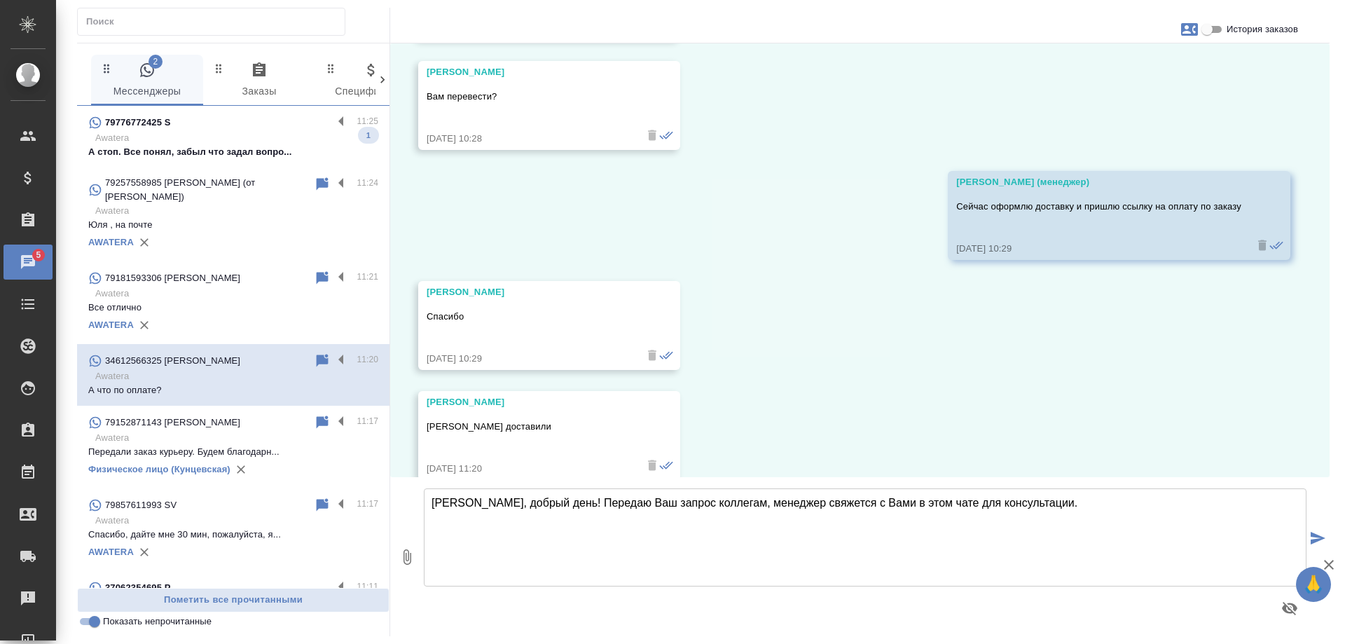
scroll to position [20372, 0]
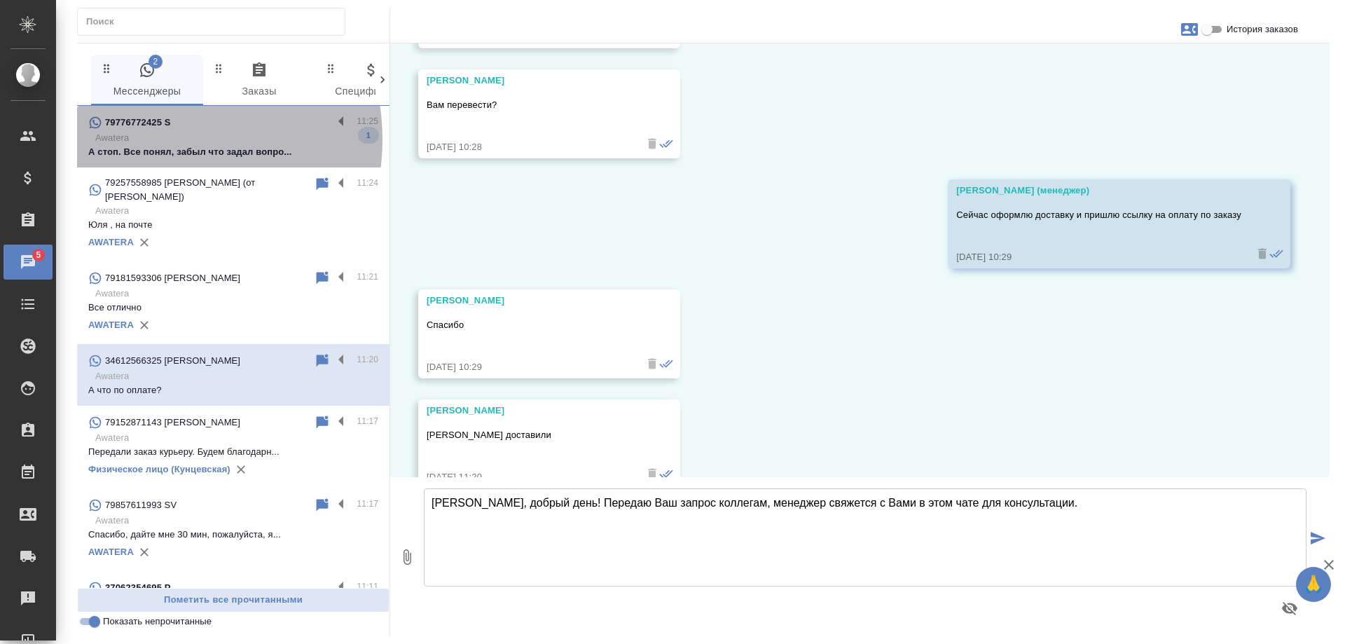
click at [158, 139] on p "Awatera" at bounding box center [236, 138] width 283 height 14
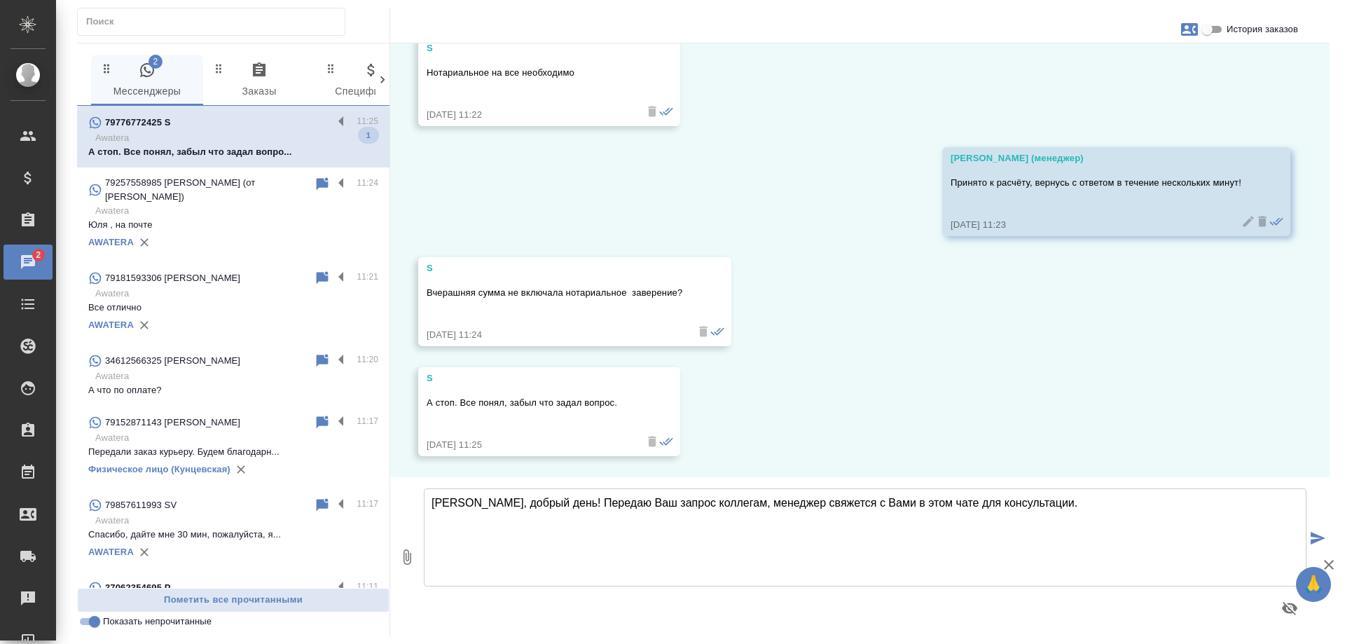
scroll to position [7765, 0]
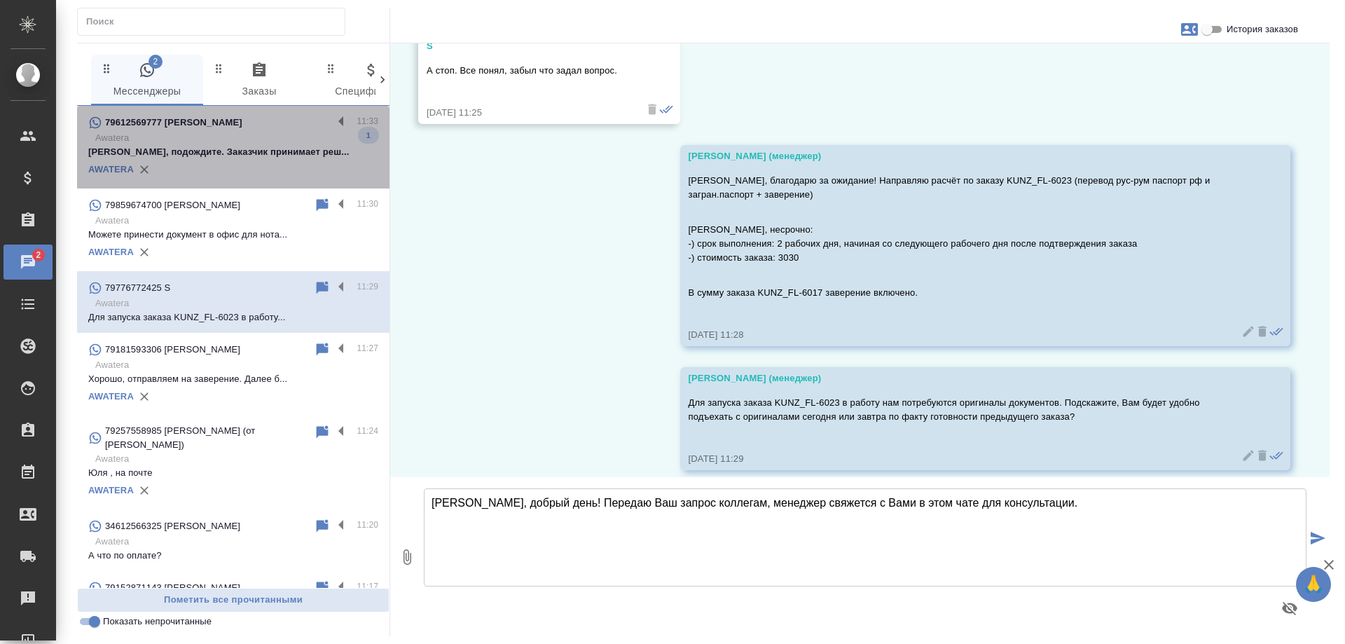
click at [242, 149] on p "Тимур, подождите. Заказчик принимает реш..." at bounding box center [233, 152] width 290 height 14
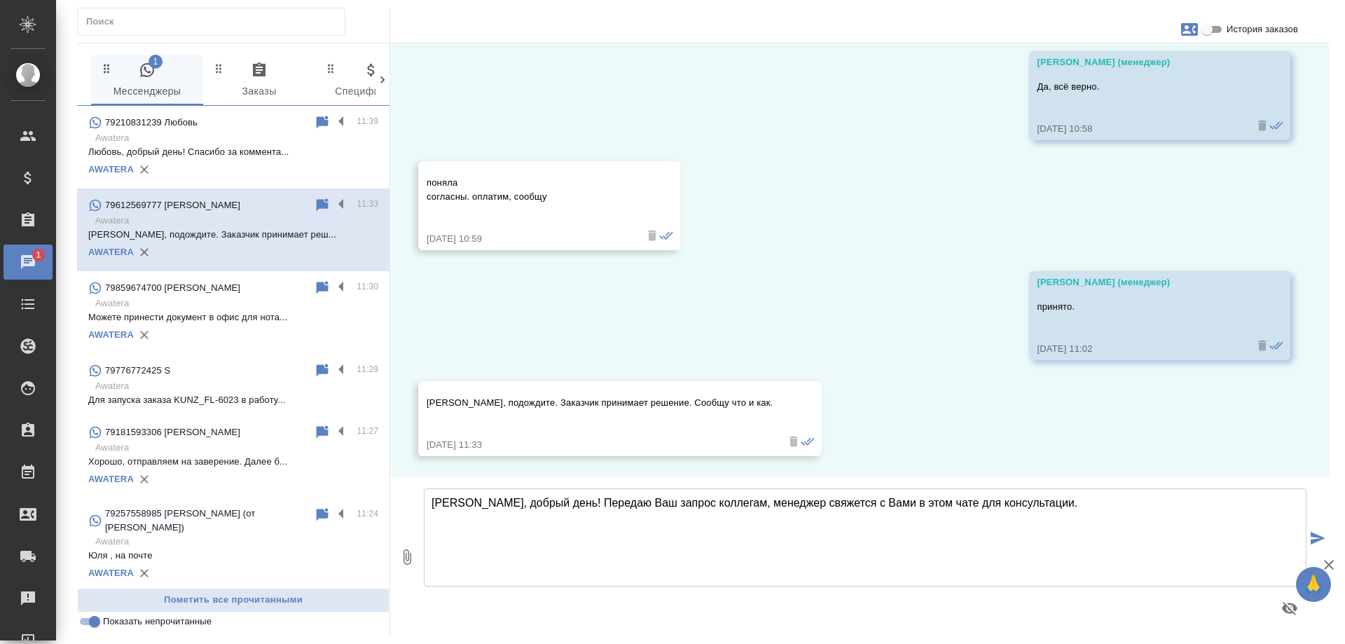
scroll to position [140, 0]
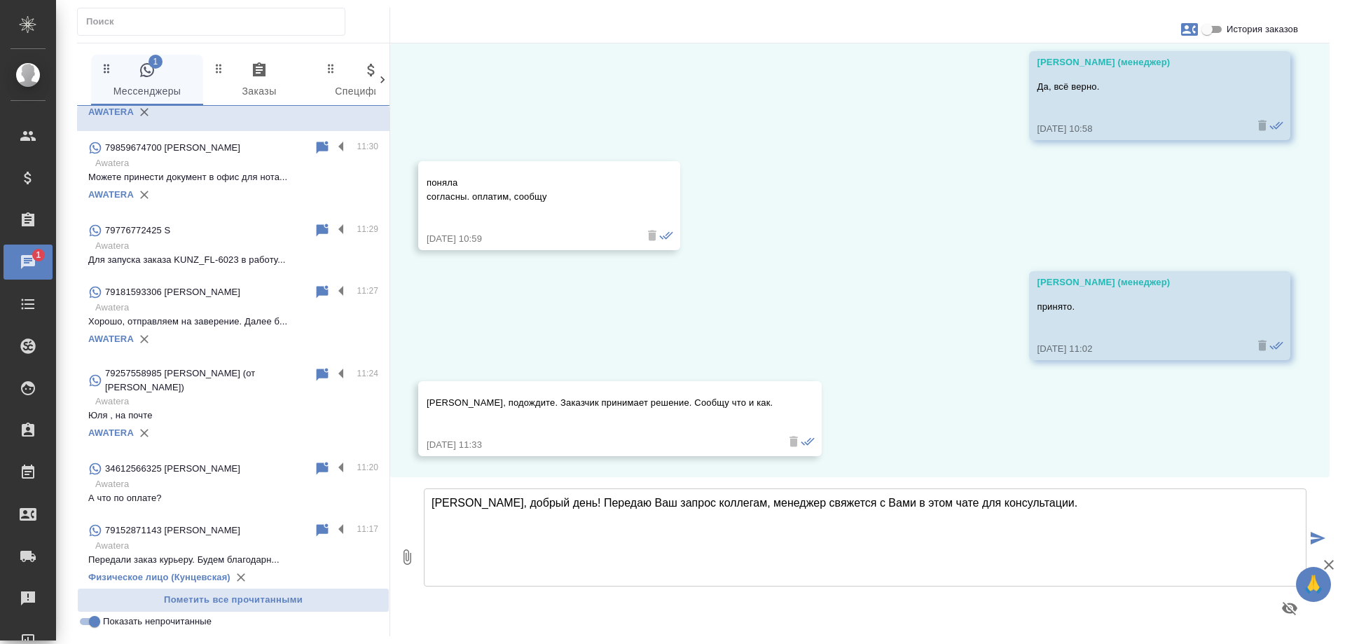
click at [95, 619] on input "Показать непрочитанные" at bounding box center [94, 621] width 50 height 17
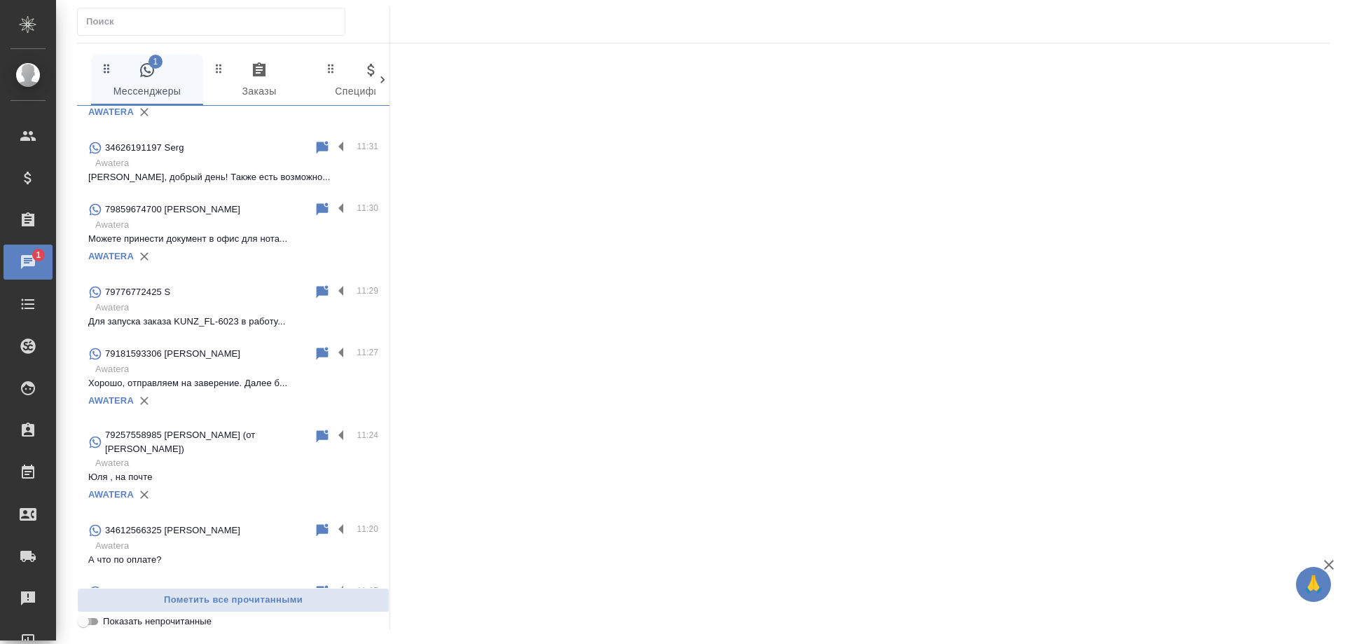
click at [95, 619] on input "Показать непрочитанные" at bounding box center [83, 621] width 50 height 17
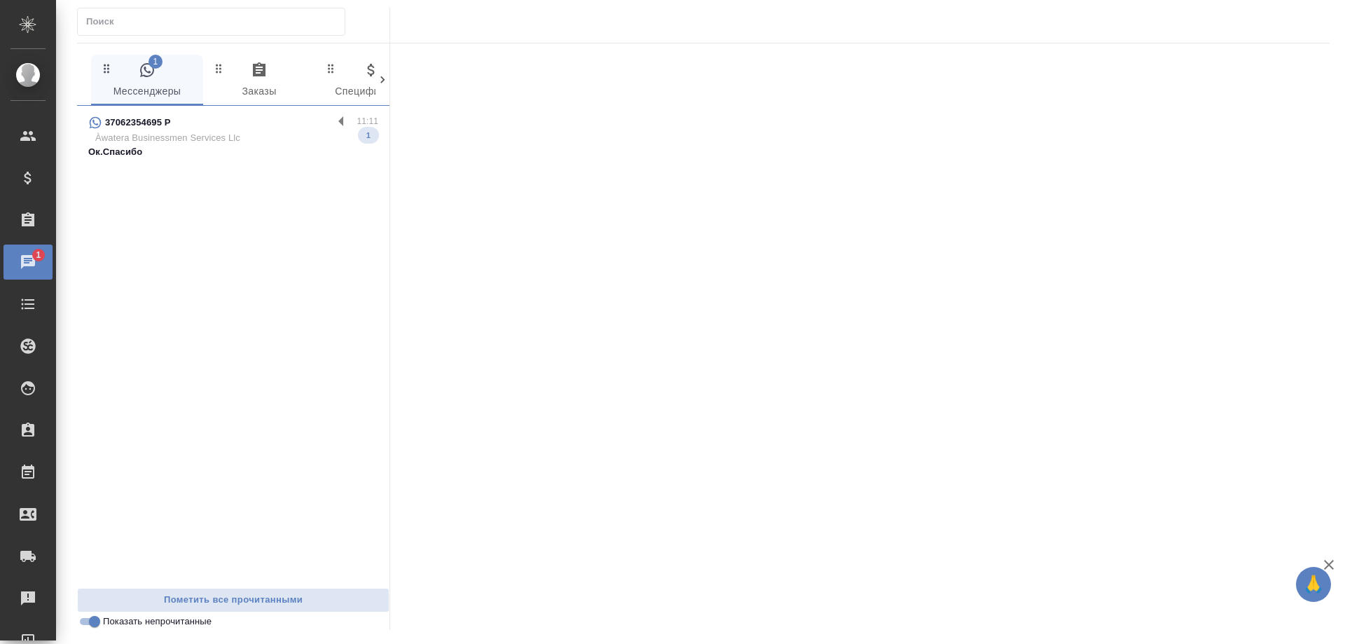
scroll to position [0, 0]
click at [268, 137] on p "Àwatera Businessmen Services Llc" at bounding box center [236, 138] width 283 height 14
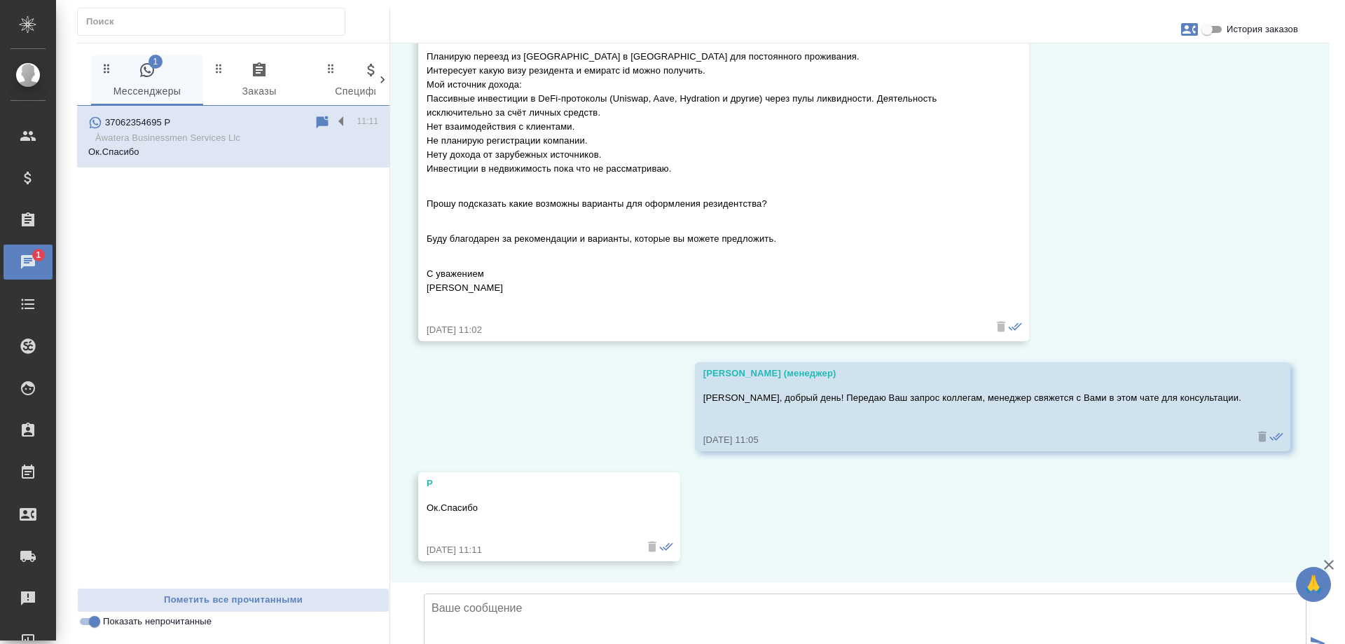
scroll to position [224, 0]
click at [83, 620] on input "Показать непрочитанные" at bounding box center [94, 621] width 50 height 17
checkbox input "false"
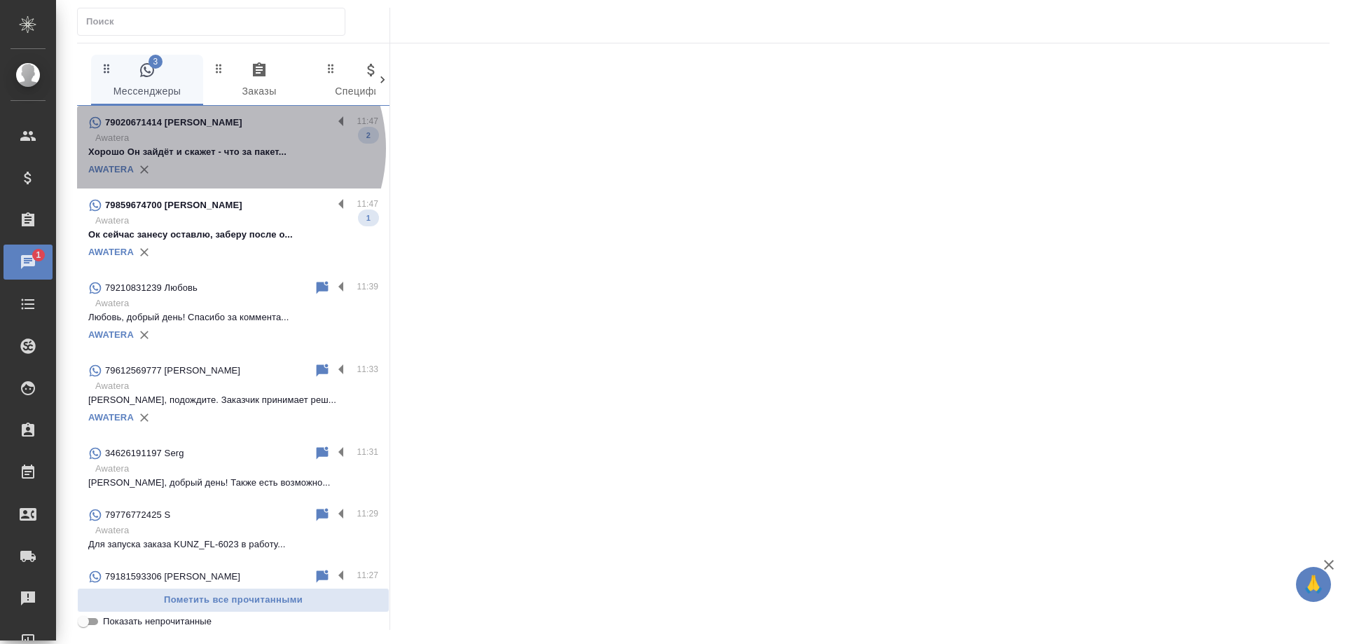
drag, startPoint x: 227, startPoint y: 149, endPoint x: 227, endPoint y: 158, distance: 9.8
click at [227, 147] on p "Хорошо Он зайдёт и скажет - что за пакет..." at bounding box center [233, 152] width 290 height 14
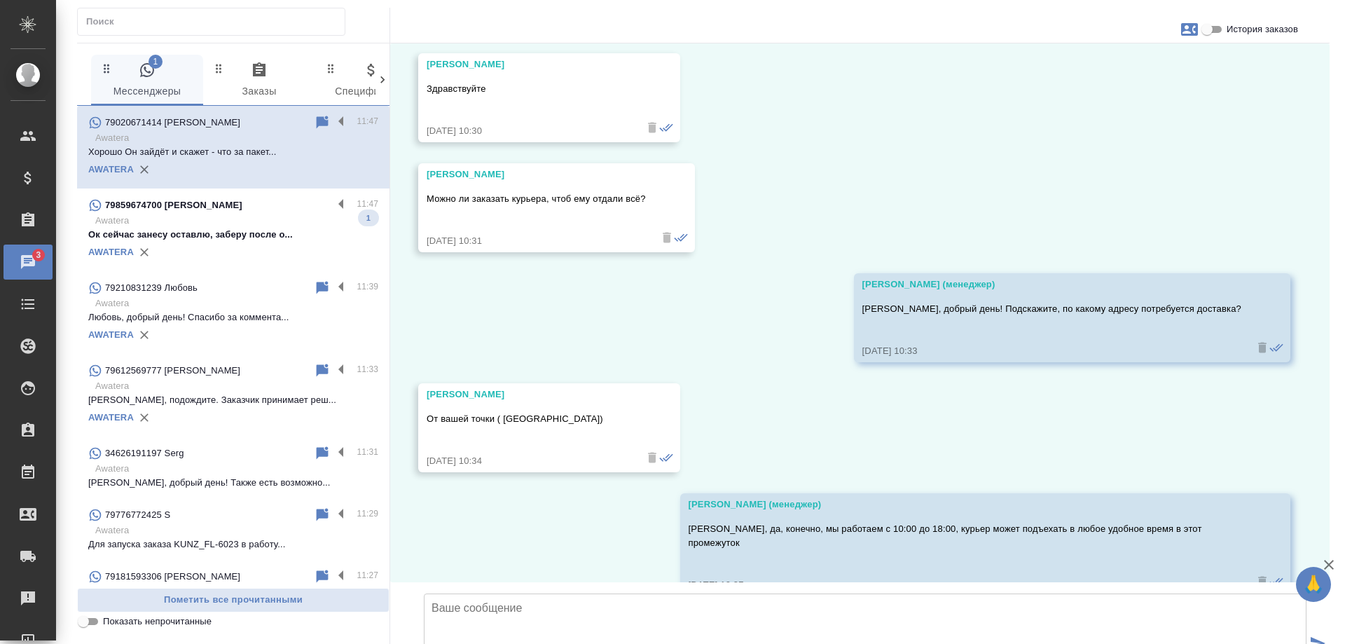
scroll to position [8349, 0]
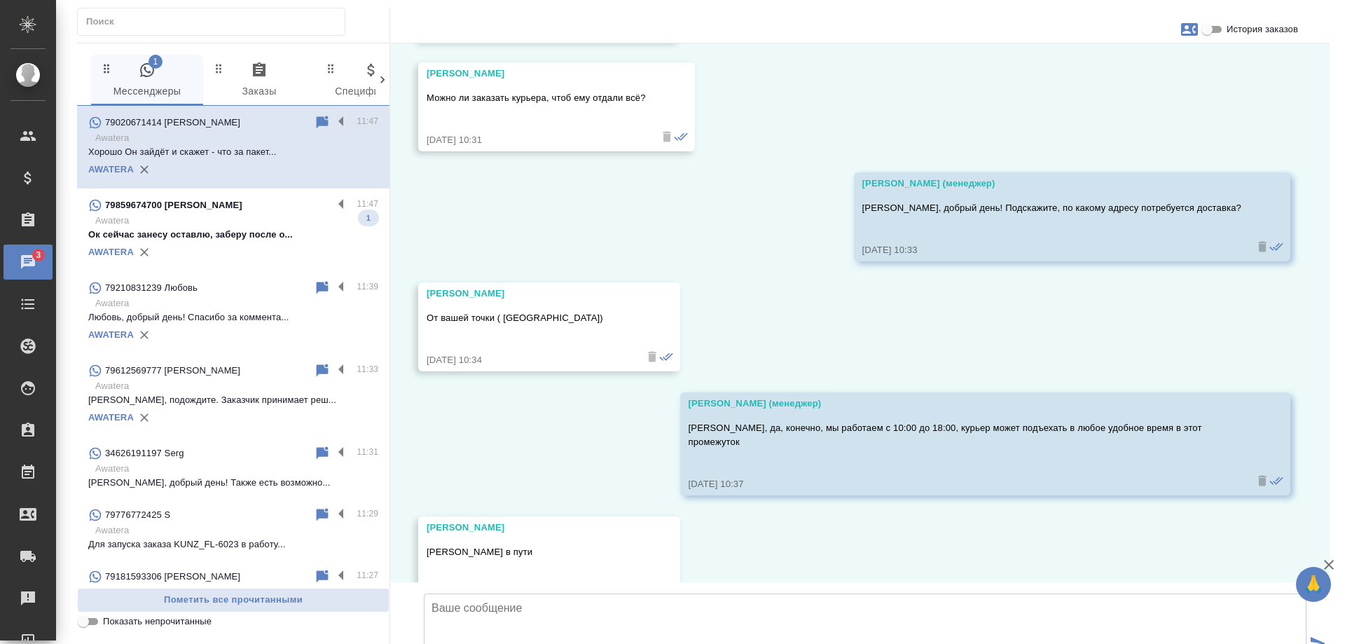
click at [198, 243] on div "AWATERA" at bounding box center [233, 252] width 290 height 21
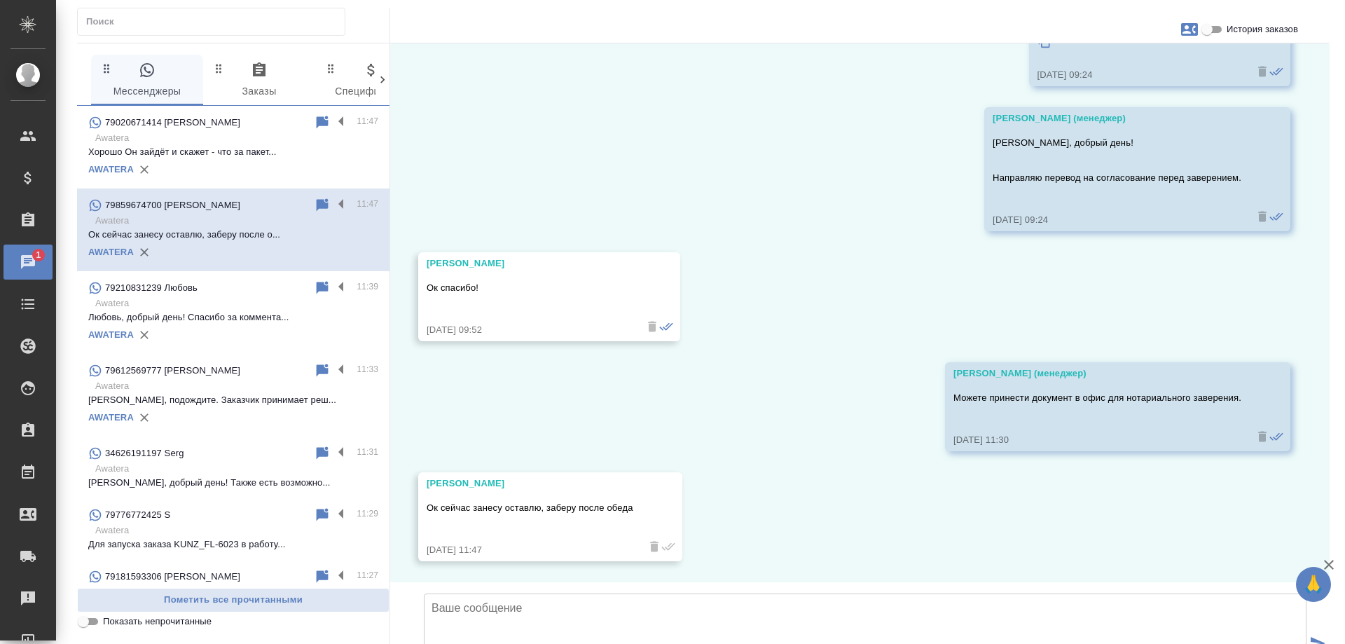
scroll to position [980, 0]
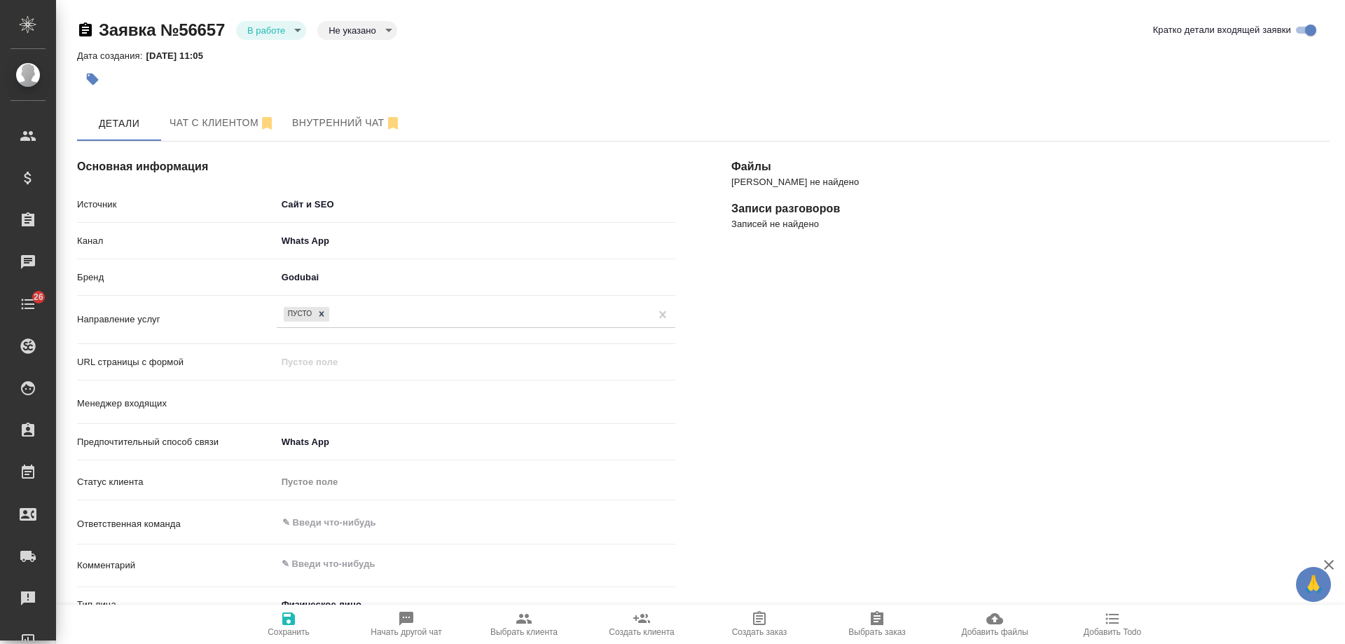
select select "LT"
select select "RU"
type input "Гудина Александра"
click at [355, 315] on div "ПУСТО" at bounding box center [464, 314] width 374 height 20
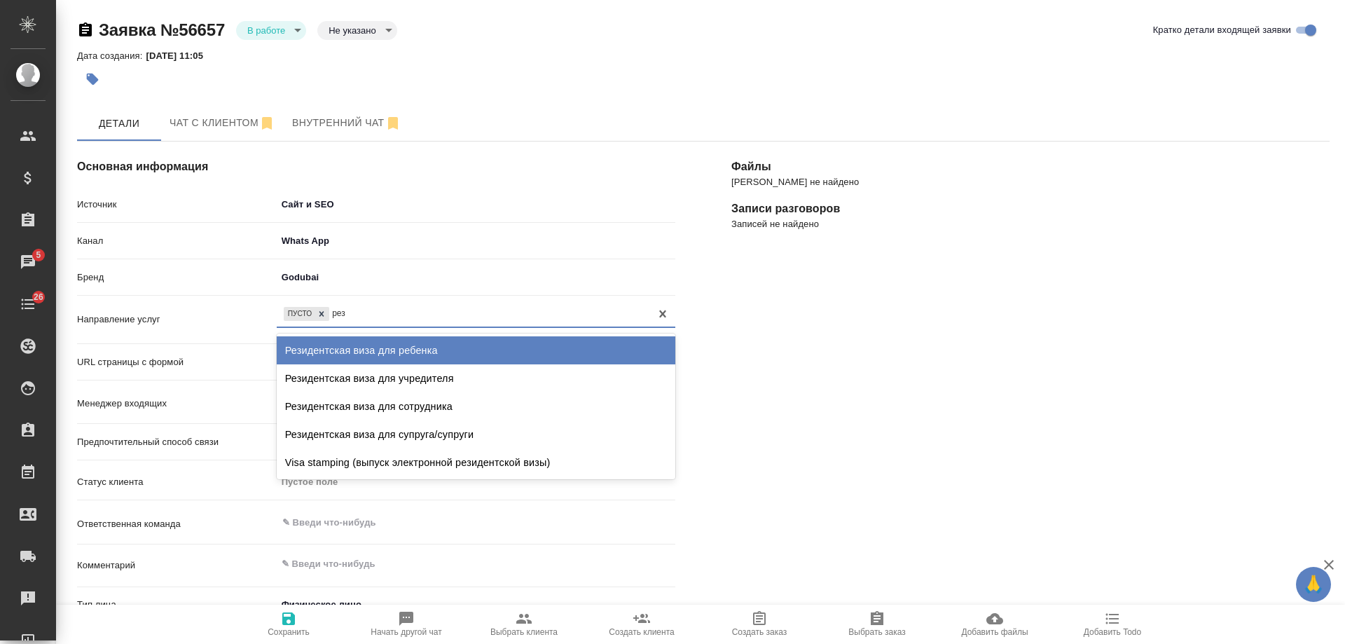
type input "рез"
type input "резиден"
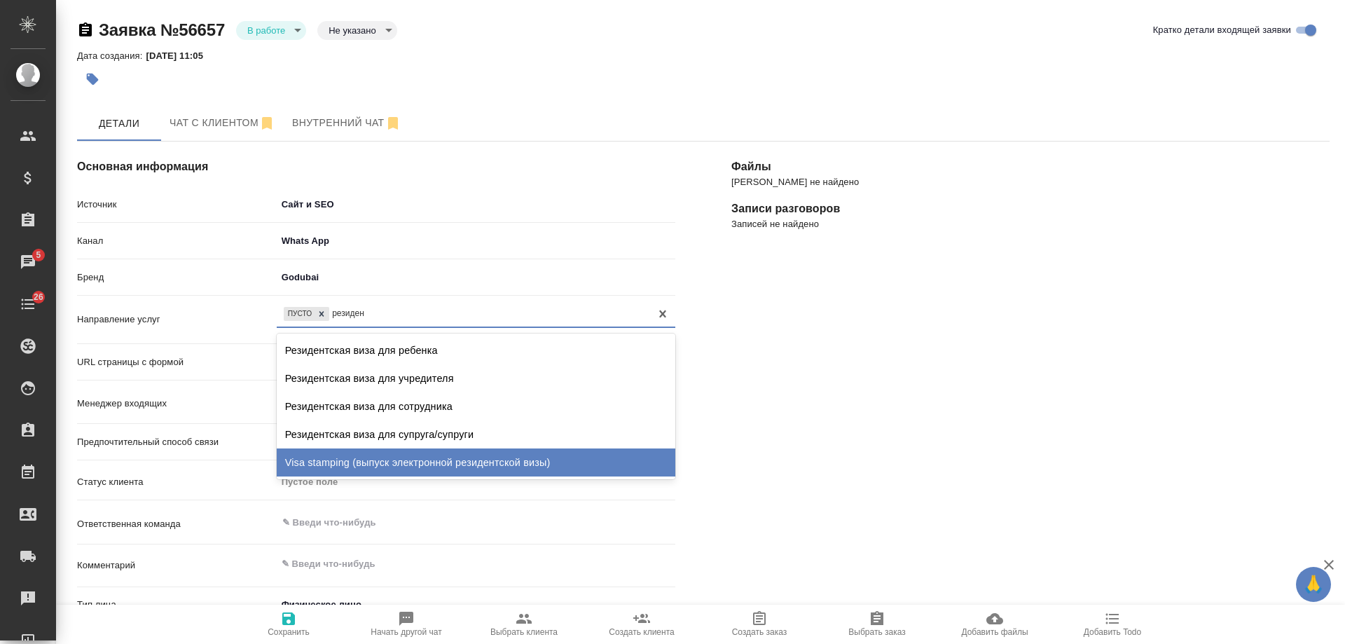
click at [526, 456] on div "Visa stamping (выпуск электронной резидентской визы)" at bounding box center [476, 462] width 399 height 28
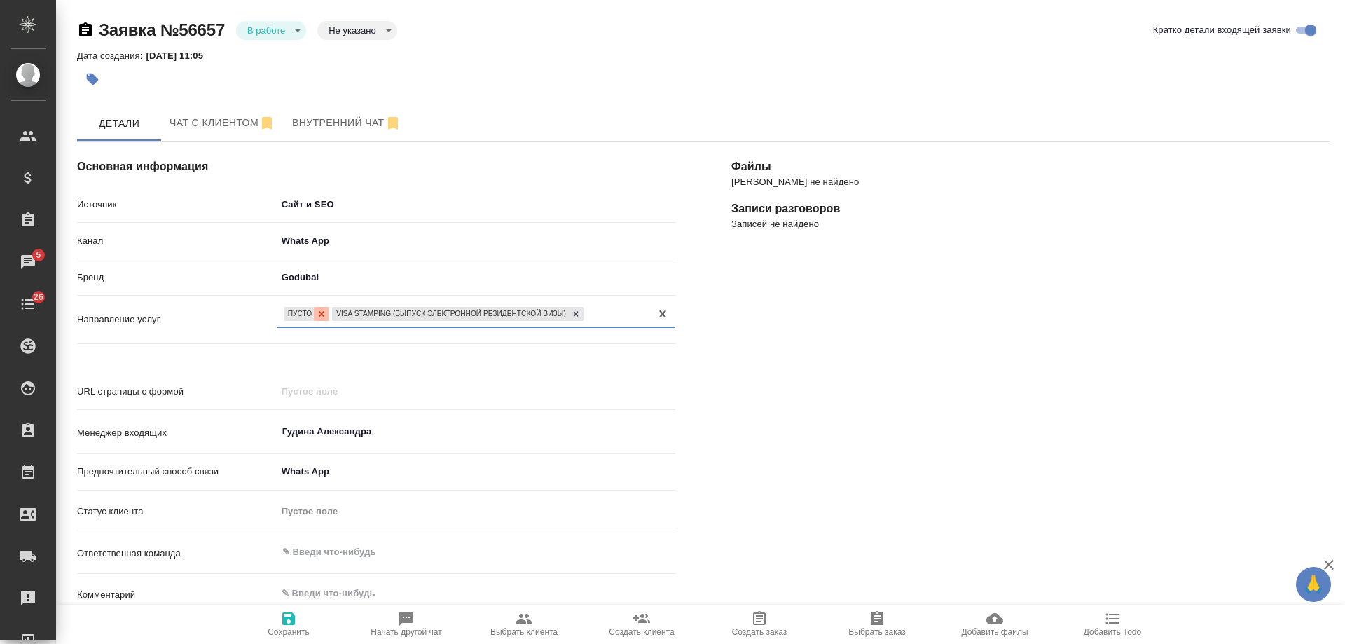
click at [322, 315] on icon at bounding box center [322, 313] width 5 height 5
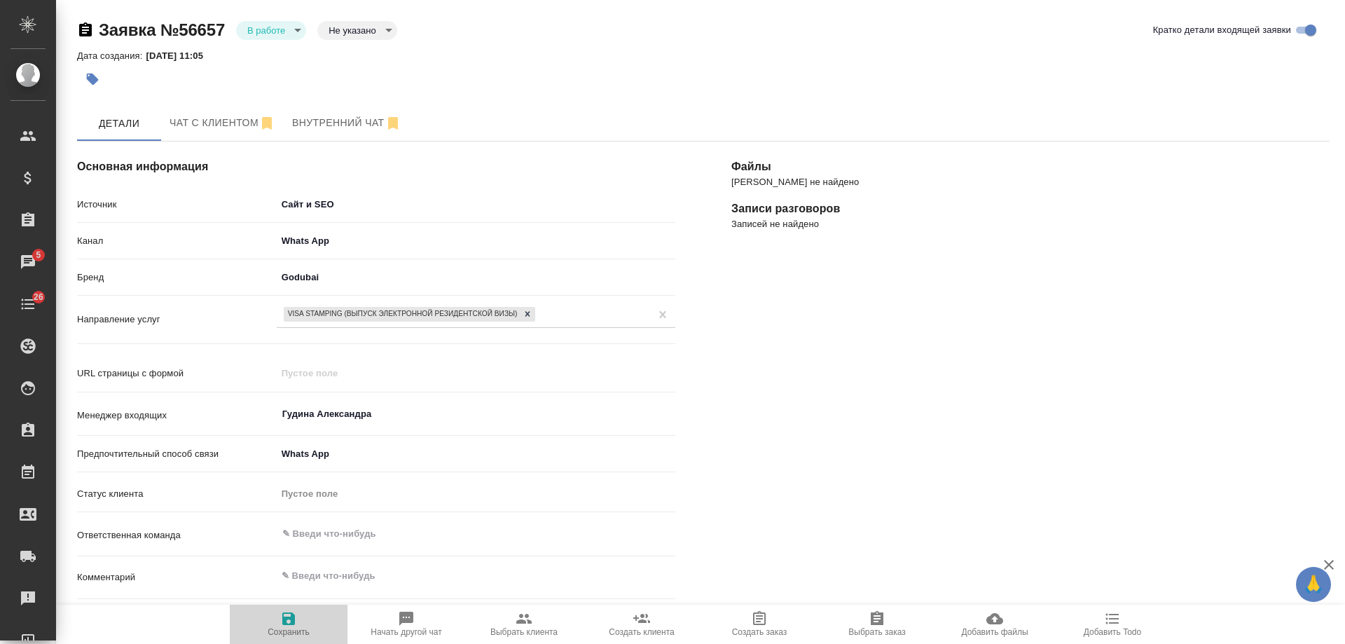
click at [289, 622] on icon "button" at bounding box center [288, 618] width 17 height 17
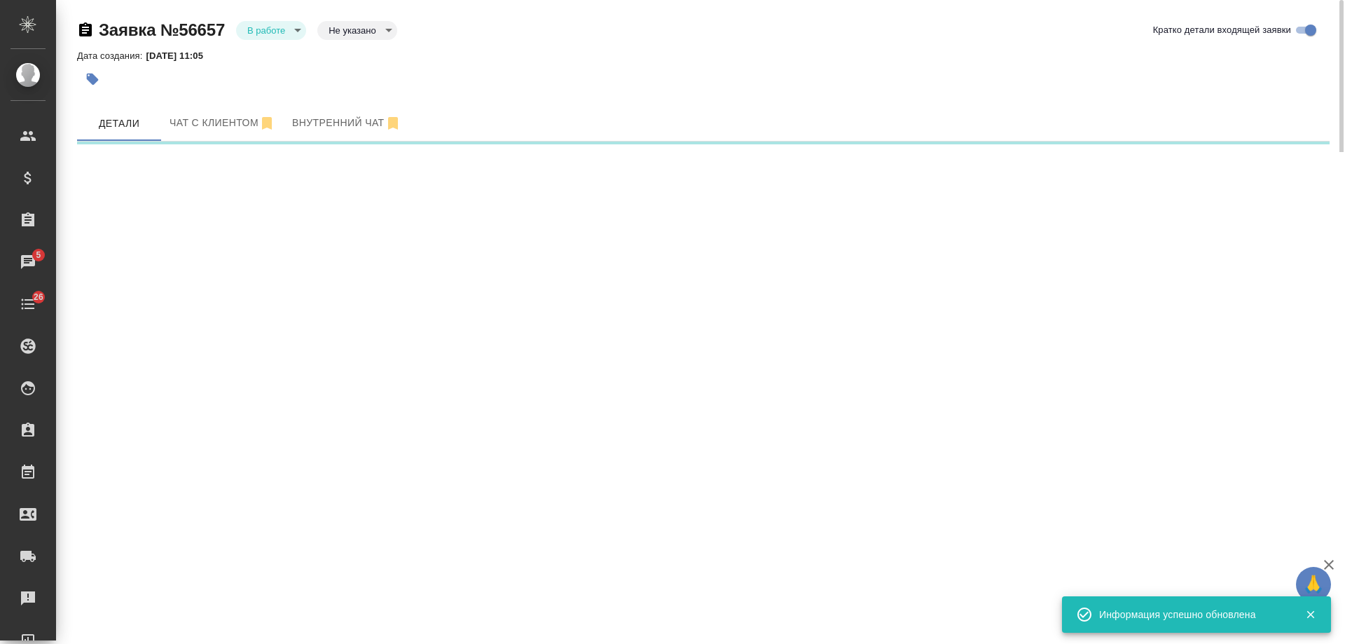
select select "RU"
select select "LT"
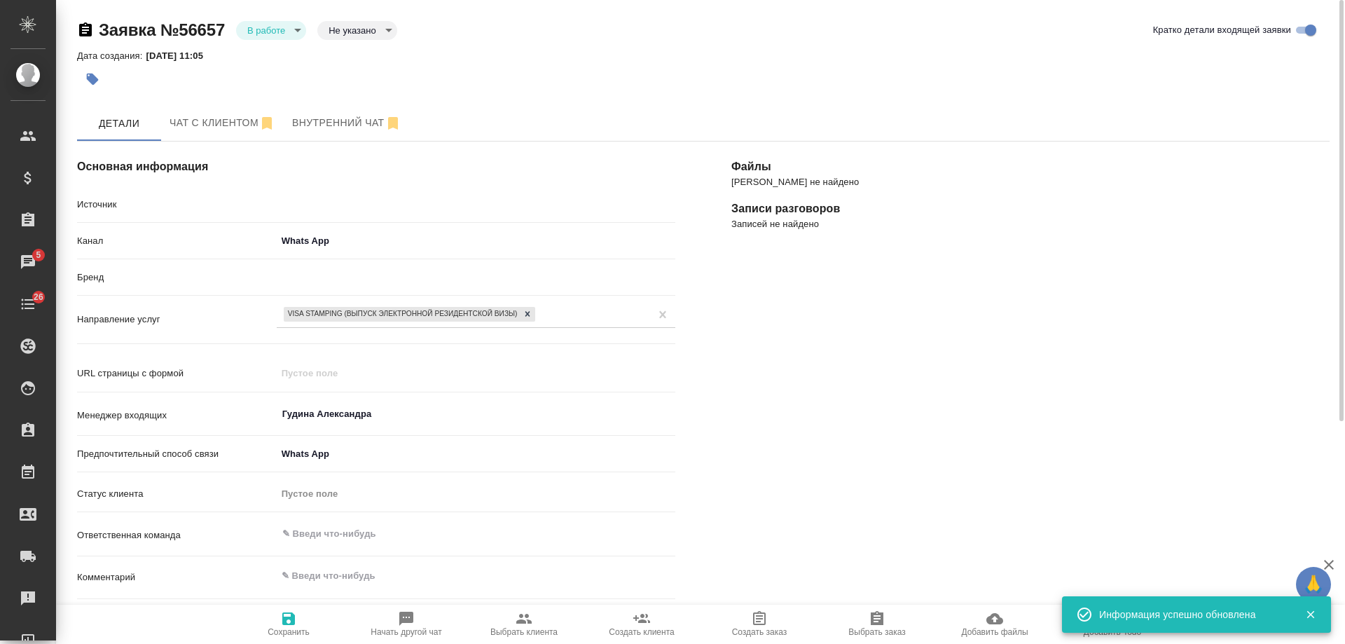
type textarea "x"
click at [90, 77] on icon "button" at bounding box center [93, 80] width 12 height 12
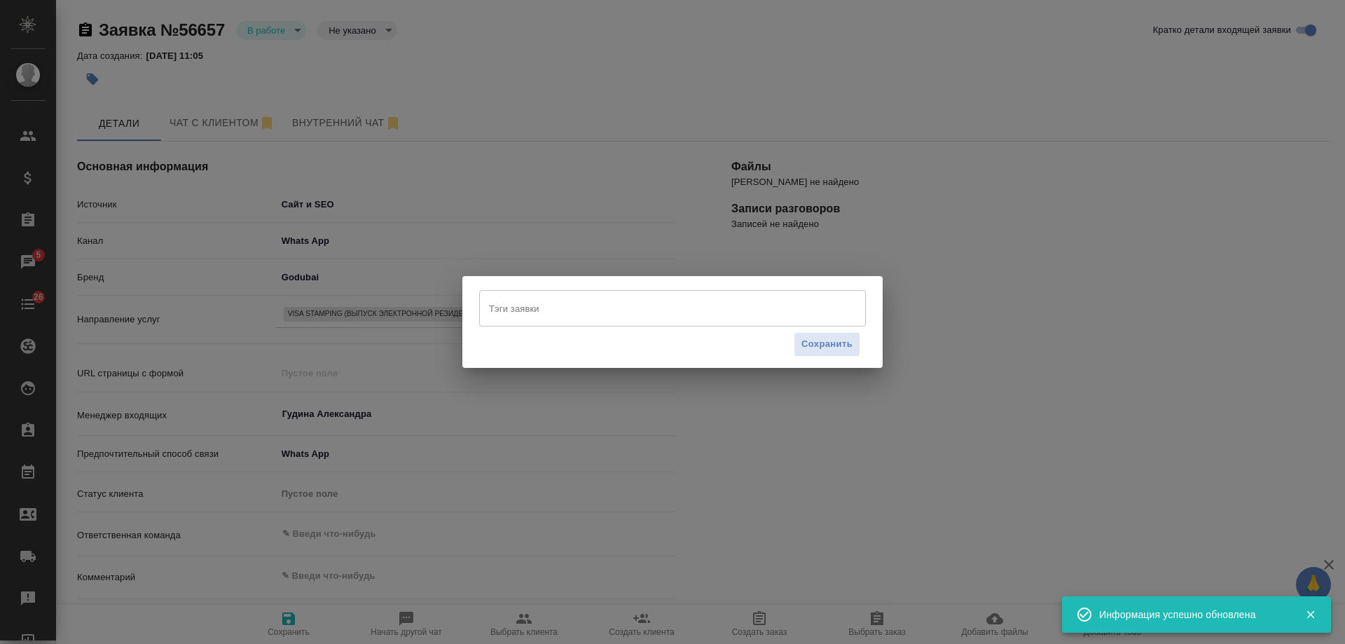
click at [551, 314] on input "Тэги заявки" at bounding box center [660, 308] width 348 height 24
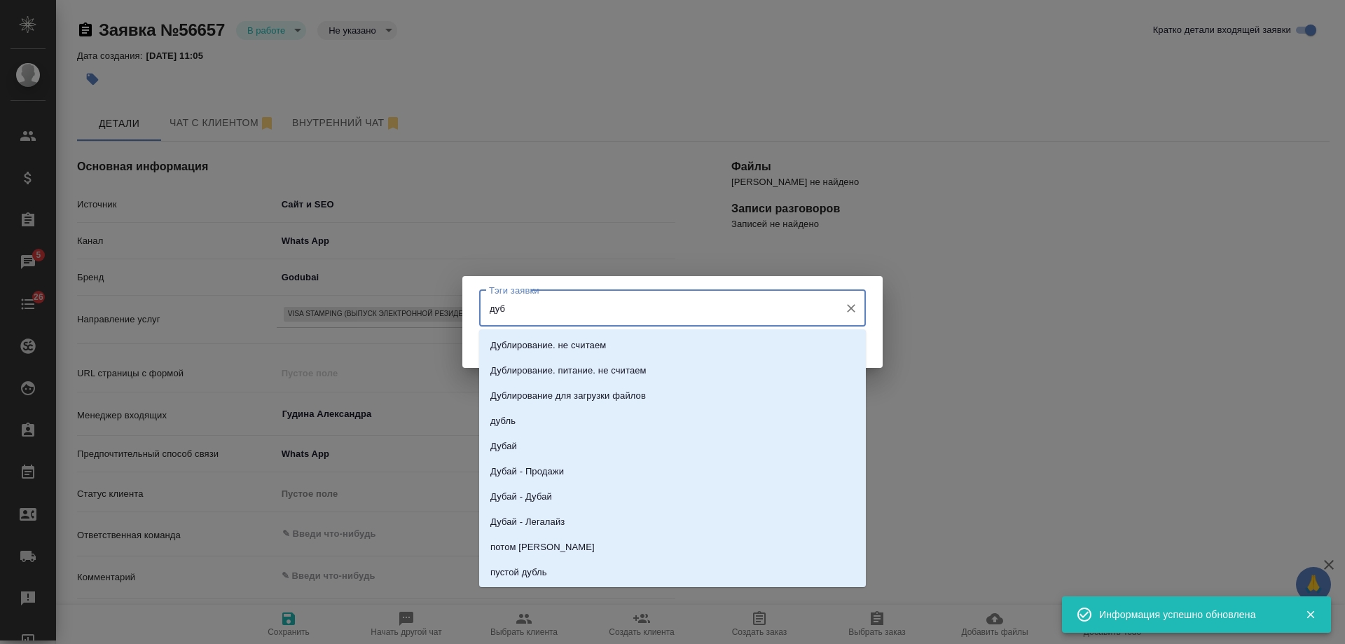
type input "дуба"
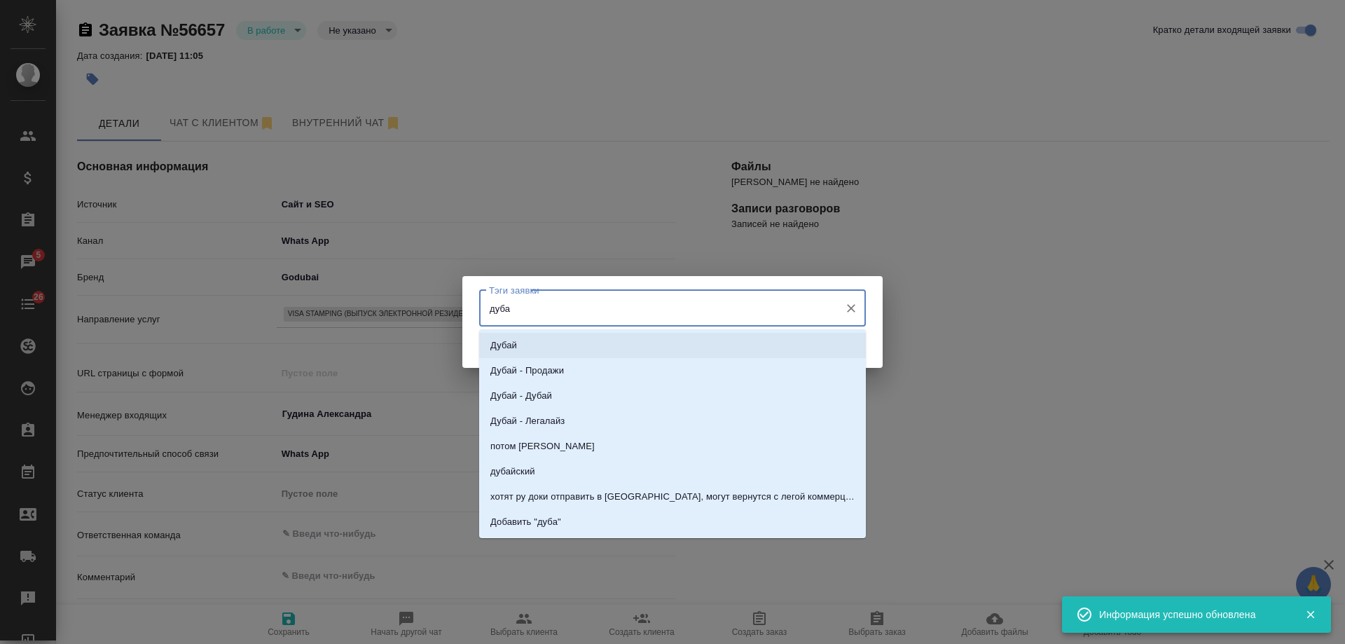
click at [563, 346] on li "Дубай" at bounding box center [672, 345] width 387 height 25
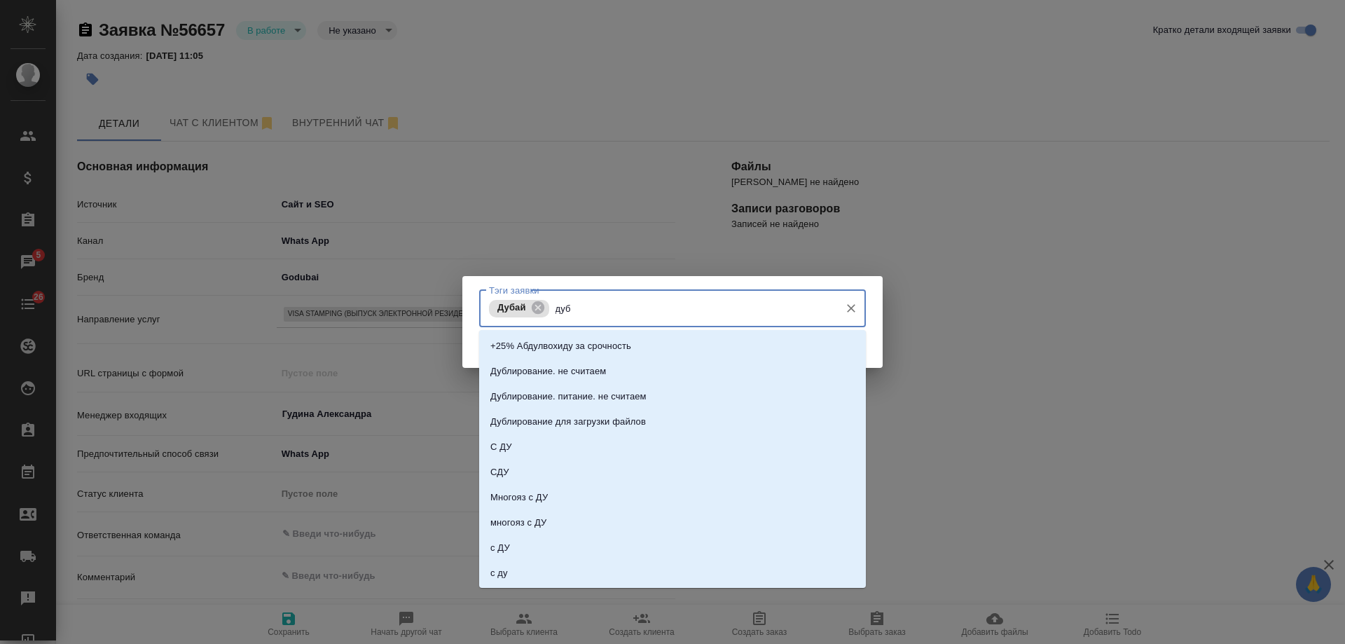
type input "дуба"
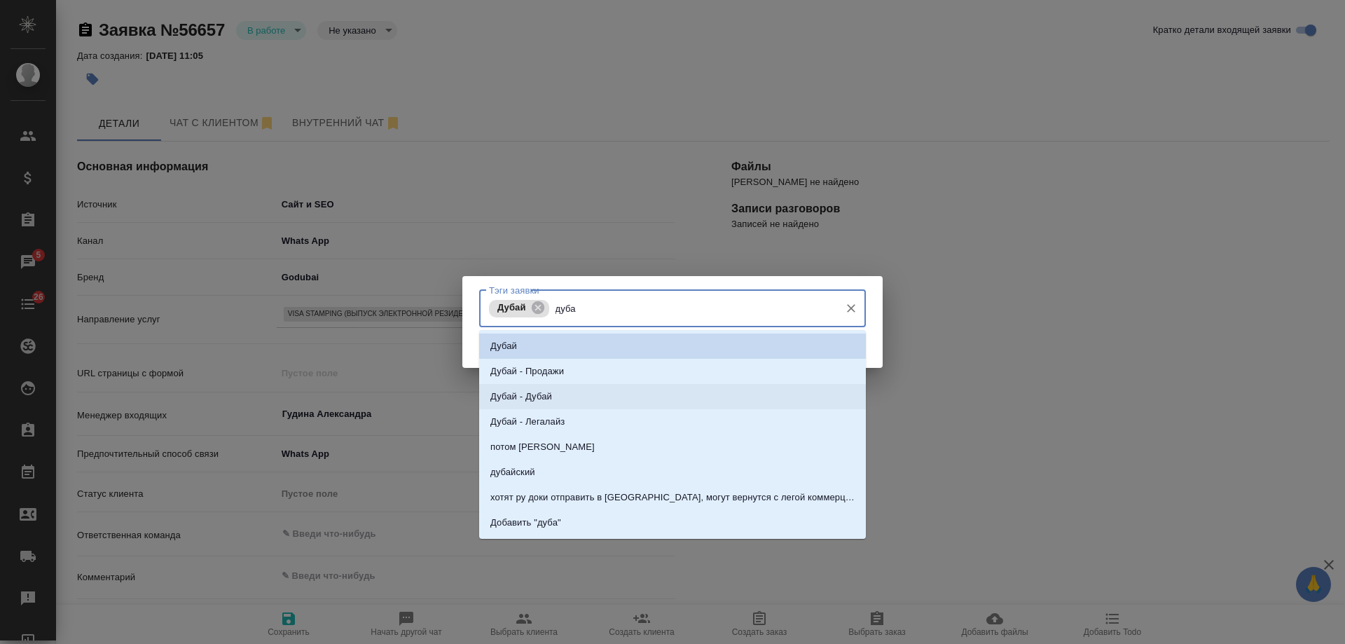
click at [589, 399] on li "Дубай - Дубай" at bounding box center [672, 396] width 387 height 25
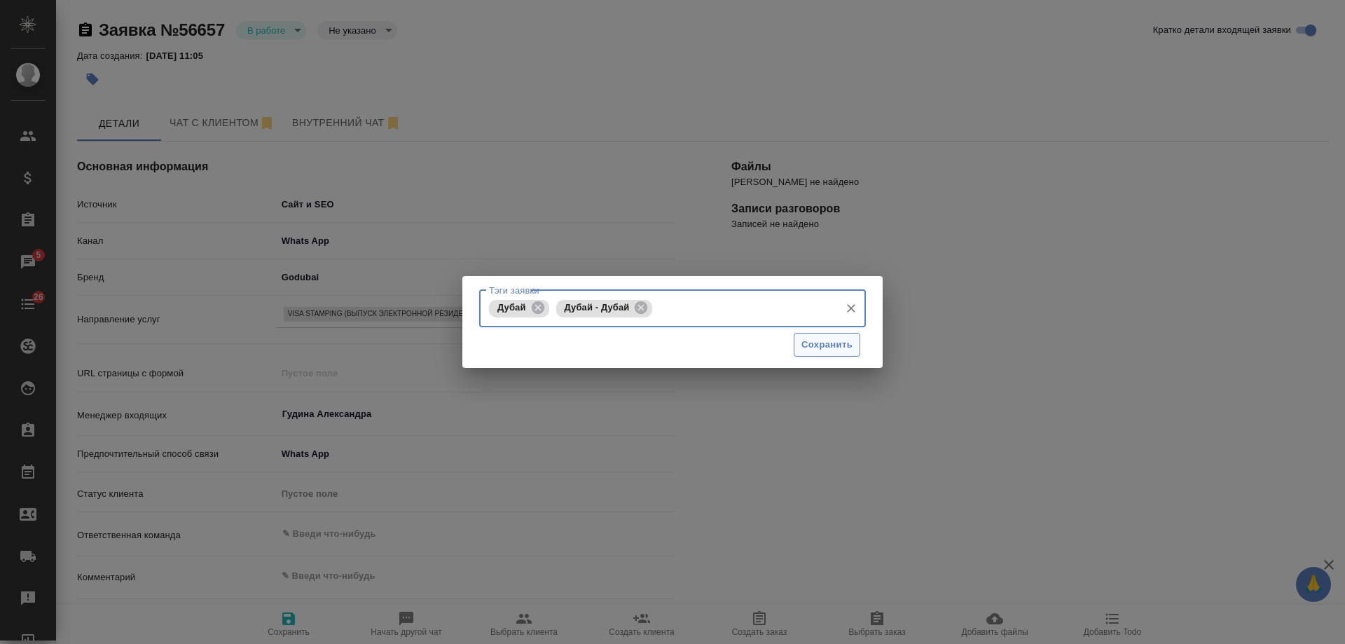
click at [840, 340] on span "Сохранить" at bounding box center [827, 345] width 51 height 16
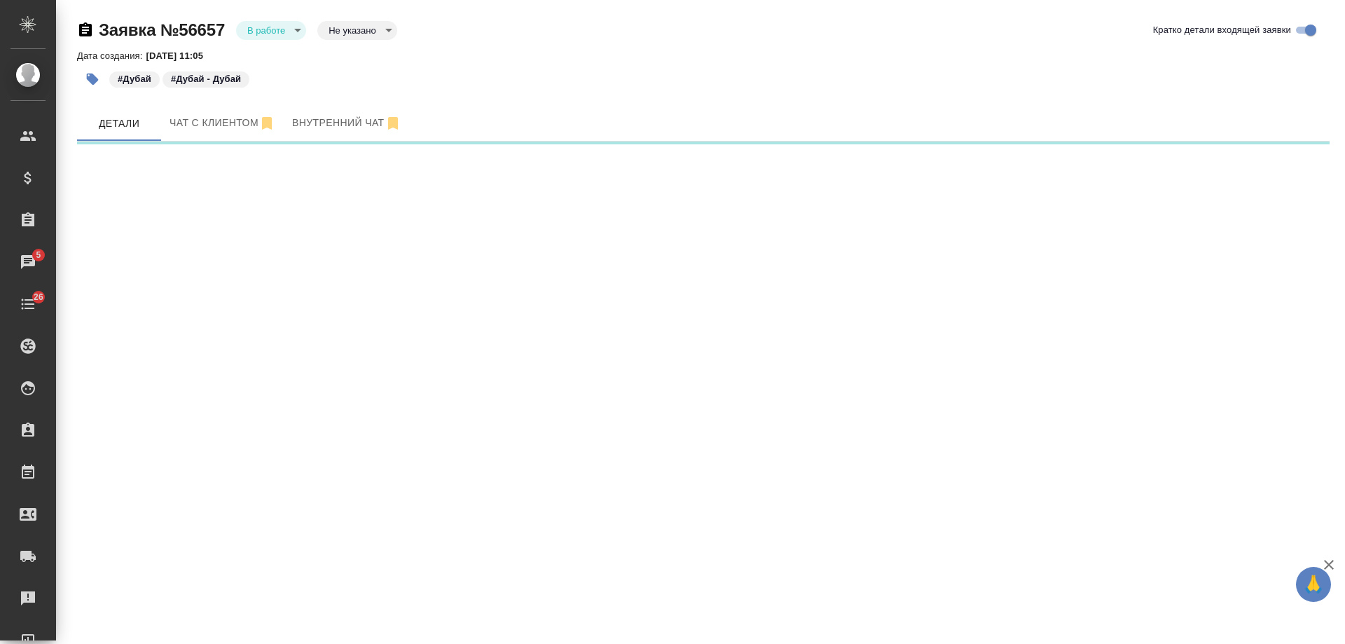
select select "RU"
select select "LT"
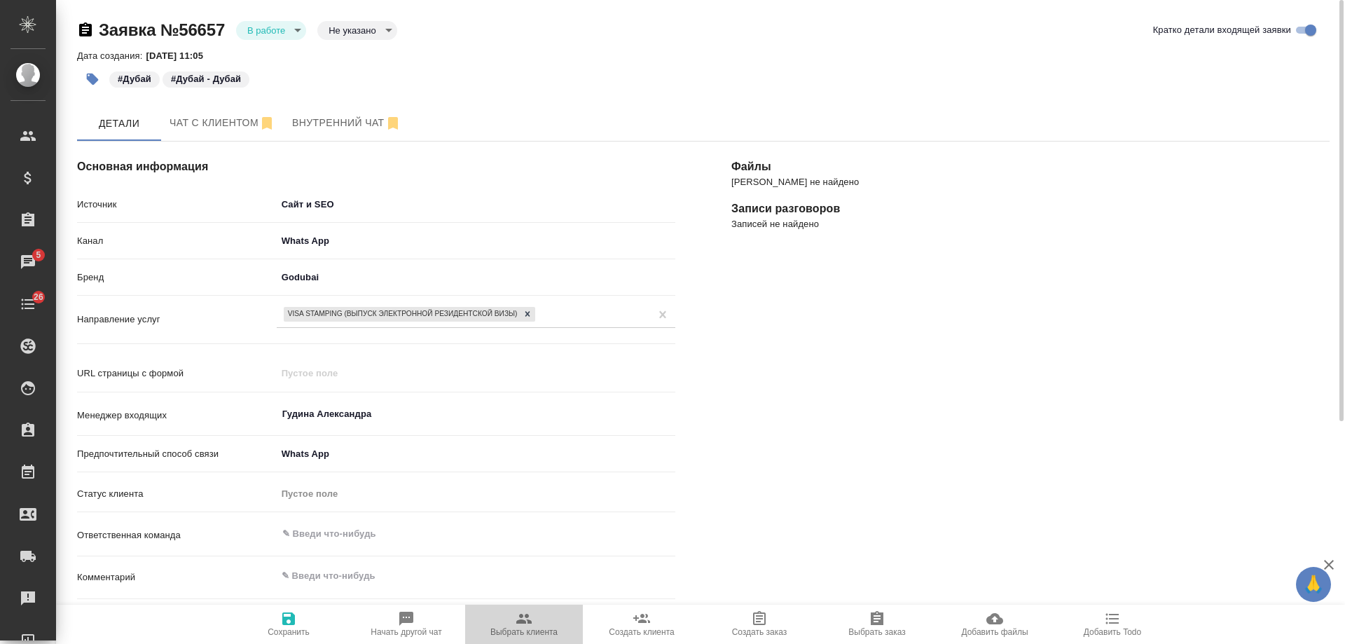
click at [534, 626] on span "Выбрать клиента" at bounding box center [524, 623] width 101 height 27
type textarea "x"
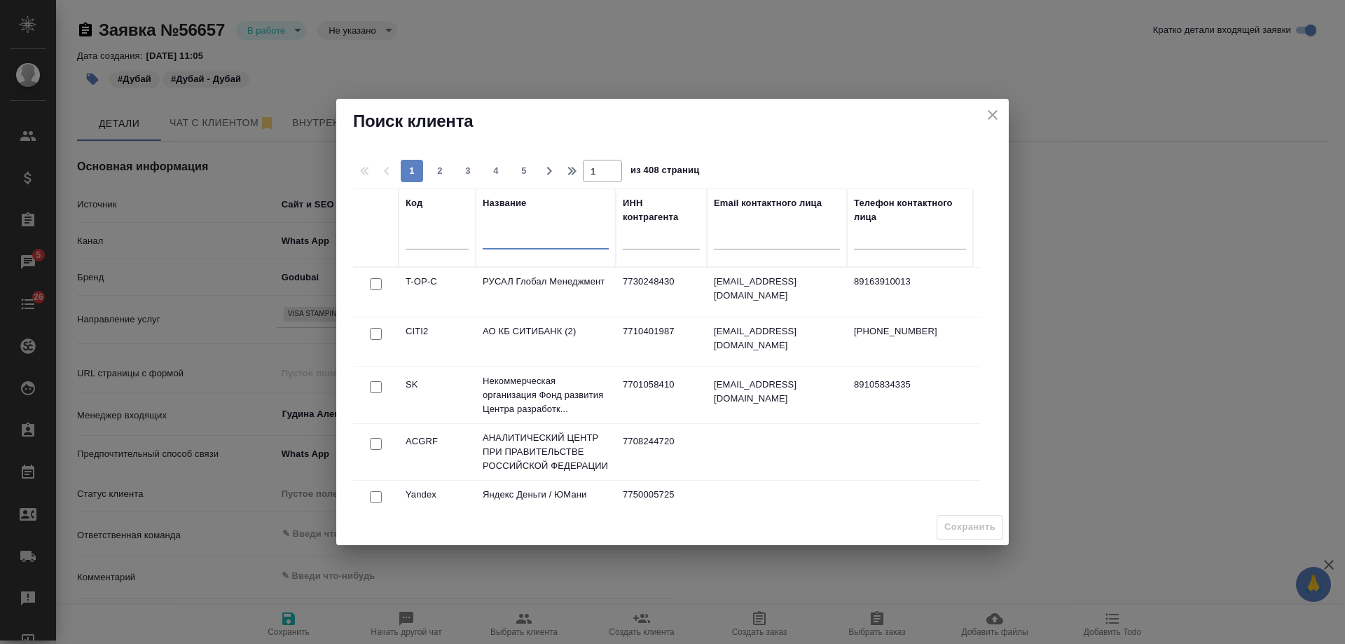
click at [550, 240] on input "text" at bounding box center [546, 240] width 126 height 18
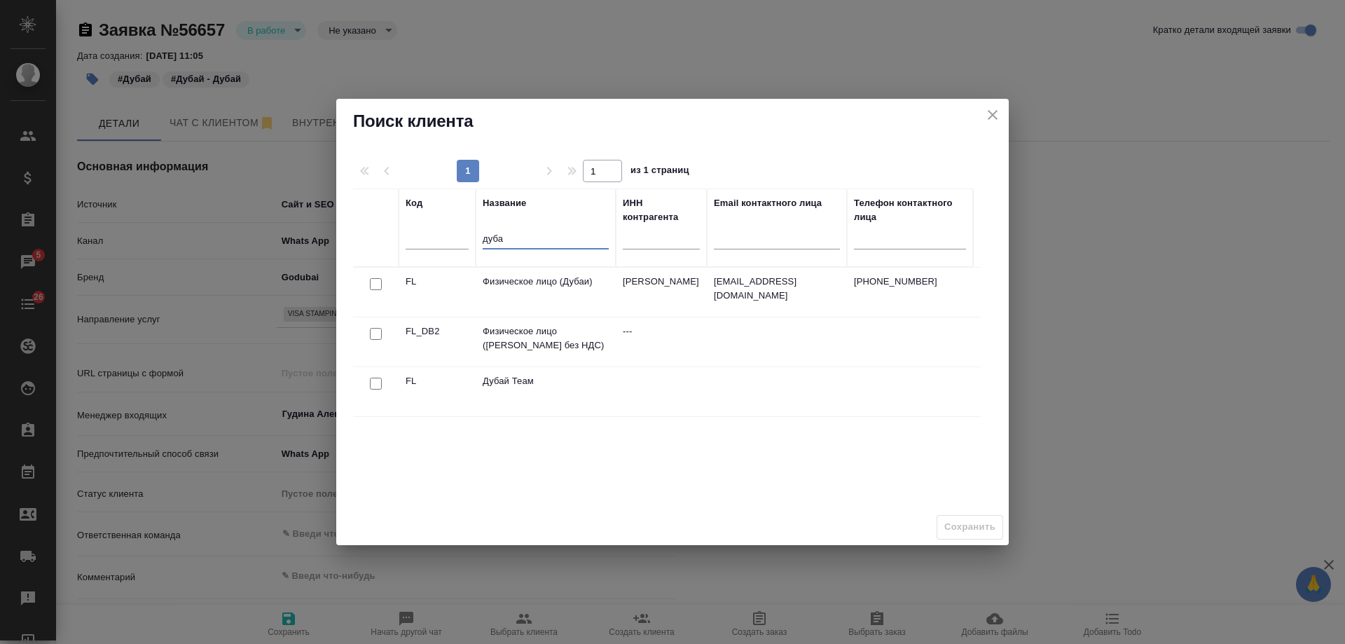
type input "дуба"
click at [374, 283] on input "checkbox" at bounding box center [376, 284] width 12 height 12
checkbox input "true"
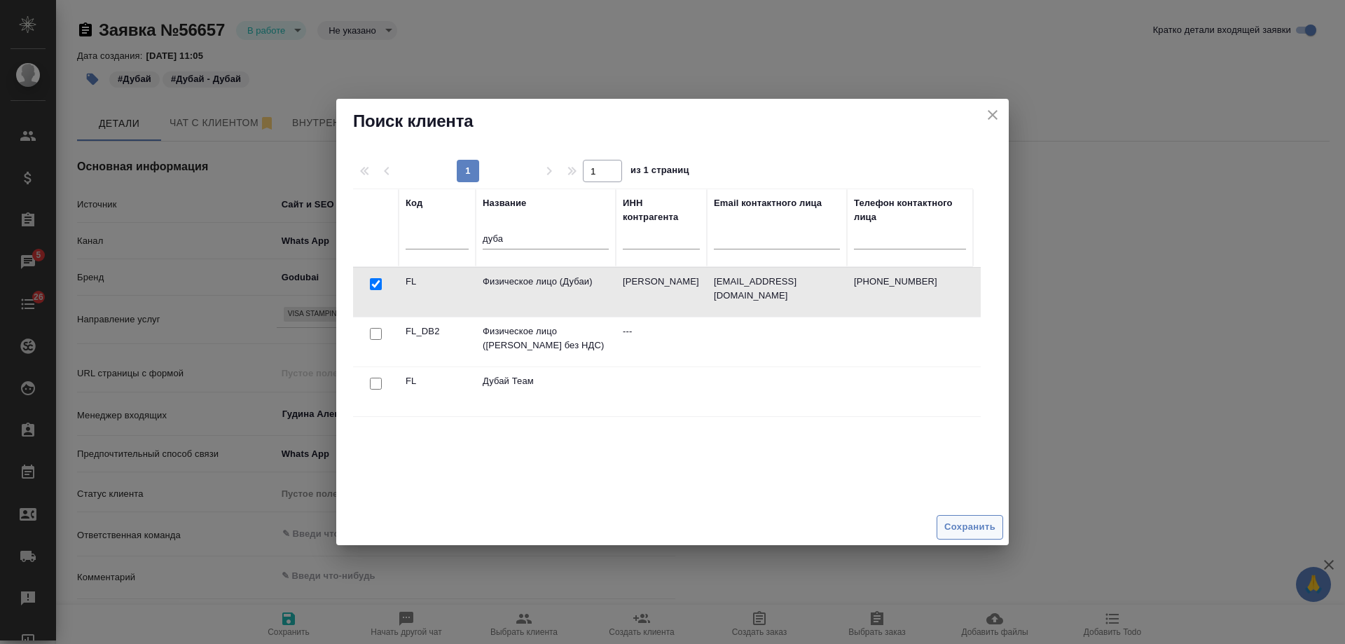
click at [980, 530] on span "Сохранить" at bounding box center [970, 527] width 51 height 16
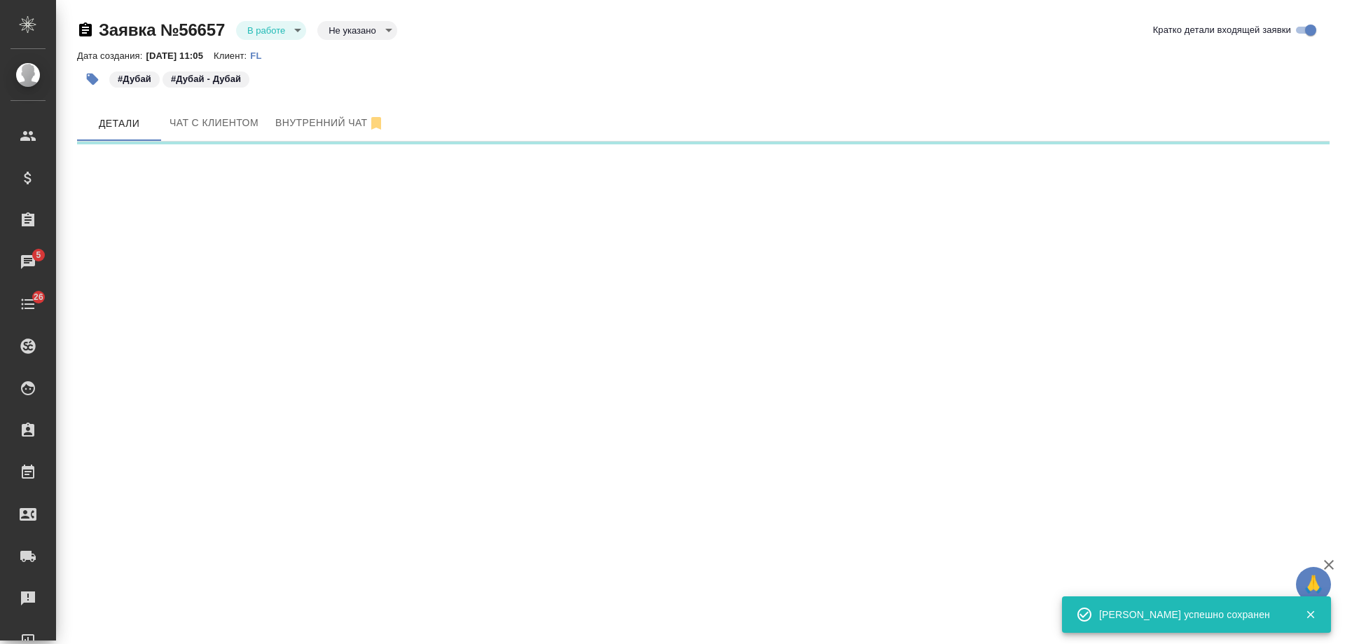
select select "RU"
select select "LT"
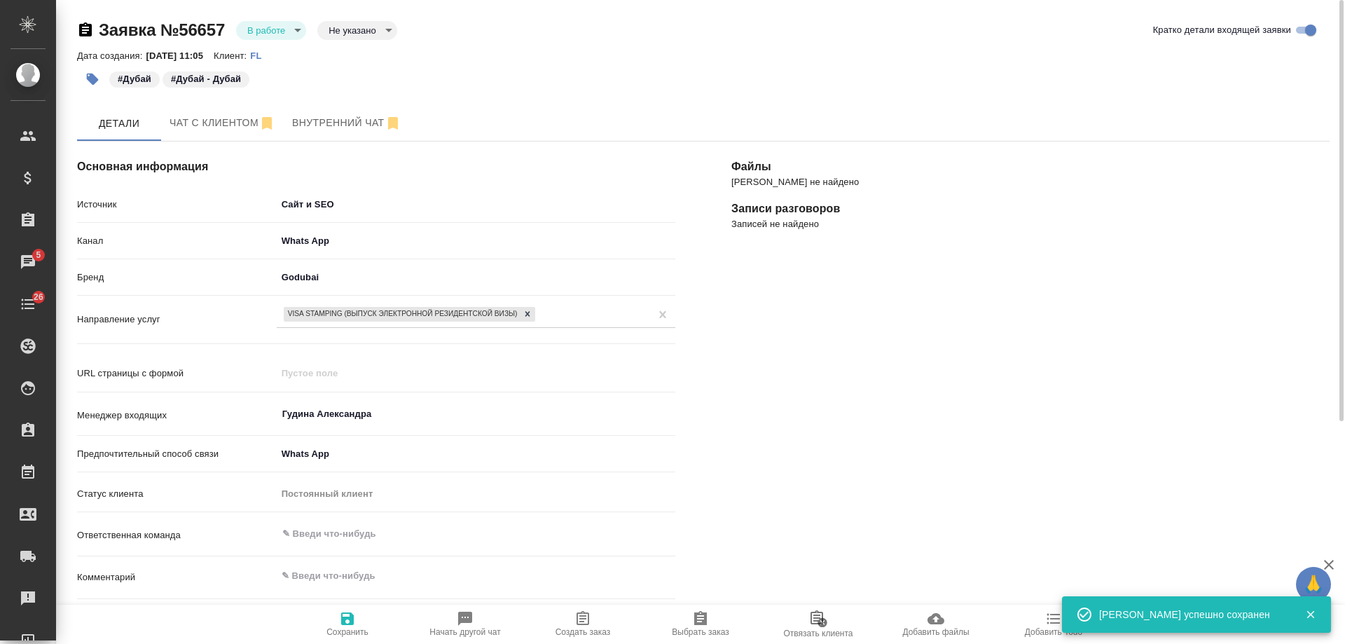
click at [584, 622] on icon "button" at bounding box center [583, 618] width 13 height 14
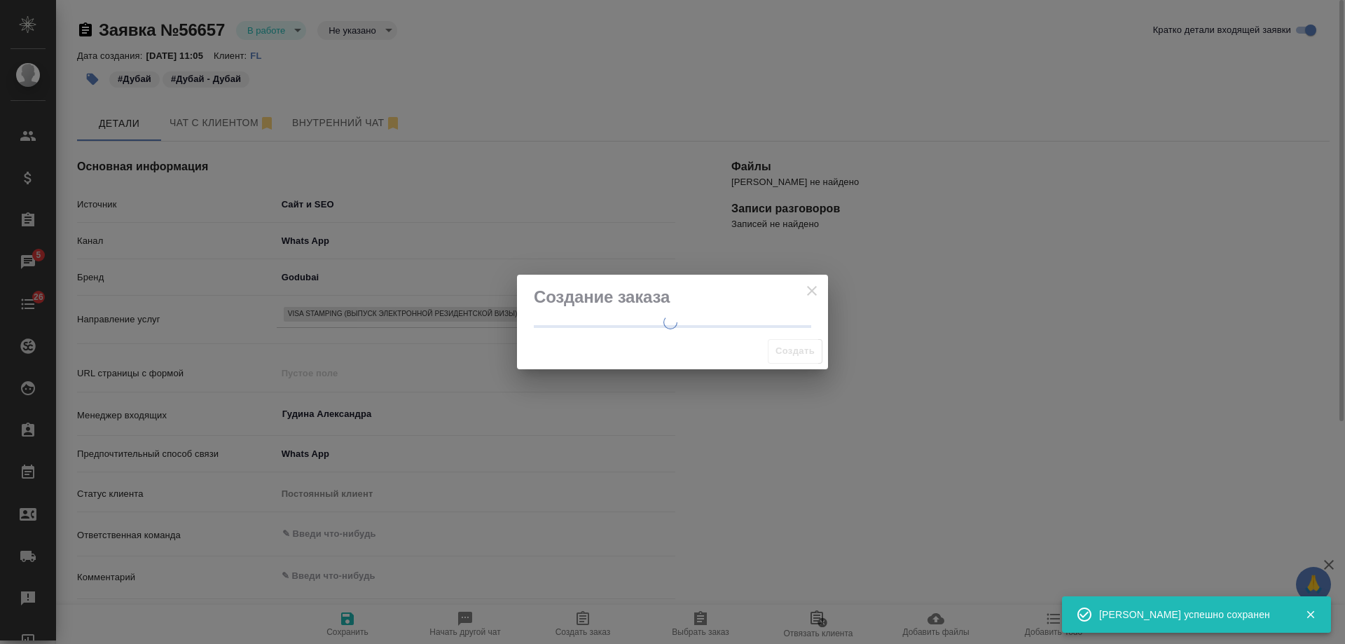
type textarea "x"
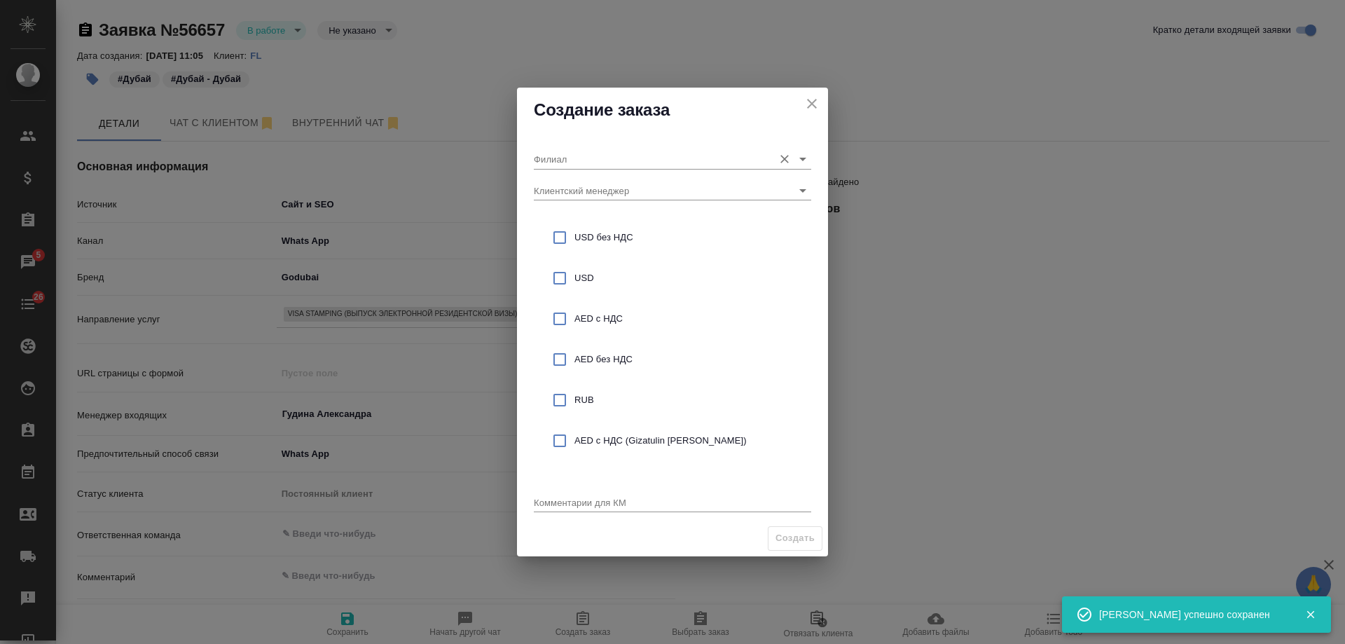
click at [585, 158] on input "Филиал" at bounding box center [650, 158] width 233 height 19
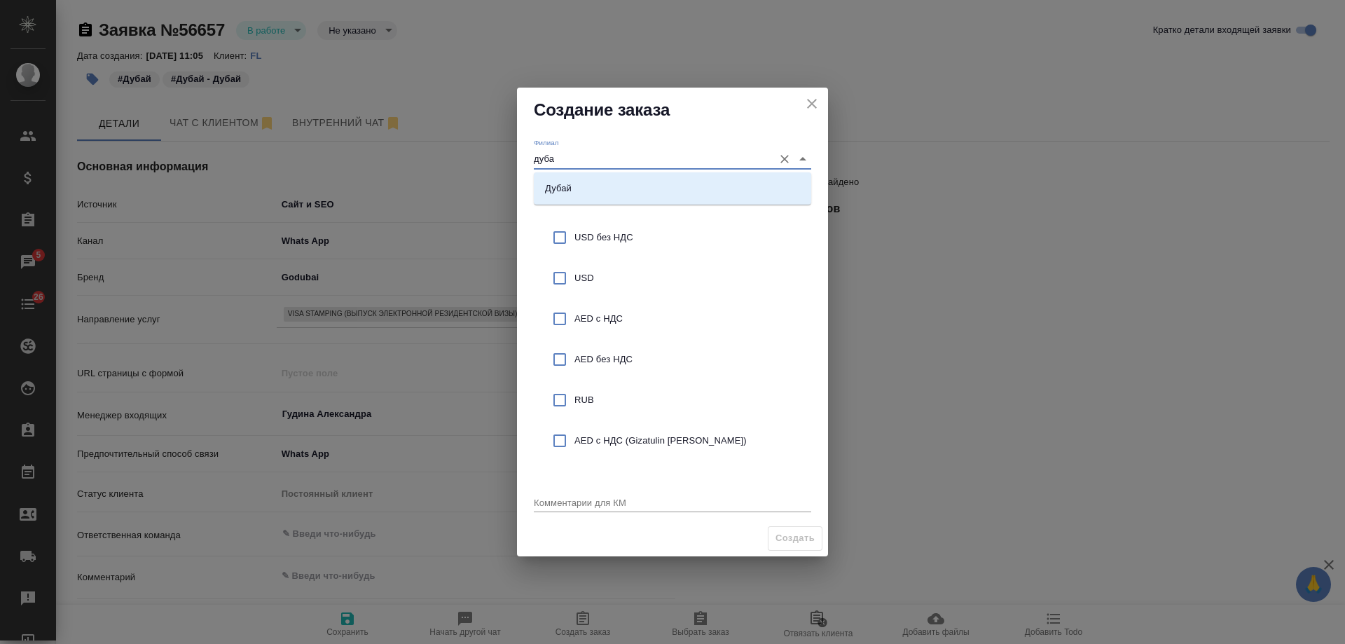
click at [587, 180] on li "Дубай" at bounding box center [673, 188] width 278 height 25
type input "Дубай"
click at [622, 357] on span "AED без НДС" at bounding box center [688, 359] width 226 height 14
checkbox input "true"
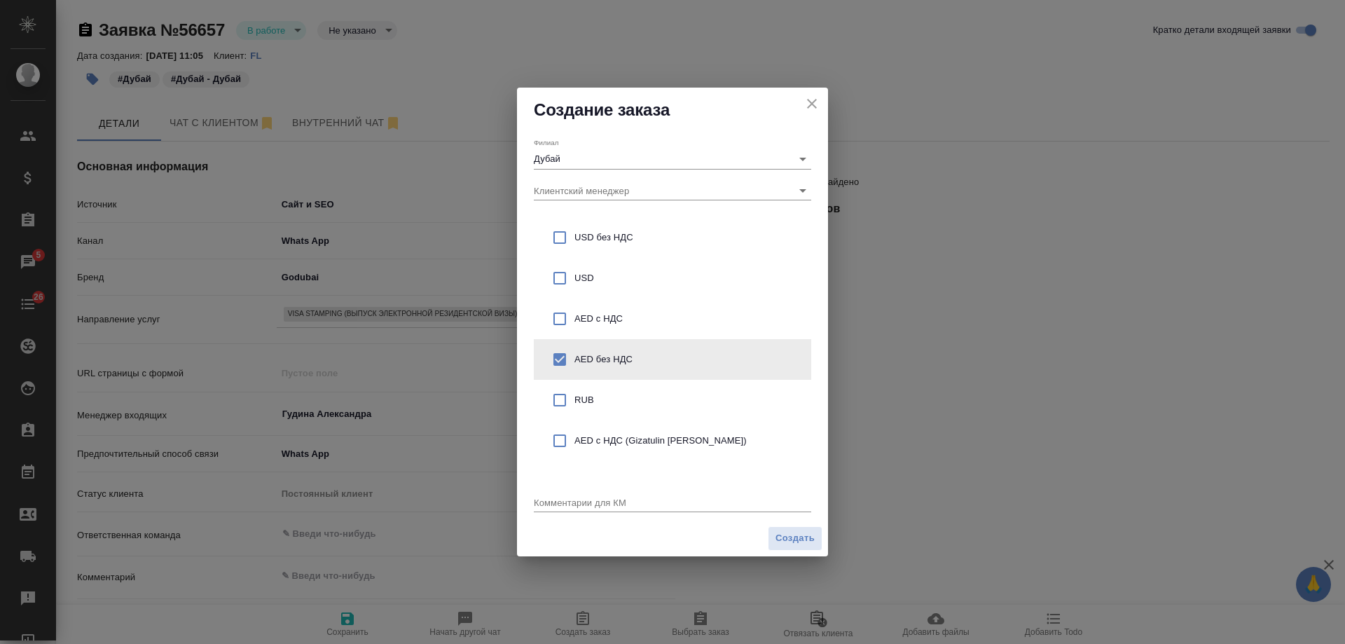
type textarea "x"
click at [573, 498] on textarea at bounding box center [673, 502] width 278 height 11
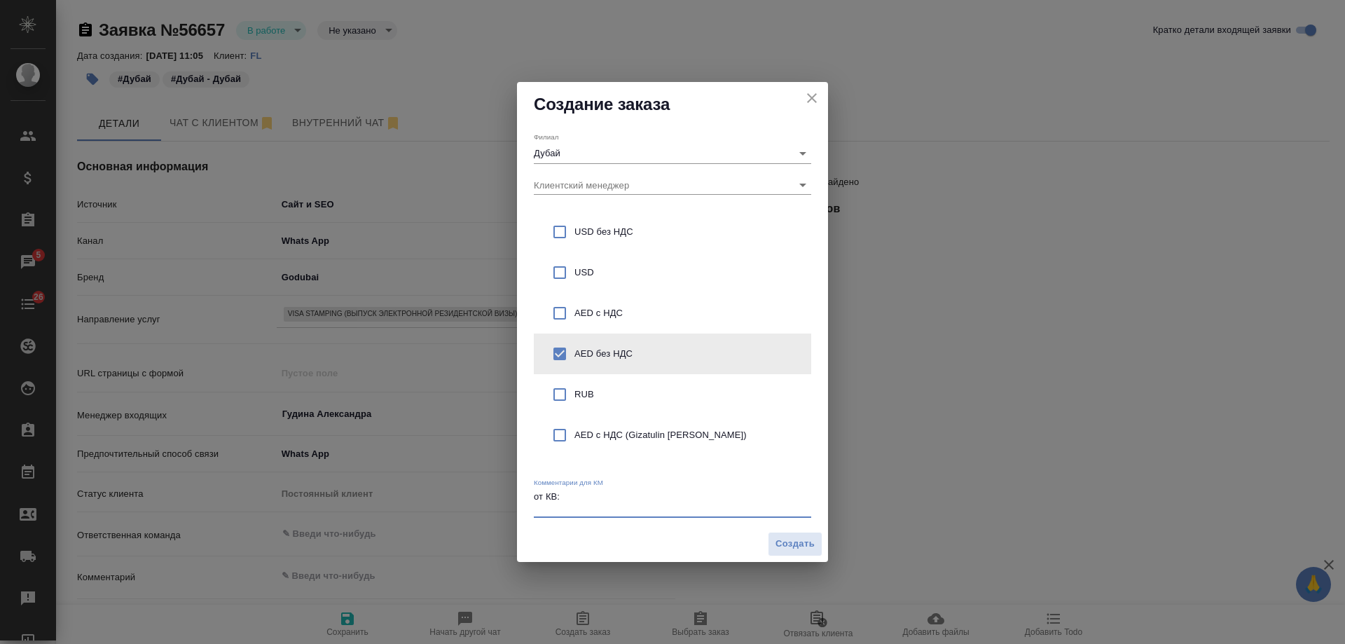
paste textarea "Планирую переезд из [GEOGRAPHIC_DATA] в [GEOGRAPHIC_DATA] для постоянного прожи…"
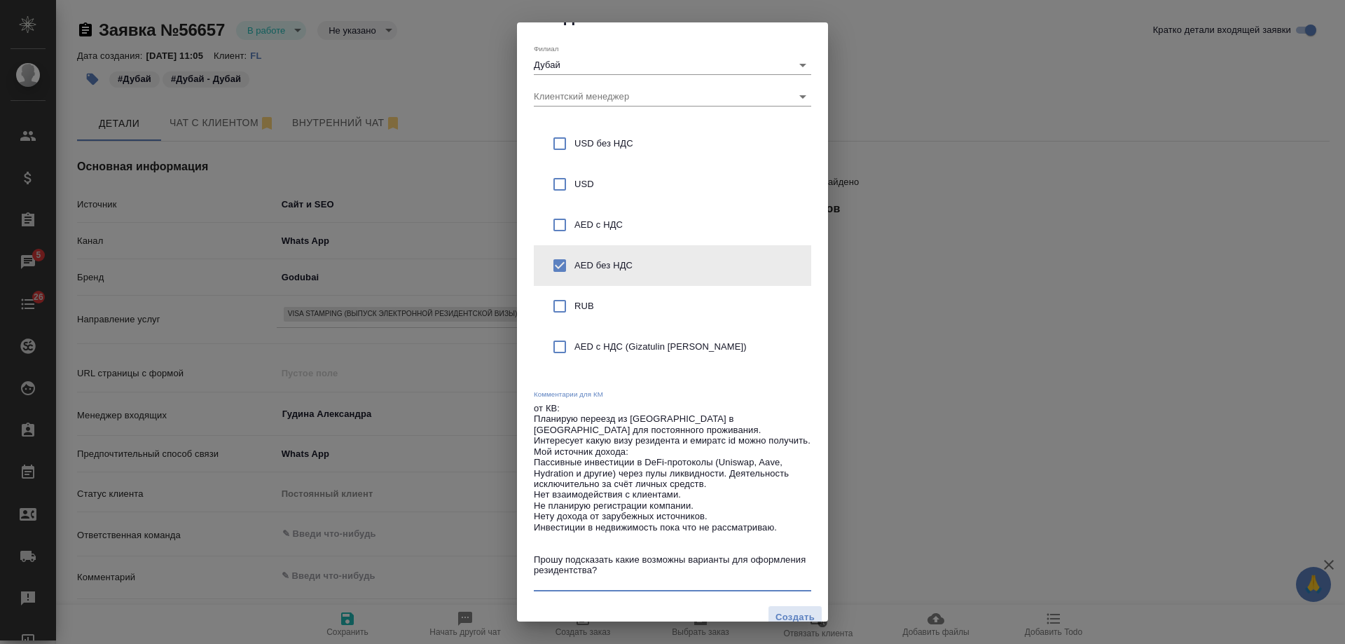
scroll to position [43, 0]
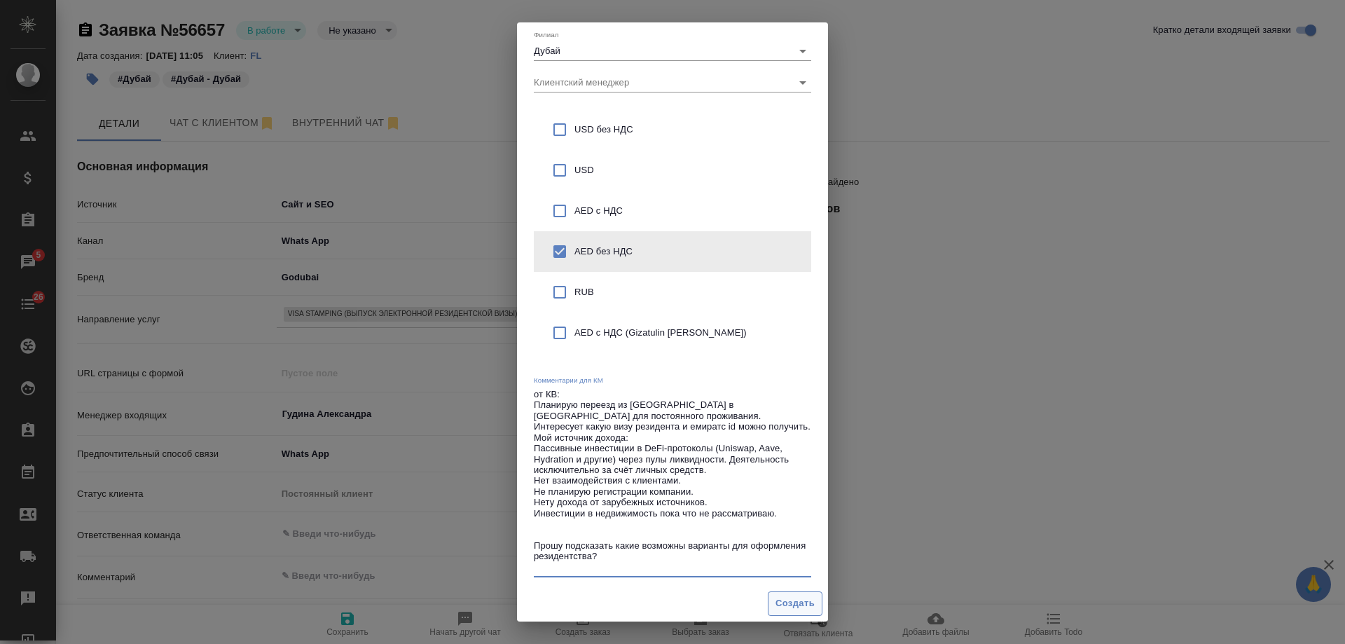
type textarea "от КВ: Планирую переезд из [GEOGRAPHIC_DATA] в [GEOGRAPHIC_DATA] для постоянног…"
click at [792, 602] on span "Создать" at bounding box center [795, 604] width 39 height 16
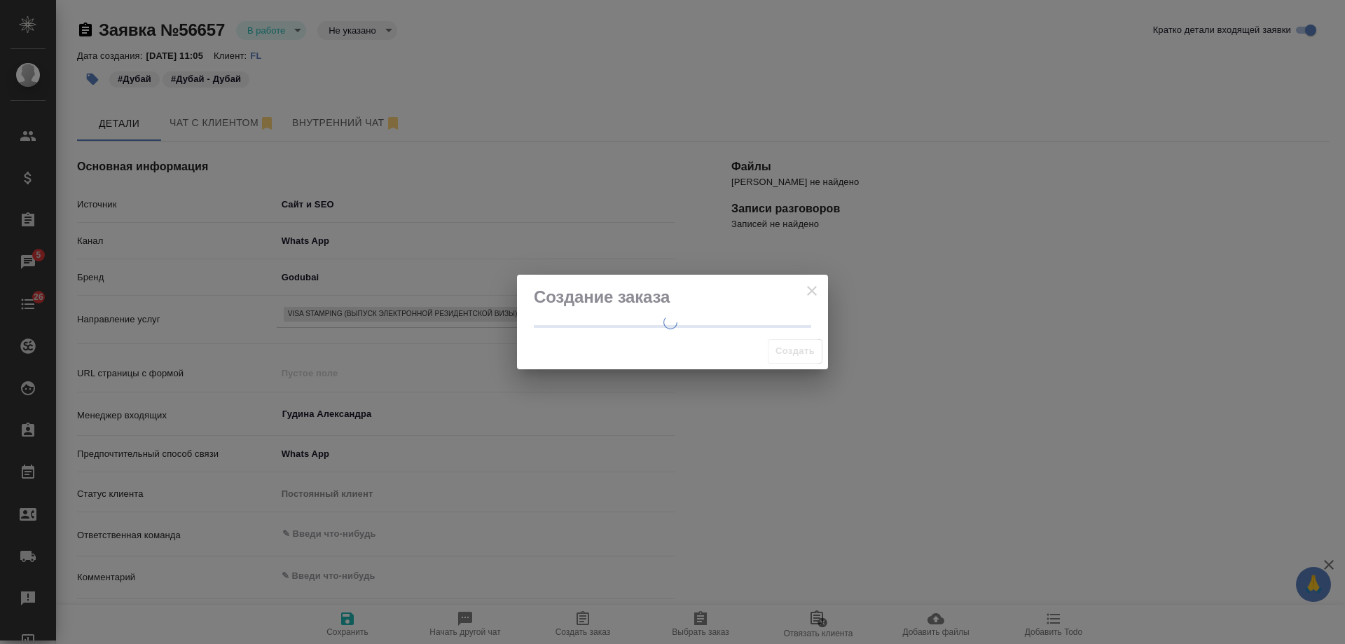
select select "RU"
select select "LT"
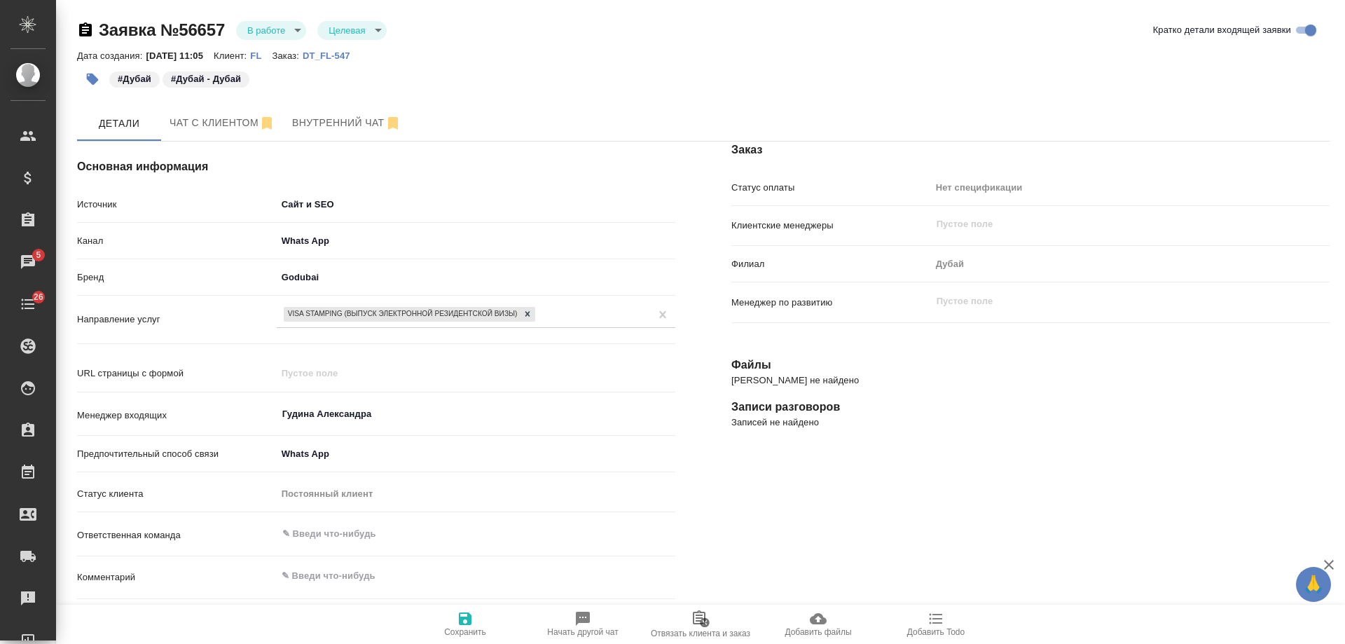
type textarea "x"
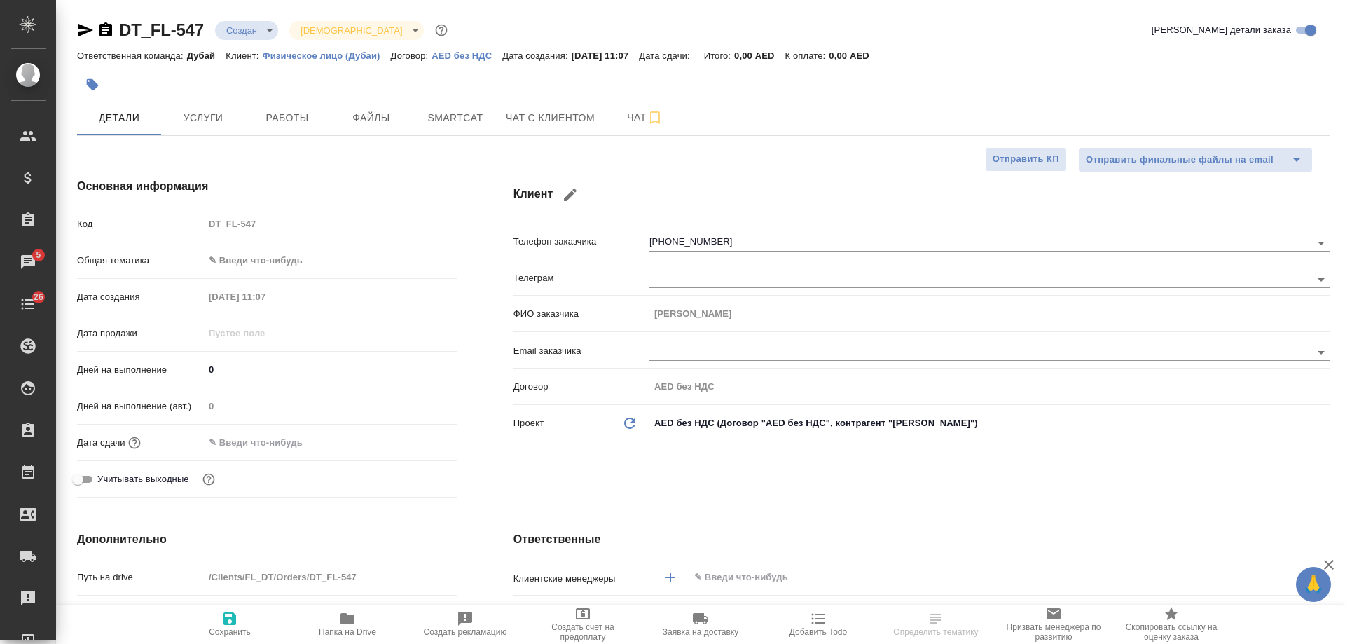
select select "RU"
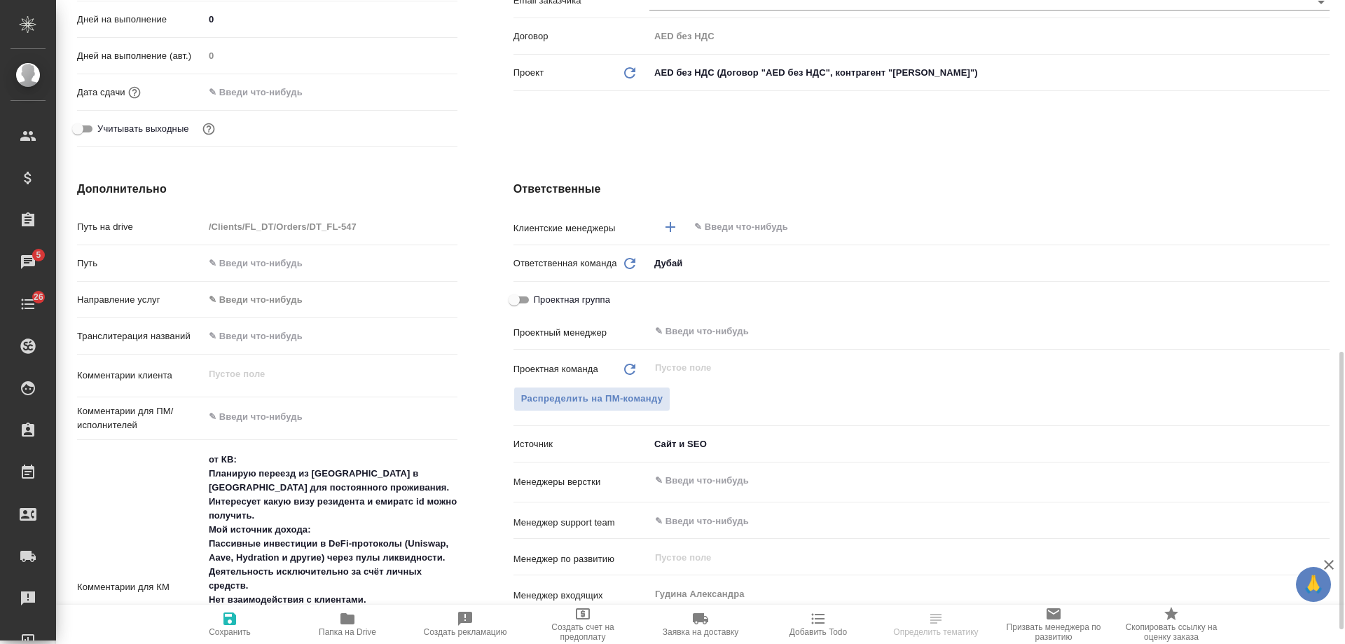
scroll to position [491, 0]
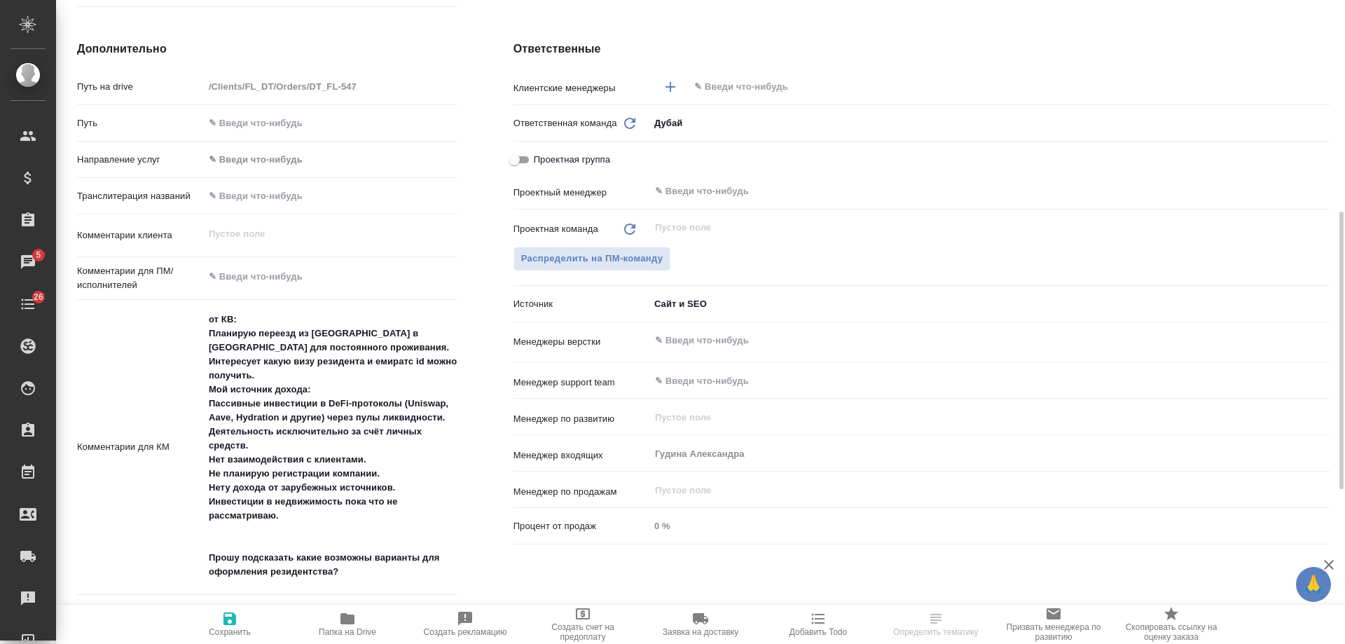
click at [825, 625] on icon "button" at bounding box center [818, 618] width 17 height 17
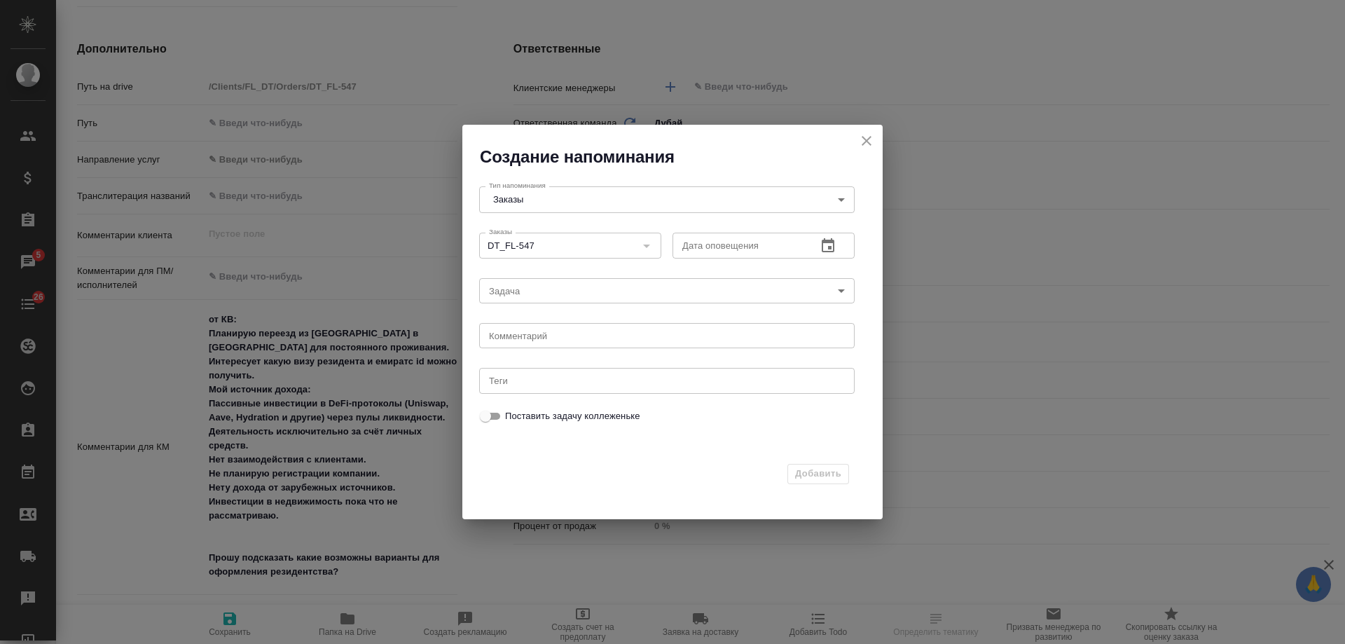
click at [829, 244] on icon "button" at bounding box center [828, 246] width 17 height 17
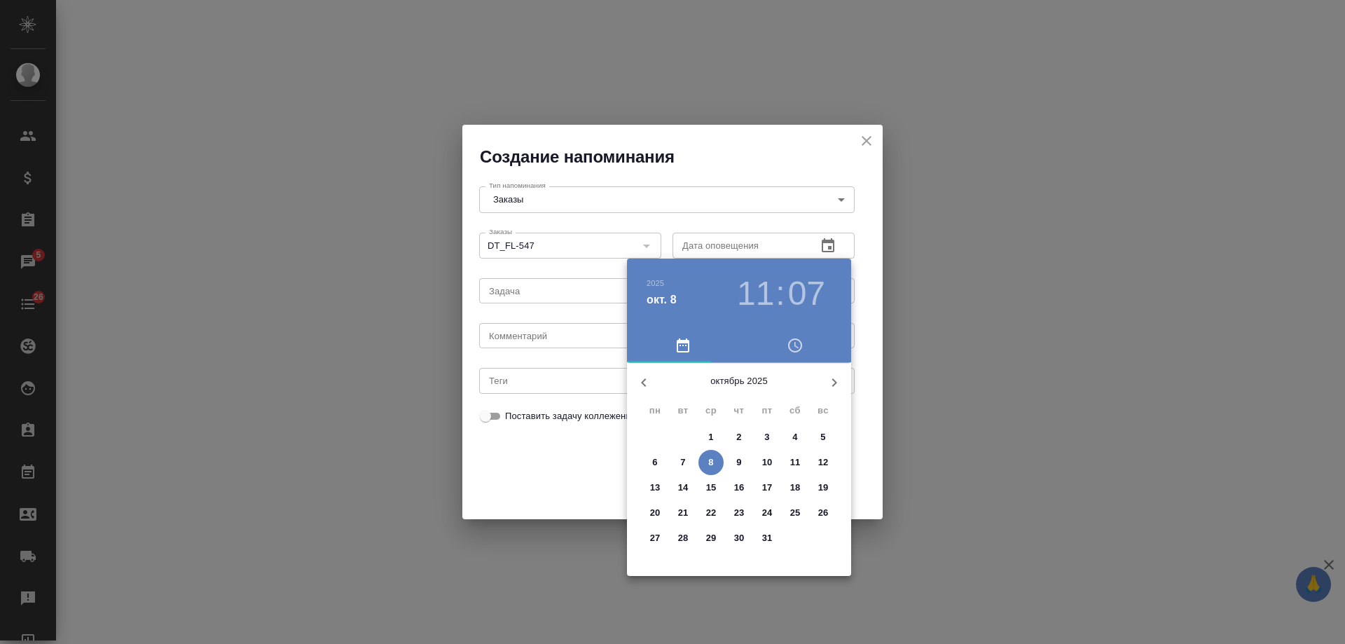
select select "RU"
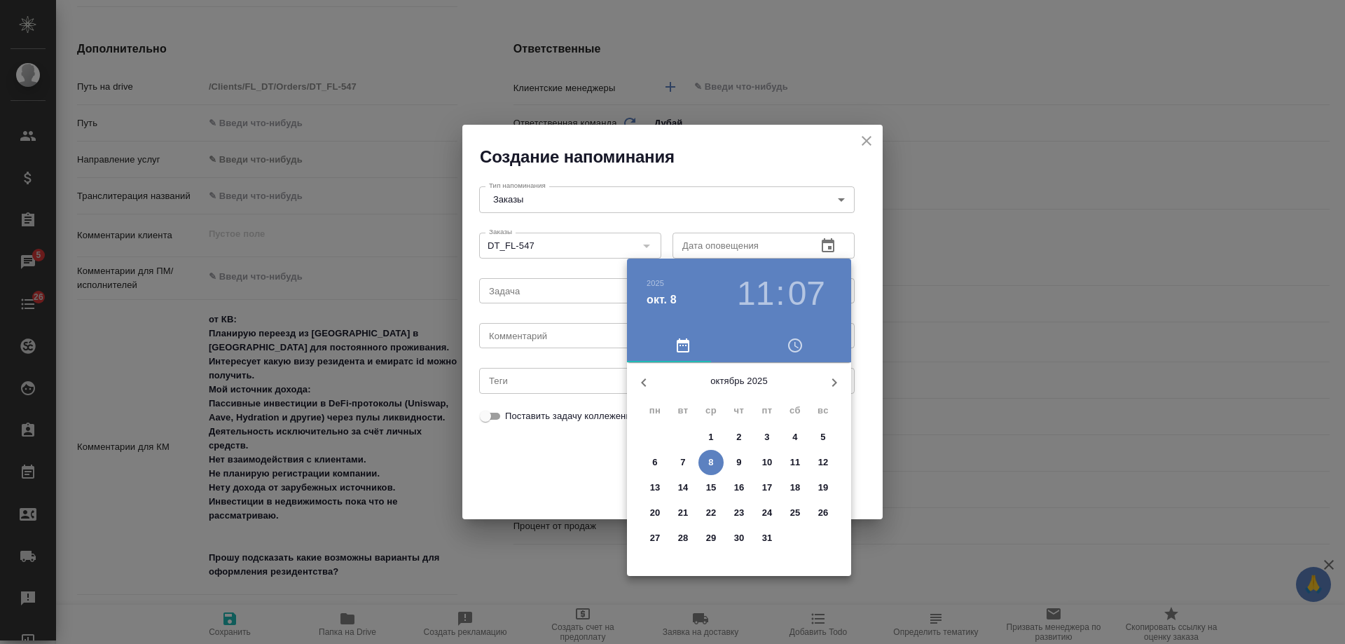
click at [769, 464] on p "10" at bounding box center [767, 463] width 11 height 14
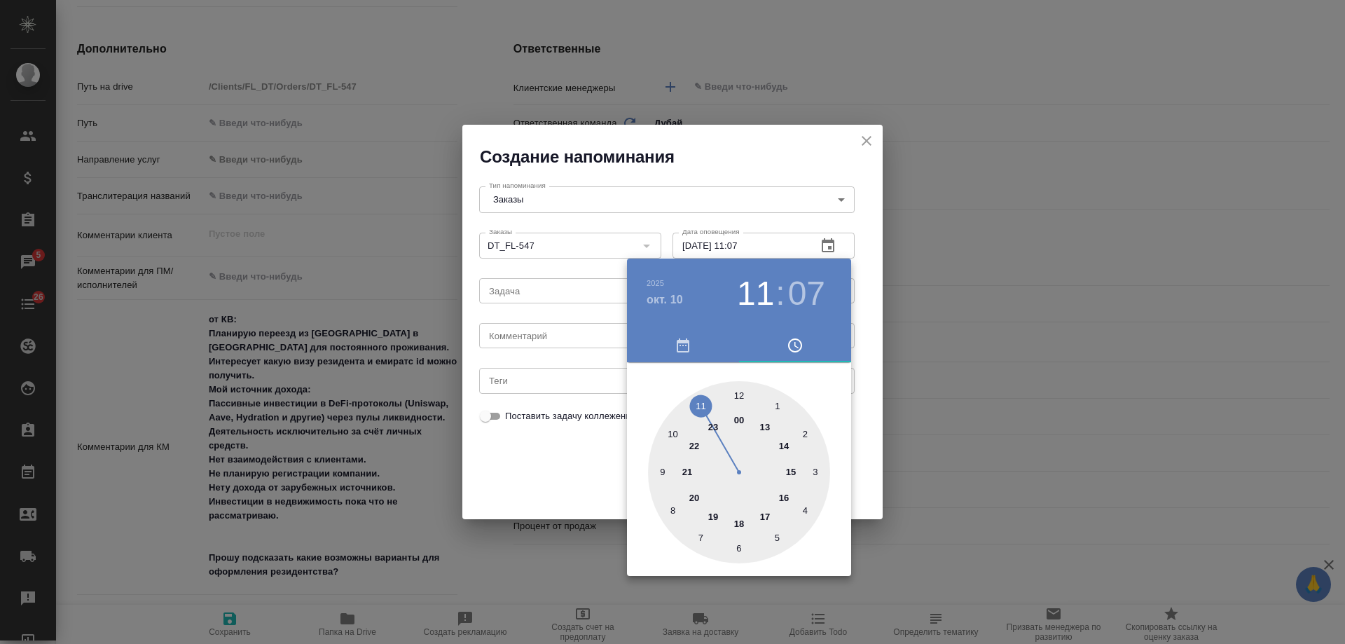
type input "10.10.2025 11:07"
type textarea "x"
click at [530, 338] on div at bounding box center [672, 322] width 1345 height 644
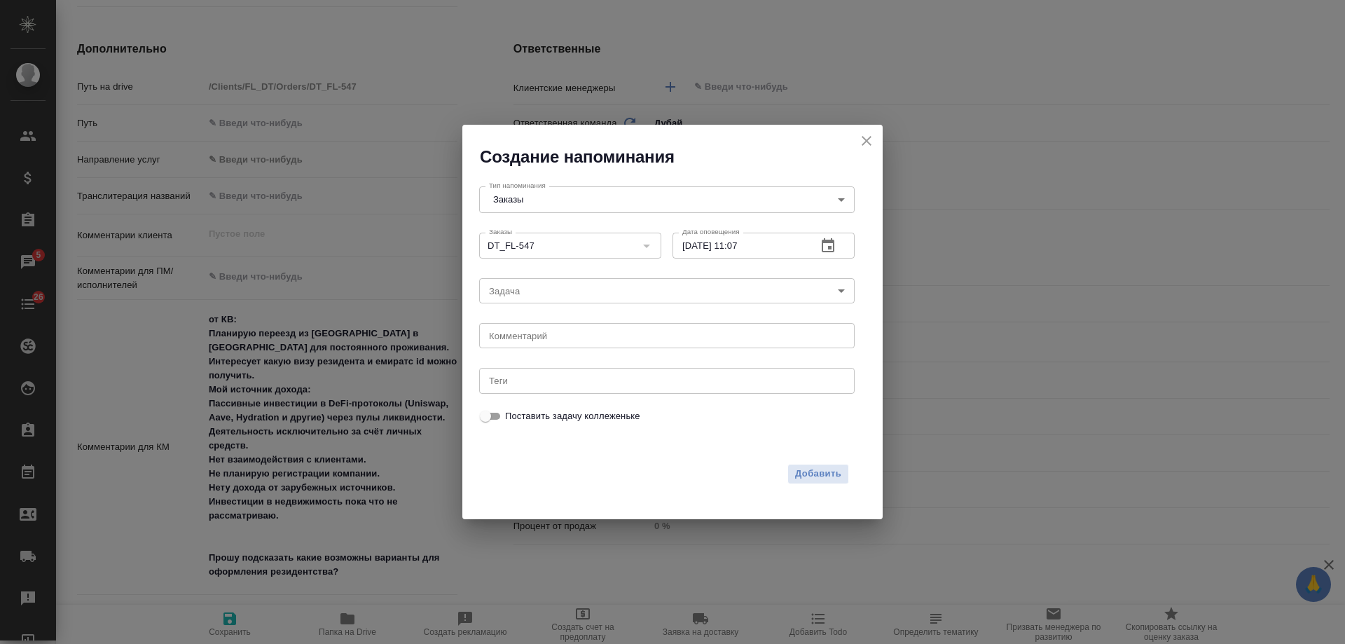
click at [530, 339] on div "2025 окт. 10 11 : 07 00 1 2 3 4 5 6 7 8 9 10 11 12 13 14 15 16 17 18 19 20 21 2…" at bounding box center [672, 322] width 1345 height 644
click at [529, 340] on div "2025 окт. 10 11 : 07 00 1 2 3 4 5 6 7 8 9 10 11 12 13 14 15 16 17 18 19 20 21 2…" at bounding box center [672, 322] width 1345 height 644
click at [528, 337] on div "2025 окт. 10 11 : 07 00 1 2 3 4 5 6 7 8 9 10 11 12 13 14 15 16 17 18 19 20 21 2…" at bounding box center [672, 322] width 1345 height 644
click at [528, 336] on div "2025 окт. 10 11 : 07 00 1 2 3 4 5 6 7 8 9 10 11 12 13 14 15 16 17 18 19 20 21 2…" at bounding box center [672, 322] width 1345 height 644
click at [563, 338] on textarea at bounding box center [667, 336] width 356 height 11
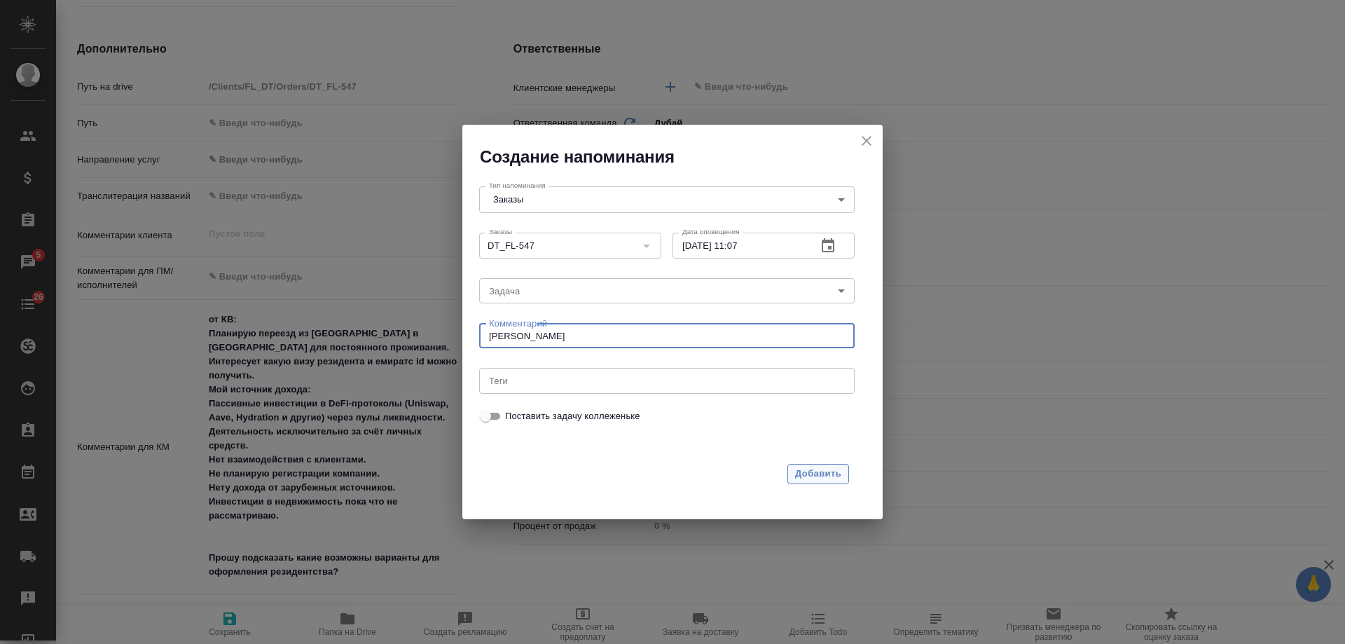
type textarea "инфа вотс"
click at [828, 473] on span "Добавить" at bounding box center [818, 474] width 46 height 16
type textarea "x"
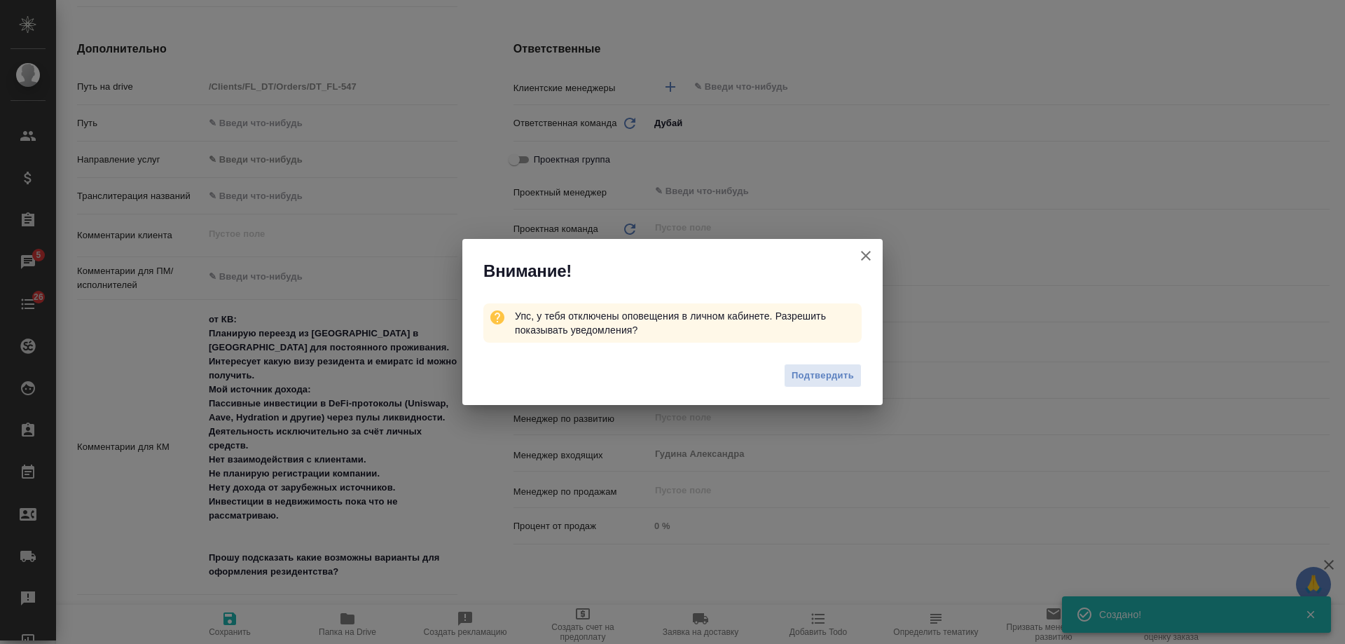
type textarea "x"
click at [867, 254] on icon "button" at bounding box center [866, 256] width 10 height 10
type textarea "x"
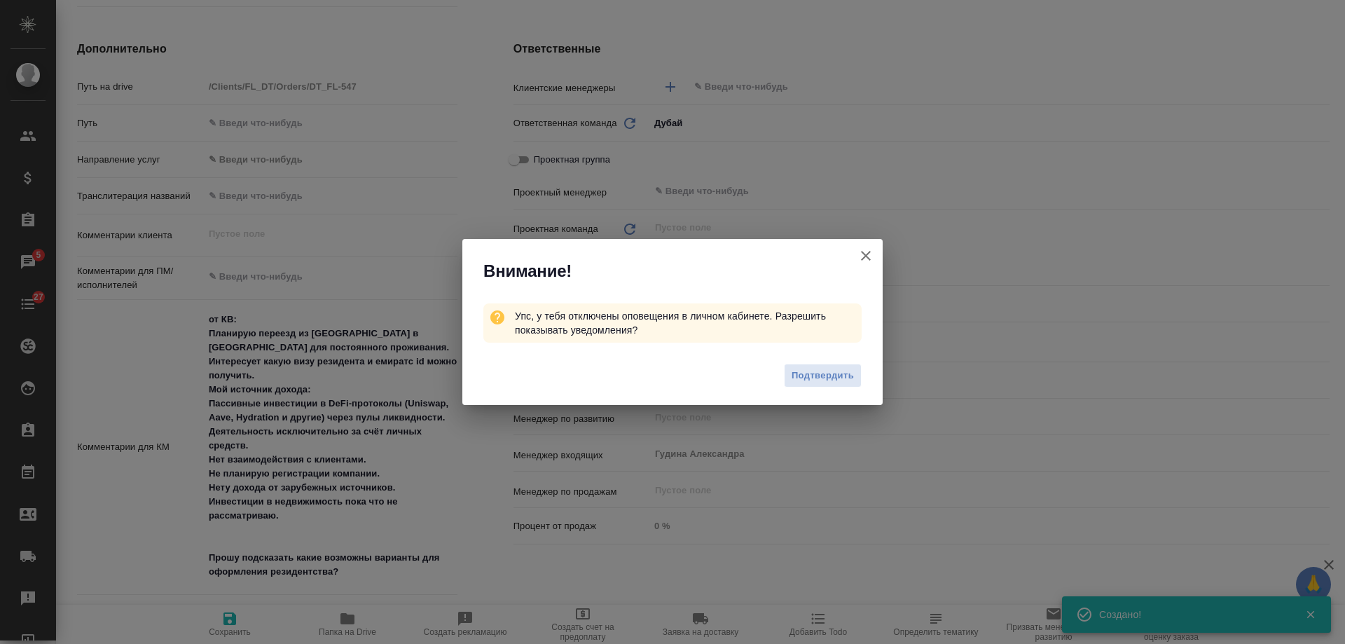
type textarea "x"
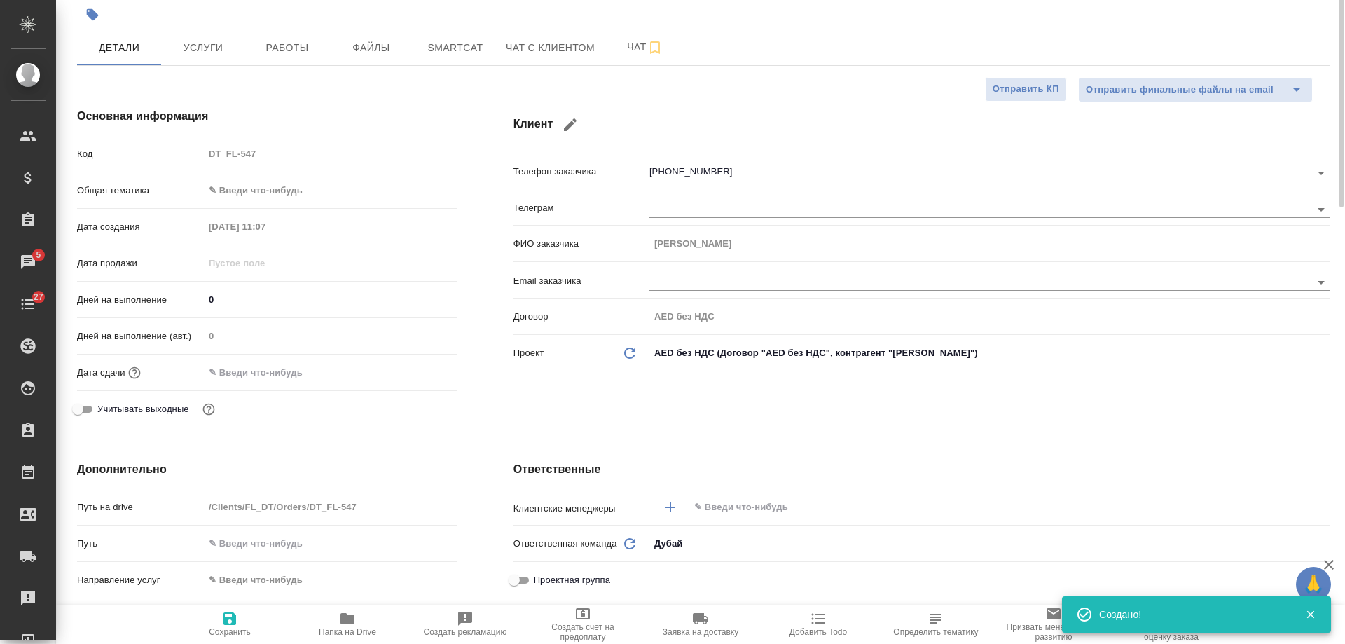
scroll to position [0, 0]
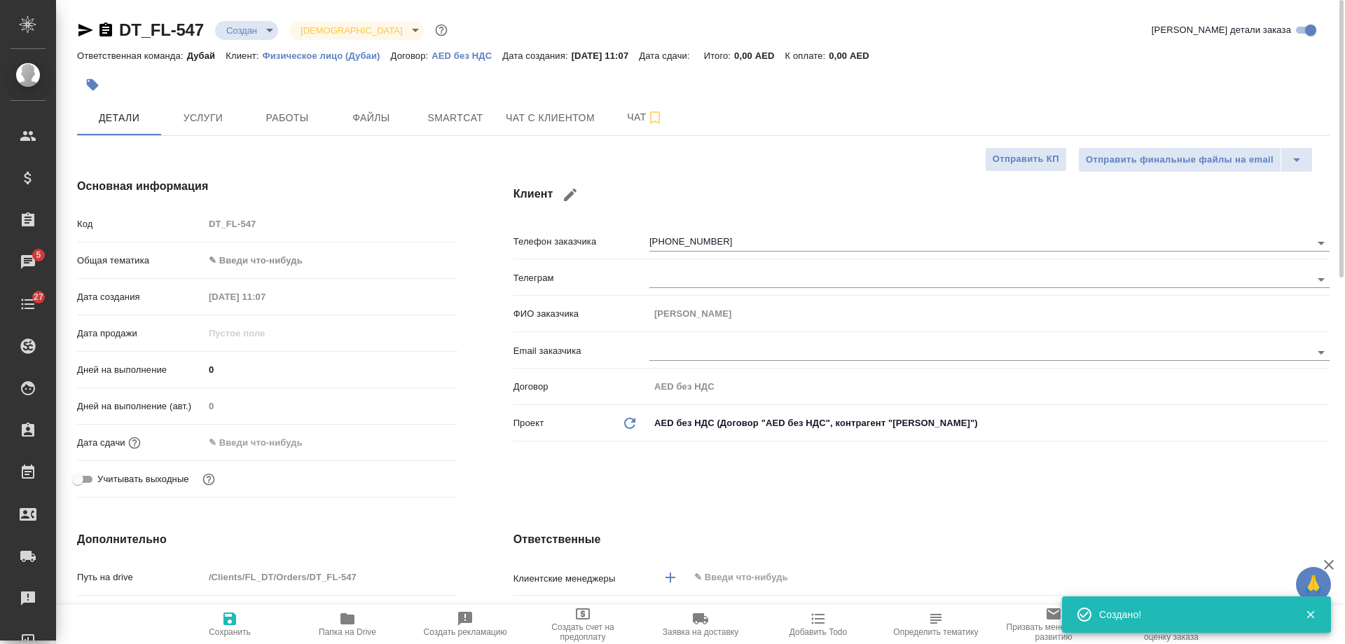
click at [107, 31] on icon "button" at bounding box center [106, 29] width 13 height 14
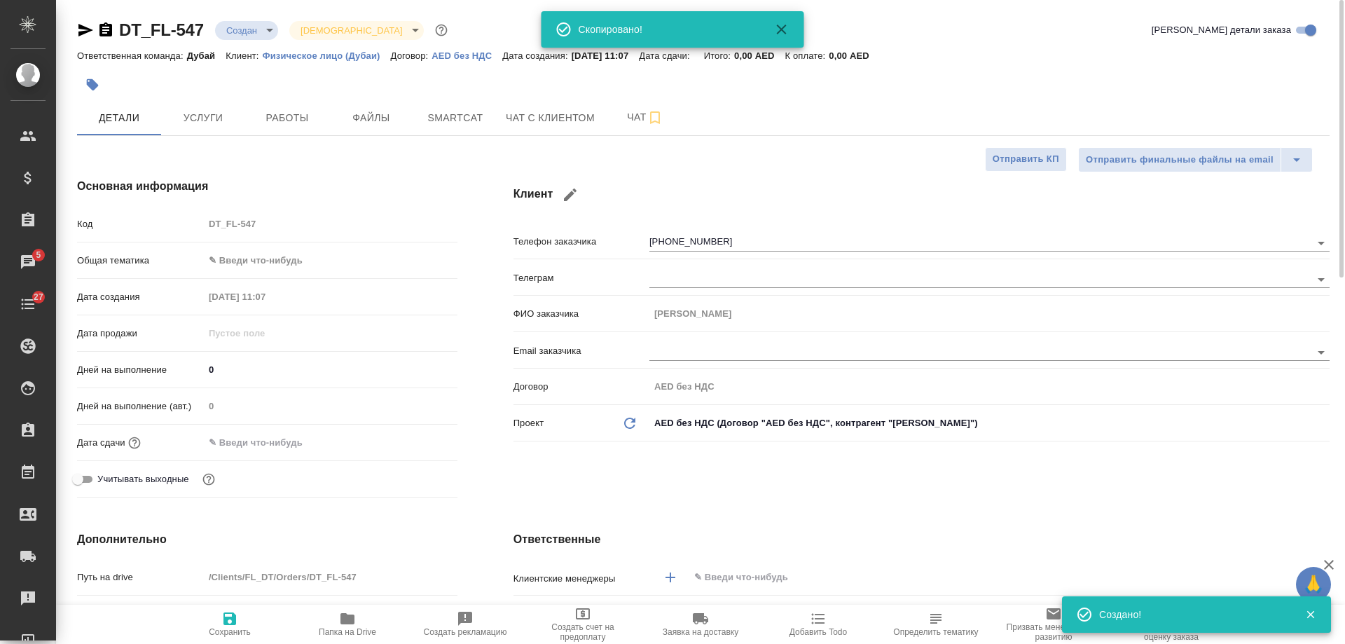
type textarea "x"
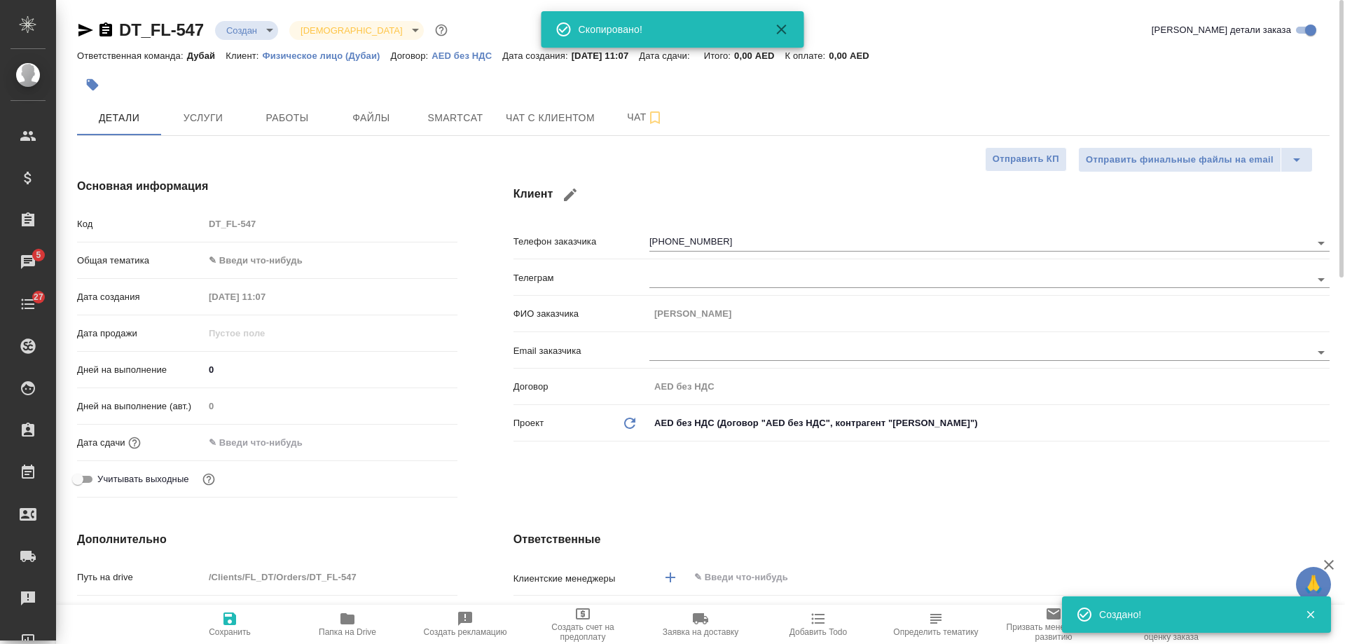
type textarea "x"
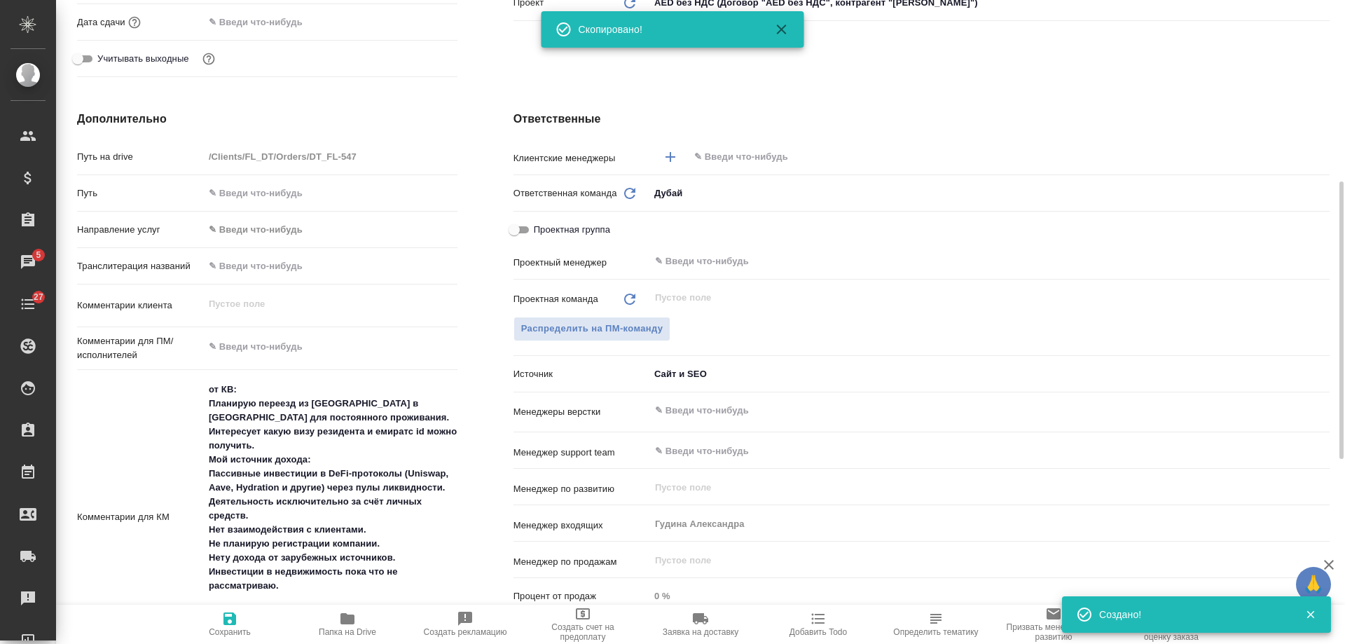
scroll to position [70, 0]
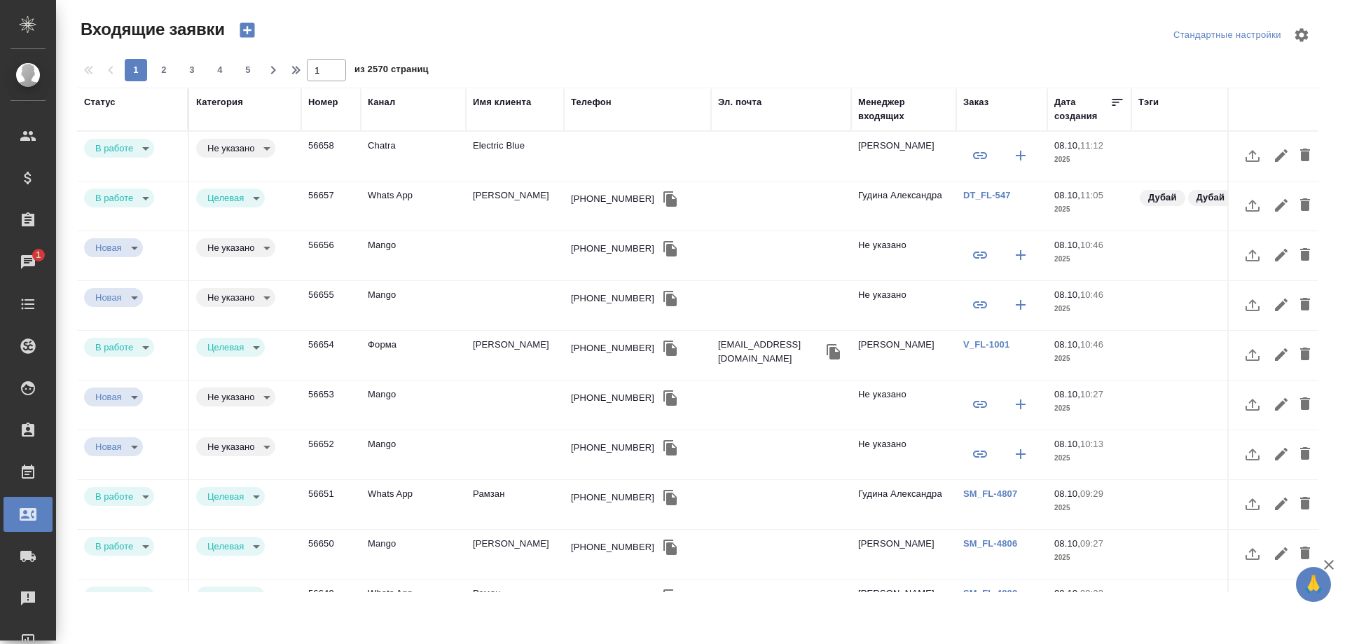
select select "RU"
click at [746, 102] on div "Эл. почта" at bounding box center [739, 102] width 43 height 14
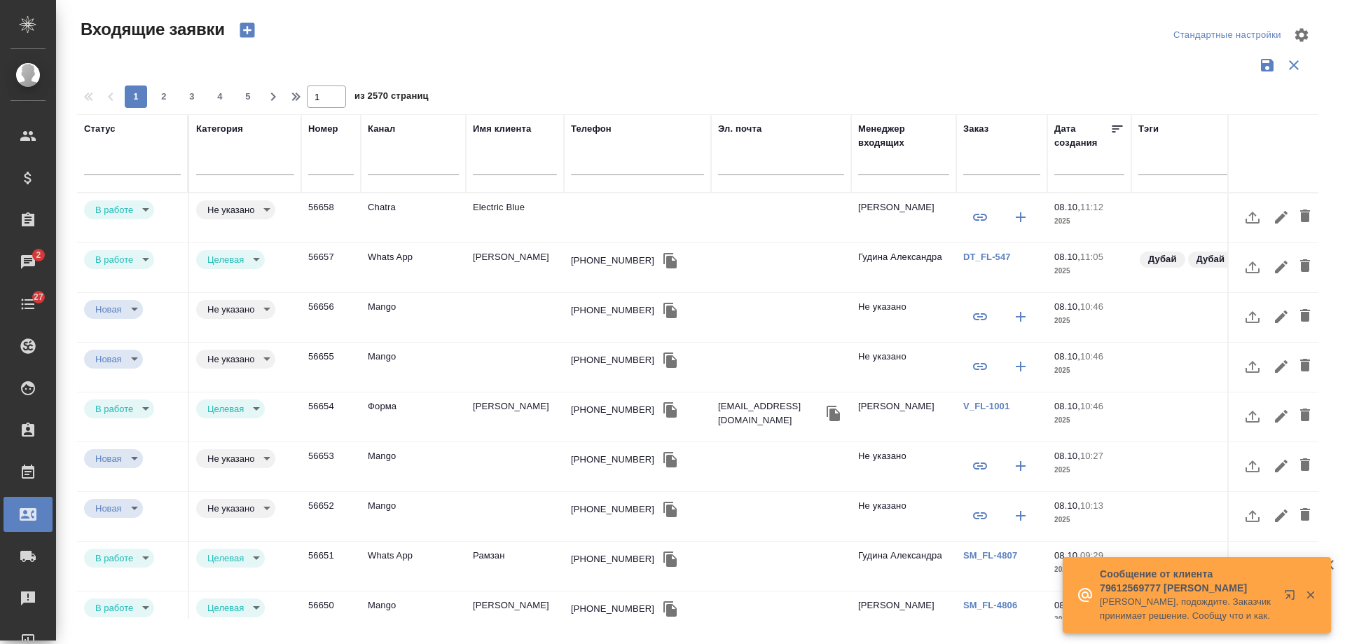
click at [618, 169] on input "text" at bounding box center [637, 166] width 133 height 18
paste input "79266001222"
type input "79266001222"
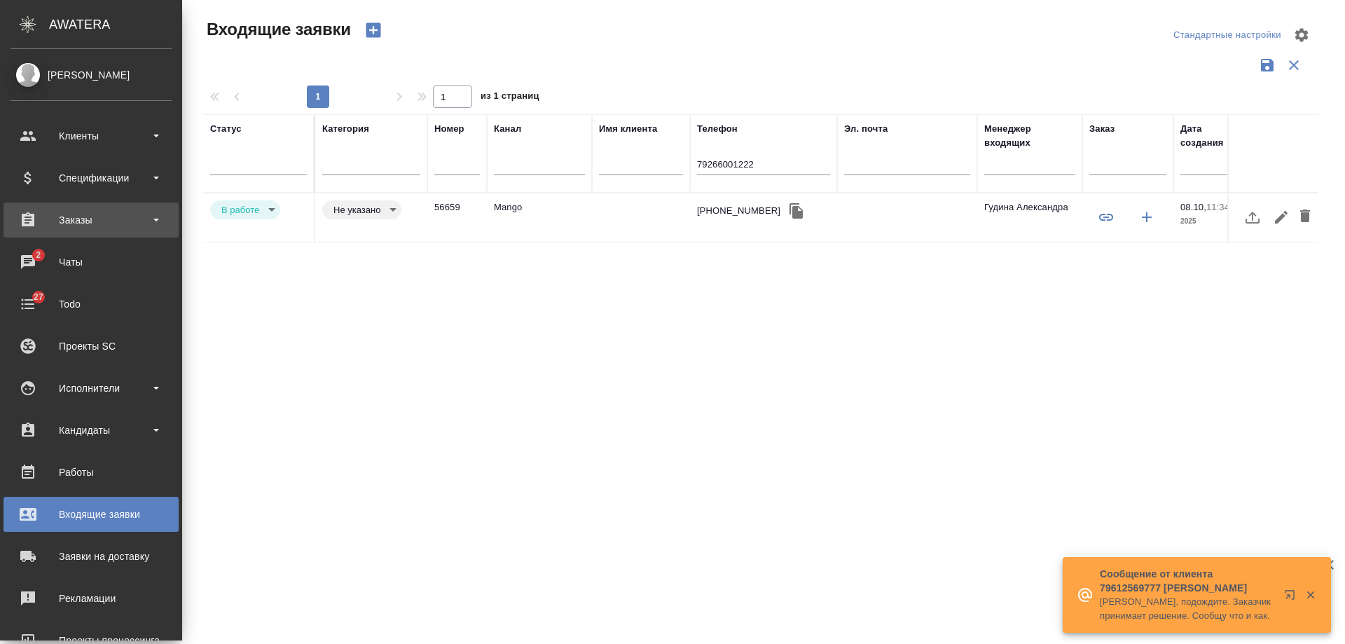
click at [51, 215] on div "Заказы" at bounding box center [91, 220] width 161 height 21
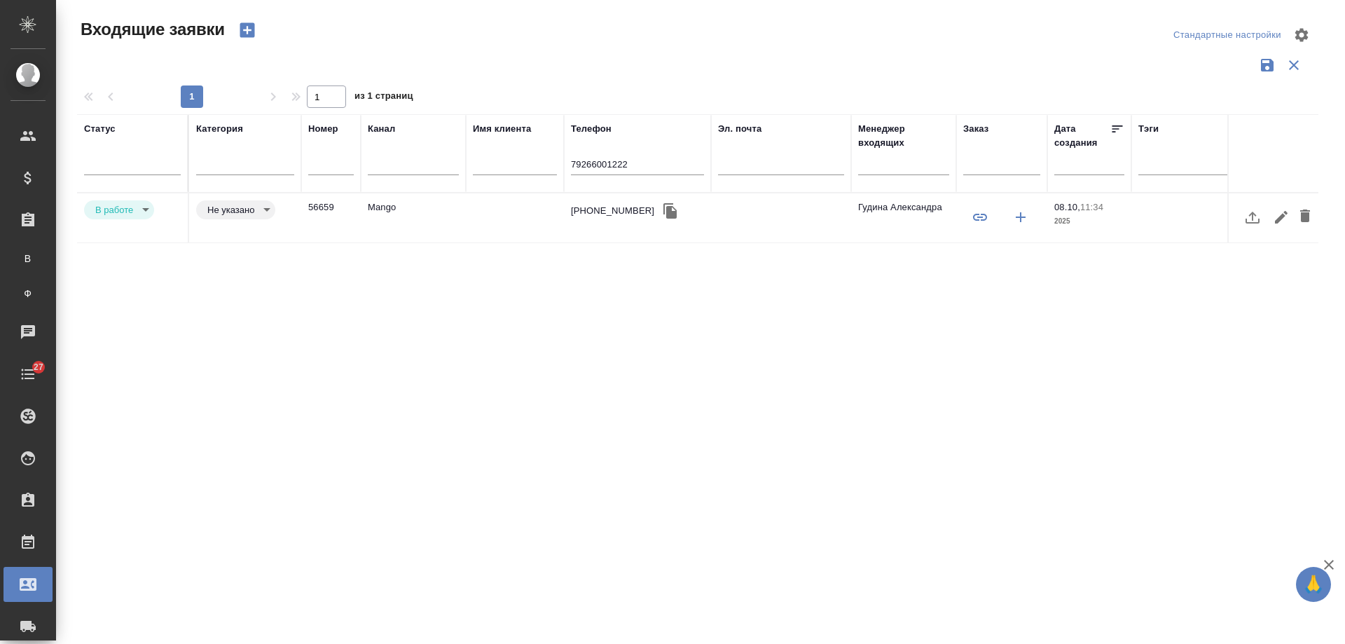
click at [609, 211] on div "[PHONE_NUMBER]" at bounding box center [612, 211] width 83 height 14
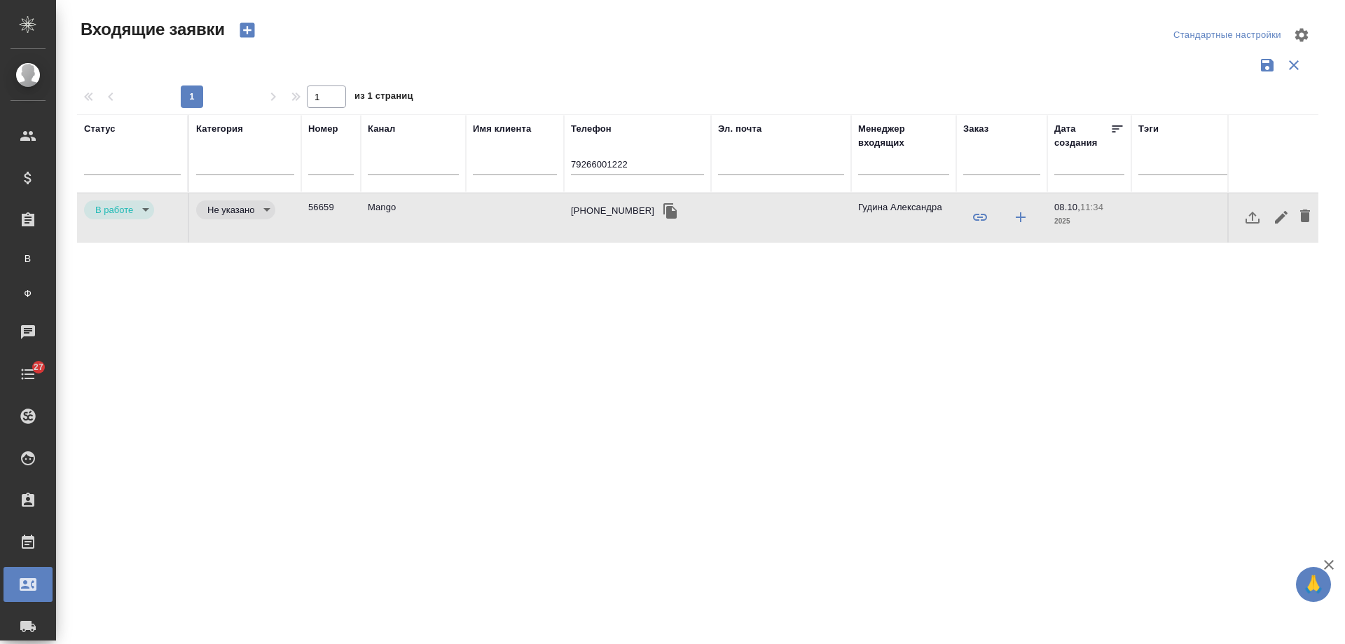
click at [609, 211] on div "[PHONE_NUMBER]" at bounding box center [612, 211] width 83 height 14
drag, startPoint x: 659, startPoint y: 161, endPoint x: 418, endPoint y: 151, distance: 241.3
click at [418, 151] on tr "Статус [PERSON_NAME] Имя клиента Телефон [PHONE_NUMBER] Эл. почта Менеджер вход…" at bounding box center [891, 153] width 1629 height 78
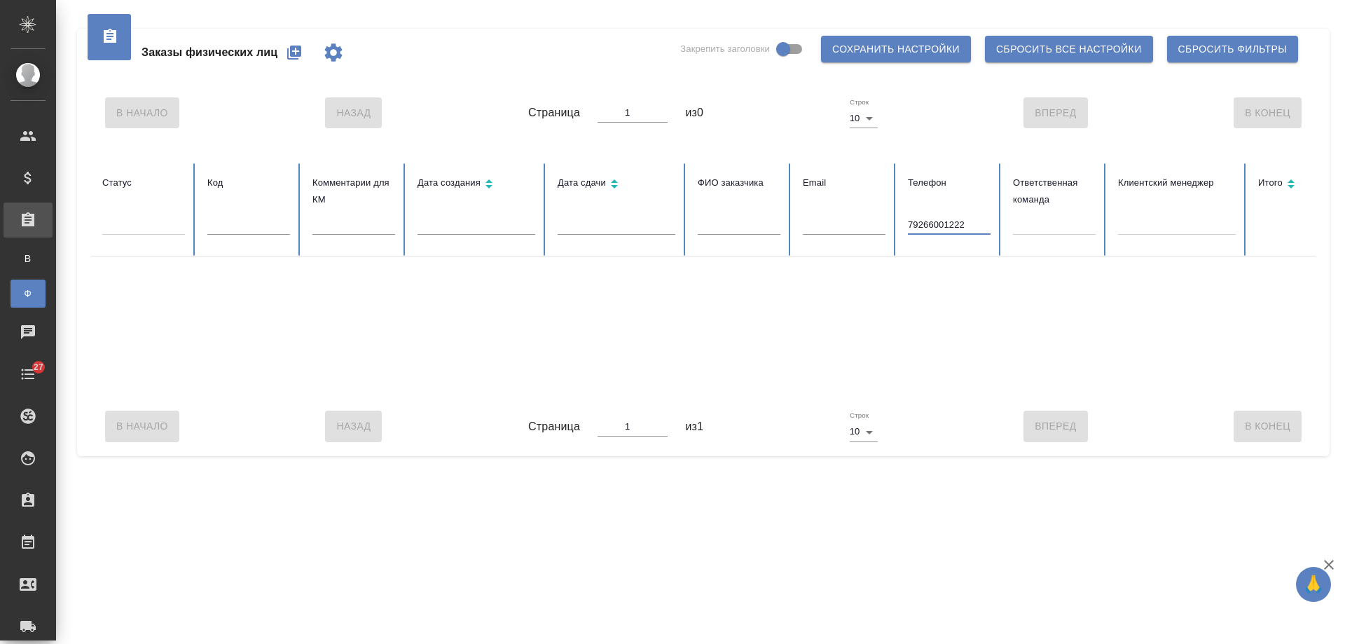
click at [912, 227] on input "79266001222" at bounding box center [949, 225] width 83 height 20
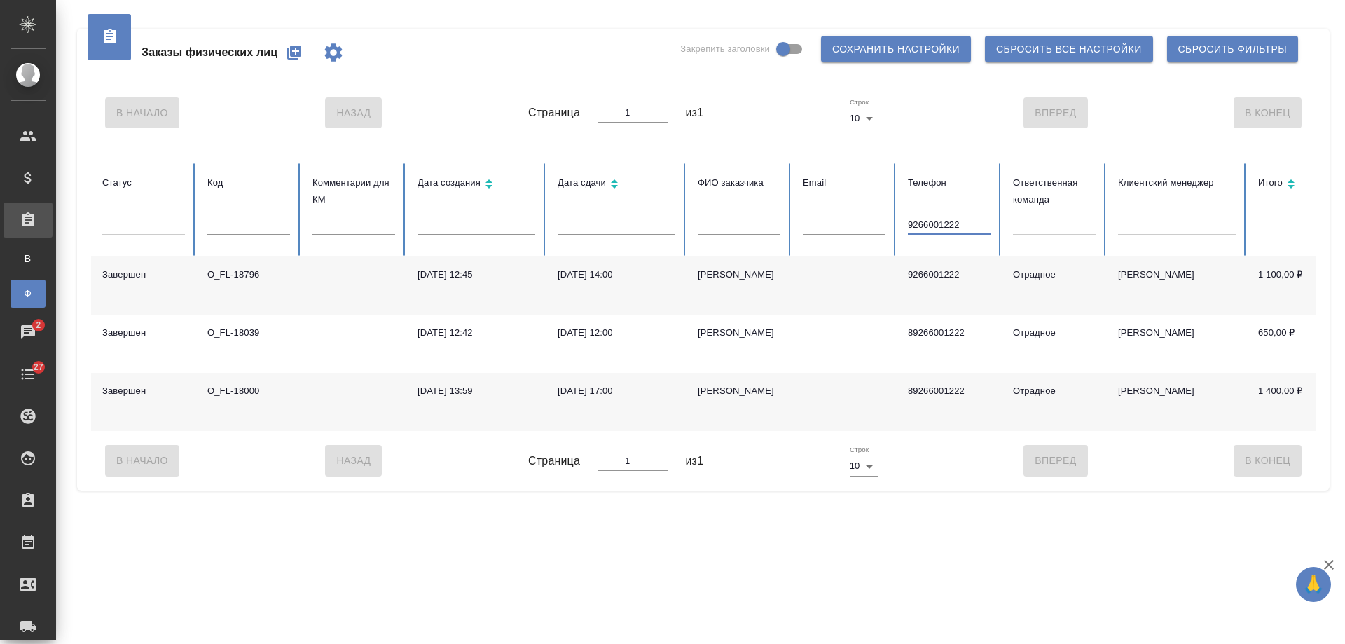
type input "9266001222"
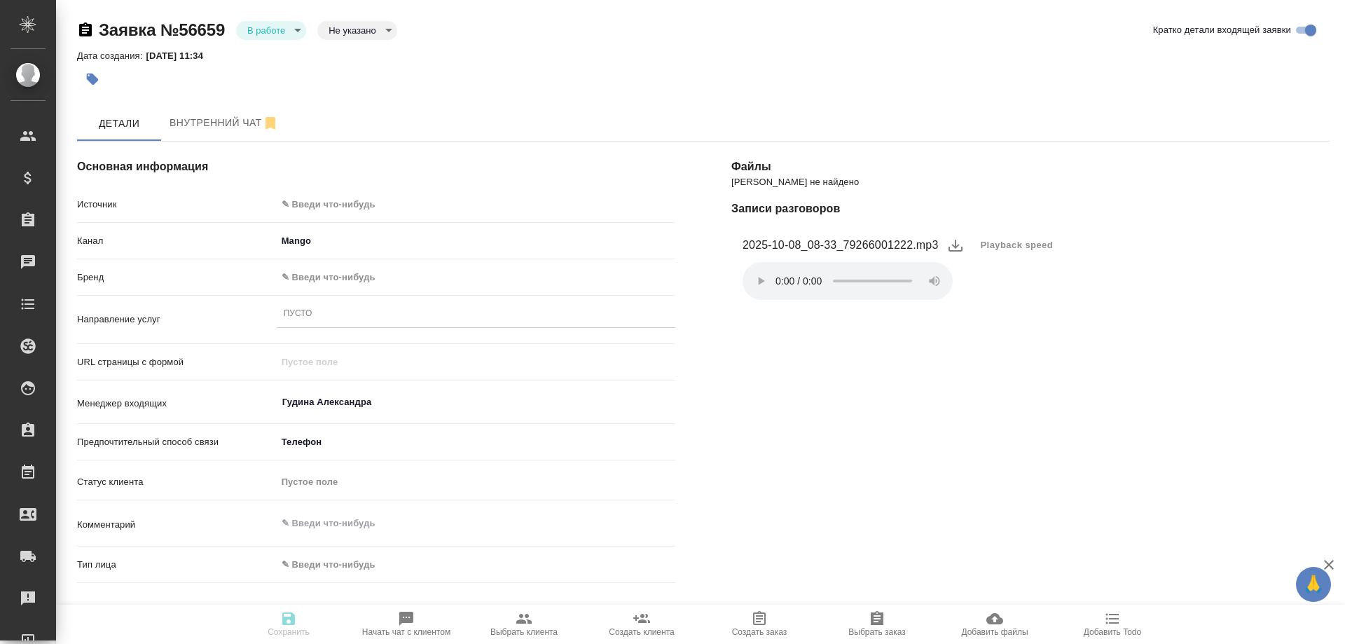
select select "RU"
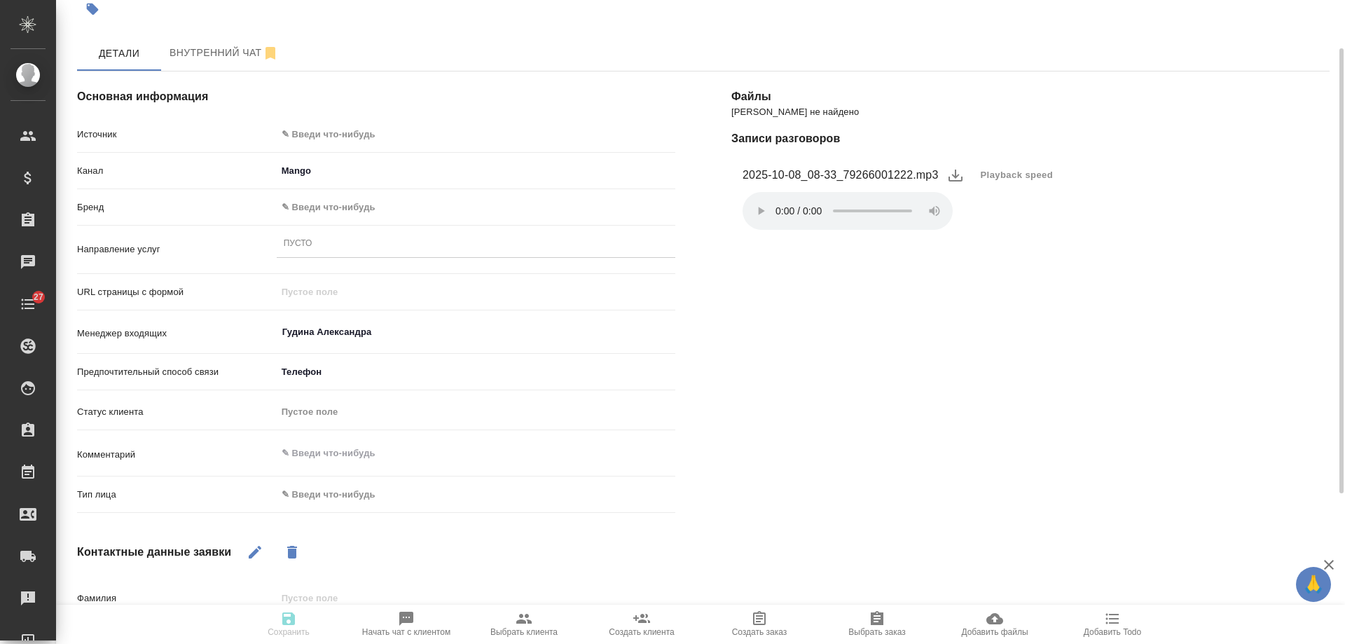
click at [315, 240] on div "Пусто" at bounding box center [476, 244] width 399 height 20
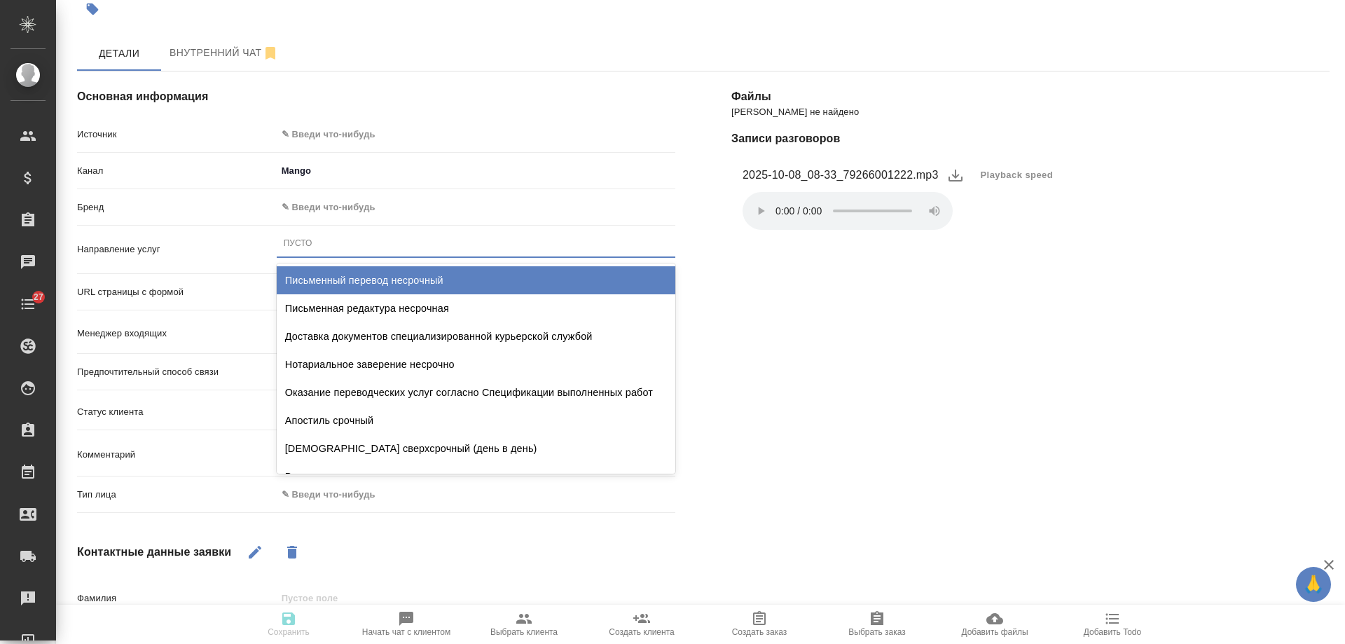
drag, startPoint x: 371, startPoint y: 284, endPoint x: 375, endPoint y: 199, distance: 84.9
click at [372, 282] on div "Письменный перевод несрочный" at bounding box center [476, 280] width 399 height 28
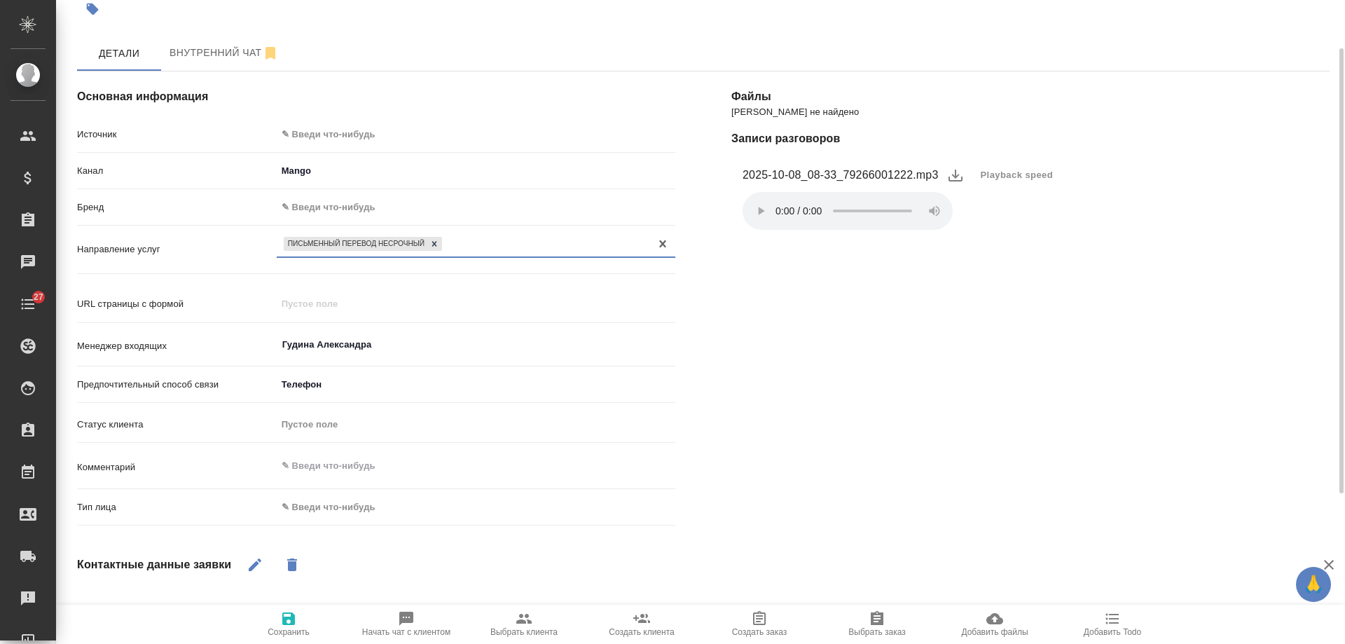
click at [352, 135] on body "🙏 .cls-1 fill:#fff; AWATERA [PERSON_NAME] Спецификации Заказы 0 Чаты 27 Todo Пр…" at bounding box center [672, 322] width 1345 height 644
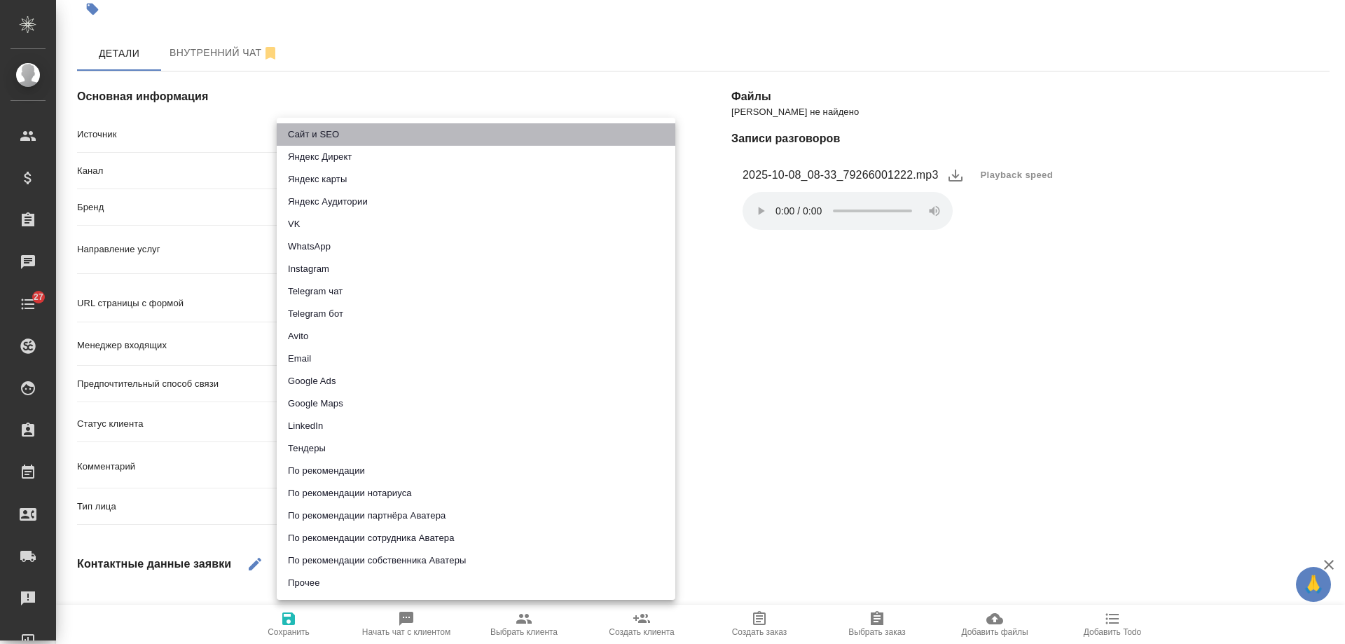
click at [343, 133] on li "Сайт и SEO" at bounding box center [476, 134] width 399 height 22
type input "seo"
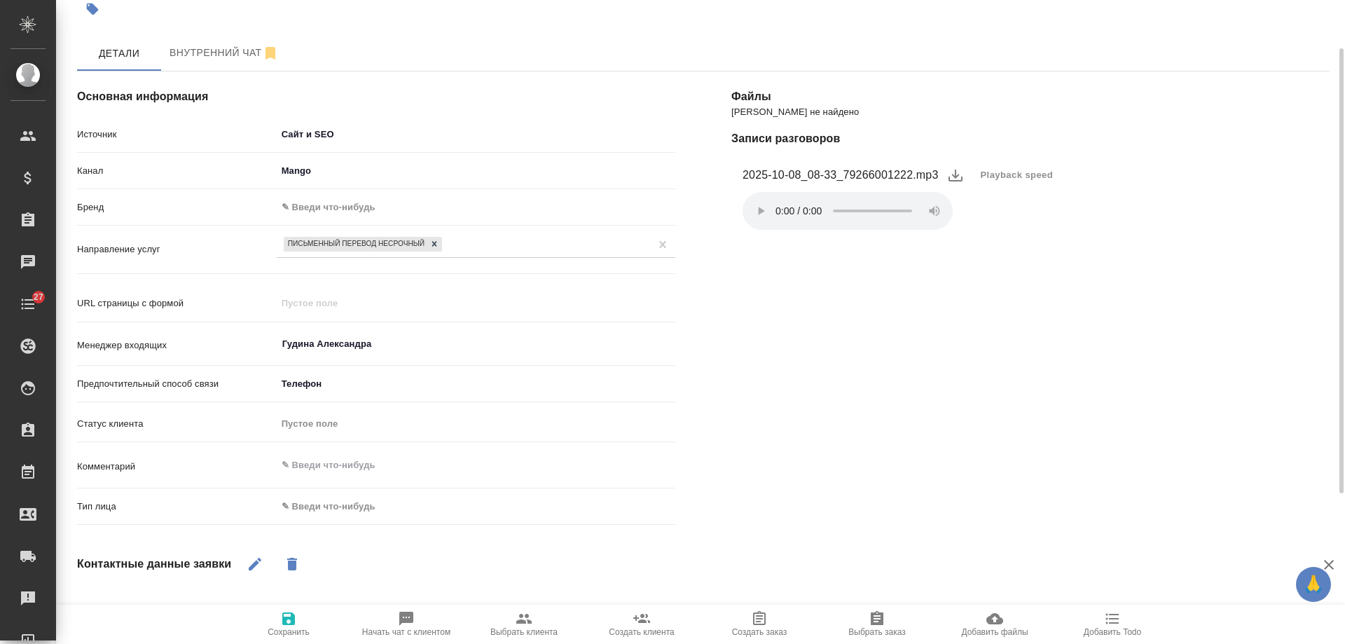
click at [339, 207] on body "🙏 .cls-1 fill:#fff; AWATERA [PERSON_NAME] Спецификации Заказы 0 Чаты 27 Todo Пр…" at bounding box center [672, 322] width 1345 height 644
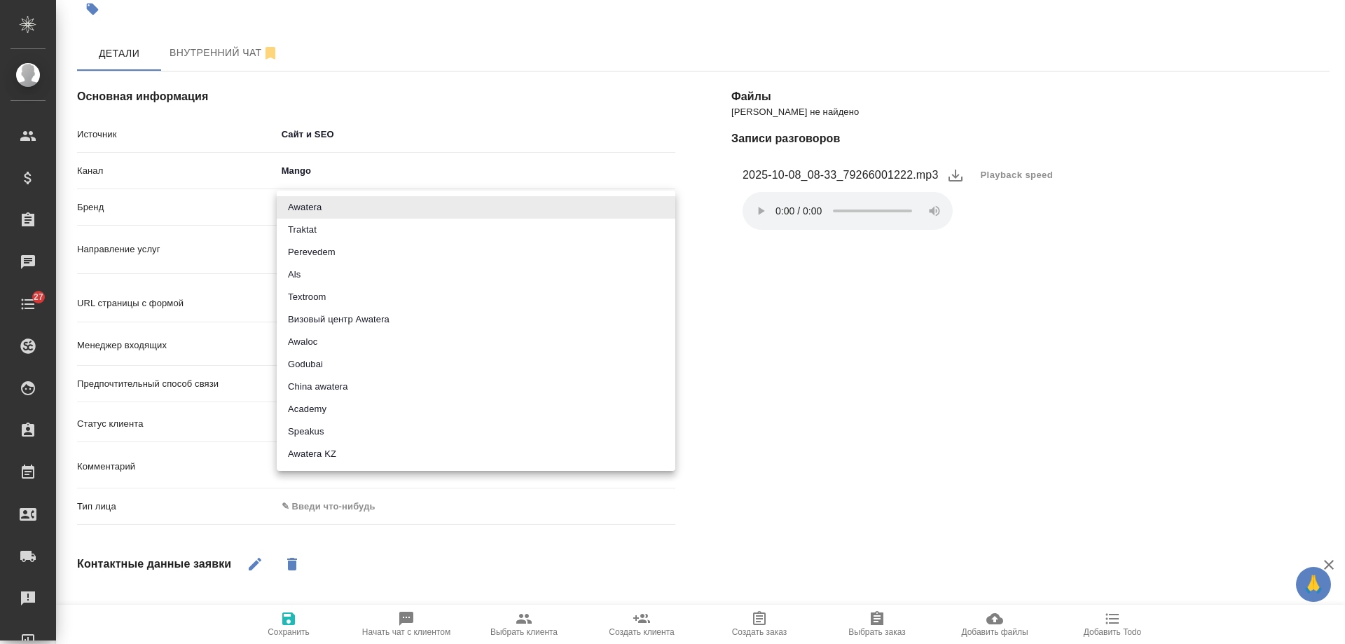
click at [339, 226] on li "Traktat" at bounding box center [476, 230] width 399 height 22
type input "traktat"
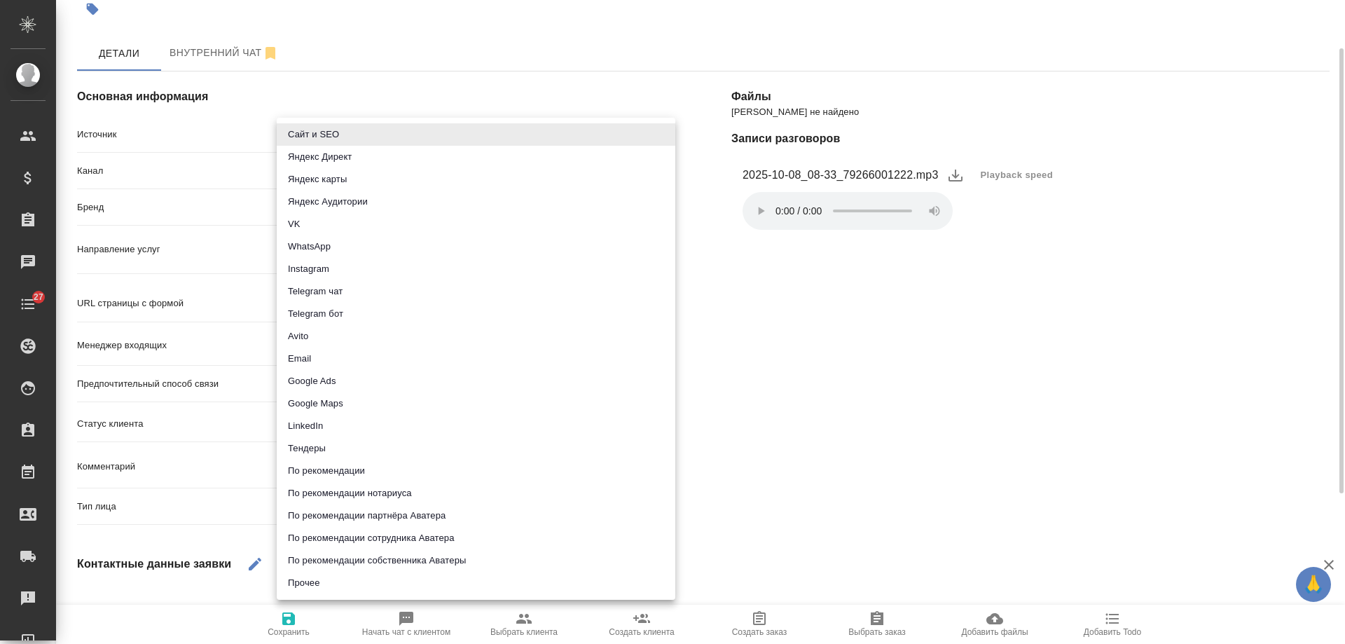
click at [318, 133] on body "🙏 .cls-1 fill:#fff; AWATERA [PERSON_NAME] Спецификации Заказы 0 Чаты 27 Todo Пр…" at bounding box center [672, 322] width 1345 height 644
click at [846, 387] on div at bounding box center [672, 322] width 1345 height 644
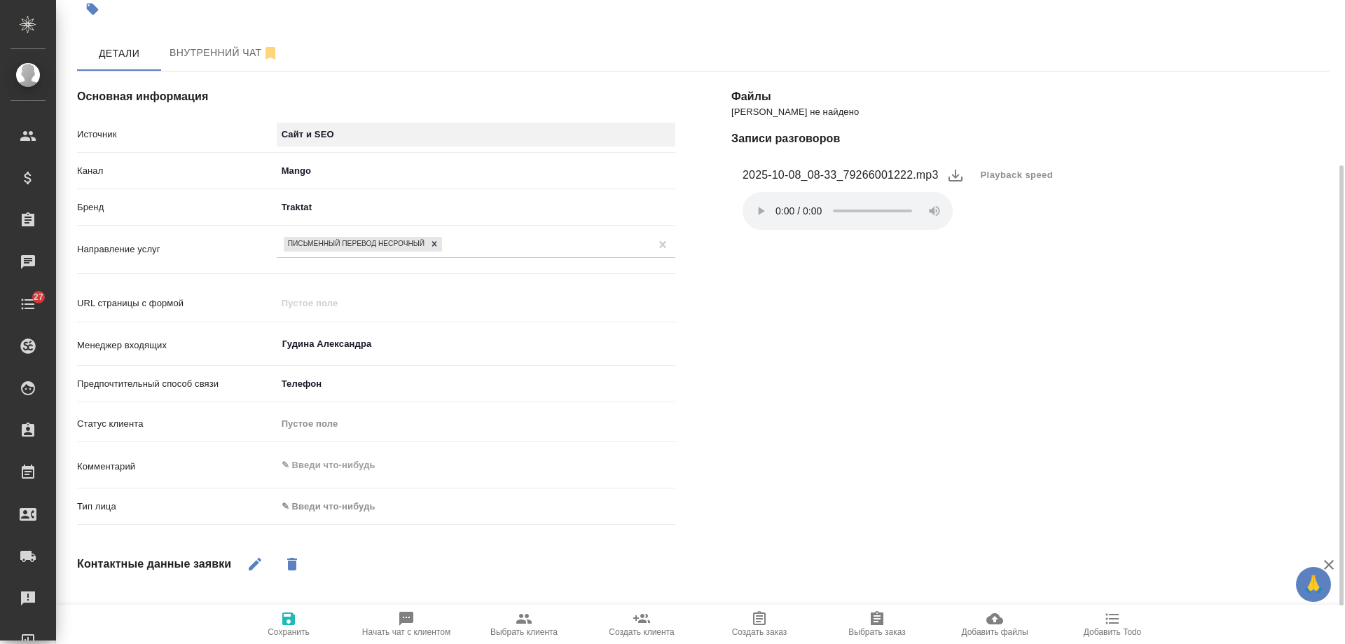
scroll to position [210, 0]
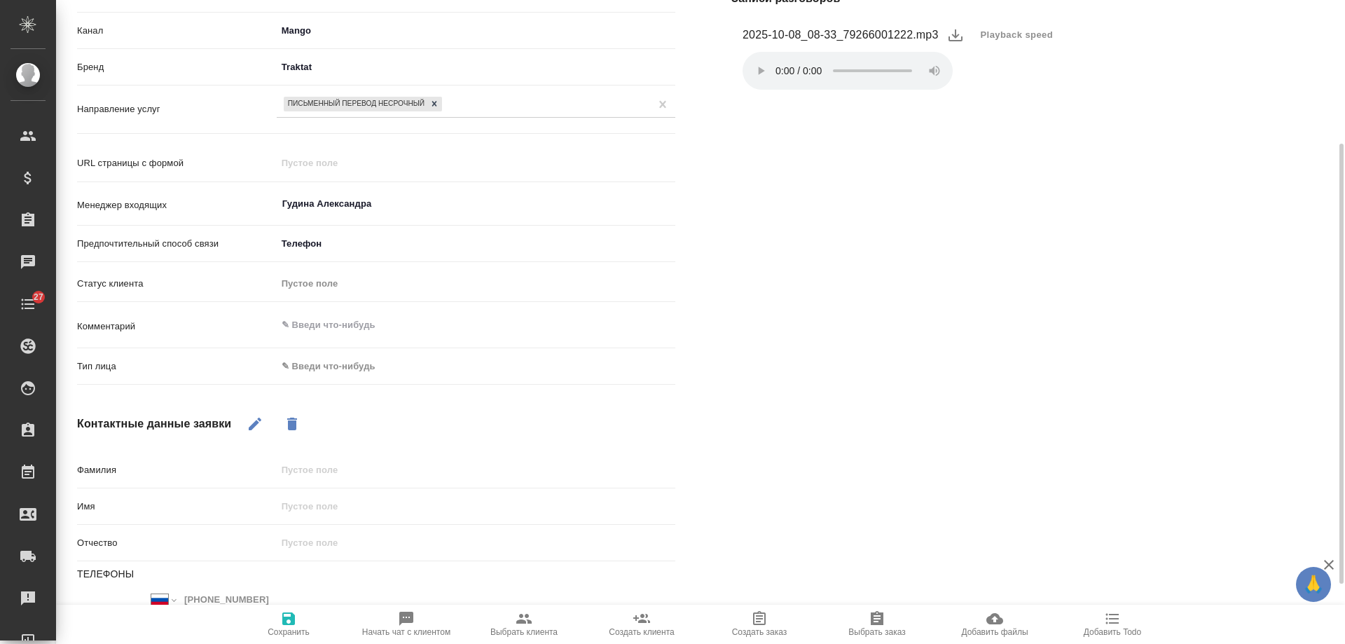
click at [336, 369] on body "🙏 .cls-1 fill:#fff; AWATERA Gudina Alexandra Клиенты Спецификации Заказы 0 Чаты…" at bounding box center [672, 322] width 1345 height 644
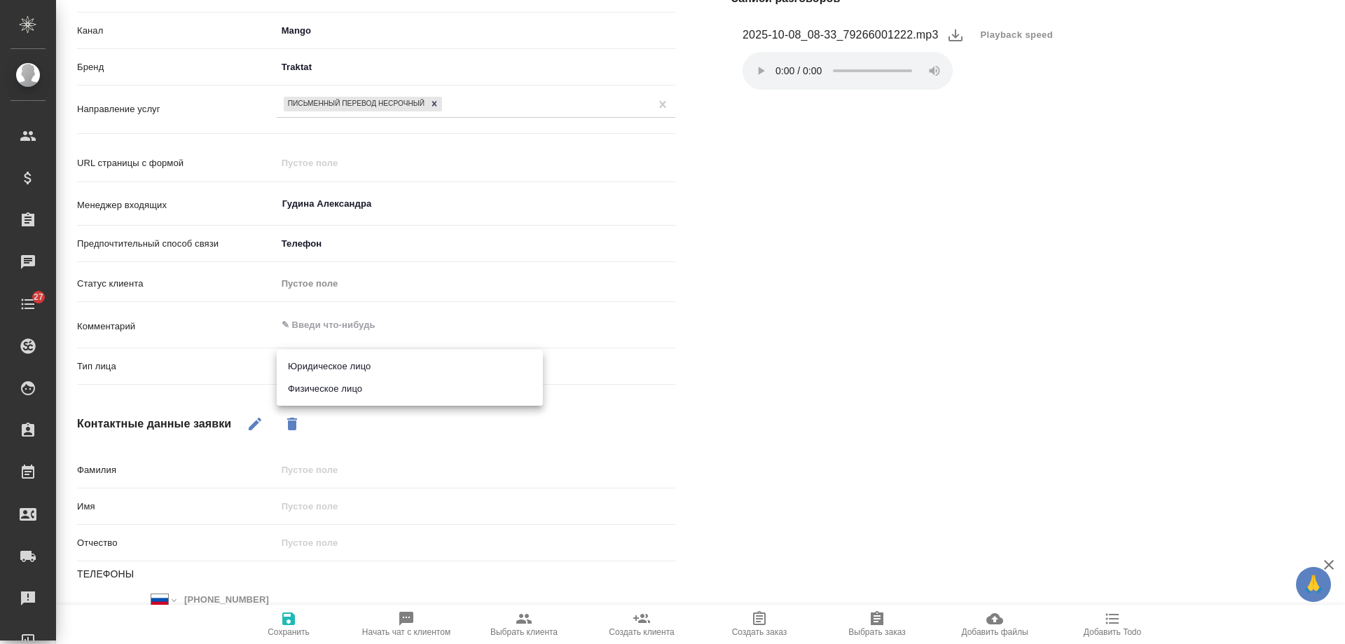
click at [336, 392] on li "Физическое лицо" at bounding box center [410, 389] width 266 height 22
type input "private"
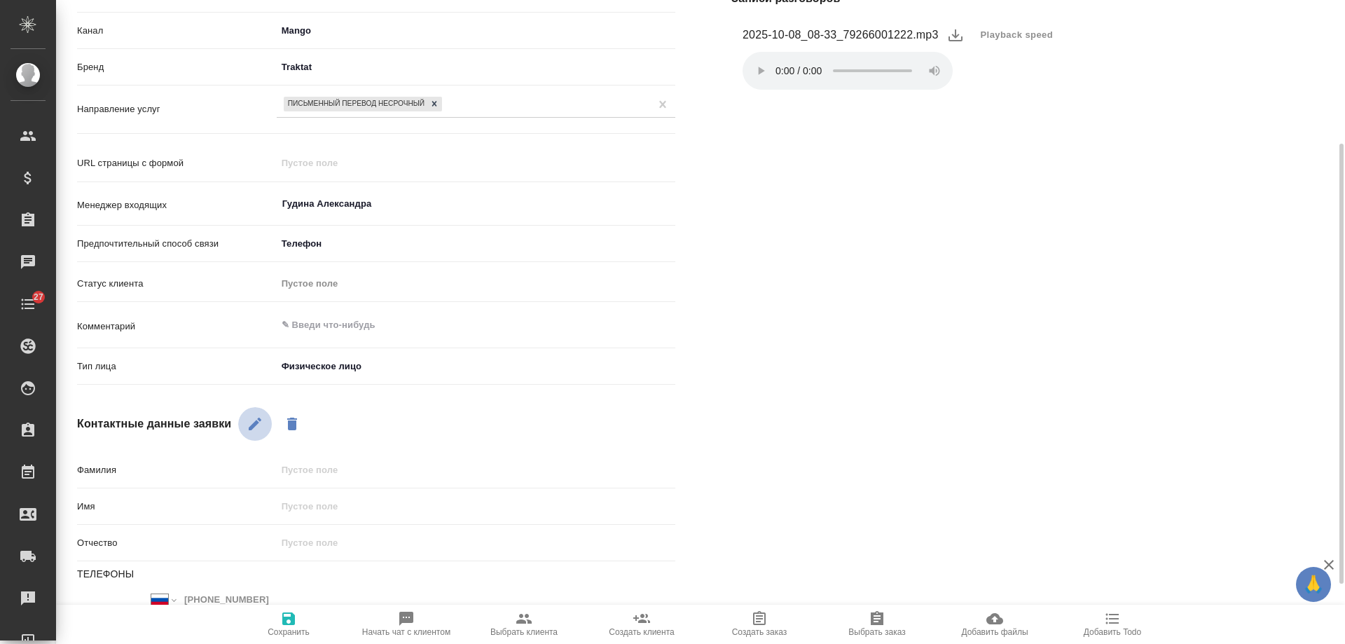
click at [253, 430] on icon "button" at bounding box center [255, 424] width 17 height 17
click at [292, 621] on icon "button" at bounding box center [288, 618] width 13 height 13
select select "RU"
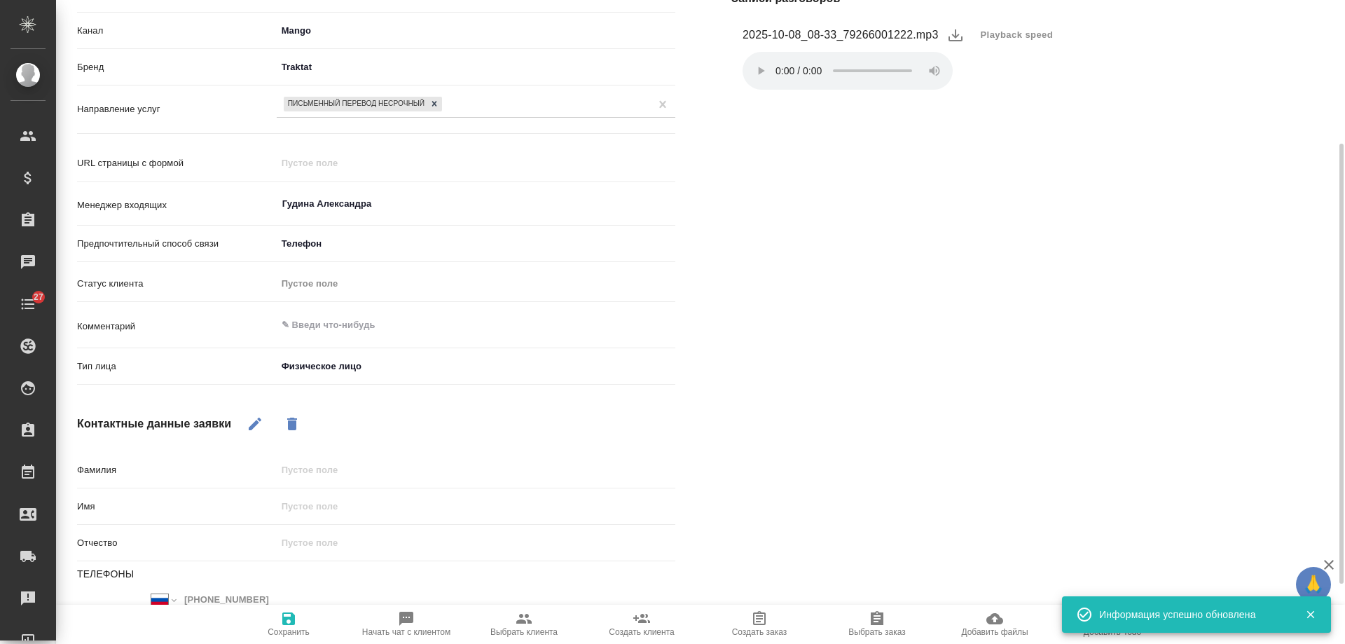
type textarea "x"
click at [348, 329] on textarea at bounding box center [476, 325] width 399 height 24
type textarea "и"
type textarea "x"
type textarea "ис"
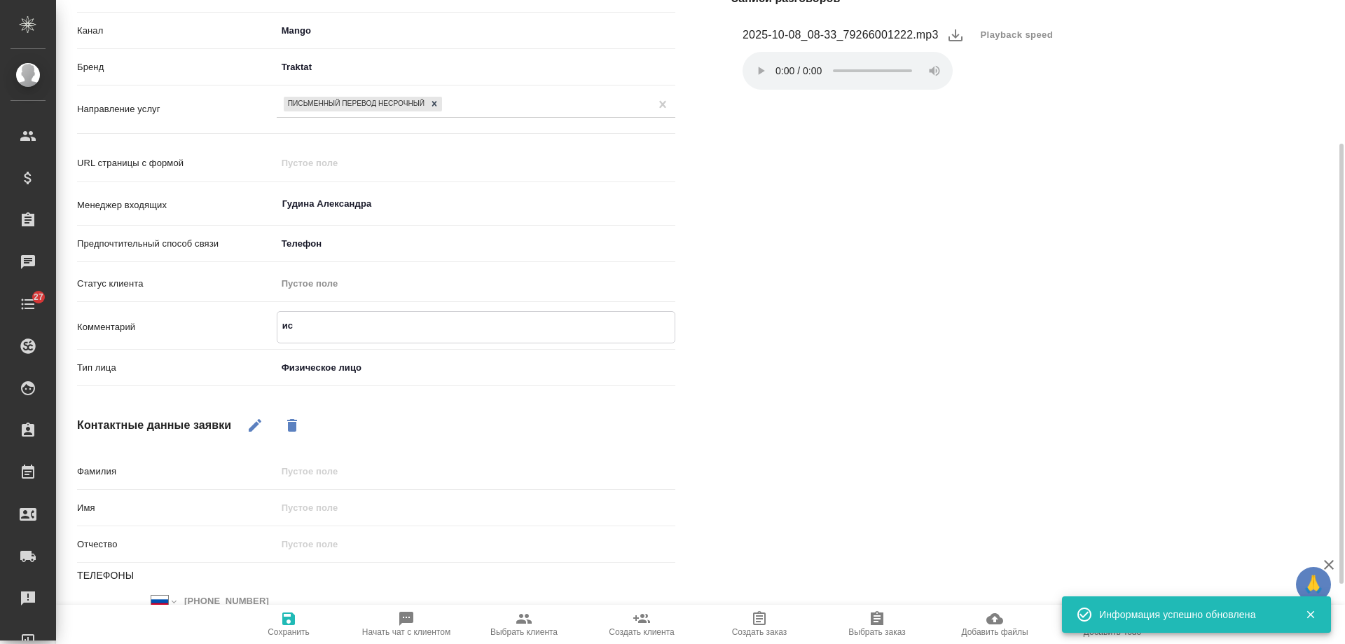
type textarea "x"
type textarea "иска"
type textarea "x"
type textarea "искат"
type textarea "x"
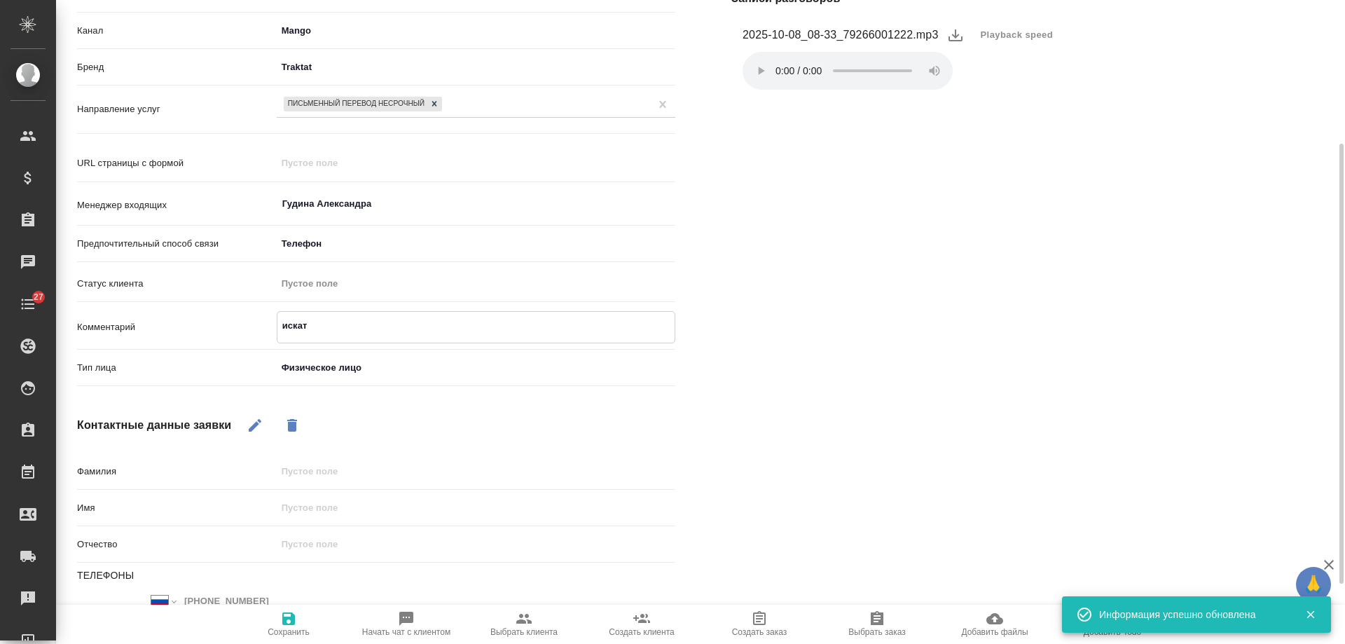
type textarea "искать"
type textarea "x"
type textarea "искать"
type textarea "x"
type textarea "искать н"
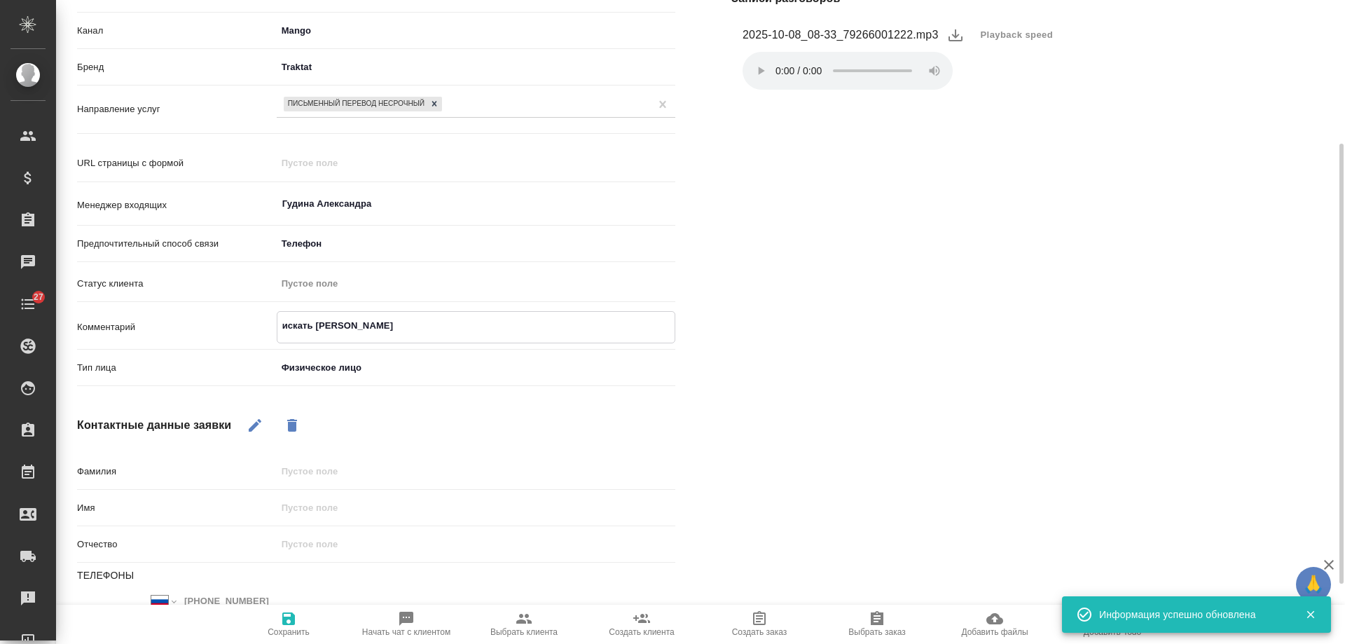
type textarea "x"
type textarea "искать на"
type textarea "x"
type textarea "искать на"
type textarea "x"
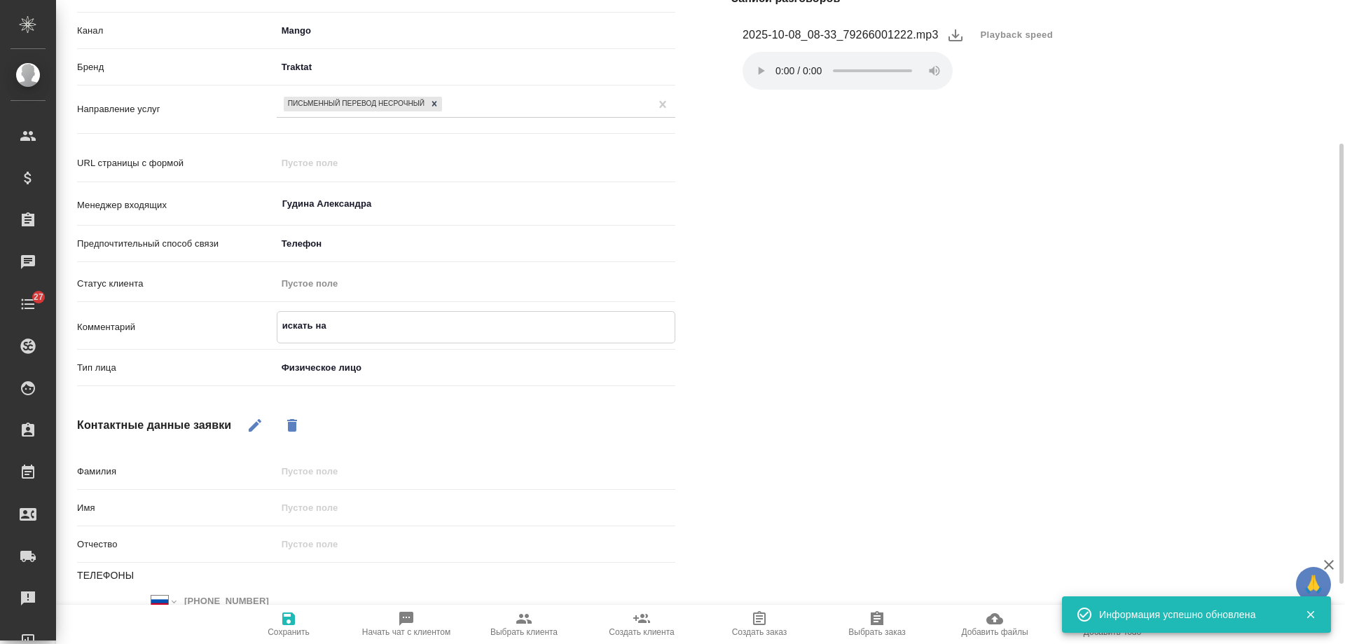
type textarea "искать на б"
type textarea "x"
type textarea "искать на ба"
type textarea "x"
type textarea "искать на баб"
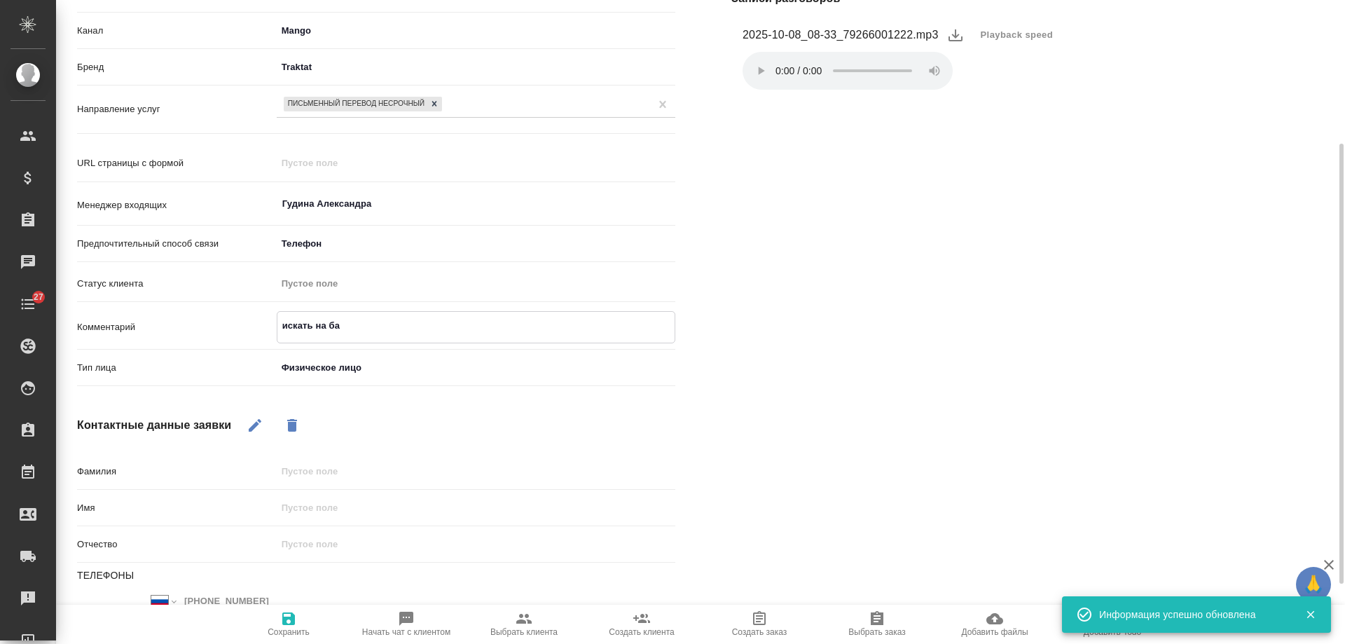
type textarea "x"
type textarea "искать на бабк"
type textarea "x"
type textarea "искать на бабке"
type textarea "x"
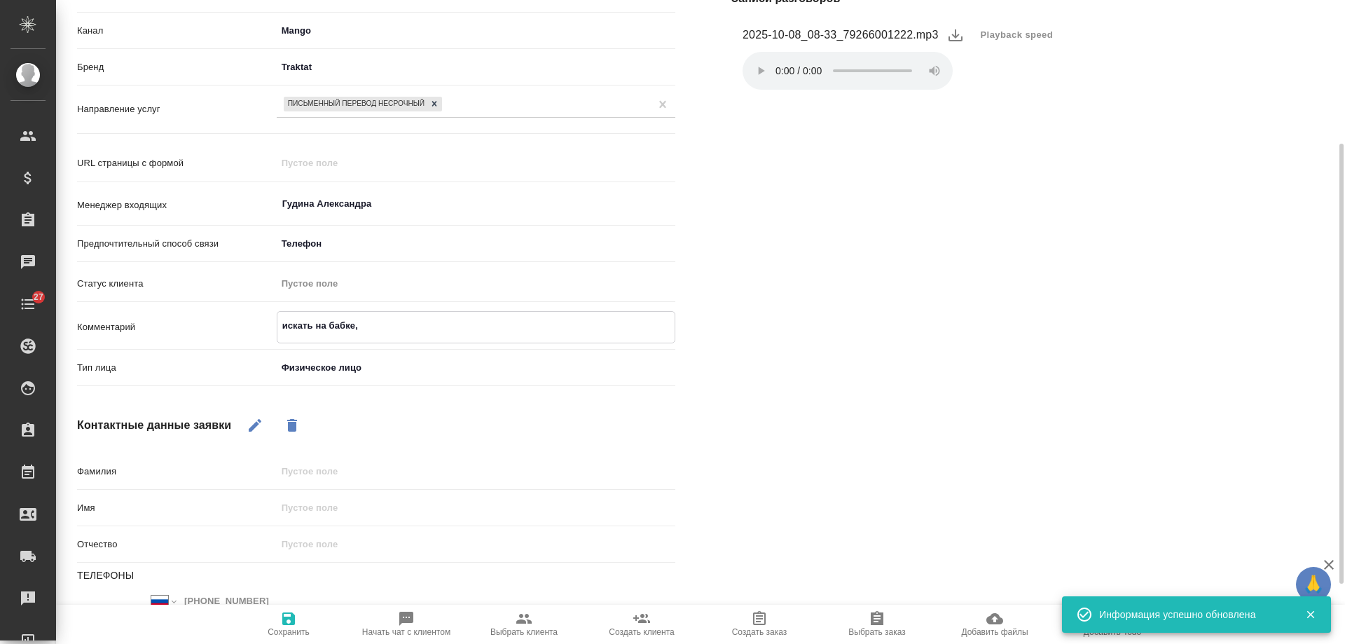
type textarea "искать на бабке,"
type textarea "x"
type textarea "искать на бабке, н"
type textarea "x"
type textarea "искать на бабке, не"
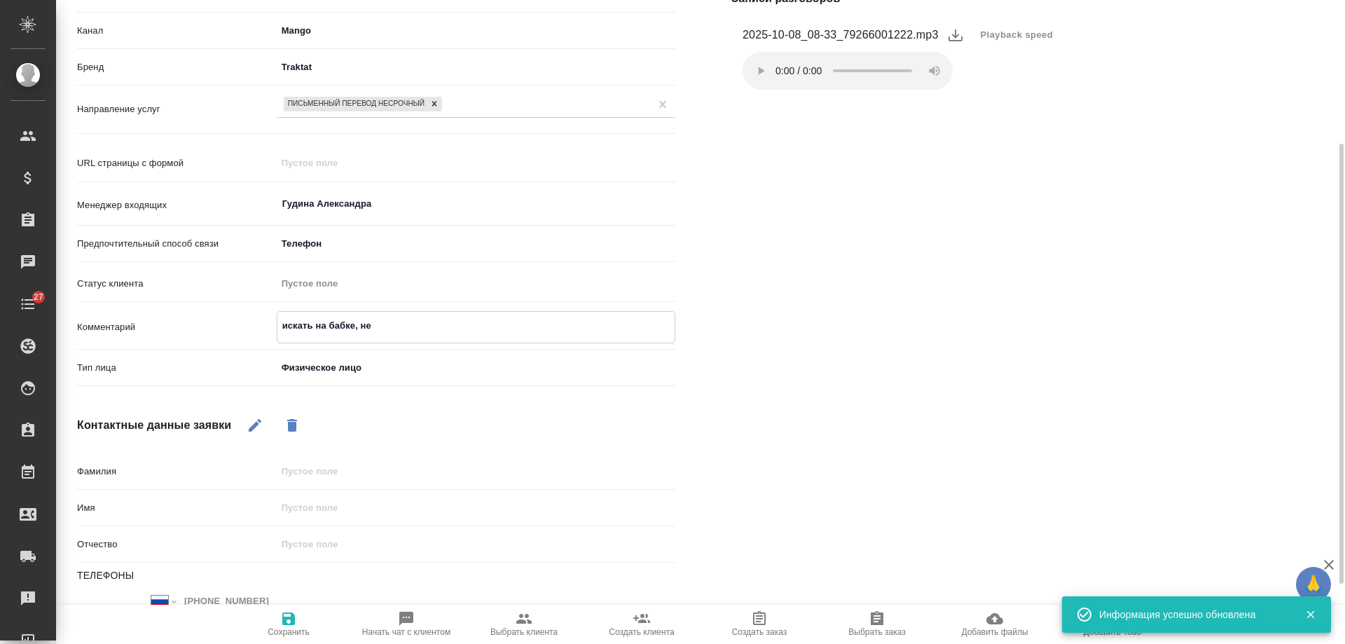
type textarea "x"
type textarea "искать на бабке, не"
type textarea "x"
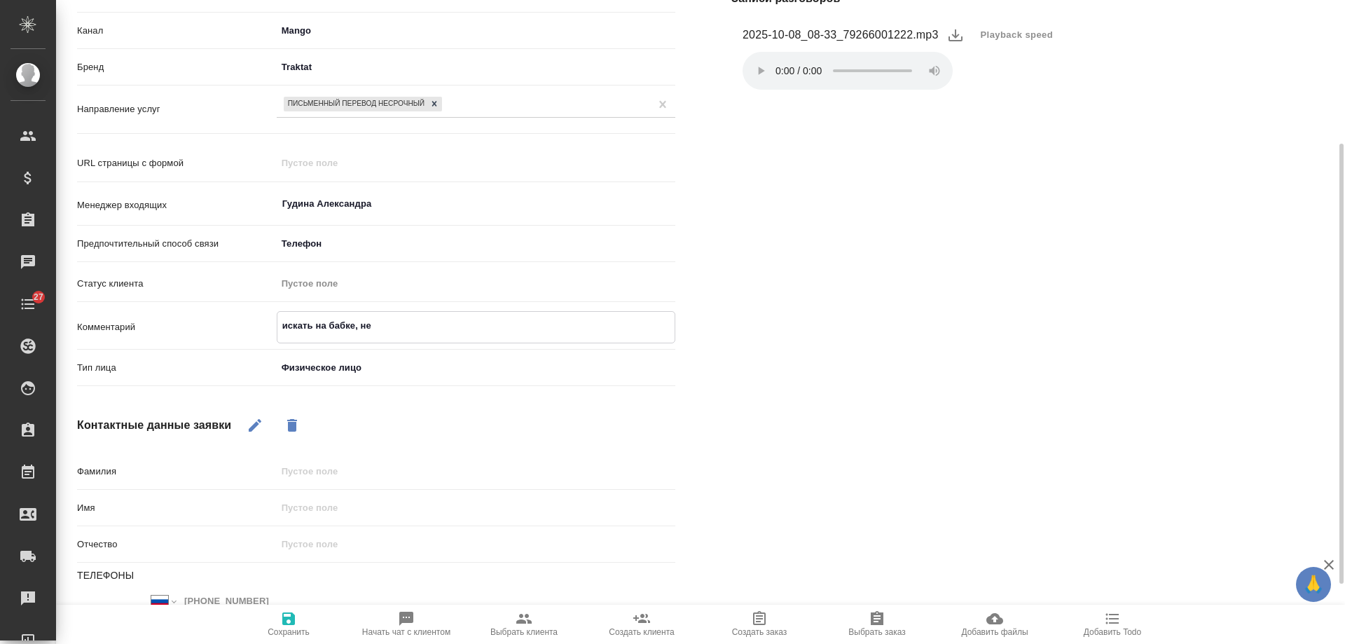
type textarea "искать на бабке, не у"
type textarea "x"
type textarea "искать на бабке, не ус"
type textarea "x"
type textarea "искать на бабке, не усп"
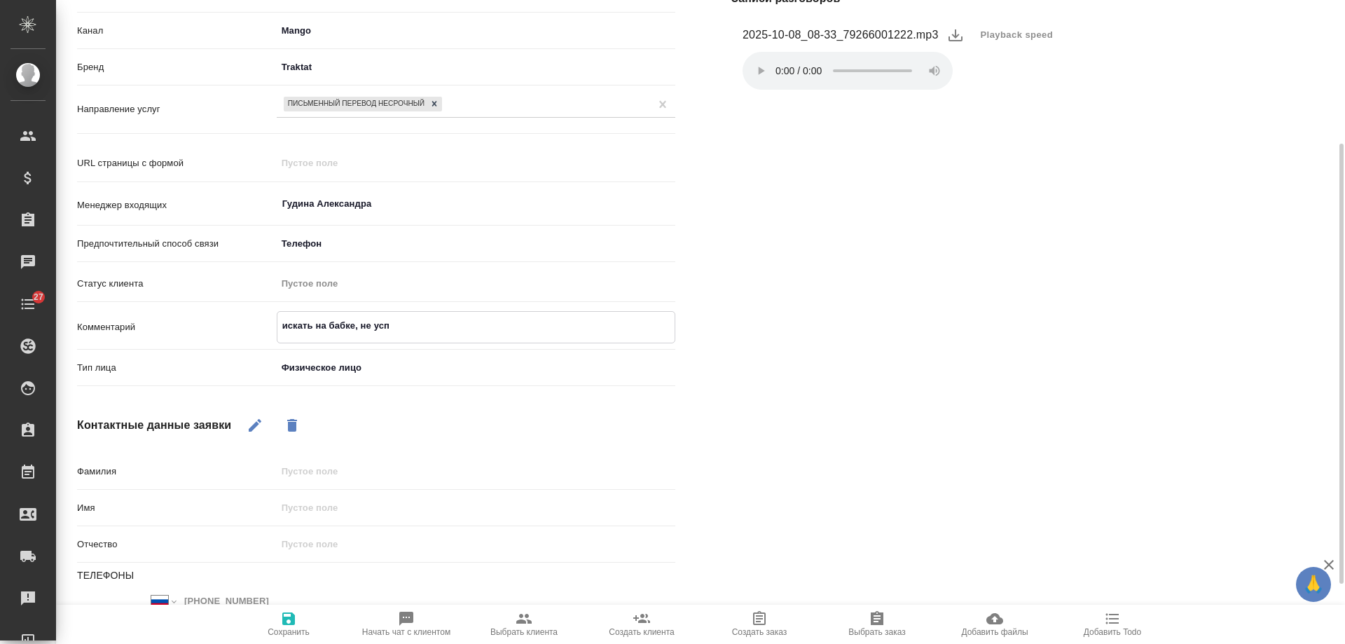
type textarea "x"
type textarea "искать на бабке, не успе"
type textarea "x"
type textarea "искать на бабке, не успел"
type textarea "x"
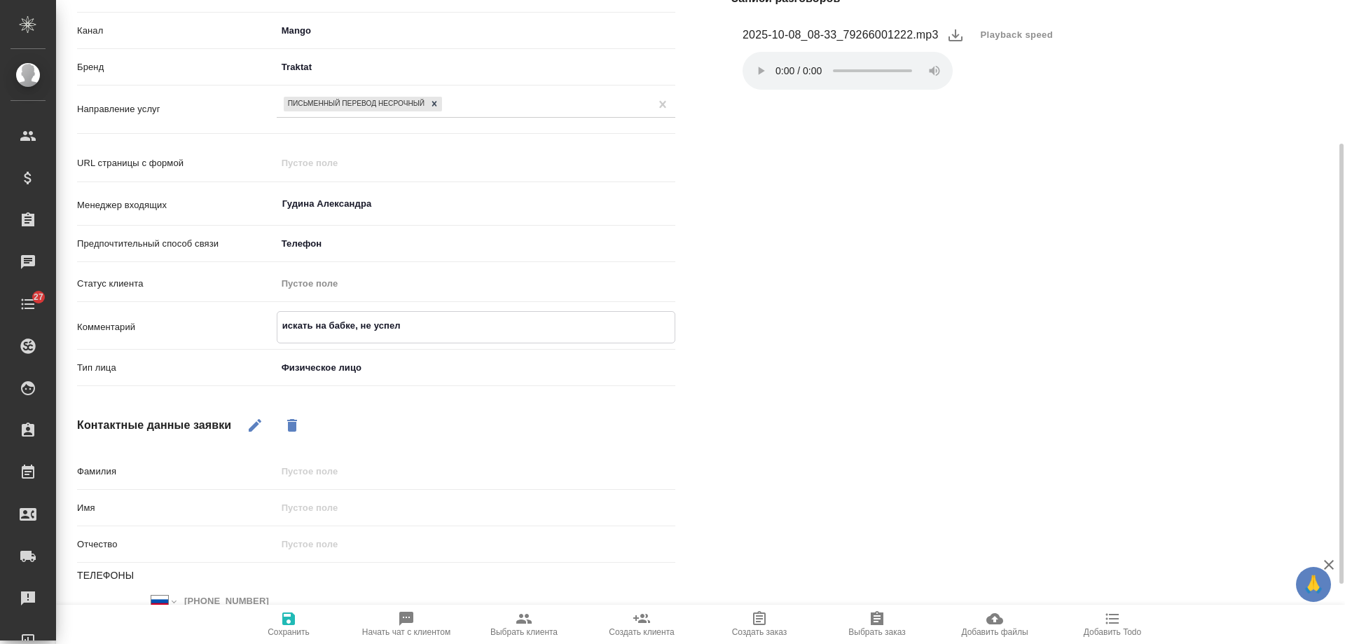
type textarea "искать на бабке, не успела"
type textarea "x"
type textarea "искать на бабке, не успела"
type textarea "x"
type textarea "искать на бабке, не успела у"
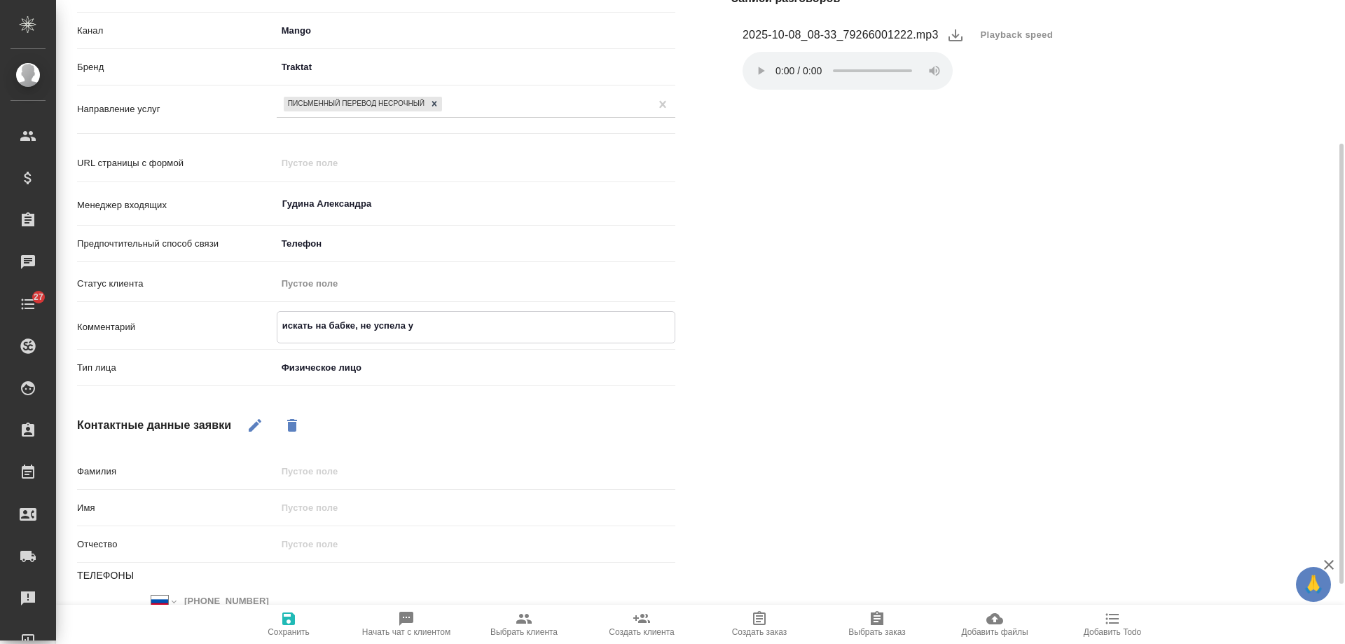
type textarea "x"
type textarea "искать на бабке, не успела уз"
type textarea "x"
type textarea "искать на бабке, не успела узн"
type textarea "x"
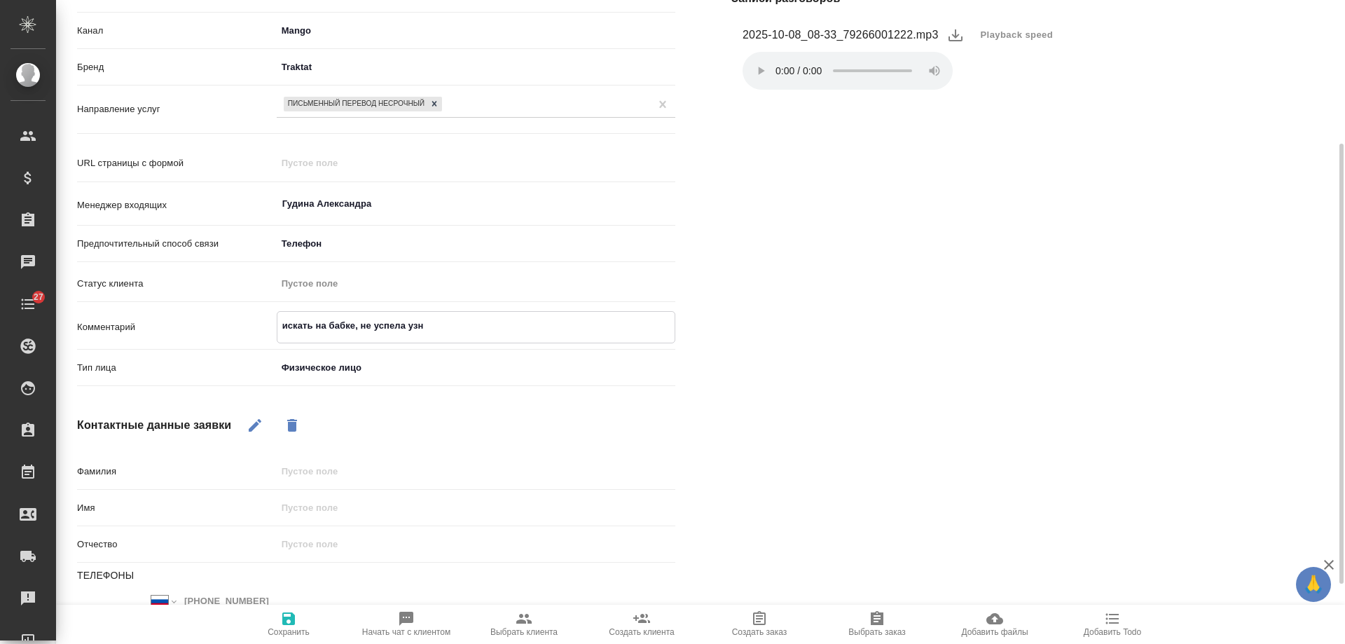
type textarea "искать на бабке, не успела узна"
type textarea "x"
type textarea "искать на бабке, не успела узнать"
type textarea "x"
type textarea "искать на бабке, не успела узнать"
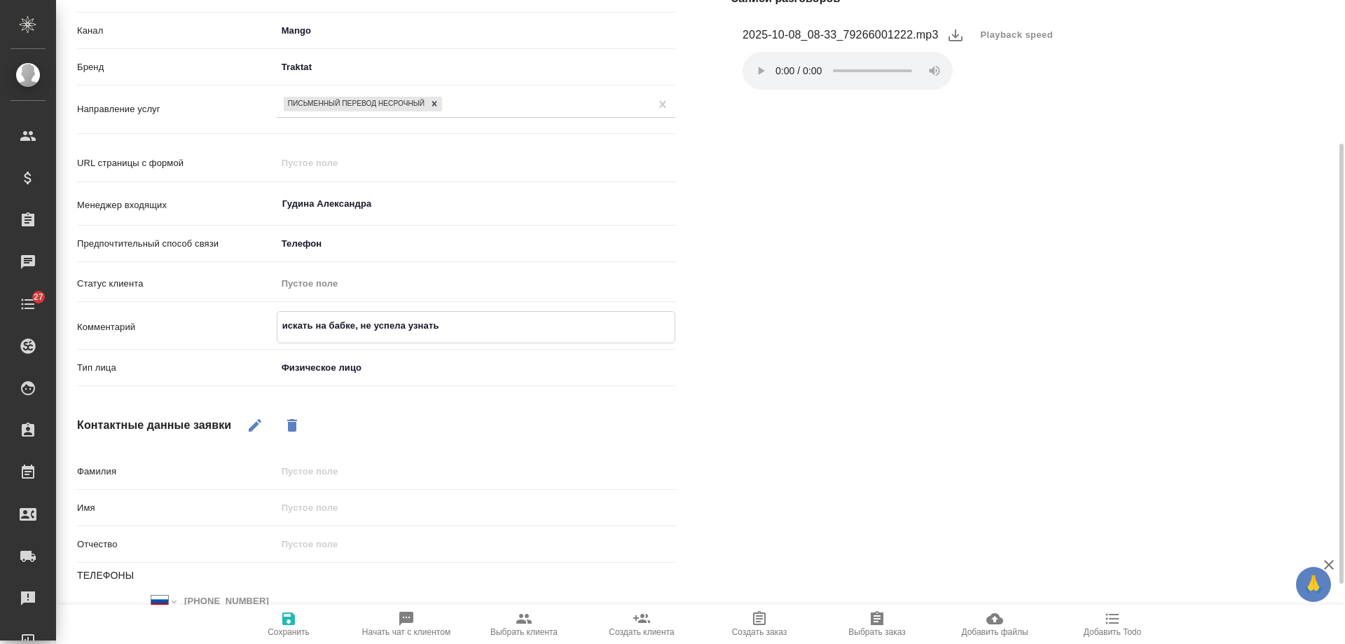
type textarea "x"
type textarea "искать на бабке, не успела узнать за"
type textarea "x"
type textarea "искать на бабке, не успела узнать зап"
type textarea "x"
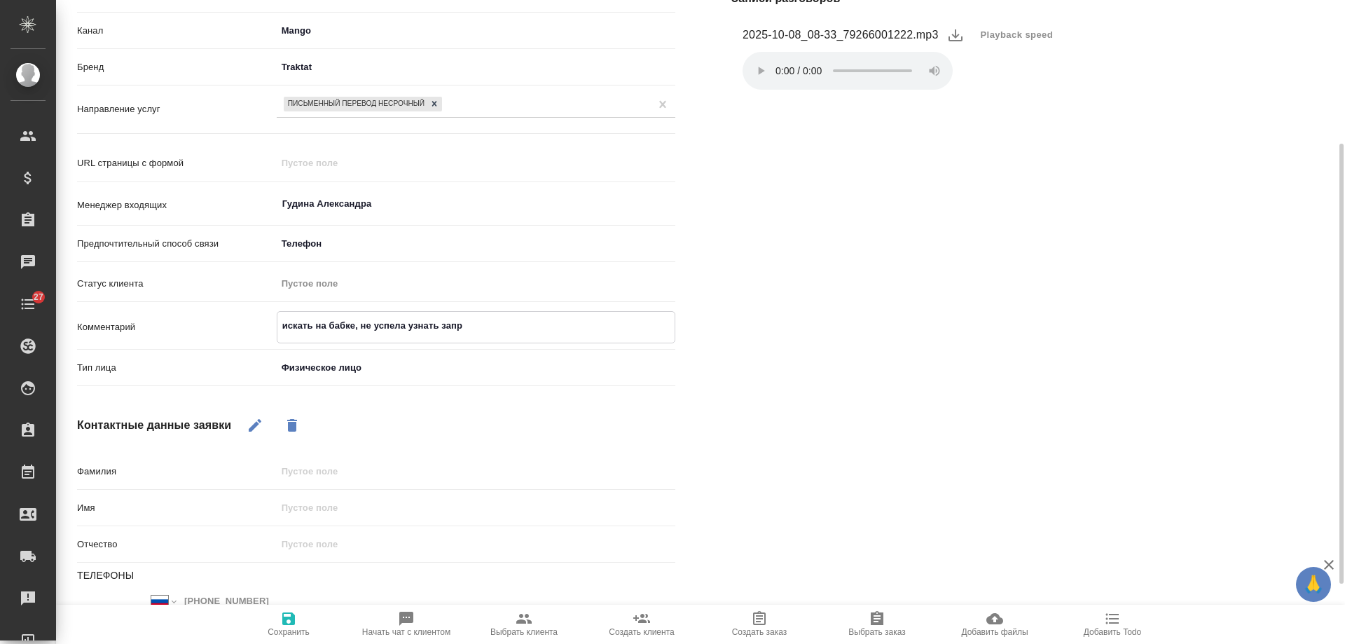
type textarea "искать на бабке, не успела узнать запро"
type textarea "x"
type textarea "искать на бабке, не успела узнать запрос"
type textarea "x"
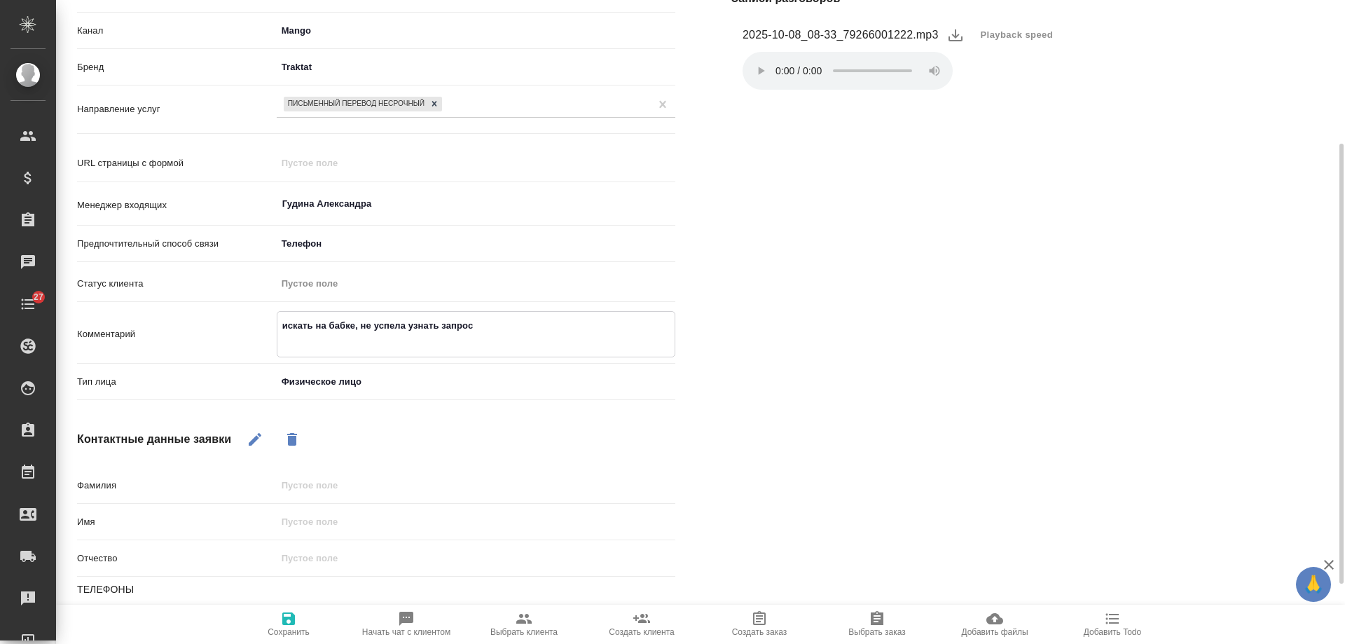
type textarea "искать на бабке, не успела узнать запрос"
type textarea "x"
type textarea "искать на бабке, не успела узнать запрос"
type textarea "x"
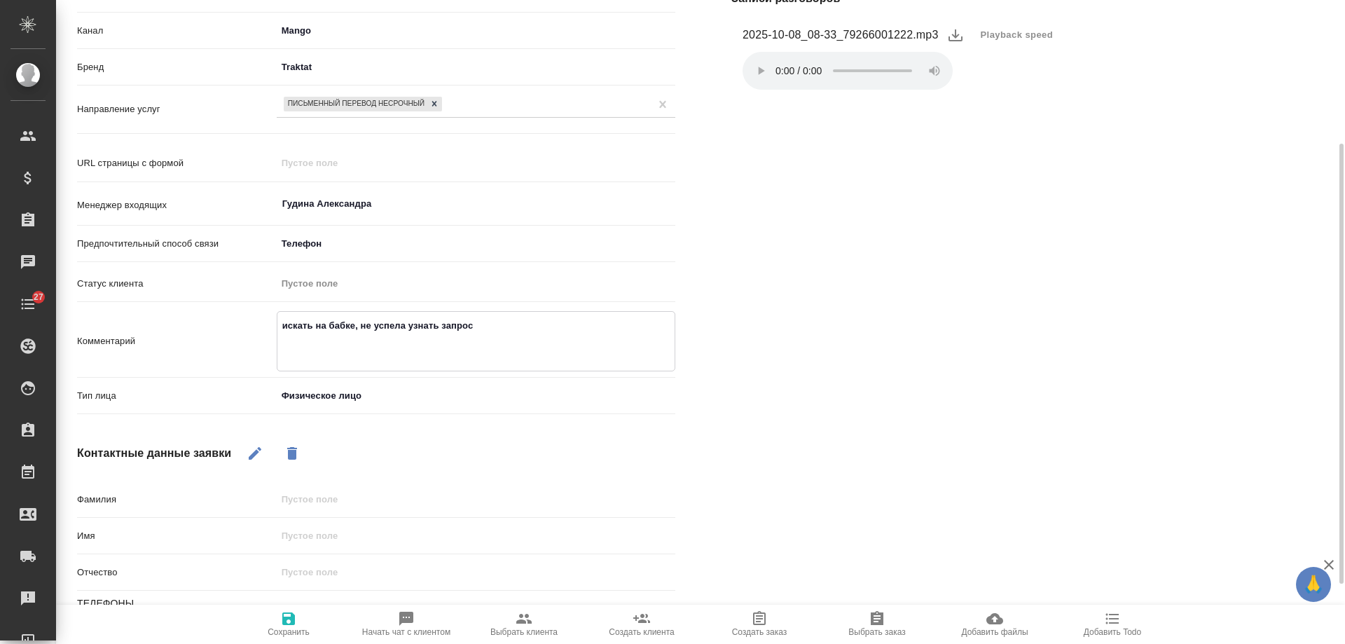
paste textarea "по тере это Ирина Ключникова (очень давно была)"
type textarea "искать на бабке, не успела узнать запрос по тере это Ирина Ключникова (очень да…"
type textarea "x"
type textarea "искать на бабке, не успела узнать запрос по тере это Ирина Ключникова (очень да…"
type textarea "x"
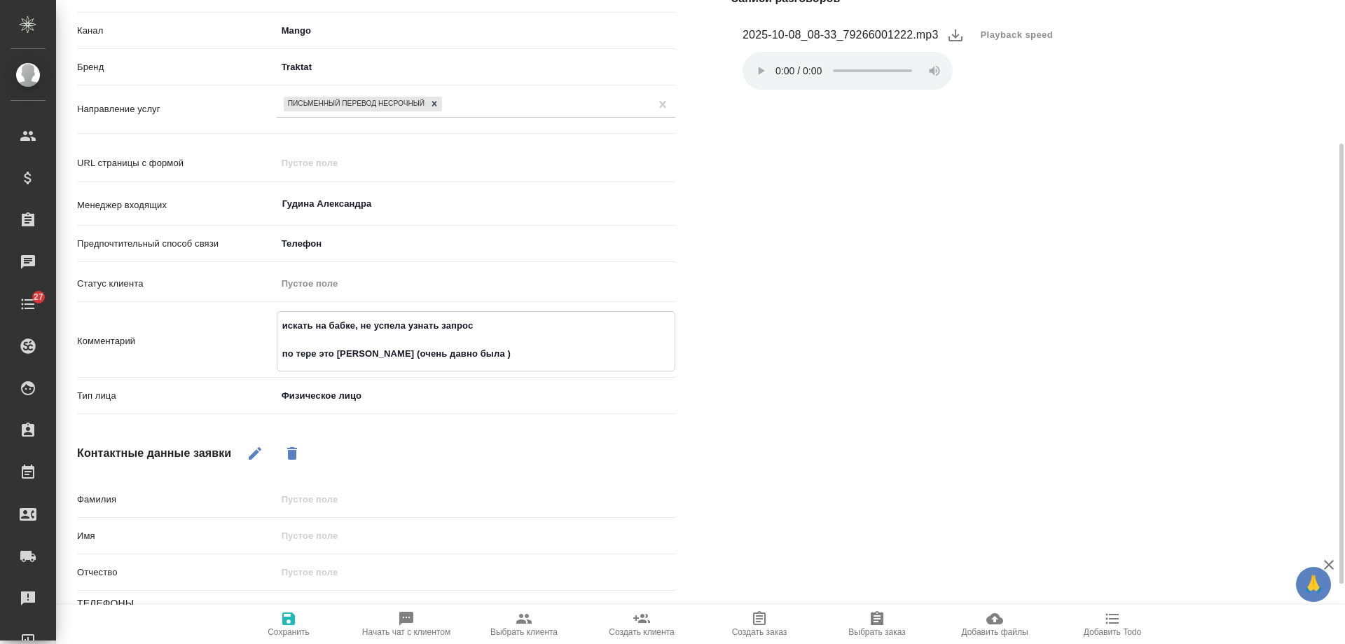
type textarea "искать на бабке, не успела узнать запрос по тере это Ирина Ключникова (очень да…"
type textarea "x"
type textarea "искать на бабке, не успела узнать запрос по тере это Ирина Ключникова (очень да…"
type textarea "x"
type textarea "искать на бабке, не успела узнать запрос по тере это Ирина Ключникова (очень да…"
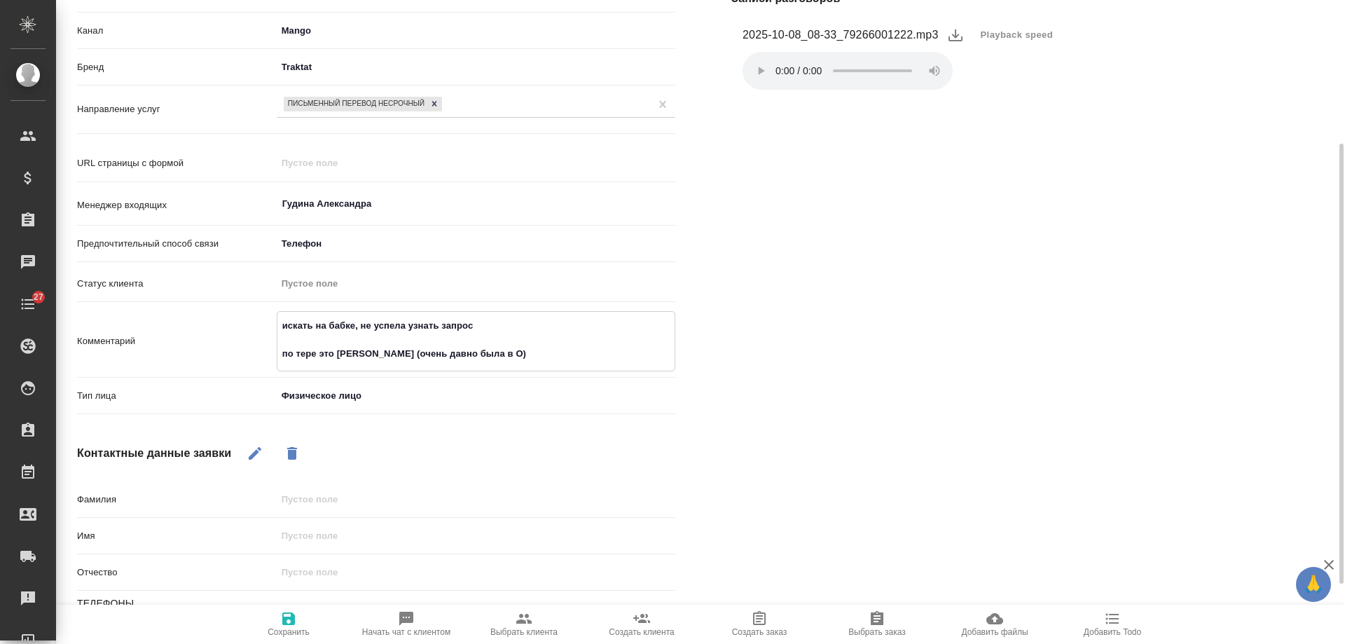
type textarea "x"
type textarea "искать на бабке, не успела узнать запрос по тере это Ирина Ключникова (очень да…"
type textarea "x"
type textarea "искать на бабке, не успела узнать запрос по тере это Ирина Ключникова (очень да…"
type textarea "x"
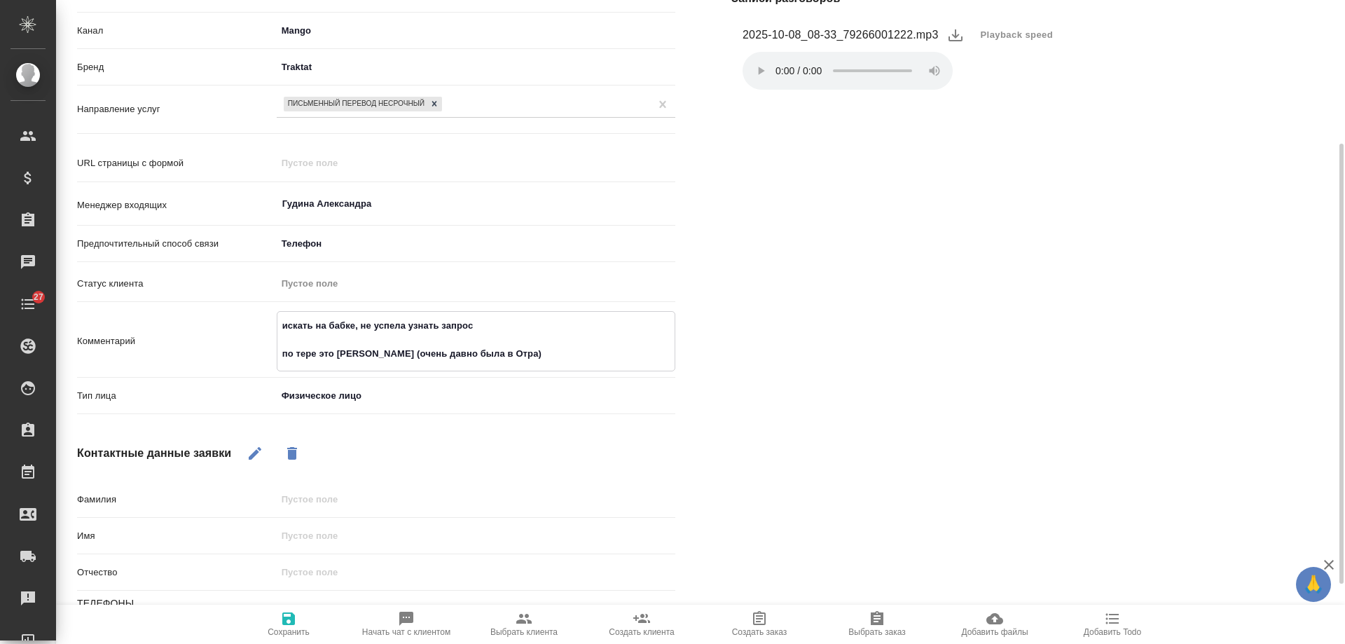
type textarea "искать на бабке, не успела узнать запрос по тере это Ирина Ключникова (очень да…"
type textarea "x"
type textarea "искать на бабке, не успела узнать запрос по тере это Ирина Ключникова (очень да…"
type textarea "x"
type textarea "искать на бабке, не успела узнать запрос по тере это Ирина Ключникова (очень да…"
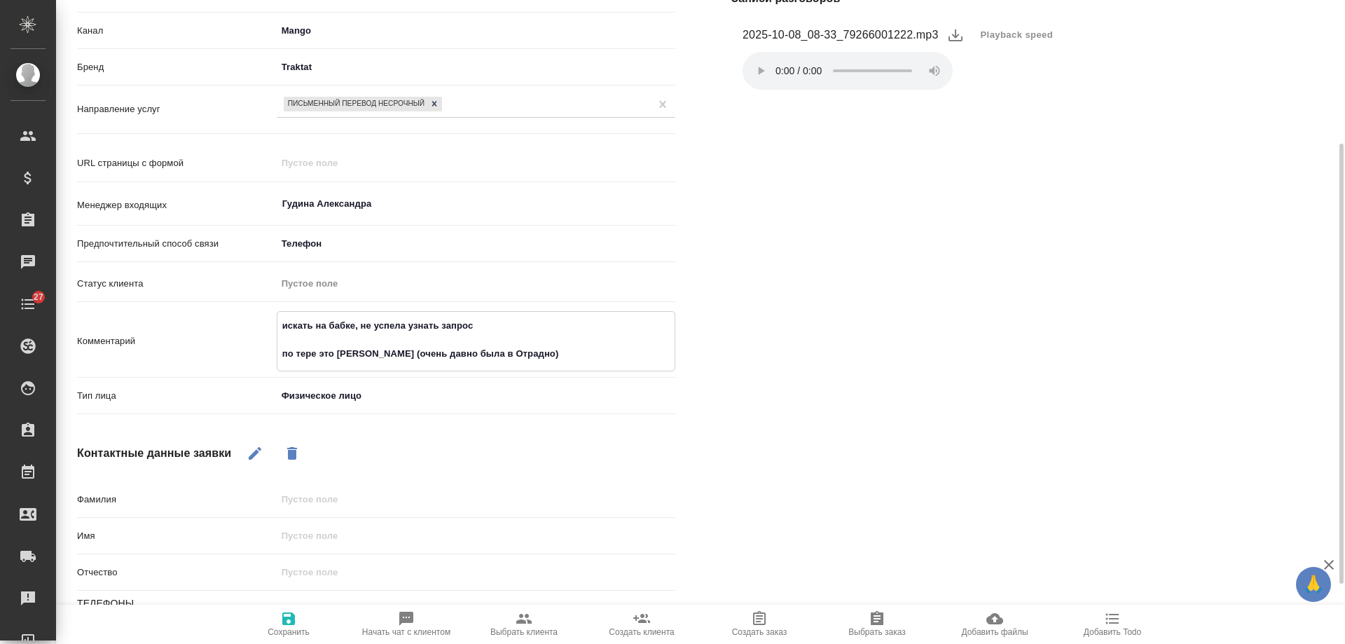
type textarea "x"
type textarea "искать на бабке, не успела узнать запрос по тере это Ирина Ключникова (очень да…"
type textarea "x"
click at [290, 615] on icon "button" at bounding box center [288, 618] width 17 height 17
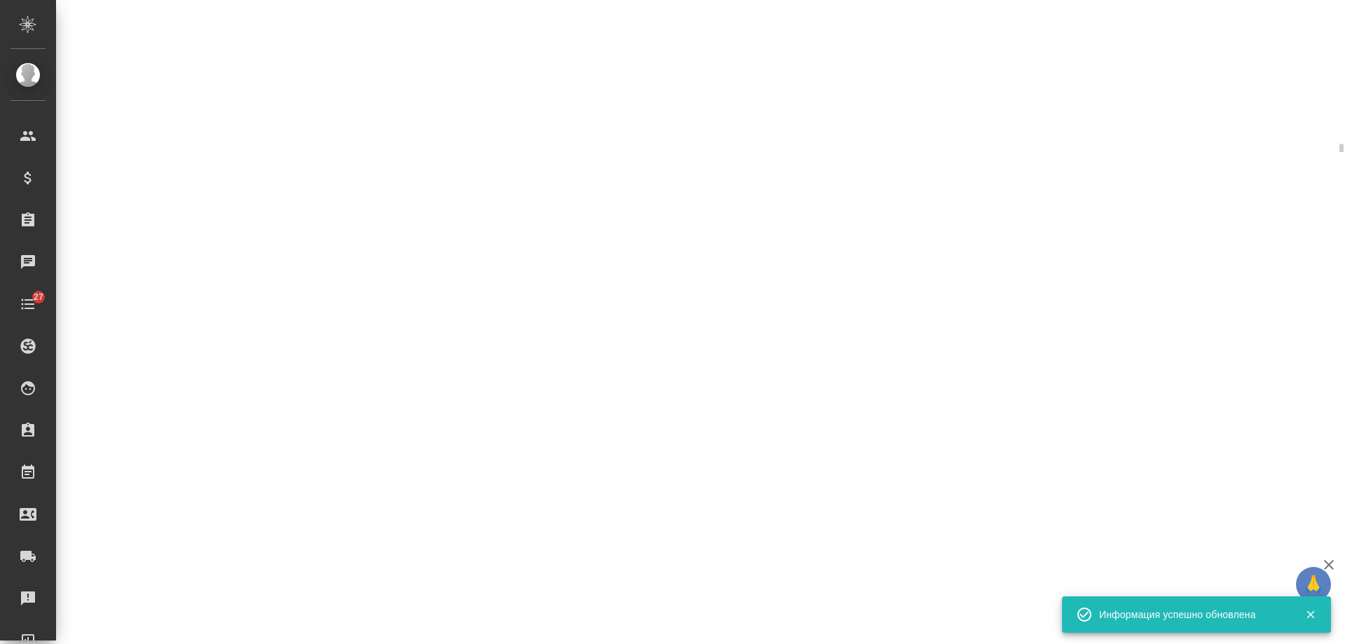
select select "RU"
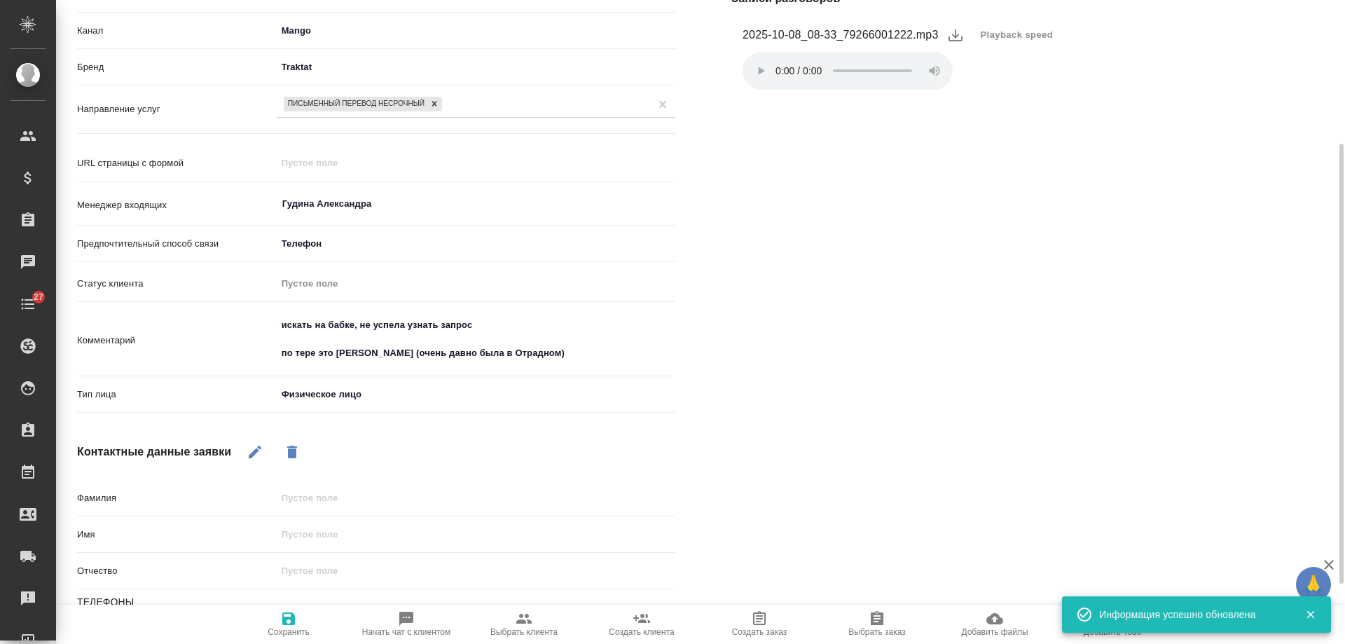
click at [1306, 614] on icon "button" at bounding box center [1311, 614] width 13 height 13
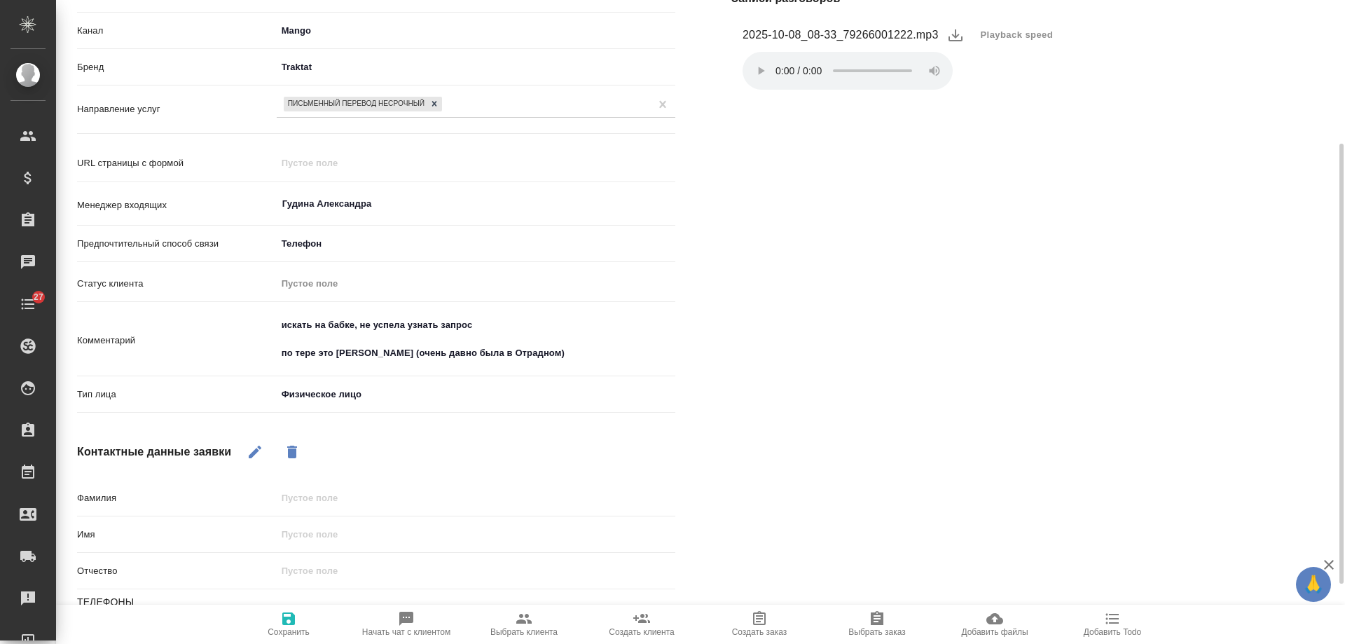
click at [1120, 624] on div "🙏 .cls-1 fill:#fff; AWATERA Gudina Alexandra Клиенты Спецификации Заказы 0 Чаты…" at bounding box center [672, 322] width 1345 height 644
click at [1100, 625] on span "Добавить Todo" at bounding box center [1112, 623] width 101 height 27
type textarea "x"
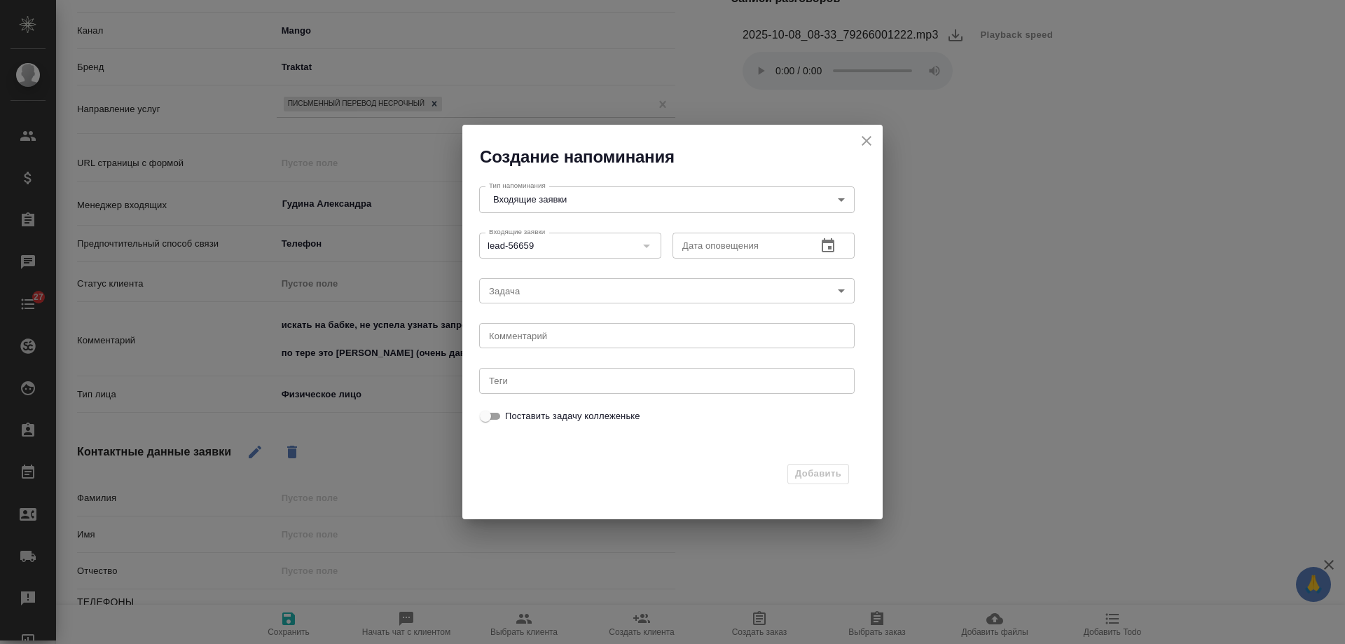
click at [835, 250] on icon "button" at bounding box center [828, 245] width 13 height 14
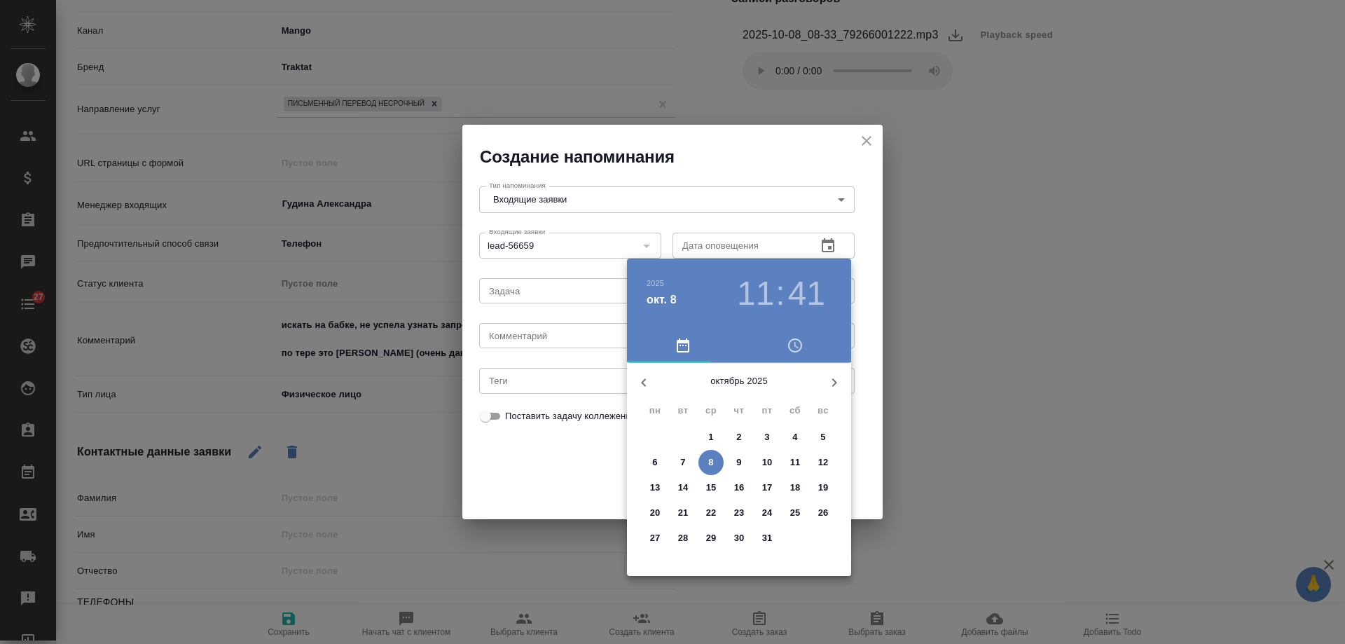
click at [713, 461] on p "8" at bounding box center [710, 463] width 5 height 14
type input "08.10.2025 11:41"
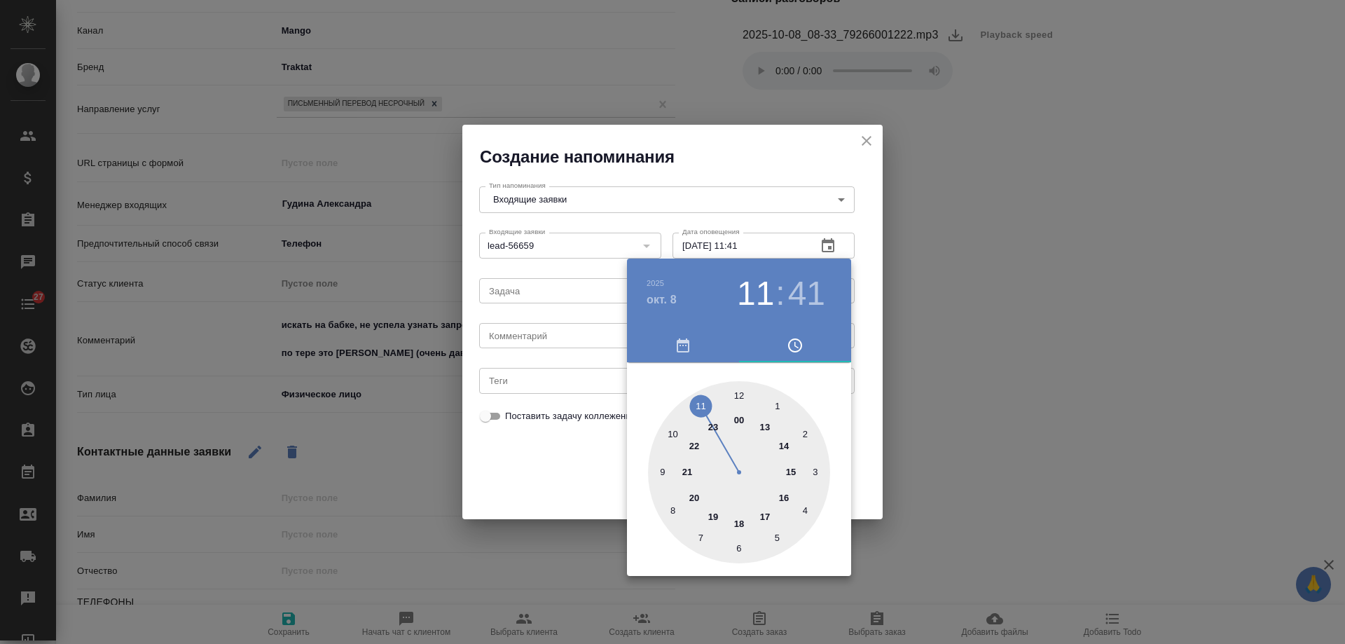
click at [545, 346] on div at bounding box center [672, 322] width 1345 height 644
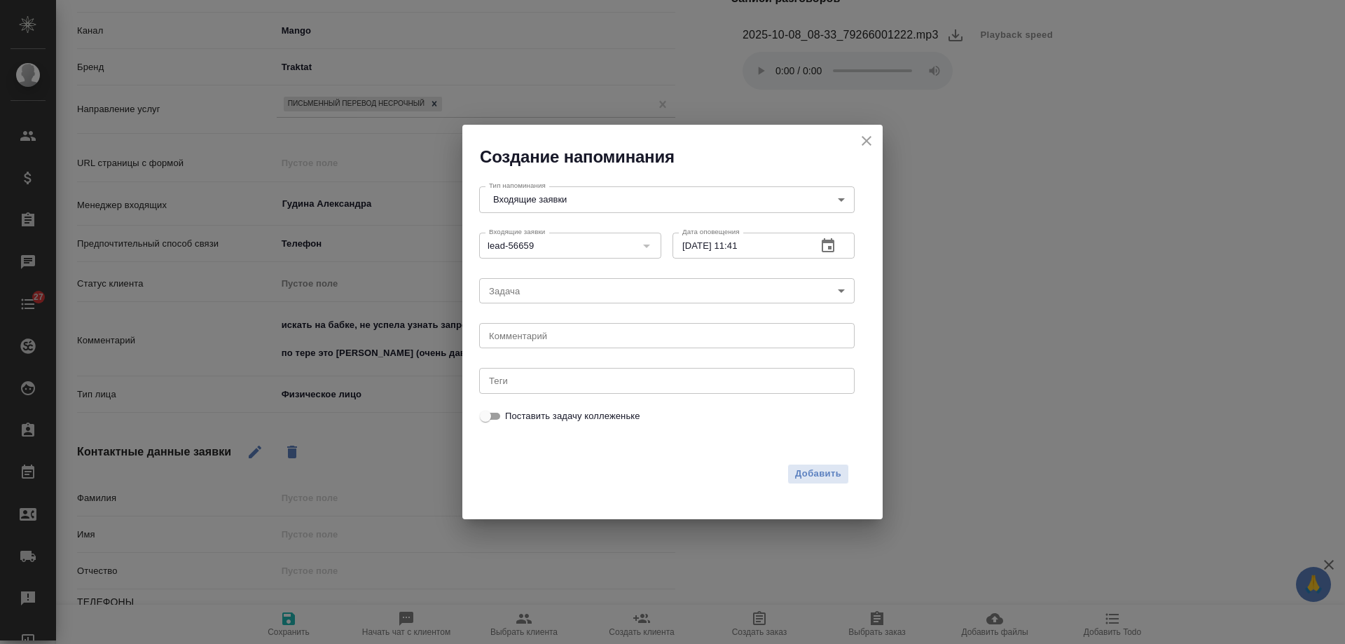
click at [542, 331] on div "2025 окт. 8 11 : 41 00 1 2 3 4 5 6 7 8 9 10 11 12 13 14 15 16 17 18 19 20 21 22…" at bounding box center [672, 322] width 1345 height 644
click at [544, 335] on textarea at bounding box center [667, 336] width 356 height 11
type textarea "искать на бабке"
click at [833, 474] on span "Добавить" at bounding box center [818, 474] width 46 height 16
type textarea "x"
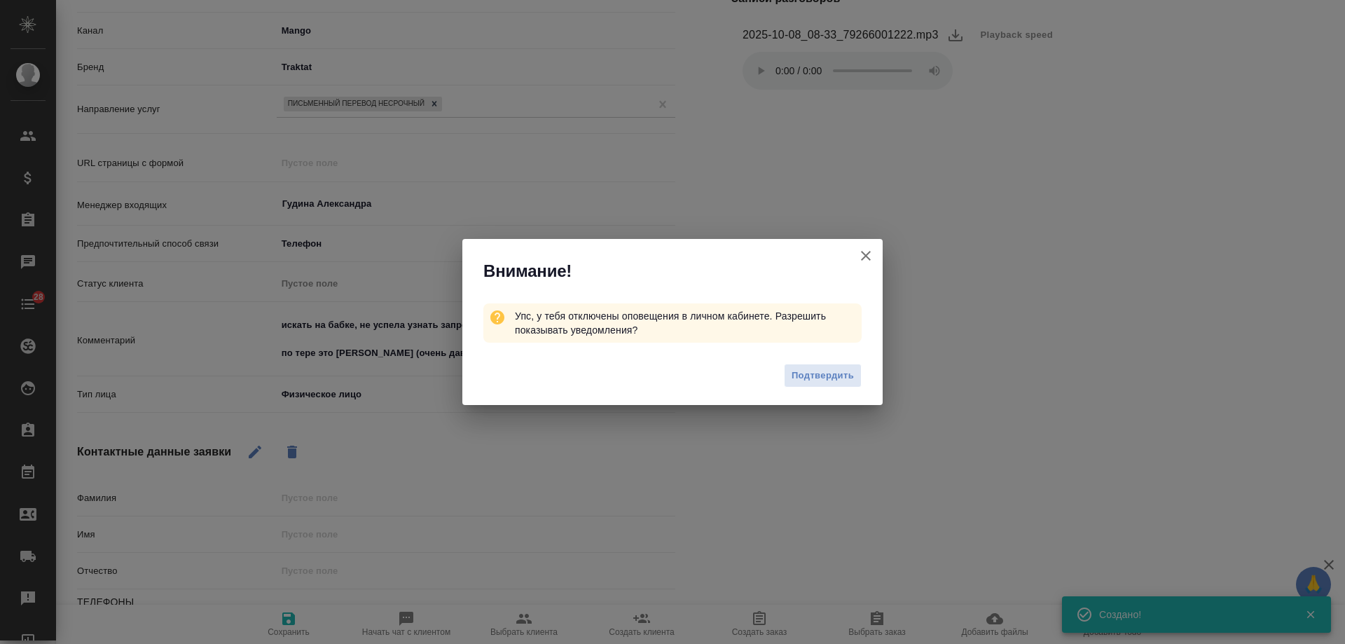
click at [869, 254] on icon "button" at bounding box center [866, 255] width 17 height 17
type textarea "x"
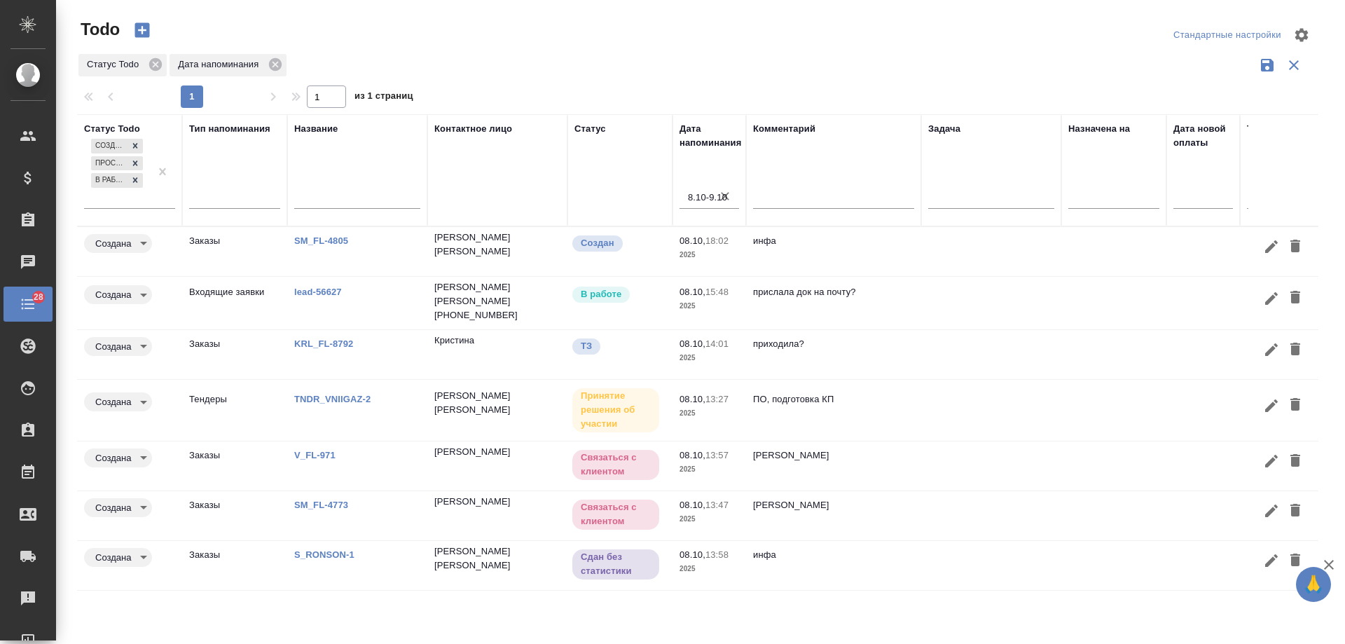
click at [1123, 398] on td at bounding box center [1114, 409] width 105 height 49
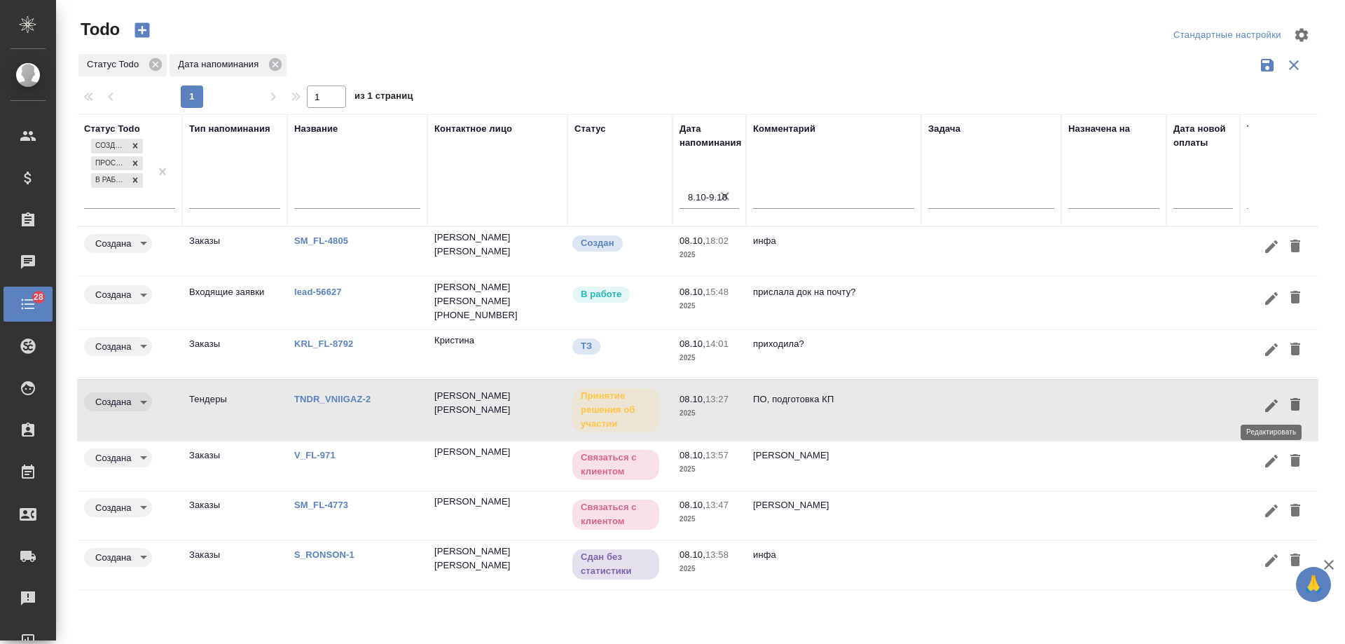
click at [1268, 402] on icon "button" at bounding box center [1271, 405] width 17 height 17
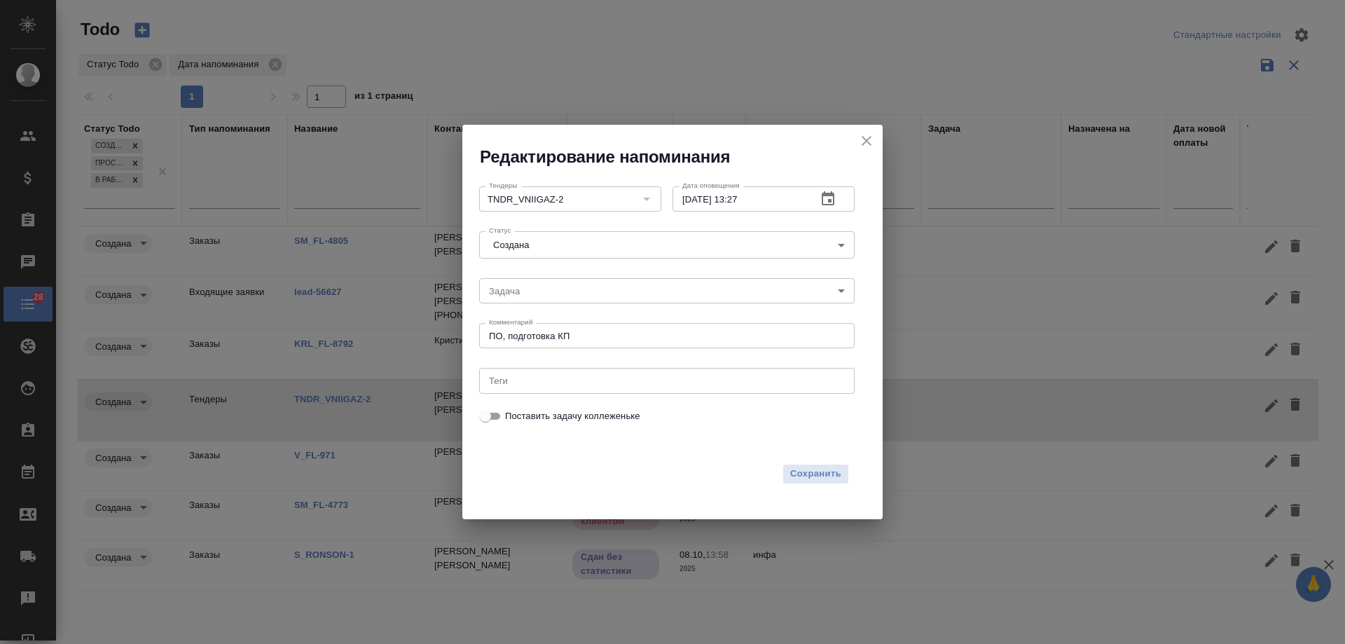
click at [829, 200] on icon "button" at bounding box center [828, 198] width 13 height 14
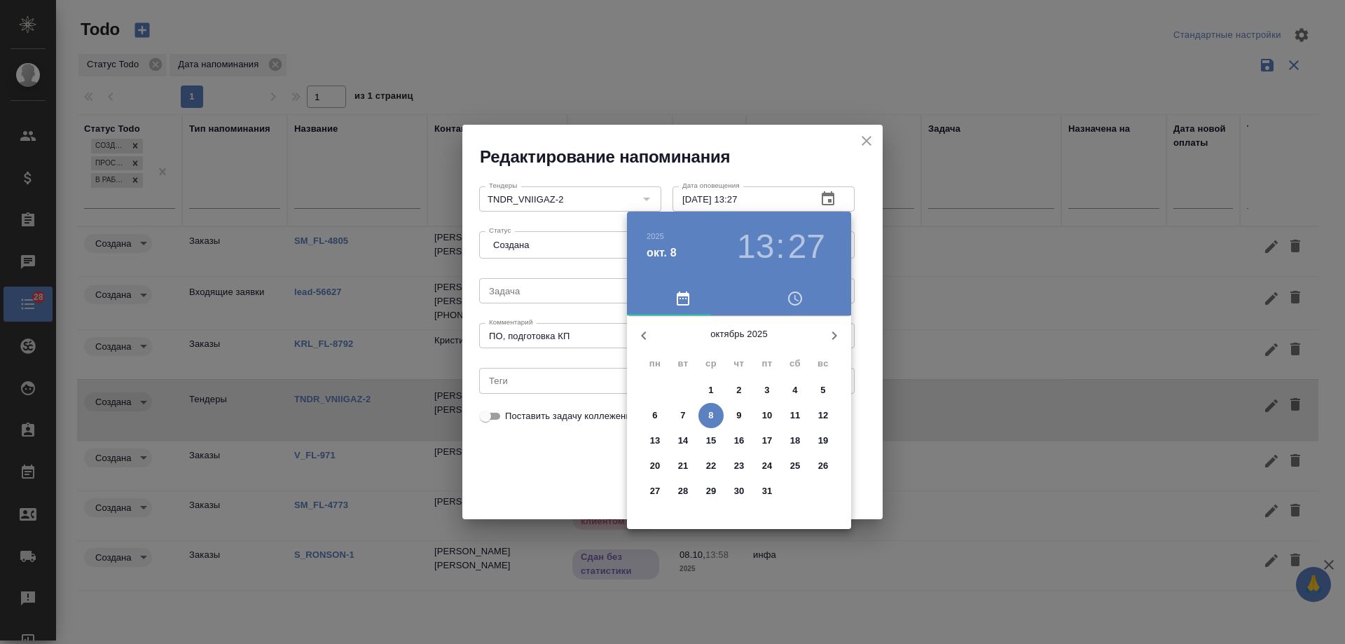
click at [738, 416] on p "9" at bounding box center [739, 416] width 5 height 14
type input "[DATE] 13:27"
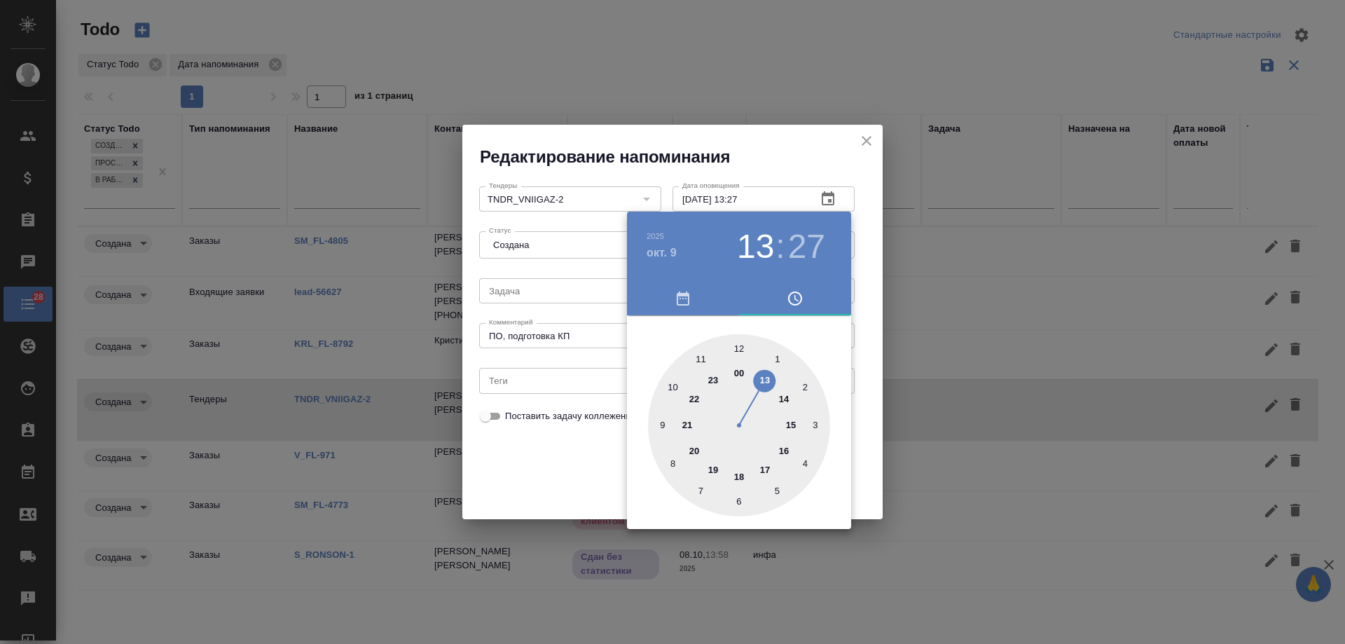
click at [564, 463] on div at bounding box center [672, 322] width 1345 height 644
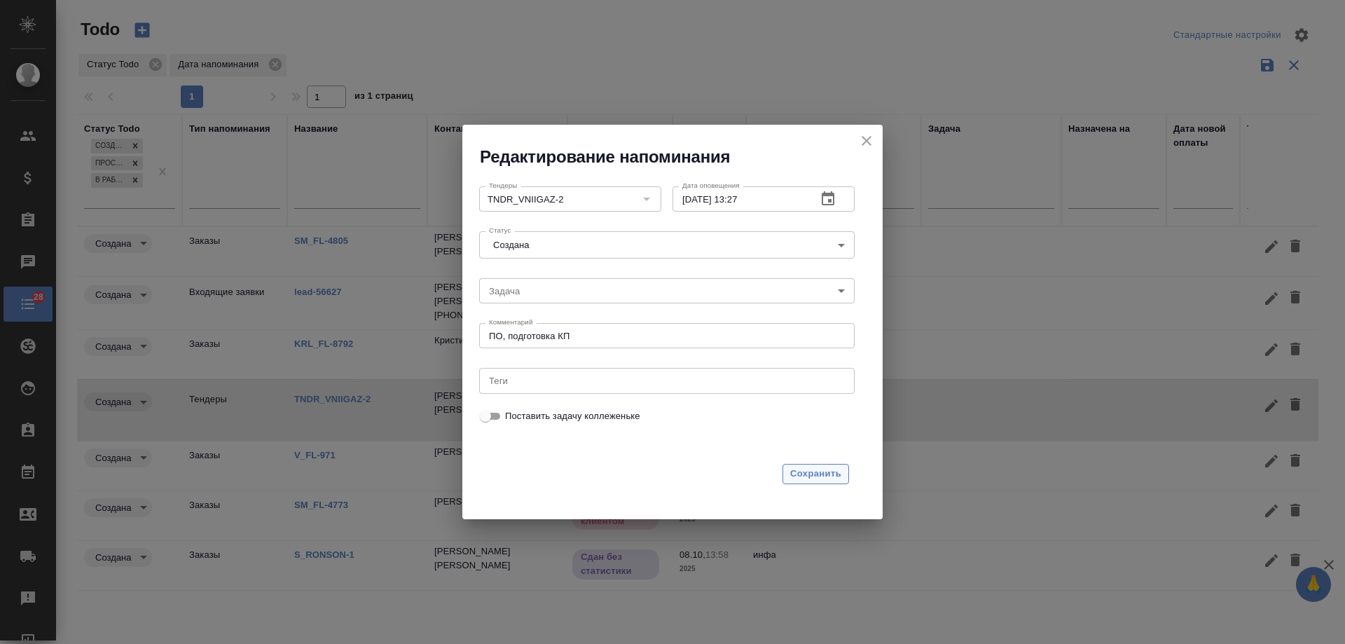
click at [815, 469] on span "Сохранить" at bounding box center [815, 474] width 51 height 16
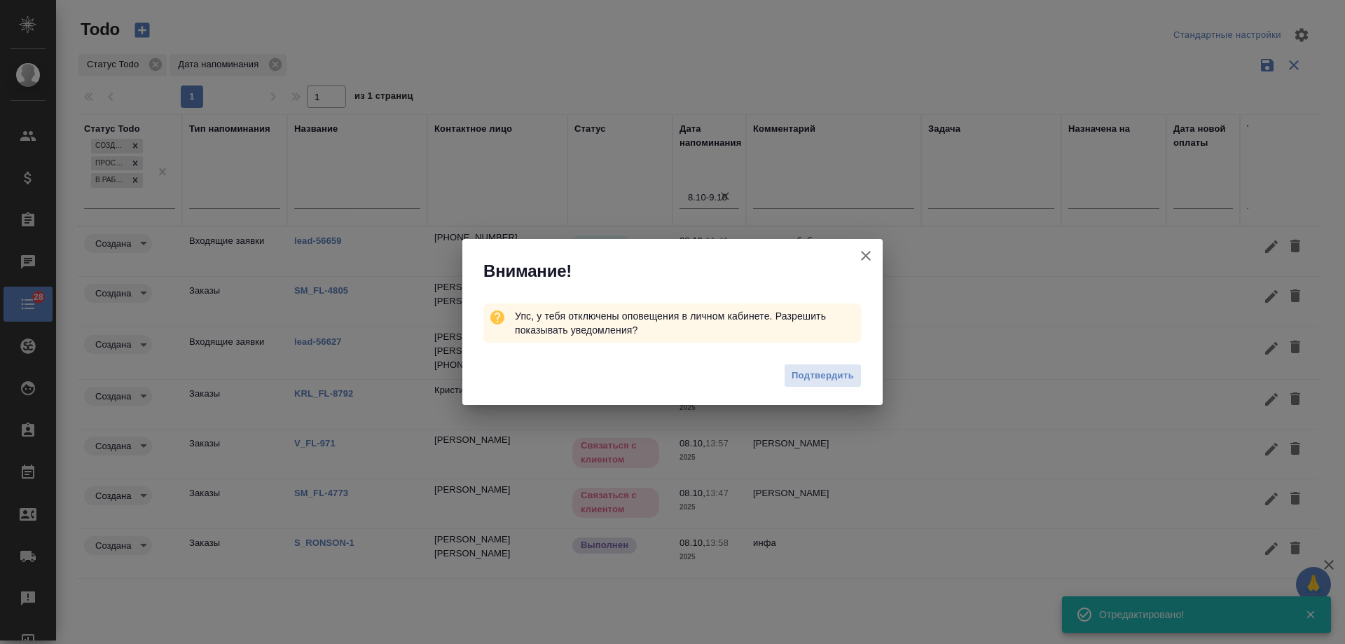
click at [869, 255] on icon "button" at bounding box center [866, 255] width 17 height 17
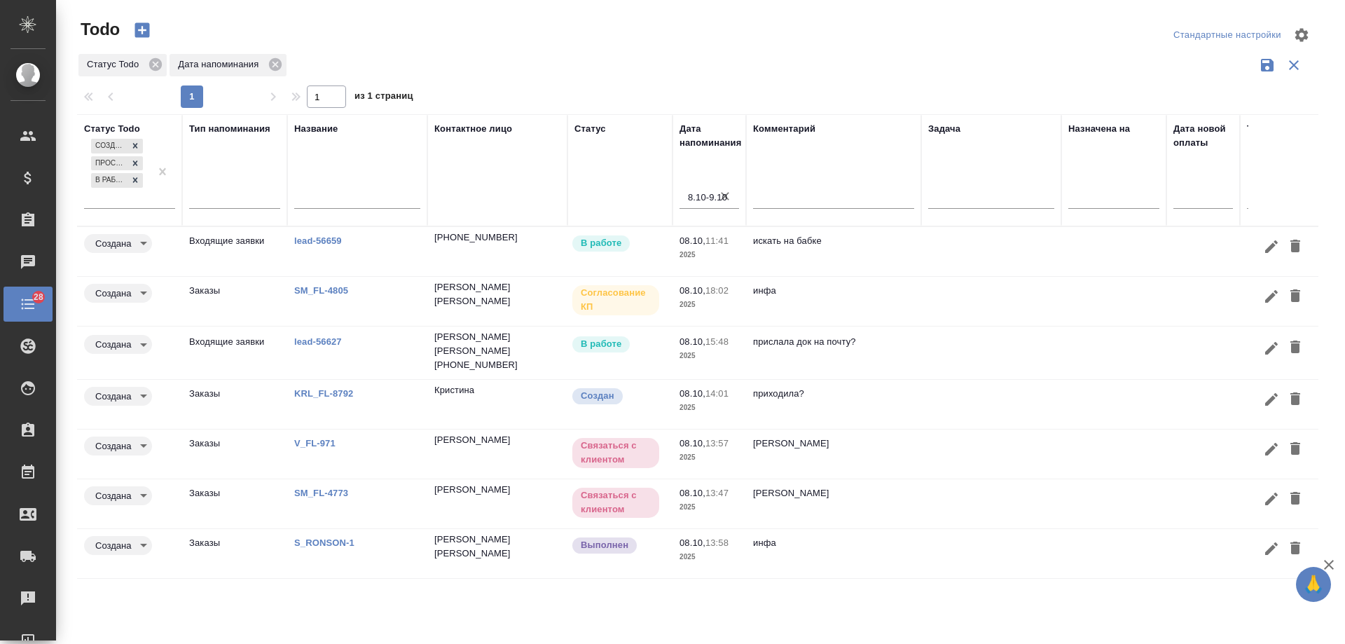
click at [310, 336] on link "lead-56627" at bounding box center [318, 341] width 48 height 11
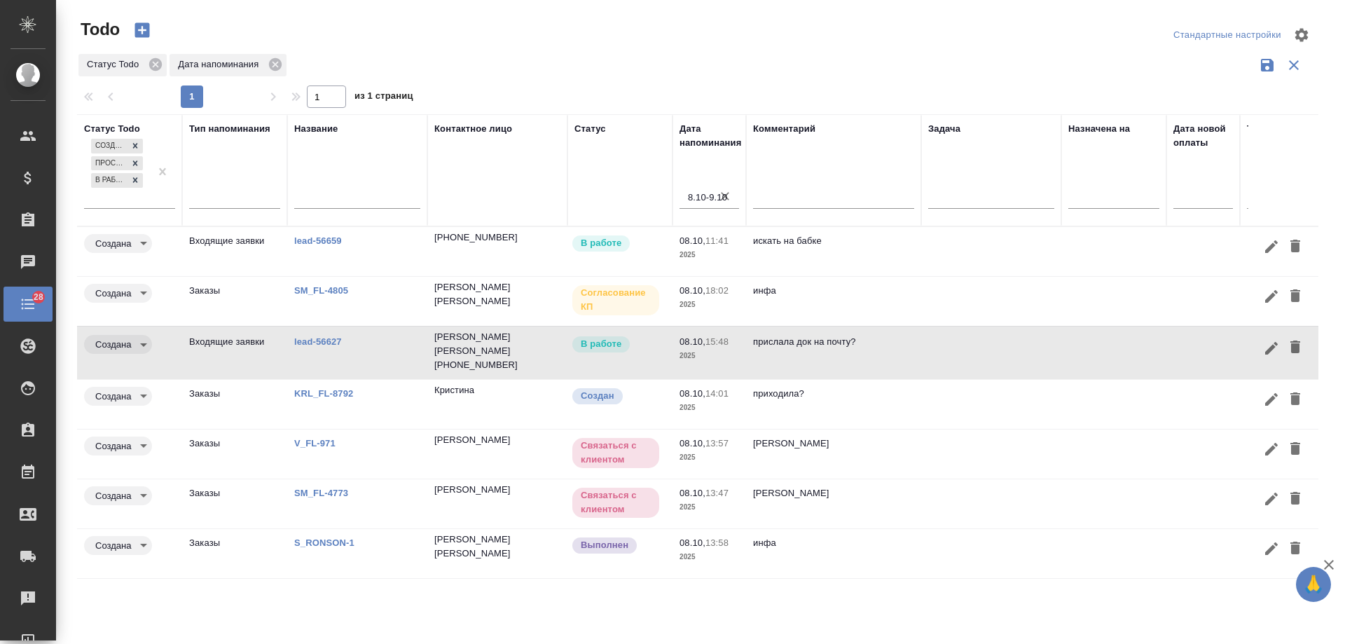
click at [327, 439] on link "V_FL-971" at bounding box center [314, 443] width 41 height 11
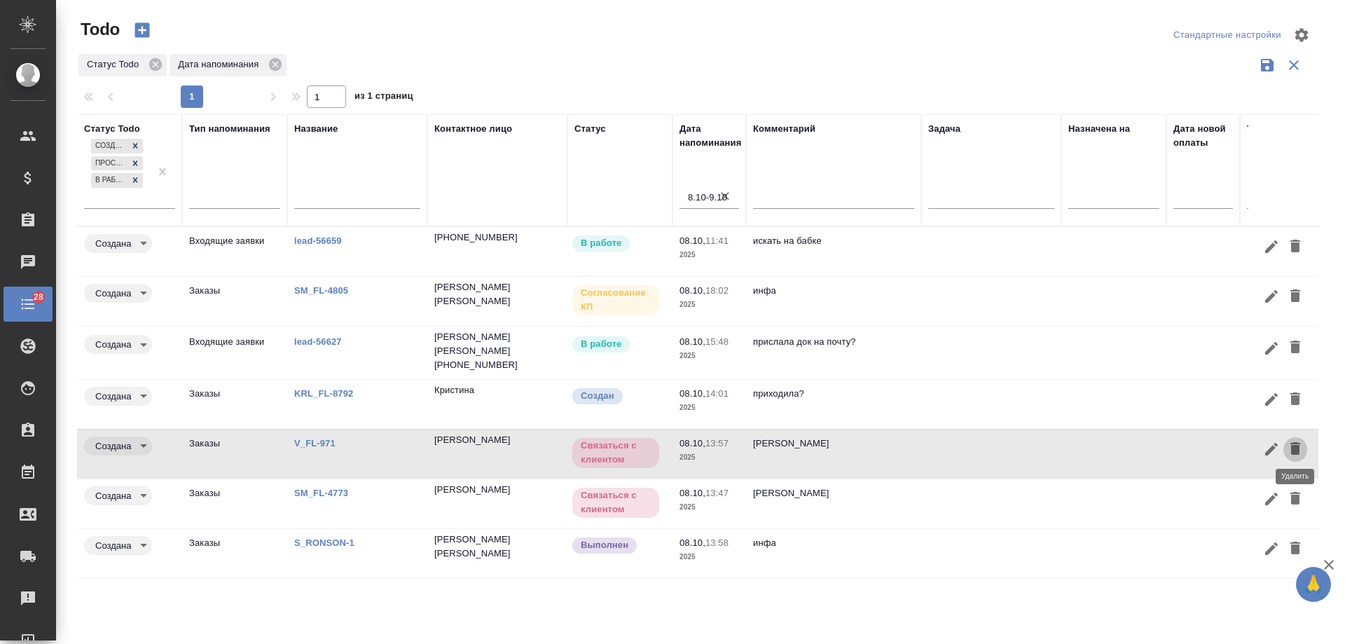
click at [1294, 449] on icon "button" at bounding box center [1296, 448] width 10 height 13
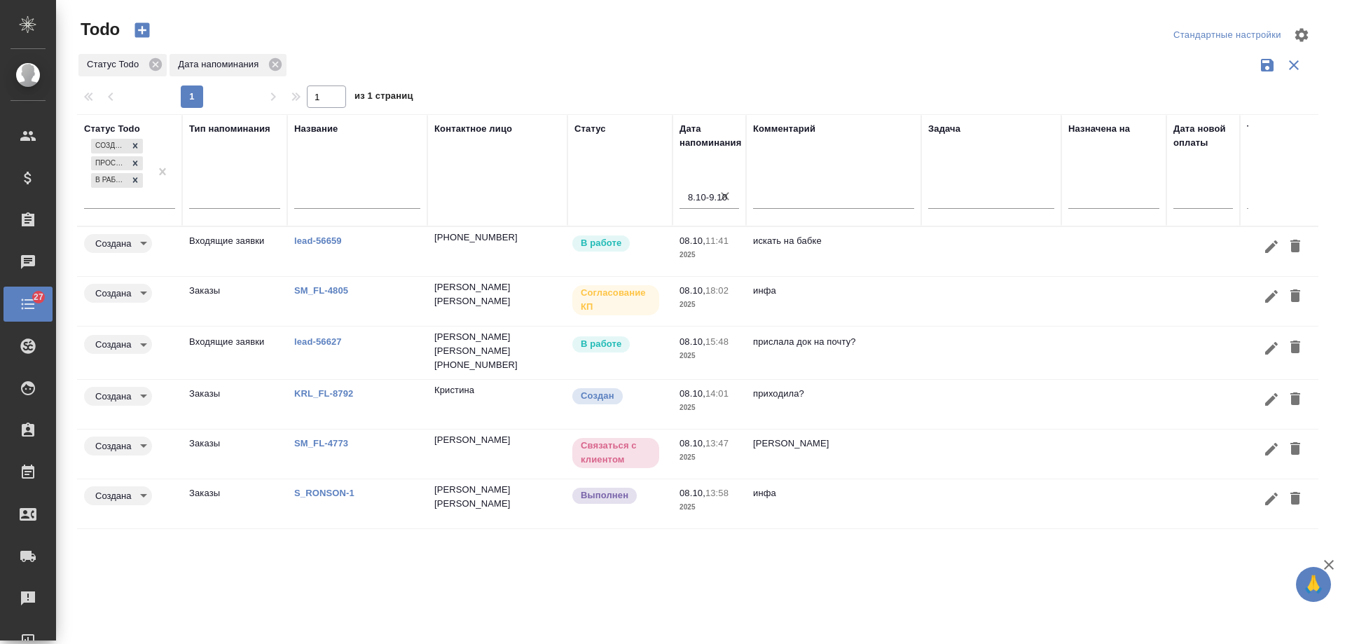
click at [330, 440] on link "SM_FL-4773" at bounding box center [321, 443] width 54 height 11
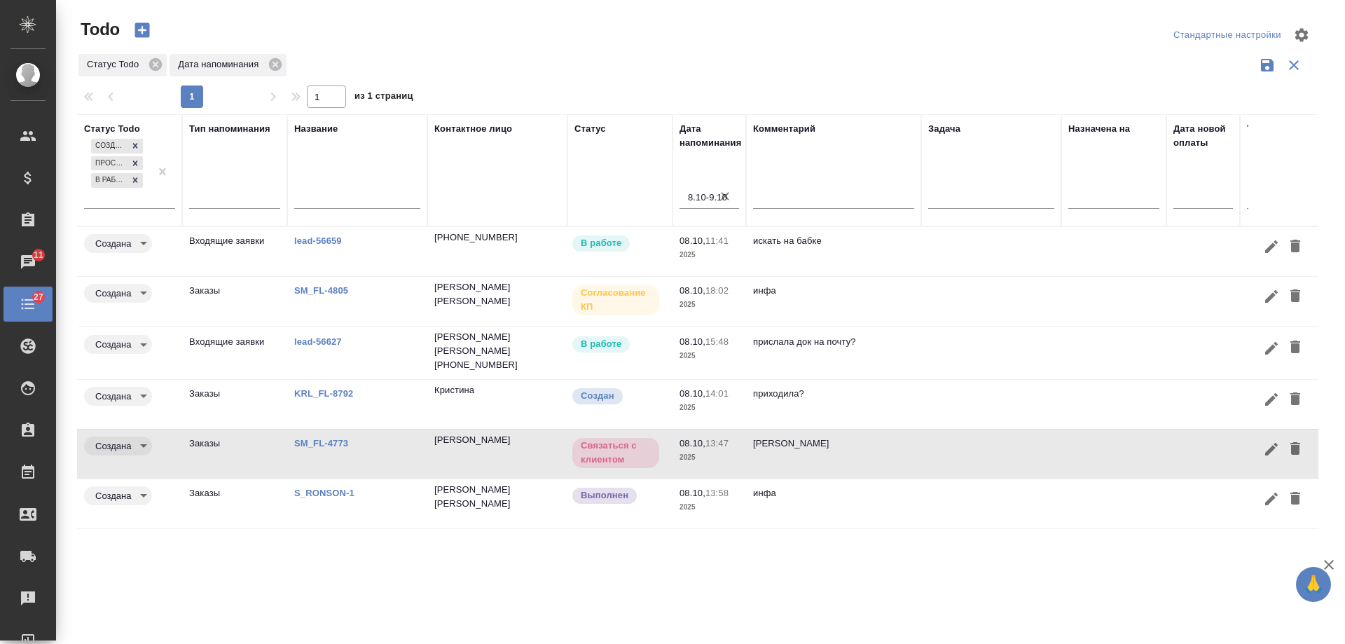
click at [338, 285] on link "SM_FL-4805" at bounding box center [321, 290] width 54 height 11
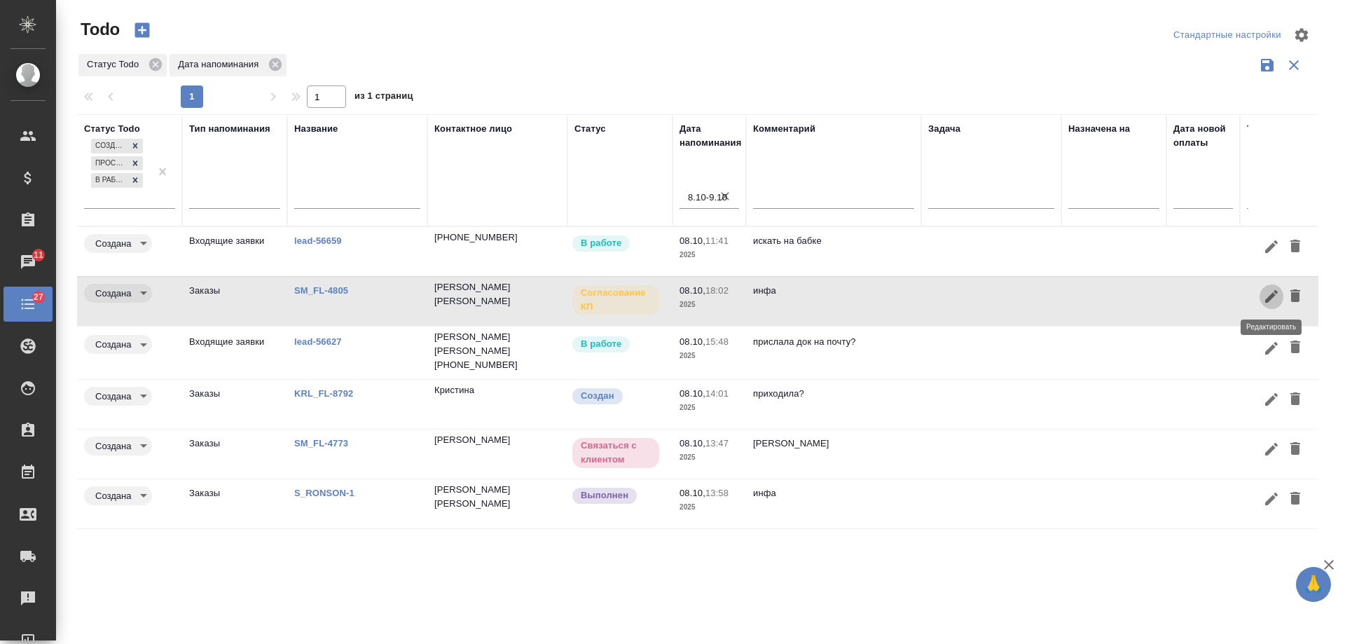
click at [1274, 295] on icon "button" at bounding box center [1272, 296] width 13 height 13
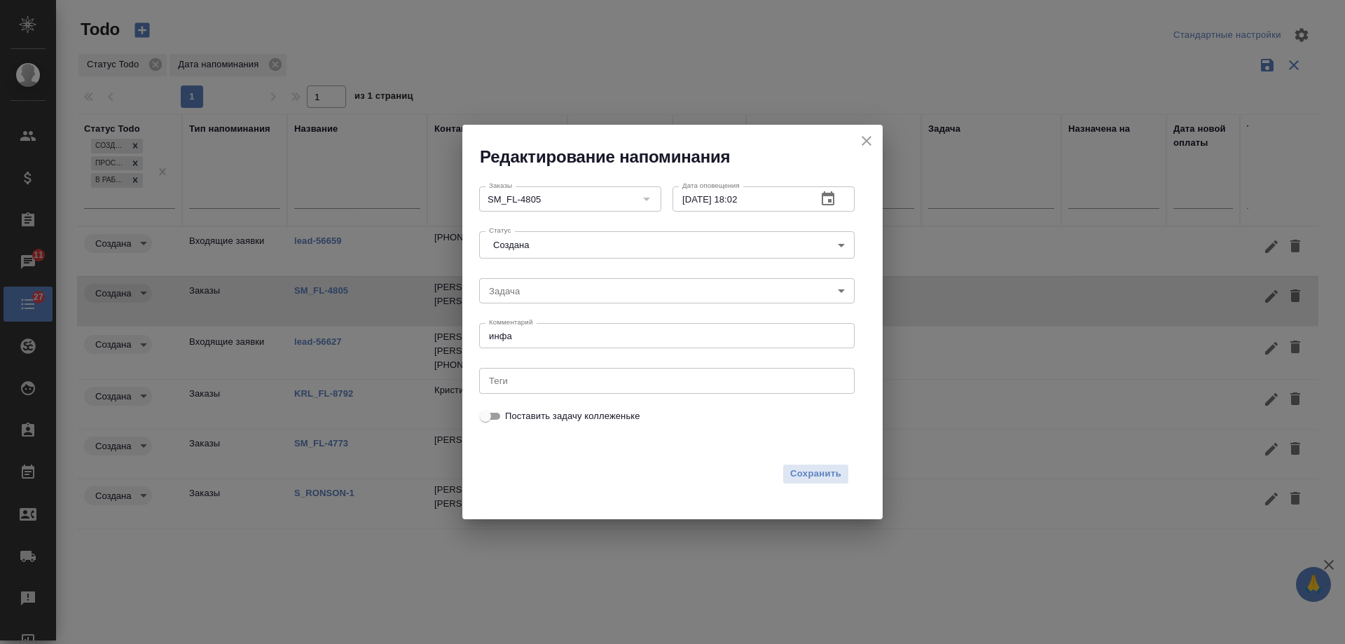
click at [831, 200] on icon "button" at bounding box center [828, 198] width 13 height 14
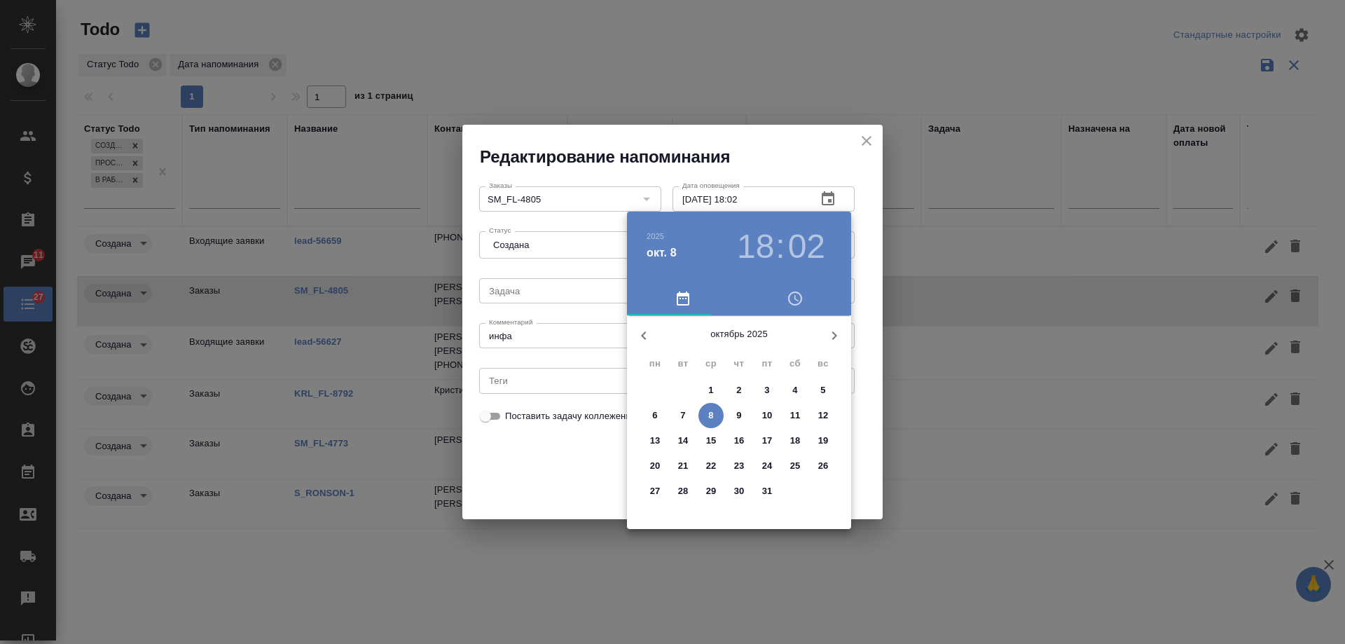
click at [774, 411] on span "10" at bounding box center [767, 416] width 25 height 14
type input "10.10.2025 18:02"
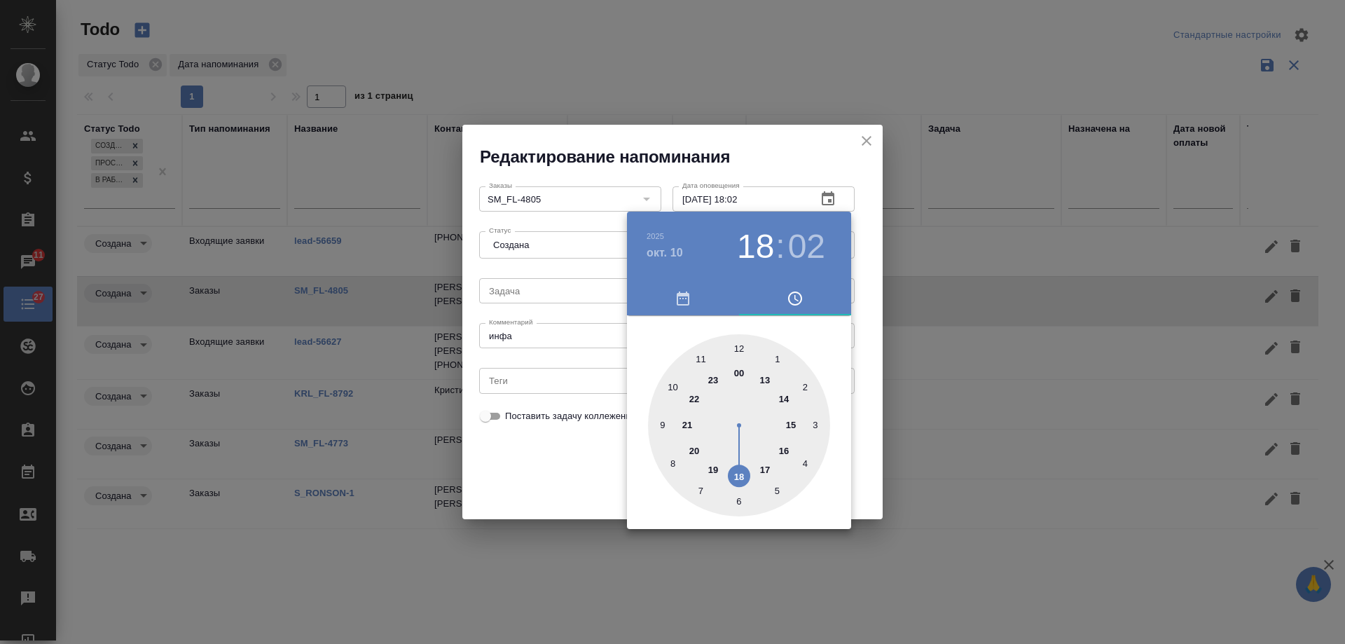
click at [556, 472] on div at bounding box center [672, 322] width 1345 height 644
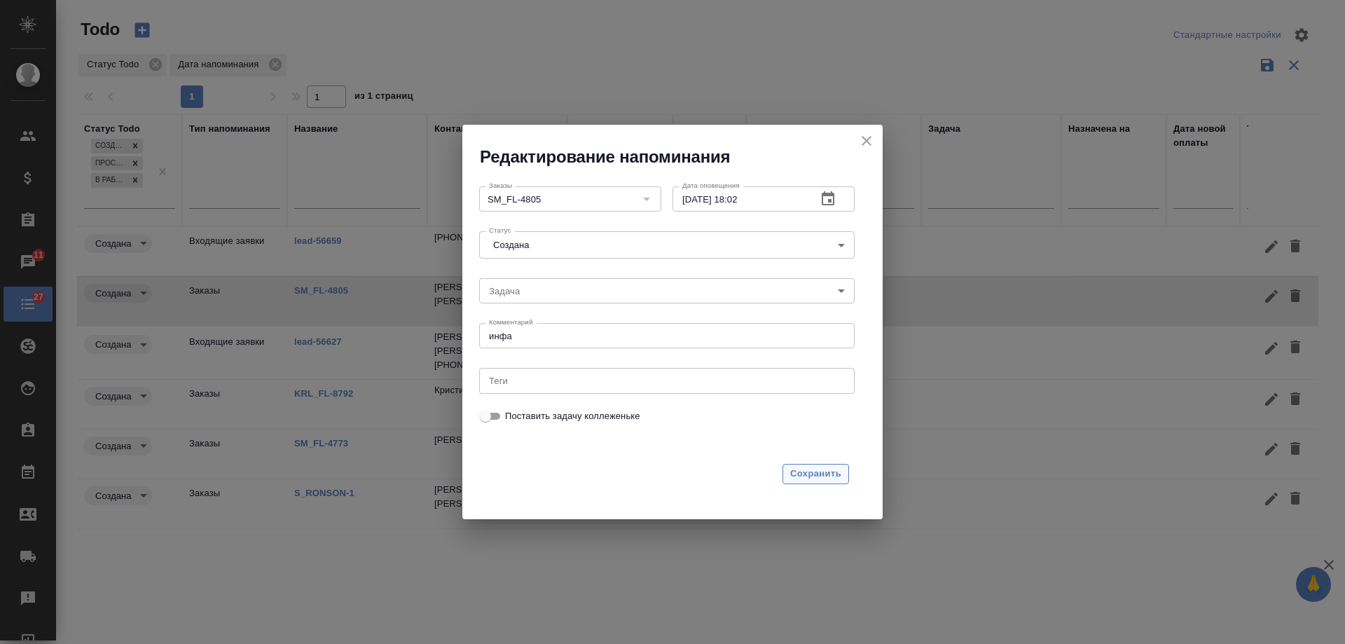
click at [828, 473] on span "Сохранить" at bounding box center [815, 474] width 51 height 16
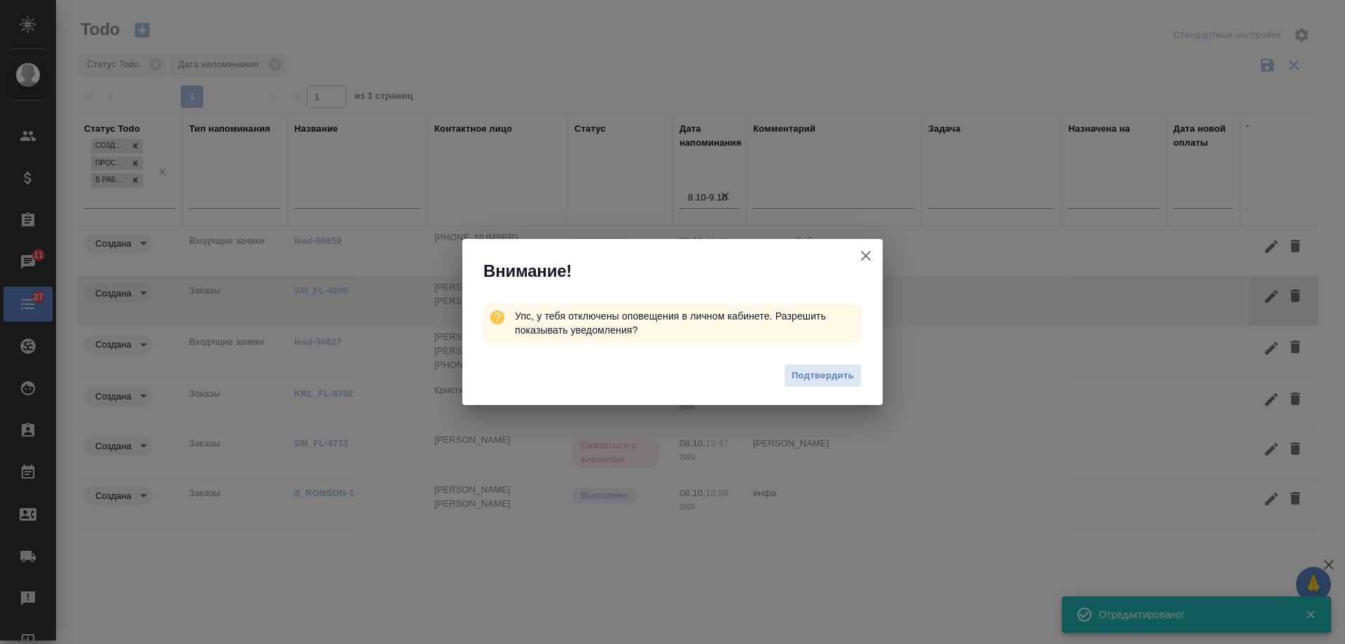
click at [868, 254] on icon "button" at bounding box center [866, 256] width 10 height 10
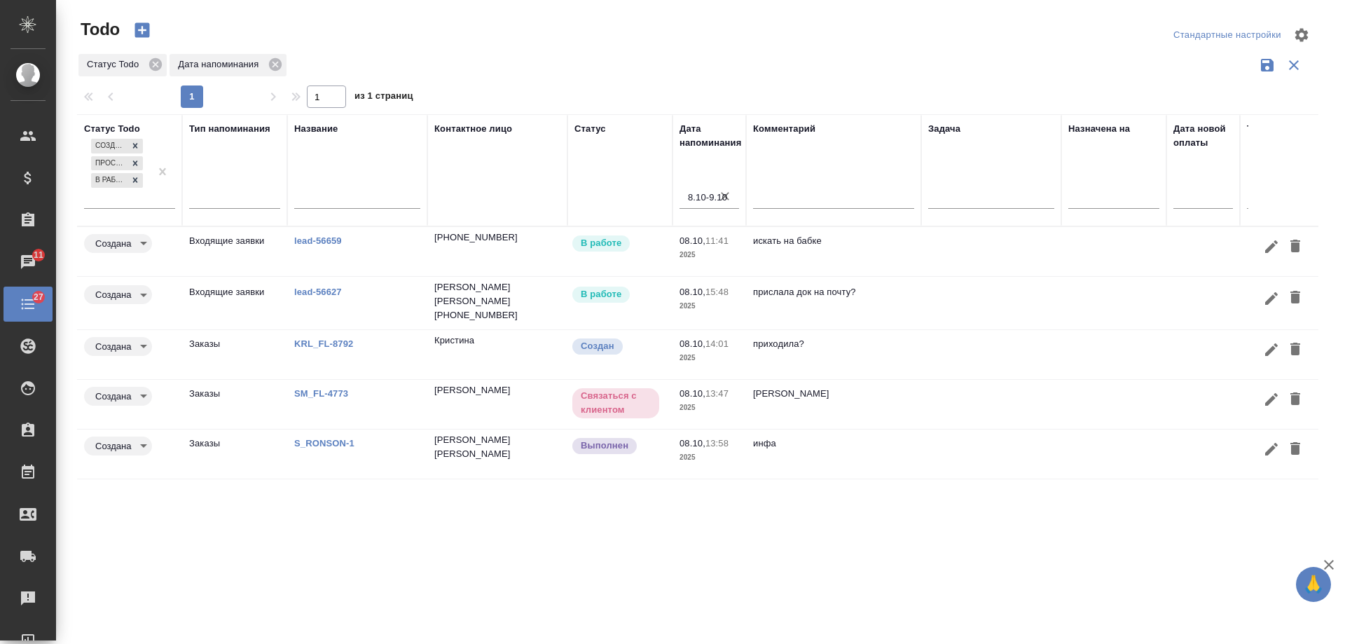
click at [346, 332] on td "KRL_FL-8792" at bounding box center [357, 354] width 140 height 49
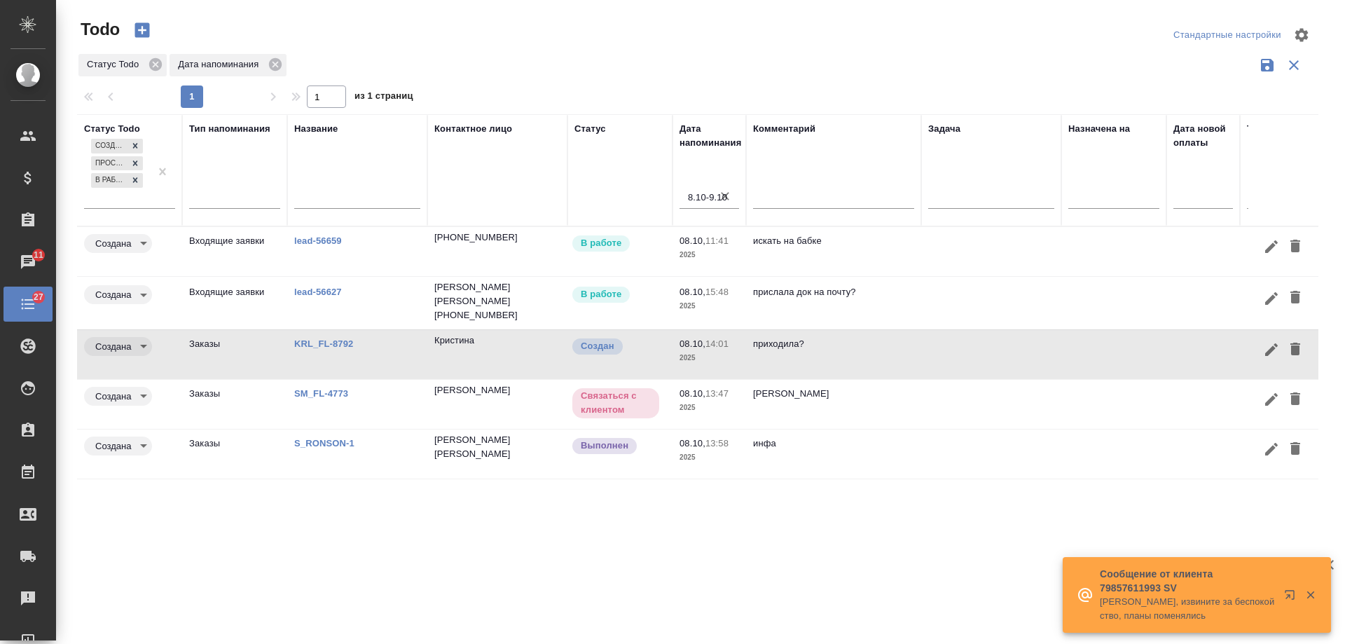
click at [332, 341] on link "KRL_FL-8792" at bounding box center [323, 343] width 59 height 11
click at [1267, 345] on icon "button" at bounding box center [1271, 349] width 17 height 17
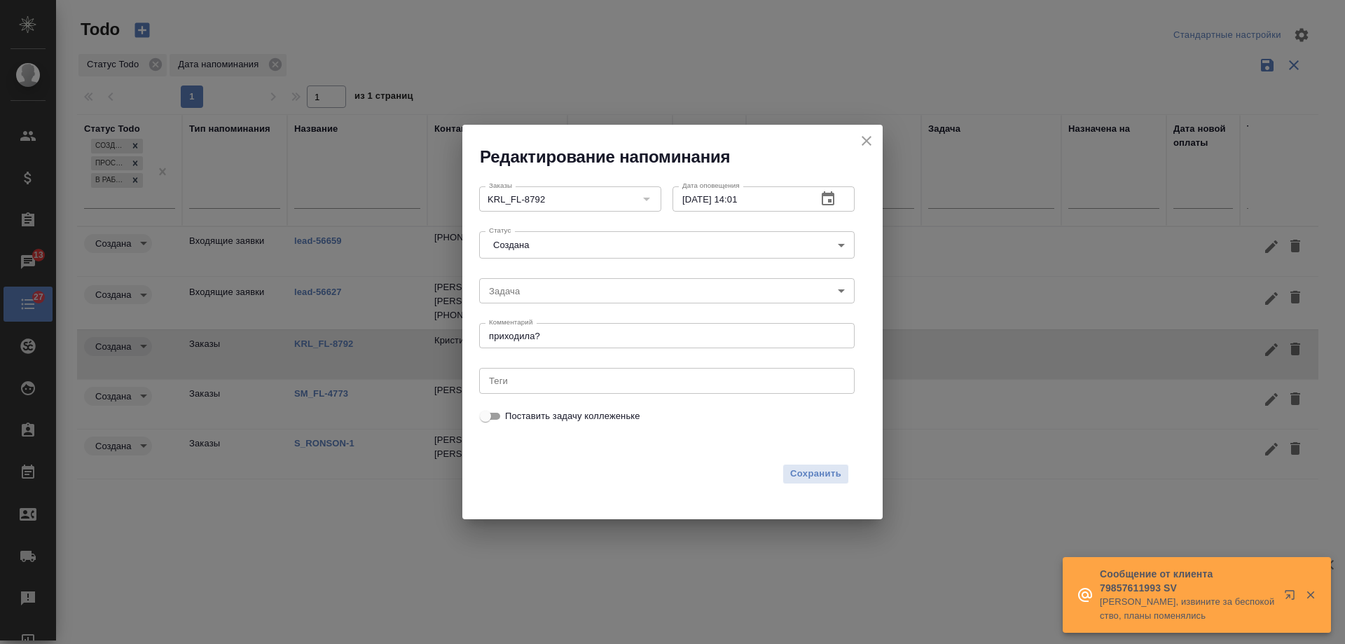
click at [179, 324] on div "Редактирование напоминания Заказы KRL_FL-8792 Заказы Дата оповещения 08.10.2025…" at bounding box center [672, 322] width 1345 height 644
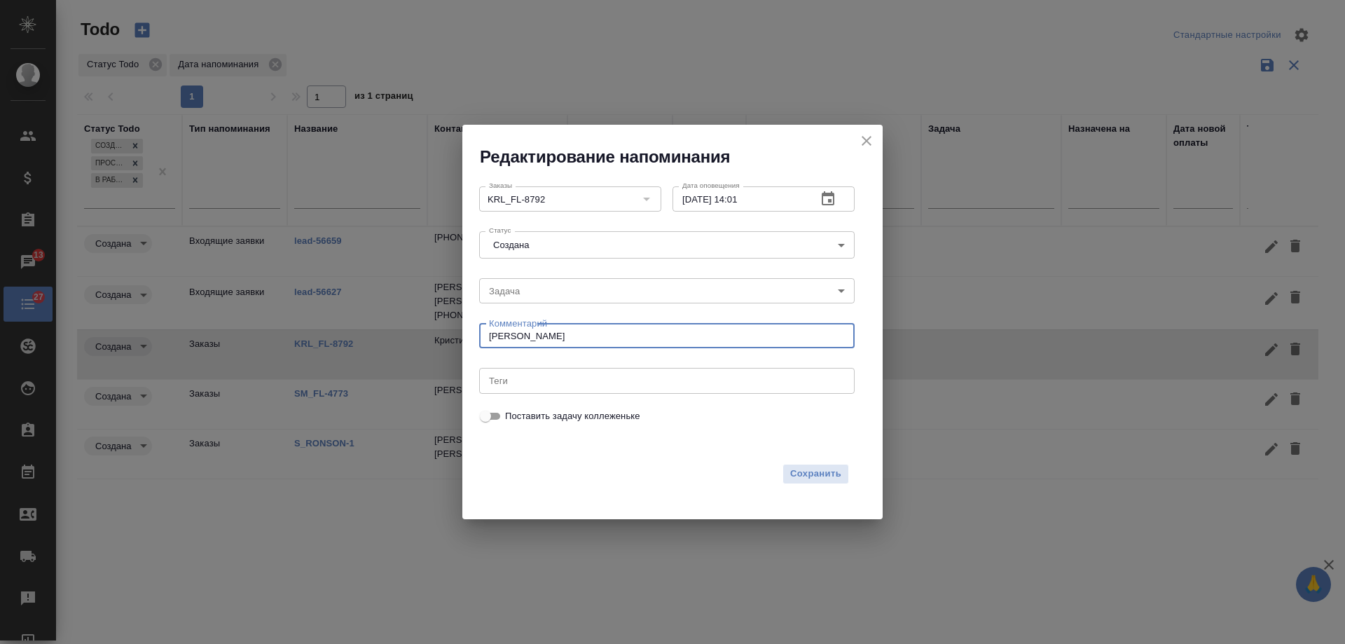
type textarea "инфа вотс"
click at [839, 204] on button "button" at bounding box center [828, 199] width 34 height 34
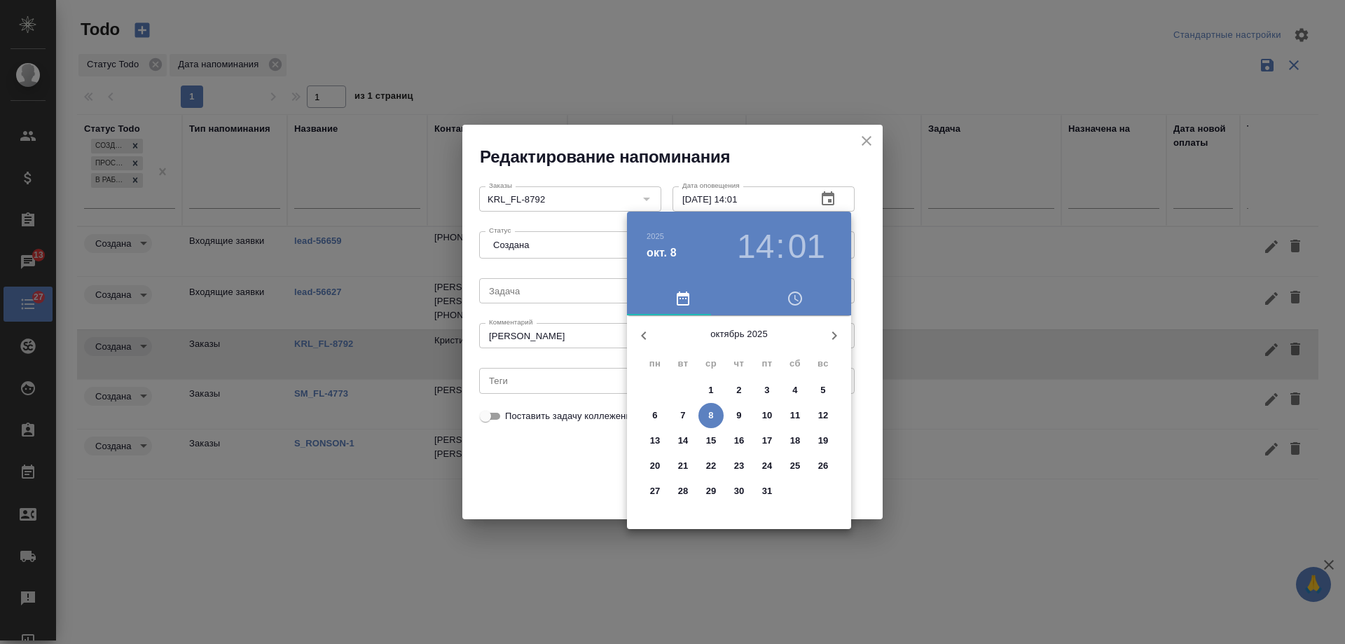
click at [744, 416] on span "9" at bounding box center [739, 416] width 25 height 14
type input "09.10.2025 14:01"
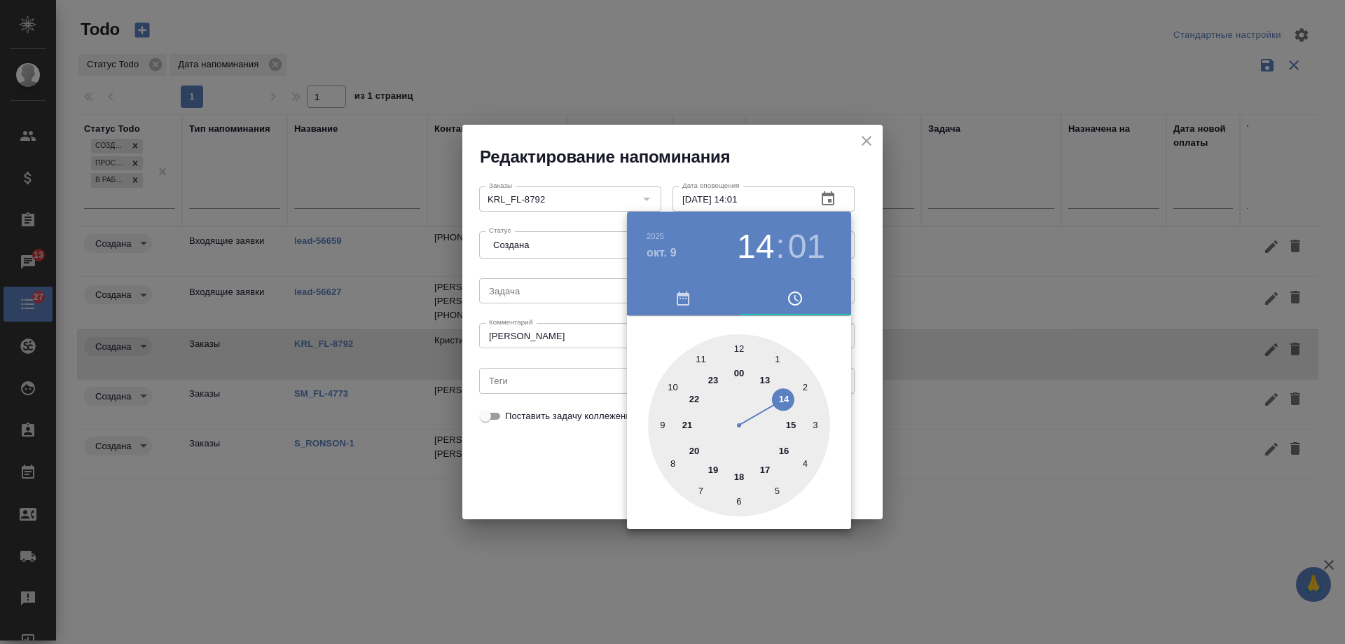
click at [540, 479] on div at bounding box center [672, 322] width 1345 height 644
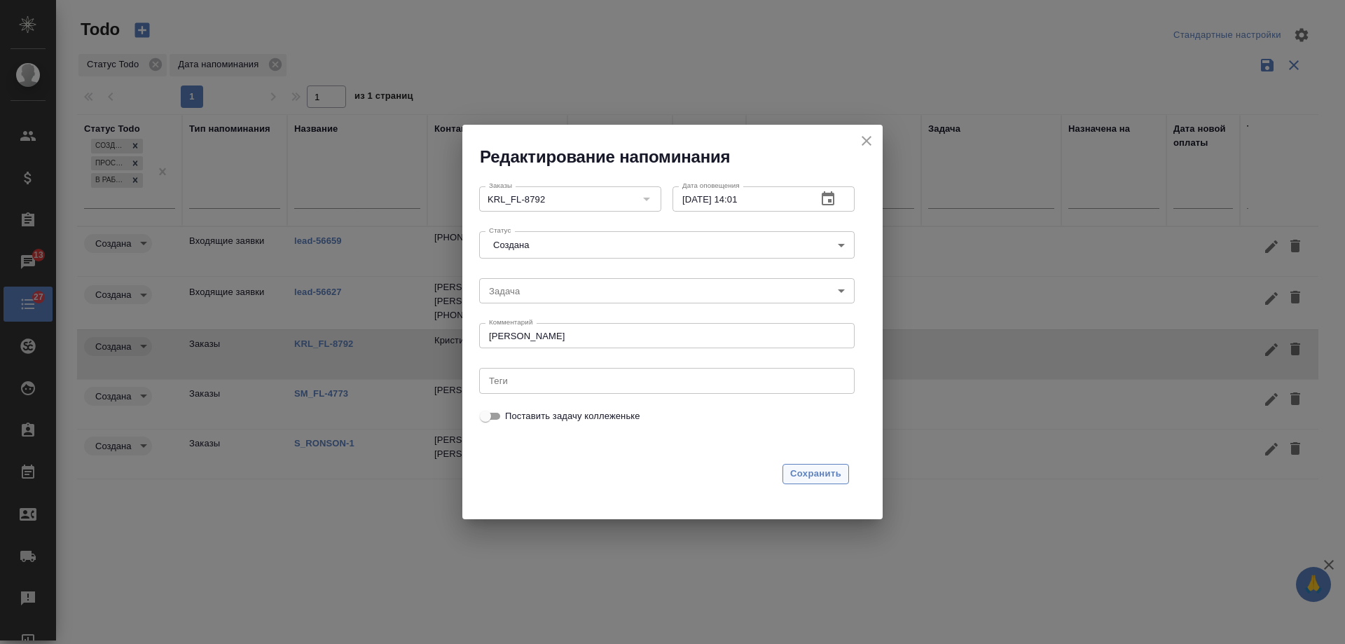
click at [823, 474] on span "Сохранить" at bounding box center [815, 474] width 51 height 16
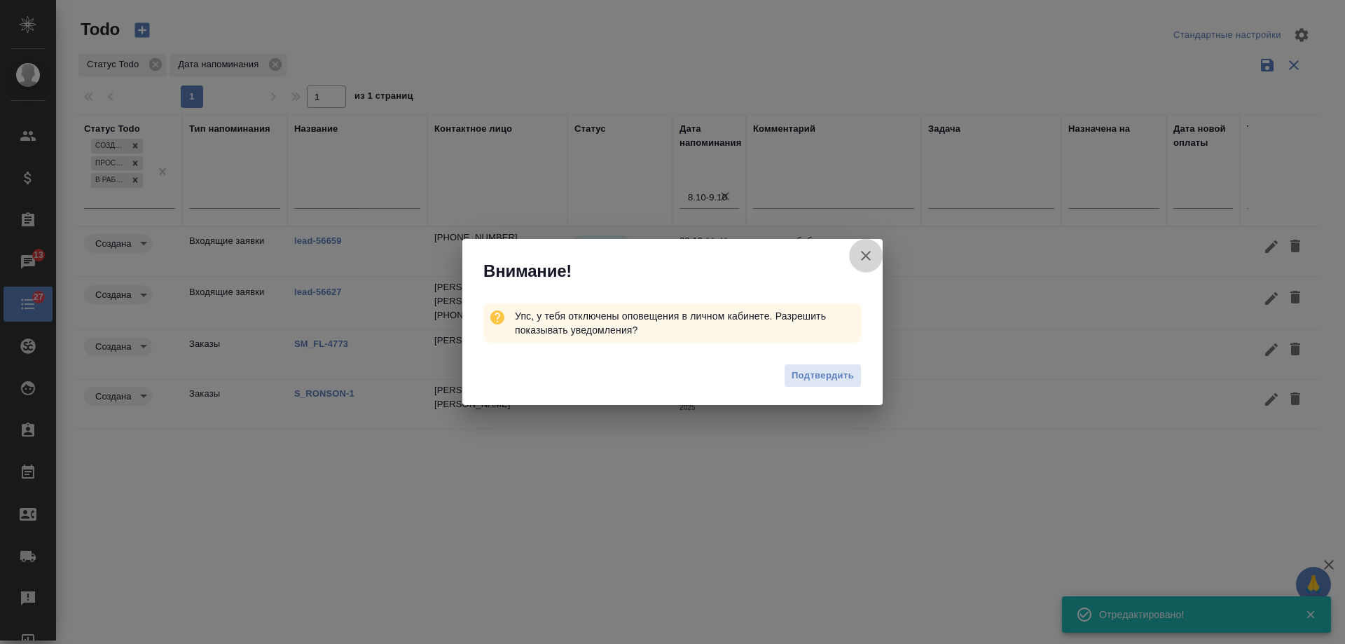
click at [870, 253] on icon "button" at bounding box center [866, 256] width 10 height 10
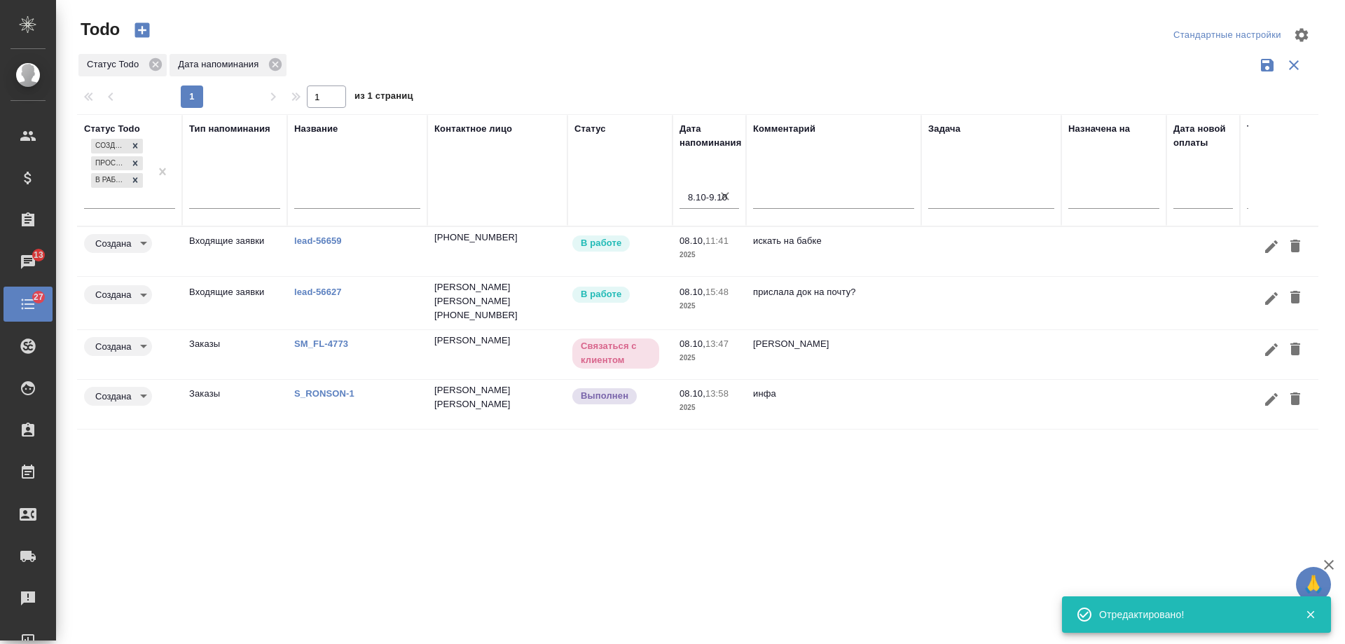
click at [336, 382] on td "S_RONSON-1" at bounding box center [357, 404] width 140 height 49
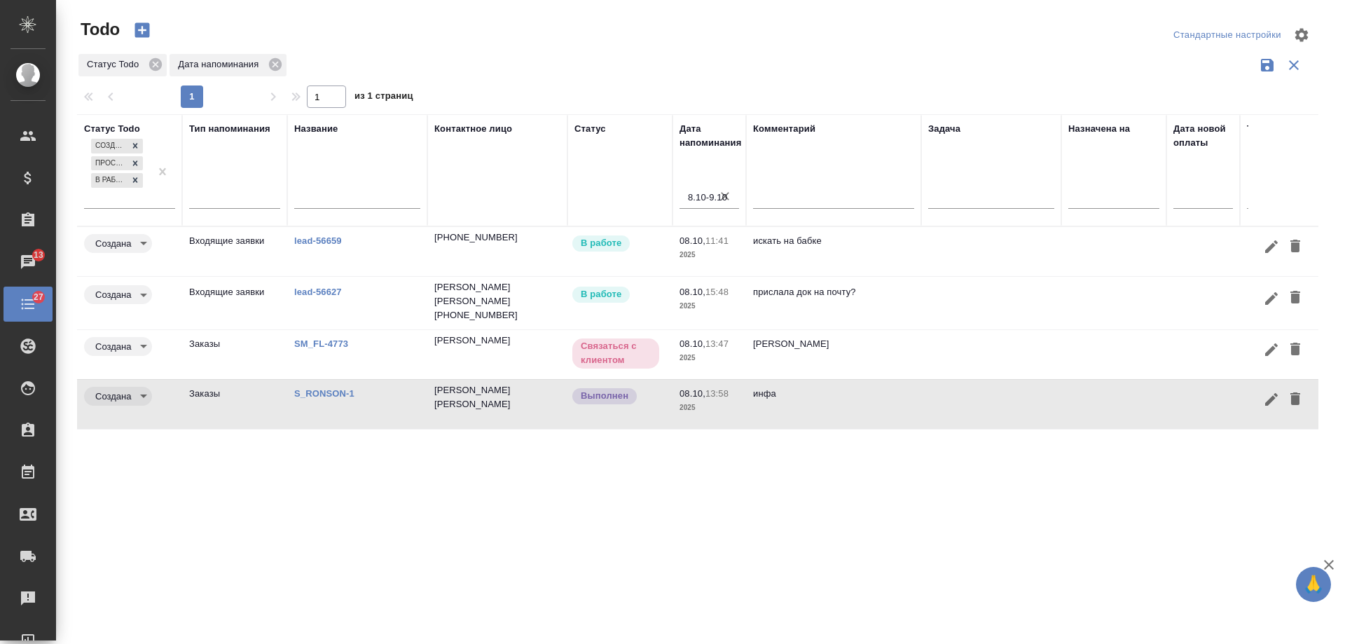
click at [324, 388] on link "S_RONSON-1" at bounding box center [324, 393] width 60 height 11
click at [329, 388] on link "S_RONSON-1" at bounding box center [324, 393] width 60 height 11
click at [1263, 402] on icon "button" at bounding box center [1271, 399] width 17 height 17
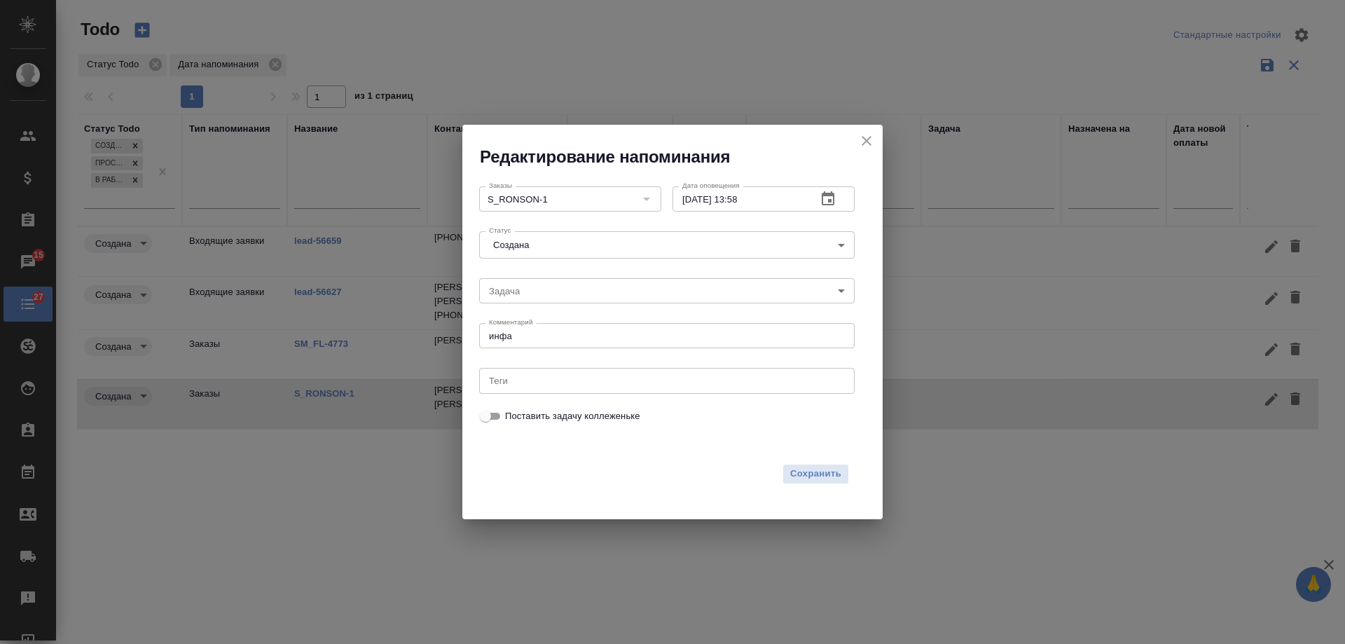
click at [833, 203] on icon "button" at bounding box center [828, 199] width 17 height 17
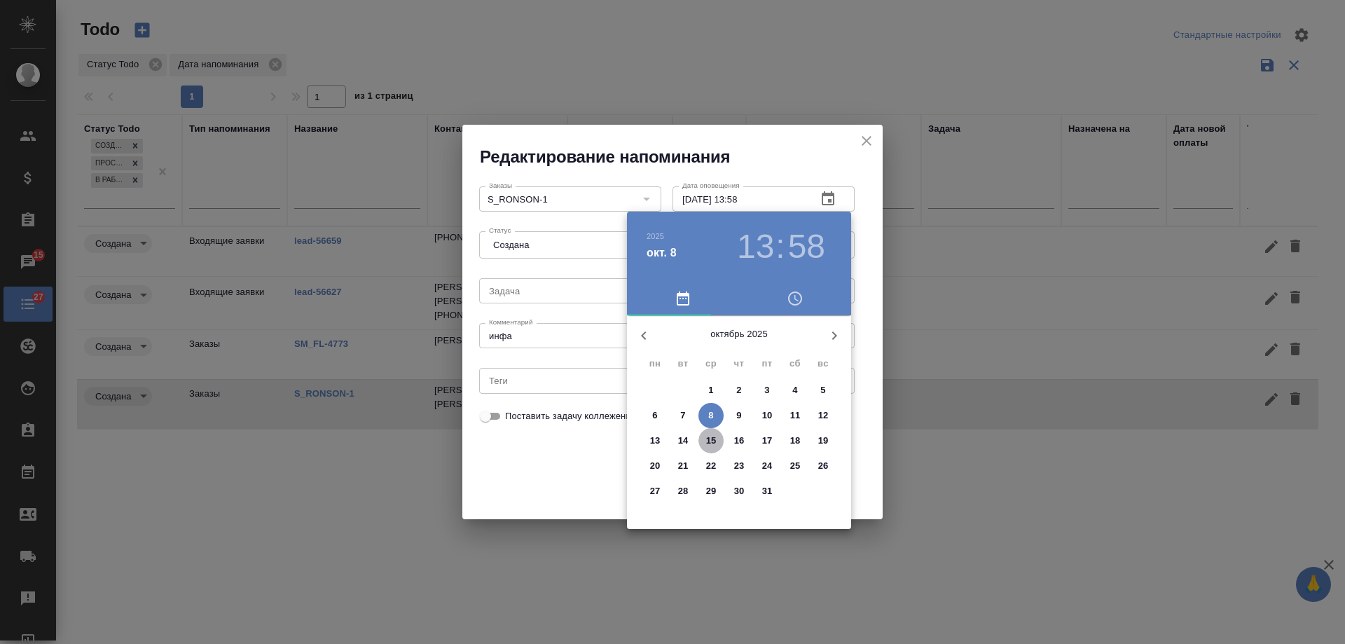
click at [718, 437] on span "15" at bounding box center [711, 441] width 25 height 14
type input "15.10.2025 13:58"
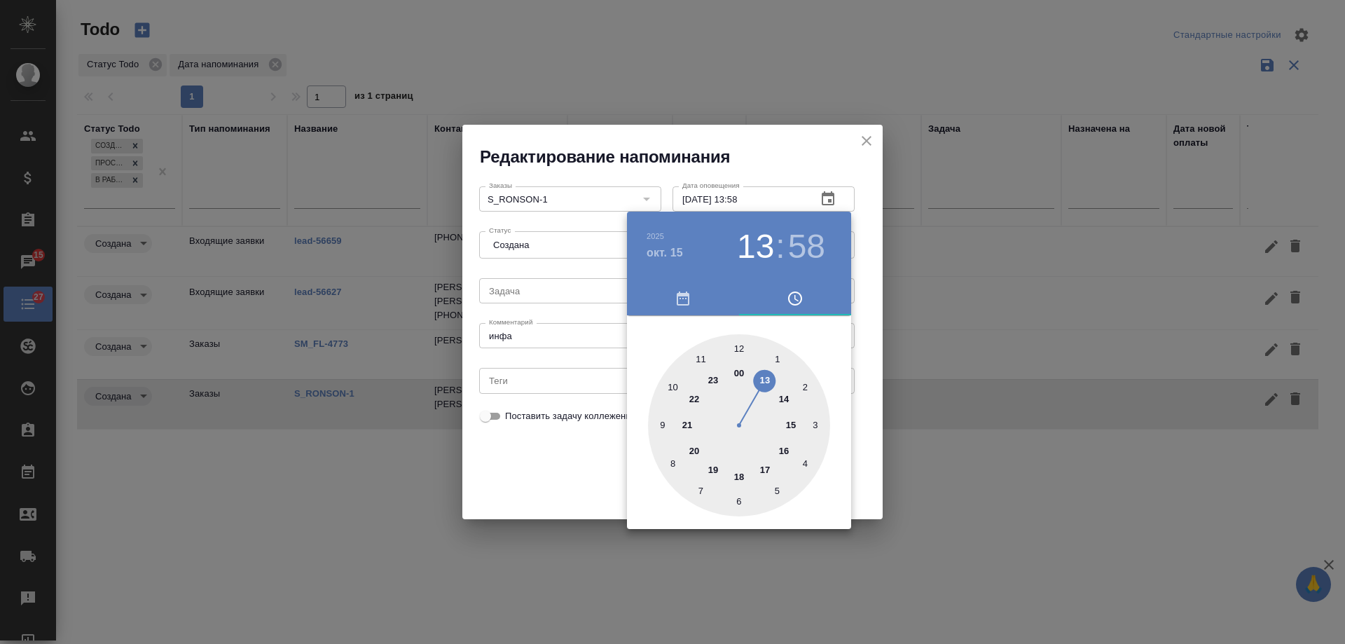
click at [570, 463] on div at bounding box center [672, 322] width 1345 height 644
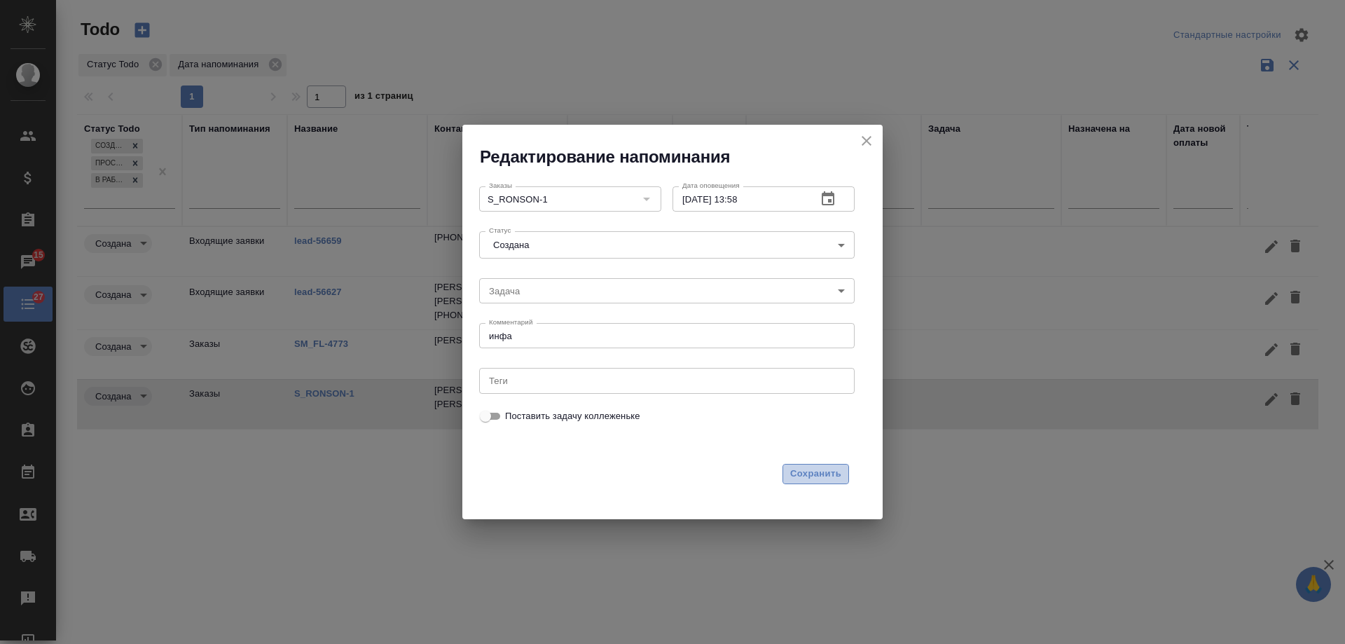
click at [804, 476] on span "Сохранить" at bounding box center [815, 474] width 51 height 16
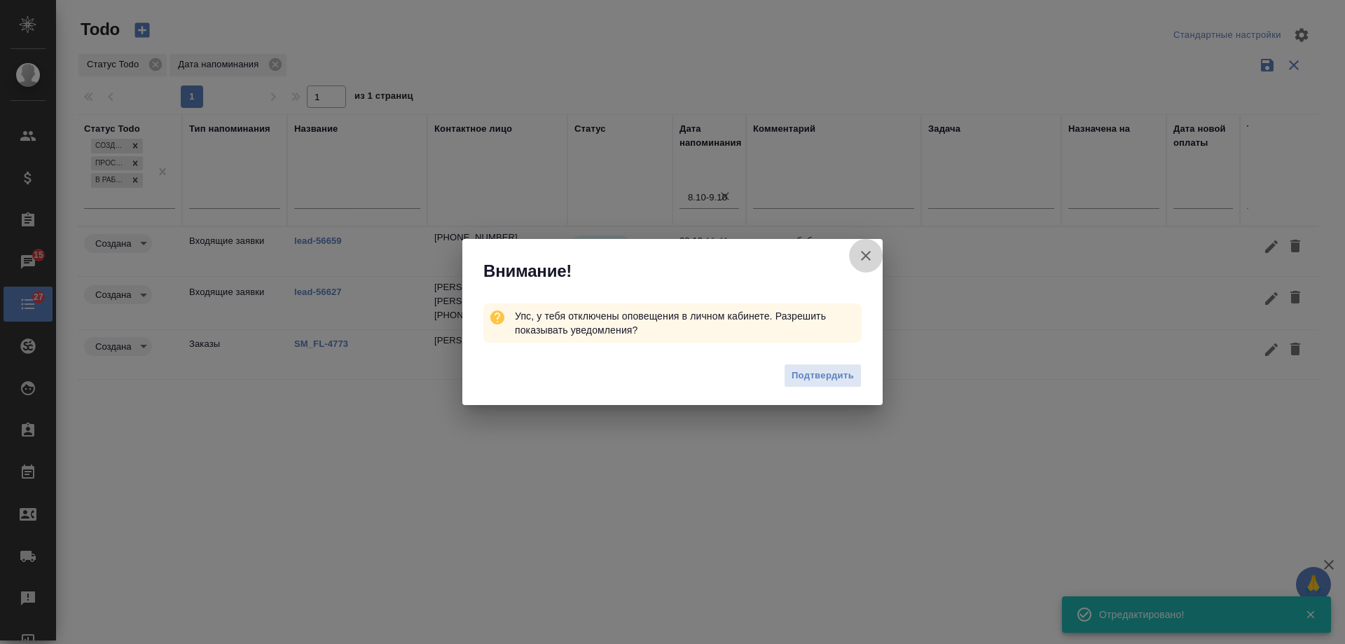
click at [866, 253] on icon "button" at bounding box center [866, 255] width 17 height 17
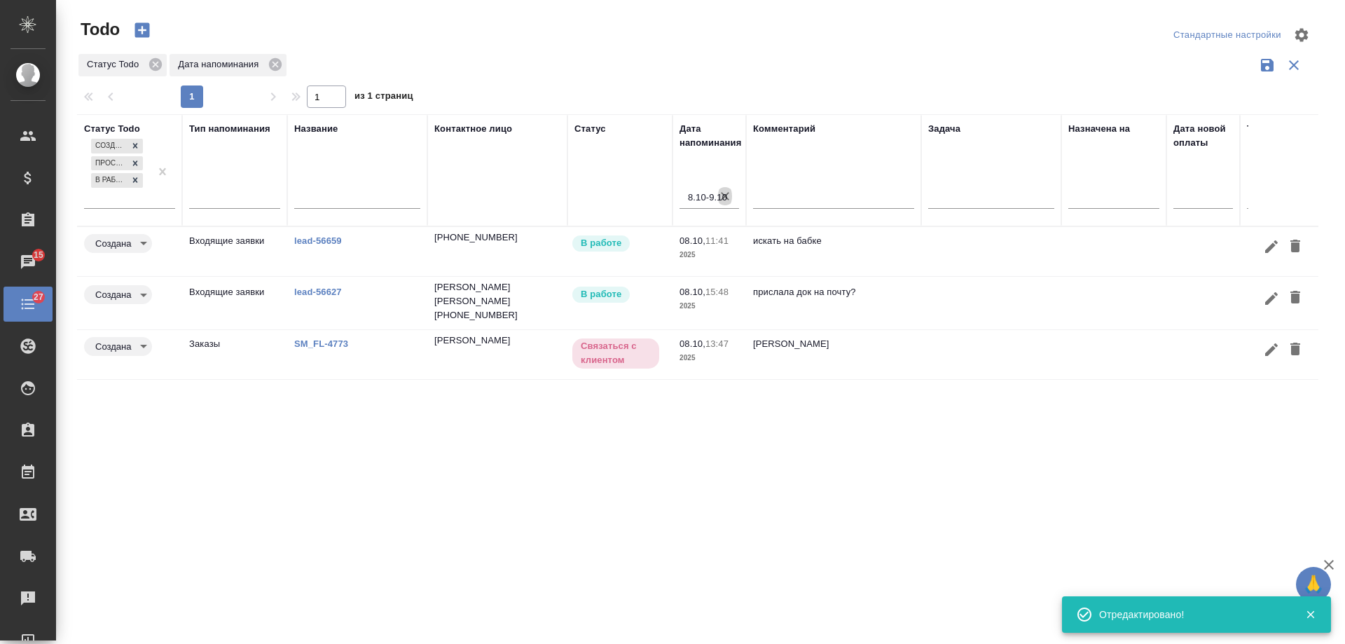
click at [722, 198] on icon "button" at bounding box center [725, 196] width 14 height 14
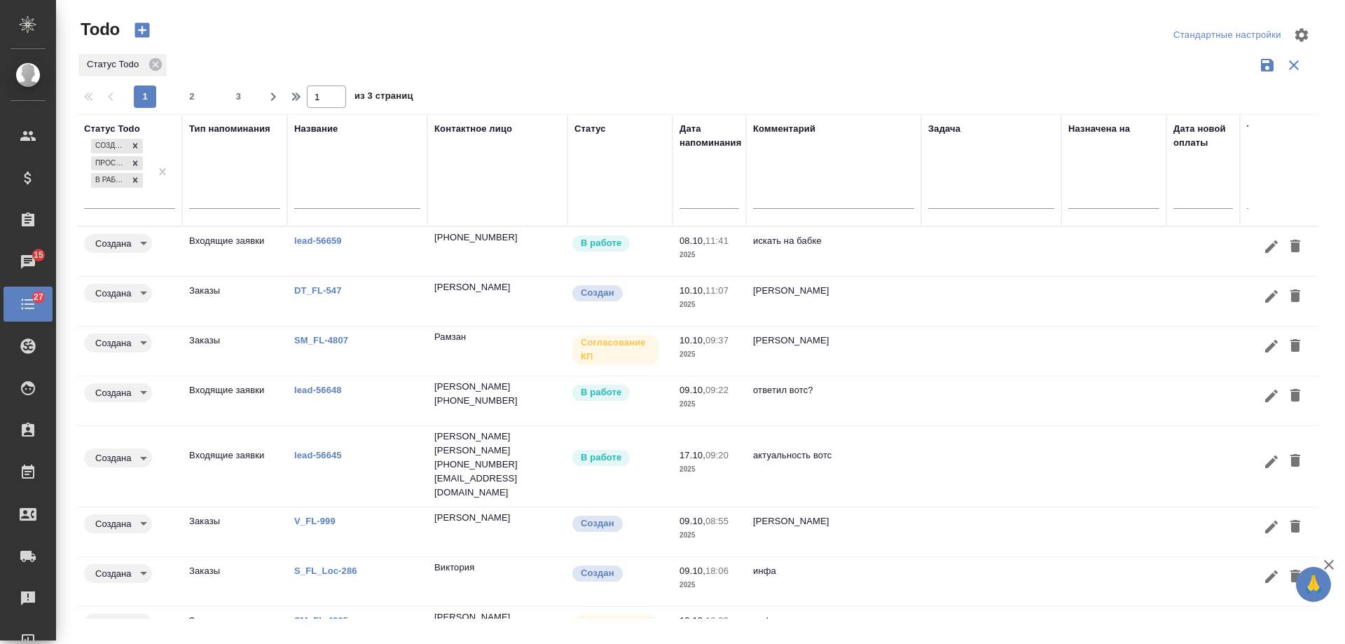
scroll to position [134, 0]
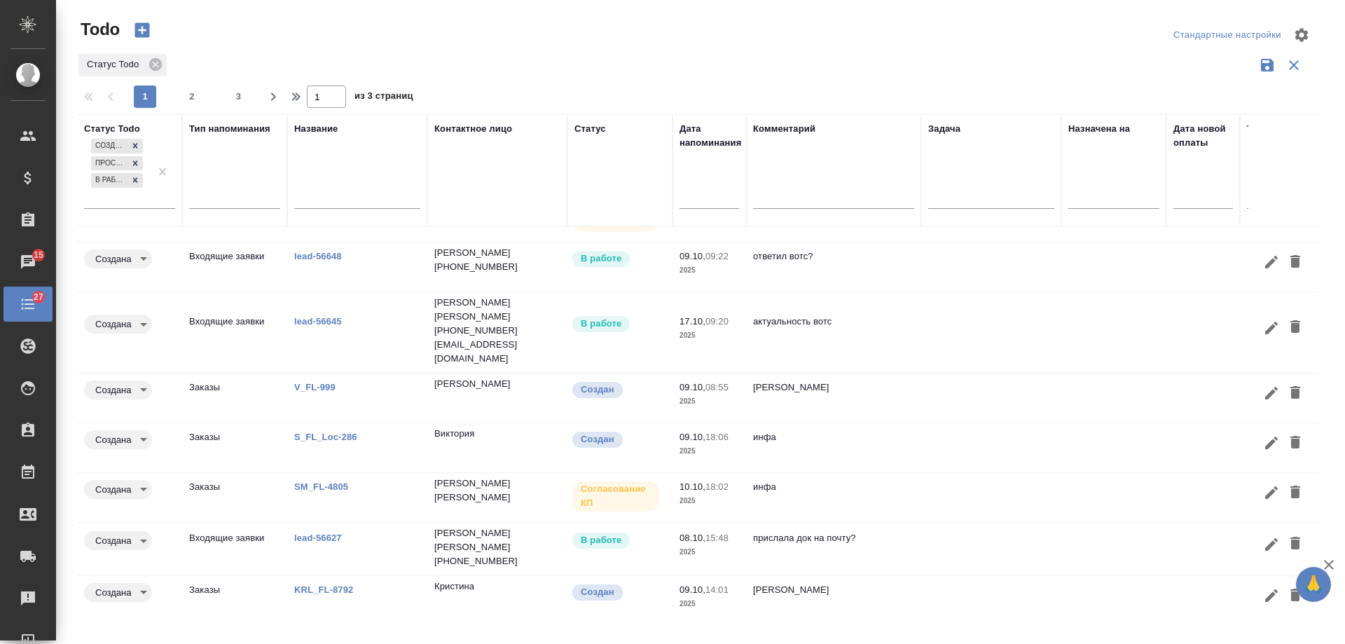
click at [710, 205] on input "text" at bounding box center [713, 197] width 51 height 20
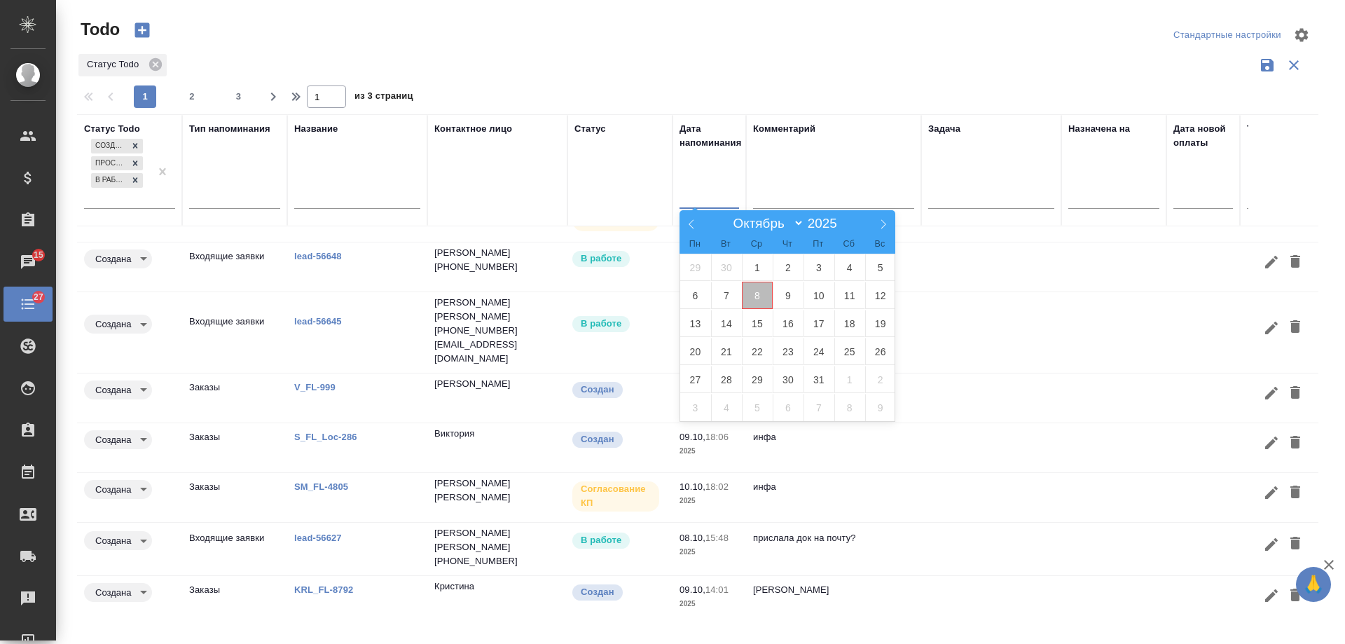
click at [754, 294] on span "8" at bounding box center [757, 295] width 31 height 27
type div "2025-10-07T21:00:00.000Z"
click at [780, 294] on span "9" at bounding box center [788, 295] width 31 height 27
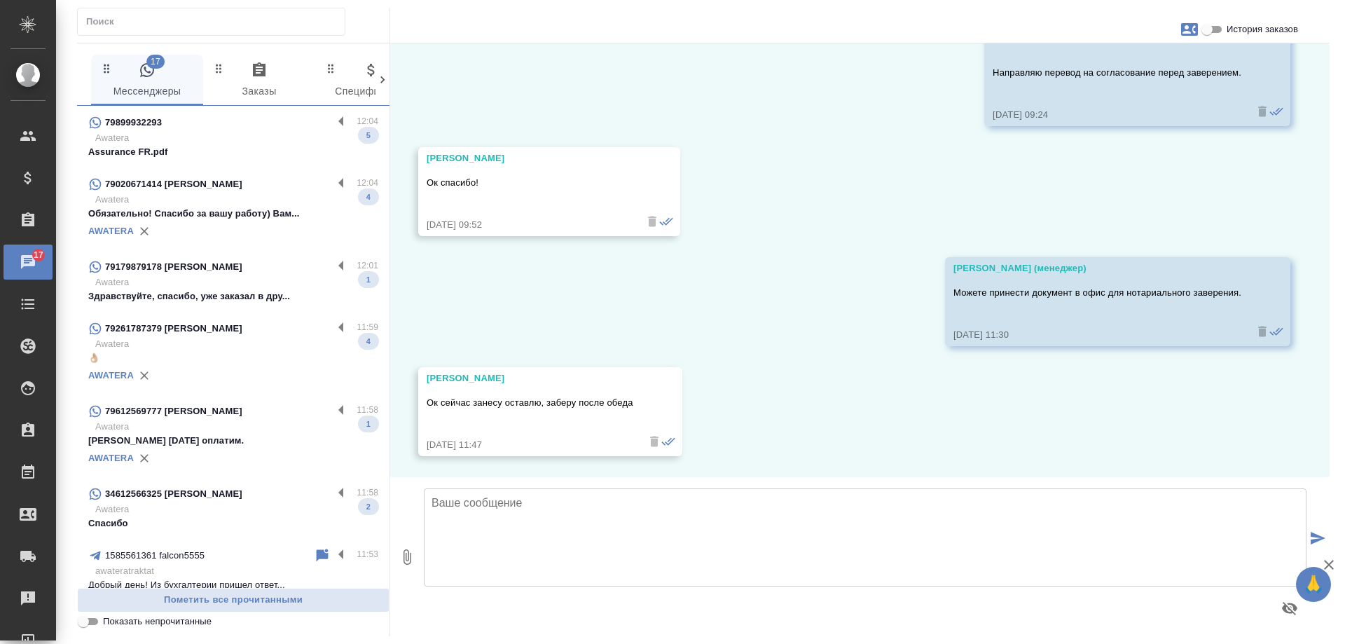
click at [200, 197] on p "Awatera" at bounding box center [236, 200] width 283 height 14
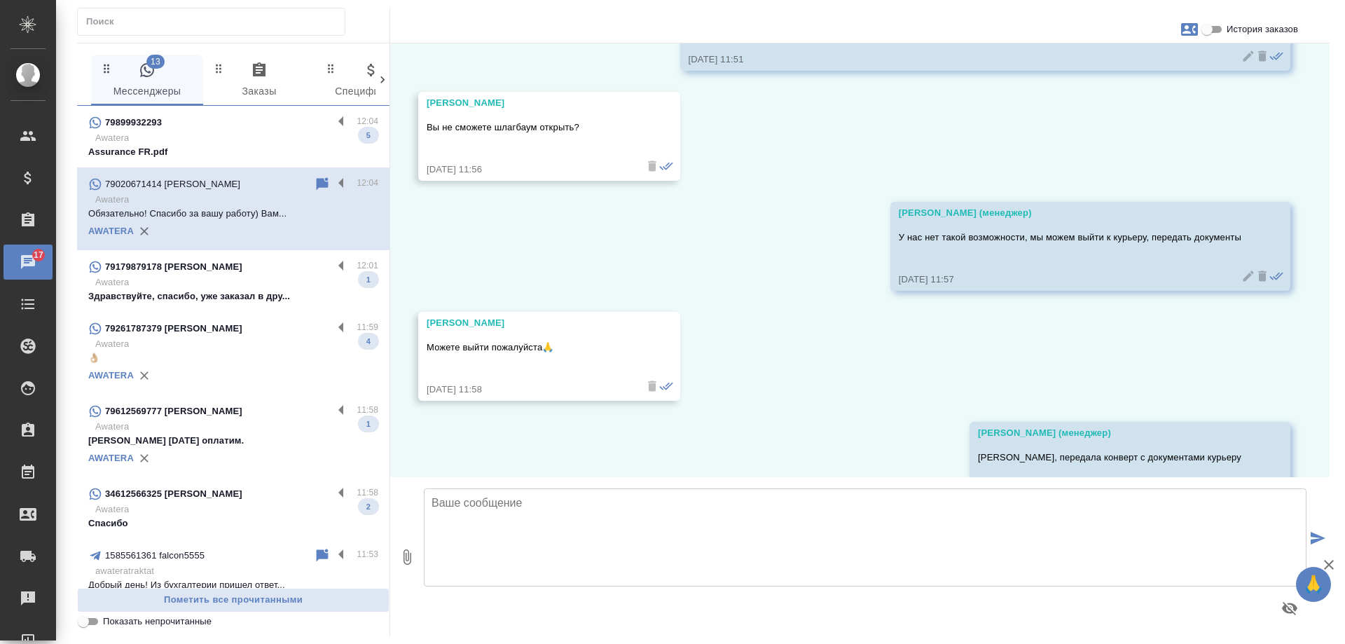
scroll to position [9243, 0]
click at [254, 287] on p "Awatera" at bounding box center [236, 282] width 283 height 14
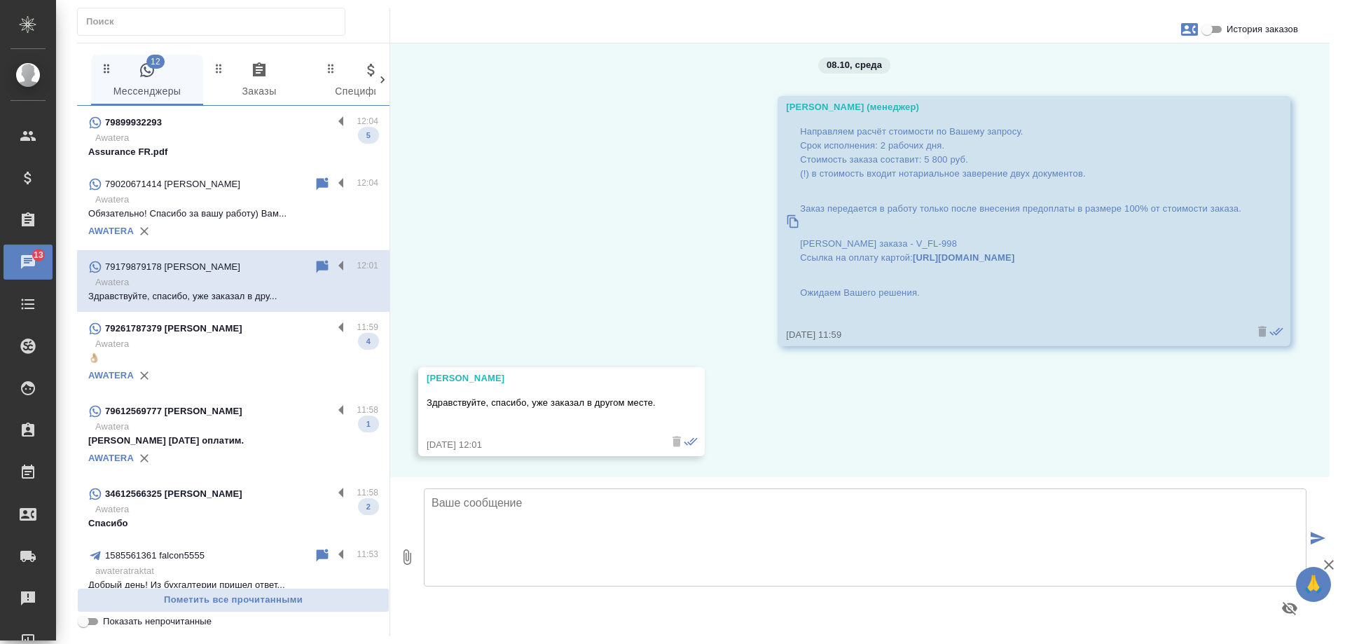
scroll to position [1212, 0]
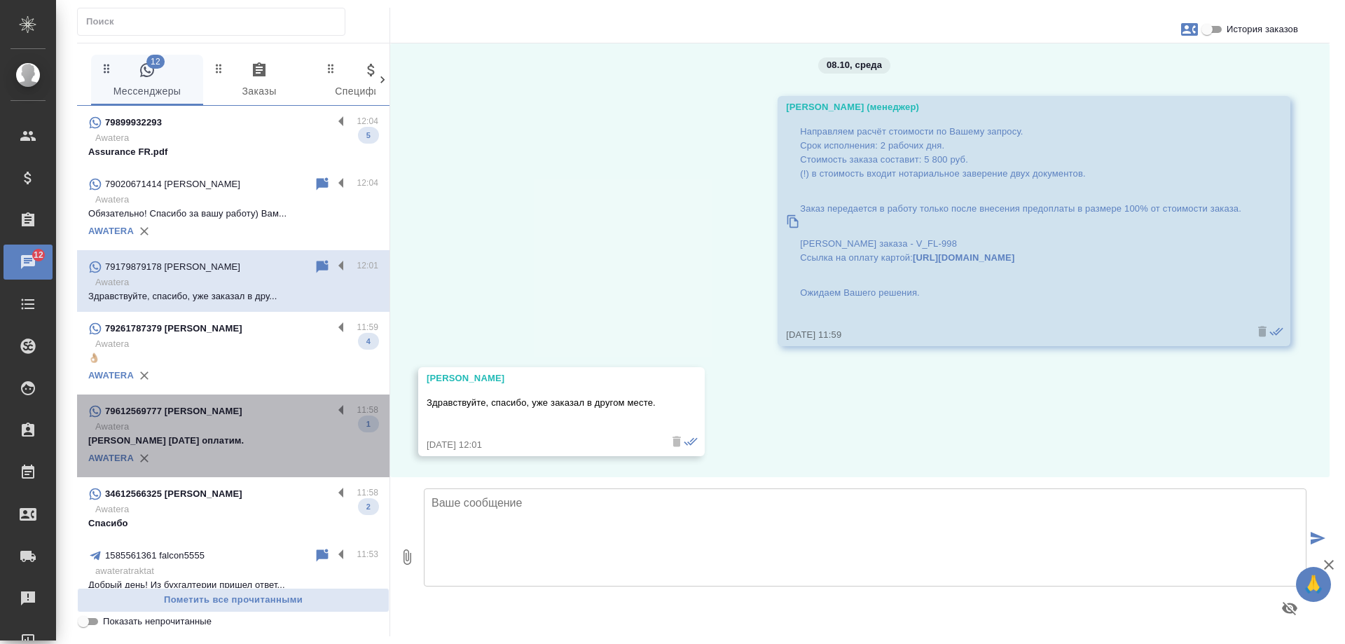
click at [243, 415] on div "79612569777 Елена ✨" at bounding box center [210, 411] width 245 height 17
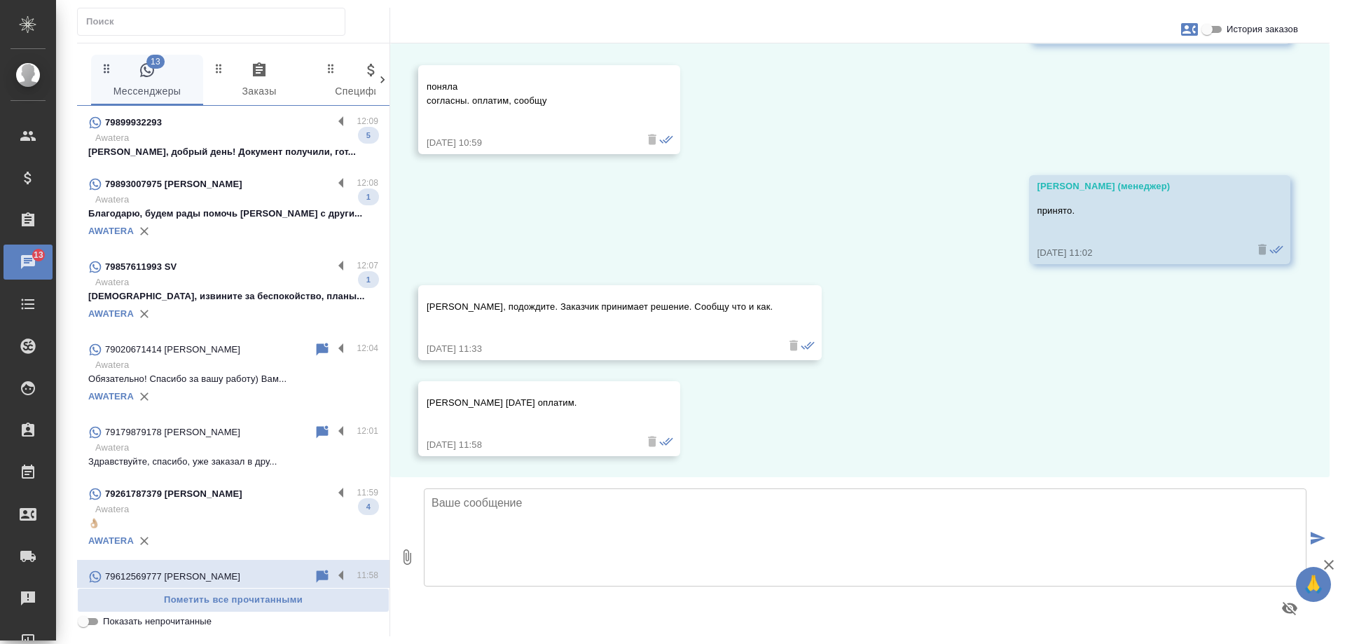
scroll to position [0, 0]
click at [237, 289] on p "Awatera" at bounding box center [236, 282] width 283 height 14
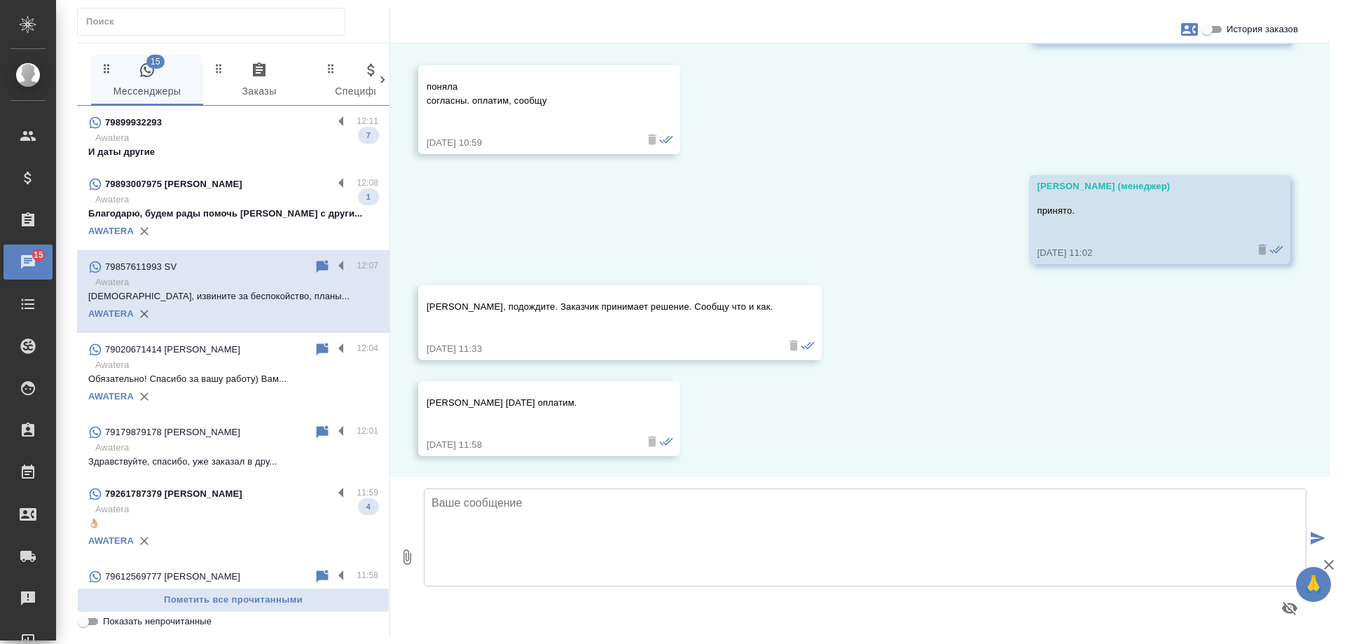
scroll to position [1163, 0]
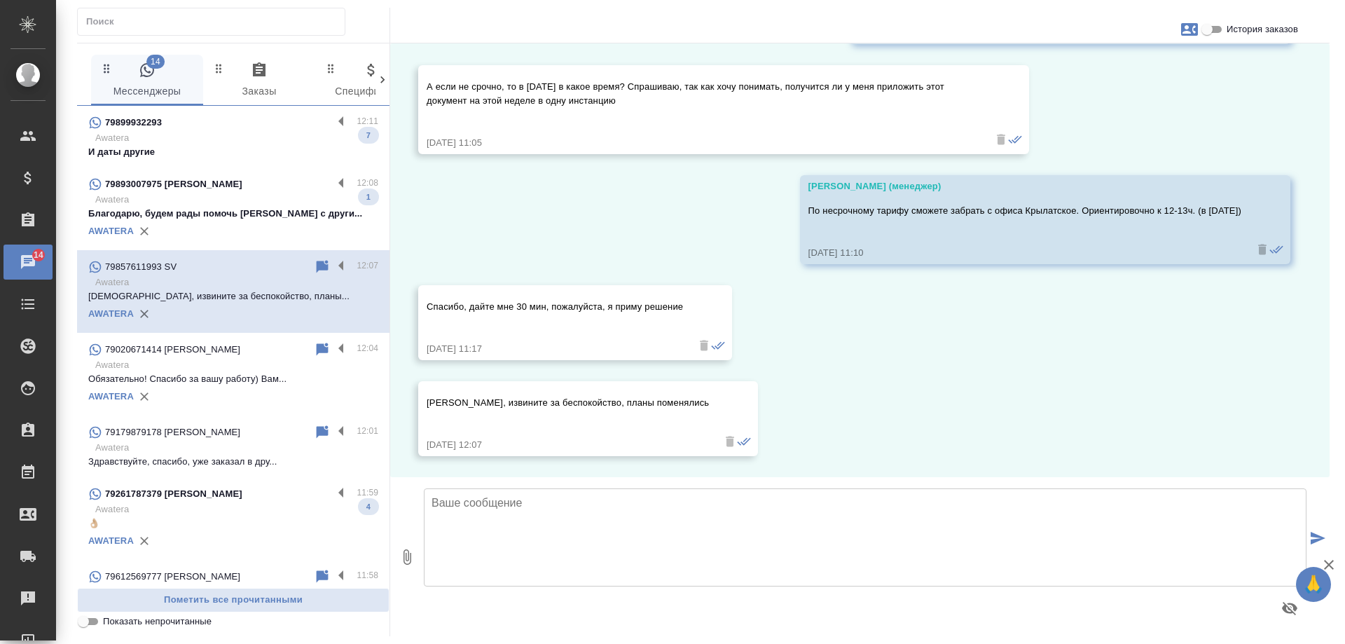
click at [235, 221] on p "Благодарю, будем рады помочь Вам с други..." at bounding box center [233, 214] width 290 height 14
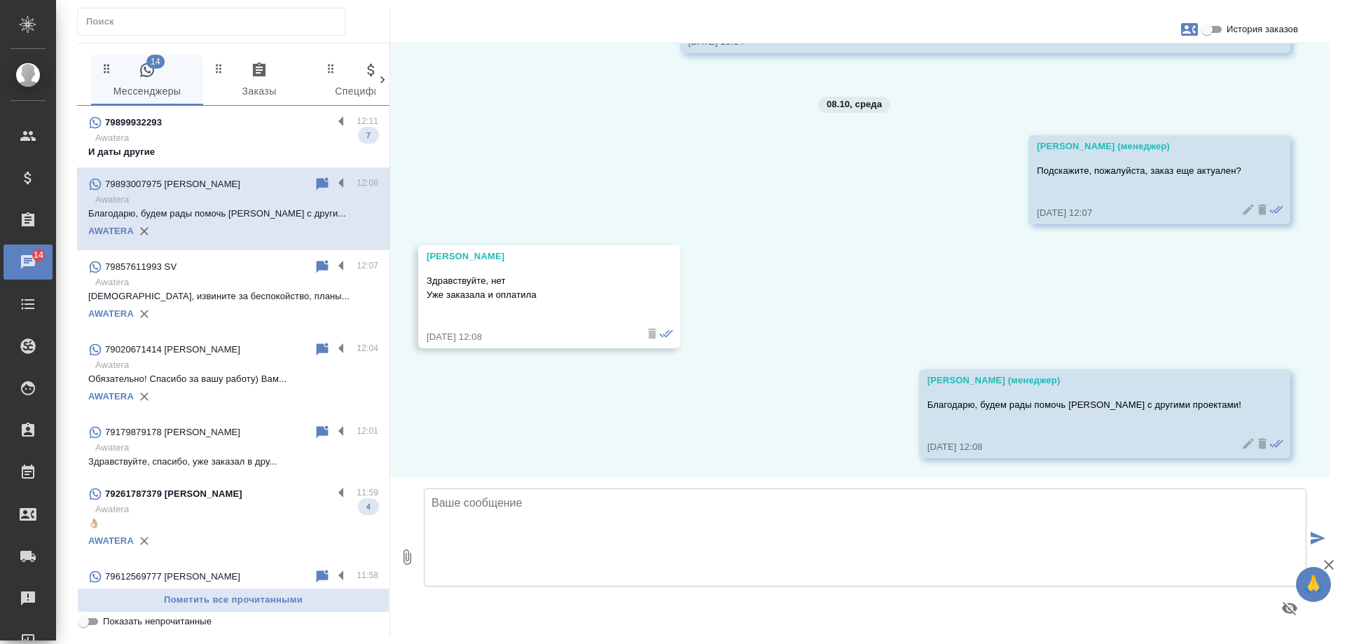
scroll to position [1212, 0]
click at [232, 141] on p "Awatera" at bounding box center [236, 138] width 283 height 14
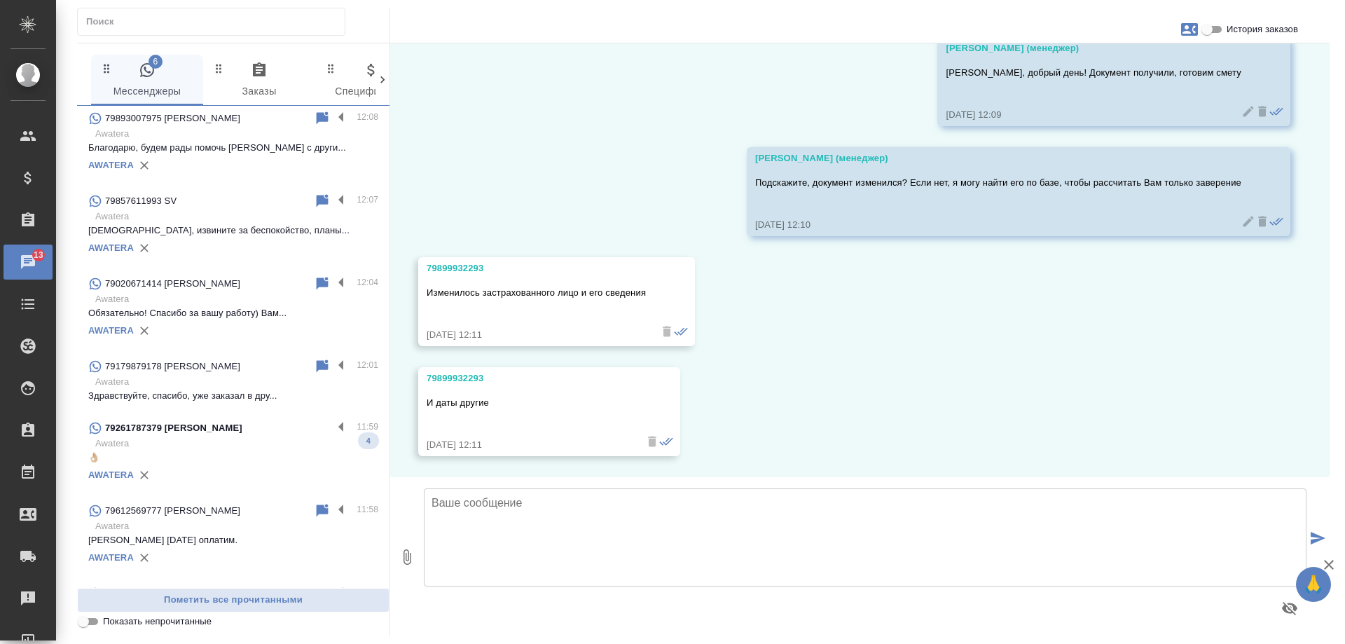
scroll to position [140, 0]
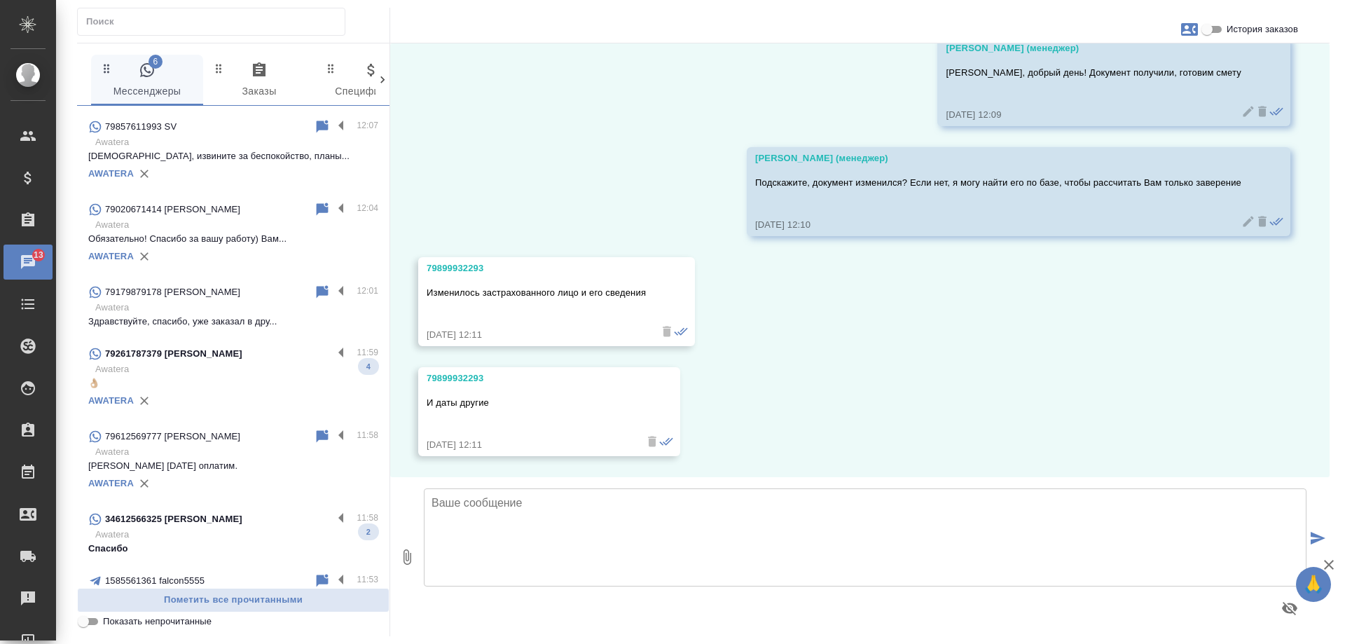
click at [247, 362] on div "79261787379 Olga" at bounding box center [210, 353] width 245 height 17
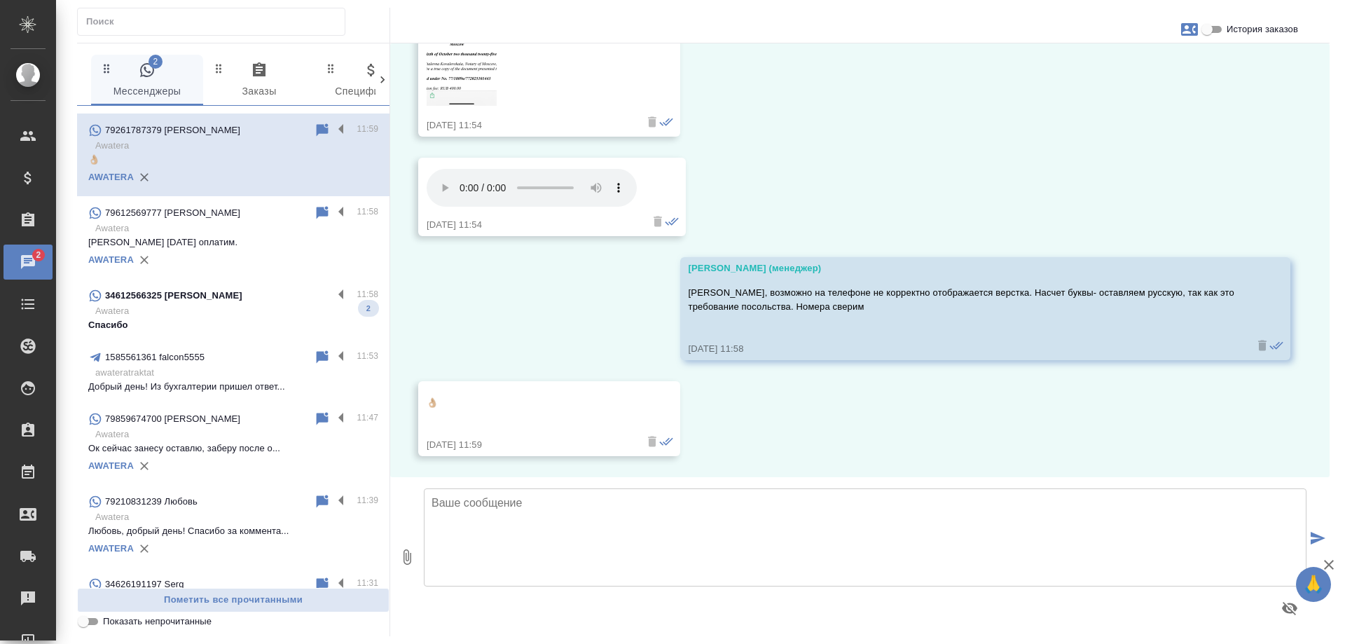
scroll to position [420, 0]
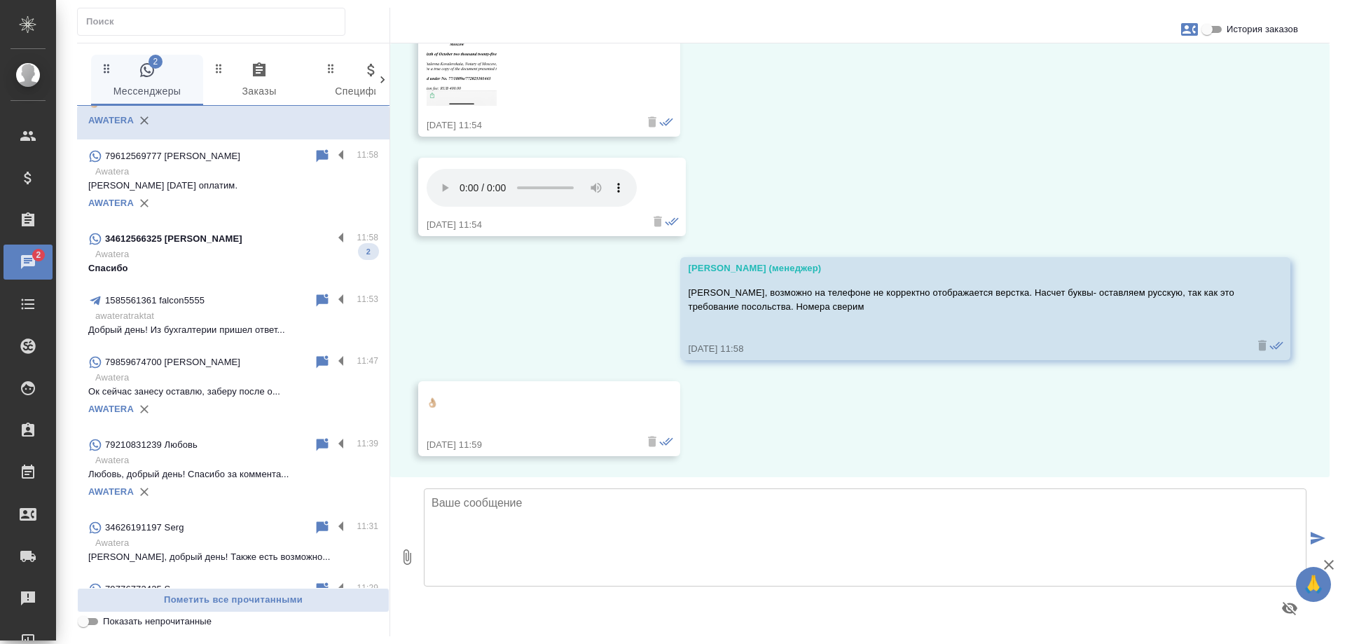
click at [275, 261] on p "Awatera" at bounding box center [236, 254] width 283 height 14
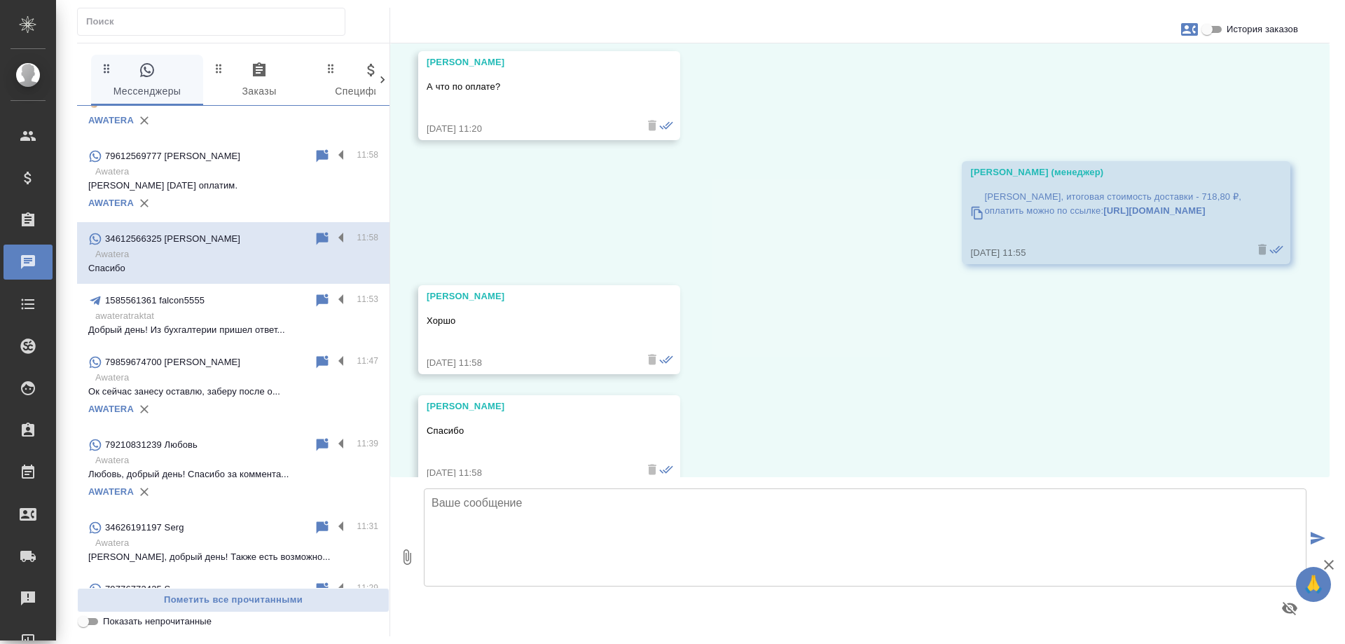
scroll to position [0, 0]
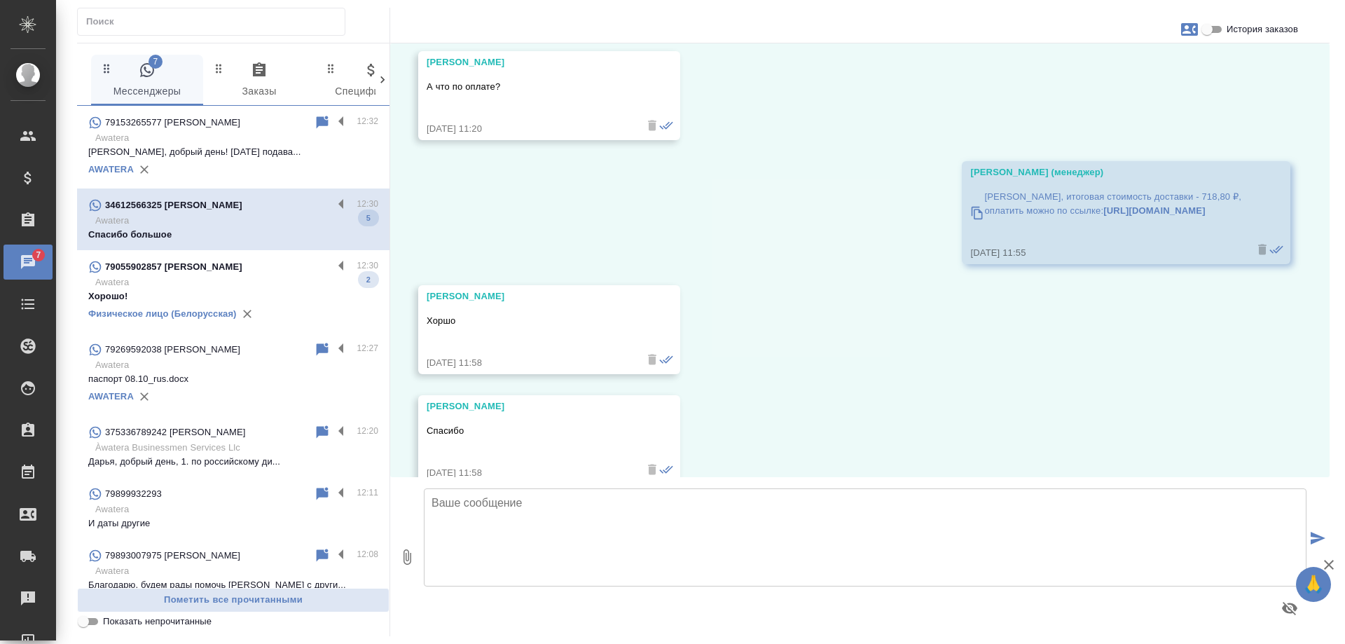
click at [242, 271] on p "79055902857 Сухарева Екатерина Дмитриевна" at bounding box center [173, 267] width 137 height 14
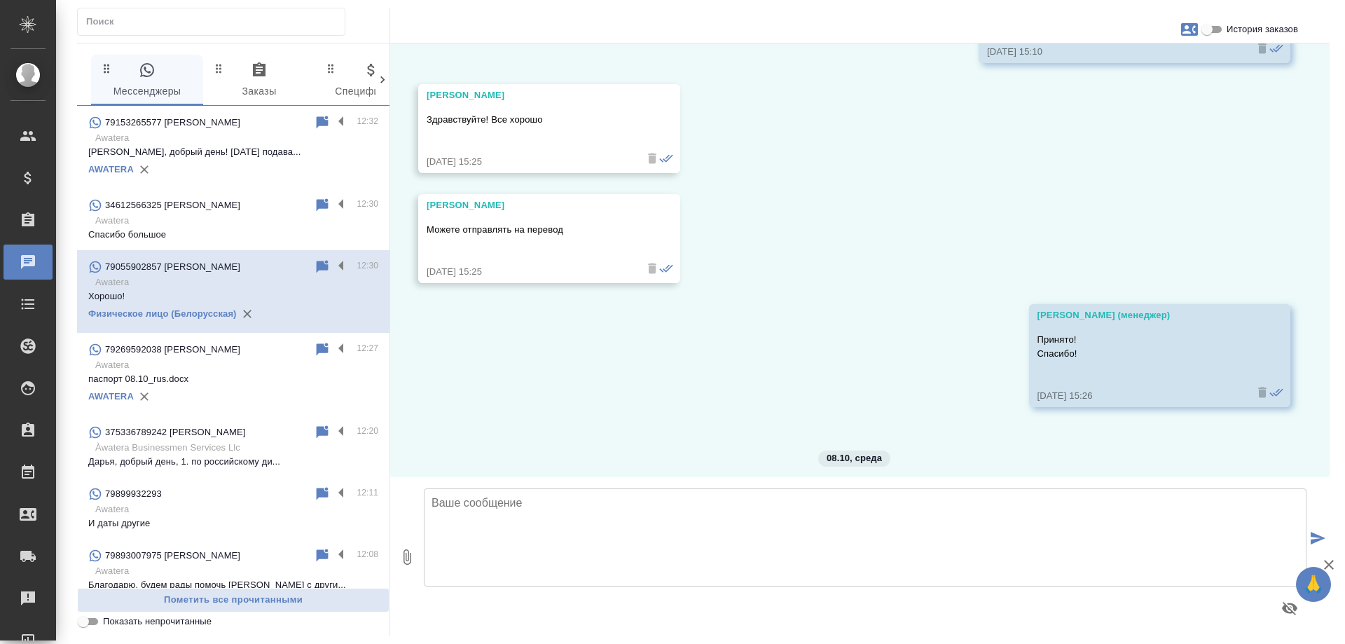
scroll to position [21245, 0]
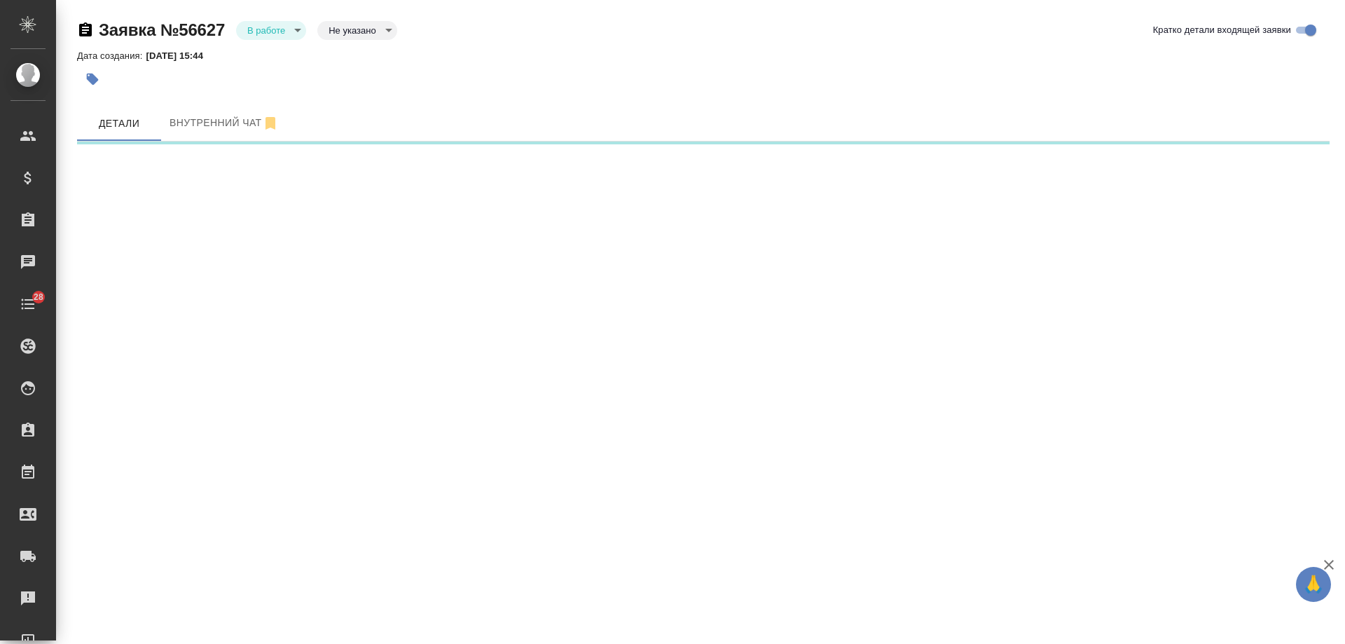
select select "RU"
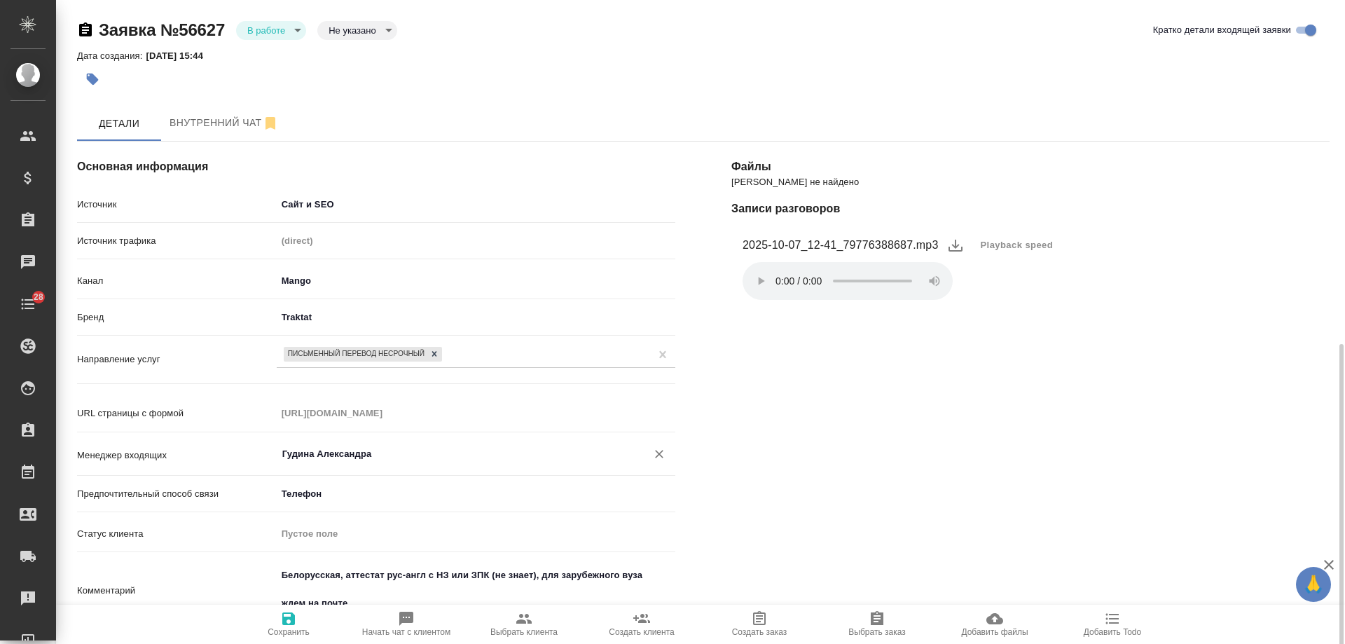
type textarea "x"
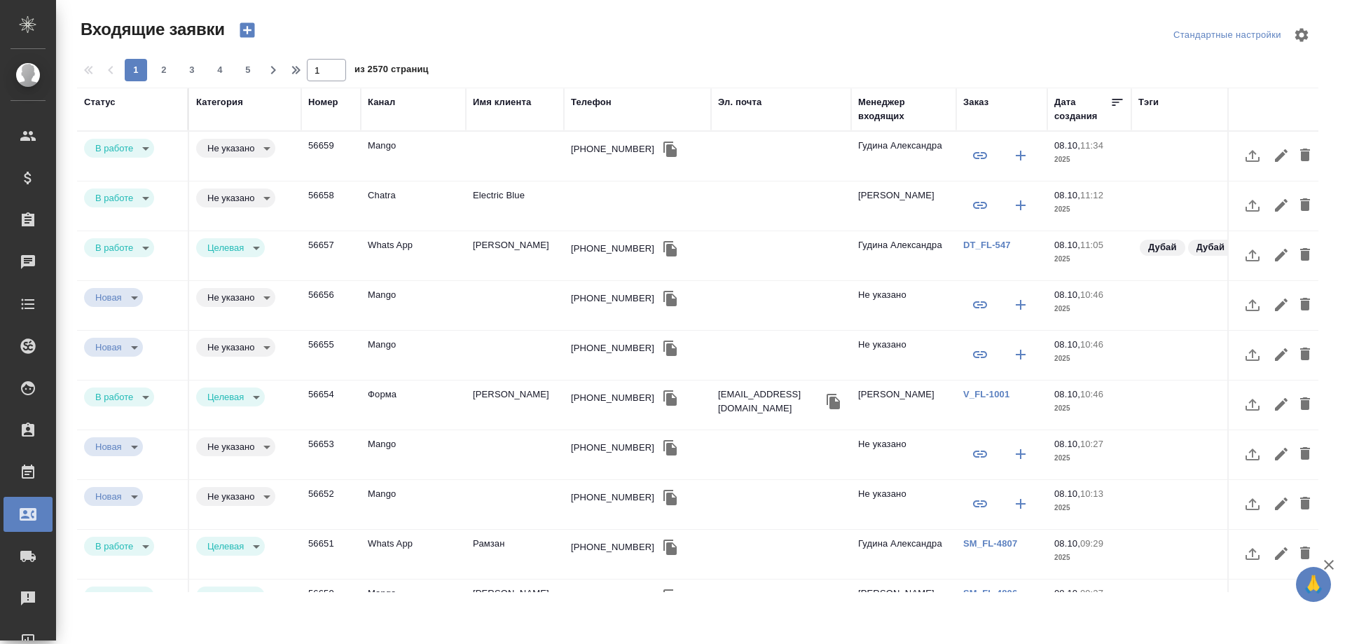
select select "RU"
click at [982, 102] on div "Заказ" at bounding box center [976, 102] width 25 height 14
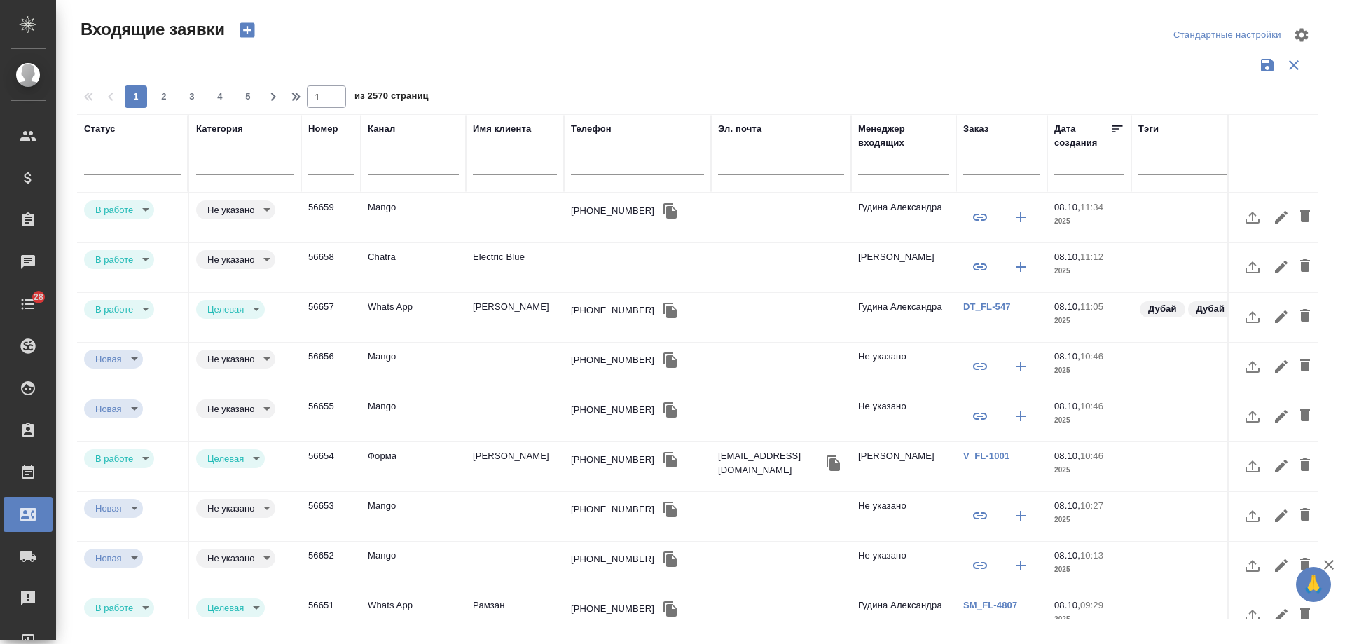
click at [997, 160] on input "text" at bounding box center [1002, 166] width 77 height 18
paste input "V_FL-971"
type input "V_FL-971"
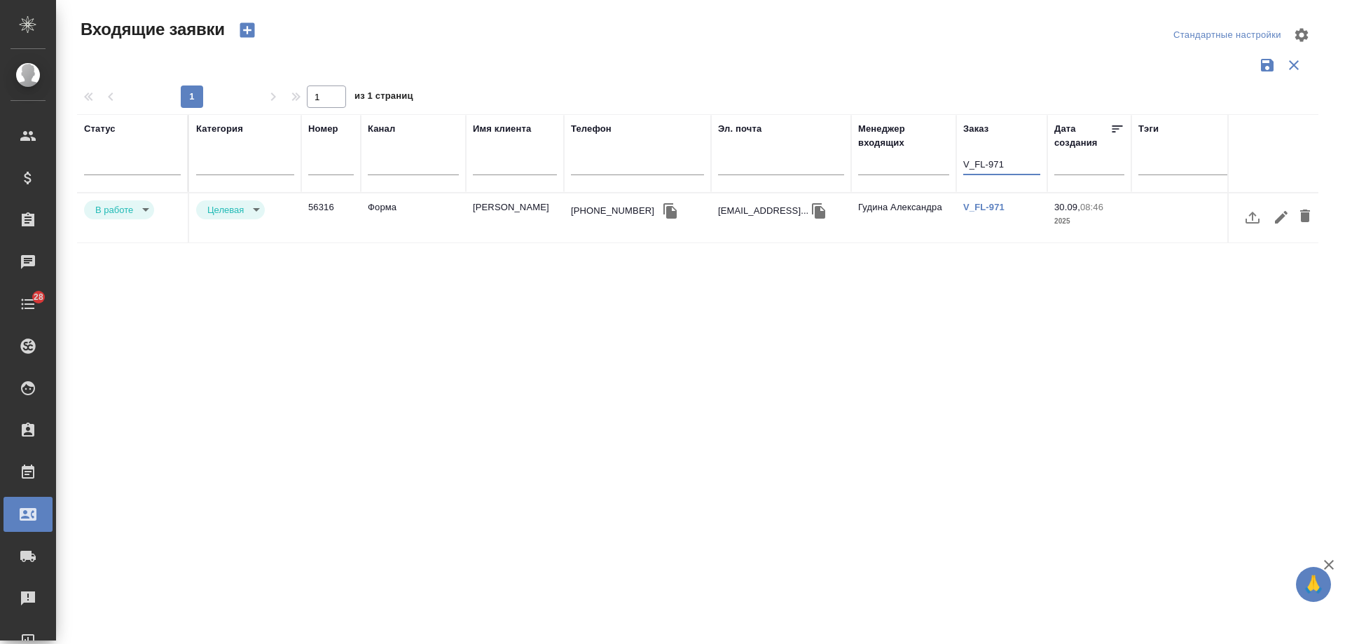
click at [126, 204] on body "🙏 .cls-1 fill:#fff; AWATERA [PERSON_NAME] Спецификации Заказы 0 Чаты 28 Todo Пр…" at bounding box center [672, 322] width 1345 height 644
click at [121, 218] on li "Отказ" at bounding box center [119, 210] width 70 height 24
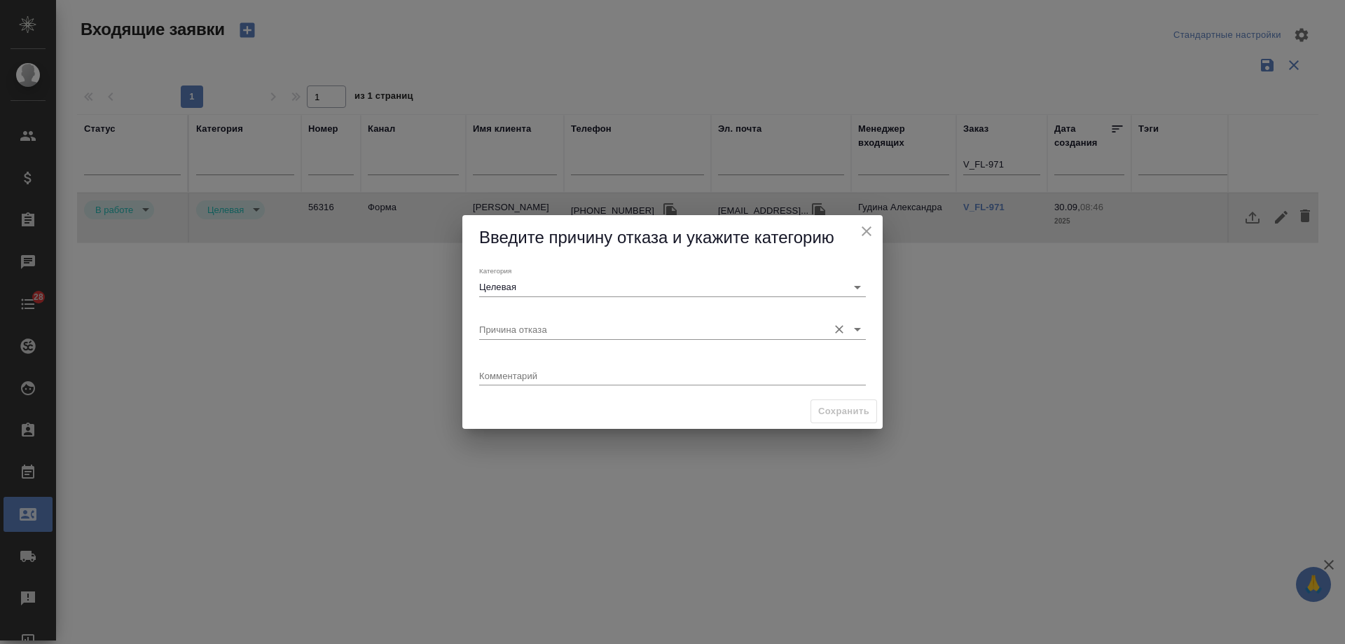
click at [551, 325] on input "Причина отказа" at bounding box center [650, 329] width 342 height 19
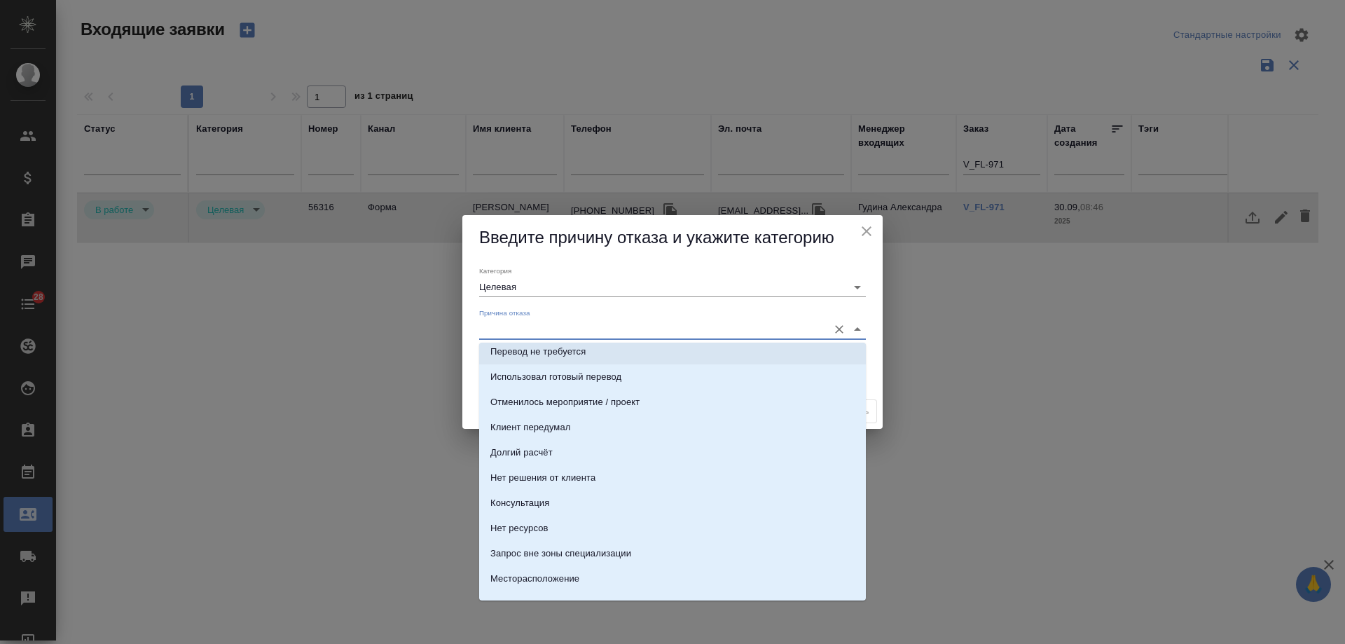
scroll to position [140, 0]
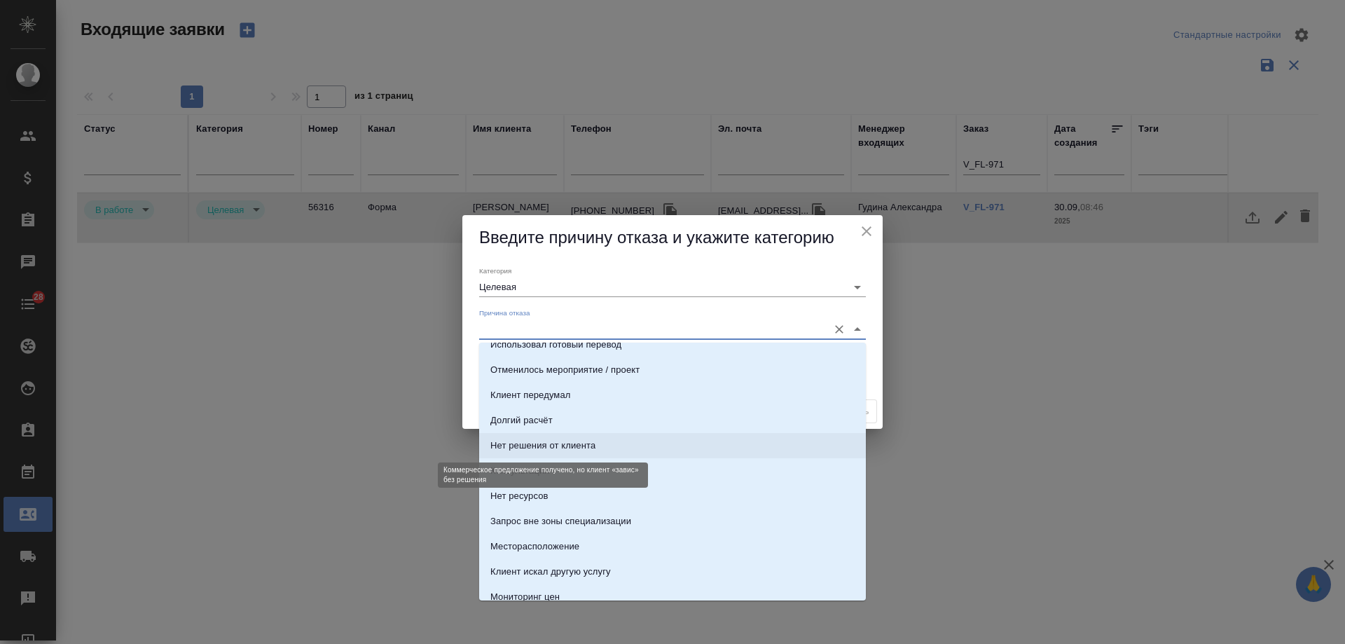
click at [575, 451] on div "Нет решения от клиента" at bounding box center [543, 446] width 105 height 14
type input "Нет решения от клиента"
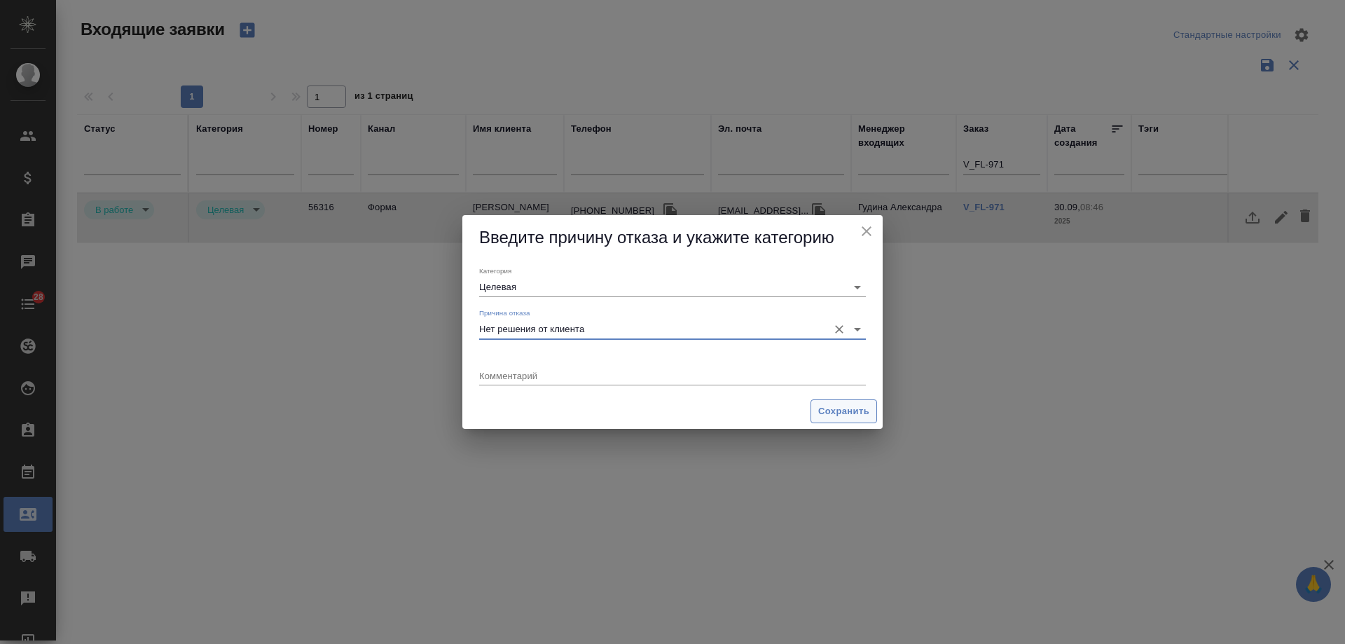
click at [851, 410] on span "Сохранить" at bounding box center [844, 412] width 51 height 16
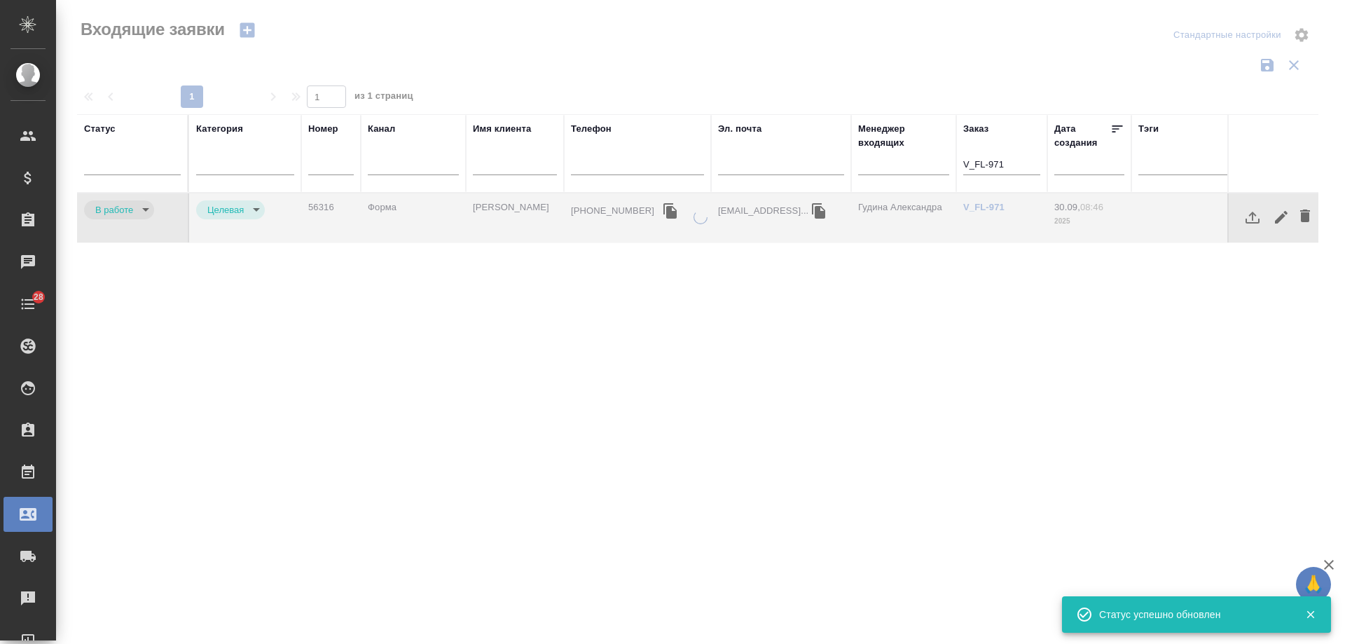
type input "rejection"
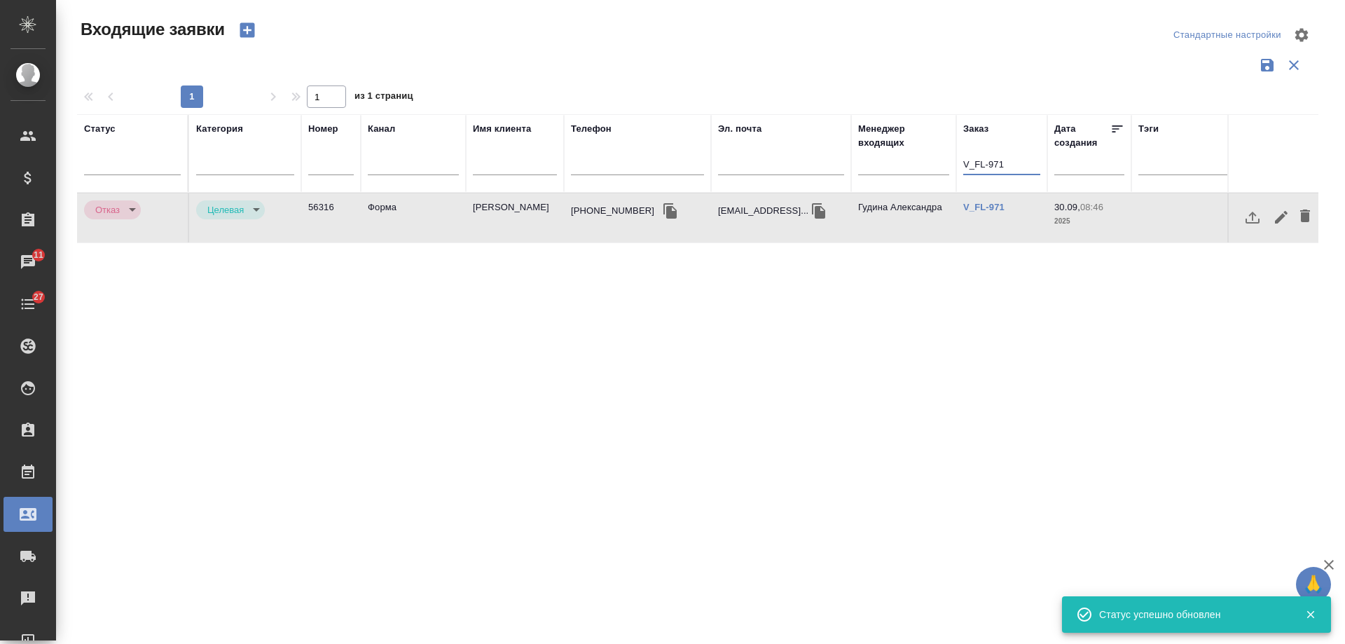
drag, startPoint x: 1017, startPoint y: 163, endPoint x: 712, endPoint y: 162, distance: 304.8
click at [712, 163] on tr "Статус Категория Номер Канал Имя клиента Телефон Эл. почта Менеджер входящих За…" at bounding box center [891, 153] width 1629 height 78
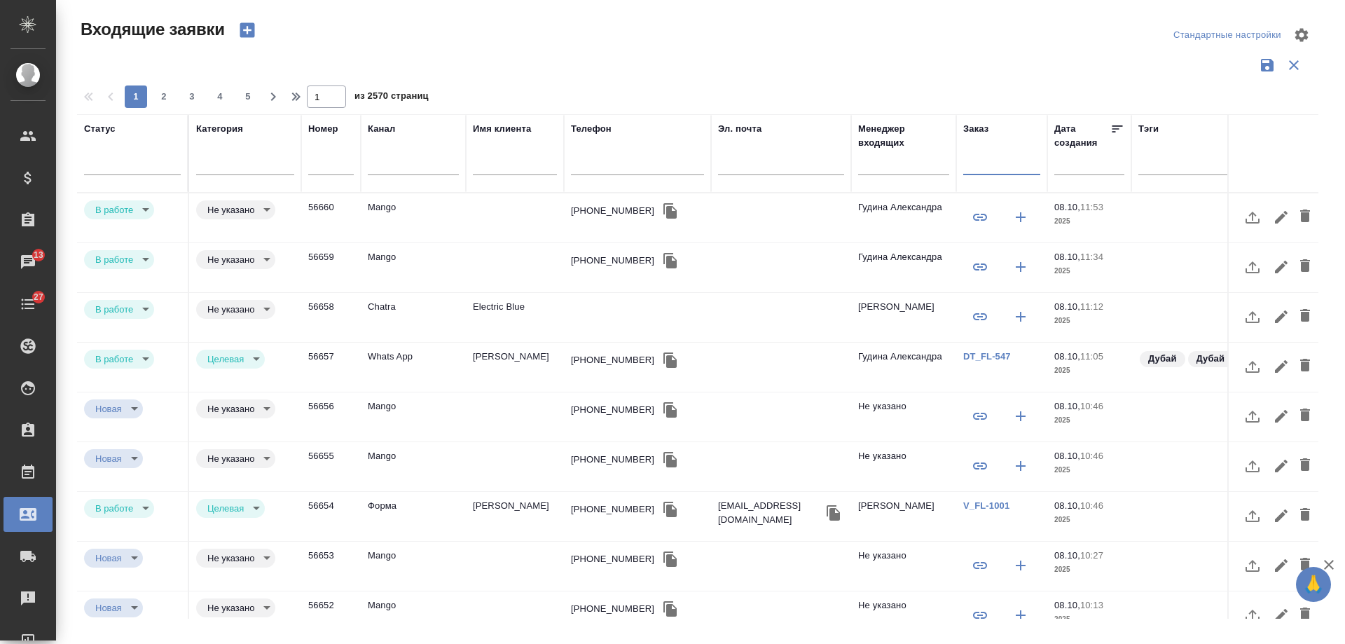
click at [601, 212] on div "+79099534222" at bounding box center [612, 211] width 83 height 14
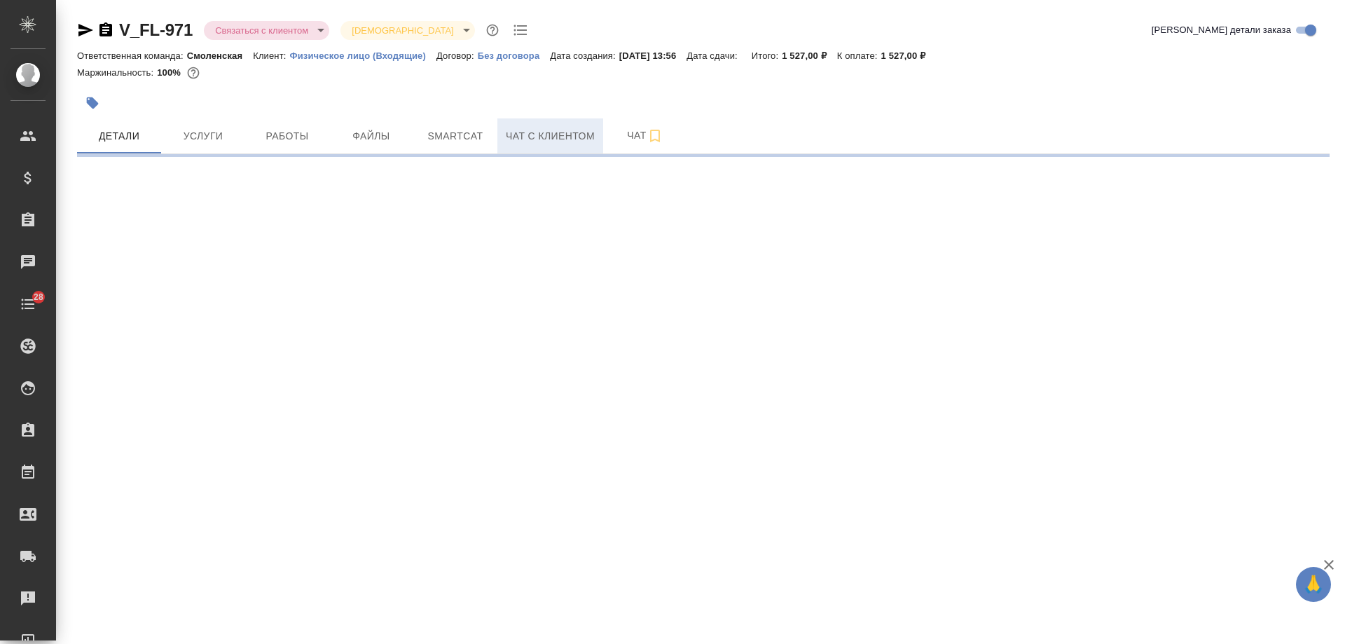
select select "RU"
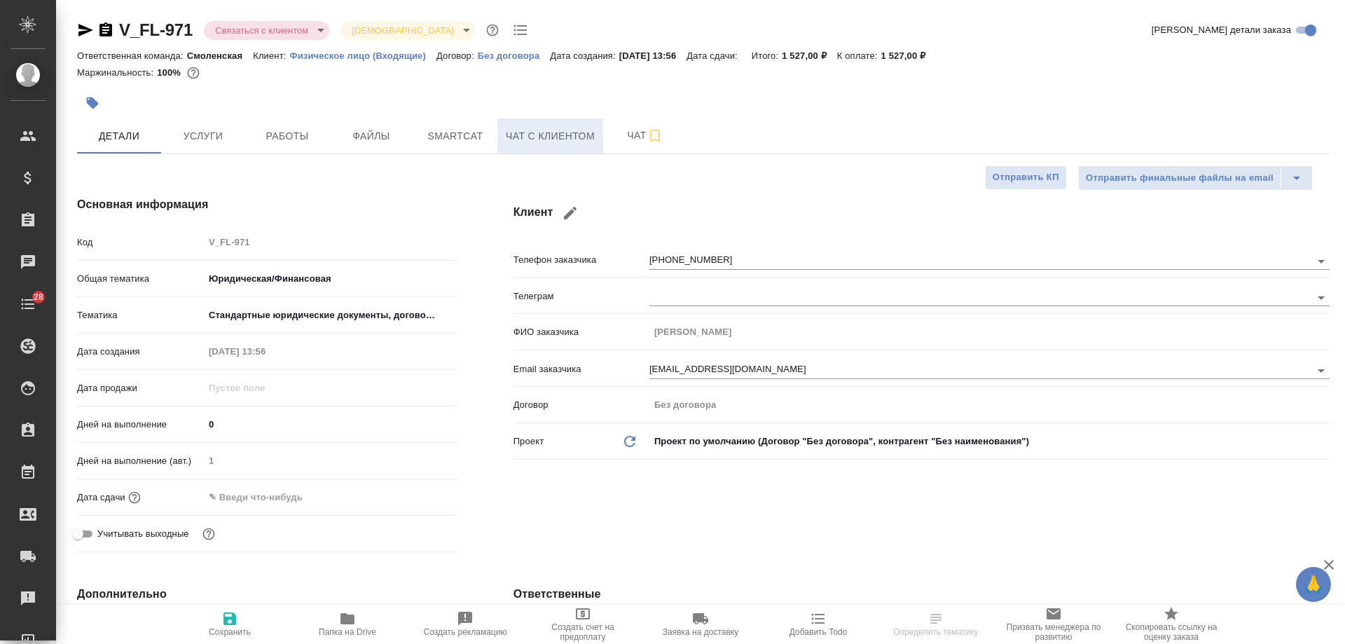
type textarea "x"
click at [552, 143] on span "Чат с клиентом" at bounding box center [550, 137] width 89 height 18
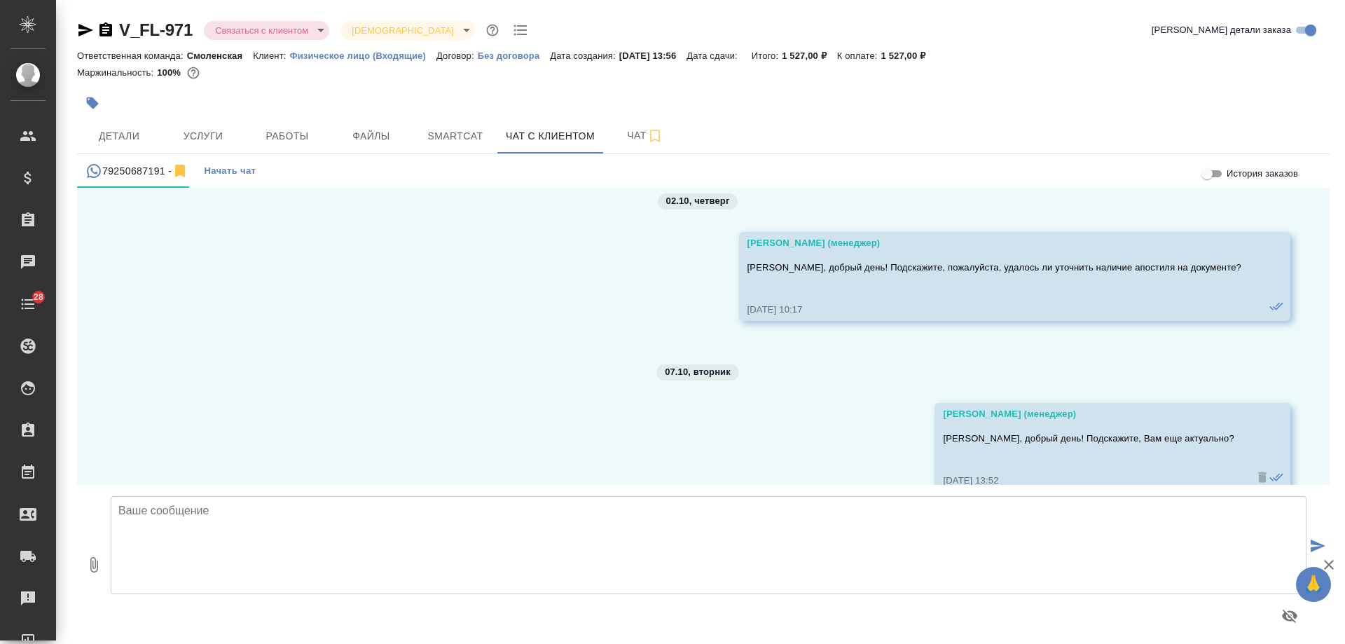
scroll to position [1805, 0]
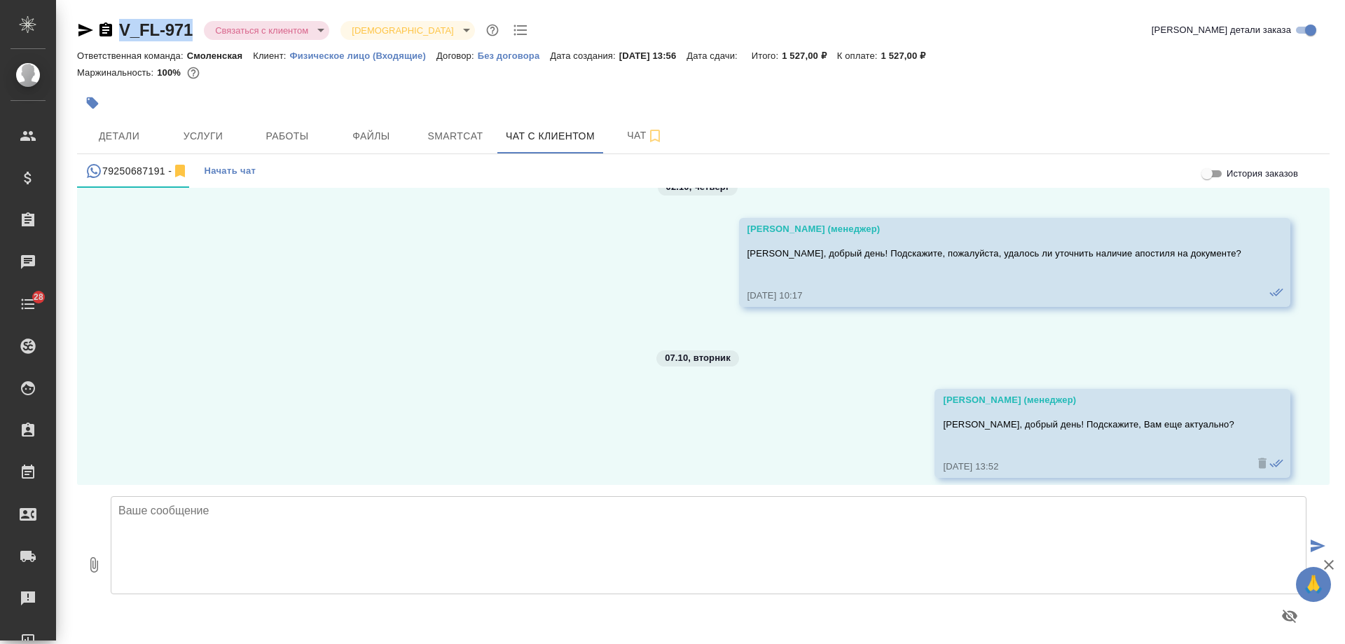
drag, startPoint x: 195, startPoint y: 34, endPoint x: 107, endPoint y: 37, distance: 88.3
click at [107, 37] on div "V_FL-971 Связаться с клиентом contactTheClient Святая троица holyTrinity" at bounding box center [304, 30] width 454 height 22
copy link "V_FL-971"
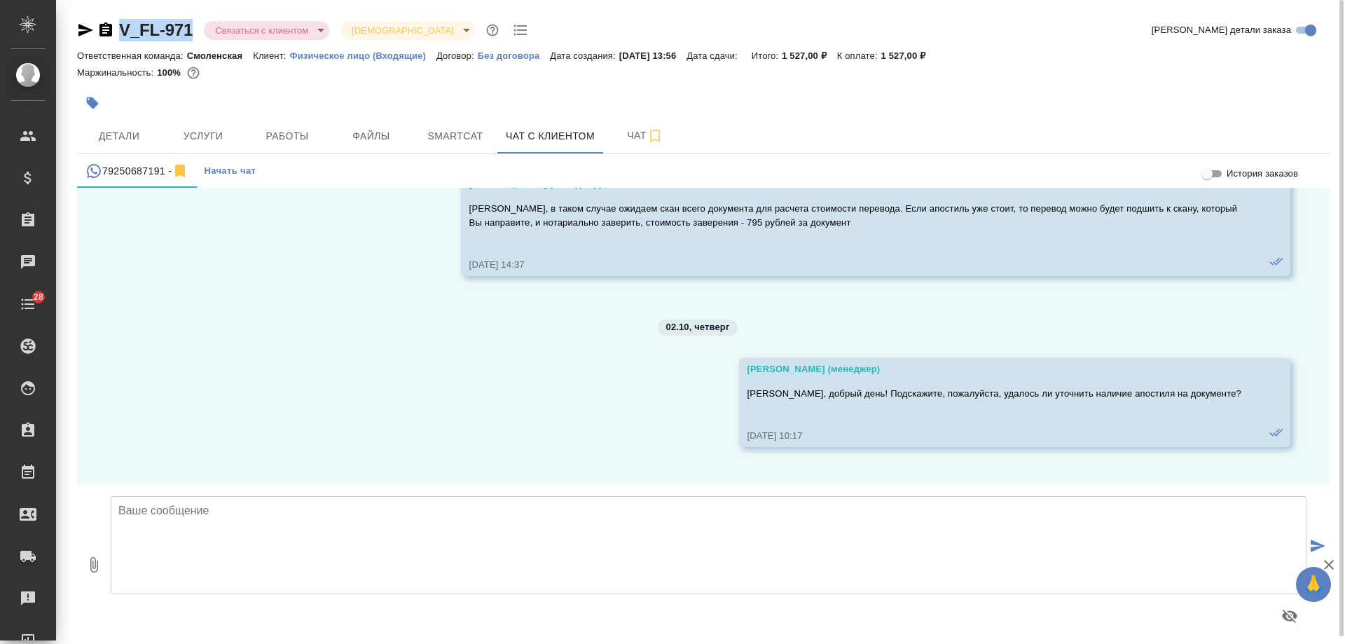
scroll to position [1315, 0]
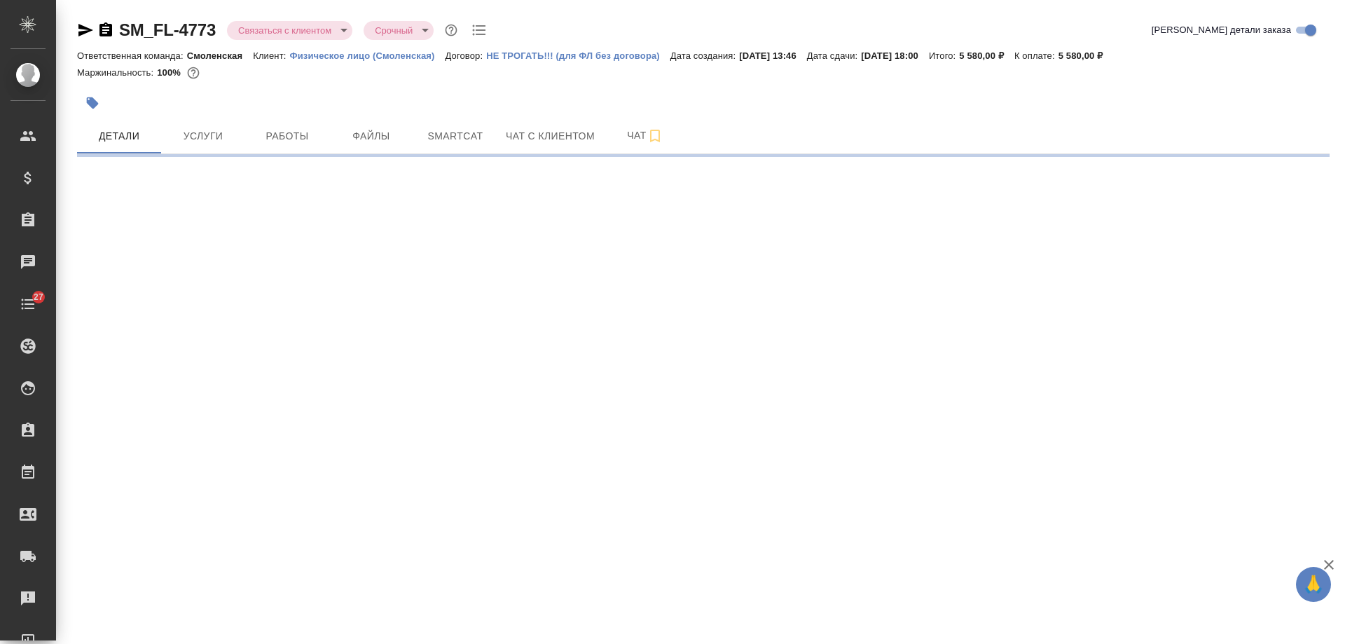
select select "RU"
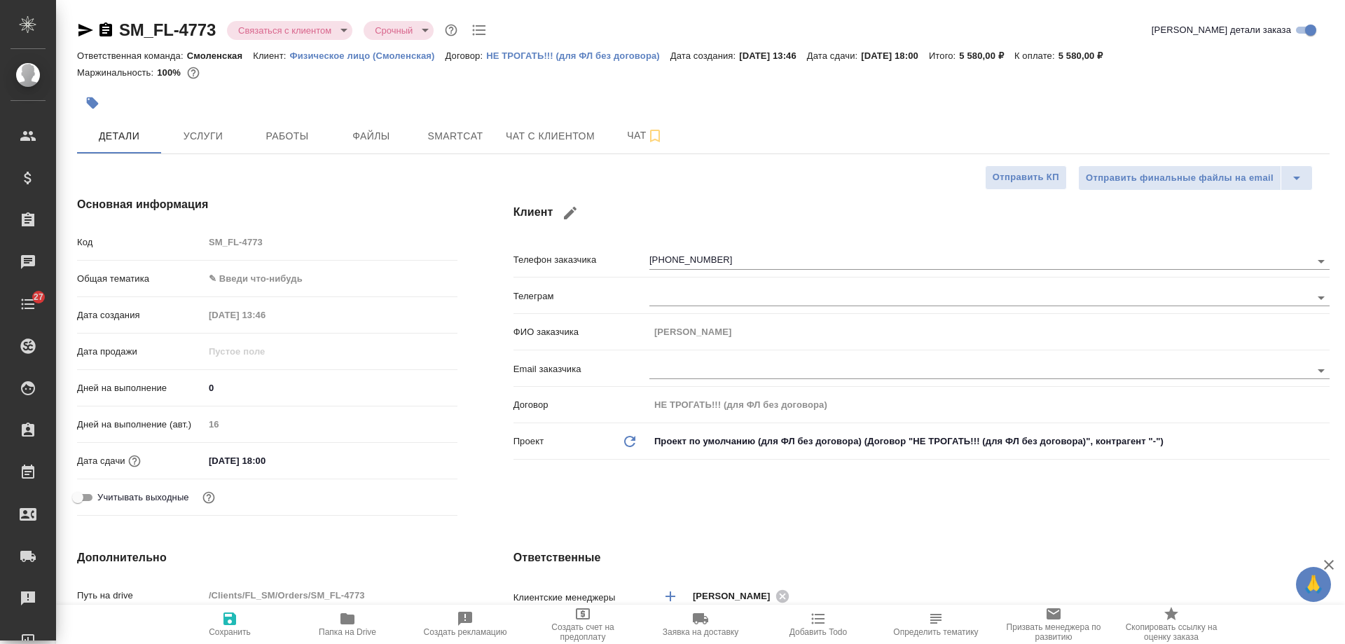
type textarea "x"
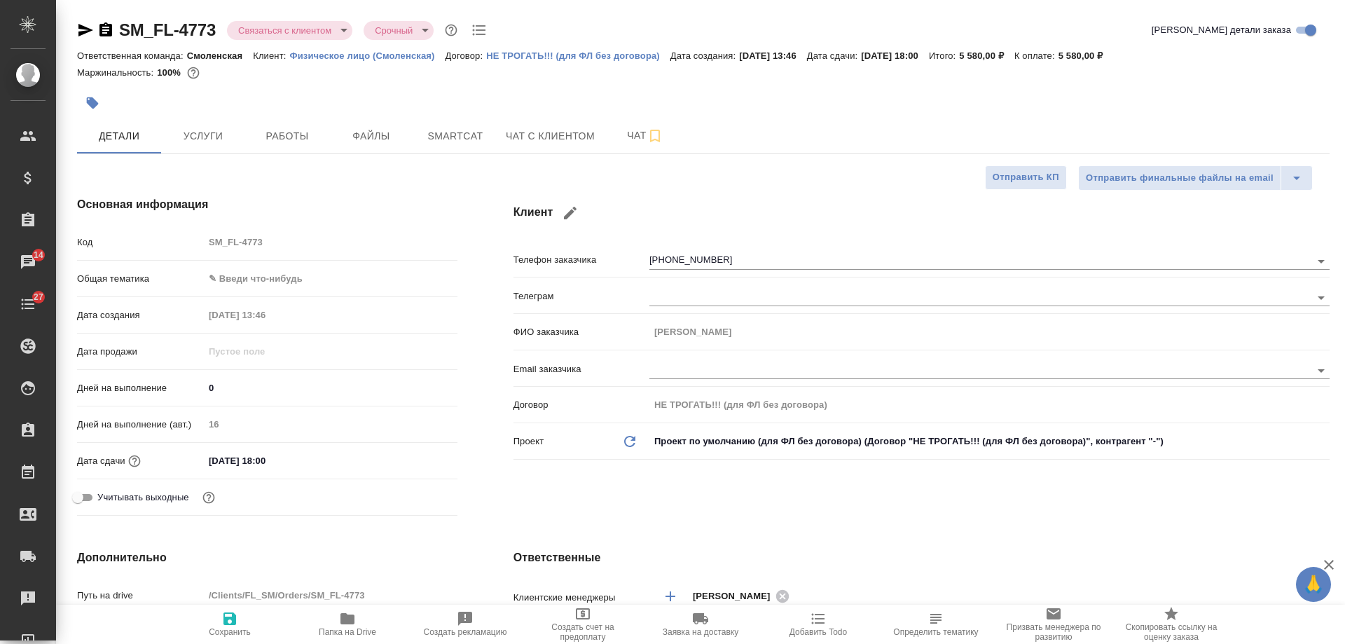
type textarea "x"
click at [540, 128] on span "Чат с клиентом" at bounding box center [550, 137] width 89 height 18
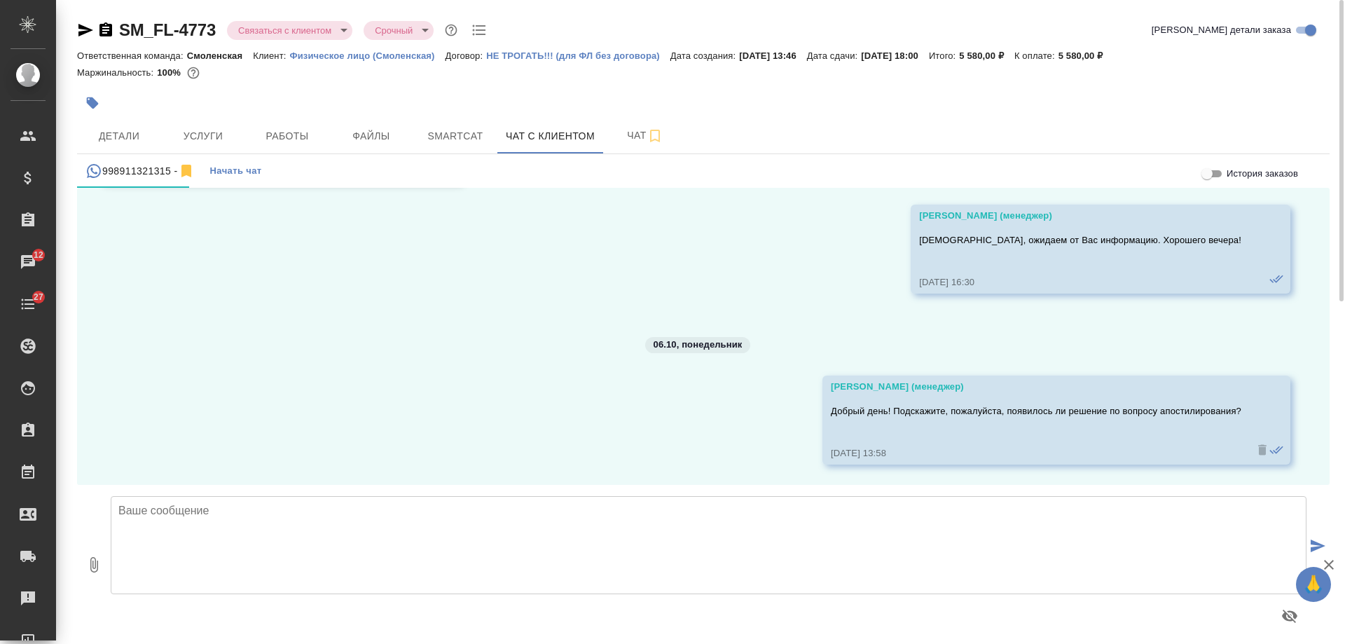
scroll to position [1543, 0]
click at [106, 25] on icon "button" at bounding box center [106, 29] width 13 height 14
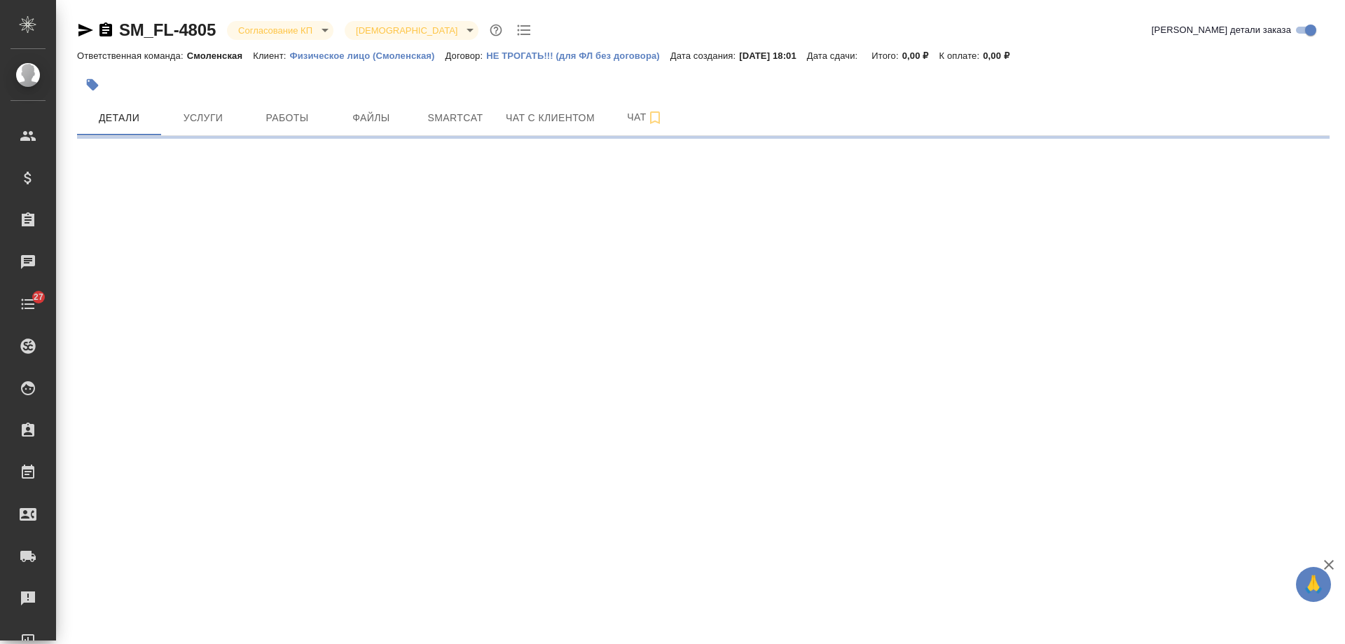
select select "RU"
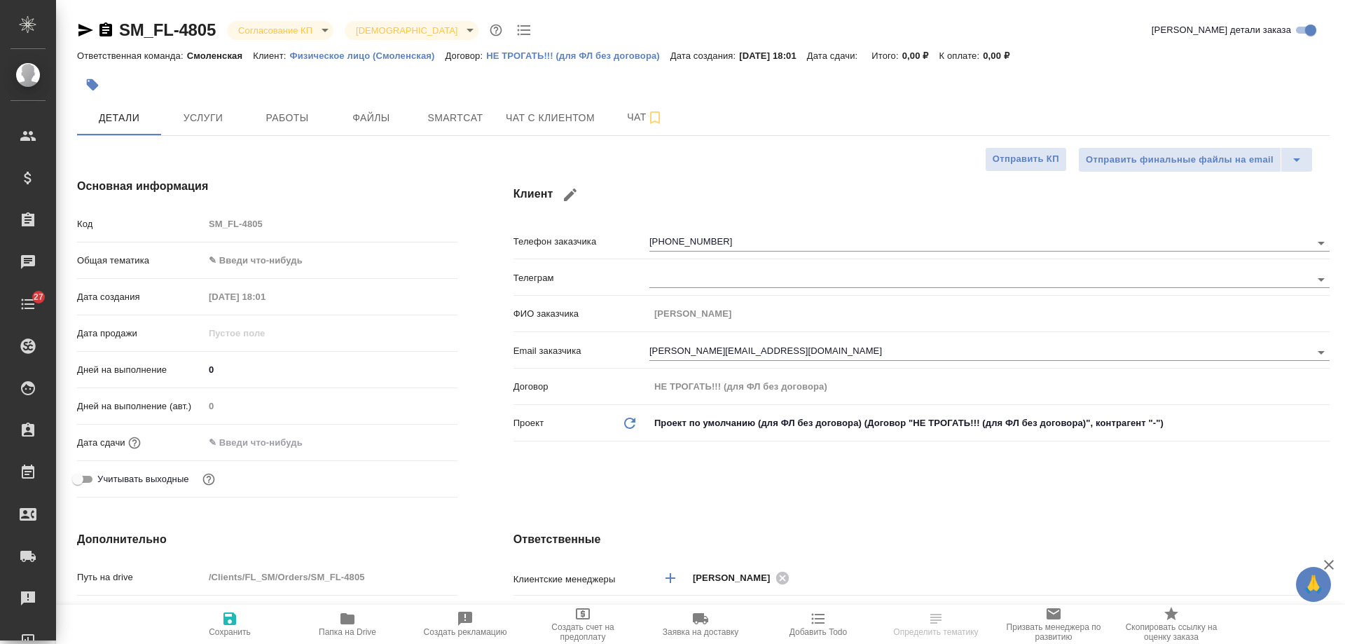
type textarea "x"
click at [552, 120] on span "Чат с клиентом" at bounding box center [550, 118] width 89 height 18
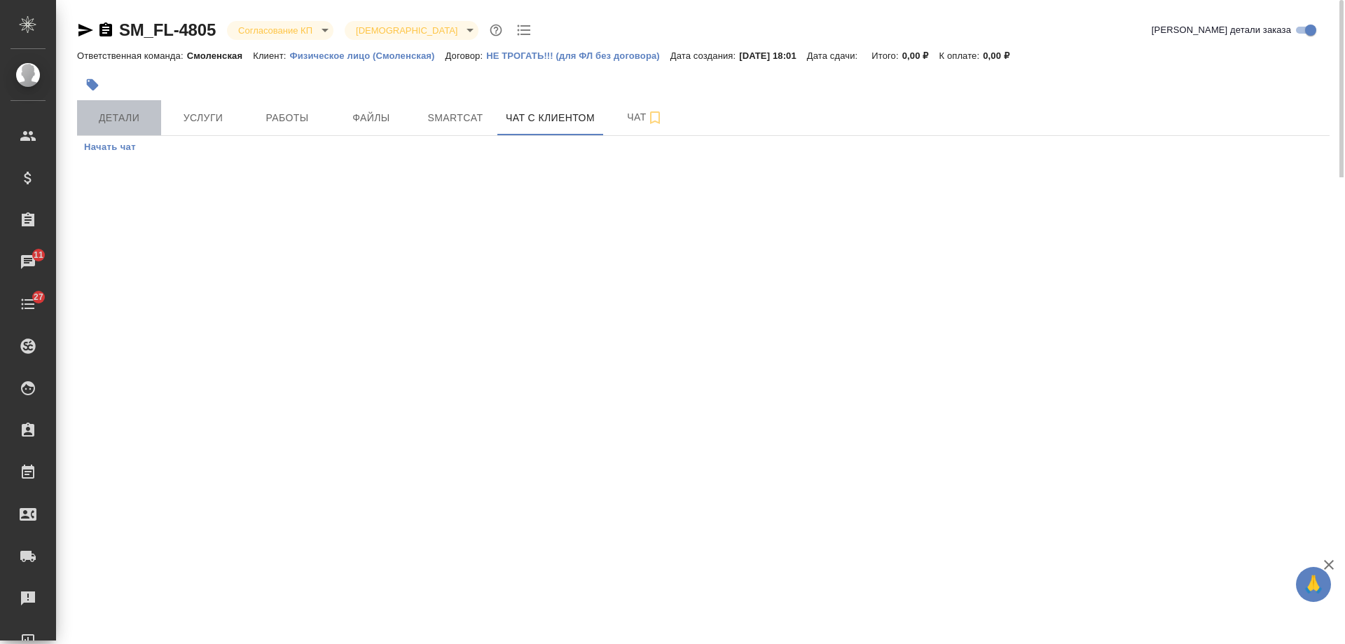
click at [119, 105] on button "Детали" at bounding box center [119, 117] width 84 height 35
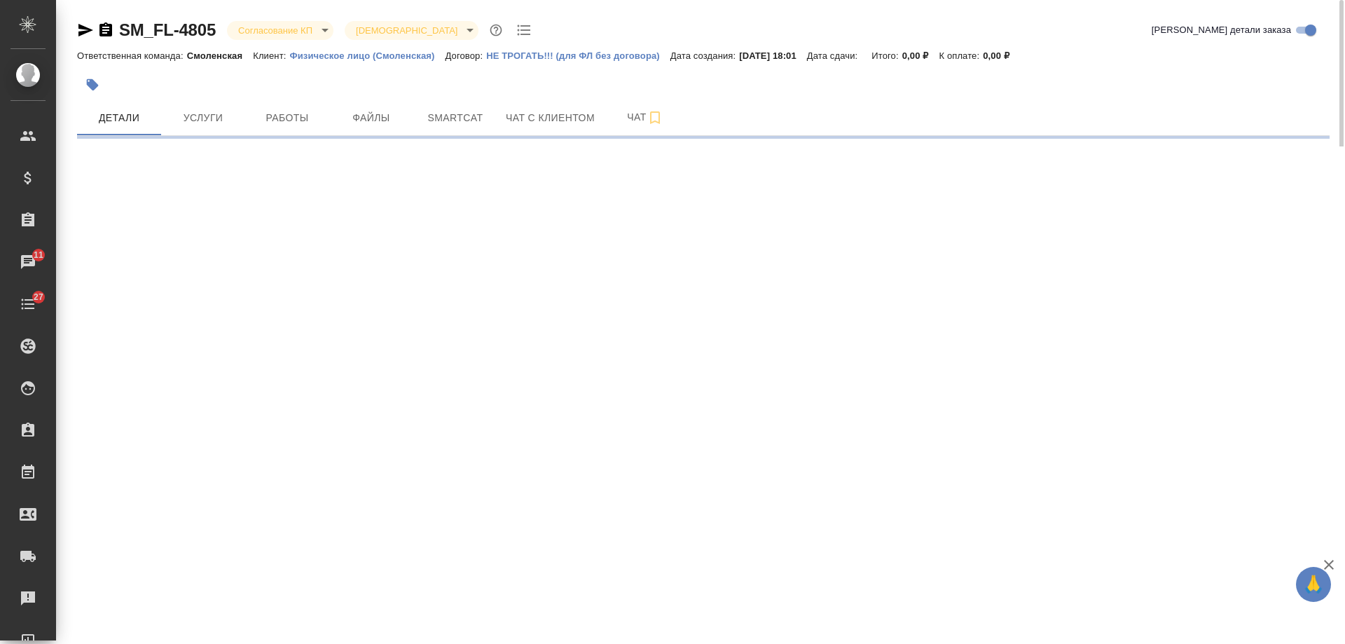
click at [102, 28] on icon "button" at bounding box center [106, 29] width 13 height 14
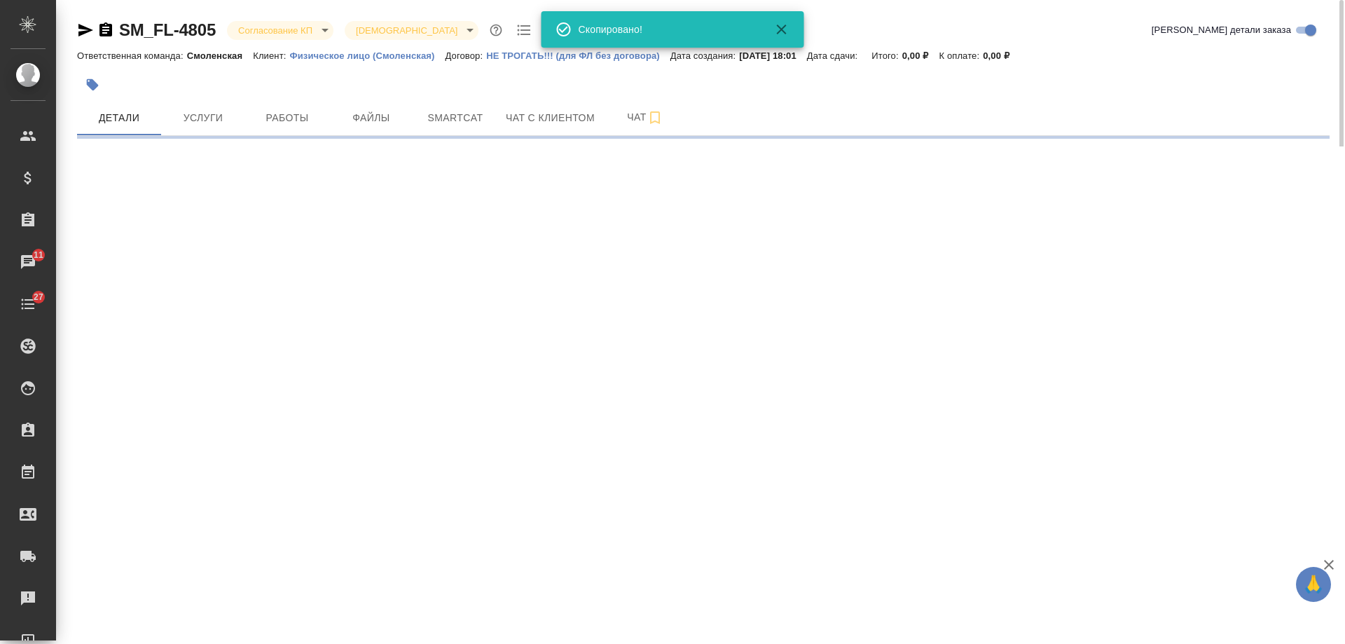
select select "RU"
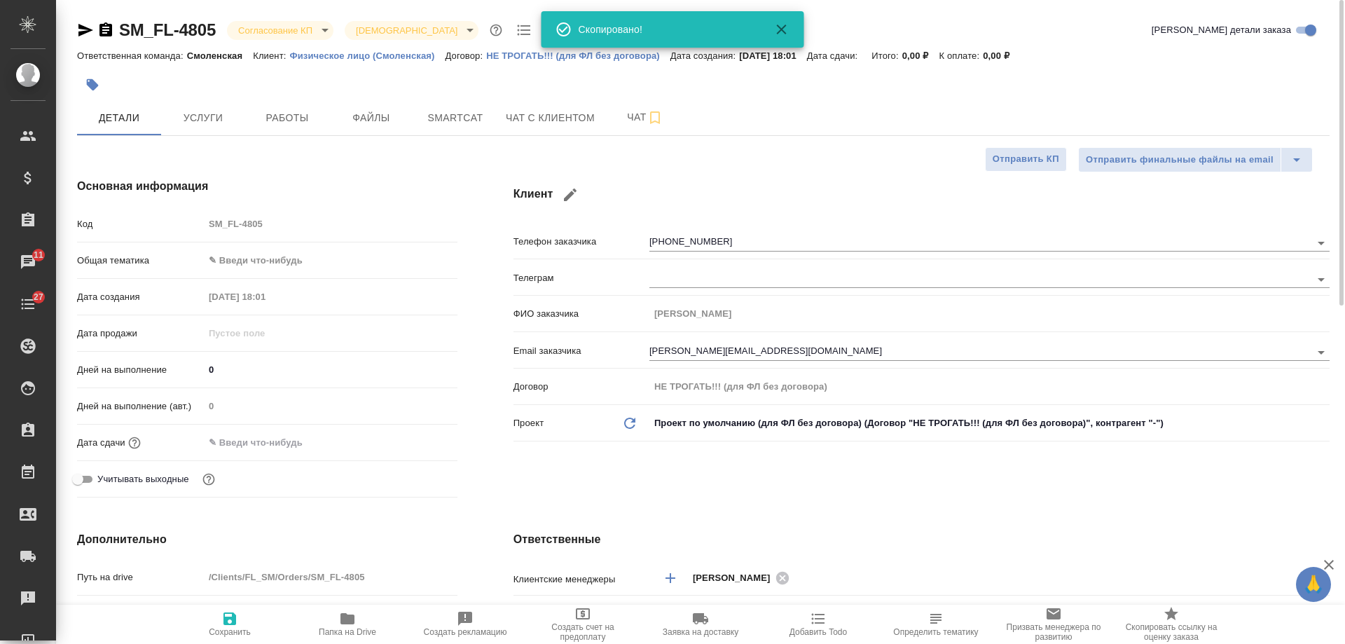
type textarea "x"
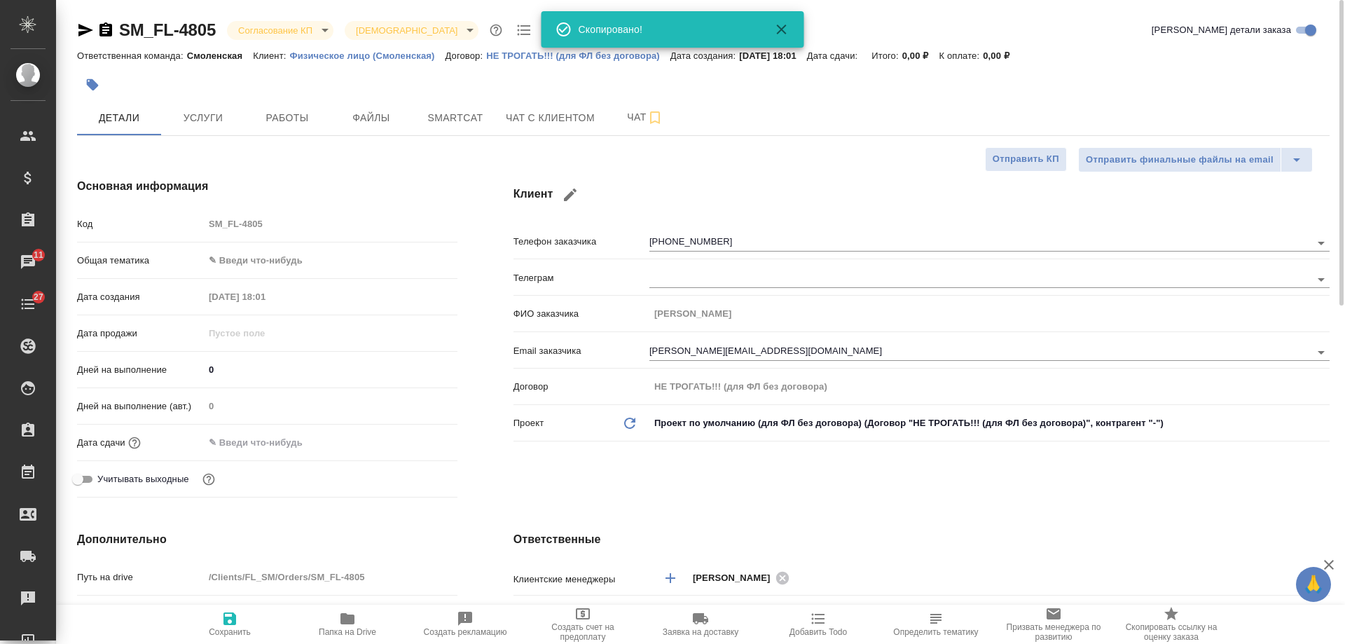
type textarea "x"
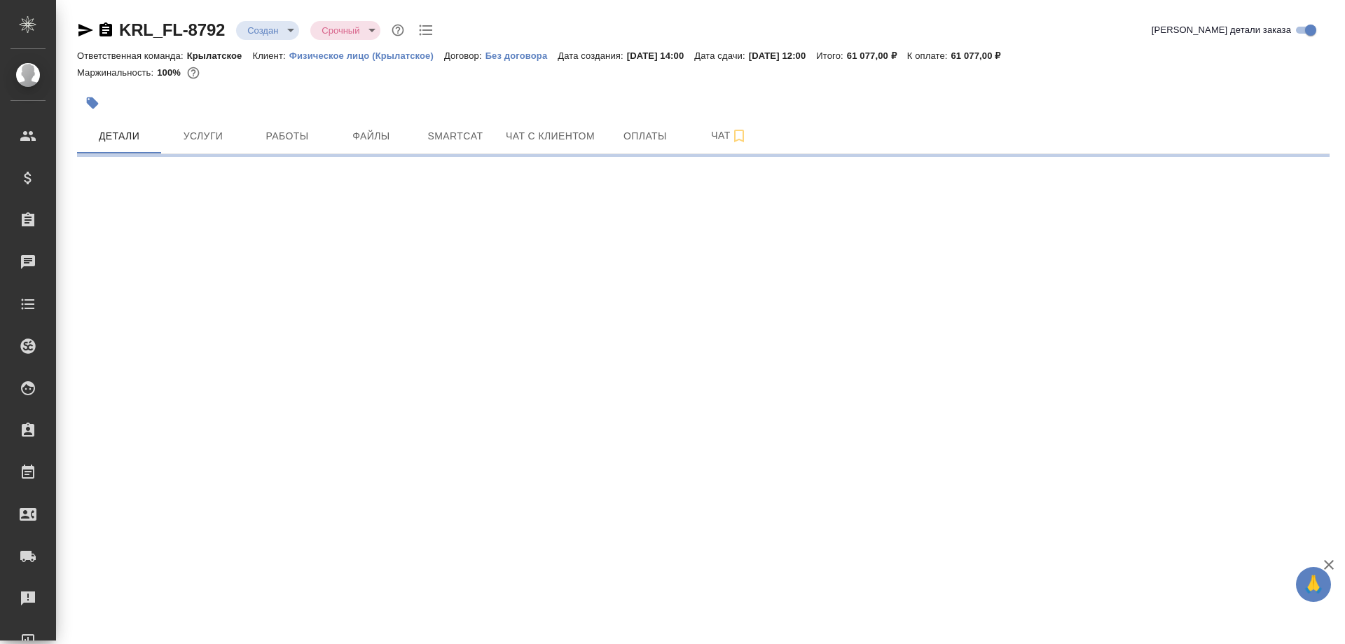
select select "RU"
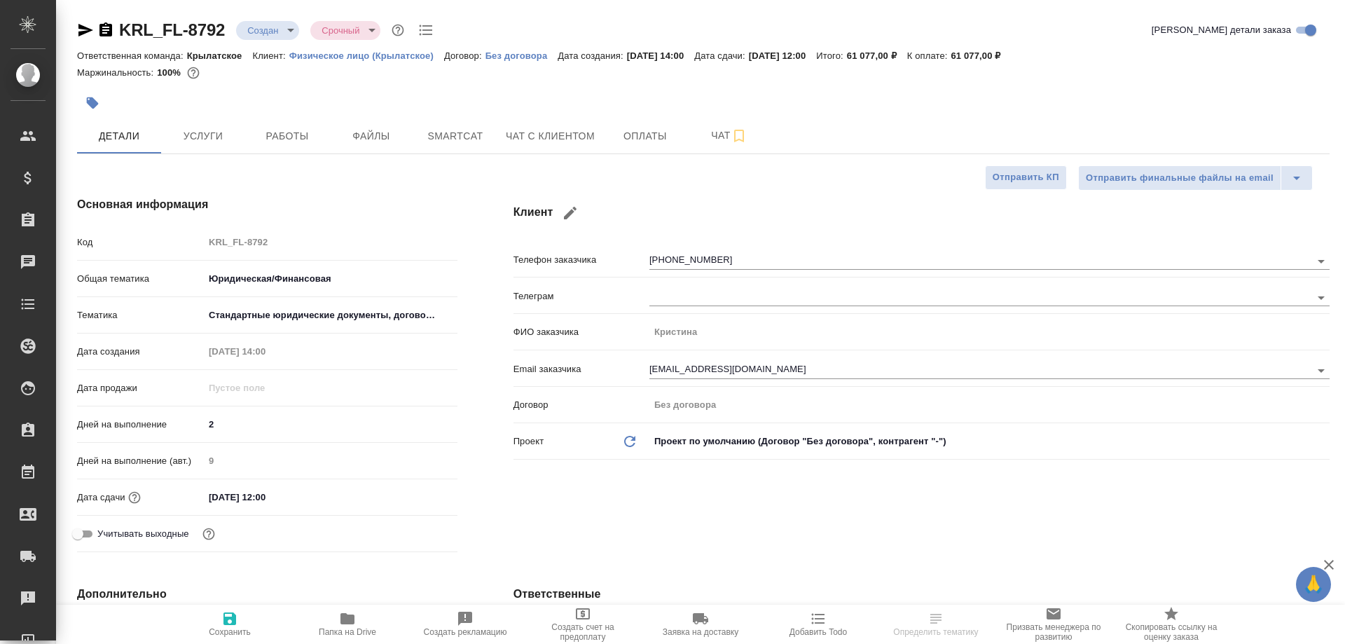
type textarea "x"
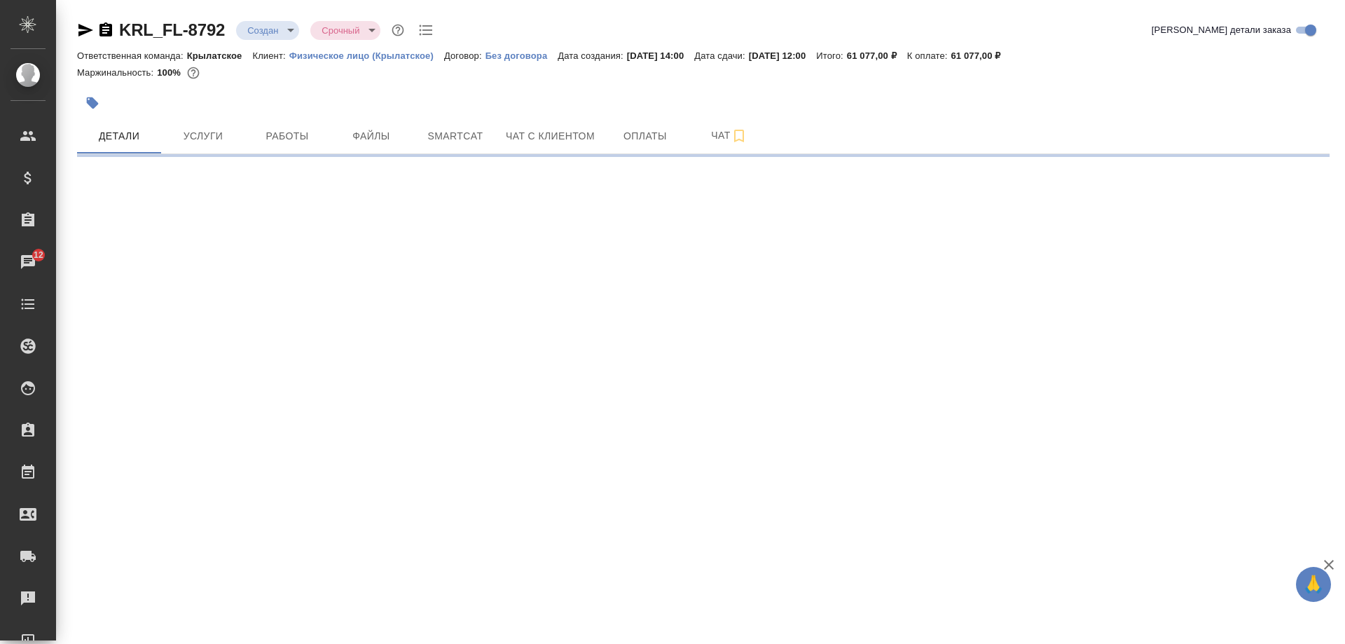
select select "RU"
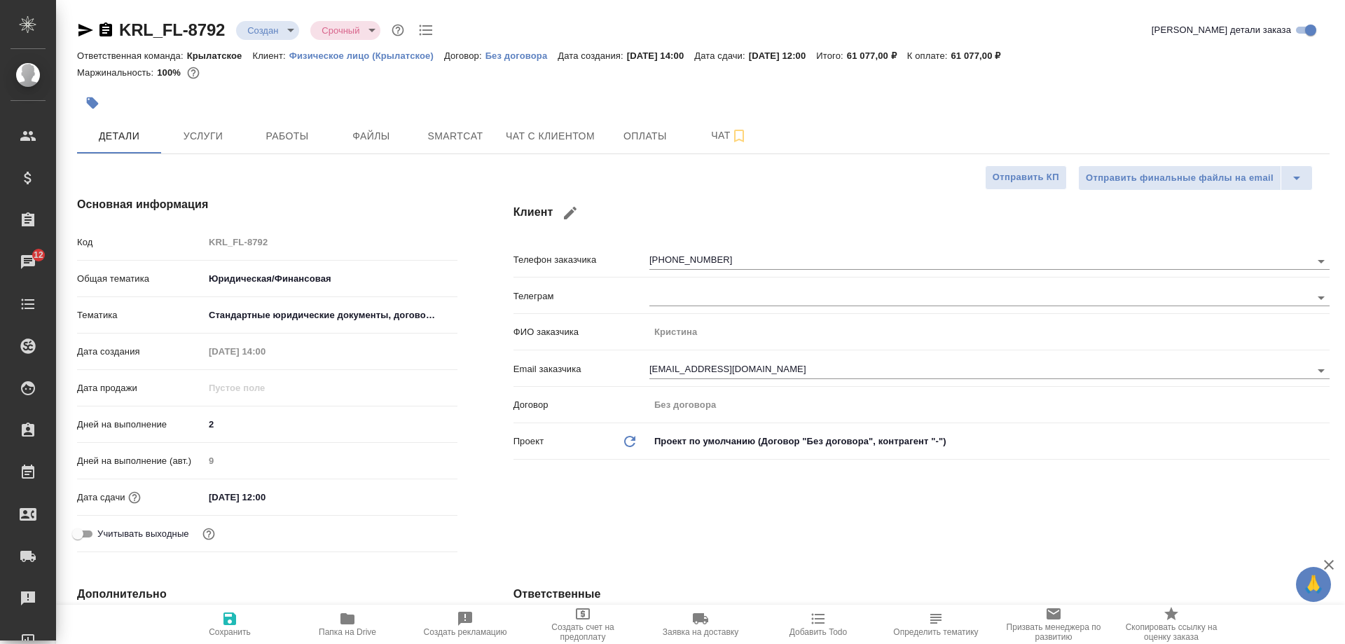
type textarea "x"
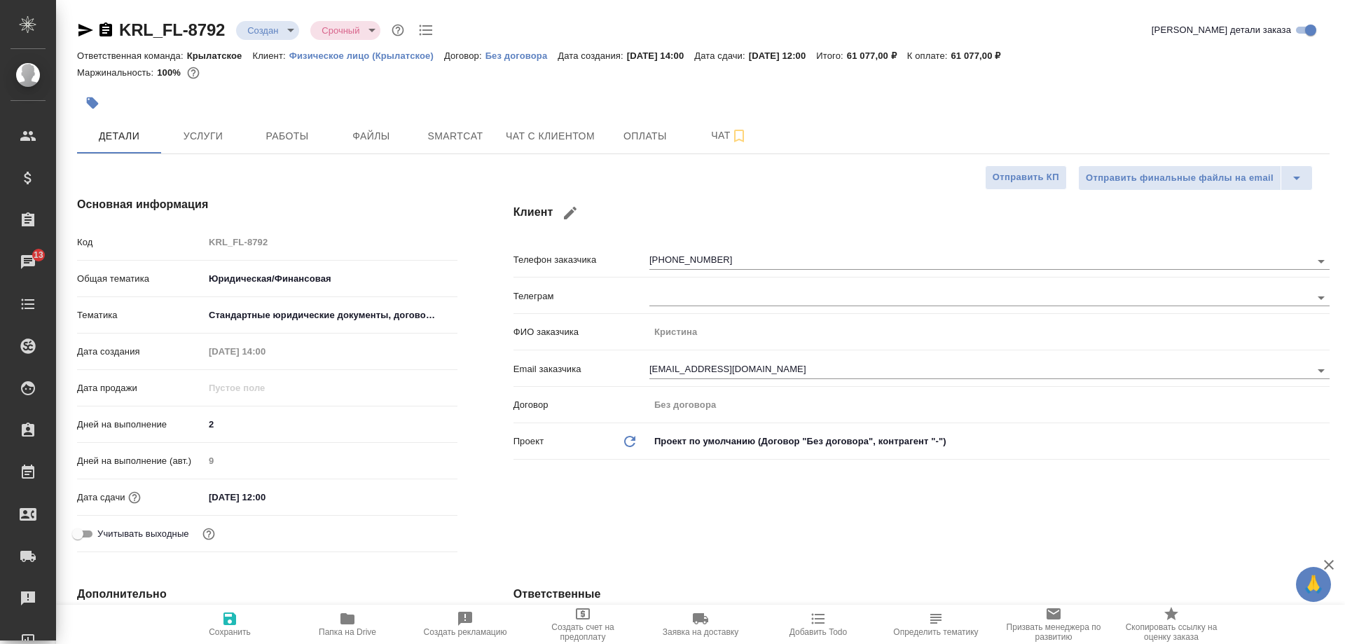
type textarea "x"
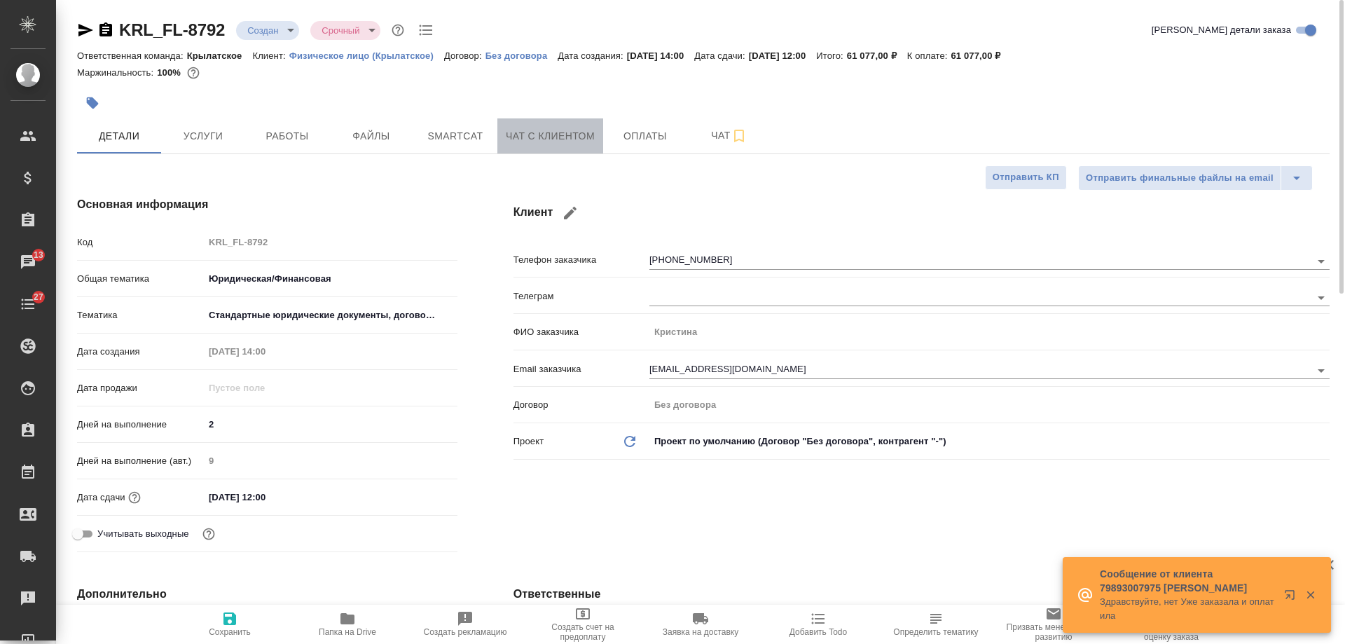
click at [570, 137] on span "Чат с клиентом" at bounding box center [550, 137] width 89 height 18
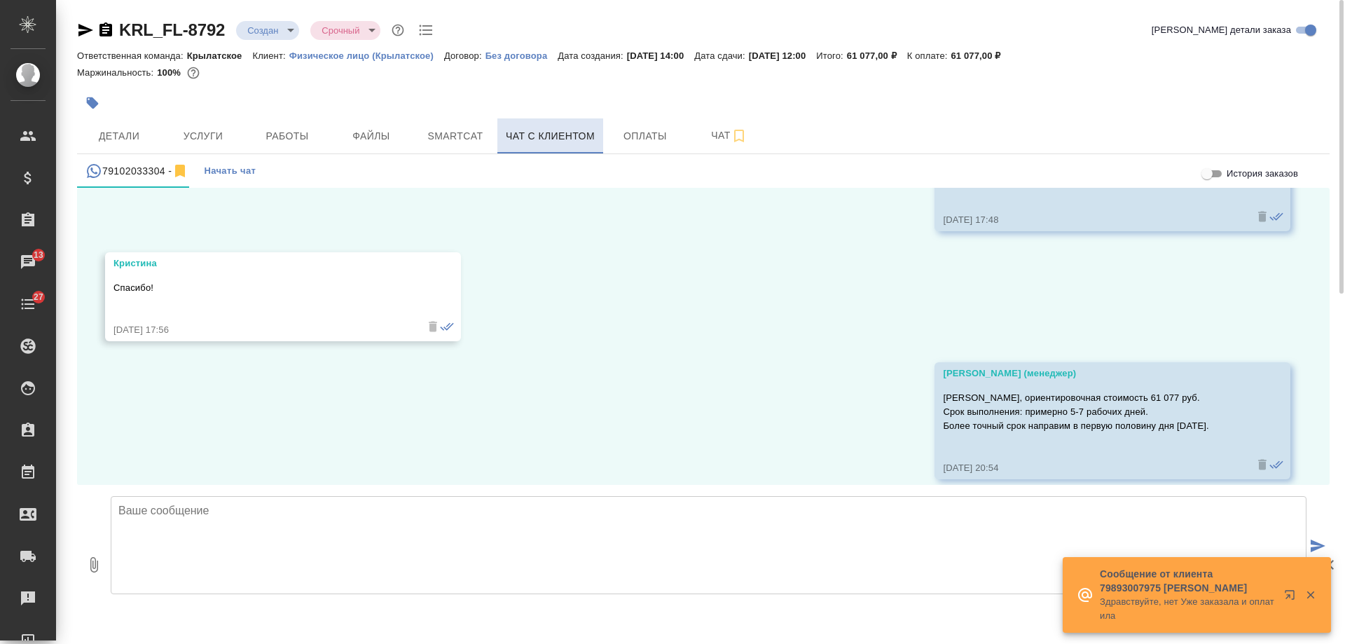
scroll to position [934, 0]
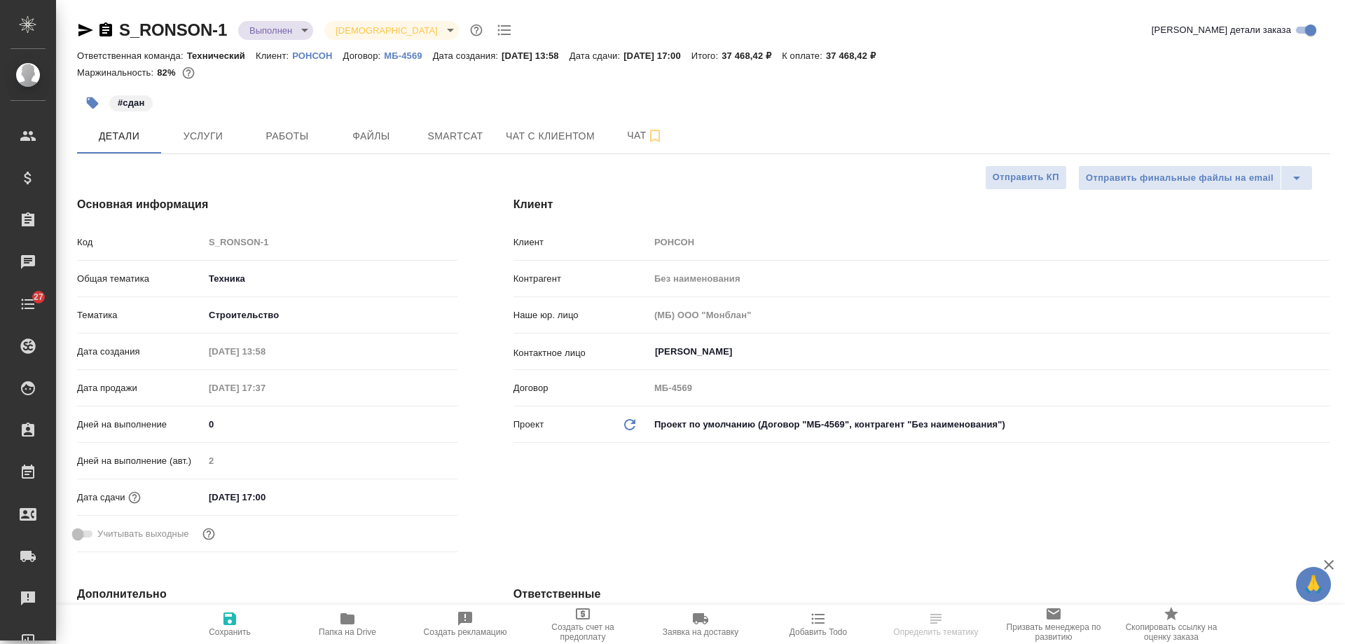
select select "RU"
click at [100, 28] on icon "button" at bounding box center [106, 29] width 13 height 14
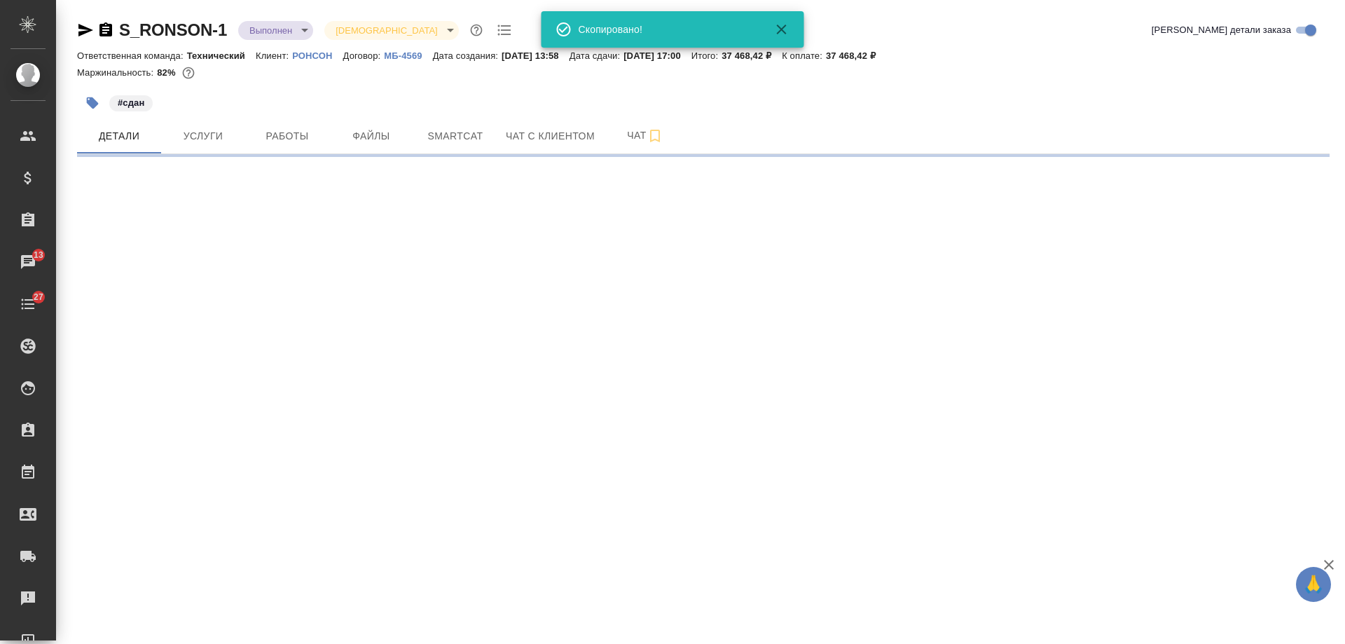
select select "RU"
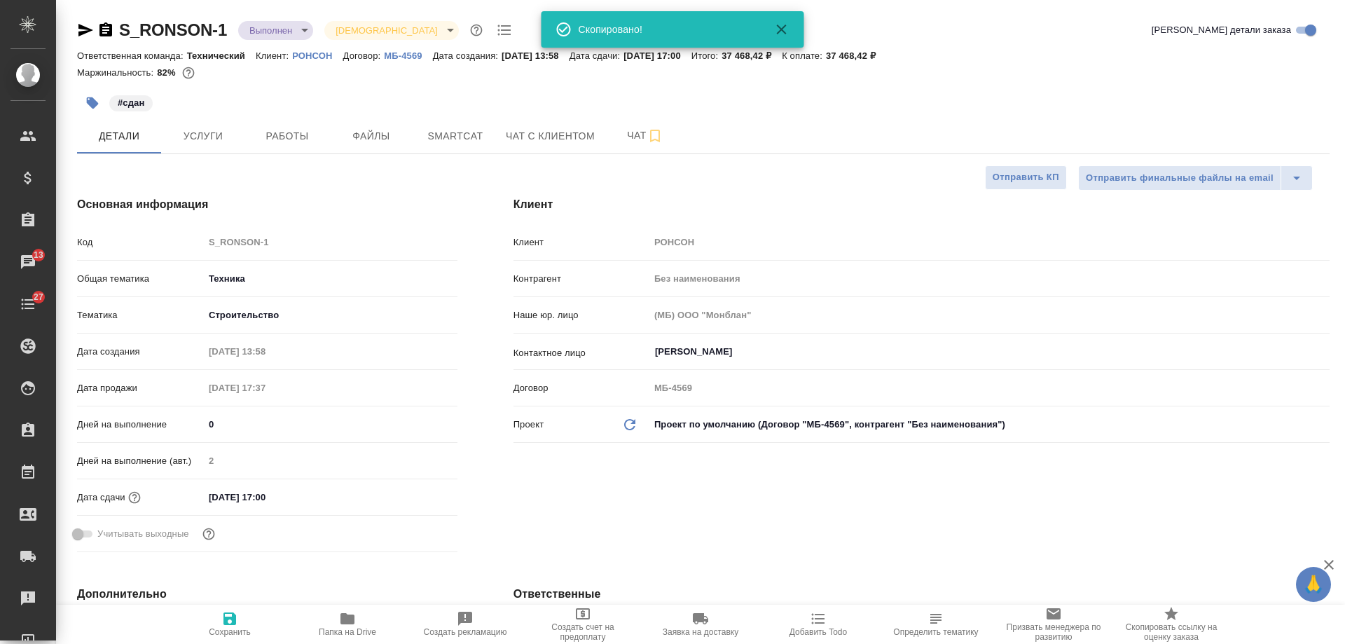
type textarea "x"
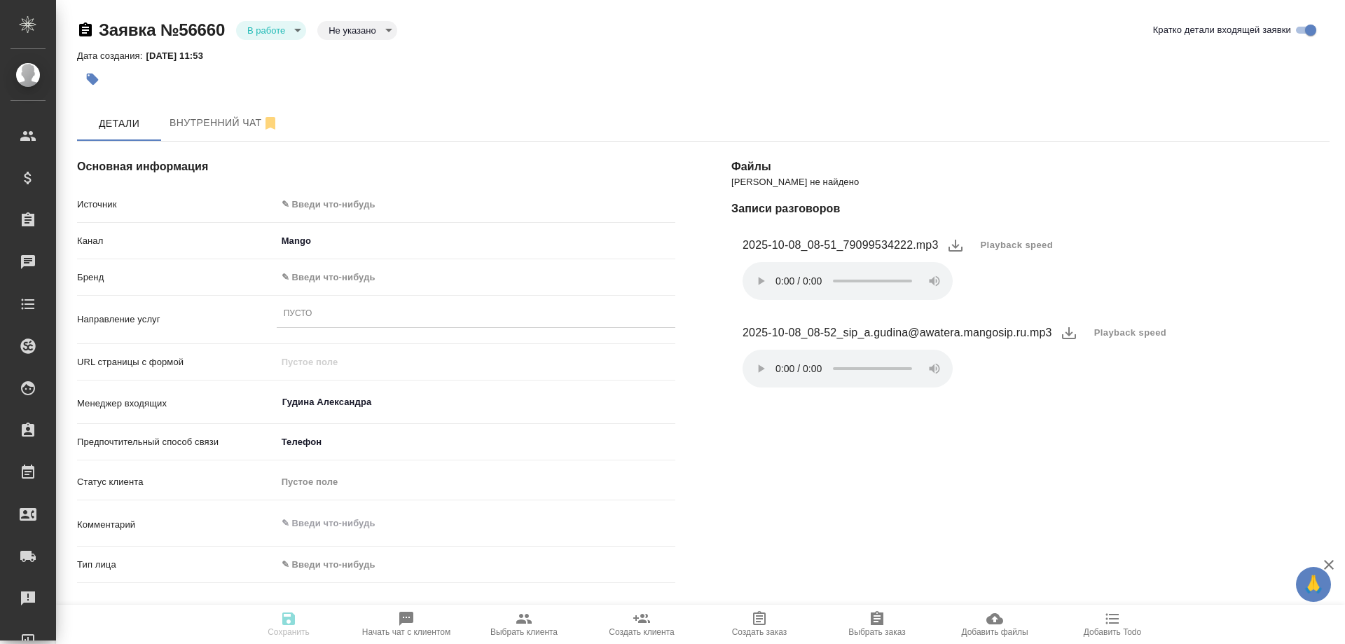
select select "RU"
click at [332, 203] on body "🙏 .cls-1 fill:#fff; AWATERA Gudina Alexandra Клиенты Спецификации Заказы 0 Чаты…" at bounding box center [672, 322] width 1345 height 644
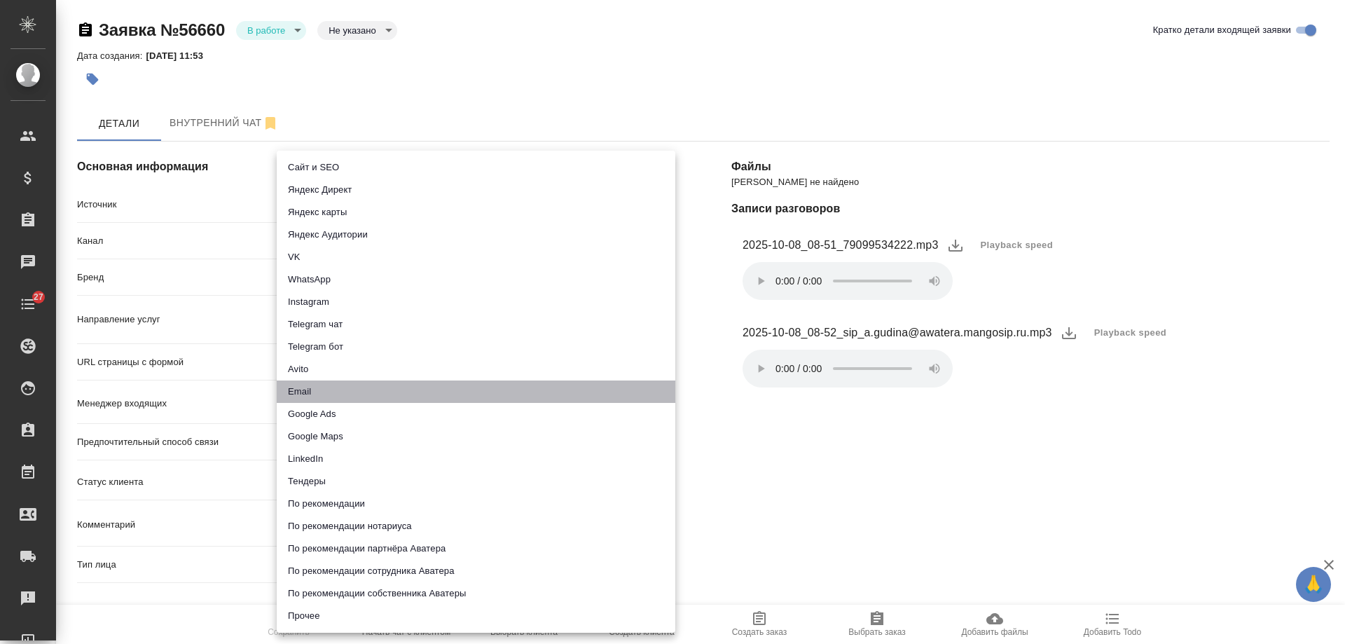
click at [353, 393] on li "Email" at bounding box center [476, 392] width 399 height 22
type input "emailAds"
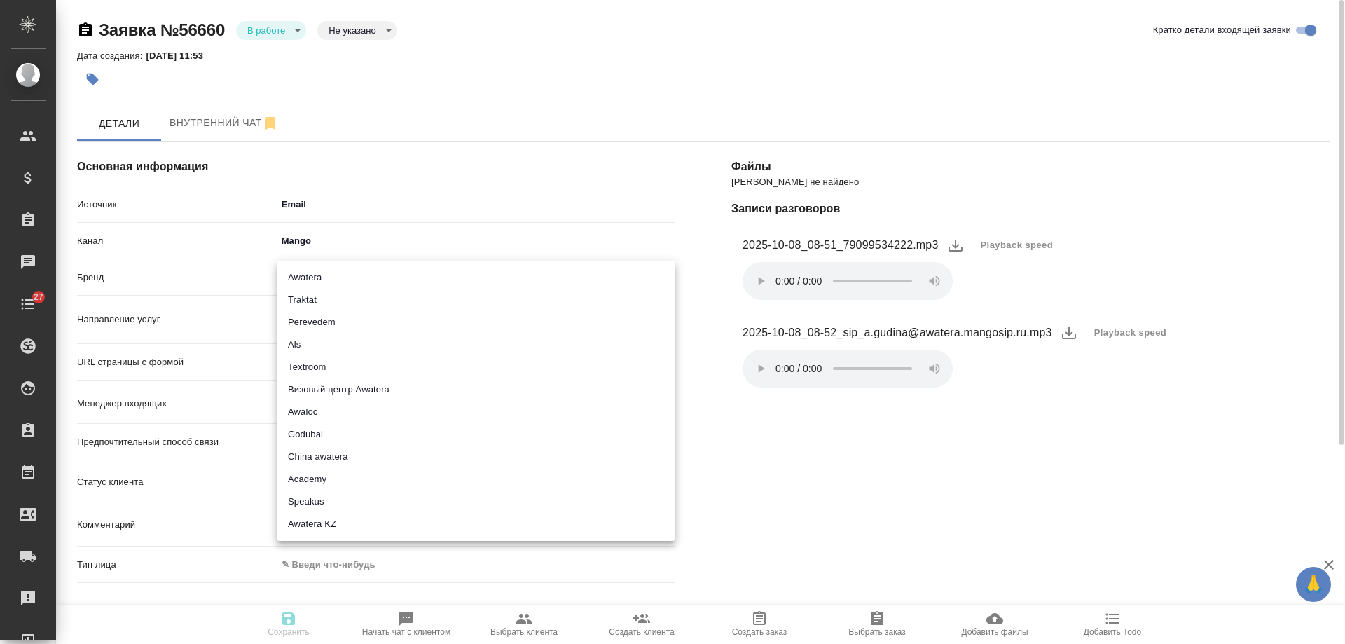
click at [318, 269] on body "🙏 .cls-1 fill:#fff; AWATERA Gudina Alexandra Клиенты Спецификации Заказы 0 Чаты…" at bounding box center [672, 322] width 1345 height 644
click at [321, 296] on li "Traktat" at bounding box center [476, 300] width 399 height 22
type input "traktat"
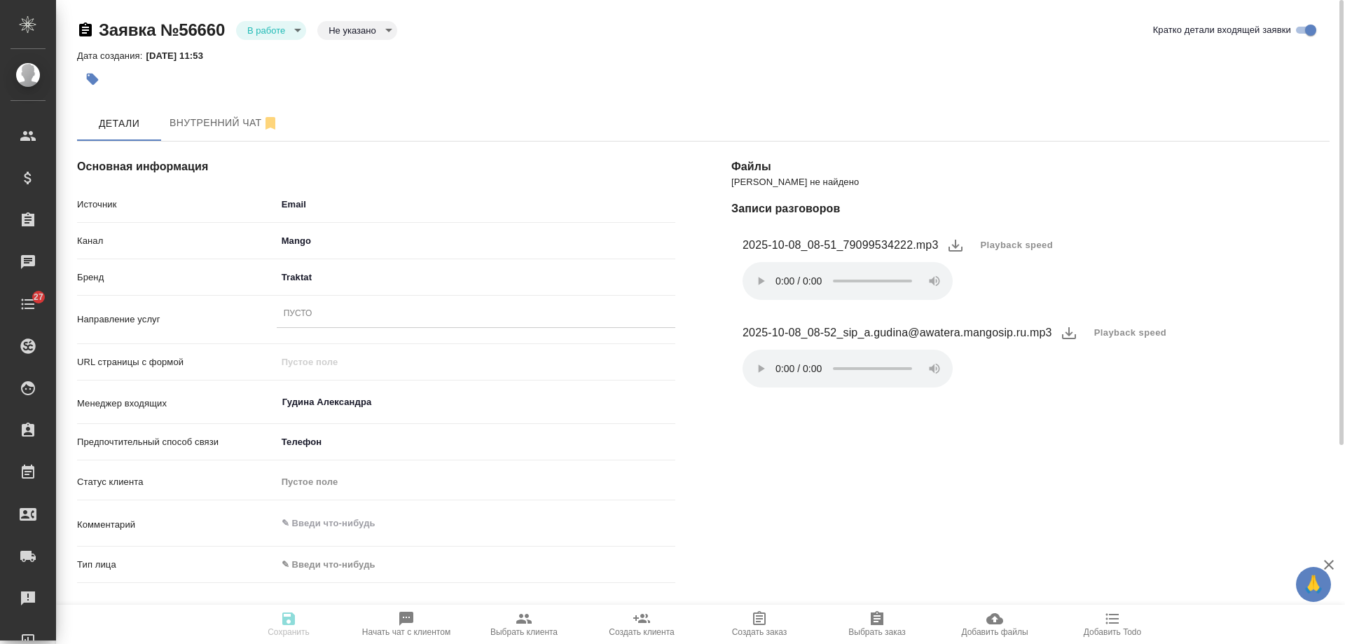
click at [329, 315] on div "Пусто" at bounding box center [476, 314] width 399 height 20
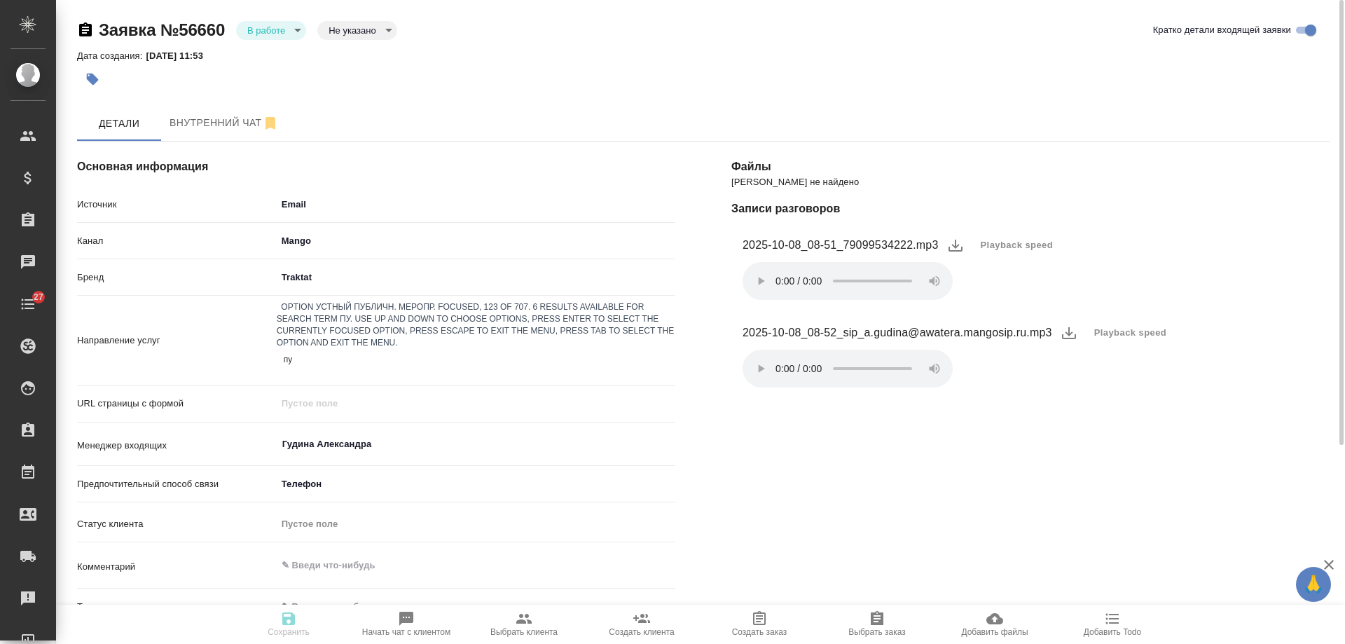
type input "пус"
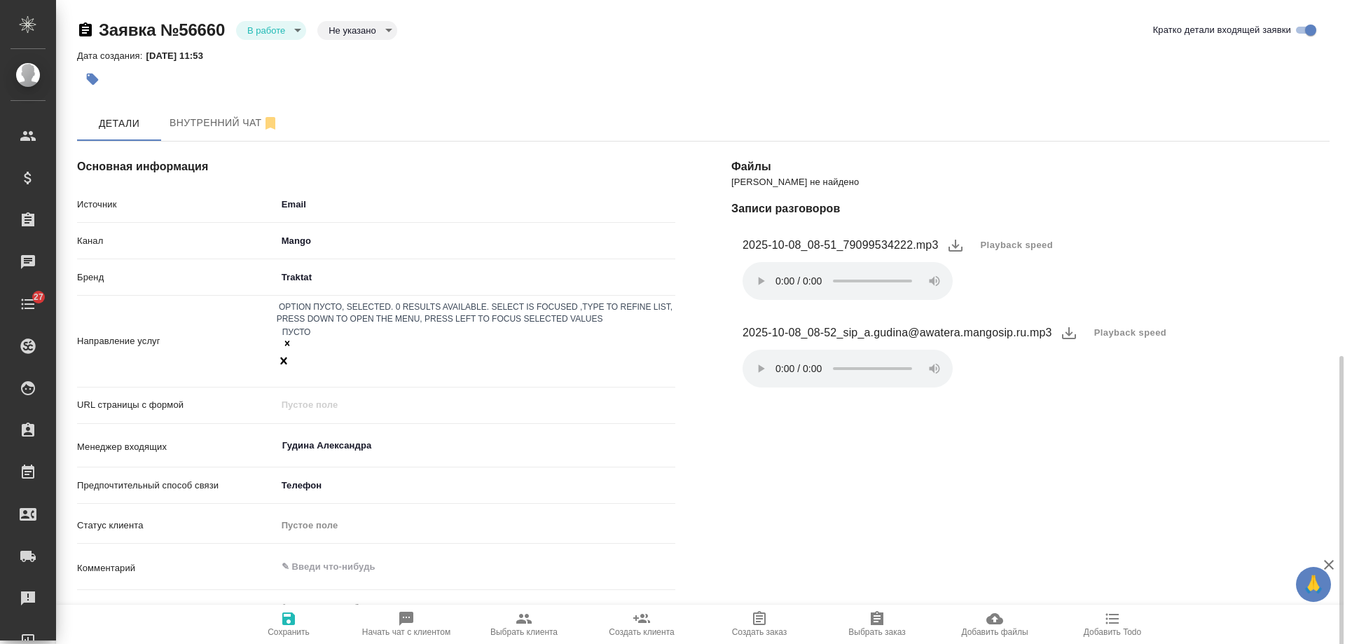
scroll to position [210, 0]
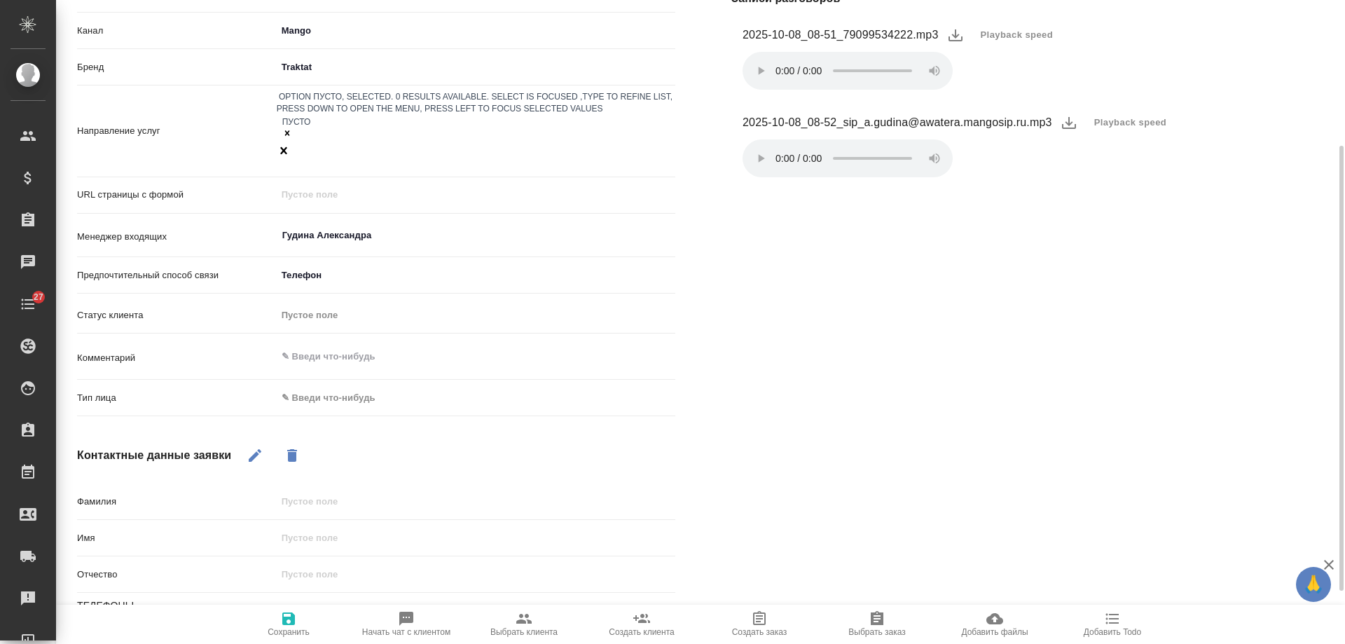
click at [331, 350] on body "🙏 .cls-1 fill:#fff; AWATERA Gudina Alexandra Клиенты Спецификации Заказы 0 Чаты…" at bounding box center [672, 322] width 1345 height 644
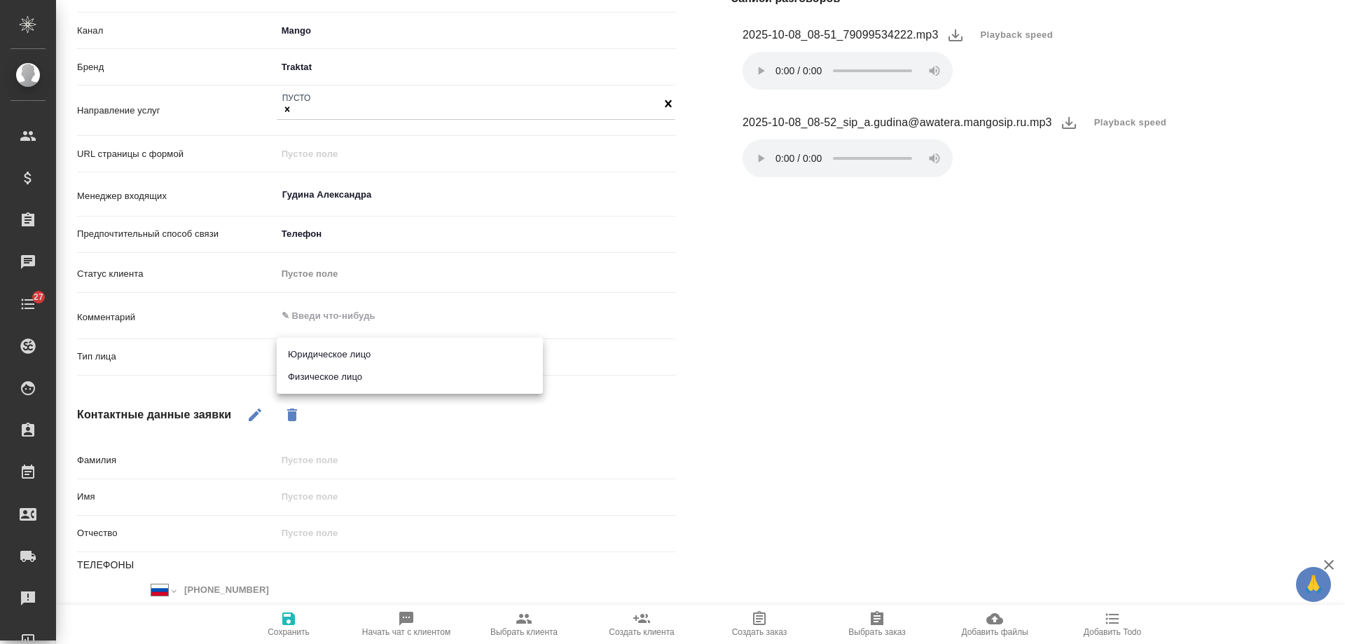
click at [334, 353] on li "Юридическое лицо" at bounding box center [410, 354] width 266 height 22
type input "company"
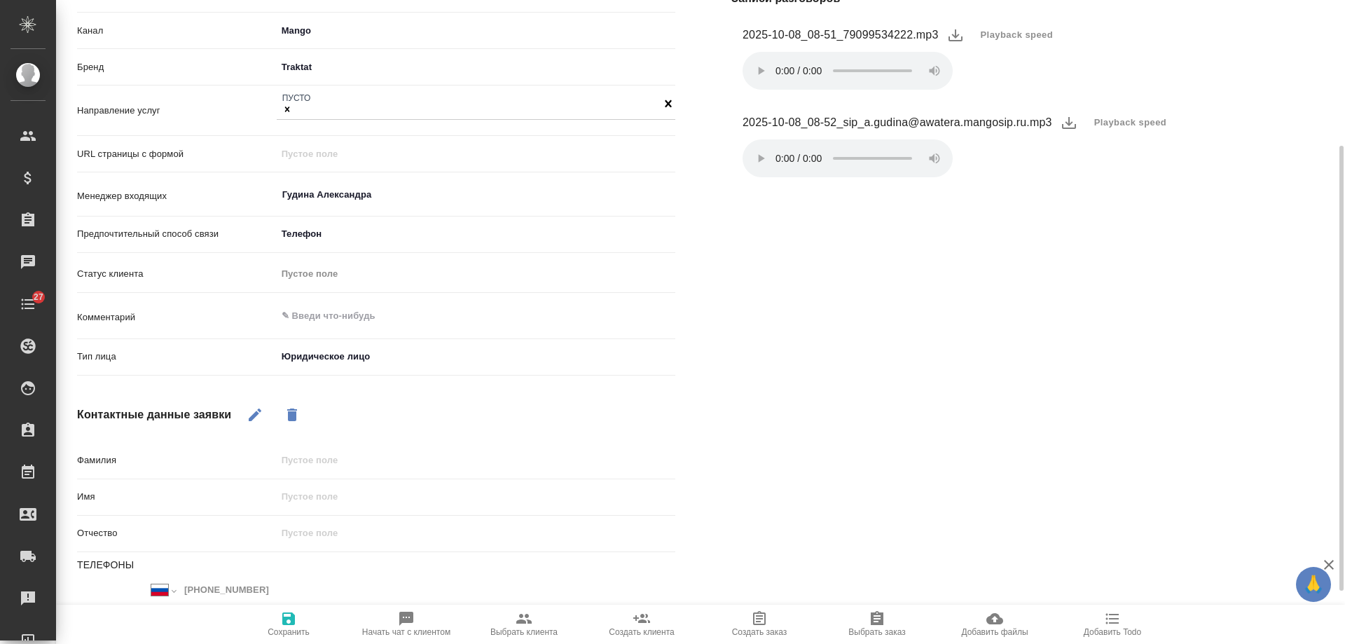
click at [259, 410] on icon "button" at bounding box center [255, 414] width 17 height 17
click at [281, 621] on icon "button" at bounding box center [288, 618] width 17 height 17
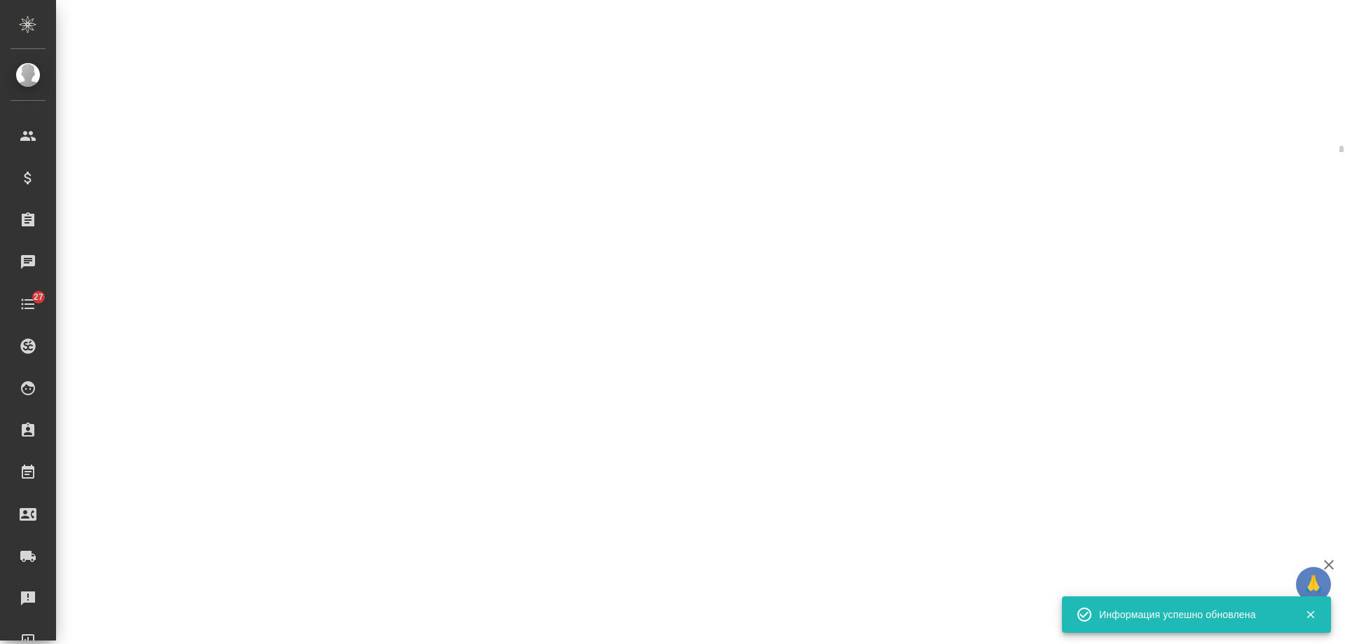
select select "RU"
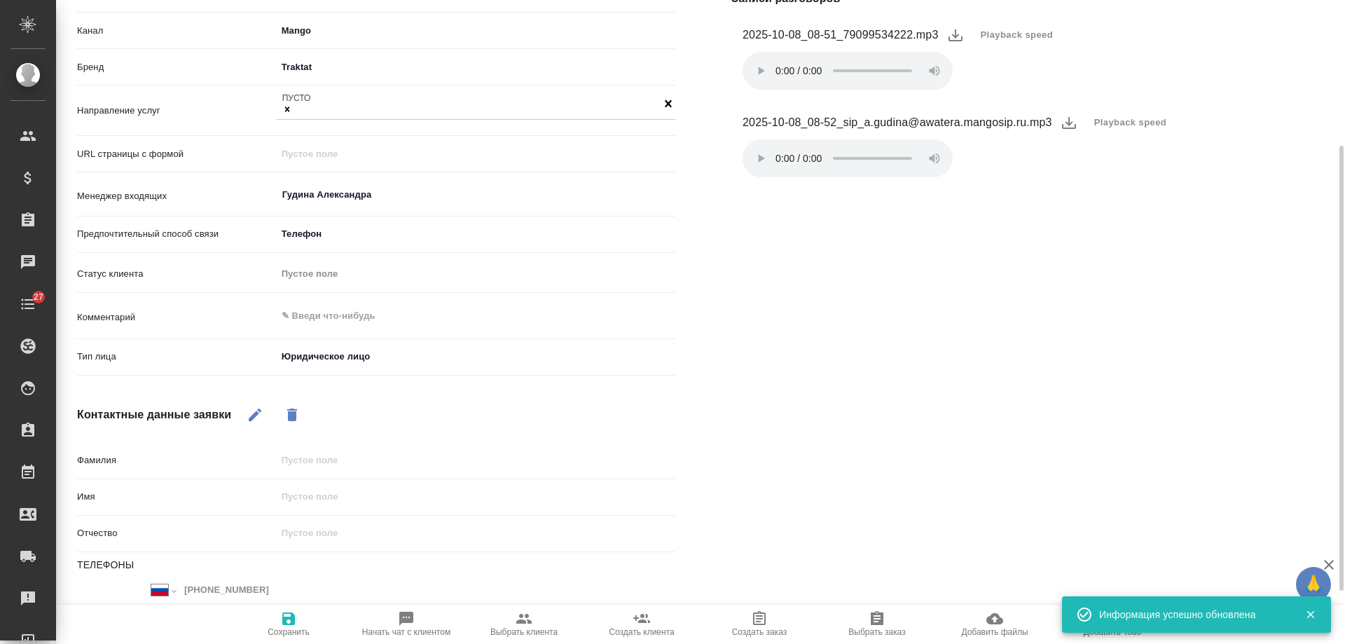
click at [257, 415] on icon "button" at bounding box center [255, 414] width 17 height 17
click at [319, 496] on input "text" at bounding box center [476, 497] width 397 height 20
type textarea "x"
type input "Та"
type textarea "x"
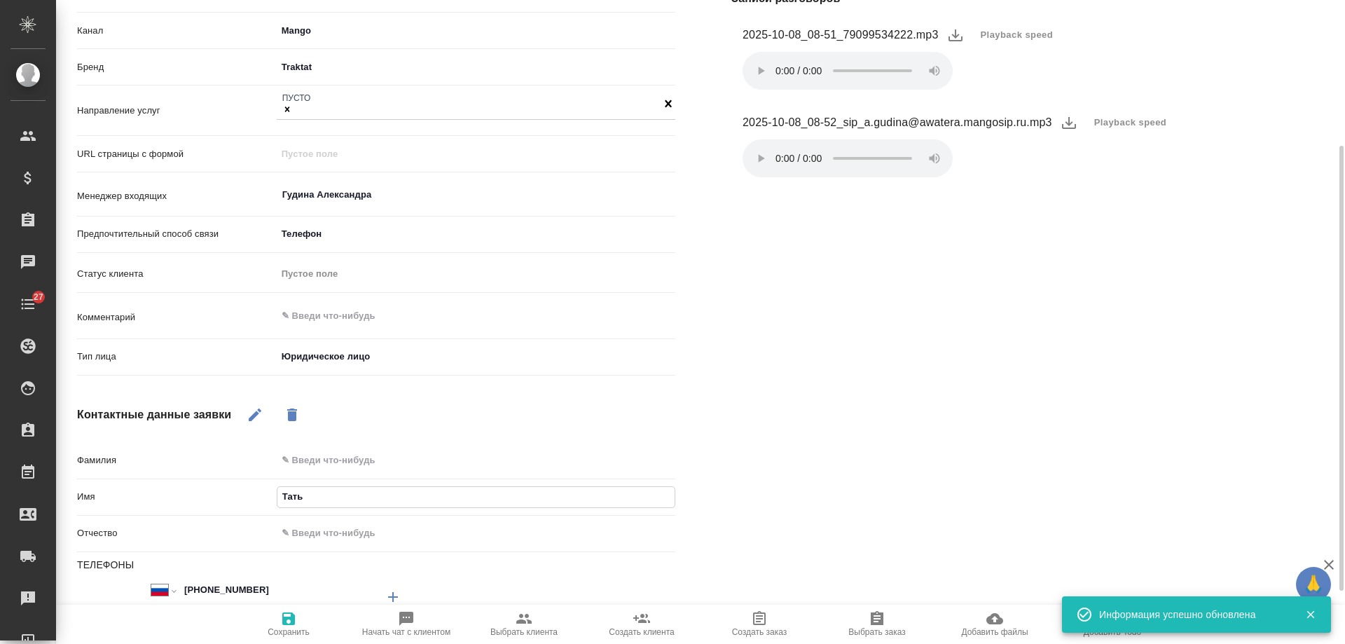
type input "Татья"
type textarea "x"
type input "Татьяна"
type textarea "x"
type input "Татьяна Е"
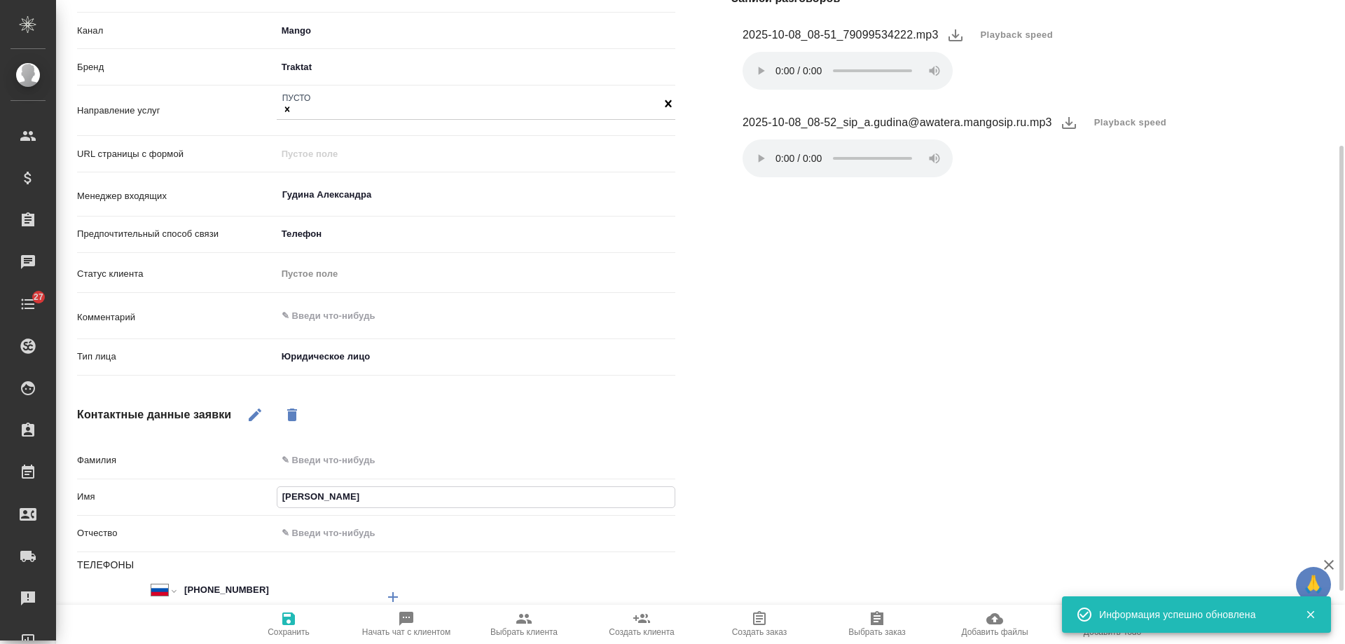
type textarea "x"
type input "Татьяна Ев"
type textarea "x"
type input "Татьяна Евро"
type textarea "x"
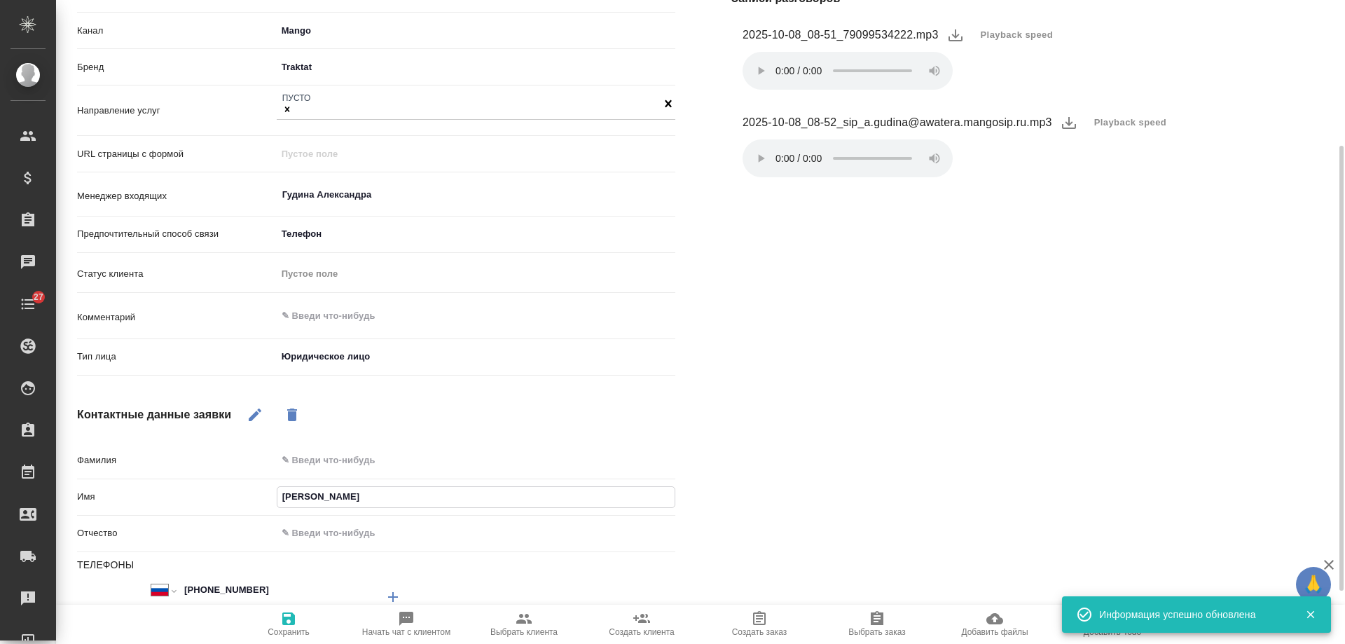
type input "Татьяна Еврос"
type textarea "x"
type input "Татьяна Евросев"
type textarea "x"
type input "Татьяна Евросе"
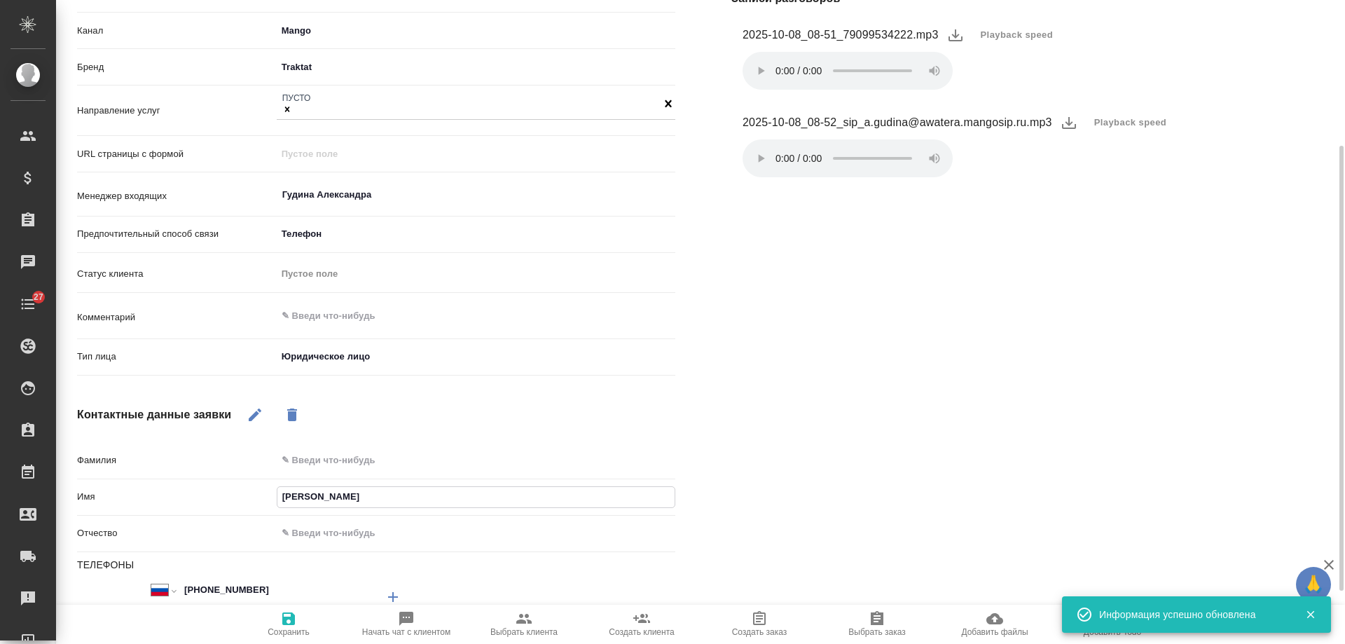
type textarea "x"
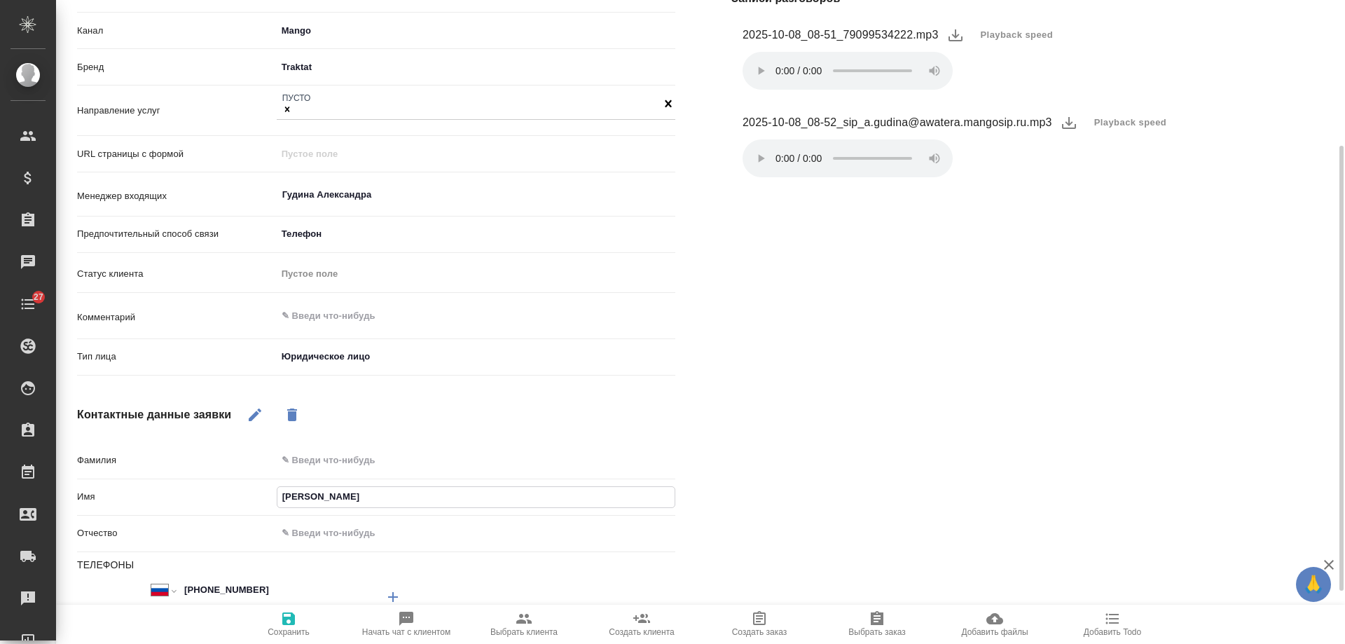
type input "Татьяна Евросер"
type textarea "x"
type input "Татьяна Евросерв"
type textarea "x"
type input "[PERSON_NAME]"
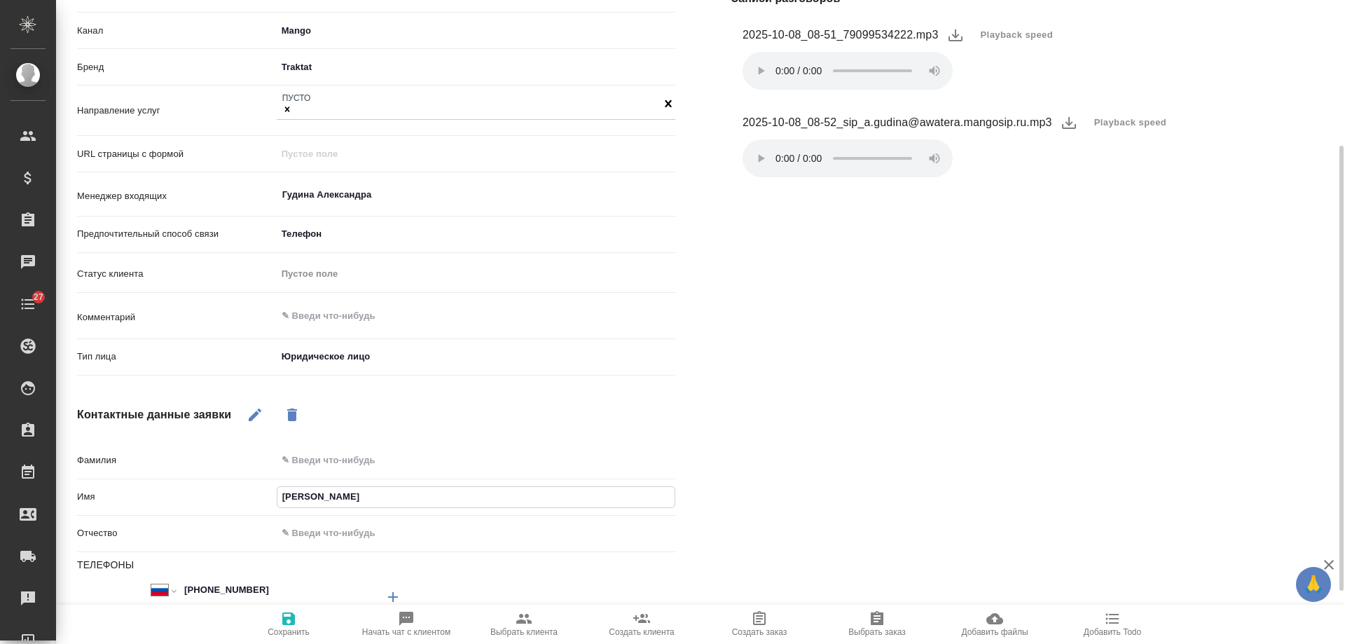
type textarea "x"
type input "[PERSON_NAME]"
click at [278, 618] on span "Сохранить" at bounding box center [288, 623] width 101 height 27
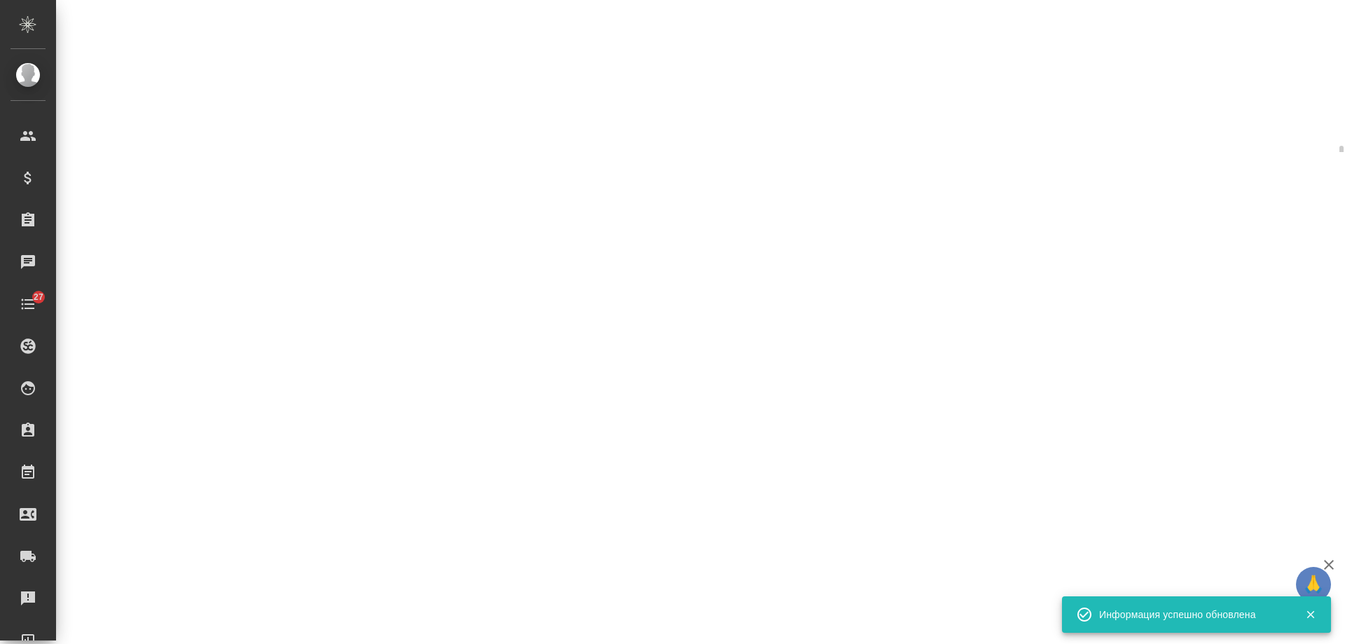
select select "RU"
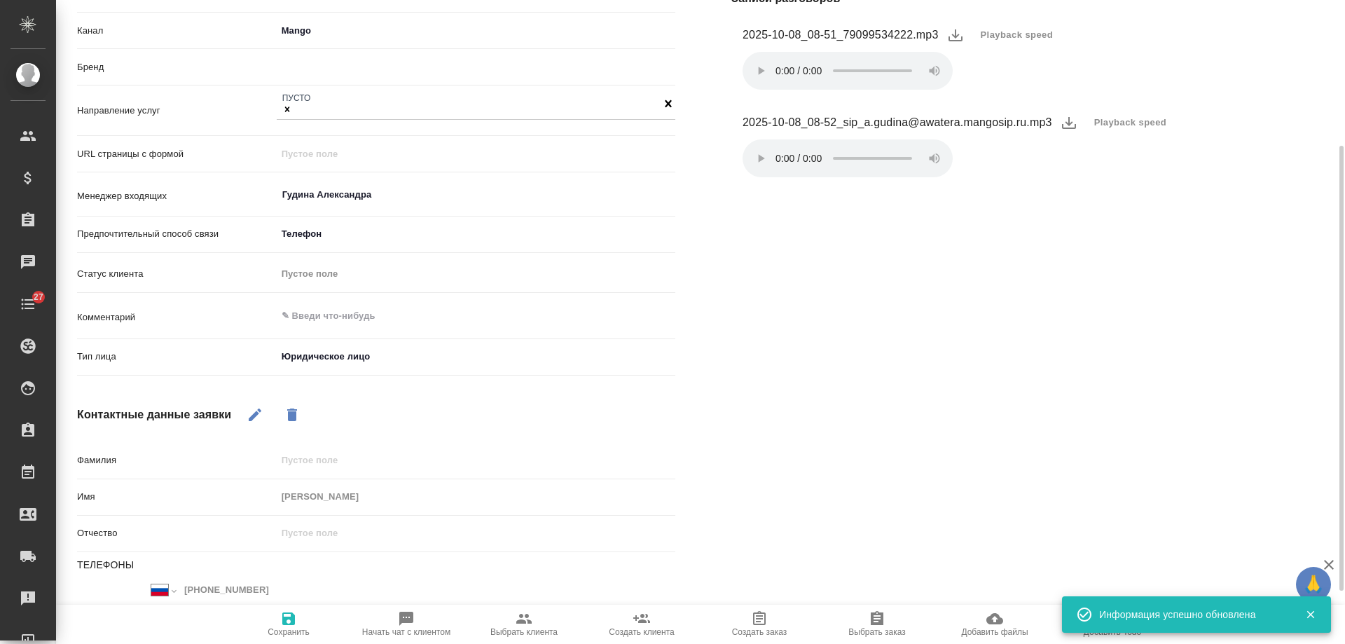
type textarea "x"
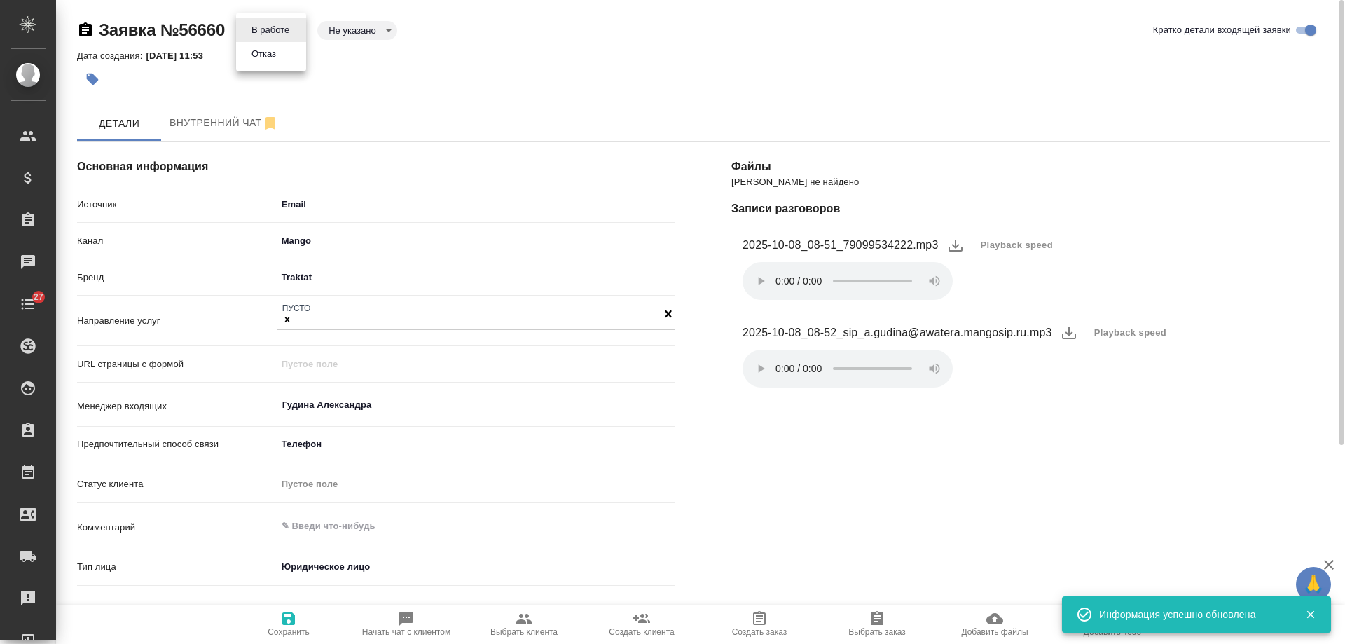
click at [268, 27] on body "🙏 .cls-1 fill:#fff; AWATERA Gudina Alexandra Клиенты Спецификации Заказы 0 Чаты…" at bounding box center [672, 322] width 1345 height 644
click at [285, 57] on li "Отказ" at bounding box center [271, 54] width 70 height 24
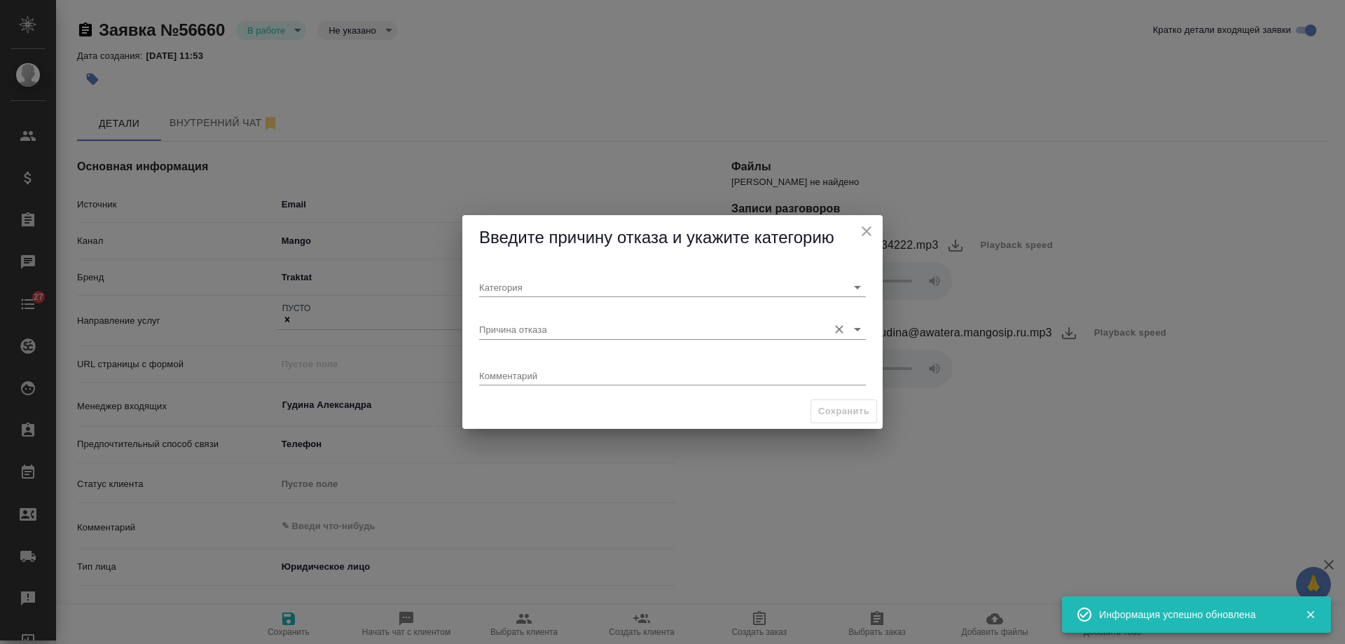
click at [539, 328] on input "Причина отказа" at bounding box center [650, 329] width 342 height 19
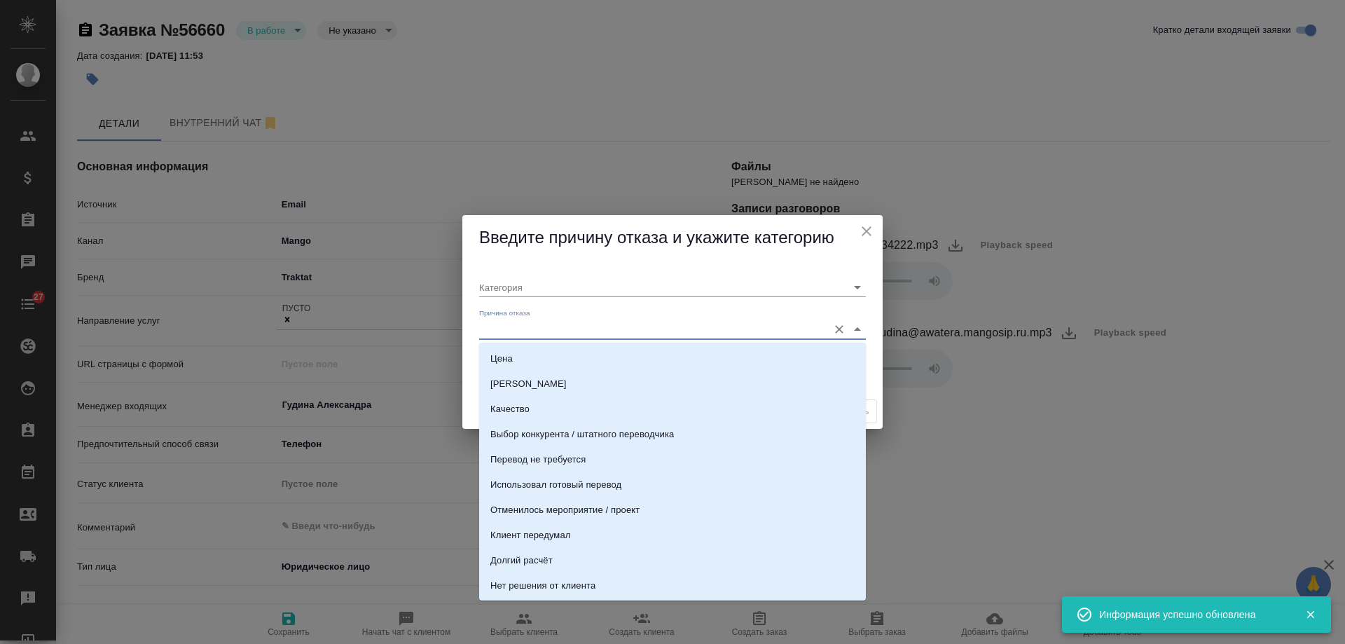
scroll to position [427, 0]
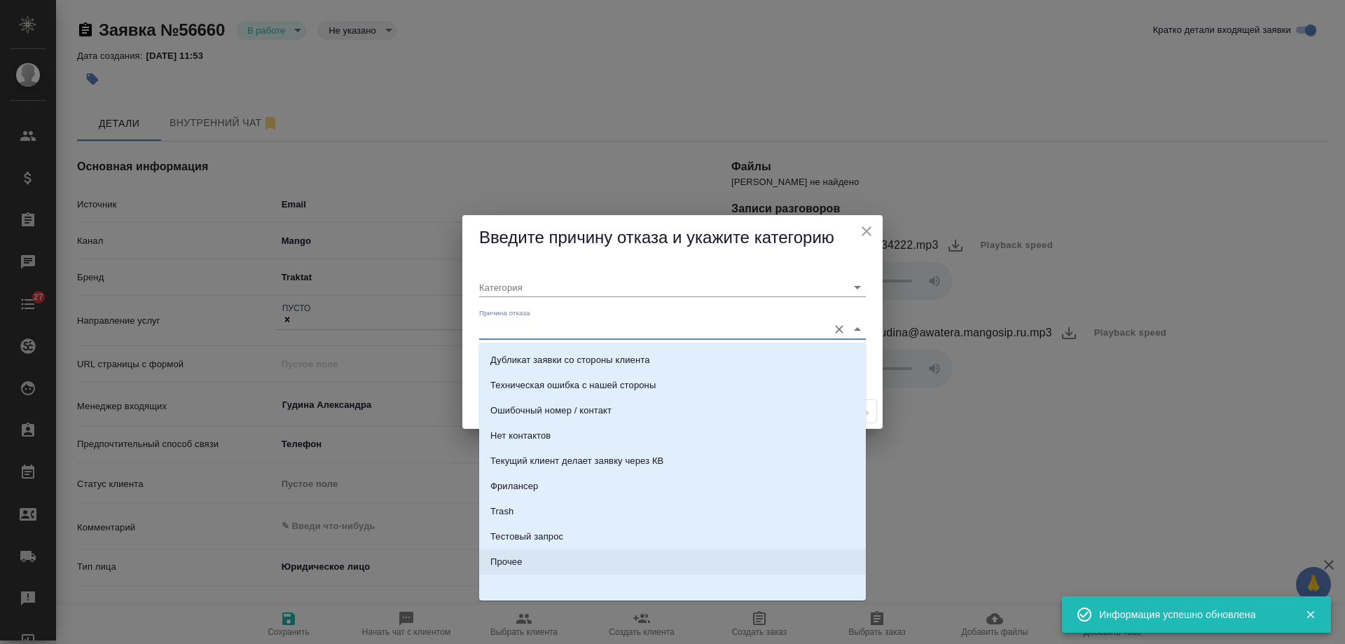
click at [519, 563] on div "Прочее" at bounding box center [507, 562] width 32 height 14
type input "Прочее"
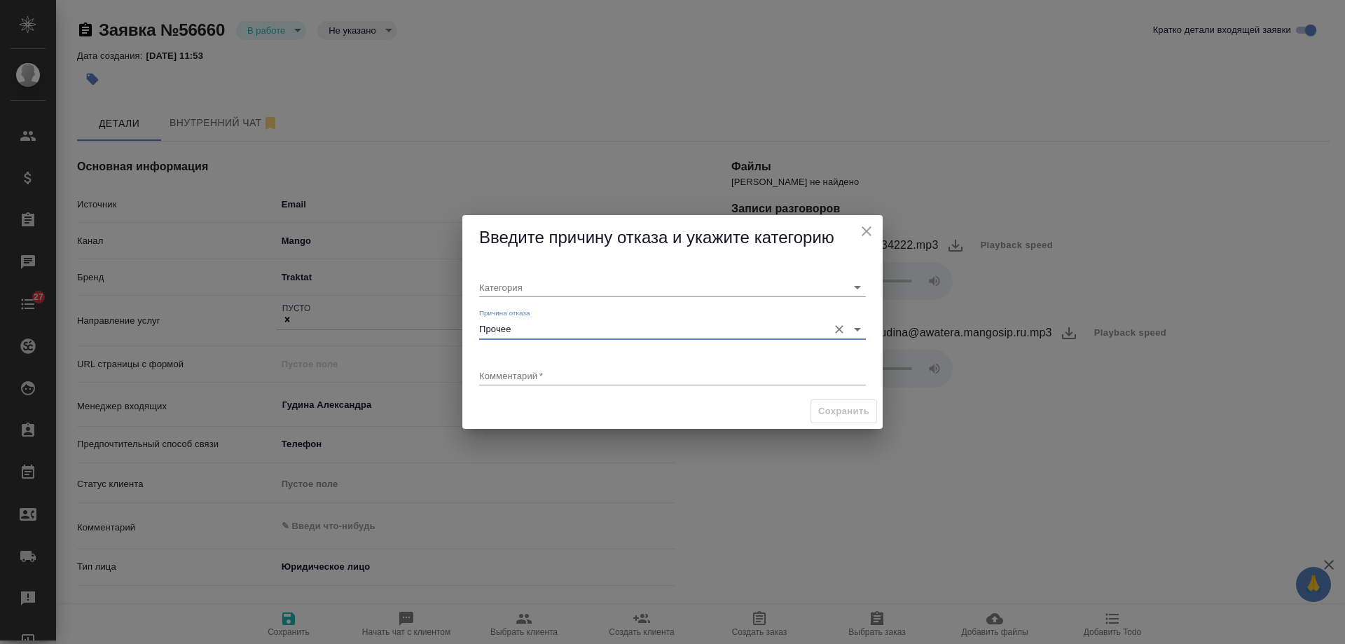
click at [531, 373] on textarea at bounding box center [672, 375] width 387 height 11
type textarea "текущий клиент с вопросом на свой филиал"
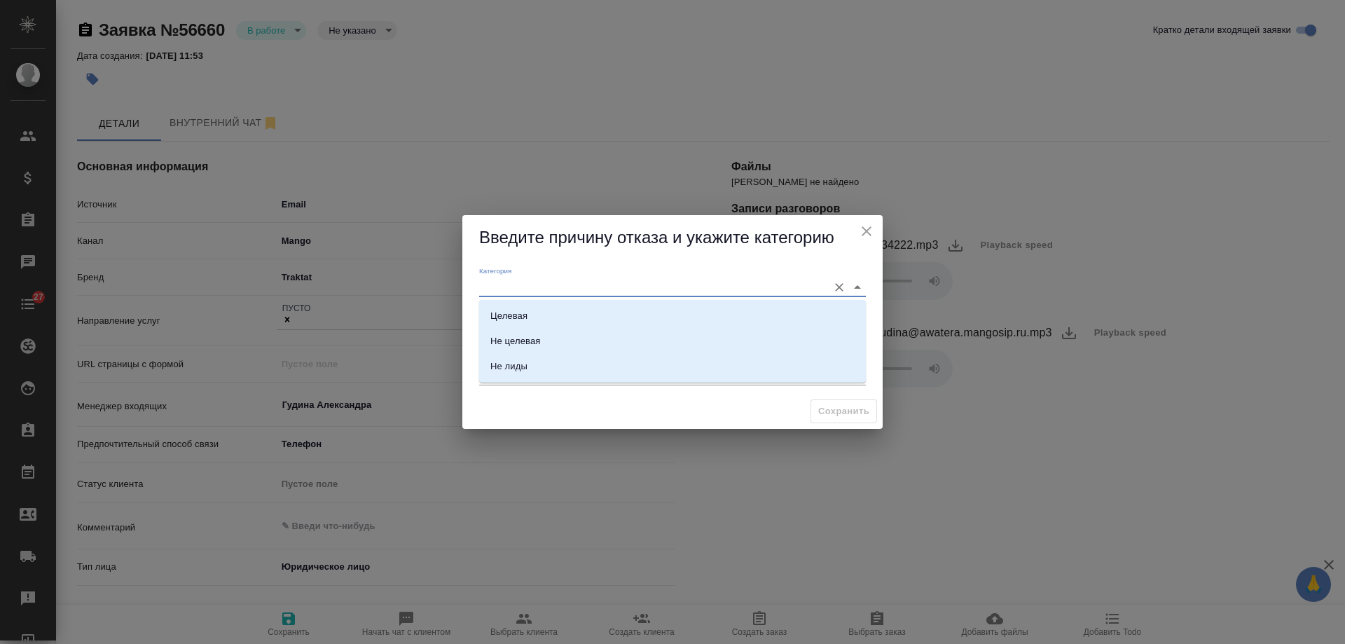
click at [534, 283] on input "Категория" at bounding box center [650, 287] width 342 height 19
click at [525, 365] on div "Не лиды" at bounding box center [509, 366] width 37 height 14
type input "Не лиды"
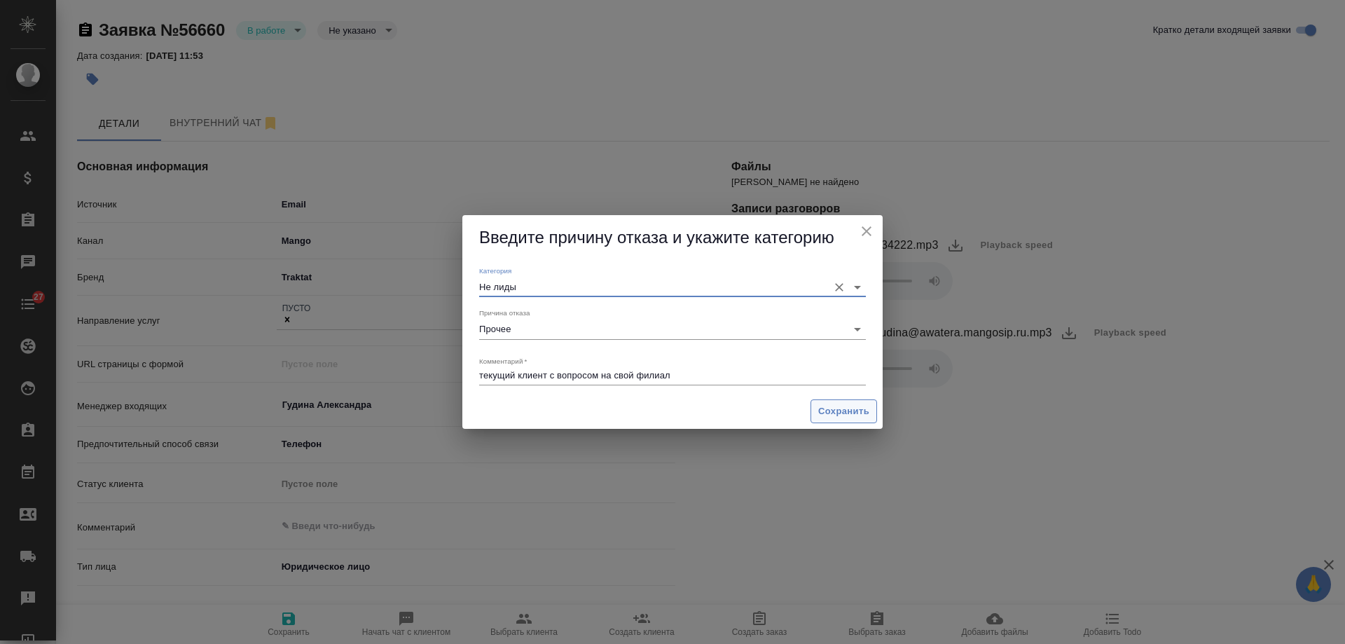
click at [851, 415] on span "Сохранить" at bounding box center [844, 412] width 51 height 16
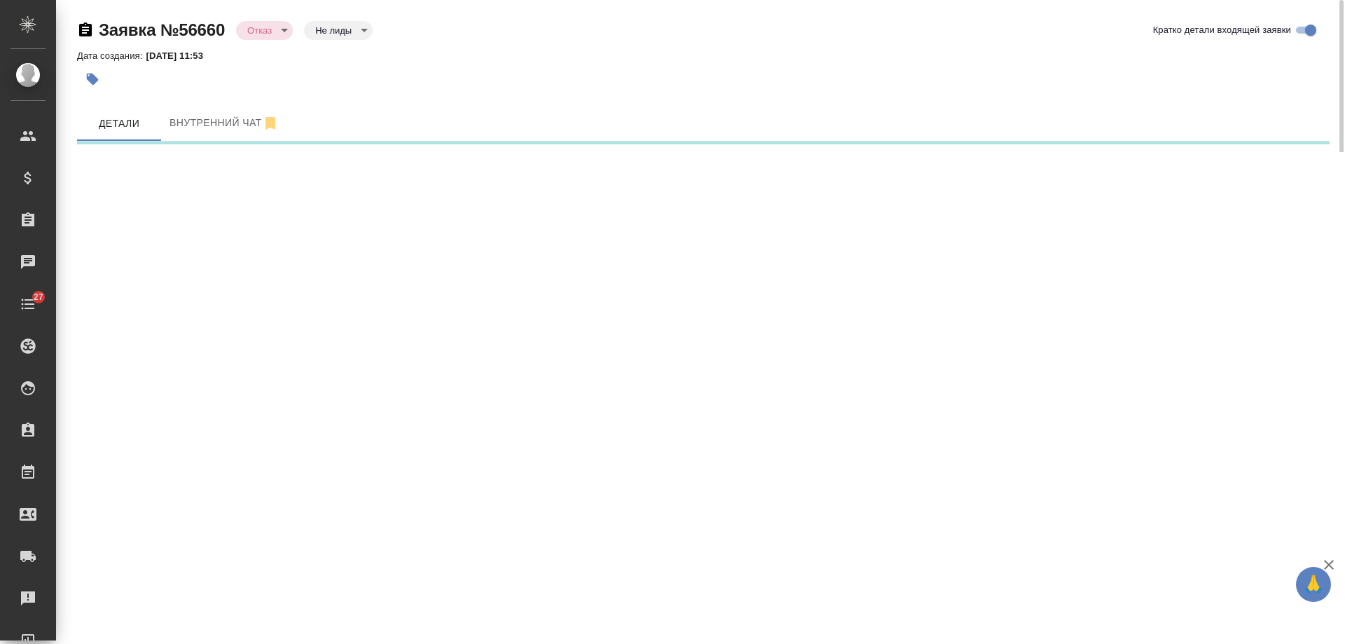
select select "RU"
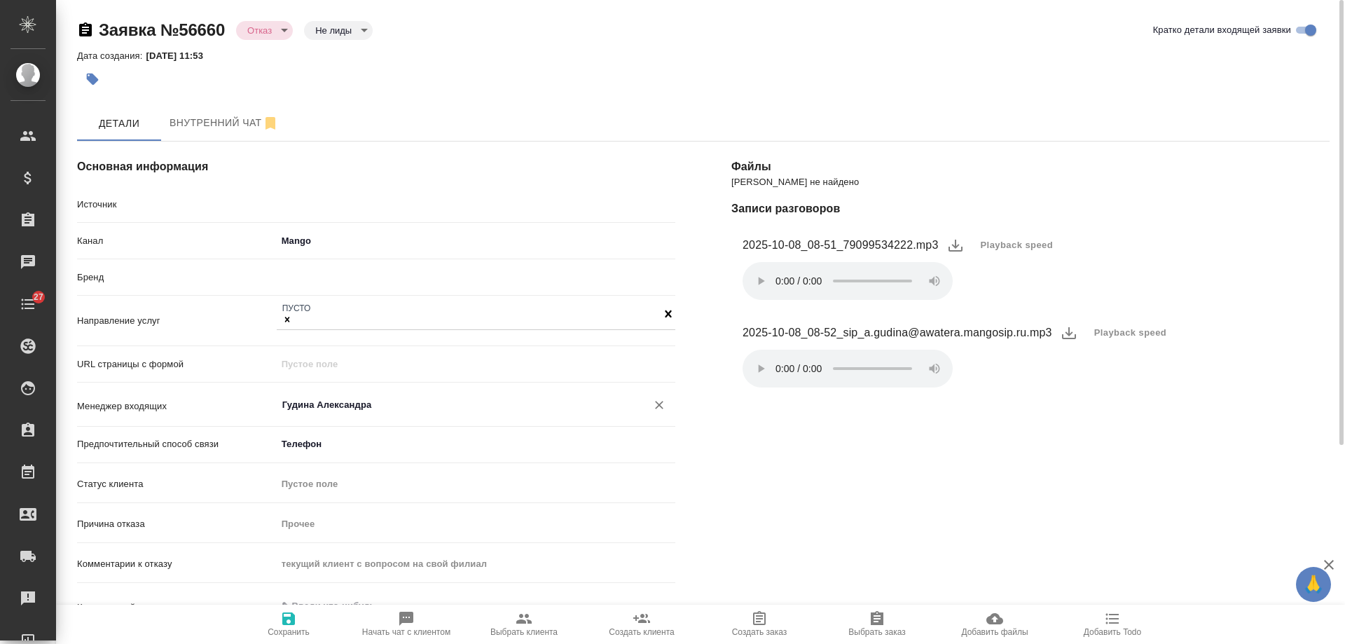
type textarea "x"
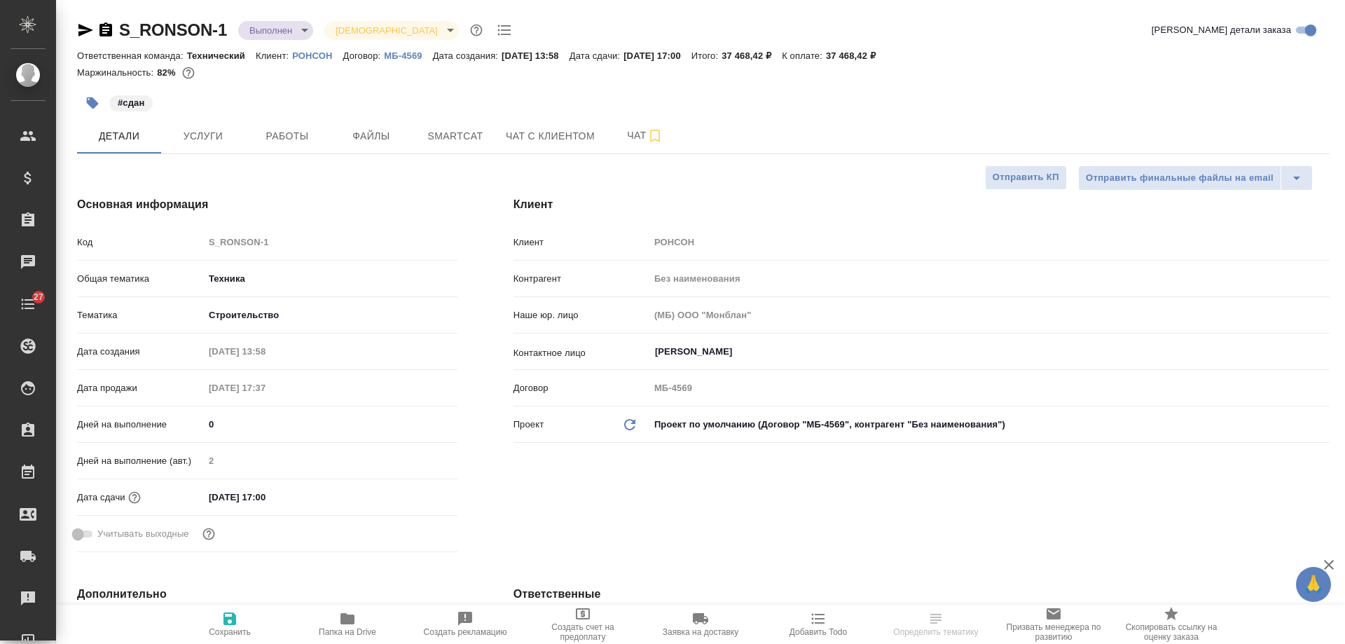
select select "RU"
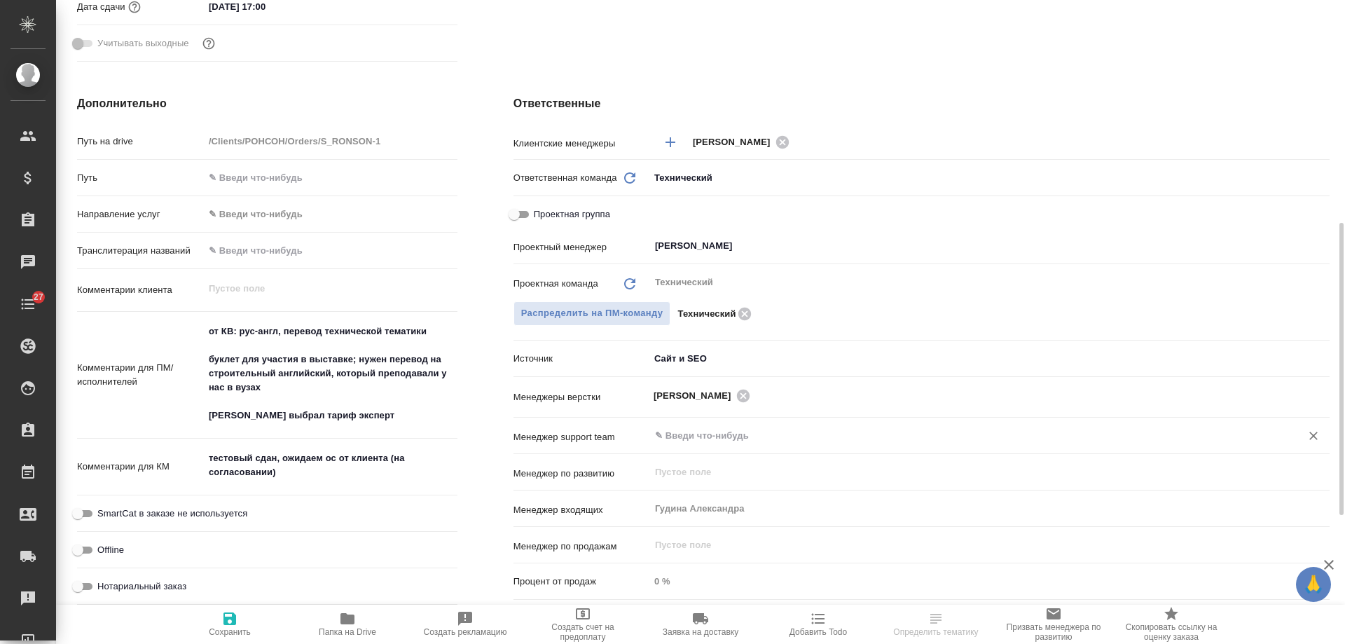
scroll to position [561, 0]
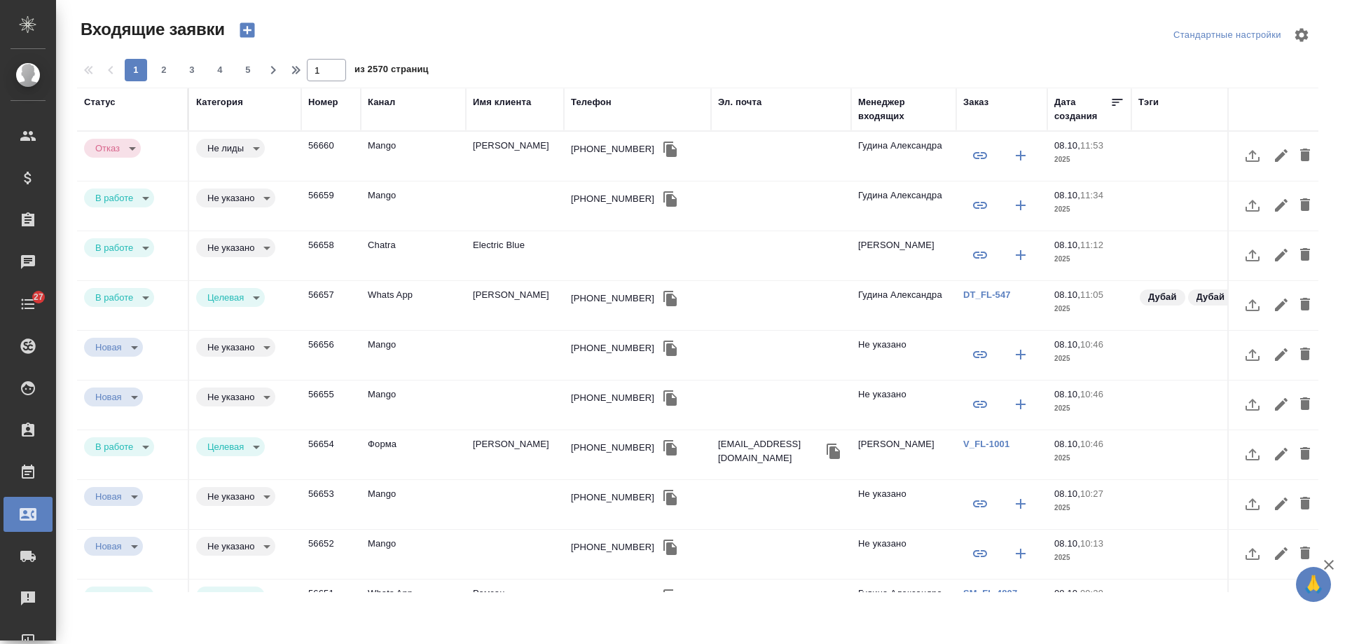
select select "RU"
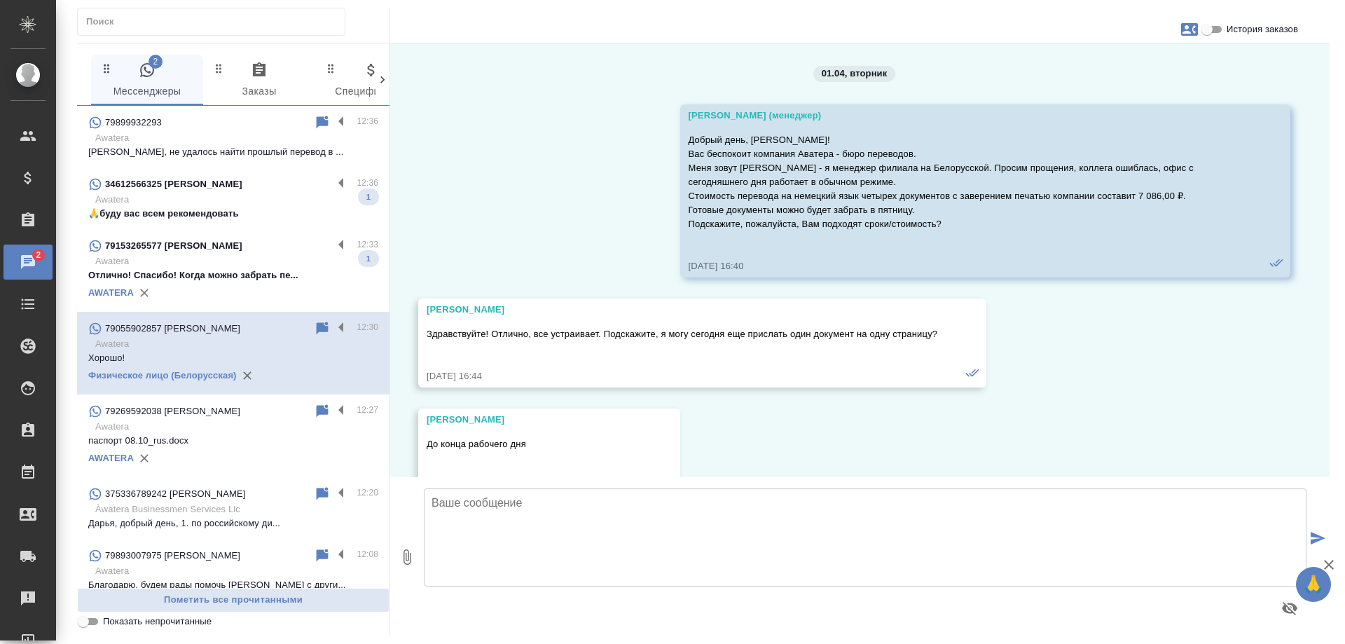
scroll to position [22026, 0]
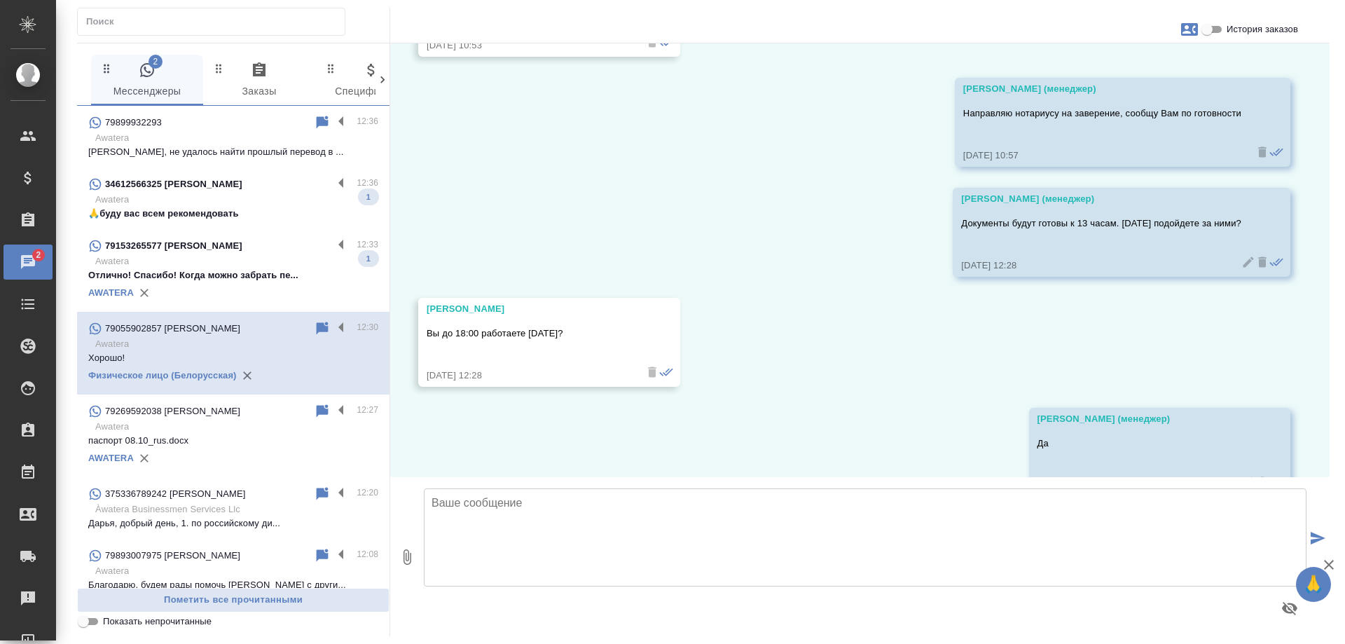
click at [249, 272] on p "Отлично! Спасибо! Когда можно забрать пе..." at bounding box center [233, 275] width 290 height 14
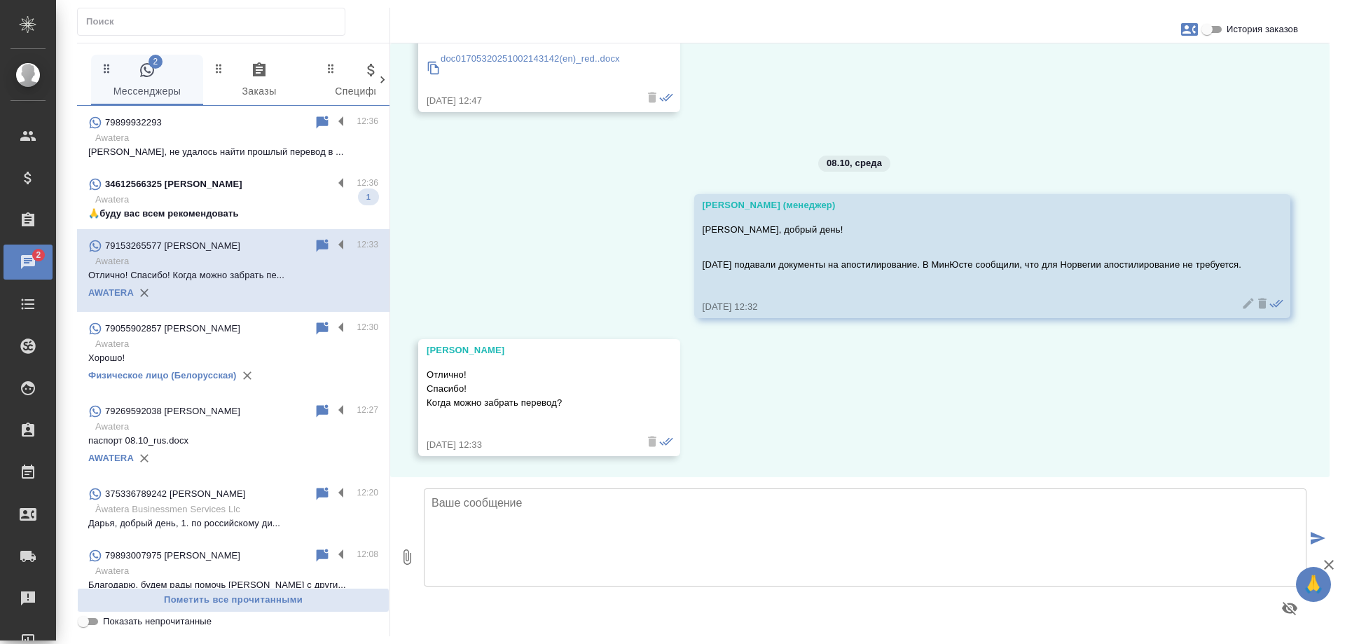
scroll to position [694, 0]
click at [236, 186] on div "34612566325 Olga" at bounding box center [210, 184] width 245 height 17
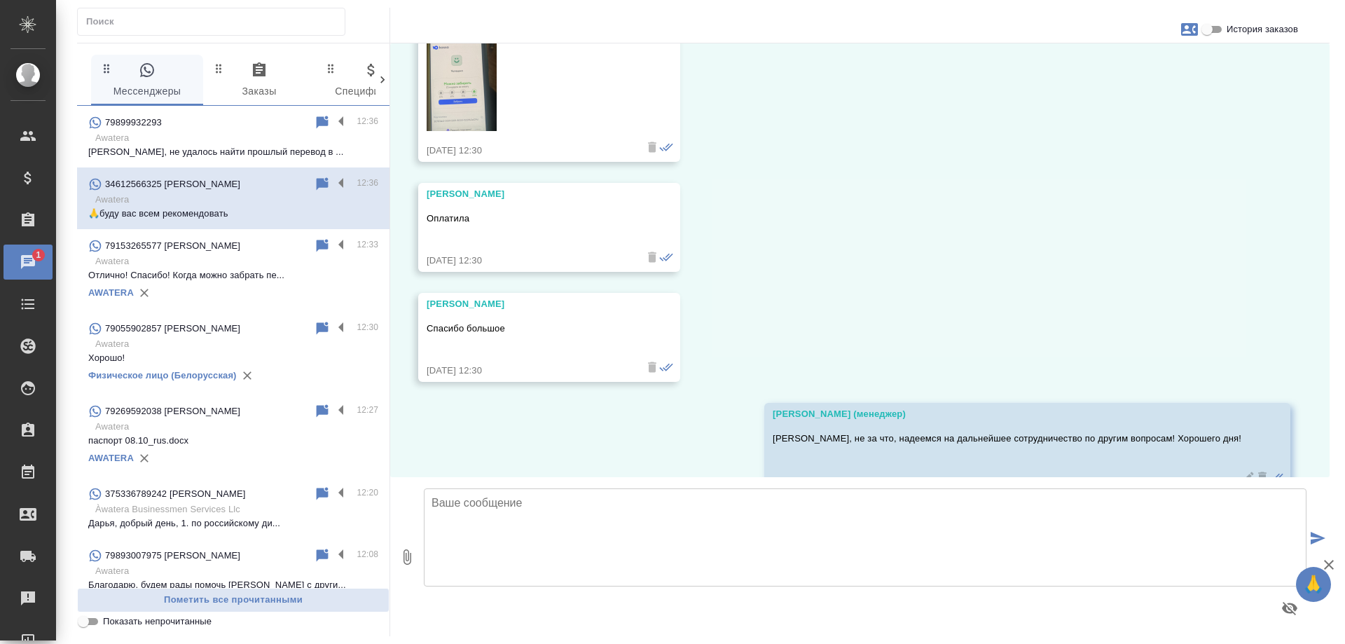
scroll to position [21924, 0]
click at [254, 144] on p "Awatera" at bounding box center [236, 138] width 283 height 14
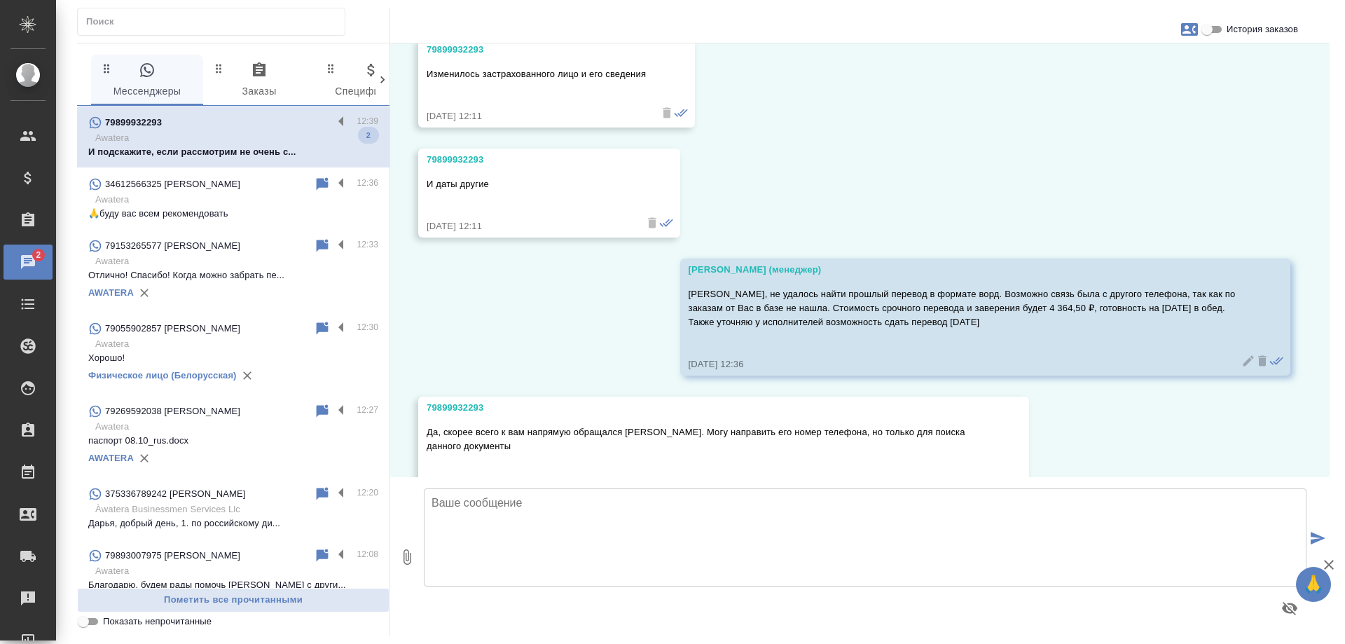
scroll to position [3052, 0]
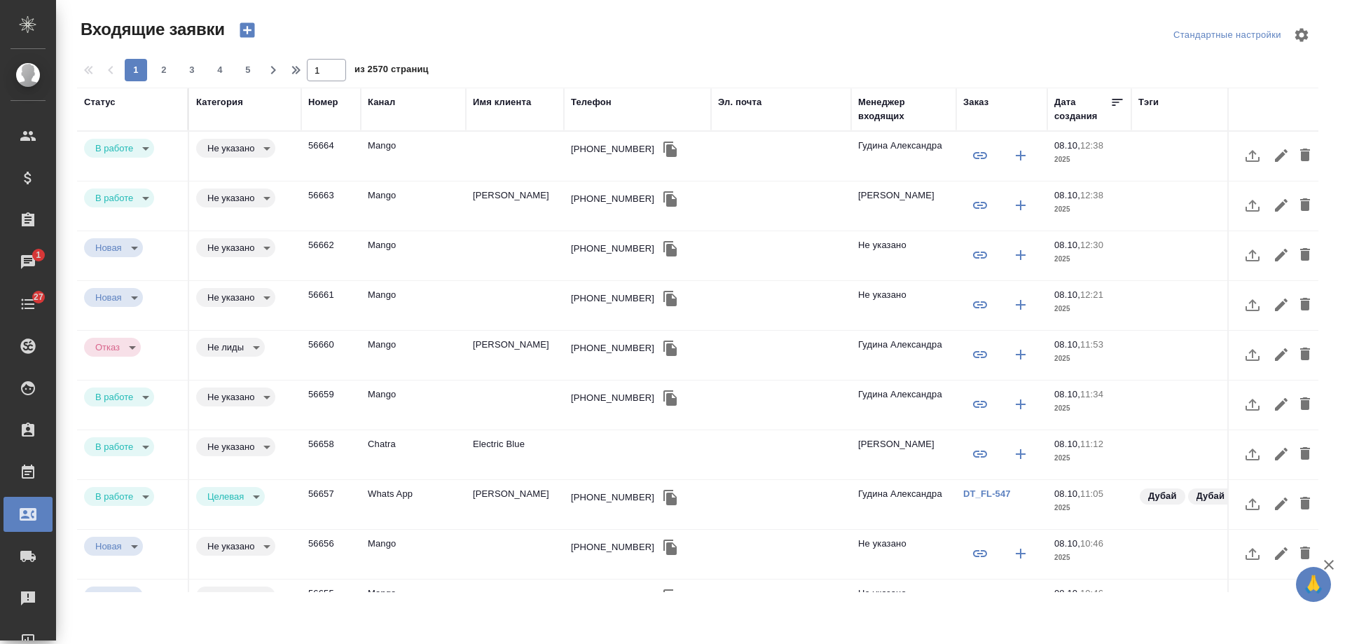
select select "RU"
